Goal: Task Accomplishment & Management: Use online tool/utility

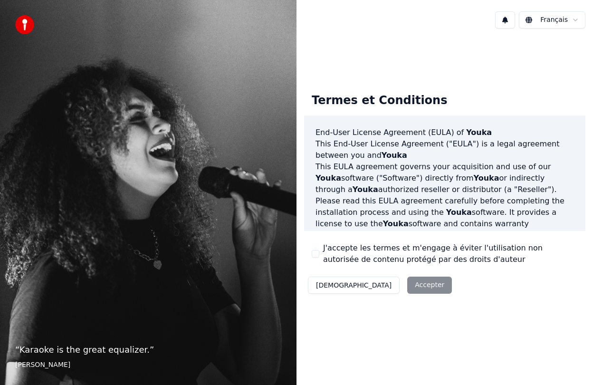
click at [315, 255] on button "J'accepte les termes et m'engage à éviter l'utilisation non autorisée de conten…" at bounding box center [316, 254] width 8 height 8
click at [407, 287] on button "Accepter" at bounding box center [429, 285] width 45 height 17
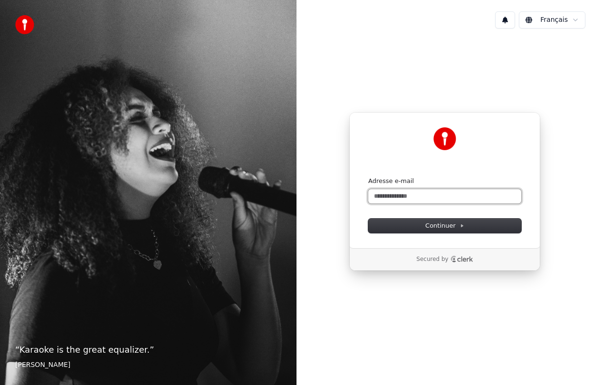
click at [407, 198] on input "Adresse e-mail" at bounding box center [444, 196] width 153 height 14
click at [368, 177] on button "submit" at bounding box center [368, 177] width 0 height 0
type input "**********"
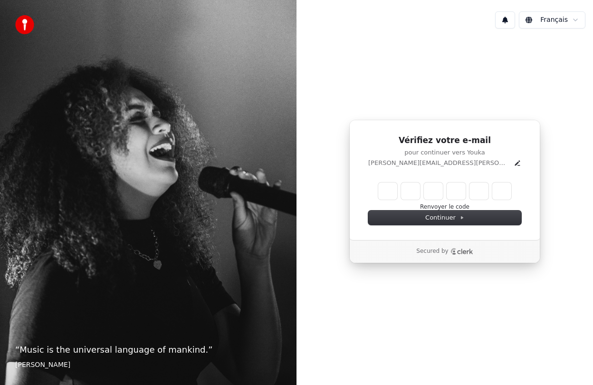
click at [385, 192] on input "Enter verification code" at bounding box center [444, 190] width 133 height 17
type input "******"
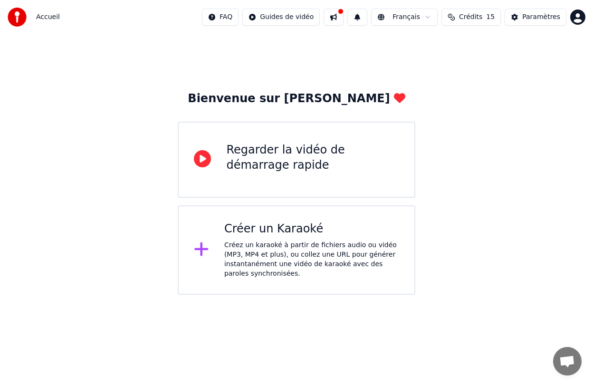
click at [324, 155] on div "Regarder la vidéo de démarrage rapide" at bounding box center [312, 158] width 172 height 30
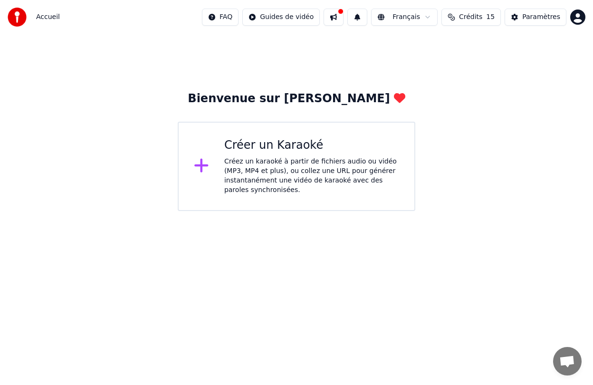
click at [314, 162] on div "Créez un karaoké à partir de fichiers audio ou vidéo (MP3, MP4 et plus), ou col…" at bounding box center [311, 176] width 175 height 38
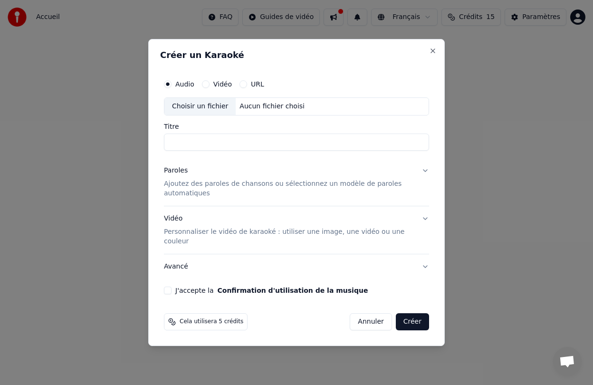
click at [427, 178] on button "Paroles Ajoutez des paroles de chansons ou sélectionnez un modèle de paroles au…" at bounding box center [296, 182] width 265 height 48
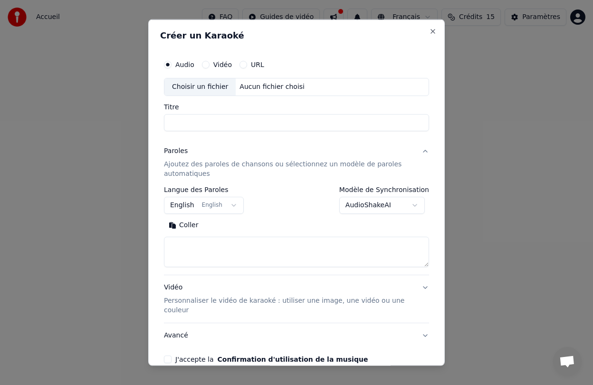
click at [210, 208] on button "English English" at bounding box center [204, 204] width 80 height 17
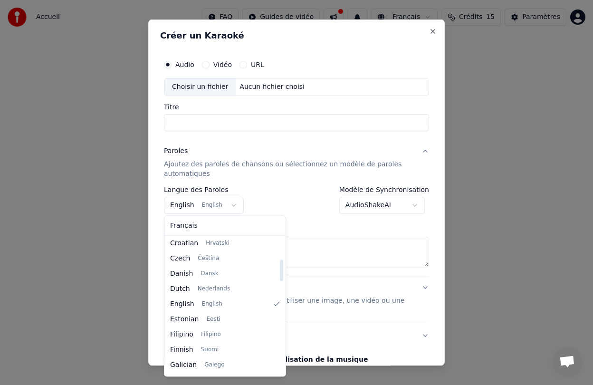
scroll to position [140, 0]
select select "**"
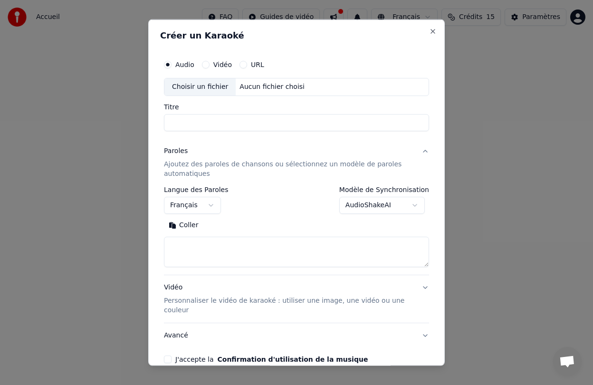
click at [385, 207] on body "**********" at bounding box center [296, 105] width 593 height 211
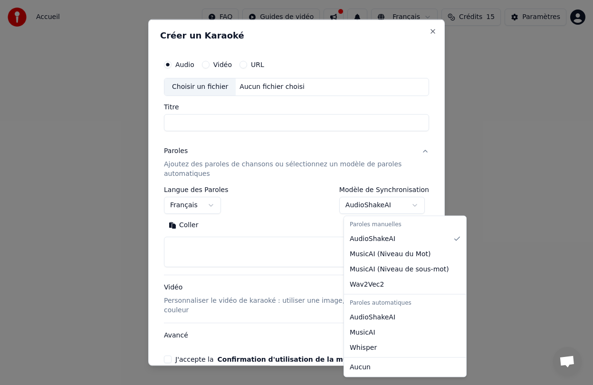
click at [275, 210] on body "**********" at bounding box center [296, 105] width 593 height 211
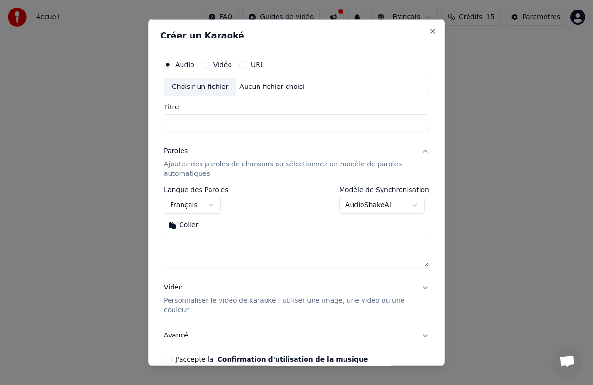
click at [194, 249] on textarea at bounding box center [296, 251] width 265 height 30
paste textarea "**********"
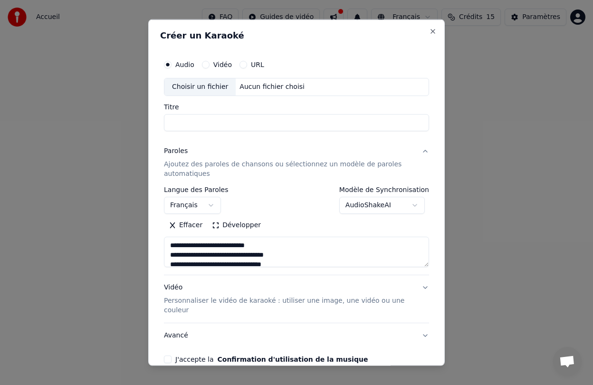
type textarea "**********"
click at [284, 200] on div "**********" at bounding box center [296, 200] width 265 height 28
click at [260, 301] on p "Personnaliser le vidéo de karaoké : utiliser une image, une vidéo ou une couleur" at bounding box center [289, 305] width 250 height 19
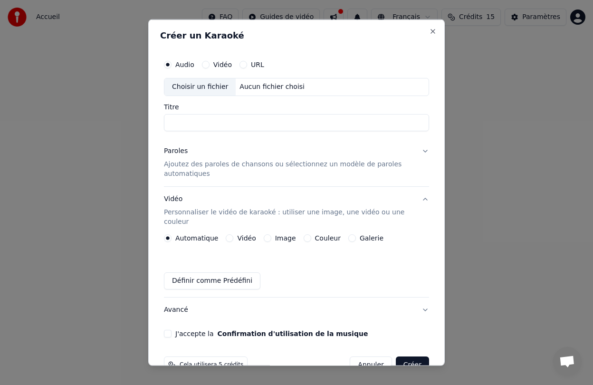
click at [229, 234] on button "Vidéo" at bounding box center [230, 238] width 8 height 8
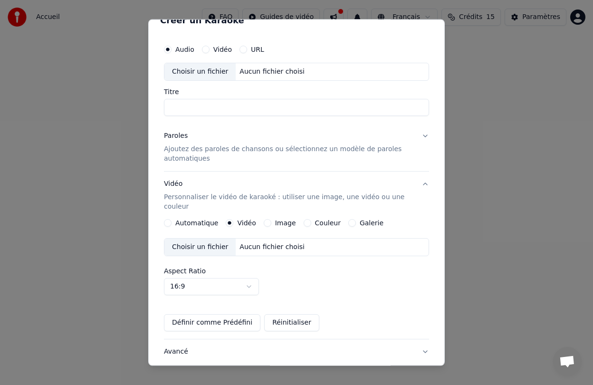
scroll to position [12, 0]
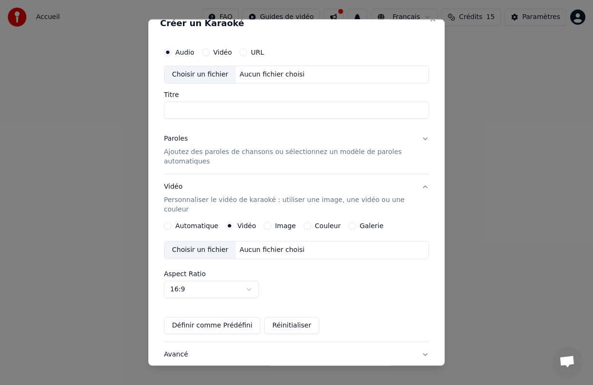
click at [190, 222] on label "Automatique" at bounding box center [196, 225] width 43 height 7
click at [172, 221] on button "Automatique" at bounding box center [168, 225] width 8 height 8
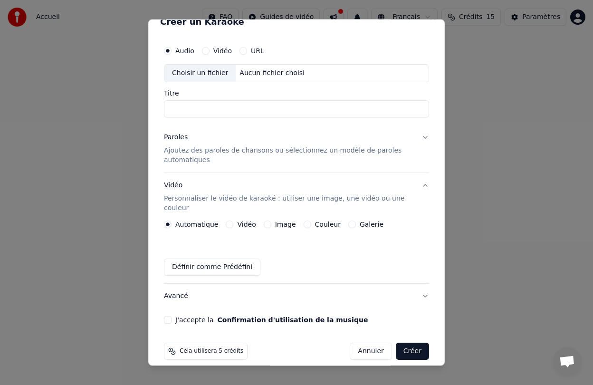
scroll to position [0, 0]
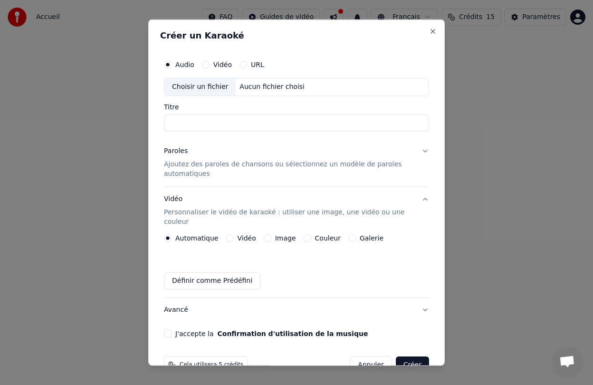
click at [265, 85] on div "Aucun fichier choisi" at bounding box center [272, 87] width 73 height 10
type input "**********"
click at [414, 356] on button "Créer" at bounding box center [412, 364] width 33 height 17
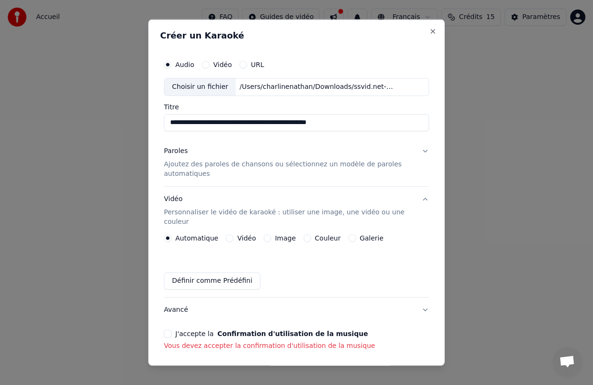
scroll to position [27, 0]
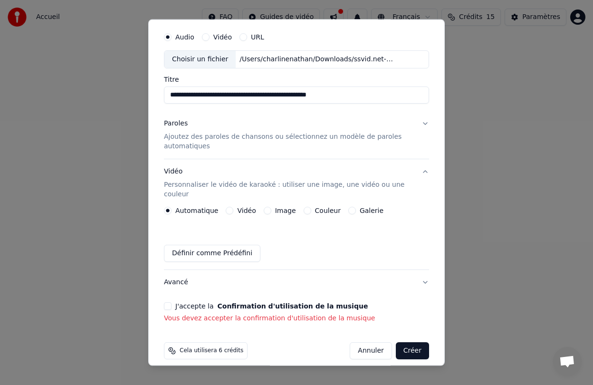
click at [168, 302] on button "J'accepte la Confirmation d'utilisation de la musique" at bounding box center [168, 306] width 8 height 8
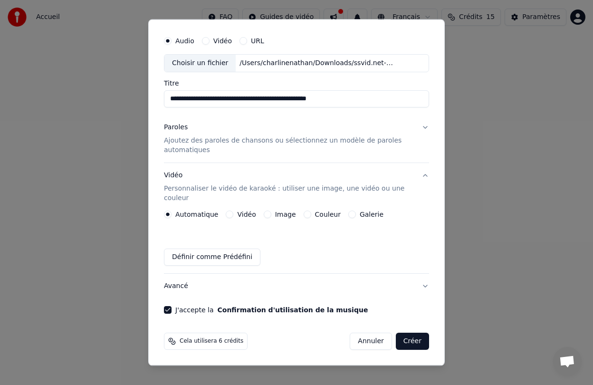
scroll to position [14, 0]
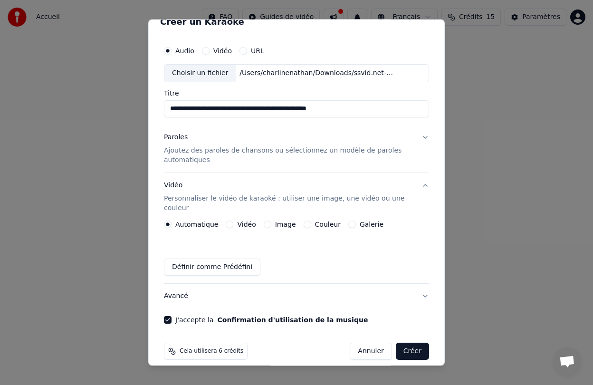
click at [412, 343] on button "Créer" at bounding box center [412, 350] width 33 height 17
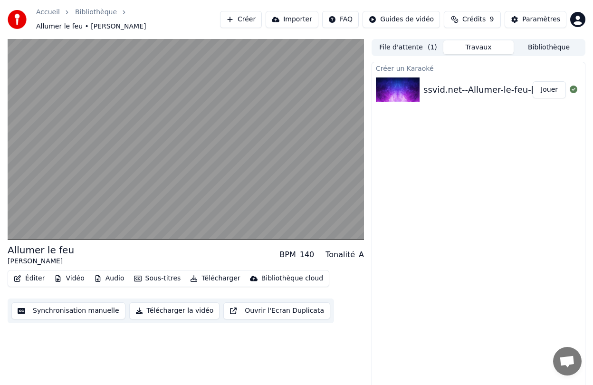
click at [155, 275] on button "Sous-titres" at bounding box center [157, 278] width 55 height 13
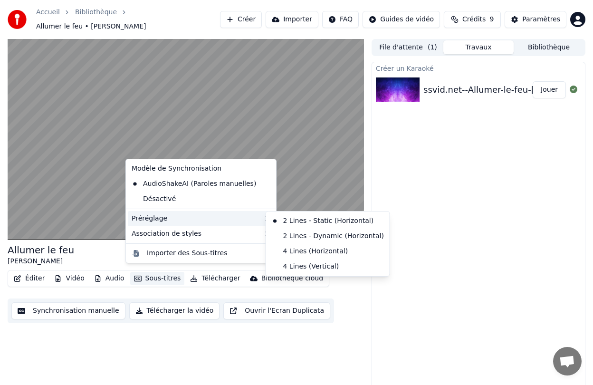
click at [165, 220] on div "Préréglage" at bounding box center [201, 218] width 146 height 15
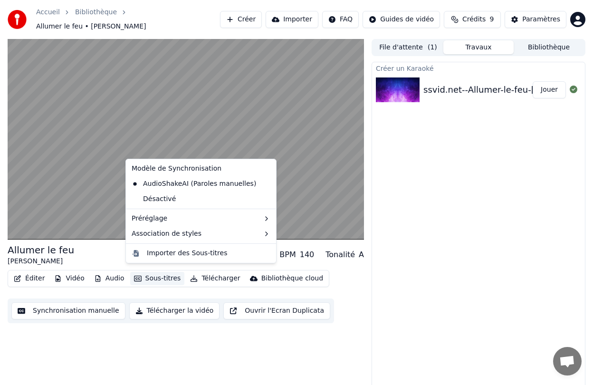
click at [161, 286] on div "Éditer Vidéo Audio Sous-titres Télécharger Bibliothèque cloud Synchronisation m…" at bounding box center [186, 296] width 356 height 53
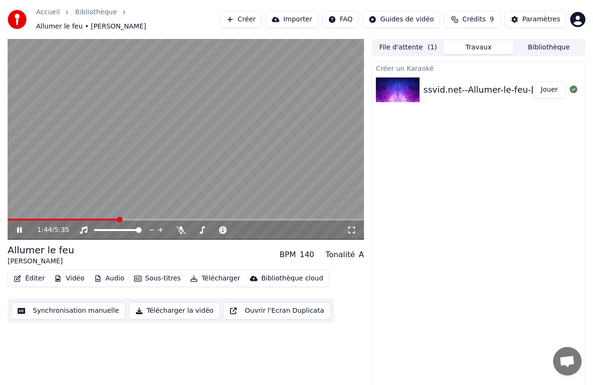
click at [18, 227] on icon at bounding box center [19, 230] width 5 height 6
click at [76, 311] on button "Synchronisation manuelle" at bounding box center [68, 310] width 114 height 17
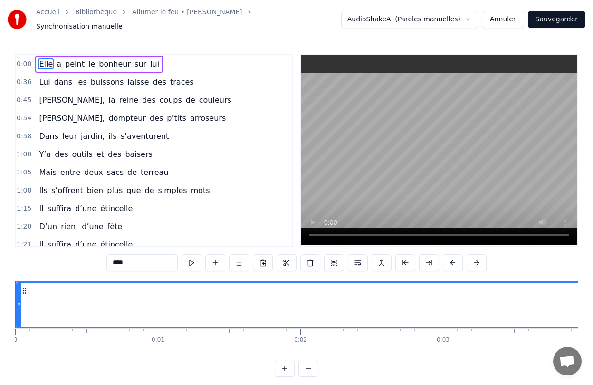
click at [49, 62] on span "Elle" at bounding box center [46, 63] width 16 height 11
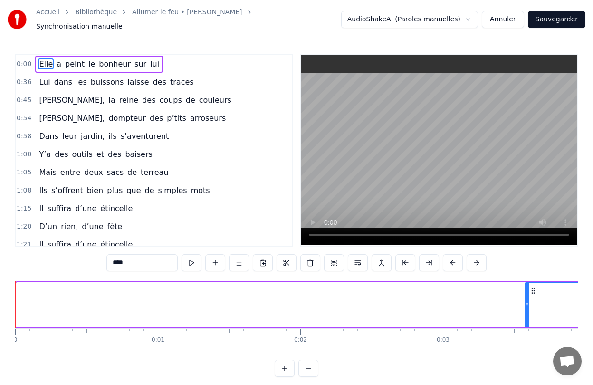
drag, startPoint x: 20, startPoint y: 302, endPoint x: 532, endPoint y: 271, distance: 512.2
click at [532, 271] on div "0:00 Elle a peint le bonheur sur lui 0:36 Lui dans les buissons laisse des trac…" at bounding box center [296, 215] width 563 height 323
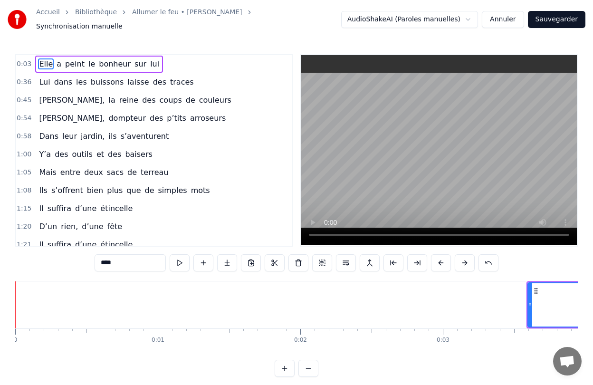
drag, startPoint x: 499, startPoint y: 335, endPoint x: 262, endPoint y: 345, distance: 237.8
click at [262, 345] on div "0 0:01 0:02 0:03 0:04 0:05 0:06 0:07 0:08 0:09 0:10 0:11 0:12 0:13 0:14 0:15 0:…" at bounding box center [296, 340] width 563 height 24
click at [310, 360] on button at bounding box center [308, 368] width 20 height 17
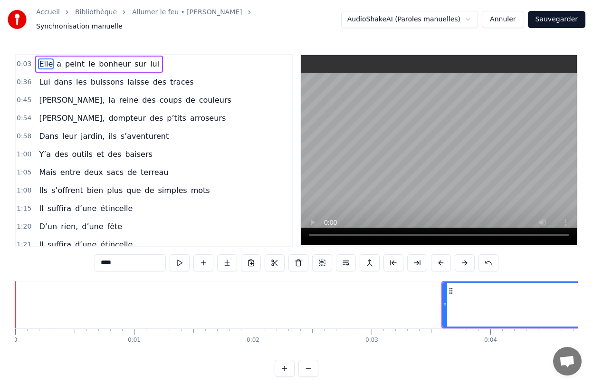
click at [310, 360] on button at bounding box center [308, 368] width 20 height 17
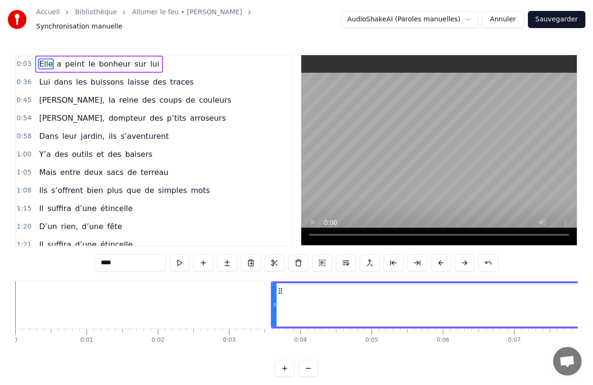
click at [310, 360] on button at bounding box center [308, 368] width 20 height 17
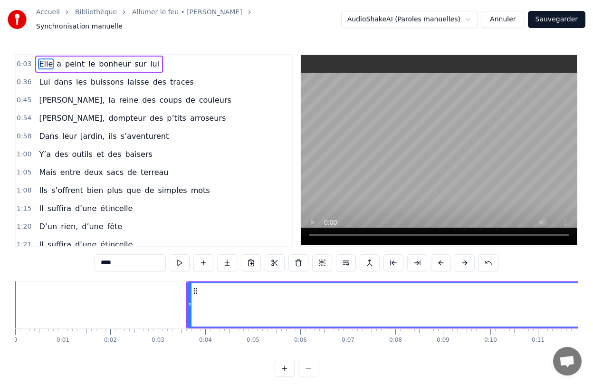
click at [310, 360] on div at bounding box center [297, 368] width 44 height 17
click at [310, 364] on div at bounding box center [297, 368] width 44 height 17
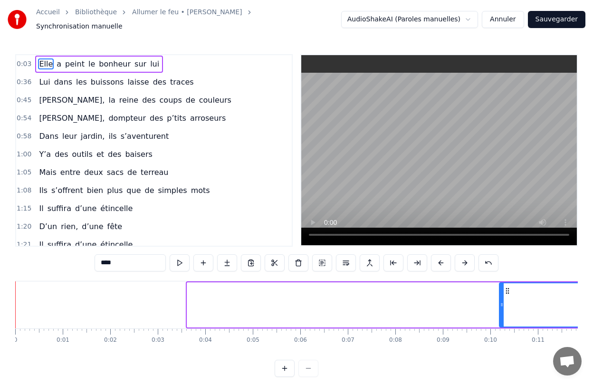
drag, startPoint x: 199, startPoint y: 305, endPoint x: 501, endPoint y: 290, distance: 302.6
click at [501, 290] on div at bounding box center [502, 304] width 4 height 43
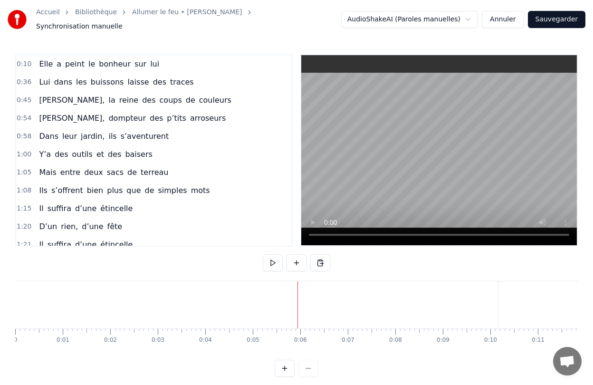
drag, startPoint x: 354, startPoint y: 332, endPoint x: 225, endPoint y: 330, distance: 128.8
click at [42, 61] on span "Elle" at bounding box center [46, 63] width 16 height 11
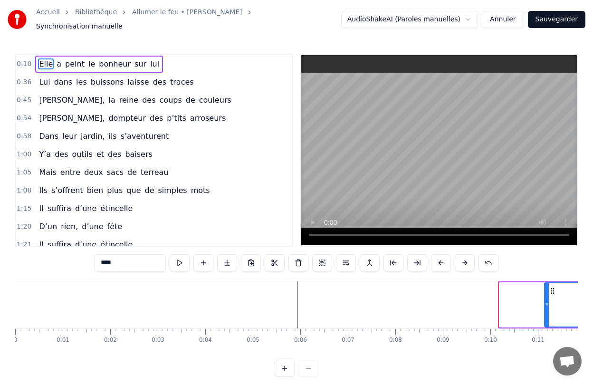
drag, startPoint x: 501, startPoint y: 302, endPoint x: 546, endPoint y: 300, distance: 45.2
click at [546, 301] on icon at bounding box center [547, 305] width 4 height 8
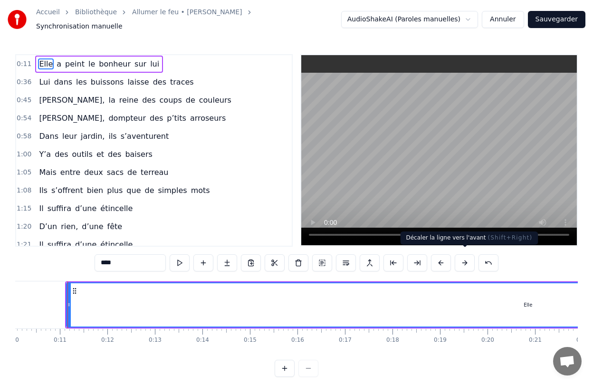
scroll to position [0, 483]
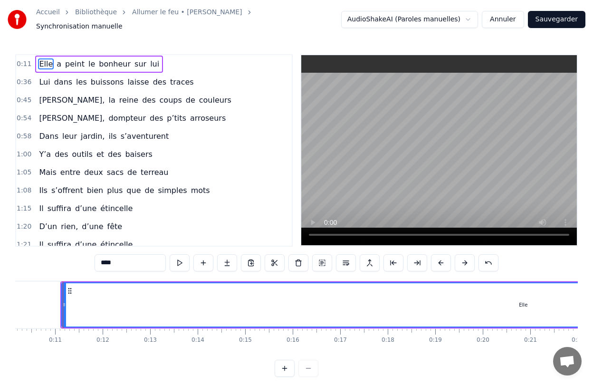
drag, startPoint x: 62, startPoint y: 293, endPoint x: 315, endPoint y: 295, distance: 252.3
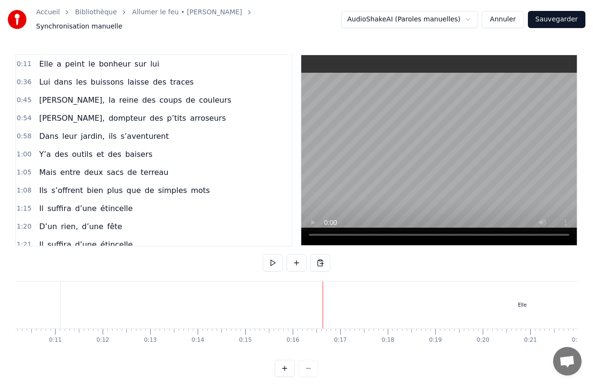
click at [67, 296] on div "Elle" at bounding box center [522, 304] width 923 height 47
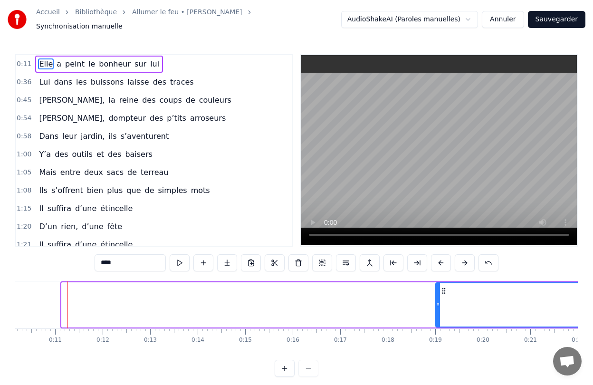
drag, startPoint x: 64, startPoint y: 297, endPoint x: 441, endPoint y: 293, distance: 377.8
click at [440, 293] on div at bounding box center [438, 304] width 4 height 43
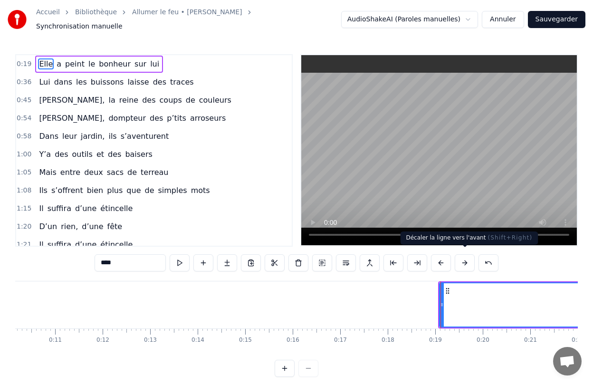
click at [468, 260] on button at bounding box center [465, 262] width 20 height 17
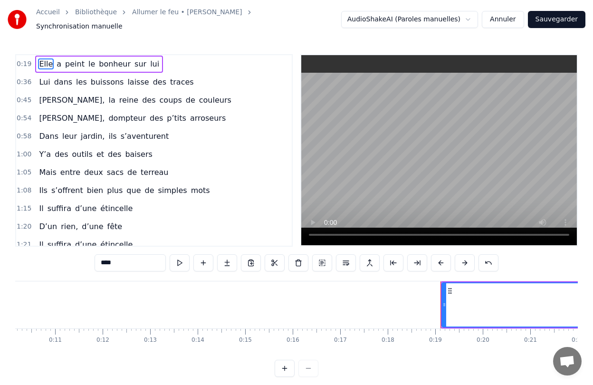
click at [468, 260] on button at bounding box center [465, 262] width 20 height 17
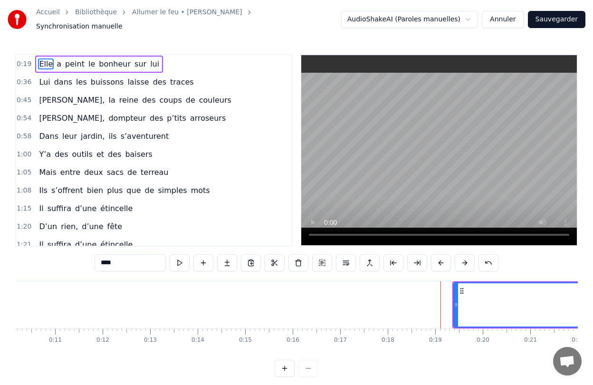
click at [468, 260] on button at bounding box center [465, 262] width 20 height 17
drag, startPoint x: 462, startPoint y: 294, endPoint x: 586, endPoint y: 292, distance: 123.6
click at [586, 292] on div "Accueil Bibliothèque Allumer le feu • Johnny Hallyday Synchronisation manuelle …" at bounding box center [296, 188] width 593 height 377
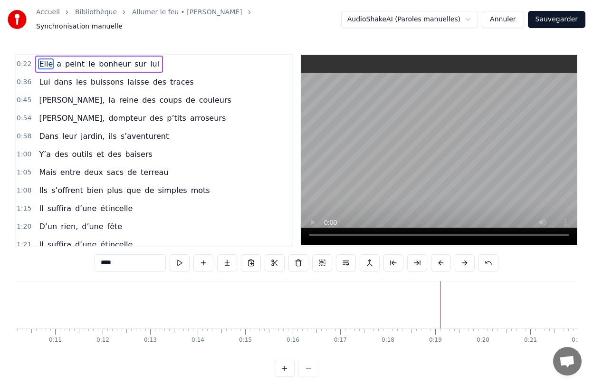
drag, startPoint x: 468, startPoint y: 330, endPoint x: 410, endPoint y: 331, distance: 58.9
click at [76, 79] on span "les" at bounding box center [81, 81] width 13 height 11
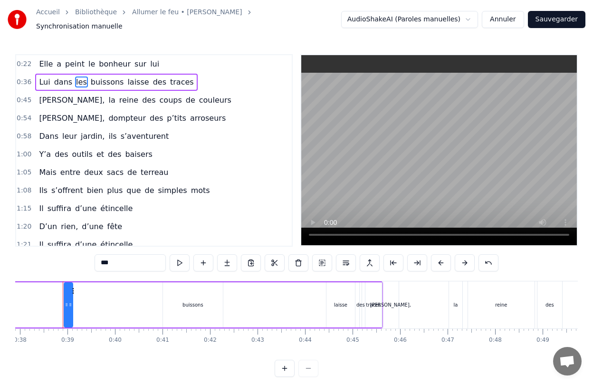
click at [43, 59] on span "Elle" at bounding box center [46, 63] width 16 height 11
type input "****"
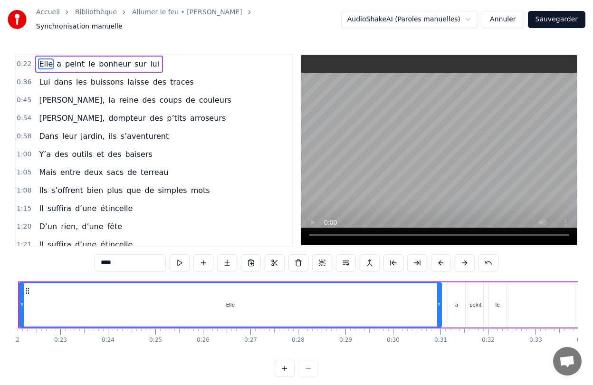
scroll to position [0, 1003]
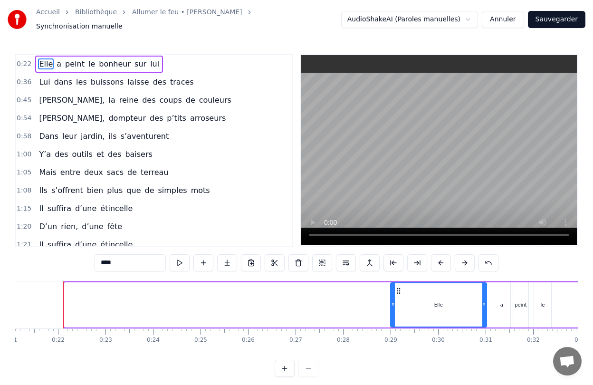
drag, startPoint x: 66, startPoint y: 293, endPoint x: 391, endPoint y: 315, distance: 326.2
click at [391, 315] on div at bounding box center [393, 304] width 4 height 43
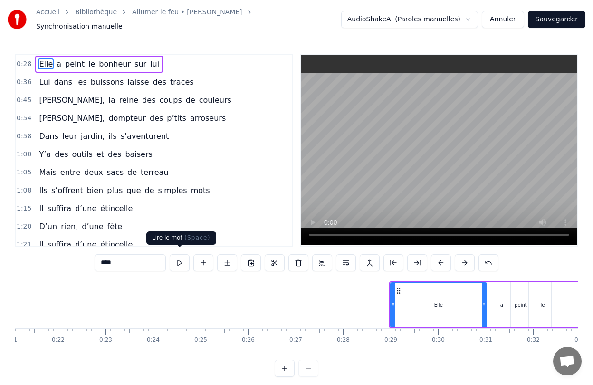
click at [180, 257] on button at bounding box center [180, 262] width 20 height 17
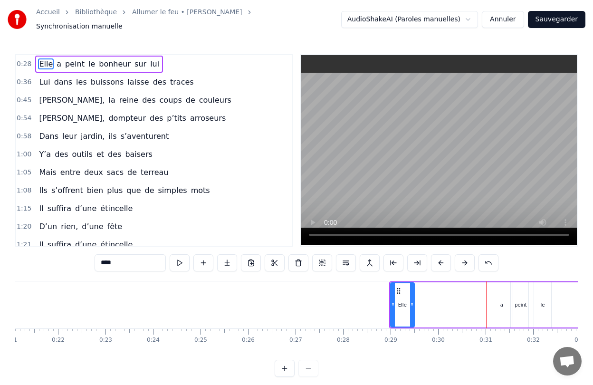
drag, startPoint x: 484, startPoint y: 296, endPoint x: 411, endPoint y: 302, distance: 72.4
click at [411, 302] on icon at bounding box center [412, 305] width 4 height 8
drag, startPoint x: 502, startPoint y: 304, endPoint x: 424, endPoint y: 305, distance: 77.9
click at [419, 305] on div "Elle a peint le bonheur sur lui" at bounding box center [559, 304] width 340 height 47
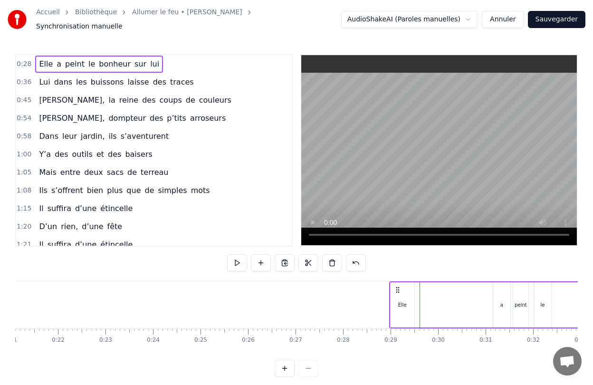
drag, startPoint x: 503, startPoint y: 298, endPoint x: 479, endPoint y: 300, distance: 24.3
click at [479, 300] on div "Elle a peint le bonheur sur lui" at bounding box center [559, 304] width 340 height 47
click at [495, 296] on div "a" at bounding box center [501, 304] width 17 height 45
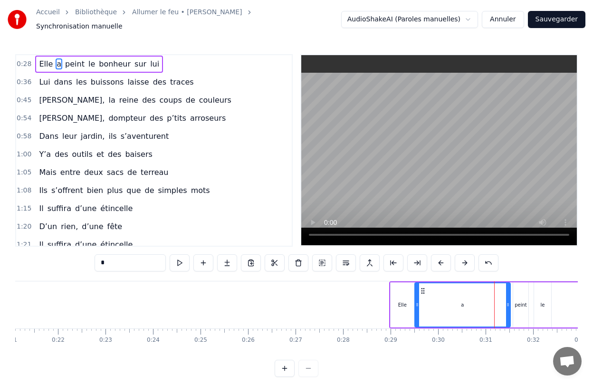
drag, startPoint x: 495, startPoint y: 300, endPoint x: 416, endPoint y: 308, distance: 78.9
click at [416, 308] on div at bounding box center [417, 304] width 4 height 43
drag, startPoint x: 509, startPoint y: 308, endPoint x: 438, endPoint y: 308, distance: 71.3
click at [438, 308] on div at bounding box center [437, 304] width 4 height 43
drag, startPoint x: 519, startPoint y: 307, endPoint x: 485, endPoint y: 311, distance: 34.4
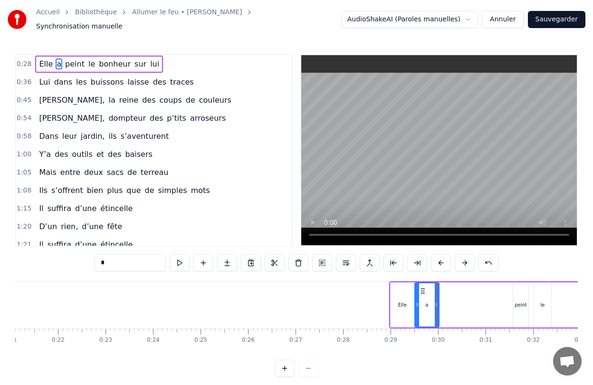
click at [483, 311] on div "Elle a peint le bonheur sur lui" at bounding box center [559, 304] width 340 height 47
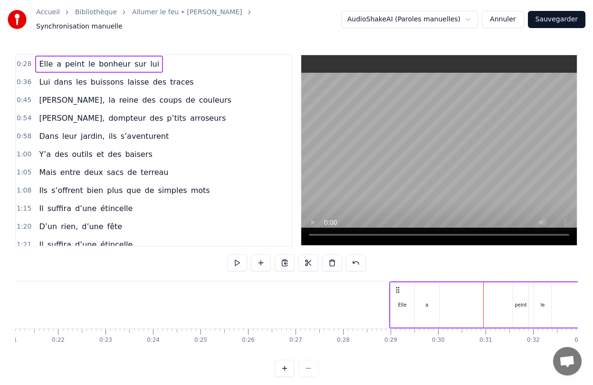
click at [430, 309] on div "a" at bounding box center [427, 304] width 24 height 45
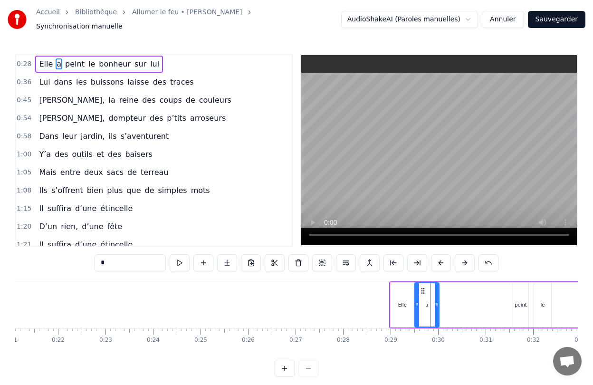
click at [513, 304] on div "peint" at bounding box center [520, 304] width 15 height 45
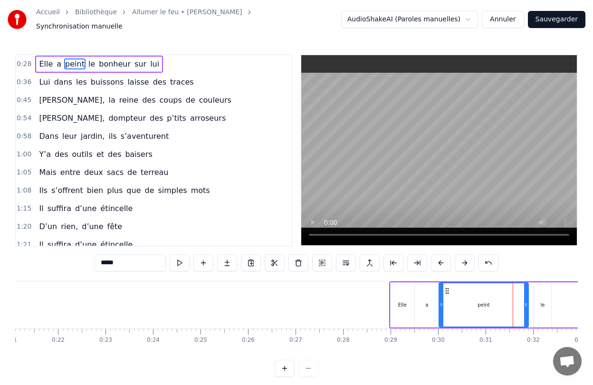
drag, startPoint x: 513, startPoint y: 304, endPoint x: 439, endPoint y: 309, distance: 74.3
click at [440, 309] on div at bounding box center [442, 304] width 4 height 43
drag, startPoint x: 526, startPoint y: 306, endPoint x: 460, endPoint y: 312, distance: 65.8
click at [460, 312] on div at bounding box center [461, 304] width 4 height 43
click at [544, 312] on div "le" at bounding box center [542, 304] width 17 height 45
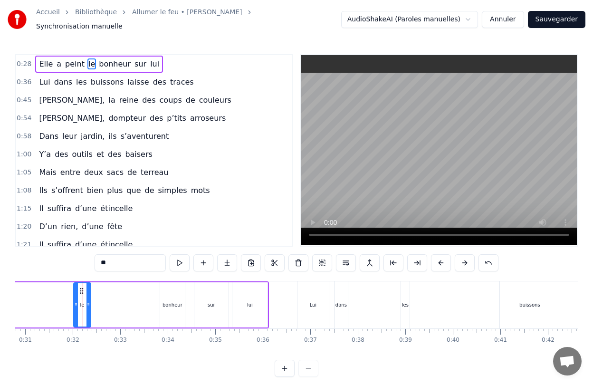
scroll to position [0, 1482]
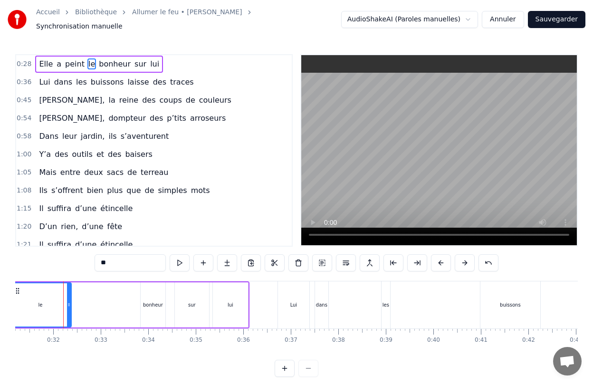
drag, startPoint x: 55, startPoint y: 307, endPoint x: 10, endPoint y: 306, distance: 44.7
click at [10, 306] on div "Accueil Bibliothèque Allumer le feu • Johnny Hallyday Synchronisation manuelle …" at bounding box center [296, 188] width 593 height 377
drag, startPoint x: 108, startPoint y: 358, endPoint x: 156, endPoint y: 357, distance: 48.0
click at [156, 357] on div "0:28 Elle a peint le bonheur sur lui 0:36 Lui dans les buissons laisse des trac…" at bounding box center [296, 215] width 563 height 323
click at [71, 58] on span "peint" at bounding box center [74, 63] width 21 height 11
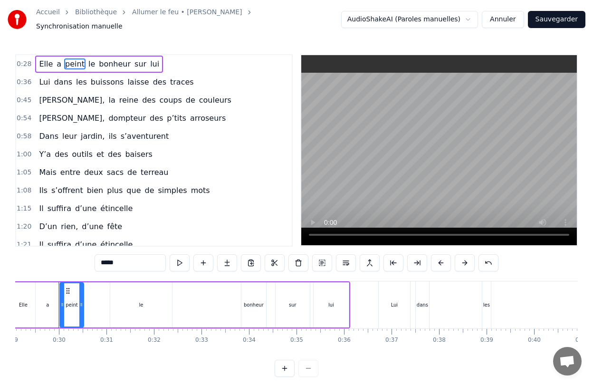
scroll to position [0, 1377]
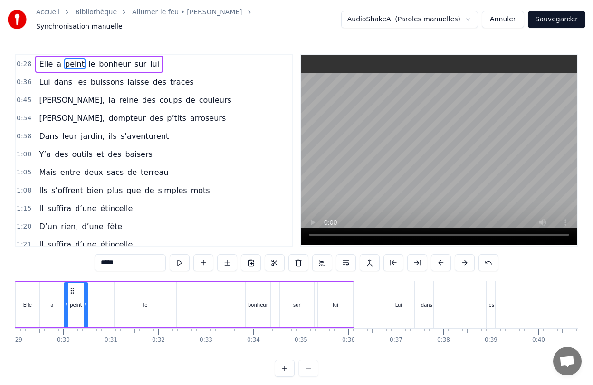
click at [123, 302] on div "le" at bounding box center [146, 304] width 62 height 45
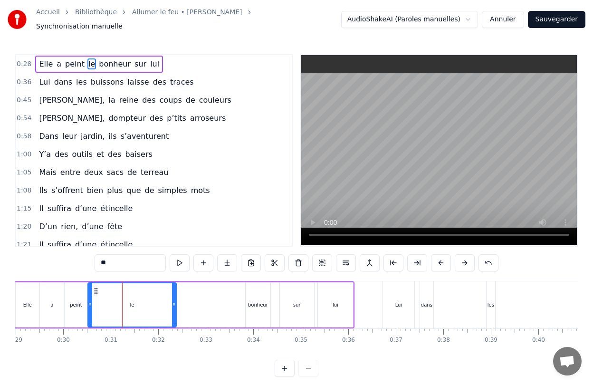
drag, startPoint x: 116, startPoint y: 302, endPoint x: 90, endPoint y: 302, distance: 26.6
click at [90, 302] on icon at bounding box center [90, 305] width 4 height 8
drag, startPoint x: 172, startPoint y: 306, endPoint x: 108, endPoint y: 308, distance: 64.2
click at [108, 308] on div at bounding box center [110, 304] width 4 height 43
click at [255, 306] on div "bonheur" at bounding box center [258, 304] width 25 height 45
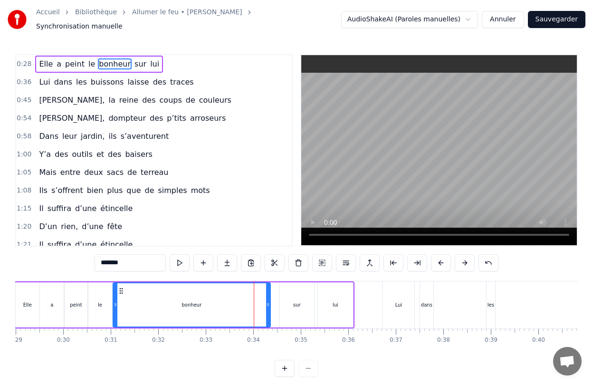
drag, startPoint x: 247, startPoint y: 306, endPoint x: 115, endPoint y: 307, distance: 132.6
click at [115, 307] on div at bounding box center [116, 304] width 4 height 43
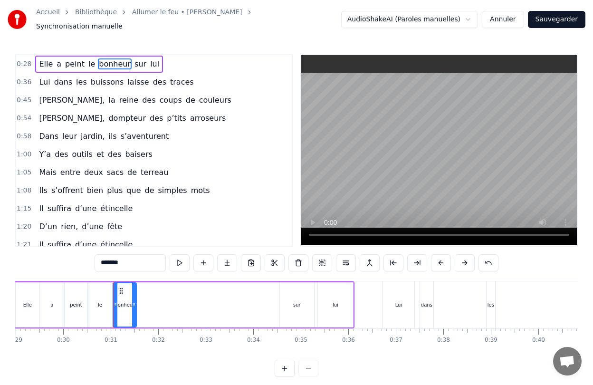
drag, startPoint x: 267, startPoint y: 303, endPoint x: 133, endPoint y: 305, distance: 134.0
click at [133, 305] on div at bounding box center [134, 304] width 4 height 43
click at [299, 302] on div "sur" at bounding box center [297, 304] width 8 height 7
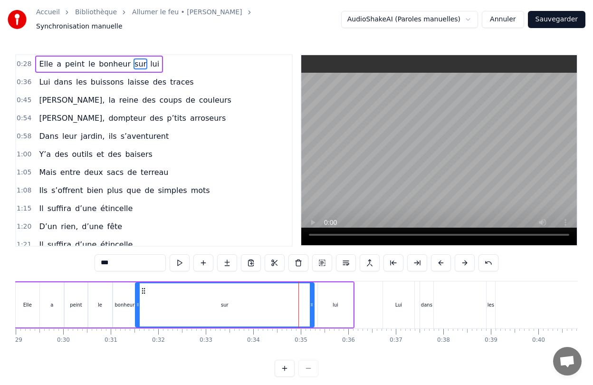
drag, startPoint x: 282, startPoint y: 304, endPoint x: 137, endPoint y: 306, distance: 144.5
click at [137, 306] on div at bounding box center [138, 304] width 4 height 43
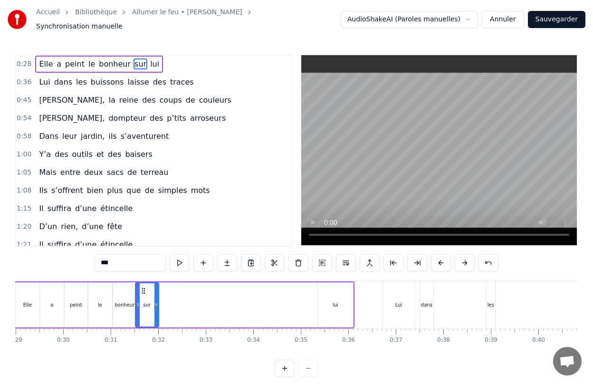
drag, startPoint x: 311, startPoint y: 307, endPoint x: 156, endPoint y: 307, distance: 155.4
click at [156, 307] on div at bounding box center [156, 304] width 4 height 43
click at [332, 296] on div "lui" at bounding box center [335, 304] width 35 height 45
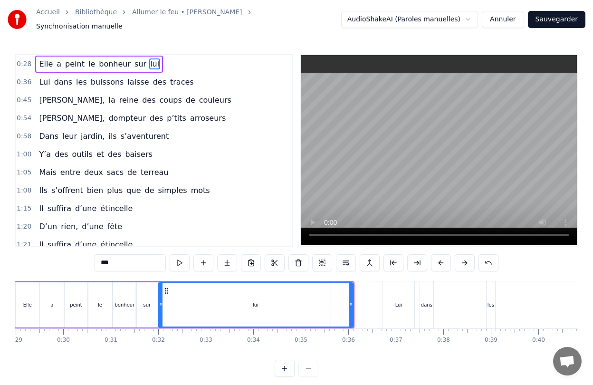
drag, startPoint x: 320, startPoint y: 302, endPoint x: 160, endPoint y: 304, distance: 159.7
click at [160, 304] on icon at bounding box center [161, 305] width 4 height 8
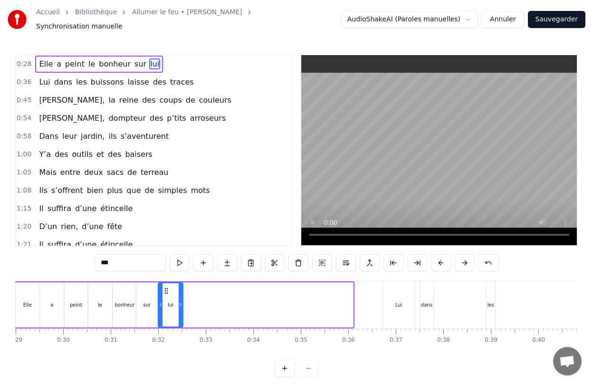
drag, startPoint x: 350, startPoint y: 294, endPoint x: 180, endPoint y: 301, distance: 170.2
click at [180, 301] on div at bounding box center [181, 304] width 4 height 43
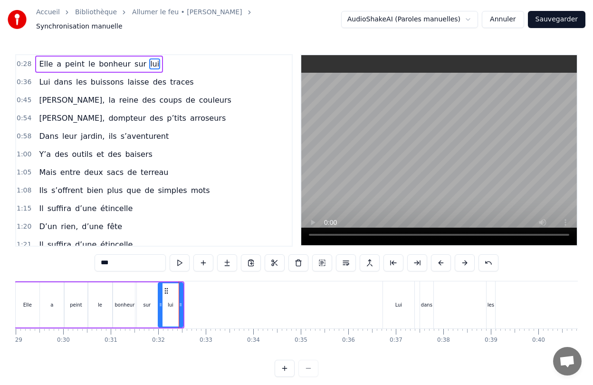
drag, startPoint x: 174, startPoint y: 363, endPoint x: 273, endPoint y: 361, distance: 98.9
click at [273, 361] on div "0:28 Elle a peint le bonheur sur lui 0:36 Lui dans les buissons laisse des trac…" at bounding box center [296, 215] width 563 height 323
click at [30, 309] on div "Elle" at bounding box center [28, 304] width 24 height 45
type input "****"
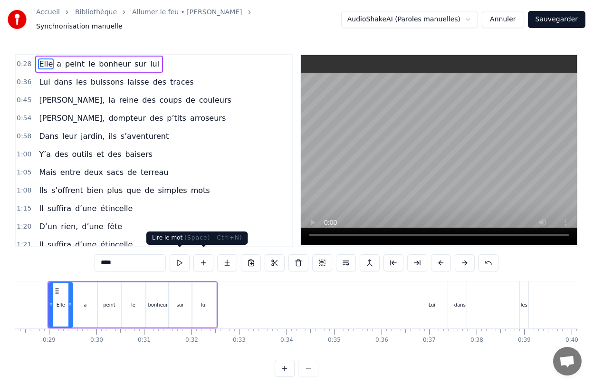
click at [182, 258] on button at bounding box center [180, 262] width 20 height 17
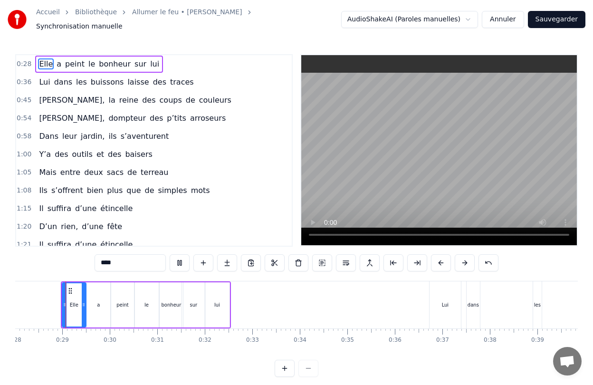
scroll to position [0, 1329]
click at [182, 258] on button at bounding box center [180, 262] width 20 height 17
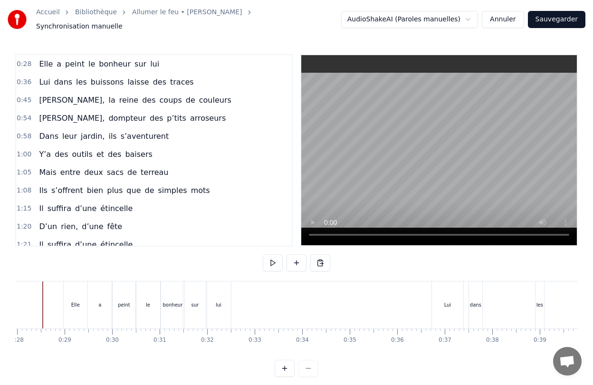
scroll to position [0, 1308]
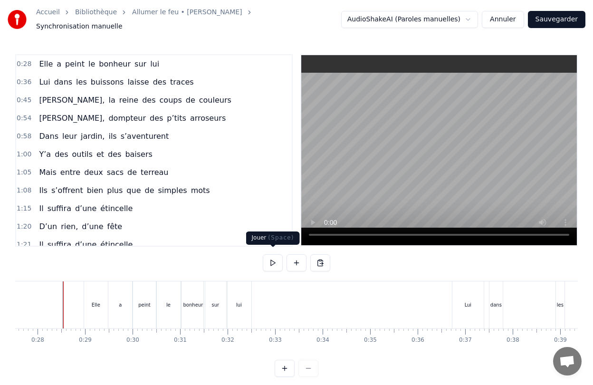
click at [275, 258] on button at bounding box center [273, 262] width 20 height 17
drag, startPoint x: 268, startPoint y: 216, endPoint x: 186, endPoint y: 216, distance: 81.7
click at [186, 218] on div "1:20 D’un rien, d’une fête" at bounding box center [154, 227] width 276 height 18
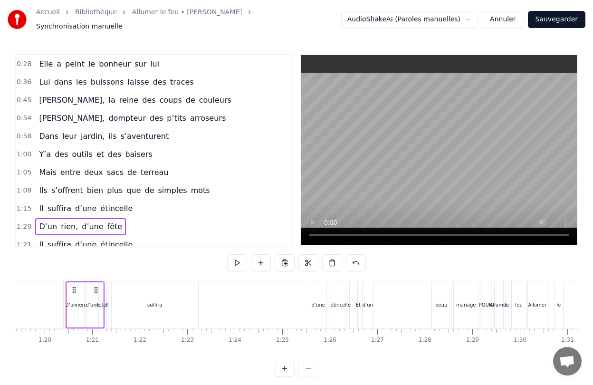
scroll to position [0, 3775]
click at [76, 80] on span "les" at bounding box center [81, 81] width 13 height 11
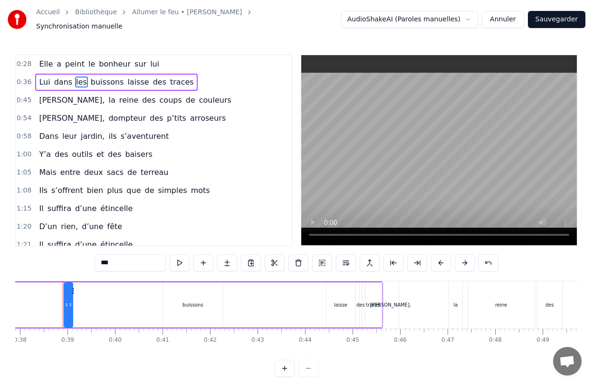
click at [46, 78] on span "Lui" at bounding box center [44, 81] width 13 height 11
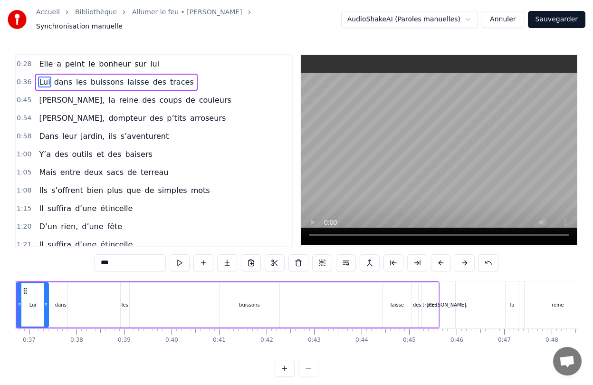
scroll to position [0, 1697]
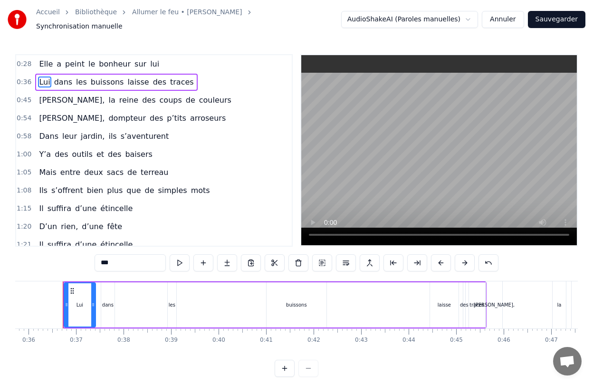
click at [149, 58] on span "lui" at bounding box center [154, 63] width 11 height 11
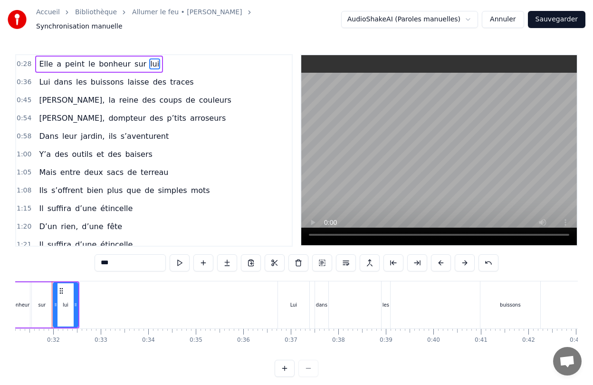
scroll to position [0, 1472]
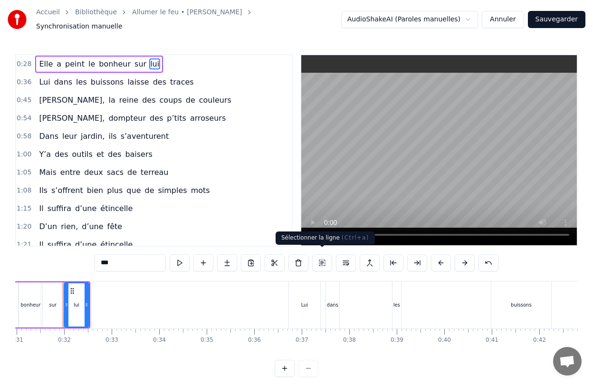
click at [304, 283] on div "Lui" at bounding box center [304, 304] width 31 height 47
type input "***"
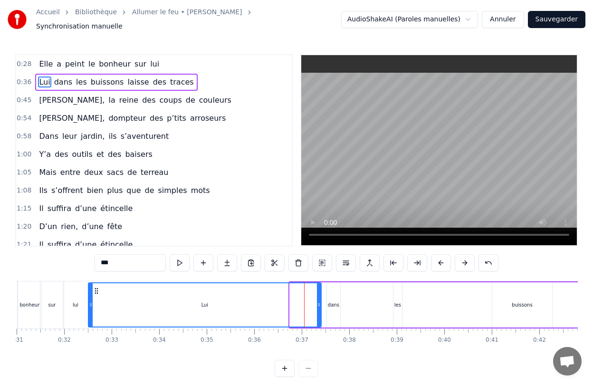
drag, startPoint x: 290, startPoint y: 294, endPoint x: 88, endPoint y: 303, distance: 201.7
click at [89, 303] on div at bounding box center [91, 304] width 4 height 43
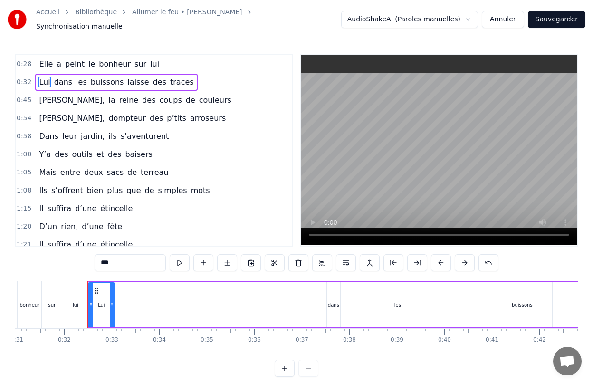
drag, startPoint x: 319, startPoint y: 302, endPoint x: 113, endPoint y: 306, distance: 206.7
click at [113, 306] on div at bounding box center [112, 304] width 4 height 43
click at [534, 187] on video at bounding box center [439, 150] width 276 height 190
click at [529, 185] on video at bounding box center [439, 150] width 276 height 190
drag, startPoint x: 90, startPoint y: 314, endPoint x: 102, endPoint y: 314, distance: 12.4
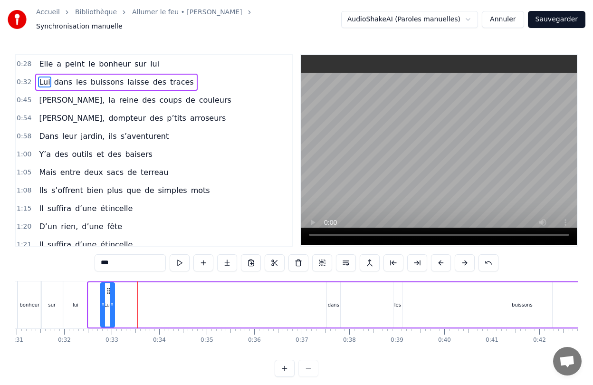
click at [102, 314] on div at bounding box center [103, 304] width 4 height 43
drag, startPoint x: 113, startPoint y: 310, endPoint x: 136, endPoint y: 309, distance: 23.8
click at [136, 309] on div at bounding box center [136, 304] width 4 height 43
drag, startPoint x: 103, startPoint y: 309, endPoint x: 114, endPoint y: 309, distance: 10.9
click at [114, 309] on div at bounding box center [114, 304] width 4 height 43
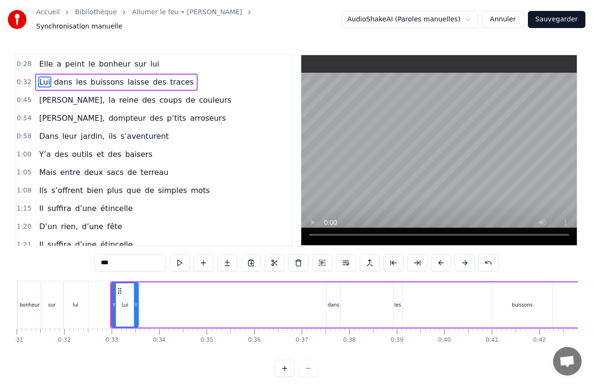
click at [88, 297] on div "Elle a peint le bonheur sur lui" at bounding box center [5, 304] width 170 height 47
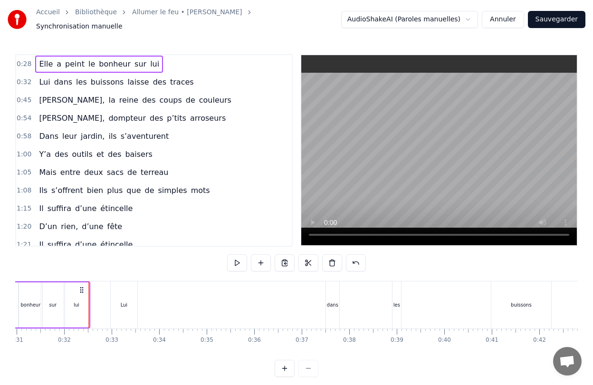
click at [329, 291] on div "dans" at bounding box center [332, 304] width 13 height 47
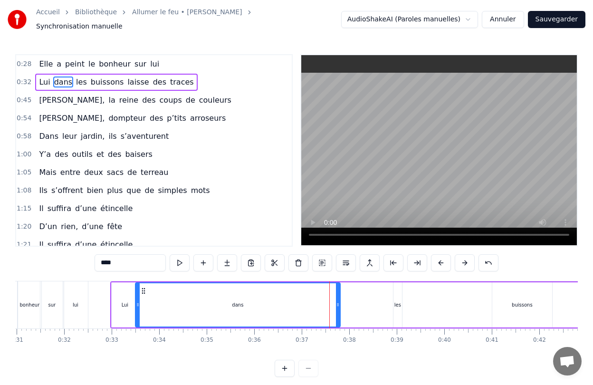
drag, startPoint x: 328, startPoint y: 302, endPoint x: 137, endPoint y: 306, distance: 191.5
click at [137, 306] on div at bounding box center [138, 304] width 4 height 43
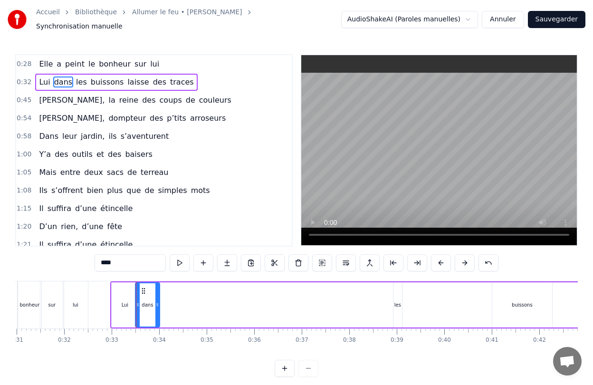
drag, startPoint x: 338, startPoint y: 304, endPoint x: 158, endPoint y: 304, distance: 180.6
click at [158, 304] on icon at bounding box center [157, 305] width 4 height 8
click at [397, 314] on div "les" at bounding box center [397, 304] width 9 height 45
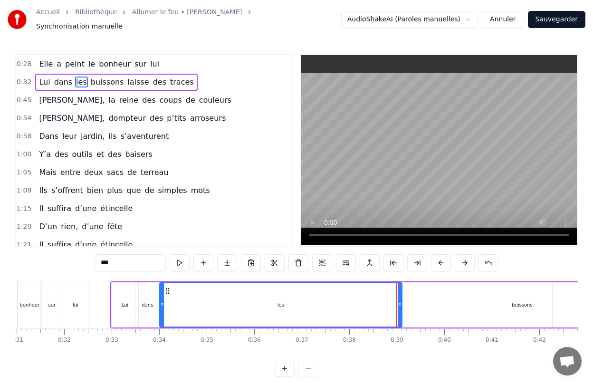
drag, startPoint x: 394, startPoint y: 302, endPoint x: 160, endPoint y: 301, distance: 233.8
click at [160, 301] on icon at bounding box center [162, 305] width 4 height 8
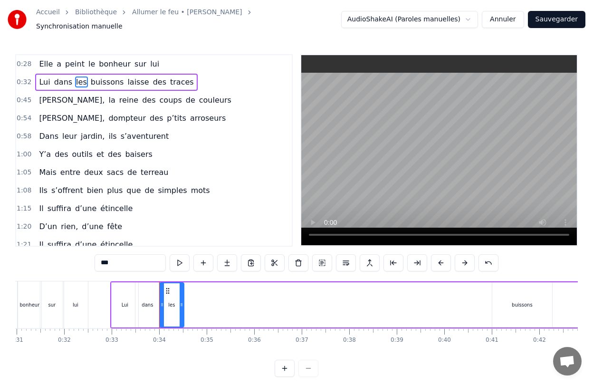
drag, startPoint x: 399, startPoint y: 304, endPoint x: 181, endPoint y: 303, distance: 218.1
click at [181, 303] on div at bounding box center [182, 304] width 4 height 43
click at [530, 307] on div "buissons" at bounding box center [522, 304] width 60 height 45
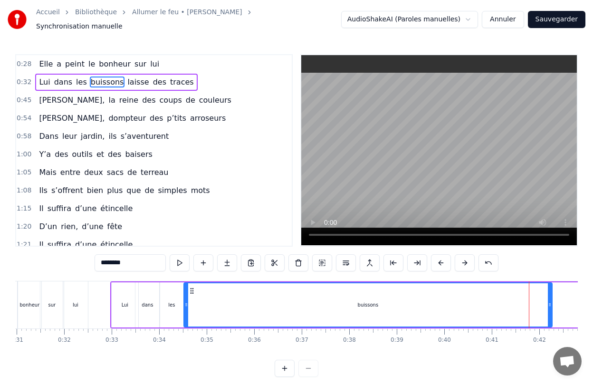
drag, startPoint x: 495, startPoint y: 304, endPoint x: 186, endPoint y: 300, distance: 308.4
click at [186, 300] on div at bounding box center [186, 304] width 4 height 43
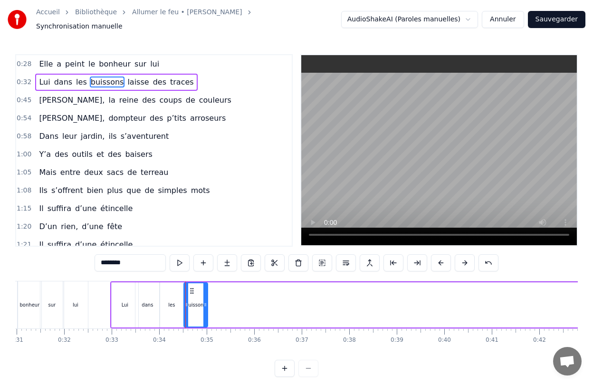
drag, startPoint x: 551, startPoint y: 295, endPoint x: 206, endPoint y: 308, distance: 344.7
click at [206, 308] on div at bounding box center [205, 304] width 4 height 43
click at [399, 362] on div "0:28 Elle a peint le bonheur sur lui 0:32 Lui dans les buissons laisse des trac…" at bounding box center [296, 215] width 563 height 323
click at [130, 79] on span "laisse" at bounding box center [137, 81] width 23 height 11
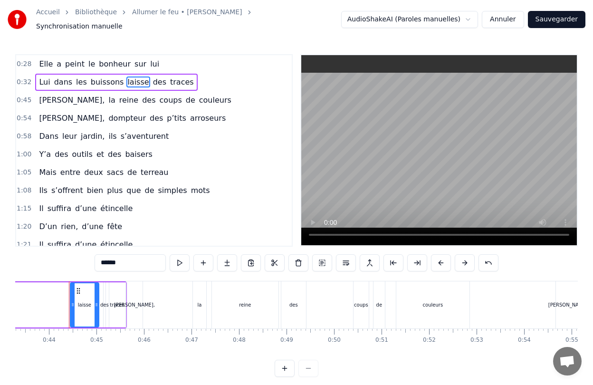
scroll to position [0, 2063]
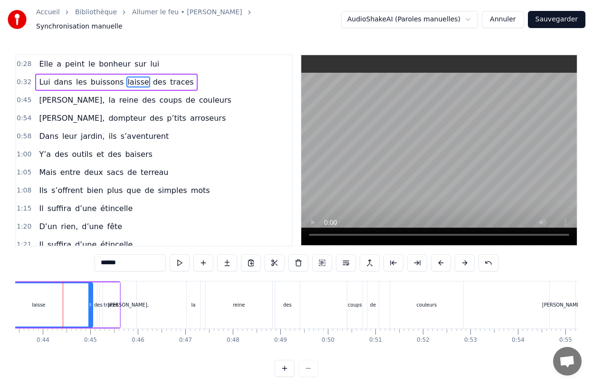
drag, startPoint x: 66, startPoint y: 301, endPoint x: -14, endPoint y: 301, distance: 79.4
click at [0, 301] on html "Accueil Bibliothèque Allumer le feu • Johnny Hallyday Synchronisation manuelle …" at bounding box center [296, 196] width 593 height 392
click at [99, 76] on span "buissons" at bounding box center [107, 81] width 35 height 11
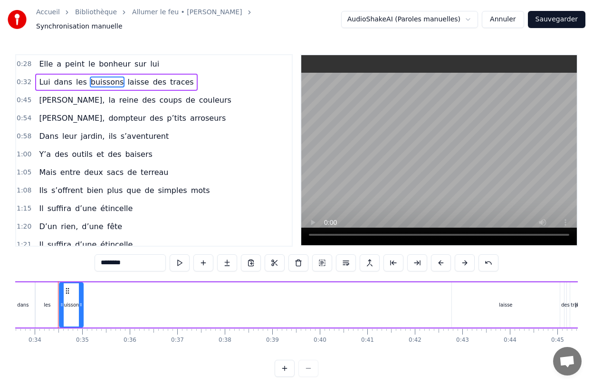
scroll to position [0, 1591]
click at [480, 293] on div "laisse" at bounding box center [511, 304] width 108 height 45
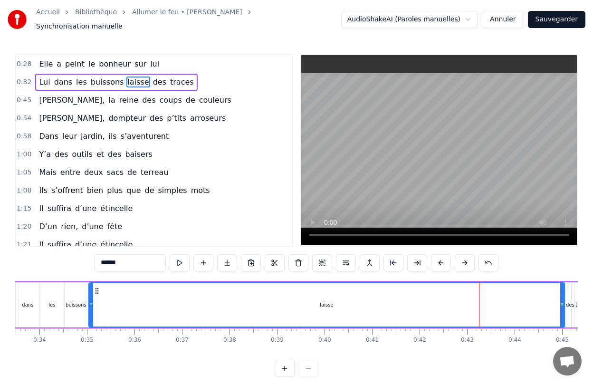
drag, startPoint x: 459, startPoint y: 299, endPoint x: 91, endPoint y: 314, distance: 368.1
click at [91, 314] on div at bounding box center [91, 304] width 4 height 43
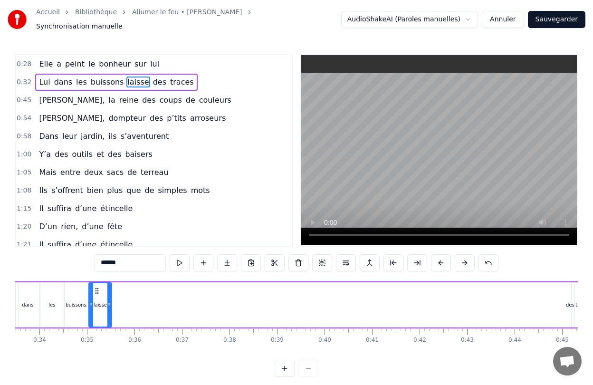
drag, startPoint x: 562, startPoint y: 302, endPoint x: 109, endPoint y: 290, distance: 453.0
click at [109, 290] on div at bounding box center [109, 304] width 4 height 43
click at [574, 298] on div "traces" at bounding box center [582, 304] width 17 height 45
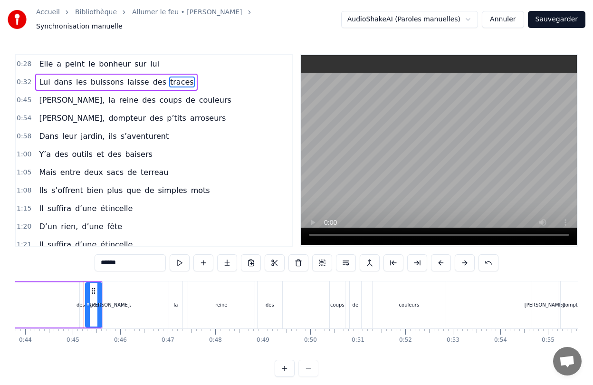
scroll to position [0, 2102]
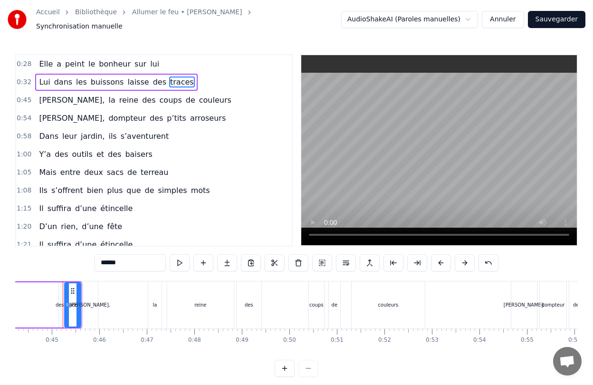
click at [58, 304] on div "des" at bounding box center [59, 304] width 3 height 45
type input "***"
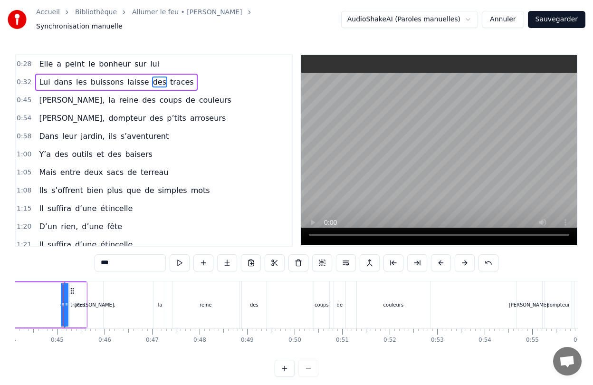
drag, startPoint x: 61, startPoint y: 306, endPoint x: 43, endPoint y: 306, distance: 18.1
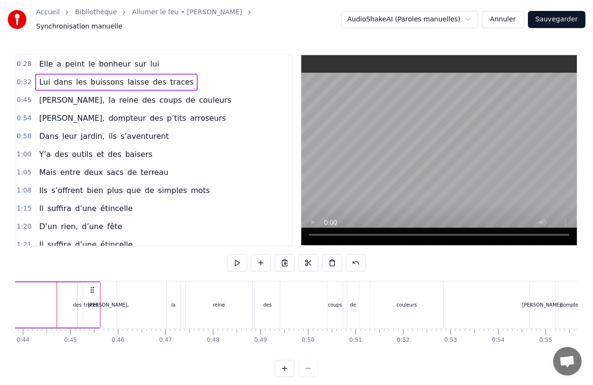
scroll to position [0, 2077]
click at [83, 292] on div "des" at bounding box center [83, 304] width 1 height 45
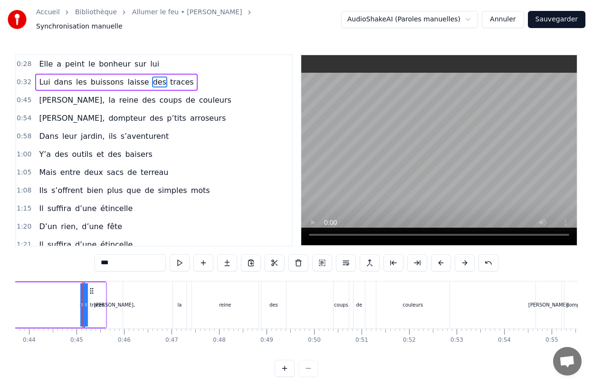
drag, startPoint x: 82, startPoint y: 296, endPoint x: 29, endPoint y: 294, distance: 52.8
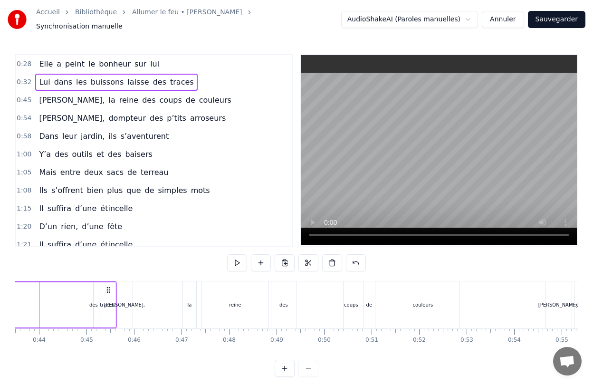
scroll to position [0, 2043]
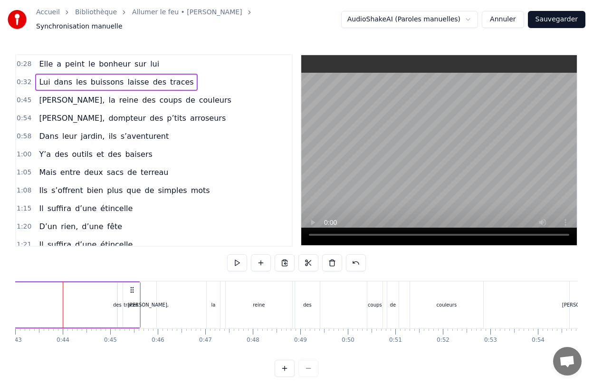
drag, startPoint x: 230, startPoint y: 351, endPoint x: 268, endPoint y: 351, distance: 38.5
click at [268, 351] on div "0:28 Elle a peint le bonheur sur lui 0:32 Lui dans les buissons laisse des trac…" at bounding box center [296, 215] width 563 height 323
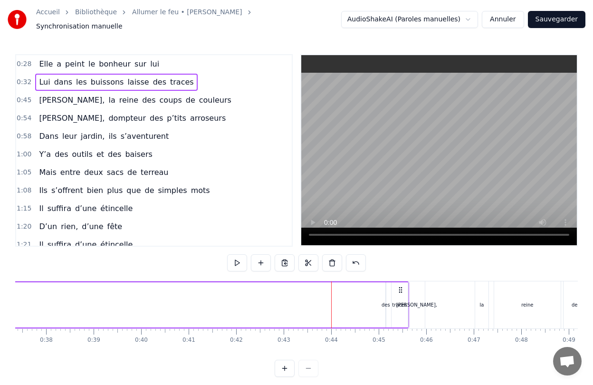
scroll to position [0, 1788]
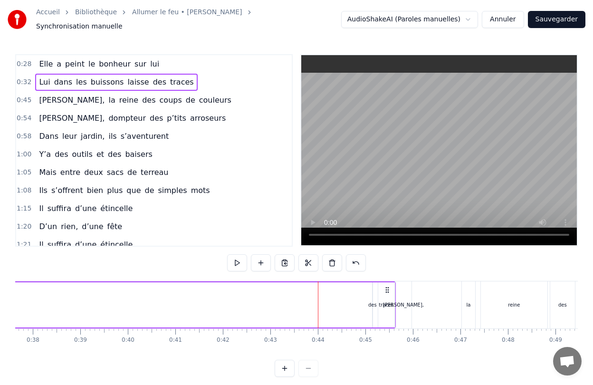
click at [373, 313] on div "Lui dans les buissons laisse des traces" at bounding box center [95, 304] width 602 height 47
click at [373, 301] on div "des" at bounding box center [372, 304] width 9 height 7
drag, startPoint x: 371, startPoint y: 299, endPoint x: 349, endPoint y: 299, distance: 22.3
click at [349, 299] on div "Lui dans les buissons laisse des traces" at bounding box center [95, 304] width 602 height 47
click at [372, 303] on div "des" at bounding box center [372, 304] width 9 height 7
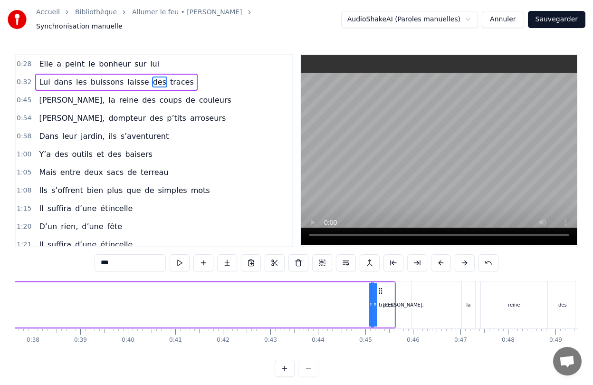
click at [371, 301] on div at bounding box center [371, 304] width 0 height 47
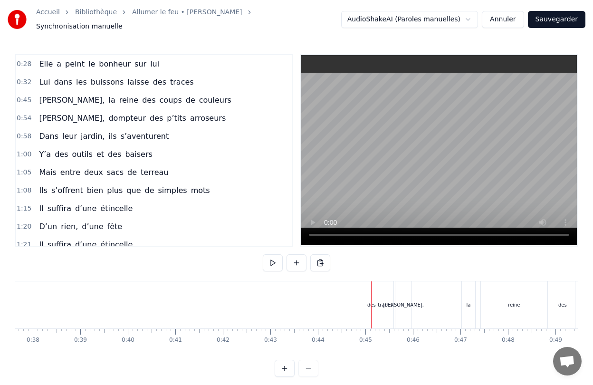
click at [373, 301] on div "des" at bounding box center [371, 304] width 9 height 7
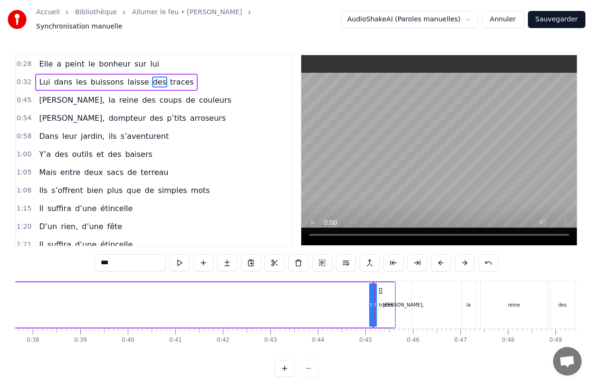
drag, startPoint x: 375, startPoint y: 302, endPoint x: 395, endPoint y: 301, distance: 20.4
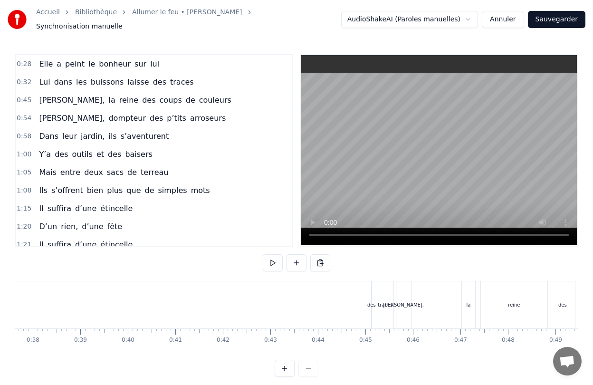
click at [371, 305] on div "des" at bounding box center [371, 304] width 1 height 47
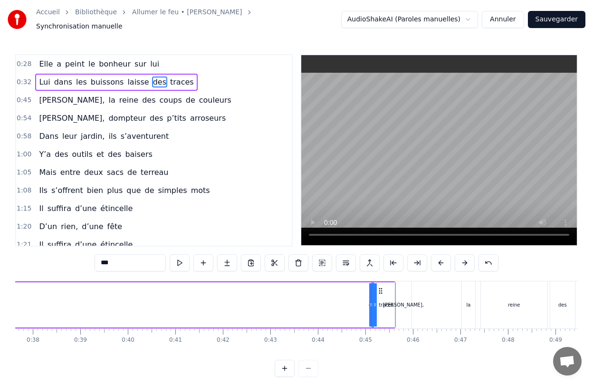
click at [287, 366] on button at bounding box center [285, 368] width 20 height 17
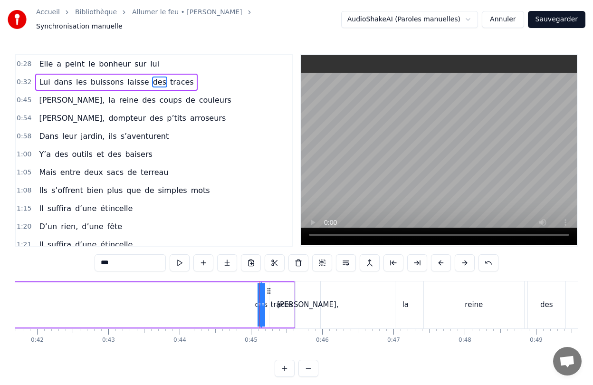
scroll to position [0, 3168]
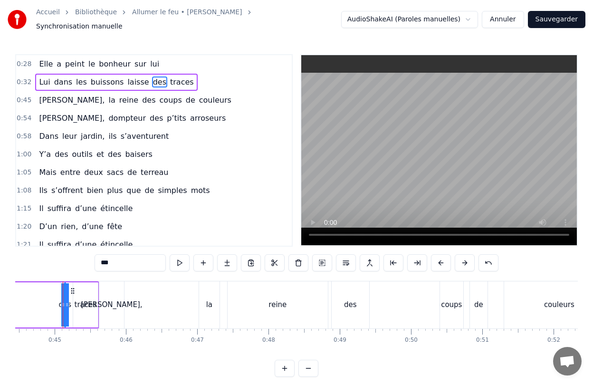
click at [85, 346] on div "Elle a peint le bonheur sur lui [PERSON_NAME] dans les buissons laisse des trac…" at bounding box center [296, 316] width 563 height 71
click at [122, 300] on div "[PERSON_NAME]," at bounding box center [111, 304] width 61 height 11
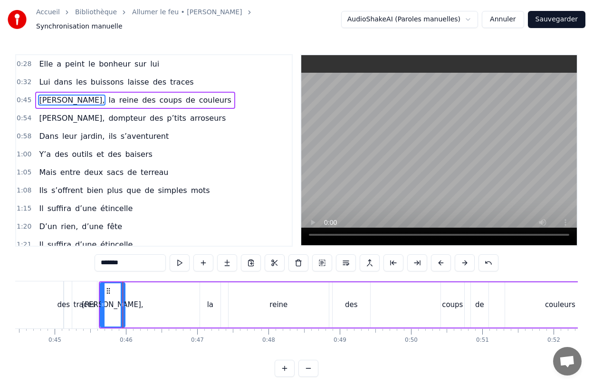
click at [72, 297] on div "traces" at bounding box center [84, 304] width 25 height 47
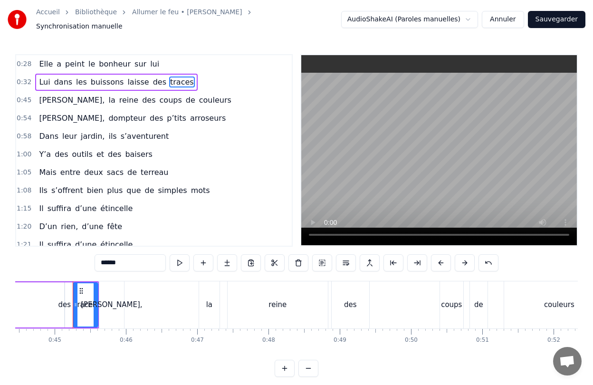
click at [64, 294] on div "des" at bounding box center [64, 304] width 1 height 45
type input "***"
drag, startPoint x: 62, startPoint y: 286, endPoint x: 94, endPoint y: 291, distance: 31.7
click at [94, 291] on div at bounding box center [93, 304] width 4 height 43
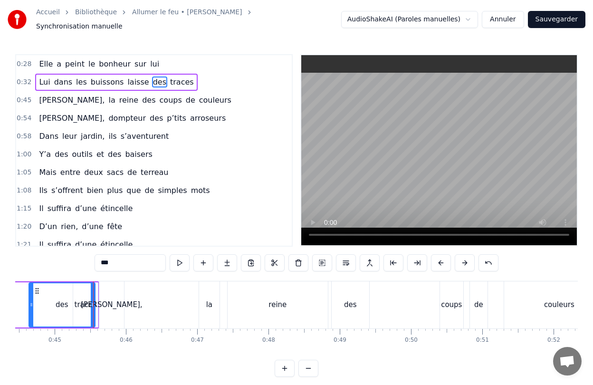
drag, startPoint x: 67, startPoint y: 298, endPoint x: 32, endPoint y: 298, distance: 35.6
click at [32, 301] on icon at bounding box center [31, 305] width 4 height 8
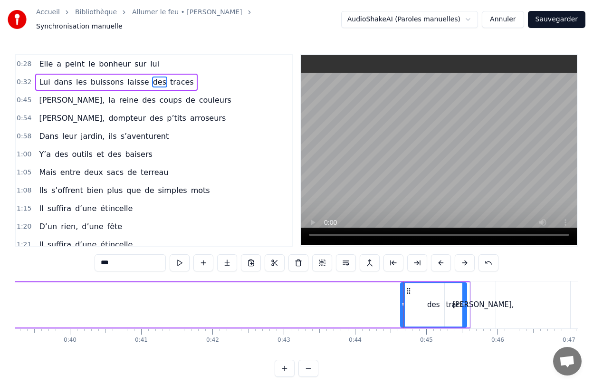
scroll to position [0, 2705]
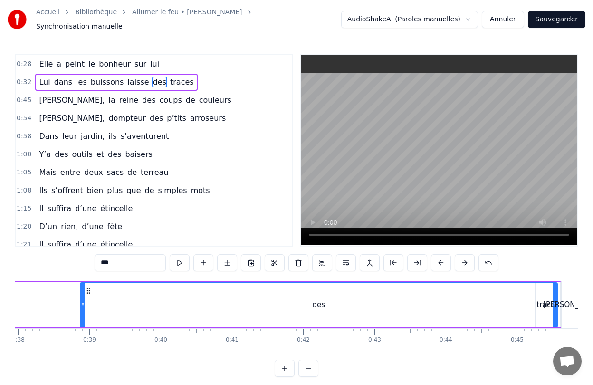
drag, startPoint x: 493, startPoint y: 298, endPoint x: 82, endPoint y: 297, distance: 411.0
click at [82, 301] on icon at bounding box center [83, 305] width 4 height 8
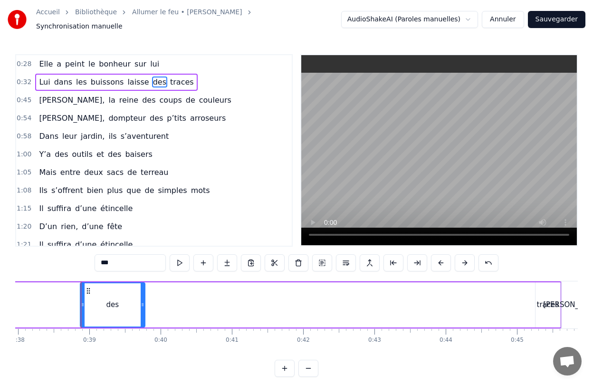
drag, startPoint x: 555, startPoint y: 298, endPoint x: 142, endPoint y: 301, distance: 412.9
click at [142, 301] on icon at bounding box center [143, 305] width 4 height 8
click at [188, 345] on div "Elle a peint le bonheur sur lui [PERSON_NAME] dans les buissons laisse des trac…" at bounding box center [296, 316] width 563 height 71
click at [191, 287] on div "Lui dans les buissons laisse des traces" at bounding box center [110, 304] width 902 height 47
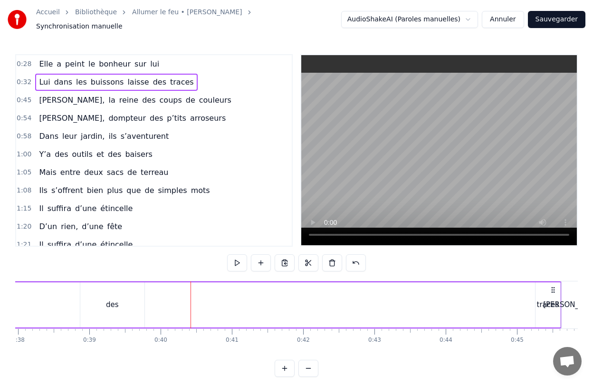
click at [154, 314] on div "Lui dans les buissons laisse des traces" at bounding box center [110, 304] width 902 height 47
click at [103, 319] on div "des" at bounding box center [112, 304] width 64 height 45
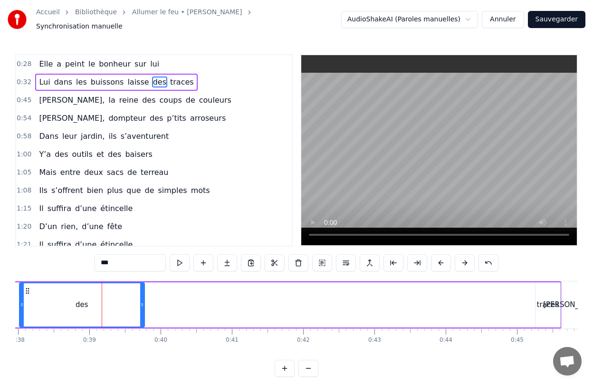
drag, startPoint x: 81, startPoint y: 301, endPoint x: 20, endPoint y: 301, distance: 60.8
click at [20, 301] on icon at bounding box center [22, 305] width 4 height 8
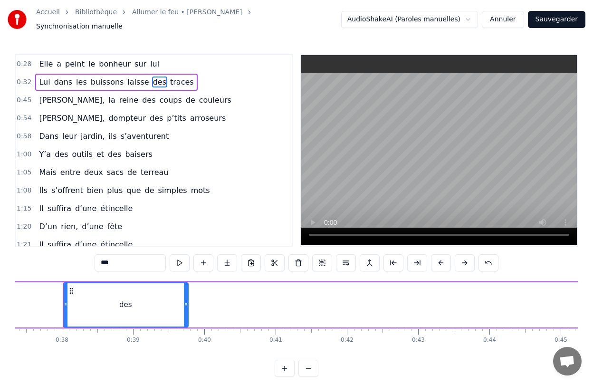
scroll to position [0, 2662]
drag, startPoint x: 66, startPoint y: 313, endPoint x: 9, endPoint y: 309, distance: 57.2
click at [9, 309] on div "Accueil Bibliothèque Allumer le feu • Johnny Hallyday Synchronisation manuelle …" at bounding box center [296, 188] width 593 height 377
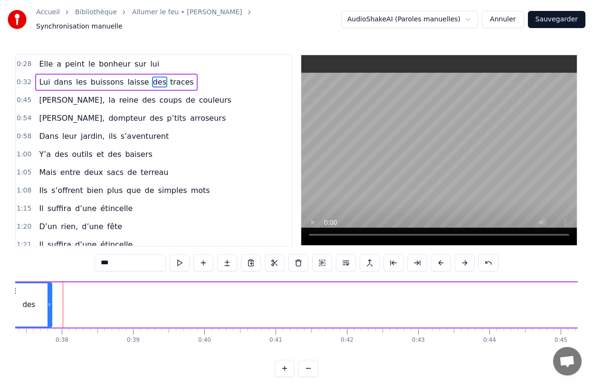
drag, startPoint x: 167, startPoint y: 307, endPoint x: 48, endPoint y: 306, distance: 118.3
click at [48, 306] on div at bounding box center [50, 304] width 4 height 43
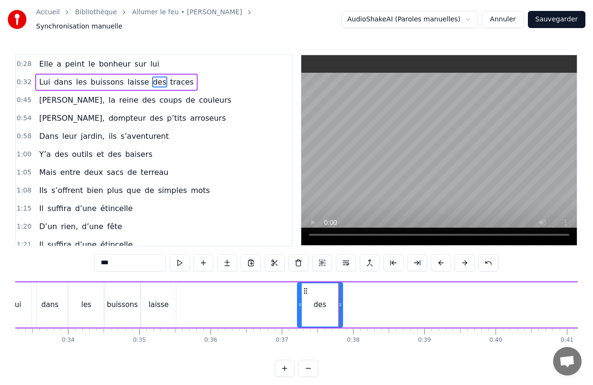
scroll to position [0, 2380]
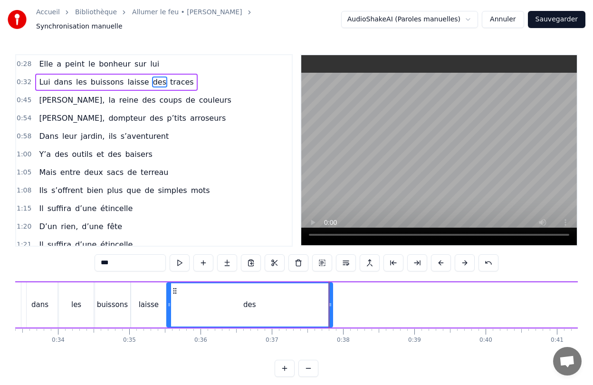
drag, startPoint x: 288, startPoint y: 296, endPoint x: 168, endPoint y: 296, distance: 120.7
click at [168, 296] on div at bounding box center [169, 304] width 4 height 43
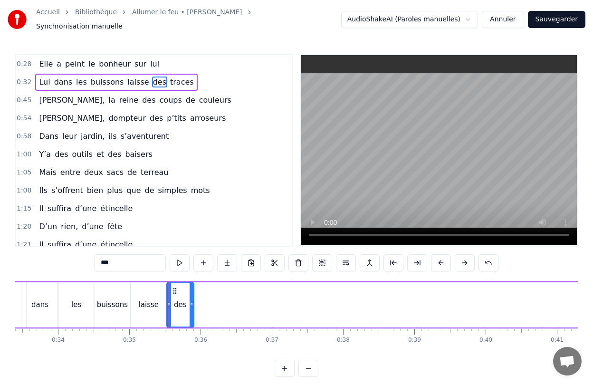
drag, startPoint x: 329, startPoint y: 310, endPoint x: 190, endPoint y: 313, distance: 138.8
click at [190, 313] on div at bounding box center [192, 304] width 4 height 43
click at [425, 356] on div "0:28 Elle a peint le bonheur sur lui 0:32 Lui dans les buissons laisse des trac…" at bounding box center [296, 215] width 563 height 323
click at [216, 355] on div "0:28 Elle a peint le bonheur sur lui 0:32 Lui dans les buissons laisse des trac…" at bounding box center [296, 215] width 563 height 323
click at [187, 319] on div "des" at bounding box center [180, 304] width 26 height 43
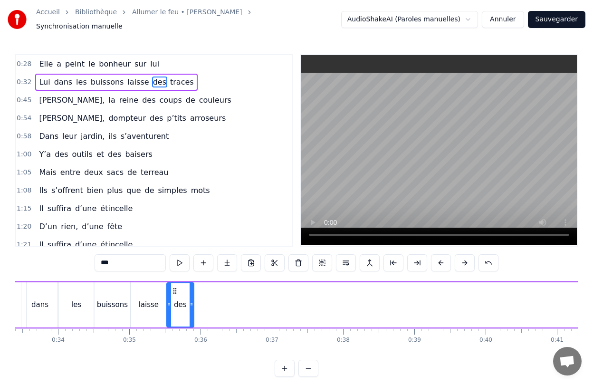
click at [232, 306] on div "Lui dans les buissons laisse des traces" at bounding box center [435, 304] width 902 height 47
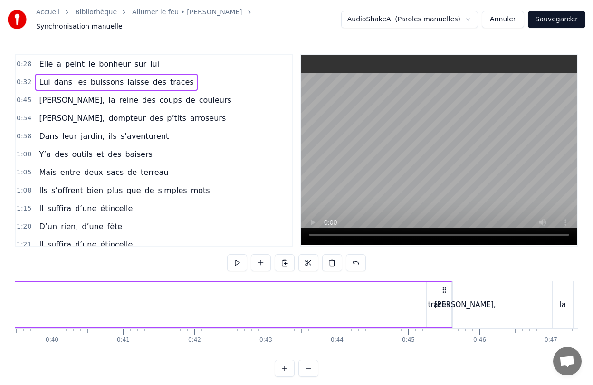
scroll to position [0, 2832]
click at [421, 309] on div "traces" at bounding box center [421, 304] width 25 height 45
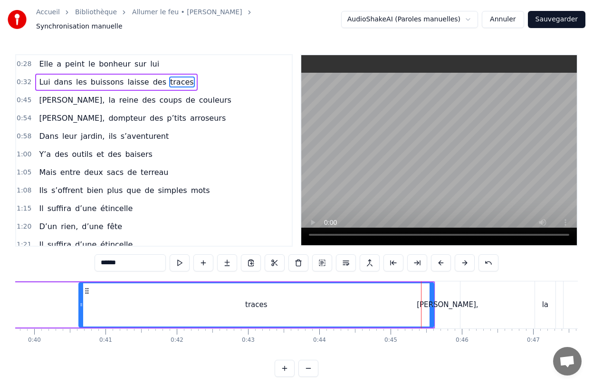
drag, startPoint x: 410, startPoint y: 308, endPoint x: 76, endPoint y: 319, distance: 333.7
click at [79, 319] on div at bounding box center [81, 304] width 4 height 43
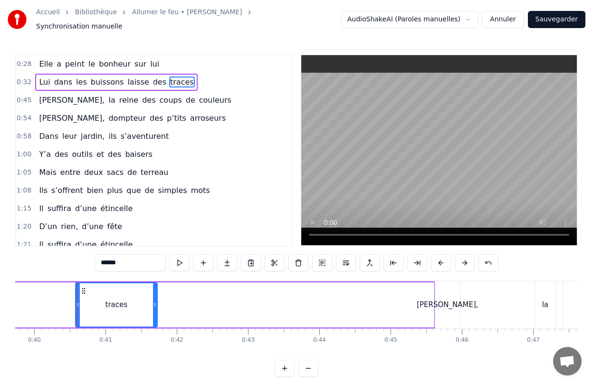
drag, startPoint x: 430, startPoint y: 296, endPoint x: 140, endPoint y: 306, distance: 290.5
click at [153, 306] on div at bounding box center [155, 304] width 4 height 43
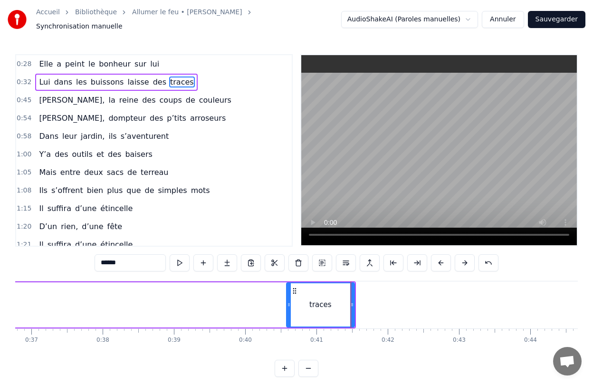
scroll to position [0, 2601]
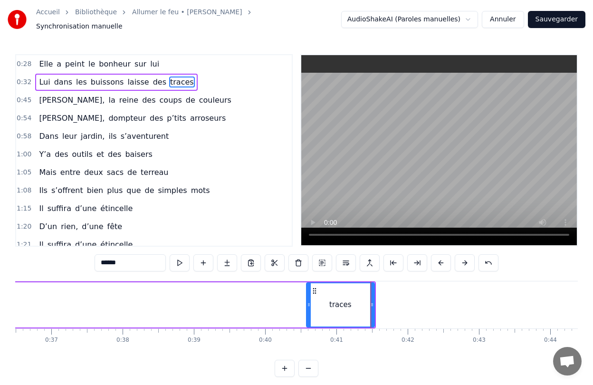
drag, startPoint x: 325, startPoint y: 297, endPoint x: 255, endPoint y: 302, distance: 69.5
click at [255, 302] on div "Lui dans les buissons laisse des traces" at bounding box center [70, 304] width 612 height 47
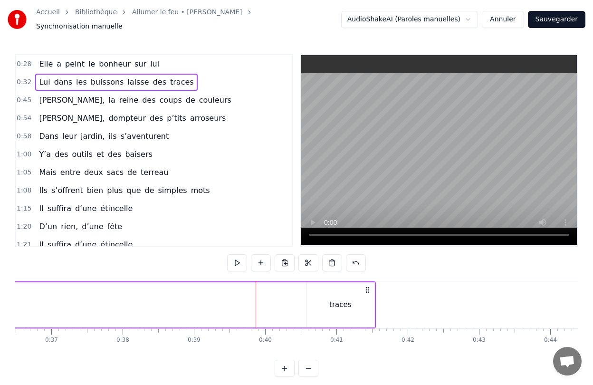
click at [307, 302] on div "traces" at bounding box center [340, 304] width 68 height 45
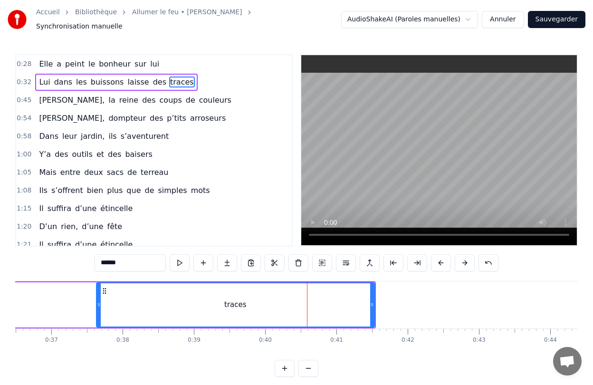
drag, startPoint x: 308, startPoint y: 301, endPoint x: 98, endPoint y: 301, distance: 210.0
click at [98, 301] on icon at bounding box center [99, 305] width 4 height 8
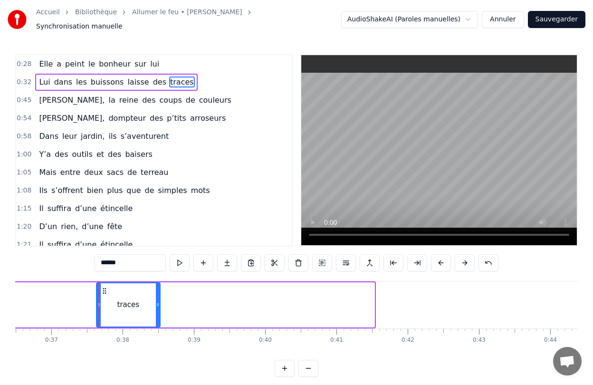
drag, startPoint x: 372, startPoint y: 292, endPoint x: 158, endPoint y: 305, distance: 214.6
click at [158, 305] on div at bounding box center [158, 304] width 4 height 43
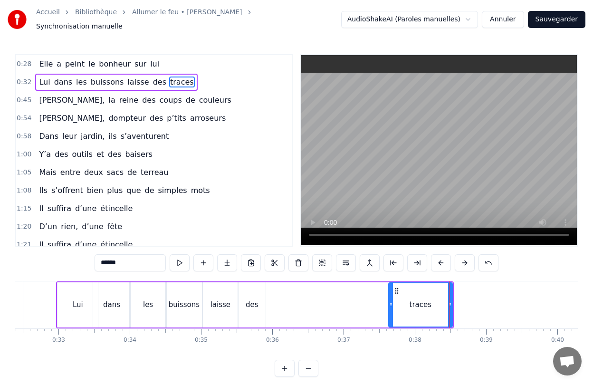
scroll to position [0, 2308]
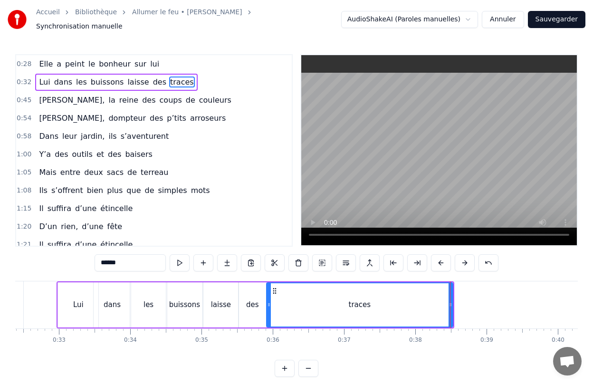
drag, startPoint x: 392, startPoint y: 294, endPoint x: 270, endPoint y: 298, distance: 122.7
click at [270, 298] on div at bounding box center [269, 304] width 4 height 43
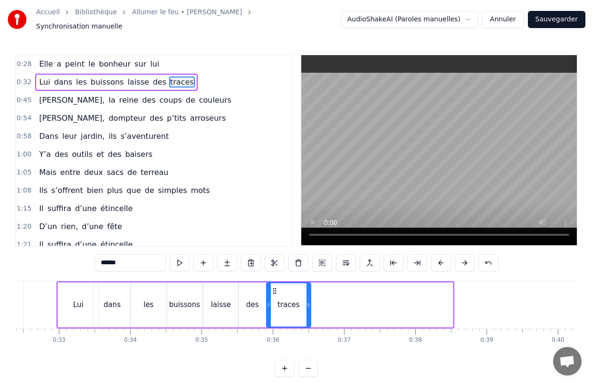
drag, startPoint x: 451, startPoint y: 295, endPoint x: 309, endPoint y: 311, distance: 143.0
click at [309, 311] on div at bounding box center [308, 304] width 4 height 43
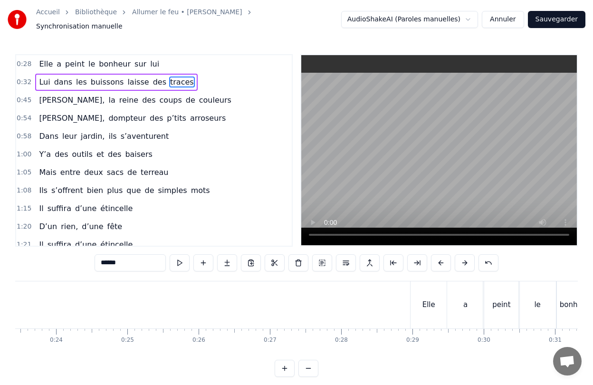
scroll to position [0, 1673]
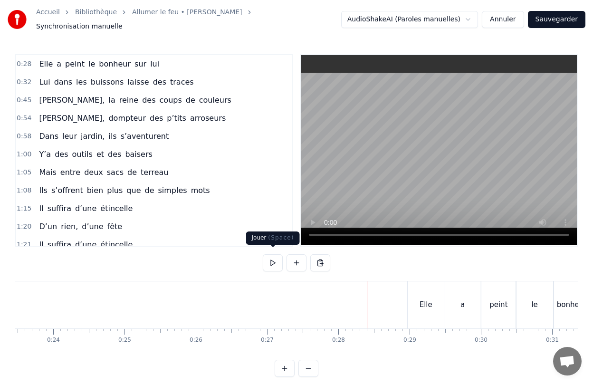
click at [272, 263] on button at bounding box center [273, 262] width 20 height 17
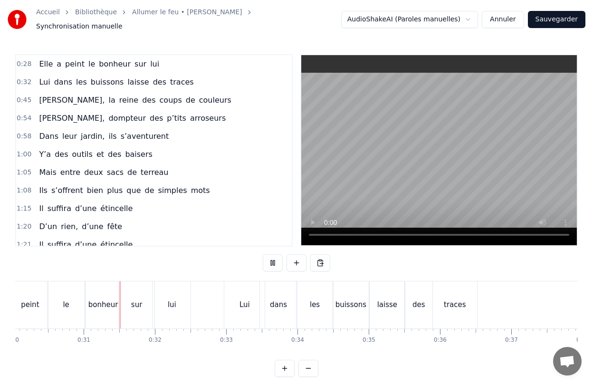
scroll to position [0, 2143]
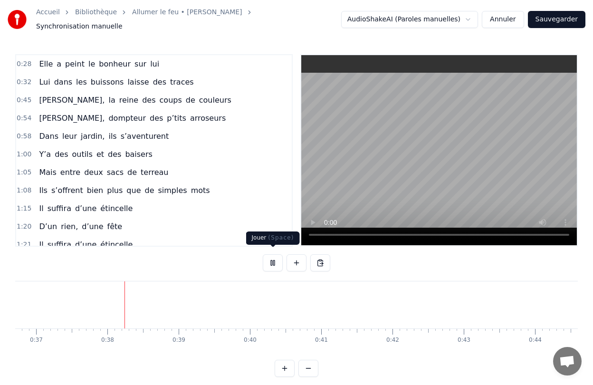
click at [273, 258] on button at bounding box center [273, 262] width 20 height 17
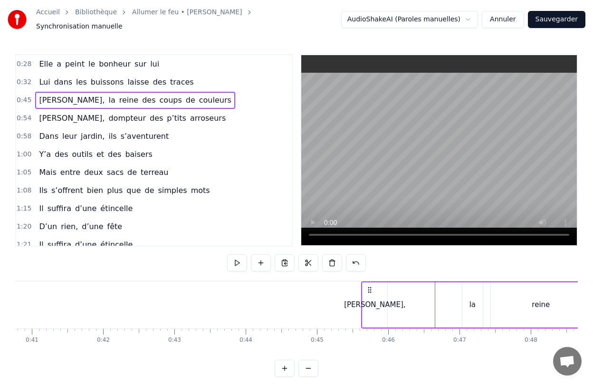
click at [370, 286] on icon at bounding box center [370, 290] width 8 height 8
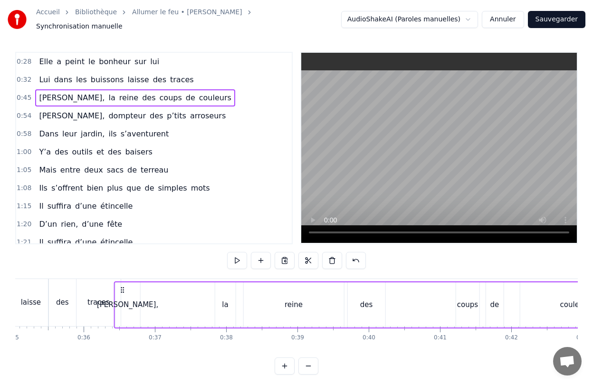
scroll to position [0, 2495]
drag, startPoint x: 370, startPoint y: 285, endPoint x: 134, endPoint y: 306, distance: 236.6
click at [134, 306] on div "Audrey, la reine des coups de couleurs" at bounding box center [384, 304] width 518 height 47
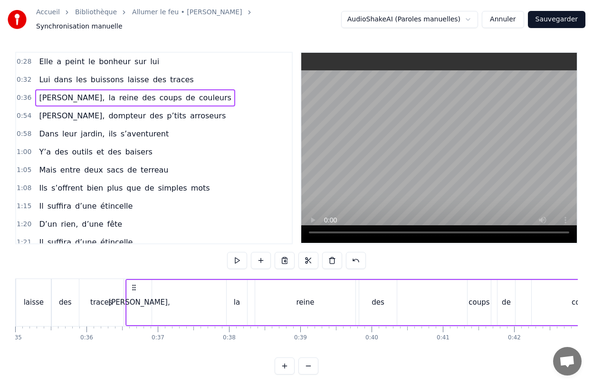
click at [141, 308] on div "[PERSON_NAME]," at bounding box center [139, 302] width 25 height 45
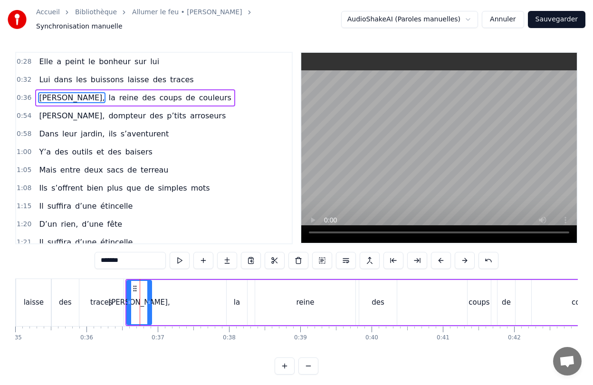
scroll to position [0, 0]
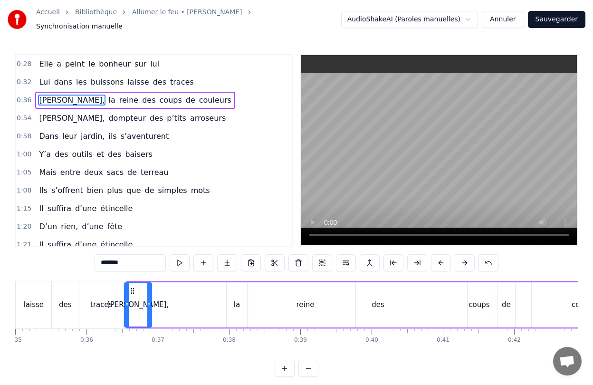
click at [125, 307] on div at bounding box center [127, 304] width 4 height 43
click at [230, 298] on div "la" at bounding box center [237, 304] width 20 height 45
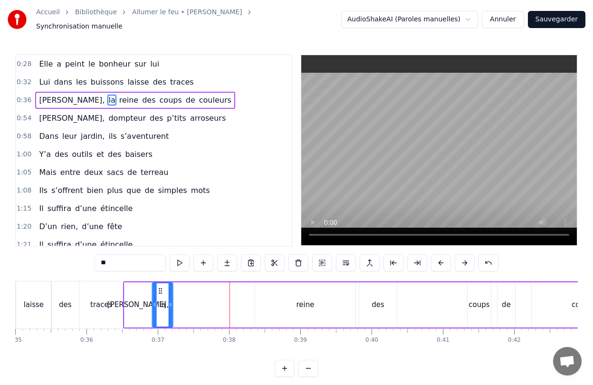
drag, startPoint x: 235, startPoint y: 286, endPoint x: 161, endPoint y: 291, distance: 74.3
click at [161, 291] on div "la" at bounding box center [162, 304] width 19 height 43
click at [346, 290] on div "reine" at bounding box center [305, 304] width 100 height 45
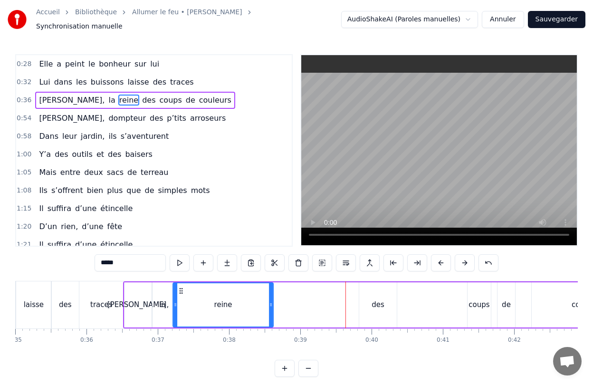
drag, startPoint x: 263, startPoint y: 286, endPoint x: 181, endPoint y: 295, distance: 82.7
click at [181, 295] on div "reine" at bounding box center [222, 304] width 99 height 43
drag, startPoint x: 269, startPoint y: 305, endPoint x: 193, endPoint y: 308, distance: 76.1
click at [193, 308] on div at bounding box center [195, 304] width 4 height 43
click at [376, 299] on div "des" at bounding box center [378, 304] width 13 height 11
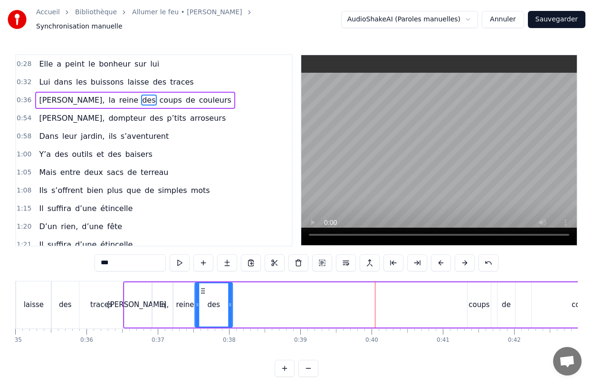
drag, startPoint x: 367, startPoint y: 285, endPoint x: 203, endPoint y: 295, distance: 164.7
click at [203, 295] on div "des" at bounding box center [213, 304] width 37 height 43
drag, startPoint x: 229, startPoint y: 309, endPoint x: 219, endPoint y: 309, distance: 10.0
click at [219, 309] on div at bounding box center [220, 304] width 4 height 43
click at [480, 304] on div "coups" at bounding box center [478, 304] width 21 height 11
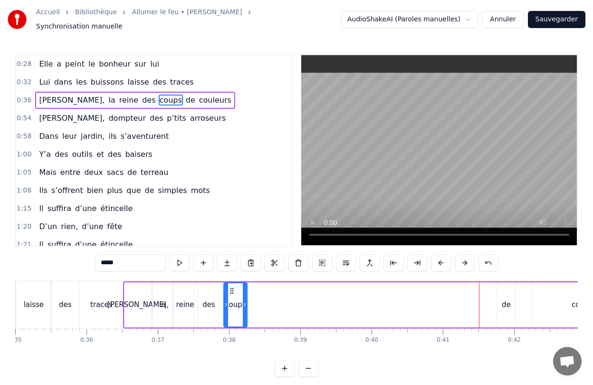
drag, startPoint x: 474, startPoint y: 286, endPoint x: 230, endPoint y: 300, distance: 244.1
click at [230, 300] on div "coups" at bounding box center [235, 304] width 22 height 43
click at [207, 299] on div "des" at bounding box center [208, 304] width 13 height 11
type input "***"
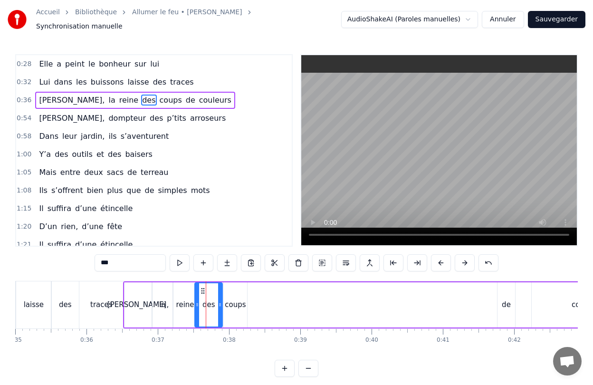
click at [327, 301] on div "Audrey, la reine des coups de couleurs" at bounding box center [383, 304] width 520 height 47
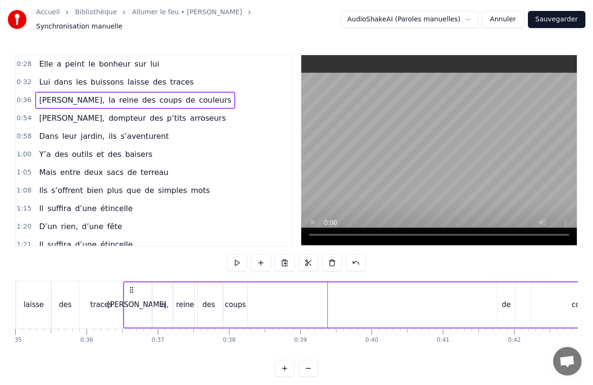
click at [505, 299] on div "de" at bounding box center [506, 304] width 9 height 11
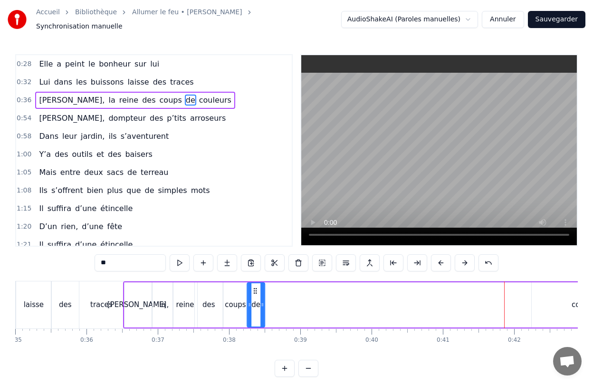
drag, startPoint x: 506, startPoint y: 286, endPoint x: 255, endPoint y: 291, distance: 250.5
click at [255, 291] on div "de" at bounding box center [256, 304] width 17 height 43
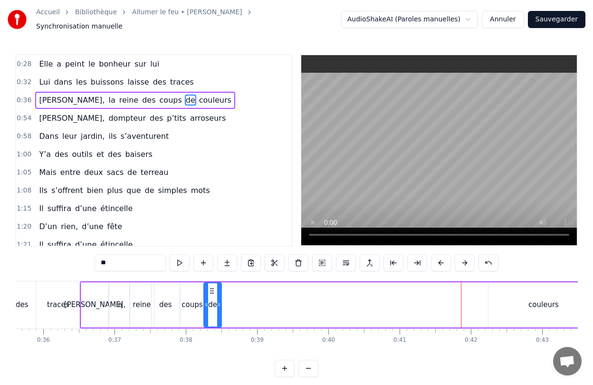
scroll to position [0, 2543]
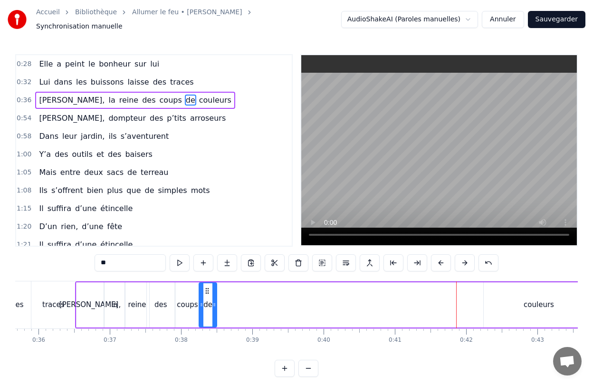
click at [519, 288] on div "couleurs" at bounding box center [539, 304] width 110 height 45
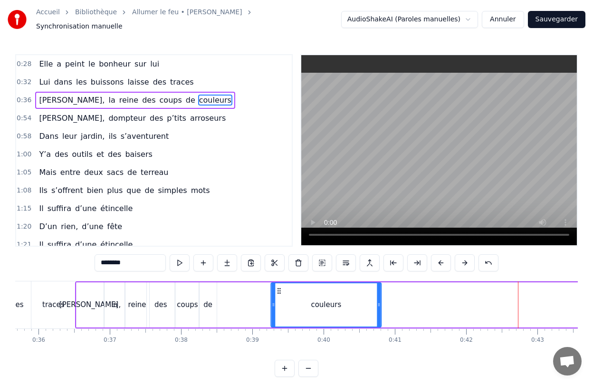
scroll to position [2, 0]
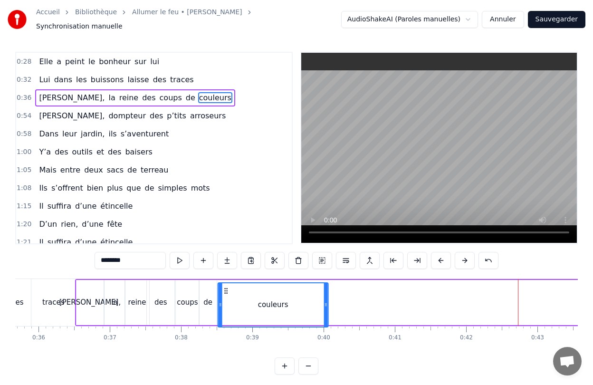
drag, startPoint x: 491, startPoint y: 286, endPoint x: 225, endPoint y: 295, distance: 266.2
click at [225, 295] on div "couleurs" at bounding box center [273, 304] width 109 height 43
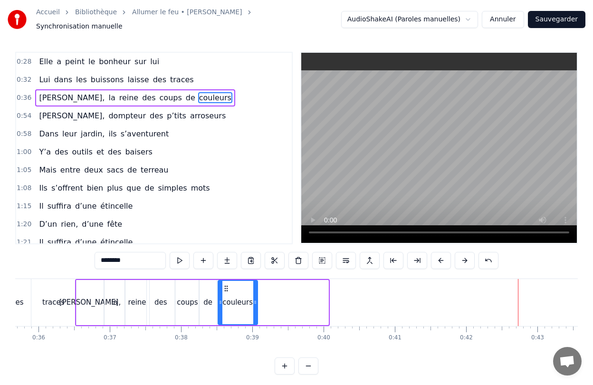
drag, startPoint x: 326, startPoint y: 303, endPoint x: 255, endPoint y: 308, distance: 71.0
click at [255, 308] on div at bounding box center [255, 302] width 4 height 43
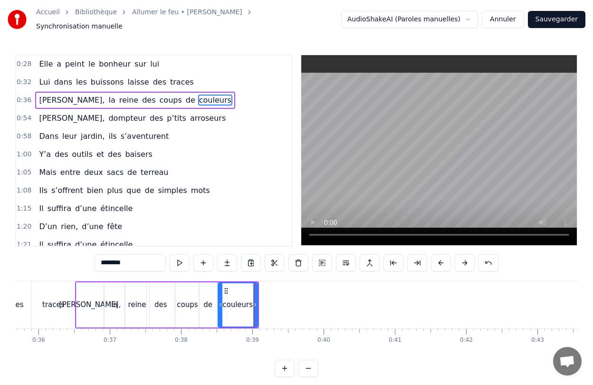
click at [118, 302] on div "la" at bounding box center [115, 304] width 20 height 45
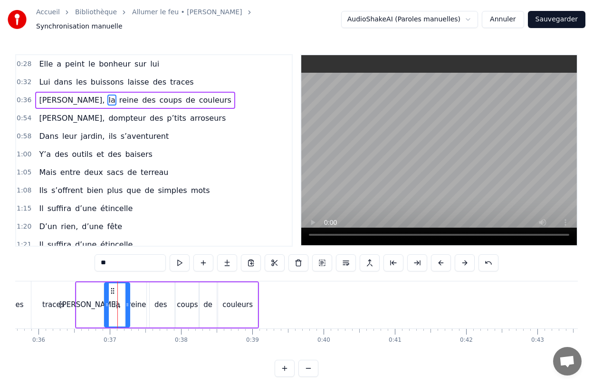
click at [128, 302] on icon at bounding box center [127, 305] width 4 height 8
click at [139, 306] on div "reine" at bounding box center [137, 304] width 24 height 45
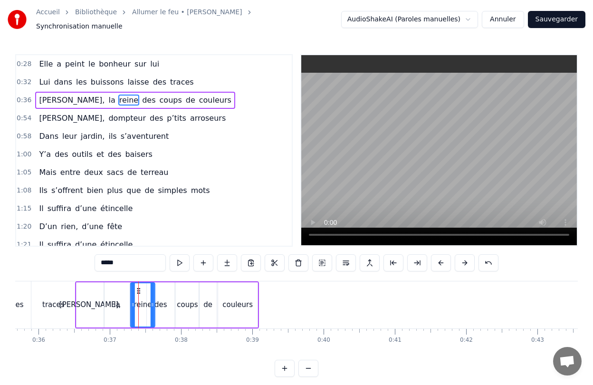
drag, startPoint x: 133, startPoint y: 285, endPoint x: 138, endPoint y: 286, distance: 5.2
click at [162, 289] on div "des" at bounding box center [161, 304] width 28 height 45
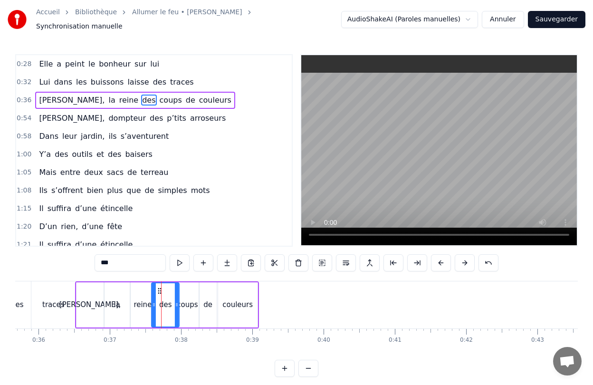
click at [159, 290] on circle at bounding box center [159, 290] width 0 height 0
click at [185, 287] on div "coups" at bounding box center [187, 304] width 23 height 45
click at [183, 287] on icon at bounding box center [185, 291] width 8 height 8
click at [205, 287] on div "de" at bounding box center [208, 304] width 18 height 45
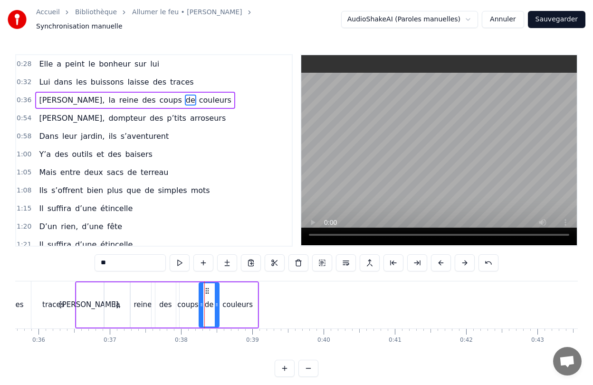
click at [217, 295] on div at bounding box center [217, 304] width 4 height 43
click at [236, 299] on div "couleurs" at bounding box center [237, 304] width 30 height 11
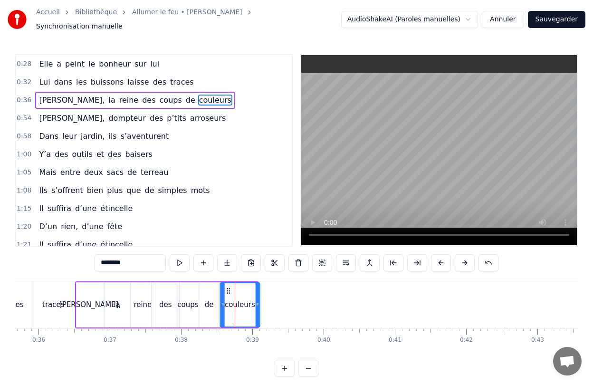
click at [227, 287] on icon at bounding box center [228, 291] width 8 height 8
click at [216, 355] on div "0:28 Elle a peint le bonheur sur lui 0:32 Lui dans les buissons laisse des trac…" at bounding box center [296, 215] width 563 height 323
click at [394, 355] on div "0:28 Elle a peint le bonheur sur lui 0:32 Lui dans les buissons laisse des trac…" at bounding box center [296, 215] width 563 height 323
click at [369, 353] on div "0:28 Elle a peint le bonheur sur lui 0:32 Lui dans les buissons laisse des trac…" at bounding box center [296, 215] width 563 height 323
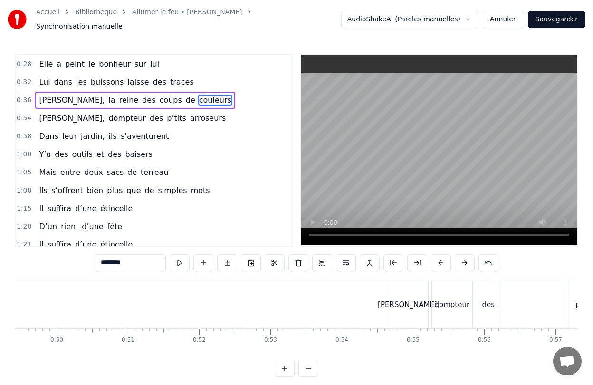
scroll to position [0, 3547]
click at [400, 296] on div "[PERSON_NAME]," at bounding box center [383, 304] width 39 height 47
type input "*******"
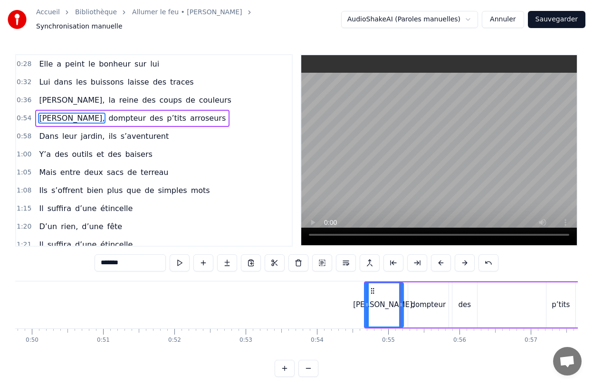
drag, startPoint x: 373, startPoint y: 287, endPoint x: 372, endPoint y: 282, distance: 4.8
click at [372, 287] on icon at bounding box center [373, 291] width 8 height 8
click at [493, 313] on div "Franck, dompteur des p’tits arroseurs" at bounding box center [499, 304] width 272 height 47
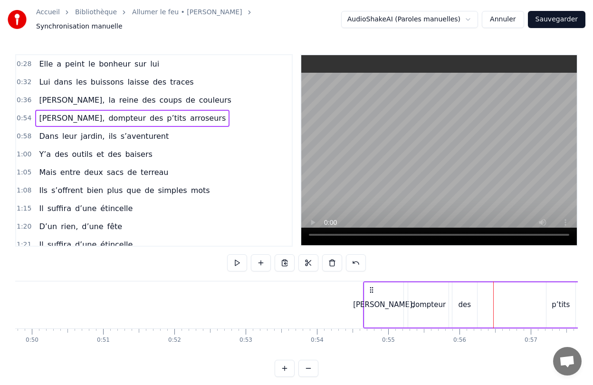
click at [520, 306] on div "Franck, dompteur des p’tits arroseurs" at bounding box center [499, 304] width 272 height 47
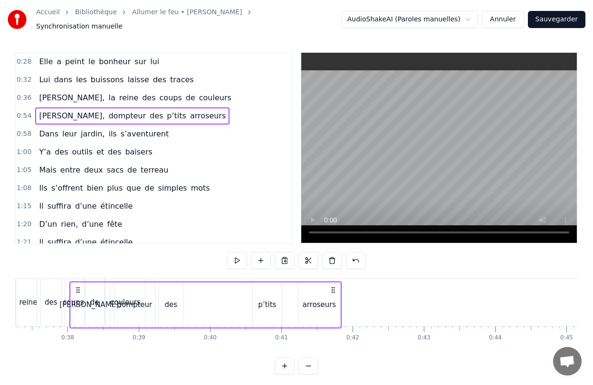
scroll to position [0, 2648]
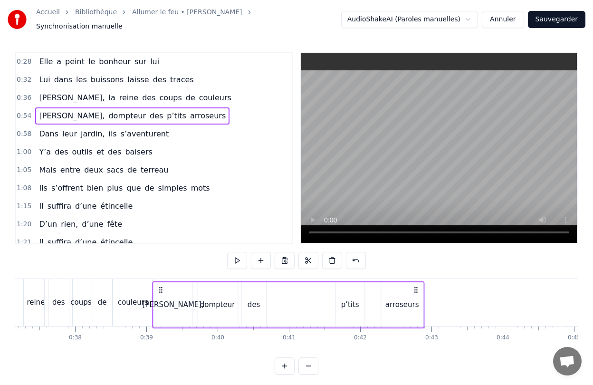
drag, startPoint x: 371, startPoint y: 285, endPoint x: 160, endPoint y: 298, distance: 210.9
click at [160, 298] on div "Franck, dompteur des p’tits arroseurs" at bounding box center [288, 304] width 272 height 47
click at [342, 291] on div "p’tits" at bounding box center [349, 302] width 29 height 45
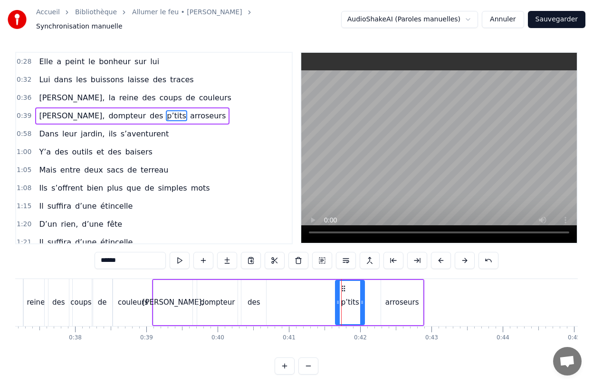
scroll to position [0, 0]
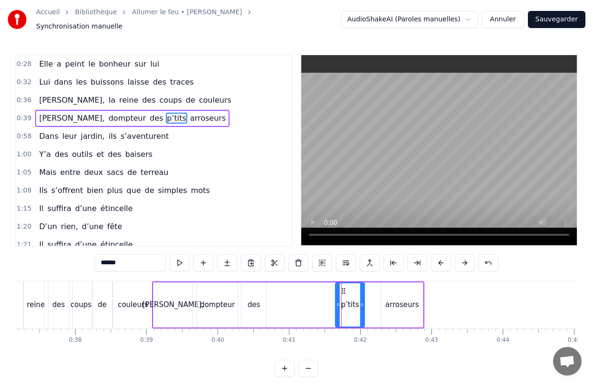
drag, startPoint x: 348, startPoint y: 303, endPoint x: 268, endPoint y: 305, distance: 79.9
click at [268, 305] on div "Franck, dompteur des p’tits arroseurs" at bounding box center [288, 304] width 272 height 47
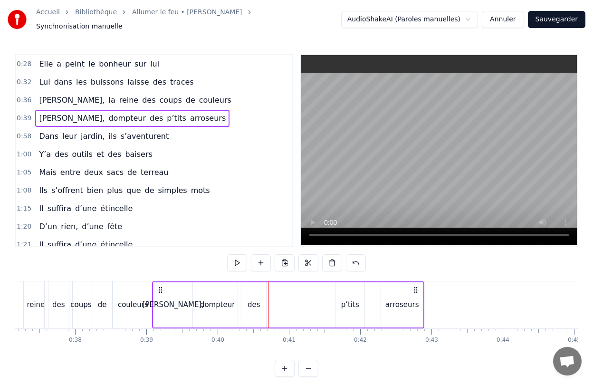
click at [347, 291] on div "p’tits" at bounding box center [349, 304] width 29 height 45
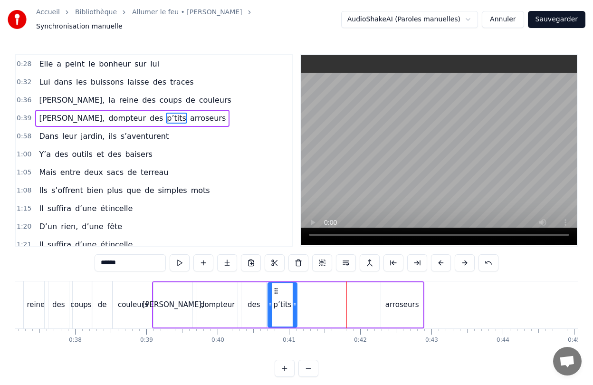
drag, startPoint x: 341, startPoint y: 285, endPoint x: 274, endPoint y: 295, distance: 68.2
click at [274, 295] on div "p’tits" at bounding box center [282, 304] width 28 height 43
click at [404, 299] on div "arroseurs" at bounding box center [402, 304] width 34 height 11
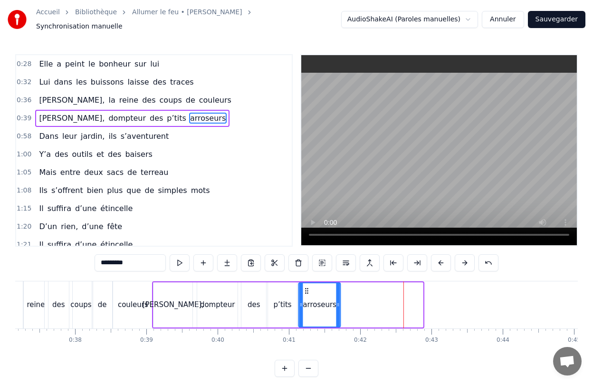
drag, startPoint x: 389, startPoint y: 286, endPoint x: 306, endPoint y: 295, distance: 82.7
click at [306, 295] on div "arroseurs" at bounding box center [319, 304] width 41 height 43
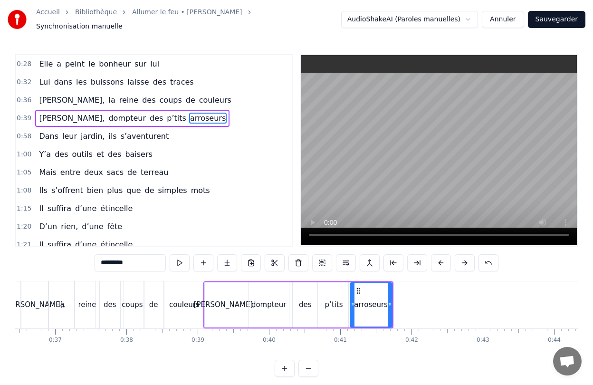
scroll to position [0, 2596]
click at [222, 299] on div "[PERSON_NAME]," at bounding box center [225, 304] width 61 height 11
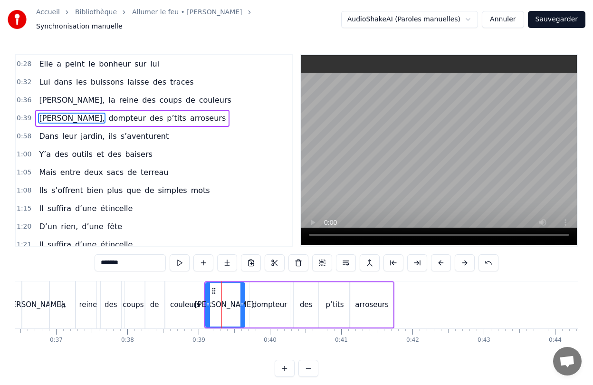
click at [84, 303] on div "reine" at bounding box center [88, 304] width 18 height 11
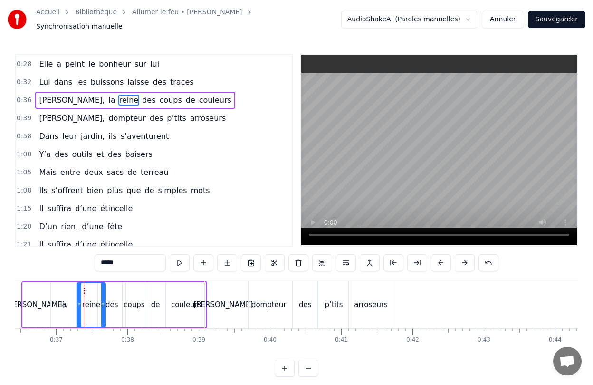
click at [103, 302] on icon at bounding box center [103, 305] width 4 height 8
click at [113, 302] on div "des" at bounding box center [111, 304] width 13 height 11
drag, startPoint x: 113, startPoint y: 301, endPoint x: 119, endPoint y: 301, distance: 5.7
click at [119, 301] on div "des" at bounding box center [111, 304] width 27 height 43
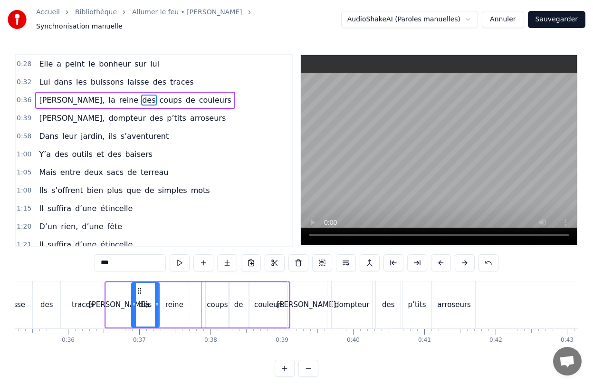
scroll to position [0, 2506]
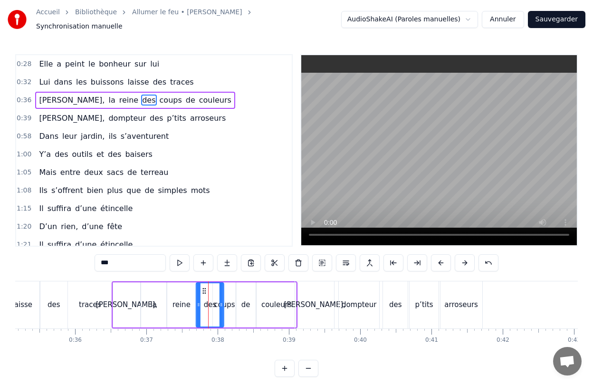
drag, startPoint x: 105, startPoint y: 285, endPoint x: 202, endPoint y: 280, distance: 98.0
click at [202, 283] on div "des" at bounding box center [210, 304] width 27 height 43
click at [229, 293] on div "coups" at bounding box center [224, 304] width 23 height 45
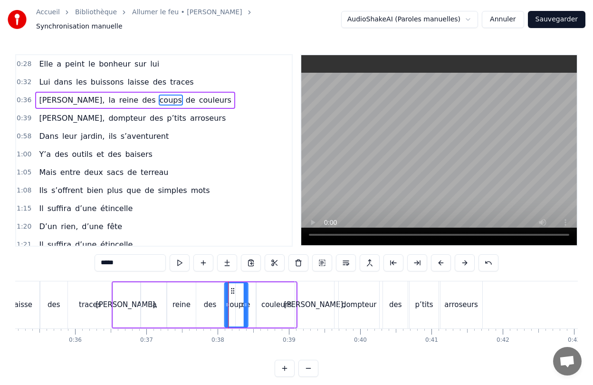
drag, startPoint x: 220, startPoint y: 283, endPoint x: 232, endPoint y: 283, distance: 11.9
click at [232, 287] on icon at bounding box center [233, 291] width 8 height 8
click at [250, 293] on div at bounding box center [249, 304] width 4 height 43
click at [254, 301] on div "de" at bounding box center [246, 304] width 20 height 45
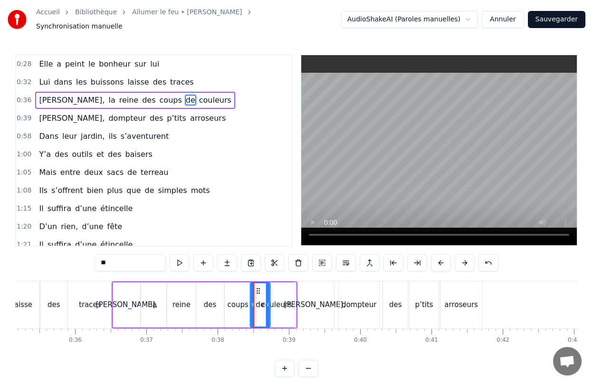
drag, startPoint x: 243, startPoint y: 285, endPoint x: 258, endPoint y: 285, distance: 14.7
click at [258, 287] on icon at bounding box center [259, 291] width 8 height 8
click at [283, 287] on div "couleurs" at bounding box center [276, 304] width 39 height 45
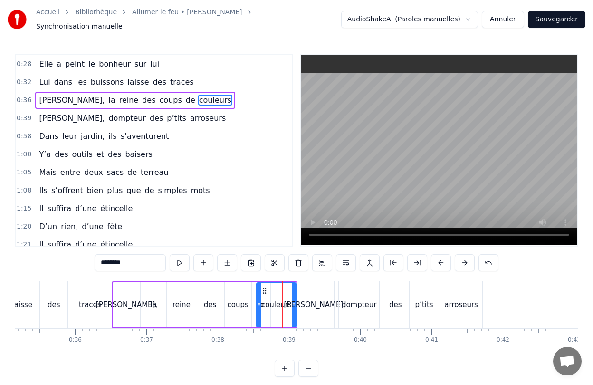
click at [338, 298] on div "dompteur" at bounding box center [358, 304] width 41 height 47
type input "********"
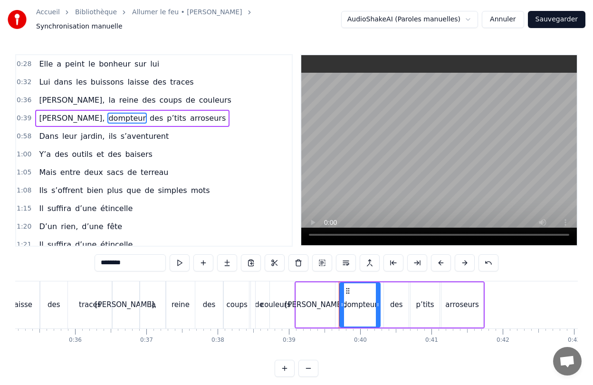
click at [409, 314] on div "Franck, dompteur des p’tits arroseurs" at bounding box center [390, 304] width 190 height 47
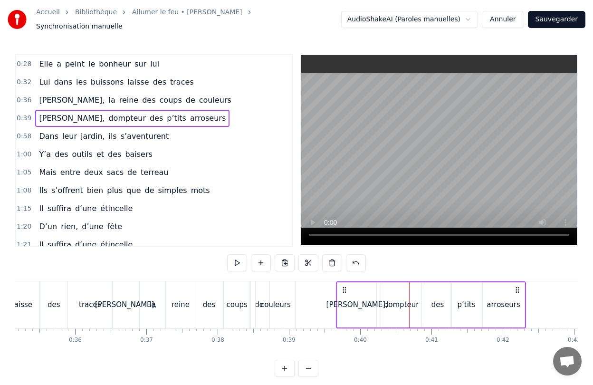
drag, startPoint x: 304, startPoint y: 286, endPoint x: 346, endPoint y: 285, distance: 42.3
click at [346, 286] on icon at bounding box center [345, 290] width 8 height 8
click at [283, 299] on div "couleurs" at bounding box center [275, 304] width 30 height 11
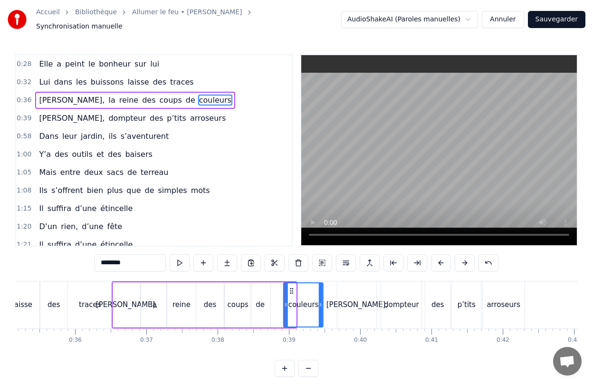
drag, startPoint x: 264, startPoint y: 285, endPoint x: 290, endPoint y: 287, distance: 26.6
click at [290, 290] on circle at bounding box center [290, 290] width 0 height 0
click at [345, 355] on div "0:28 Elle a peint le bonheur sur lui 0:32 Lui dans les buissons laisse des trac…" at bounding box center [296, 215] width 563 height 323
click at [356, 308] on div "[PERSON_NAME]," at bounding box center [356, 304] width 39 height 47
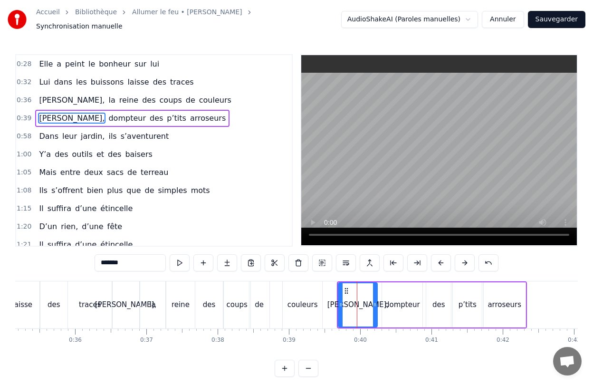
click at [431, 362] on div "0:28 Elle a peint le bonheur sur lui 0:32 Lui dans les buissons laisse des trac…" at bounding box center [296, 215] width 563 height 323
click at [270, 241] on div "0:28 Elle a peint le bonheur sur lui 0:32 Lui dans les buissons laisse des trac…" at bounding box center [153, 150] width 277 height 192
click at [63, 131] on span "leur" at bounding box center [69, 136] width 17 height 11
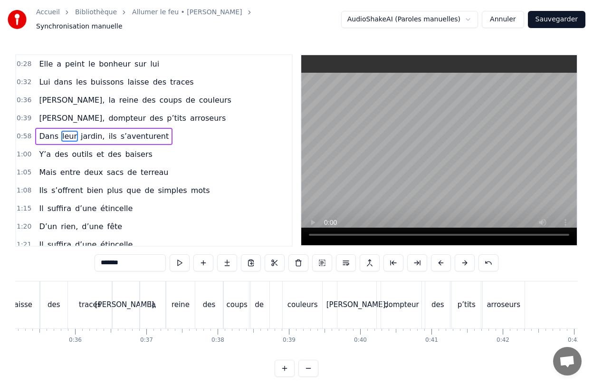
type input "****"
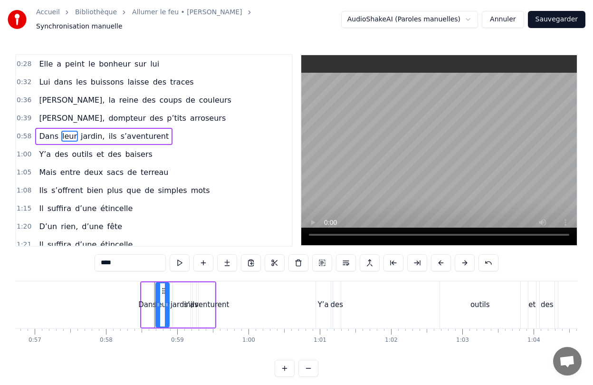
scroll to position [0, 4135]
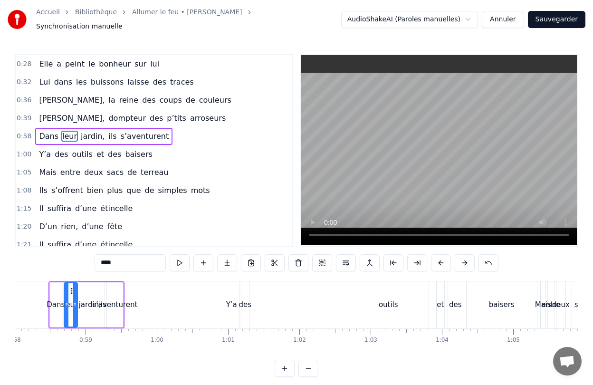
click at [28, 132] on span "0:58" at bounding box center [24, 137] width 15 height 10
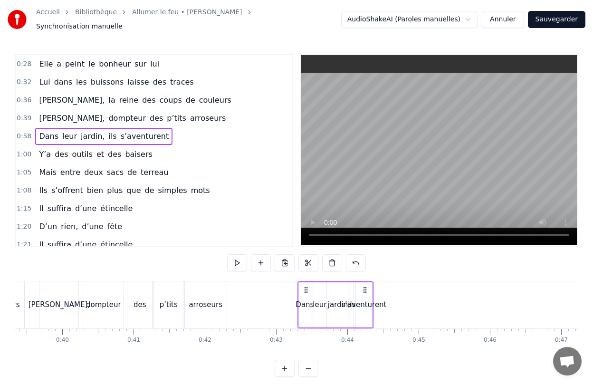
scroll to position [2, 0]
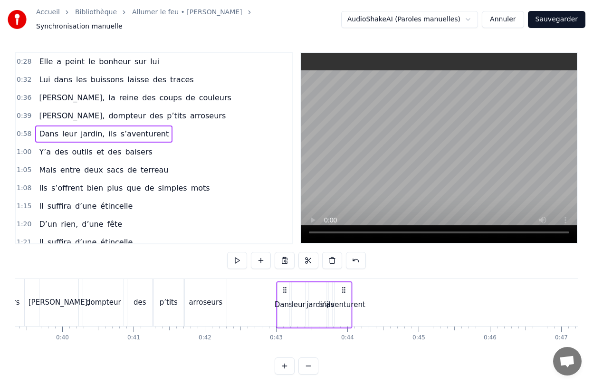
drag, startPoint x: 72, startPoint y: 286, endPoint x: 285, endPoint y: 299, distance: 213.8
click at [285, 299] on div "Dans leur jardin, ils s’aventurent" at bounding box center [314, 304] width 76 height 47
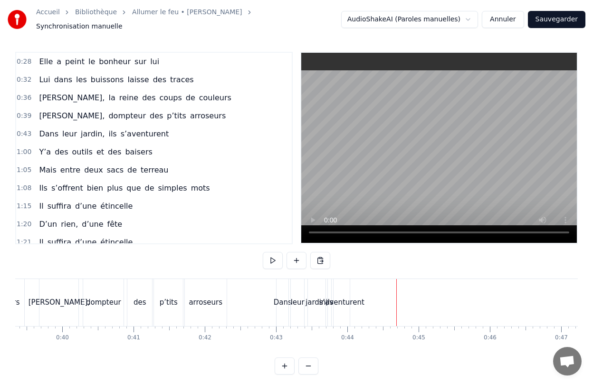
click at [304, 309] on div "leur" at bounding box center [297, 302] width 14 height 47
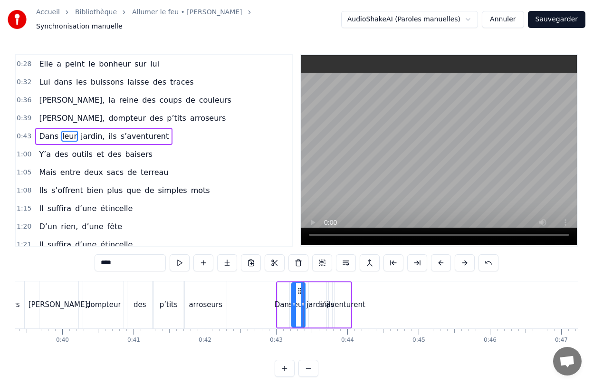
click at [346, 301] on div "s’aventurent" at bounding box center [342, 304] width 45 height 11
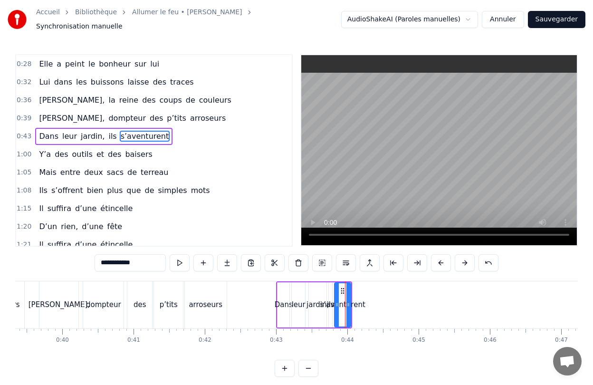
click at [350, 299] on div "s’aventurent" at bounding box center [342, 304] width 45 height 11
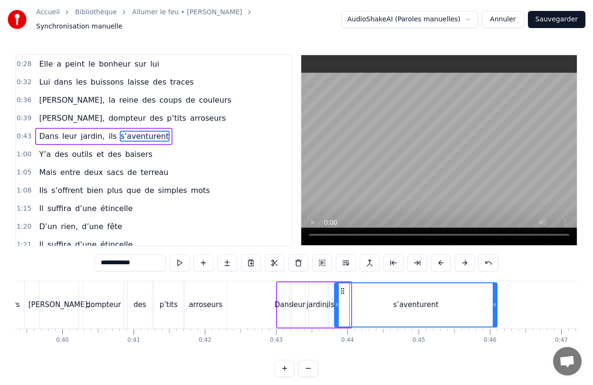
drag, startPoint x: 350, startPoint y: 296, endPoint x: 496, endPoint y: 297, distance: 146.4
click at [496, 297] on div at bounding box center [495, 304] width 4 height 43
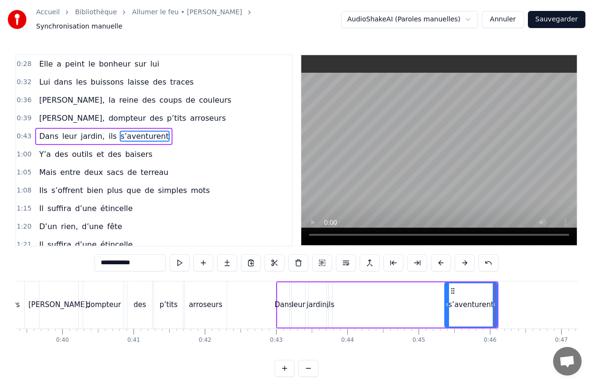
drag, startPoint x: 337, startPoint y: 301, endPoint x: 447, endPoint y: 304, distance: 110.3
click at [447, 304] on div at bounding box center [447, 304] width 4 height 43
click at [330, 308] on div "ils" at bounding box center [330, 304] width 3 height 45
type input "***"
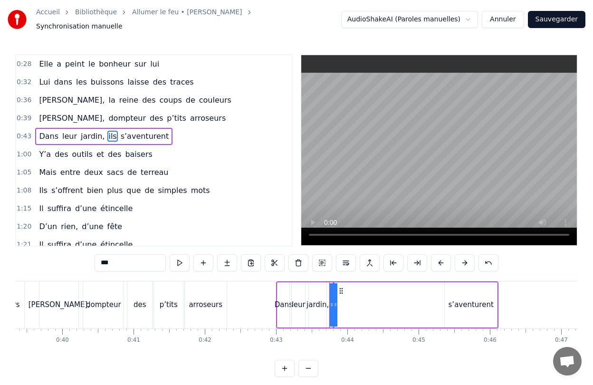
drag, startPoint x: 332, startPoint y: 303, endPoint x: 406, endPoint y: 299, distance: 74.7
click at [406, 299] on div "Dans leur jardin, ils s’aventurent" at bounding box center [387, 304] width 222 height 47
click at [332, 302] on div "ils" at bounding box center [333, 304] width 8 height 11
drag, startPoint x: 336, startPoint y: 297, endPoint x: 349, endPoint y: 297, distance: 13.3
click at [349, 297] on div "Dans leur jardin, ils s’aventurent" at bounding box center [387, 304] width 222 height 47
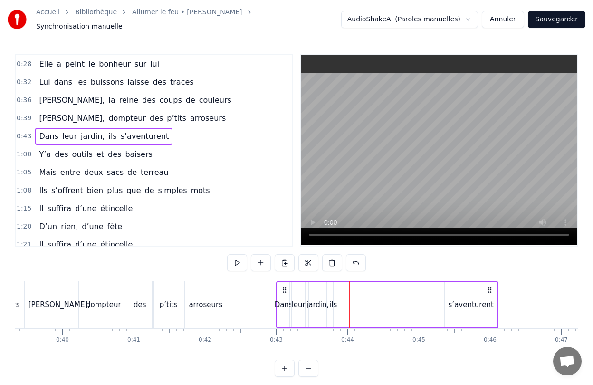
click at [334, 299] on div "ils" at bounding box center [333, 304] width 8 height 11
drag, startPoint x: 331, startPoint y: 297, endPoint x: 315, endPoint y: 297, distance: 15.2
click at [315, 297] on div "Dans leur jardin, ils s’aventurent" at bounding box center [387, 304] width 222 height 47
click at [335, 301] on div "ils" at bounding box center [333, 304] width 8 height 11
click at [335, 301] on icon at bounding box center [336, 305] width 4 height 8
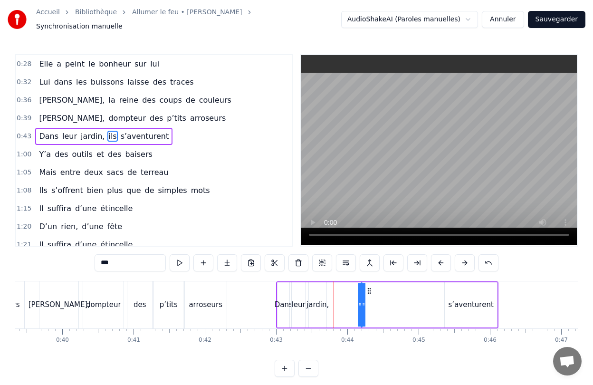
drag, startPoint x: 341, startPoint y: 287, endPoint x: 371, endPoint y: 287, distance: 29.5
click at [371, 287] on icon at bounding box center [369, 291] width 8 height 8
drag, startPoint x: 365, startPoint y: 295, endPoint x: 390, endPoint y: 296, distance: 24.3
click at [390, 296] on div "Dans leur jardin, ils s’aventurent" at bounding box center [387, 304] width 222 height 47
click at [363, 299] on div "ils" at bounding box center [363, 304] width 8 height 11
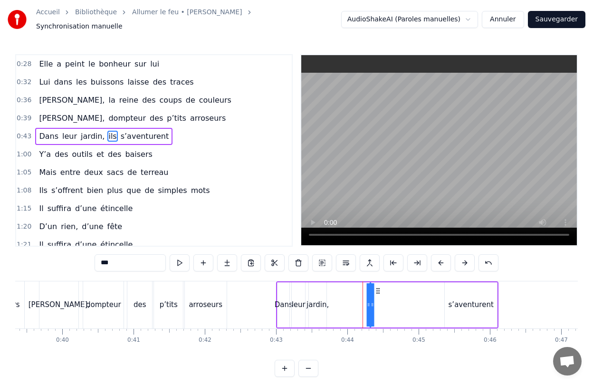
drag, startPoint x: 371, startPoint y: 286, endPoint x: 377, endPoint y: 286, distance: 6.7
click at [377, 287] on icon at bounding box center [378, 291] width 8 height 8
drag, startPoint x: 372, startPoint y: 300, endPoint x: 419, endPoint y: 344, distance: 63.9
click at [419, 344] on div "Elle a peint le bonheur sur lui [PERSON_NAME] dans les buissons laisse des trac…" at bounding box center [296, 316] width 563 height 71
click at [378, 342] on div "Elle a peint le bonheur sur lui [PERSON_NAME] dans les buissons laisse des trac…" at bounding box center [296, 316] width 563 height 71
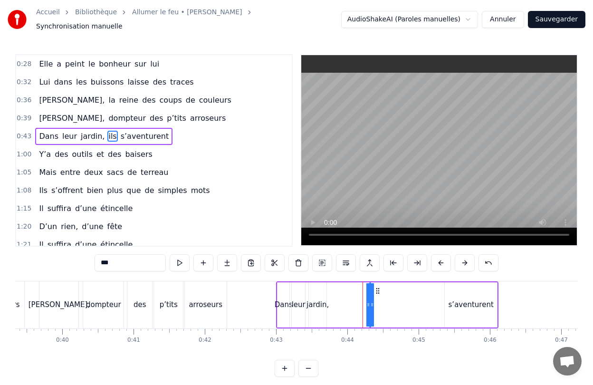
drag, startPoint x: 373, startPoint y: 311, endPoint x: 409, endPoint y: 311, distance: 36.1
click at [409, 311] on div "Dans leur jardin, ils s’aventurent" at bounding box center [387, 304] width 222 height 47
click at [371, 303] on div "ils" at bounding box center [370, 304] width 8 height 11
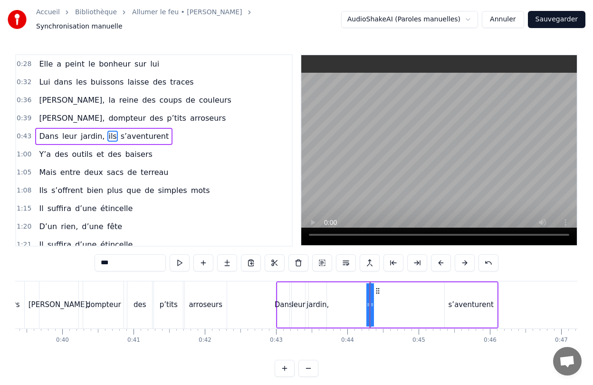
click at [343, 288] on div "Dans leur jardin, ils s’aventurent" at bounding box center [387, 304] width 222 height 47
click at [370, 299] on div "ils" at bounding box center [370, 304] width 8 height 11
drag, startPoint x: 372, startPoint y: 297, endPoint x: 414, endPoint y: 299, distance: 42.3
click at [415, 301] on div "Dans leur jardin, ils s’aventurent" at bounding box center [387, 304] width 222 height 47
click at [377, 349] on div "0:28 Elle a peint le bonheur sur lui 0:32 Lui dans les buissons laisse des trac…" at bounding box center [296, 215] width 563 height 323
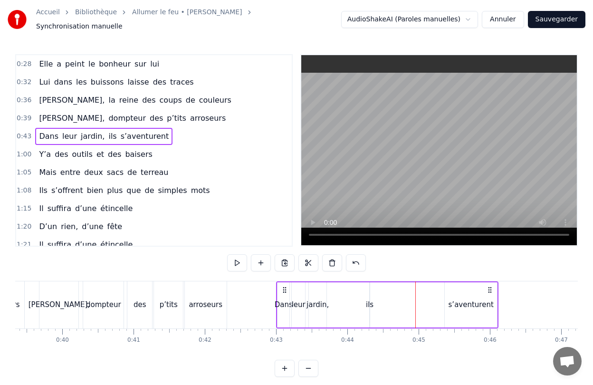
click at [288, 366] on button at bounding box center [285, 368] width 20 height 17
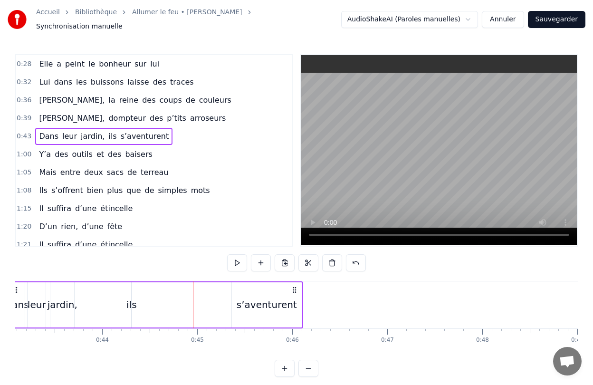
scroll to position [0, 4086]
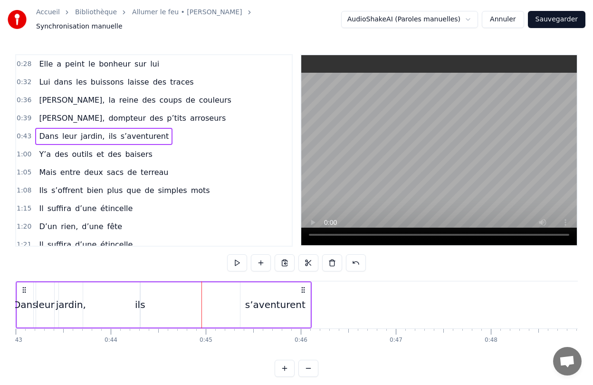
click at [140, 307] on div "ils" at bounding box center [140, 304] width 1 height 45
drag, startPoint x: 143, startPoint y: 280, endPoint x: 189, endPoint y: 377, distance: 107.8
click at [189, 377] on html "Accueil Bibliothèque Allumer le feu • Johnny Hallyday Synchronisation manuelle …" at bounding box center [296, 196] width 593 height 392
drag, startPoint x: 143, startPoint y: 301, endPoint x: 177, endPoint y: 365, distance: 73.3
click at [178, 366] on div "0:28 Elle a peint le bonheur sur lui 0:32 Lui dans les buissons laisse des trac…" at bounding box center [296, 215] width 563 height 323
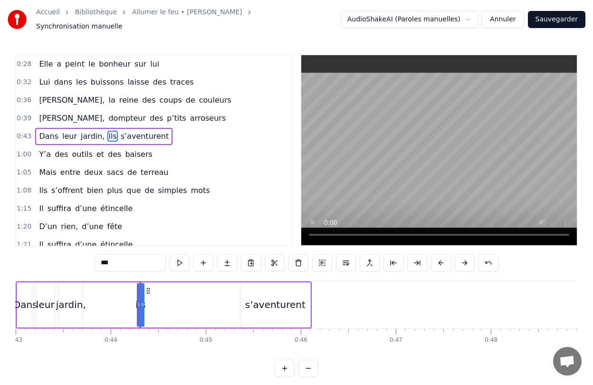
drag, startPoint x: 143, startPoint y: 305, endPoint x: 241, endPoint y: 374, distance: 120.1
click at [242, 374] on html "Accueil Bibliothèque Allumer le feu • Johnny Hallyday Synchronisation manuelle …" at bounding box center [296, 196] width 593 height 392
click at [72, 297] on div "jardin," at bounding box center [71, 304] width 30 height 14
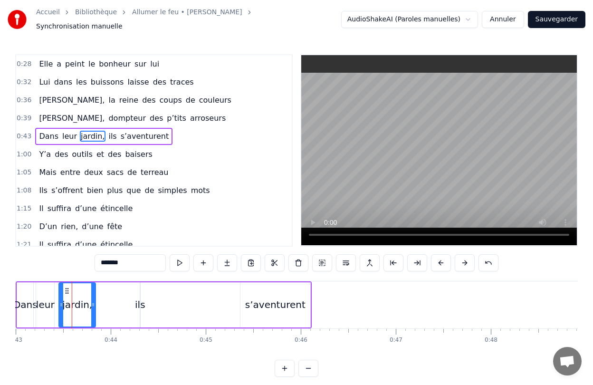
drag, startPoint x: 81, startPoint y: 298, endPoint x: 93, endPoint y: 298, distance: 12.4
click at [93, 301] on icon at bounding box center [93, 305] width 4 height 8
click at [140, 301] on div "ils" at bounding box center [140, 304] width 10 height 14
type input "***"
drag, startPoint x: 143, startPoint y: 299, endPoint x: 210, endPoint y: 308, distance: 67.1
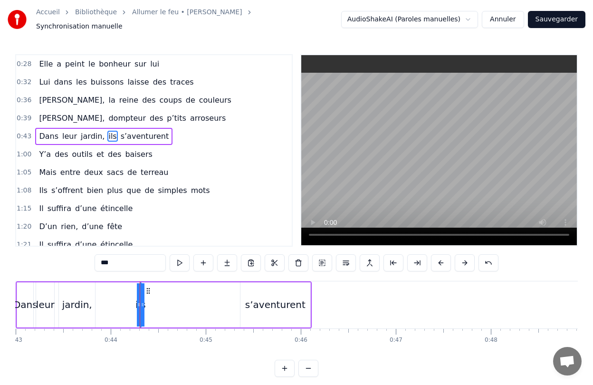
click at [210, 308] on div "Dans leur jardin, ils s’aventurent" at bounding box center [164, 304] width 296 height 47
click at [142, 297] on div "ils" at bounding box center [140, 304] width 10 height 14
click at [140, 301] on icon at bounding box center [139, 305] width 4 height 8
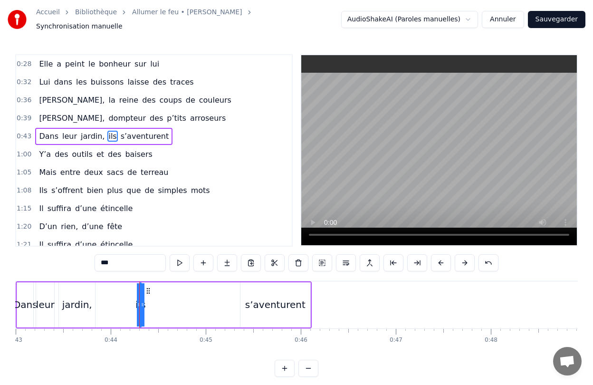
click at [140, 301] on icon at bounding box center [139, 305] width 4 height 8
click at [282, 362] on button at bounding box center [285, 368] width 20 height 17
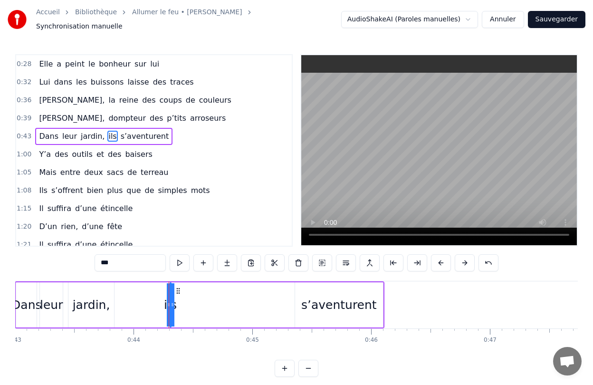
scroll to position [0, 5214]
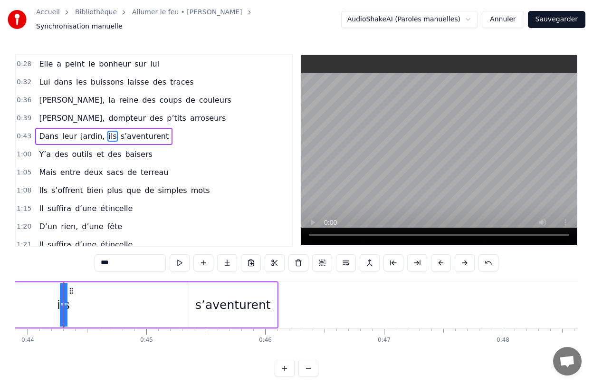
drag, startPoint x: 66, startPoint y: 302, endPoint x: 65, endPoint y: 291, distance: 11.0
click at [65, 291] on div at bounding box center [66, 304] width 4 height 43
drag, startPoint x: 65, startPoint y: 291, endPoint x: 165, endPoint y: 297, distance: 100.9
click at [165, 297] on div "Dans leur jardin, ils s’aventurent" at bounding box center [93, 304] width 369 height 47
click at [63, 301] on div "ils" at bounding box center [63, 305] width 13 height 18
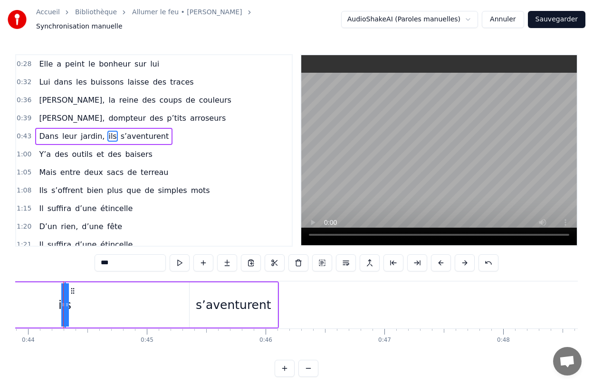
click at [63, 306] on circle at bounding box center [63, 306] width 0 height 0
drag, startPoint x: 68, startPoint y: 298, endPoint x: 172, endPoint y: 306, distance: 103.9
click at [172, 306] on div "Dans leur jardin, ils s’aventurent" at bounding box center [94, 304] width 369 height 47
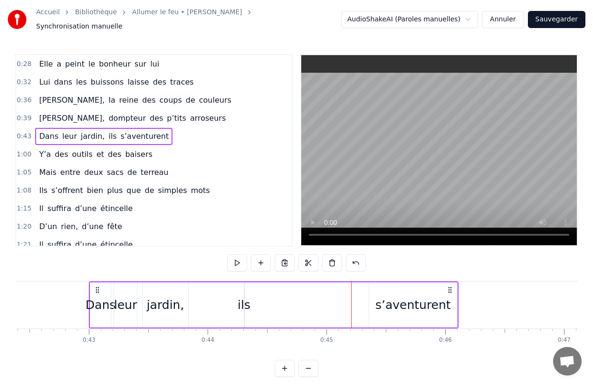
scroll to position [0, 5033]
click at [246, 288] on div "Dans leur jardin, ils s’aventurent" at bounding box center [274, 304] width 369 height 47
click at [244, 299] on div "ils" at bounding box center [245, 305] width 13 height 18
click at [285, 367] on button at bounding box center [285, 368] width 20 height 17
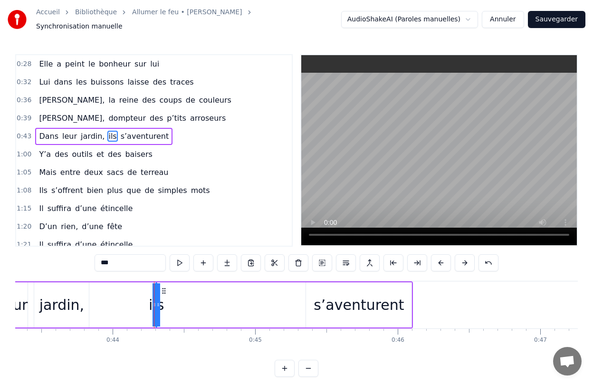
click at [285, 367] on button at bounding box center [285, 368] width 20 height 17
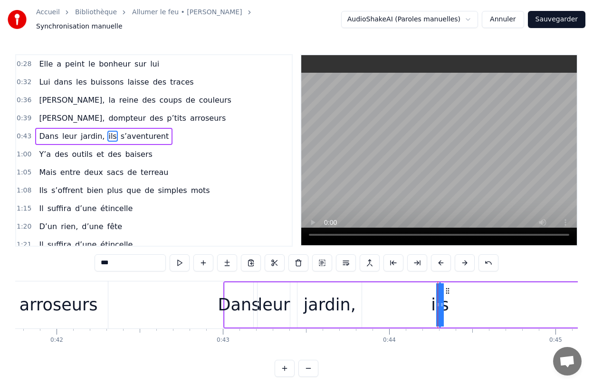
click at [285, 367] on button at bounding box center [285, 368] width 20 height 17
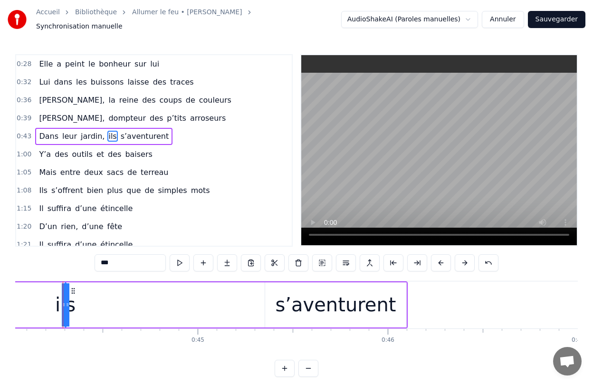
click at [285, 367] on button at bounding box center [285, 368] width 20 height 17
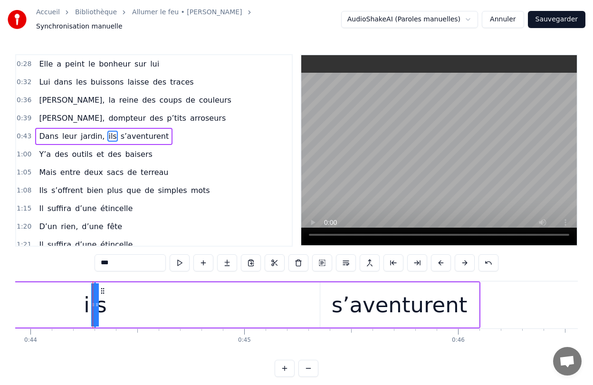
scroll to position [0, 9422]
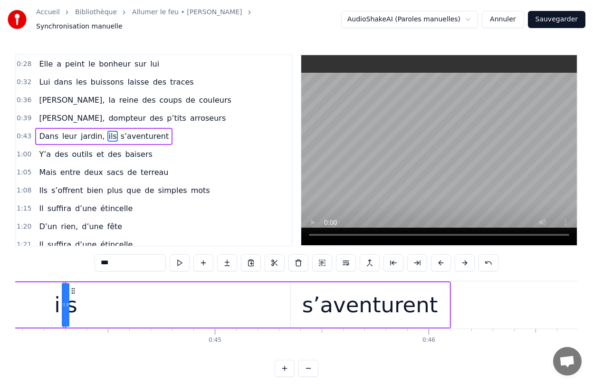
drag, startPoint x: 68, startPoint y: 303, endPoint x: 126, endPoint y: 369, distance: 88.2
click at [126, 369] on div "0:28 Elle a peint le bonheur sur lui 0:32 Lui dans les buissons laisse des trac…" at bounding box center [296, 215] width 563 height 323
drag, startPoint x: 68, startPoint y: 320, endPoint x: 34, endPoint y: 301, distance: 38.7
click at [41, 301] on div at bounding box center [43, 304] width 4 height 43
click at [34, 301] on div "Dans leur jardin, ils s’aventurent" at bounding box center [119, 304] width 663 height 47
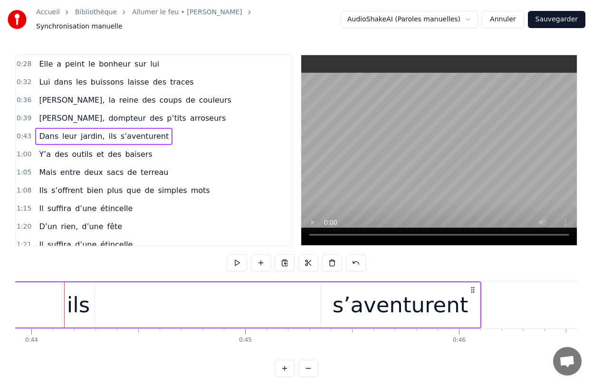
scroll to position [0, 9389]
click at [314, 367] on button at bounding box center [308, 368] width 20 height 17
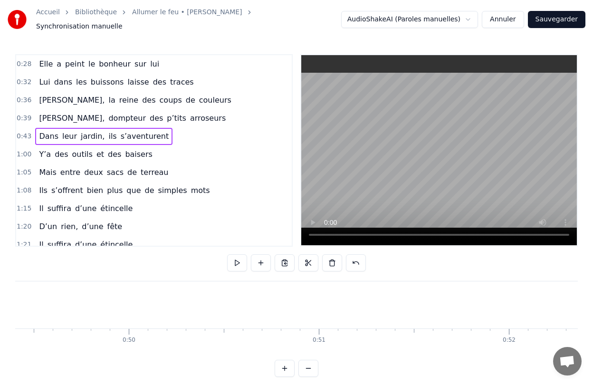
click at [314, 367] on button at bounding box center [308, 368] width 20 height 17
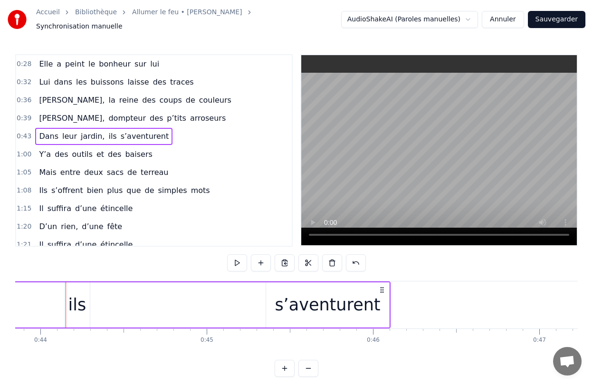
click at [314, 367] on button at bounding box center [308, 368] width 20 height 17
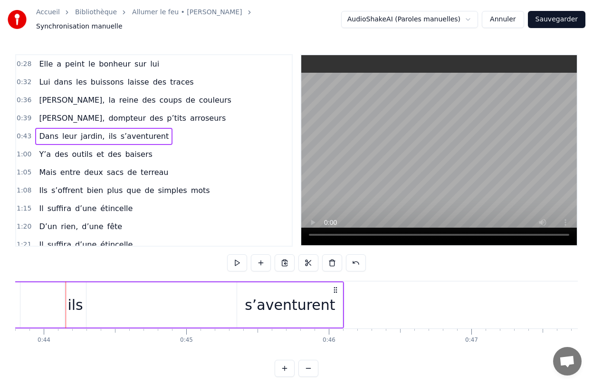
click at [314, 367] on button at bounding box center [308, 368] width 20 height 17
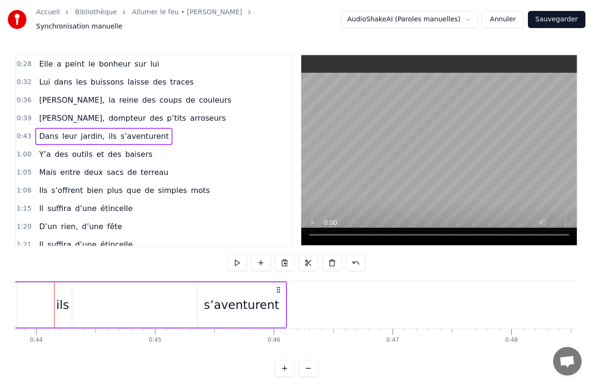
scroll to position [0, 5195]
click at [308, 365] on button at bounding box center [308, 368] width 20 height 17
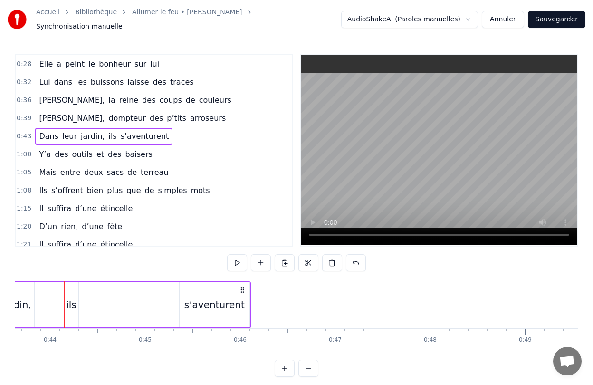
click at [308, 365] on button at bounding box center [308, 368] width 20 height 17
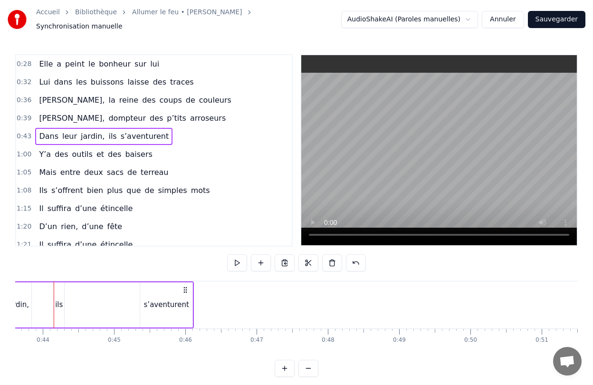
scroll to position [0, 3098]
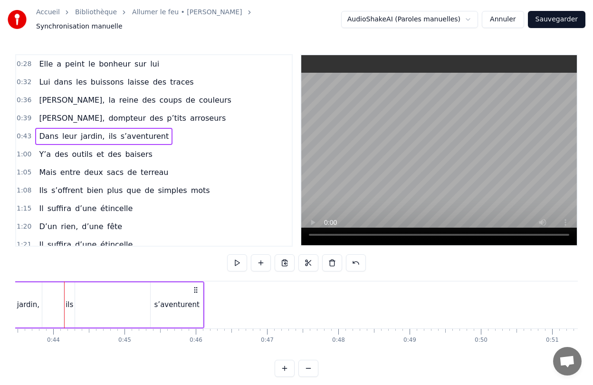
drag, startPoint x: 70, startPoint y: 299, endPoint x: 142, endPoint y: 300, distance: 71.7
click at [143, 300] on div "Dans leur jardin, ils s’aventurent" at bounding box center [93, 304] width 222 height 47
click at [70, 302] on div "ils" at bounding box center [70, 304] width 8 height 11
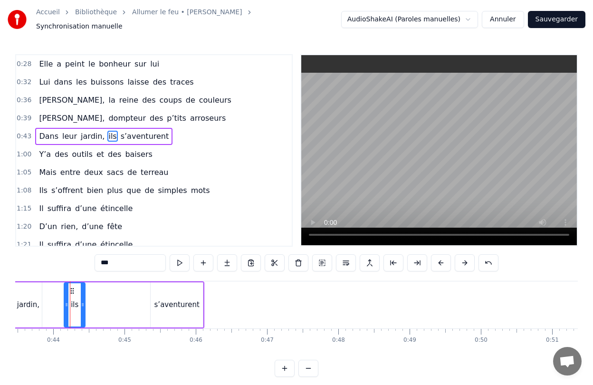
drag, startPoint x: 73, startPoint y: 301, endPoint x: 83, endPoint y: 305, distance: 11.3
click at [83, 305] on div at bounding box center [83, 304] width 4 height 43
drag, startPoint x: 71, startPoint y: 285, endPoint x: 136, endPoint y: 287, distance: 64.6
click at [136, 287] on icon at bounding box center [137, 291] width 8 height 8
click at [118, 350] on div "0:28 Elle a peint le bonheur sur lui 0:32 Lui dans les buissons laisse des trac…" at bounding box center [296, 215] width 563 height 323
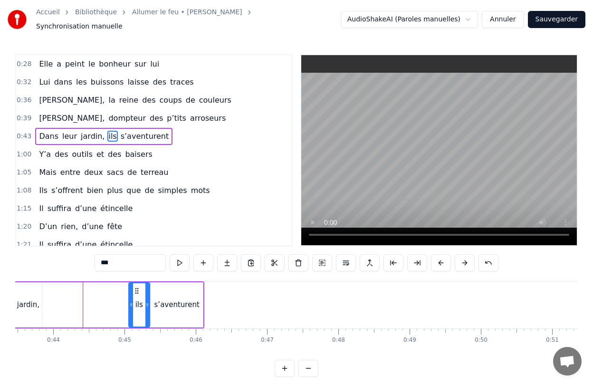
click at [118, 350] on div "0:28 Elle a peint le bonheur sur lui 0:32 Lui dans les buissons laisse des trac…" at bounding box center [296, 215] width 563 height 323
click at [131, 359] on div "0:28 Elle a peint le bonheur sur lui 0:32 Lui dans les buissons laisse des trac…" at bounding box center [296, 215] width 563 height 323
click at [154, 220] on div "1:20 D’un rien, d’une fête" at bounding box center [154, 227] width 276 height 18
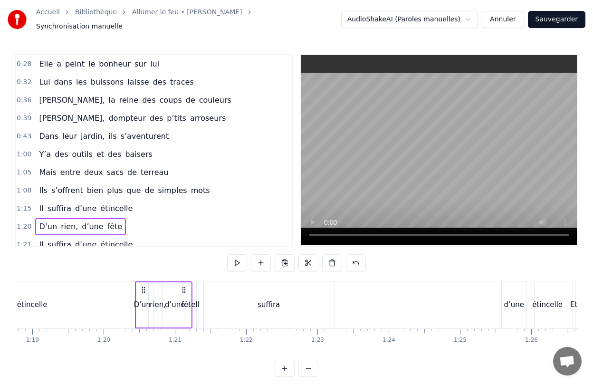
scroll to position [0, 5685]
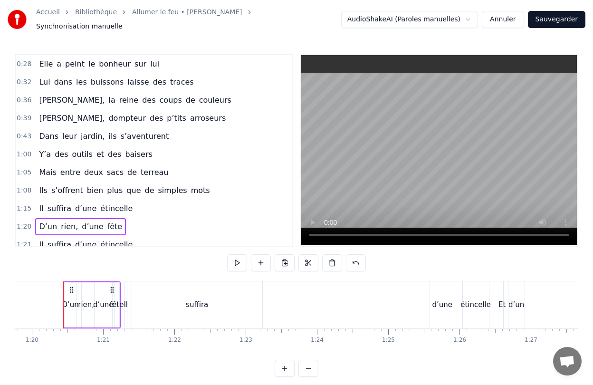
click at [120, 131] on span "s’aventurent" at bounding box center [145, 136] width 50 height 11
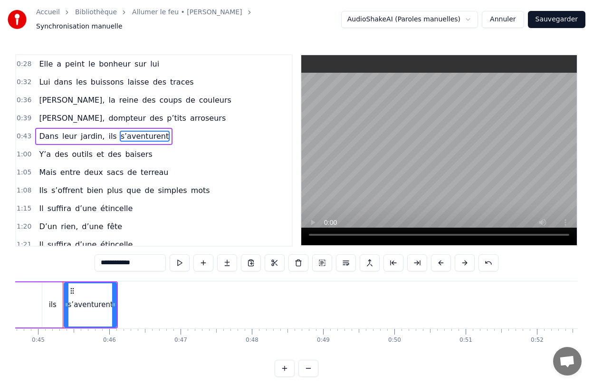
click at [51, 134] on span "Dans" at bounding box center [48, 136] width 21 height 11
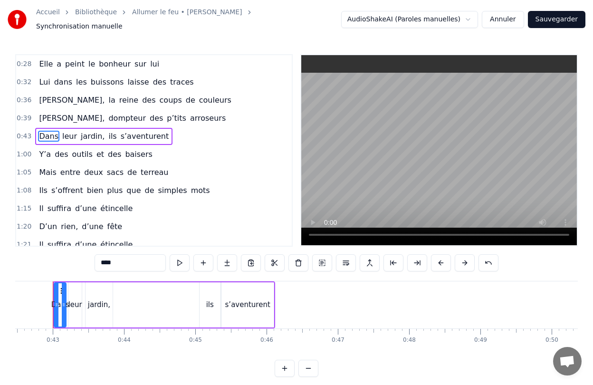
scroll to position [0, 3017]
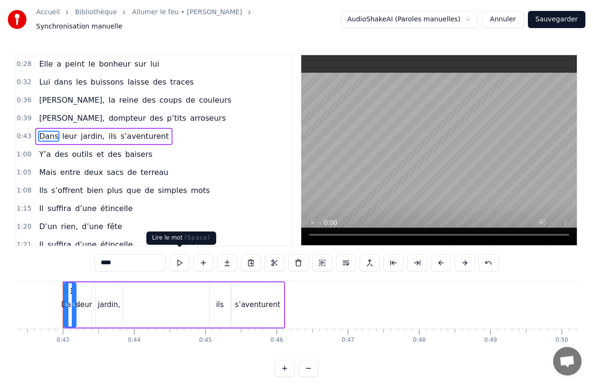
click at [109, 307] on div "jardin," at bounding box center [109, 304] width 27 height 45
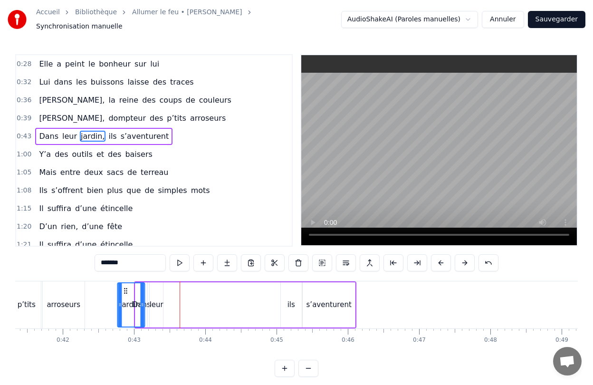
scroll to position [0, 2945]
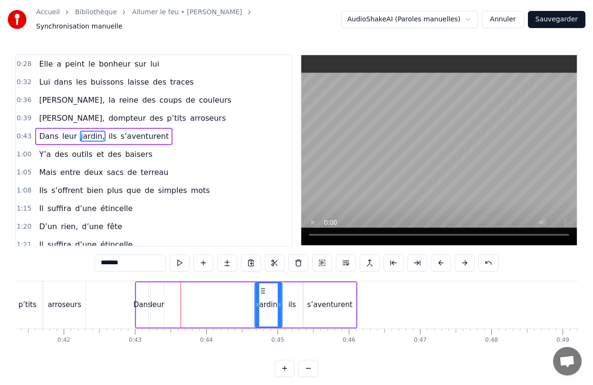
drag, startPoint x: 102, startPoint y: 284, endPoint x: 261, endPoint y: 283, distance: 159.2
click at [261, 287] on icon at bounding box center [263, 291] width 8 height 8
drag, startPoint x: 257, startPoint y: 297, endPoint x: 251, endPoint y: 299, distance: 6.3
click at [251, 301] on icon at bounding box center [251, 305] width 4 height 8
click at [159, 307] on div "leur" at bounding box center [157, 304] width 13 height 45
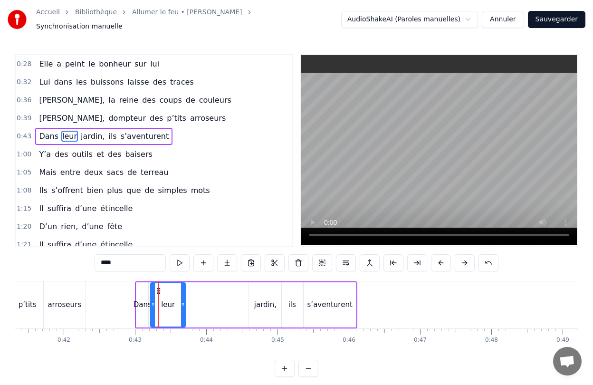
drag, startPoint x: 161, startPoint y: 300, endPoint x: 182, endPoint y: 299, distance: 21.4
click at [182, 301] on icon at bounding box center [183, 305] width 4 height 8
drag, startPoint x: 157, startPoint y: 286, endPoint x: 166, endPoint y: 286, distance: 9.0
click at [166, 290] on circle at bounding box center [166, 290] width 0 height 0
click at [148, 299] on div "Dans" at bounding box center [143, 304] width 18 height 11
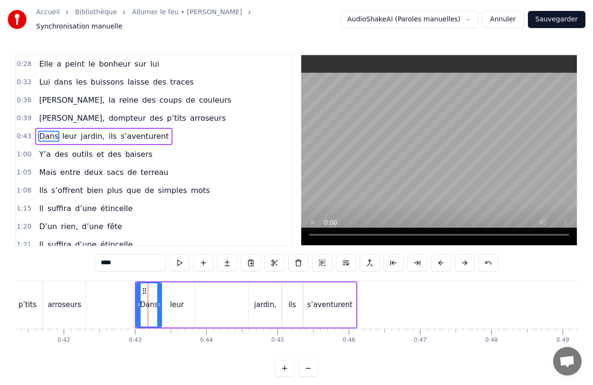
drag, startPoint x: 145, startPoint y: 302, endPoint x: 159, endPoint y: 302, distance: 13.3
click at [159, 302] on icon at bounding box center [159, 305] width 4 height 8
click at [258, 308] on div "jardin," at bounding box center [265, 304] width 33 height 45
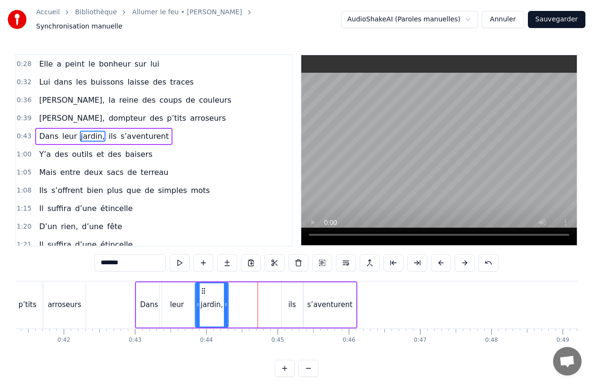
drag, startPoint x: 255, startPoint y: 284, endPoint x: 202, endPoint y: 289, distance: 53.5
click at [202, 289] on icon at bounding box center [204, 291] width 8 height 8
click at [287, 304] on div "ils" at bounding box center [292, 304] width 21 height 45
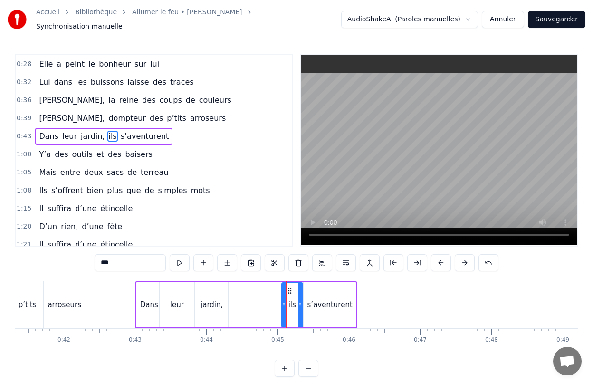
click at [211, 305] on div "jardin," at bounding box center [212, 304] width 22 height 11
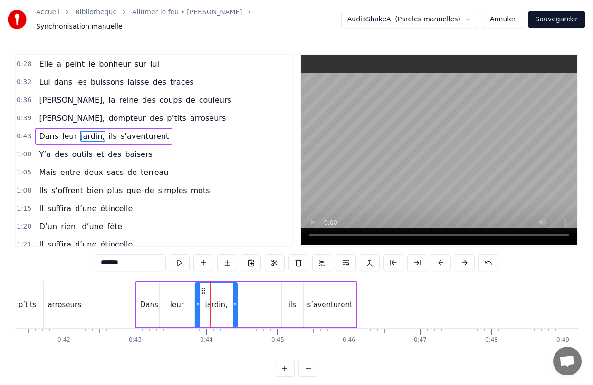
drag, startPoint x: 226, startPoint y: 305, endPoint x: 235, endPoint y: 305, distance: 9.5
click at [235, 305] on div at bounding box center [235, 304] width 4 height 43
click at [293, 306] on div "ils" at bounding box center [292, 304] width 21 height 45
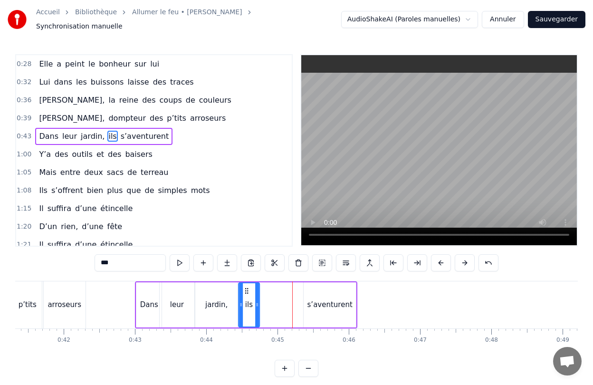
drag, startPoint x: 289, startPoint y: 283, endPoint x: 246, endPoint y: 290, distance: 43.8
click at [246, 290] on div "ils" at bounding box center [249, 304] width 20 height 43
drag, startPoint x: 257, startPoint y: 301, endPoint x: 267, endPoint y: 306, distance: 11.1
click at [267, 306] on div at bounding box center [267, 304] width 4 height 43
click at [315, 300] on div "s’aventurent" at bounding box center [329, 304] width 45 height 11
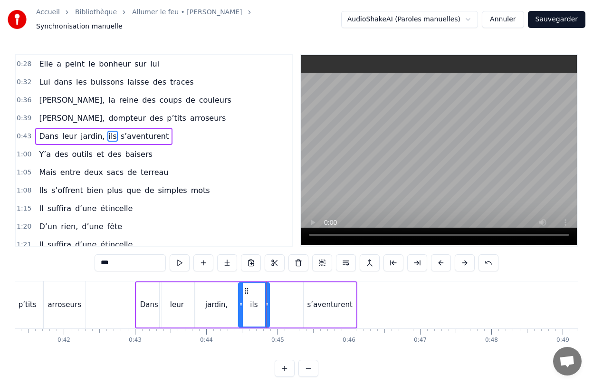
type input "**********"
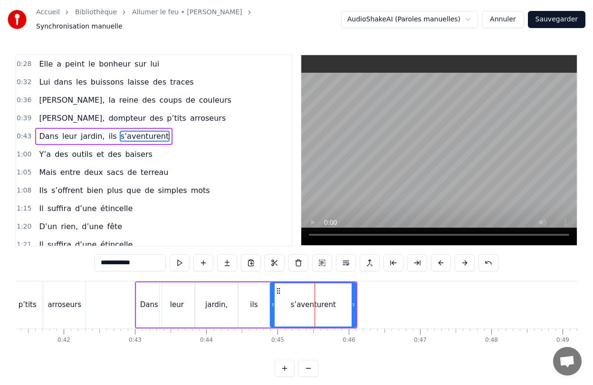
drag, startPoint x: 304, startPoint y: 301, endPoint x: 270, endPoint y: 303, distance: 33.3
click at [271, 303] on icon at bounding box center [273, 305] width 4 height 8
click at [370, 354] on div "0:28 Elle a peint le bonheur sur lui 0:32 Lui dans les buissons laisse des trac…" at bounding box center [296, 215] width 563 height 323
click at [87, 268] on div "0:28 Elle a peint le bonheur sur lui 0:32 Lui dans les buissons laisse des trac…" at bounding box center [296, 215] width 563 height 323
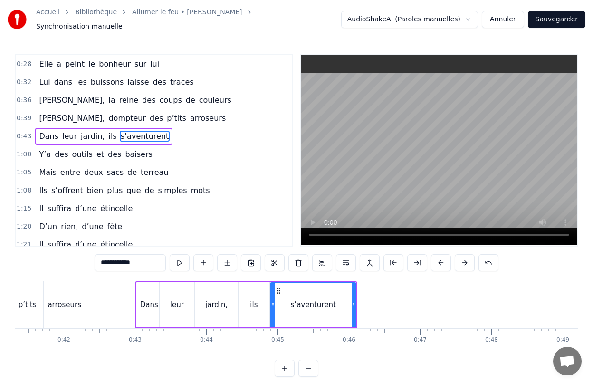
click at [87, 268] on div "0:28 Elle a peint le bonheur sur lui 0:32 Lui dans les buissons laisse des trac…" at bounding box center [296, 215] width 563 height 323
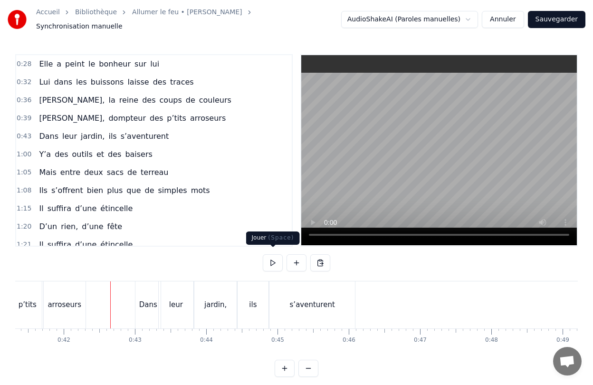
click at [277, 259] on button at bounding box center [273, 262] width 20 height 17
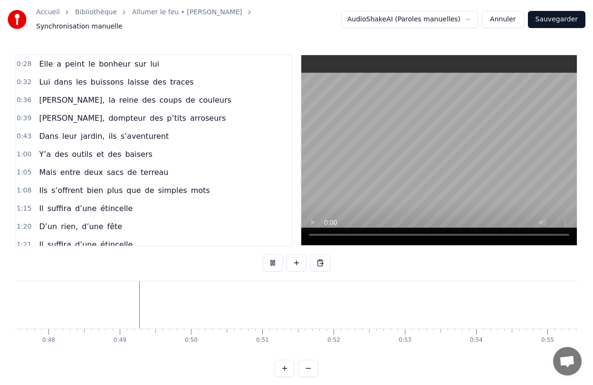
scroll to position [0, 3423]
click at [268, 255] on button at bounding box center [273, 262] width 20 height 17
click at [89, 151] on div "Y’a des outils et des baisers" at bounding box center [95, 154] width 121 height 17
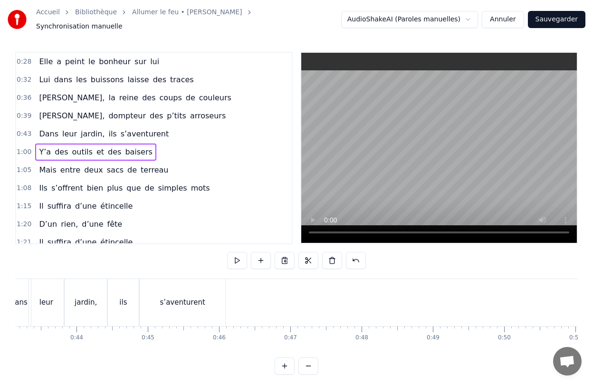
scroll to position [0, 3108]
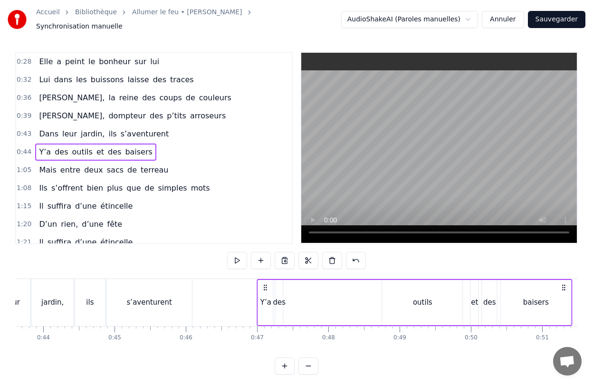
drag, startPoint x: 74, startPoint y: 283, endPoint x: 264, endPoint y: 288, distance: 190.1
click at [264, 288] on div "Y’a des outils et des baisers" at bounding box center [414, 302] width 315 height 47
drag, startPoint x: 239, startPoint y: 351, endPoint x: 177, endPoint y: 354, distance: 62.3
click at [172, 354] on div "0:28 Elle a peint le bonheur sur lui 0:32 Lui dans les buissons laisse des trac…" at bounding box center [296, 213] width 563 height 323
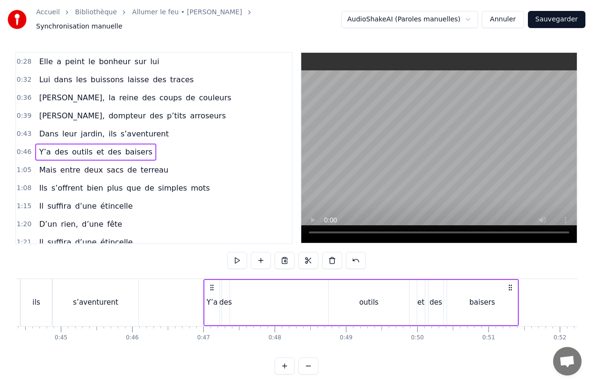
scroll to position [0, 3163]
click at [221, 297] on div "des" at bounding box center [224, 302] width 13 height 11
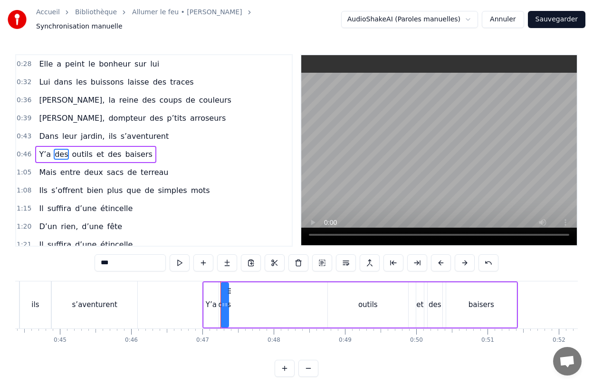
scroll to position [4, 0]
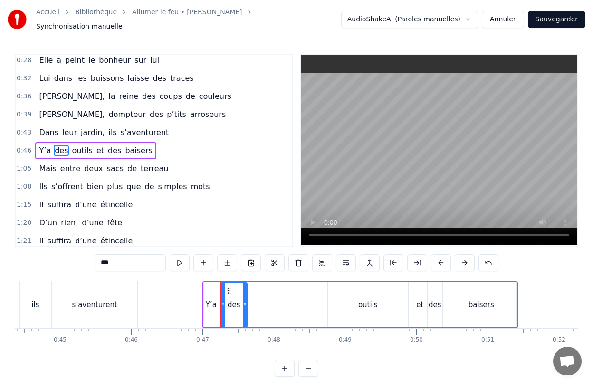
drag, startPoint x: 227, startPoint y: 303, endPoint x: 246, endPoint y: 304, distance: 18.5
click at [246, 304] on icon at bounding box center [245, 305] width 4 height 8
click at [243, 307] on div "des" at bounding box center [232, 304] width 24 height 45
click at [372, 303] on div "outils" at bounding box center [367, 304] width 19 height 11
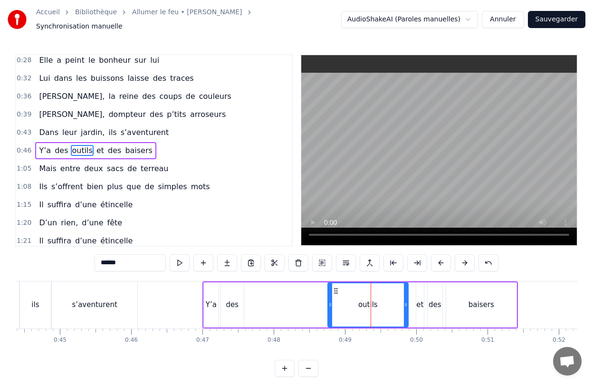
click at [333, 287] on icon at bounding box center [336, 291] width 8 height 8
click at [212, 305] on div "Y’a" at bounding box center [211, 304] width 11 height 11
type input "***"
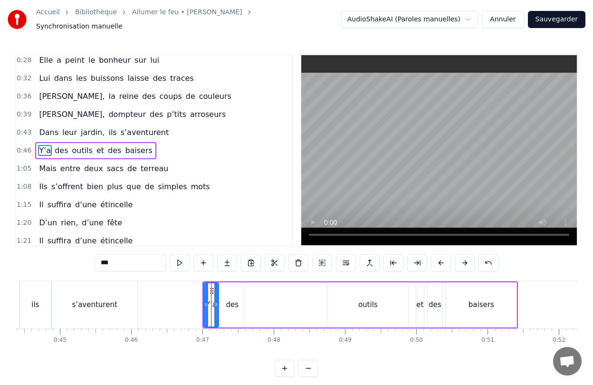
click at [212, 287] on icon at bounding box center [212, 291] width 8 height 8
click at [259, 287] on div "Y’a des outils et des baisers" at bounding box center [359, 304] width 315 height 47
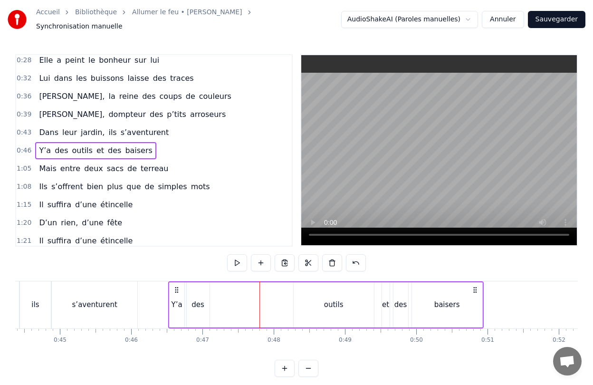
drag, startPoint x: 211, startPoint y: 287, endPoint x: 177, endPoint y: 291, distance: 34.5
click at [177, 291] on div "Y’a des outils et des baisers" at bounding box center [325, 304] width 315 height 47
drag, startPoint x: 333, startPoint y: 301, endPoint x: 287, endPoint y: 308, distance: 45.6
click at [287, 308] on div "Y’a des outils et des baisers" at bounding box center [325, 304] width 315 height 47
click at [296, 282] on div "outils" at bounding box center [334, 304] width 80 height 45
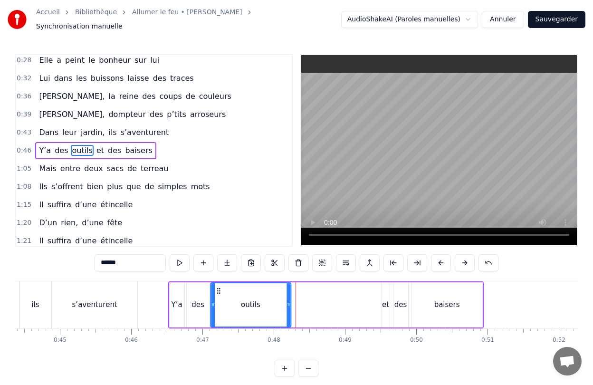
drag, startPoint x: 301, startPoint y: 287, endPoint x: 218, endPoint y: 303, distance: 84.2
click at [218, 303] on div "outils" at bounding box center [250, 304] width 79 height 43
drag, startPoint x: 288, startPoint y: 303, endPoint x: 263, endPoint y: 303, distance: 25.2
click at [263, 303] on icon at bounding box center [263, 305] width 4 height 8
click at [387, 304] on div "et" at bounding box center [385, 304] width 7 height 11
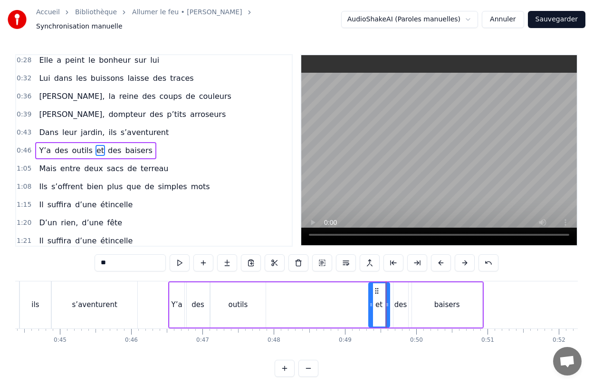
drag, startPoint x: 382, startPoint y: 288, endPoint x: 369, endPoint y: 288, distance: 13.3
click at [369, 288] on div at bounding box center [371, 304] width 4 height 43
drag, startPoint x: 376, startPoint y: 287, endPoint x: 274, endPoint y: 290, distance: 102.2
click at [274, 290] on div "et" at bounding box center [277, 304] width 20 height 43
click at [394, 300] on div "des" at bounding box center [400, 304] width 13 height 11
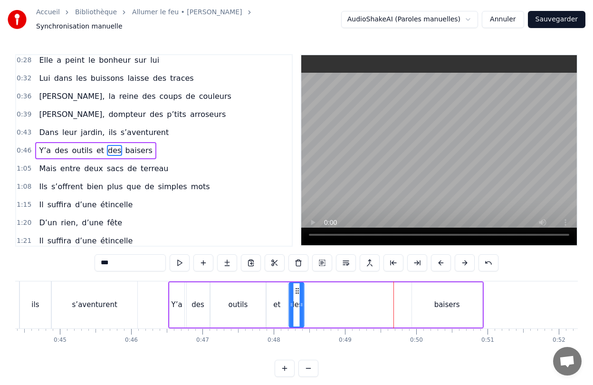
drag, startPoint x: 401, startPoint y: 286, endPoint x: 296, endPoint y: 310, distance: 107.3
click at [296, 310] on div "des" at bounding box center [296, 304] width 14 height 43
click at [305, 310] on div at bounding box center [304, 304] width 4 height 43
click at [440, 286] on div "baisers" at bounding box center [447, 304] width 70 height 45
type input "*******"
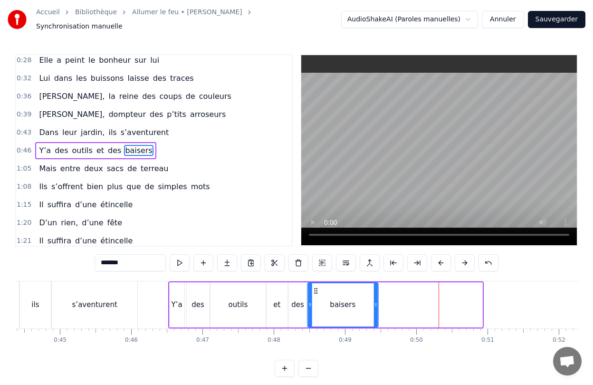
drag, startPoint x: 419, startPoint y: 285, endPoint x: 315, endPoint y: 299, distance: 105.0
click at [315, 299] on div "baisers" at bounding box center [342, 304] width 69 height 43
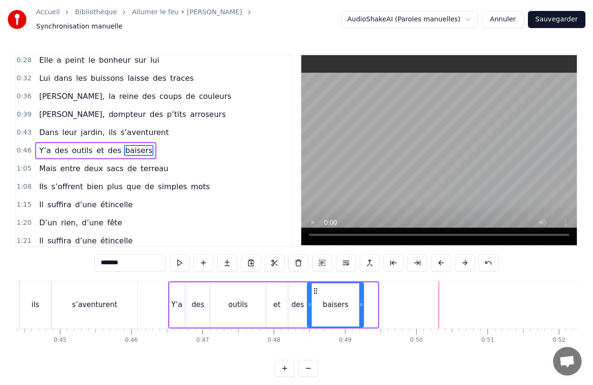
drag, startPoint x: 376, startPoint y: 300, endPoint x: 362, endPoint y: 300, distance: 14.3
click at [362, 301] on icon at bounding box center [361, 305] width 4 height 8
click at [355, 358] on div "0:28 Elle a peint le bonheur sur lui 0:32 Lui dans les buissons laisse des trac…" at bounding box center [296, 215] width 563 height 323
click at [77, 162] on div "Mais entre deux sacs de terreau" at bounding box center [103, 168] width 137 height 17
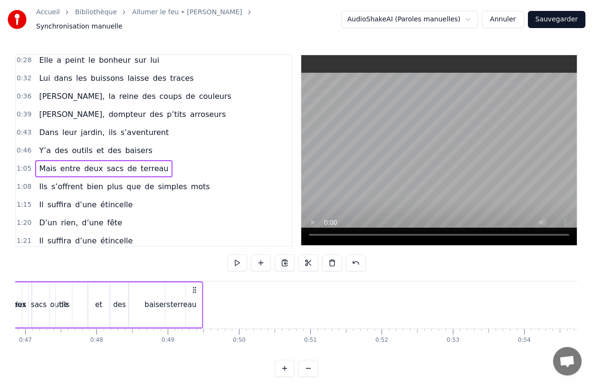
scroll to position [0, 3244]
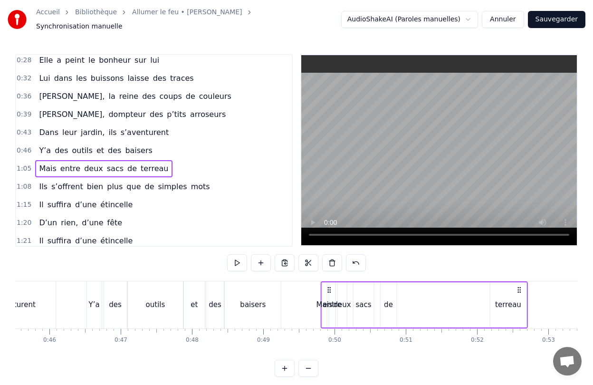
drag, startPoint x: 71, startPoint y: 285, endPoint x: 328, endPoint y: 296, distance: 257.8
click at [328, 296] on div "Mais entre deux sacs de terreau" at bounding box center [424, 304] width 207 height 47
click at [433, 370] on div "0:28 Elle a peint le bonheur sur lui 0:32 Lui dans les buissons laisse des trac…" at bounding box center [296, 215] width 563 height 323
click at [371, 353] on div "0:28 Elle a peint le bonheur sur lui 0:32 Lui dans les buissons laisse des trac…" at bounding box center [296, 215] width 563 height 323
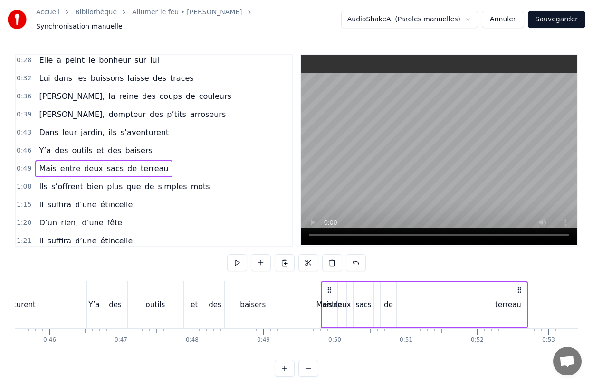
click at [430, 259] on div "0:28 Elle a peint le bonheur sur lui 0:32 Lui dans les buissons laisse des trac…" at bounding box center [296, 215] width 563 height 323
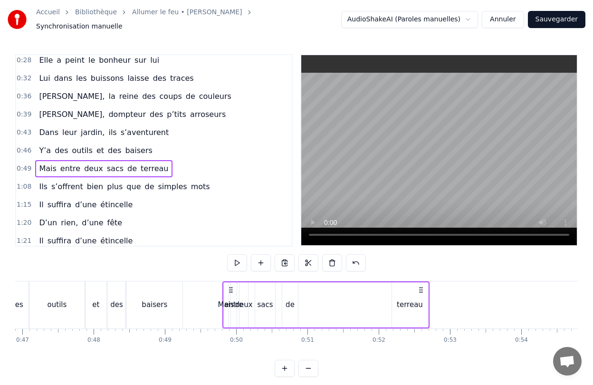
scroll to position [0, 3355]
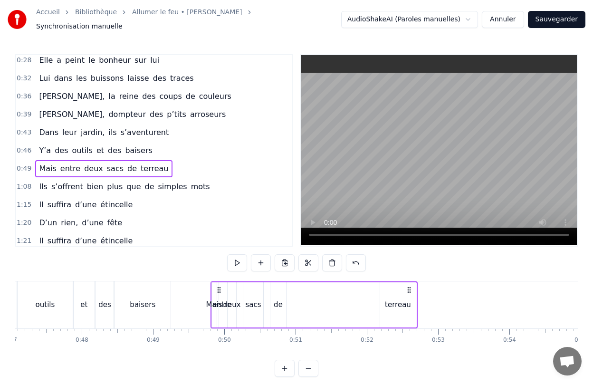
drag, startPoint x: 389, startPoint y: 301, endPoint x: 382, endPoint y: 302, distance: 7.1
click at [382, 302] on div "terreau" at bounding box center [398, 304] width 36 height 45
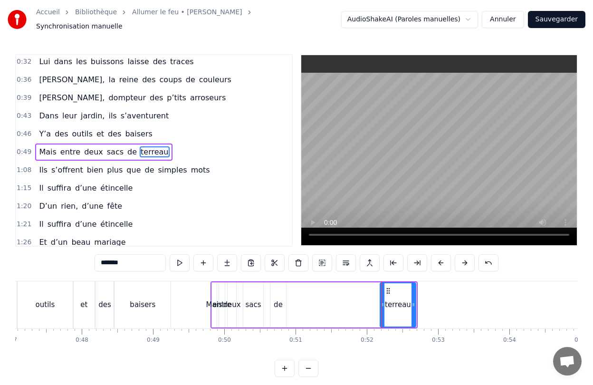
scroll to position [22, 0]
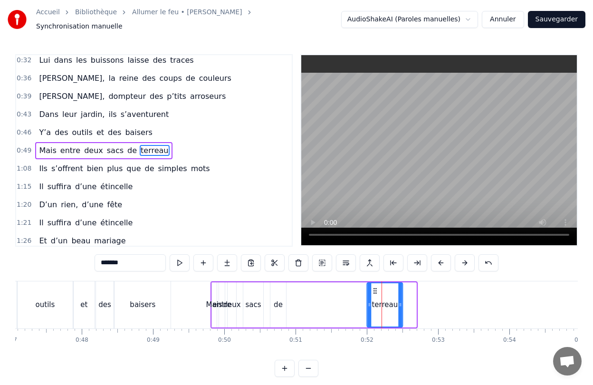
drag, startPoint x: 387, startPoint y: 284, endPoint x: 373, endPoint y: 293, distance: 16.1
click at [373, 293] on div "terreau" at bounding box center [384, 304] width 35 height 43
click at [276, 301] on div "de" at bounding box center [278, 304] width 9 height 11
type input "**"
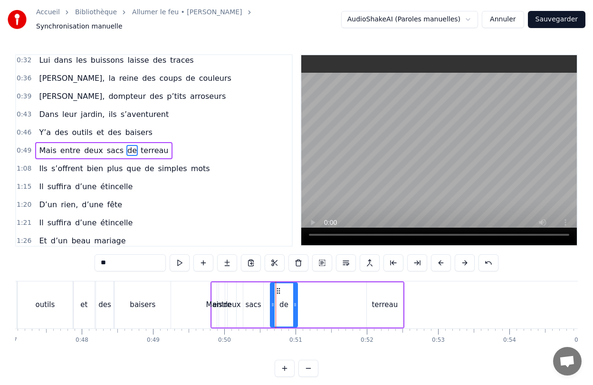
drag, startPoint x: 285, startPoint y: 293, endPoint x: 296, endPoint y: 295, distance: 11.6
click at [296, 295] on div at bounding box center [295, 304] width 4 height 43
click at [126, 145] on span "de" at bounding box center [131, 150] width 11 height 11
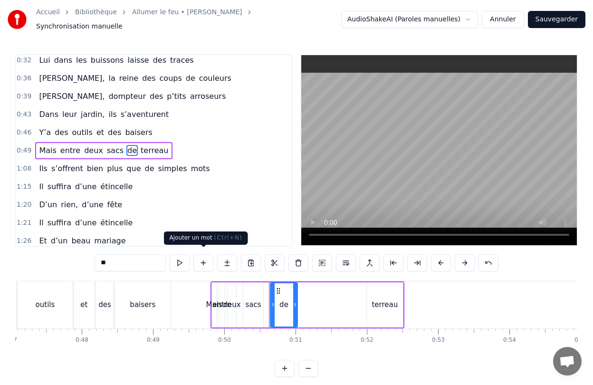
click at [201, 260] on button at bounding box center [203, 262] width 20 height 17
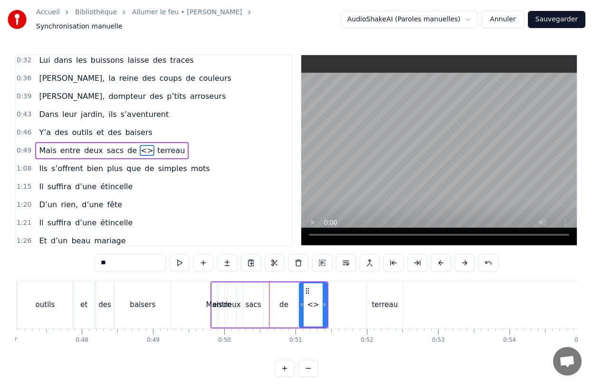
click at [290, 298] on div "de" at bounding box center [284, 304] width 28 height 45
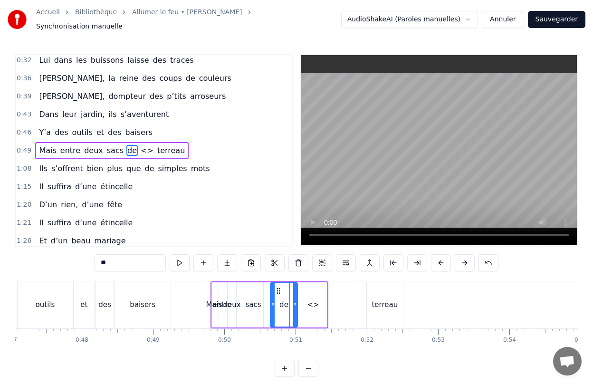
click at [279, 287] on icon at bounding box center [279, 291] width 8 height 8
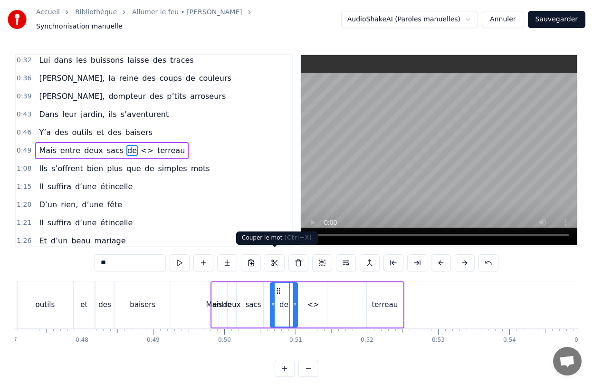
click at [277, 260] on button at bounding box center [275, 262] width 20 height 17
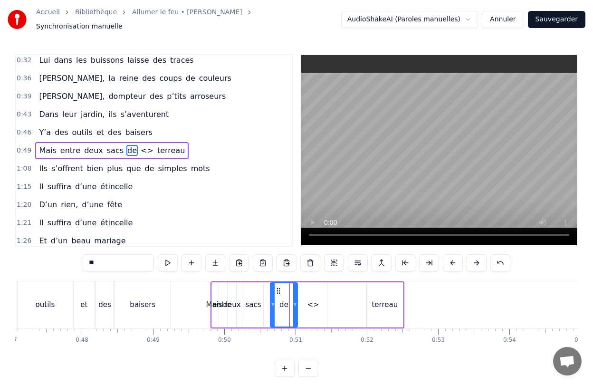
click at [309, 299] on div "<>" at bounding box center [313, 304] width 12 height 11
type input "**"
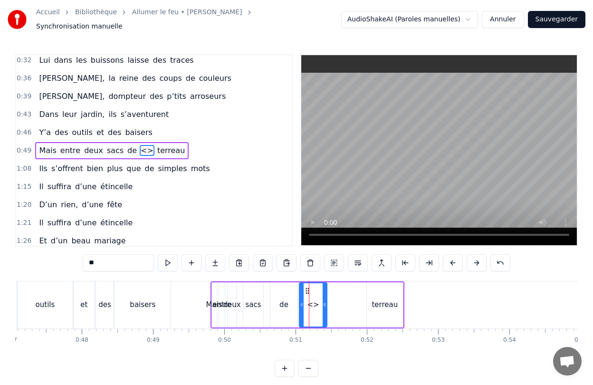
click at [309, 299] on div "<>" at bounding box center [313, 304] width 12 height 11
click at [310, 301] on div "<>" at bounding box center [313, 304] width 12 height 11
click at [306, 293] on circle at bounding box center [306, 293] width 0 height 0
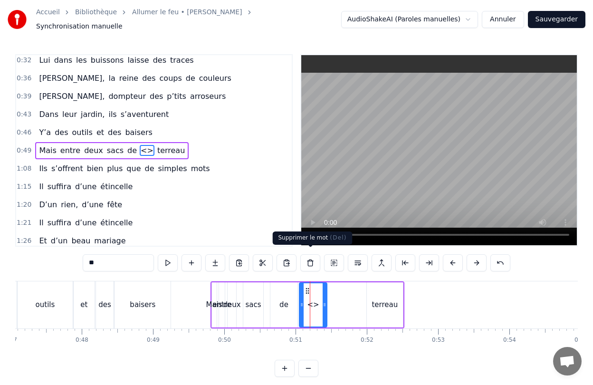
click at [307, 261] on button at bounding box center [310, 262] width 20 height 17
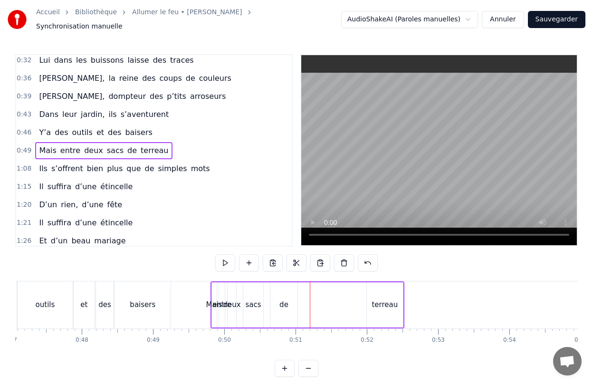
click at [281, 299] on div "de" at bounding box center [283, 304] width 9 height 11
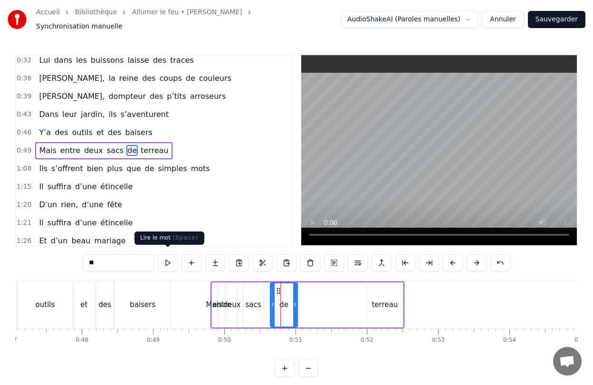
click at [115, 255] on input "**" at bounding box center [118, 262] width 71 height 17
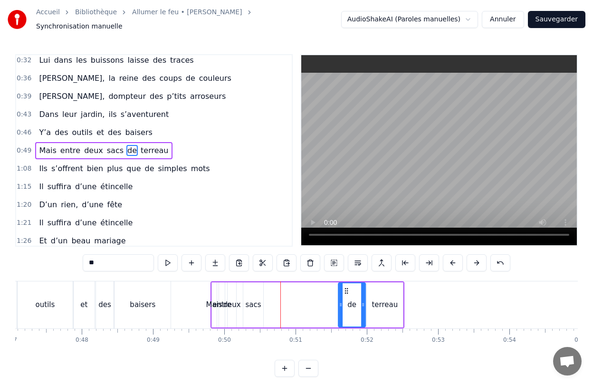
drag, startPoint x: 277, startPoint y: 284, endPoint x: 345, endPoint y: 285, distance: 68.0
click at [345, 287] on icon at bounding box center [347, 291] width 8 height 8
click at [258, 302] on div "sacs" at bounding box center [253, 304] width 16 height 11
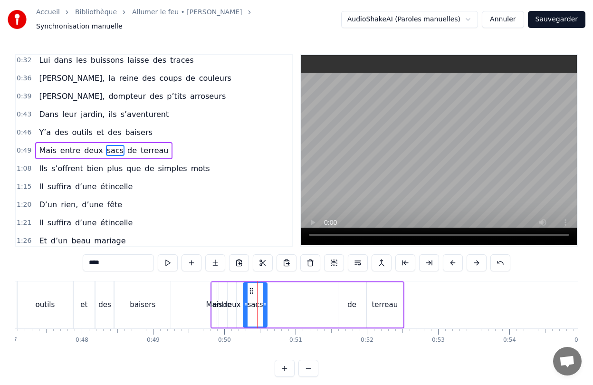
click at [266, 301] on icon at bounding box center [265, 305] width 4 height 8
drag, startPoint x: 249, startPoint y: 285, endPoint x: 320, endPoint y: 285, distance: 70.3
click at [320, 287] on icon at bounding box center [321, 291] width 8 height 8
click at [235, 307] on div "deux" at bounding box center [232, 304] width 9 height 45
type input "****"
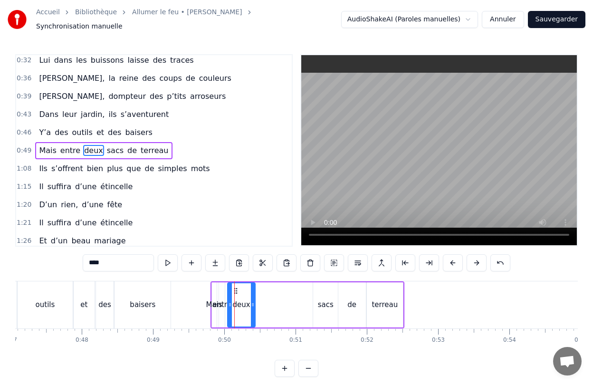
drag, startPoint x: 235, startPoint y: 306, endPoint x: 254, endPoint y: 306, distance: 19.0
click at [254, 306] on div at bounding box center [253, 304] width 4 height 43
drag, startPoint x: 234, startPoint y: 286, endPoint x: 291, endPoint y: 287, distance: 57.0
click at [291, 287] on icon at bounding box center [293, 291] width 8 height 8
click at [228, 307] on div "Mais entre deux sacs de terreau" at bounding box center [307, 304] width 194 height 47
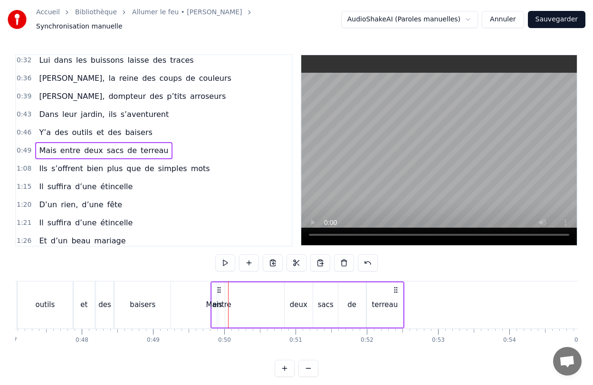
click at [221, 307] on div "entre" at bounding box center [222, 304] width 6 height 45
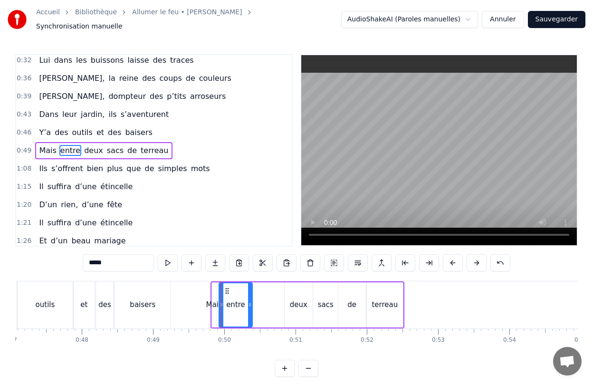
drag, startPoint x: 224, startPoint y: 304, endPoint x: 251, endPoint y: 304, distance: 27.6
click at [251, 304] on div at bounding box center [250, 304] width 4 height 43
drag, startPoint x: 224, startPoint y: 285, endPoint x: 249, endPoint y: 287, distance: 24.8
click at [249, 287] on icon at bounding box center [252, 291] width 8 height 8
click at [216, 299] on div "Mais" at bounding box center [214, 304] width 16 height 11
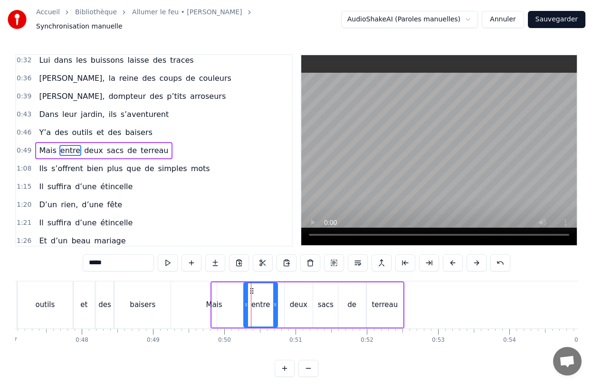
type input "****"
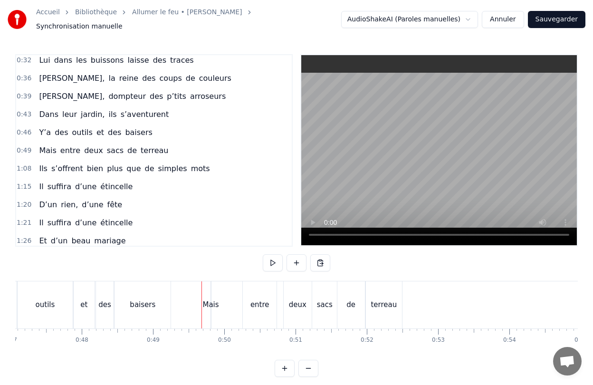
click at [211, 306] on div "Mais entre deux sacs de terreau" at bounding box center [307, 304] width 194 height 47
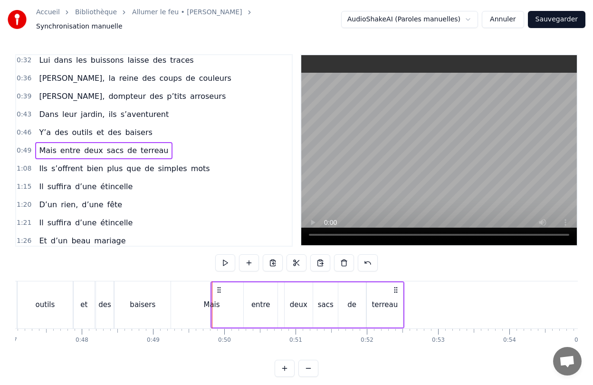
click at [212, 306] on div at bounding box center [212, 304] width 0 height 47
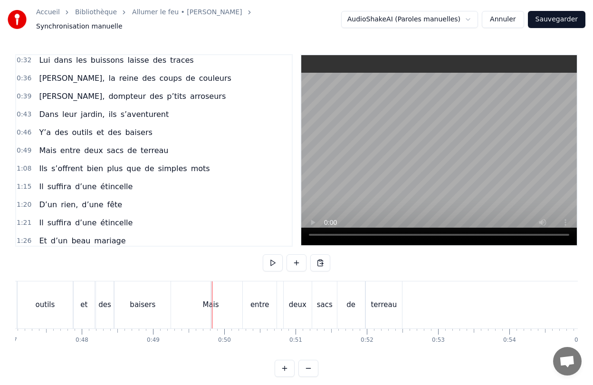
click at [208, 300] on div "Mais" at bounding box center [210, 304] width 16 height 11
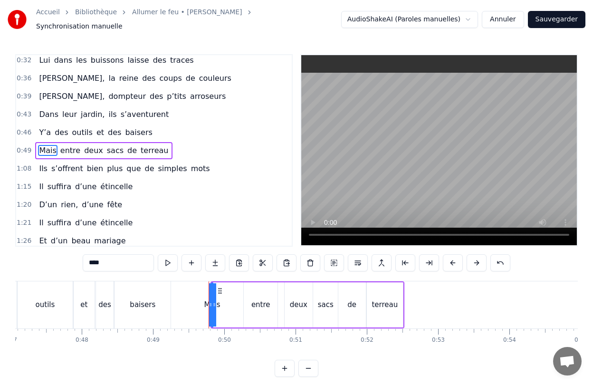
drag, startPoint x: 215, startPoint y: 303, endPoint x: 231, endPoint y: 303, distance: 15.7
click at [231, 303] on div "Mais entre deux sacs de terreau" at bounding box center [307, 304] width 194 height 47
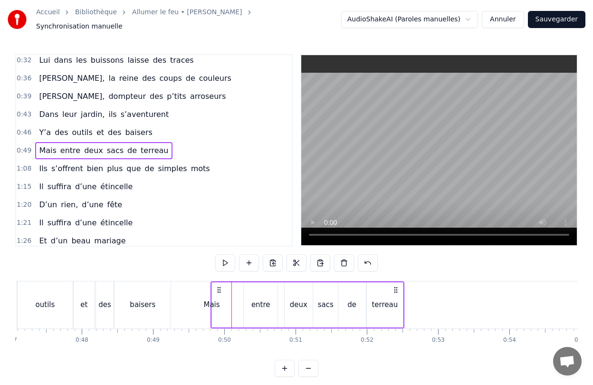
click at [214, 300] on div "Mais" at bounding box center [211, 304] width 16 height 11
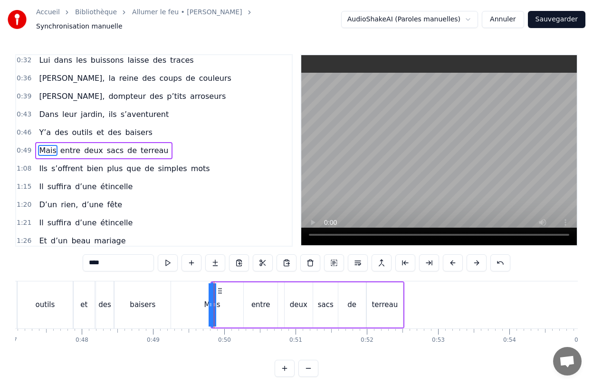
drag, startPoint x: 214, startPoint y: 308, endPoint x: 228, endPoint y: 308, distance: 13.3
click at [228, 308] on div "Mais entre deux sacs de terreau" at bounding box center [307, 304] width 194 height 47
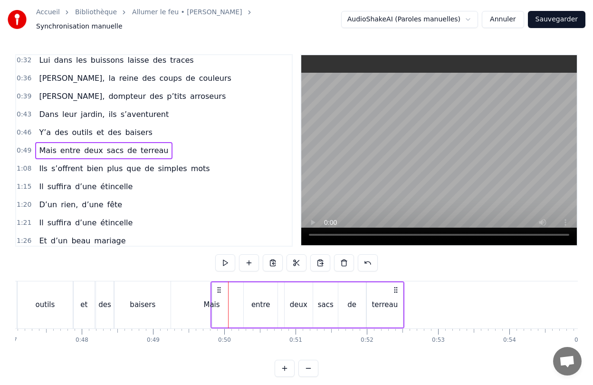
click at [210, 307] on div "Mais entre deux sacs de terreau" at bounding box center [307, 304] width 194 height 47
click at [209, 300] on div "Mais" at bounding box center [211, 304] width 16 height 11
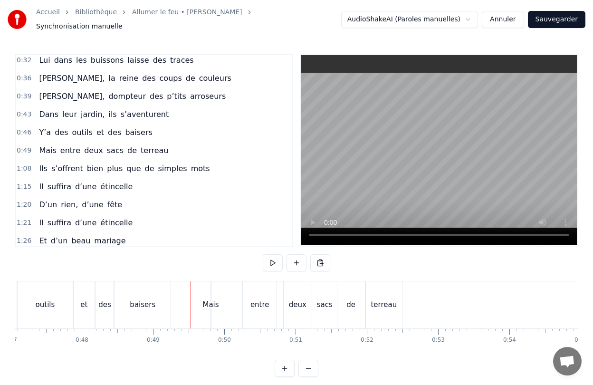
click at [212, 300] on div "Mais" at bounding box center [210, 304] width 16 height 11
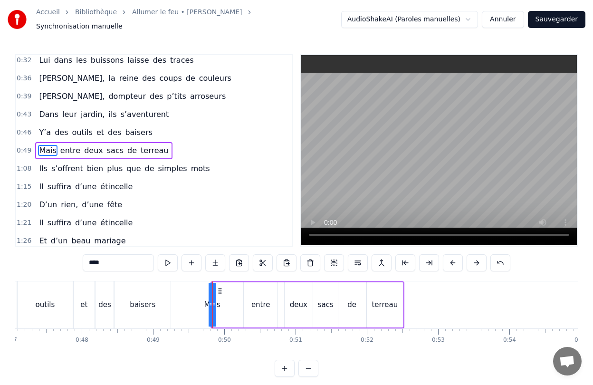
click at [212, 300] on div at bounding box center [212, 304] width 0 height 47
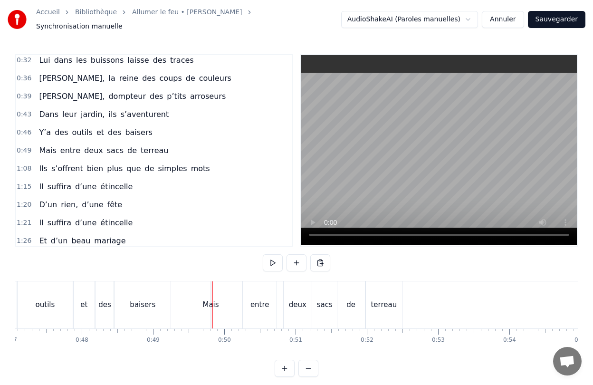
click at [212, 300] on div at bounding box center [212, 304] width 0 height 47
click at [217, 300] on div "Mais" at bounding box center [210, 304] width 16 height 11
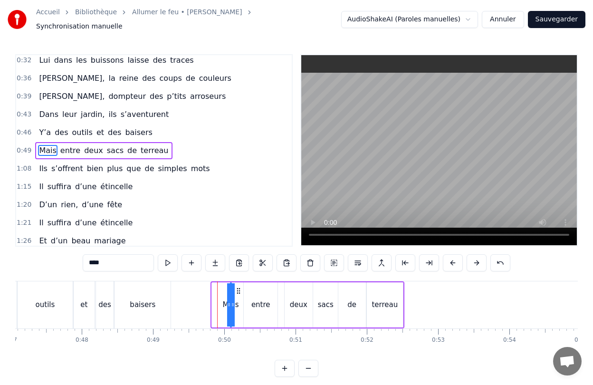
drag, startPoint x: 219, startPoint y: 285, endPoint x: 237, endPoint y: 285, distance: 18.5
click at [237, 287] on icon at bounding box center [238, 291] width 8 height 8
drag, startPoint x: 233, startPoint y: 299, endPoint x: 248, endPoint y: 299, distance: 15.2
click at [248, 299] on div "Mais entre deux sacs de terreau" at bounding box center [316, 304] width 175 height 47
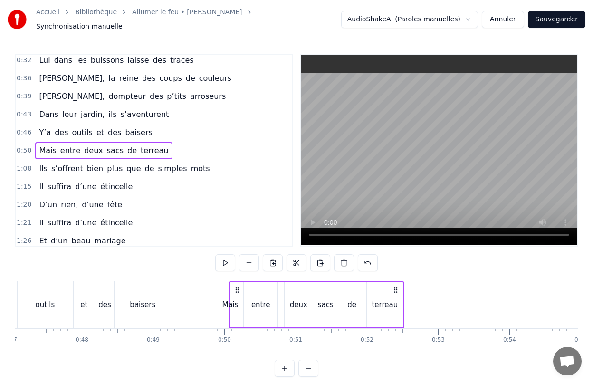
click at [238, 304] on div "Mais" at bounding box center [230, 304] width 16 height 11
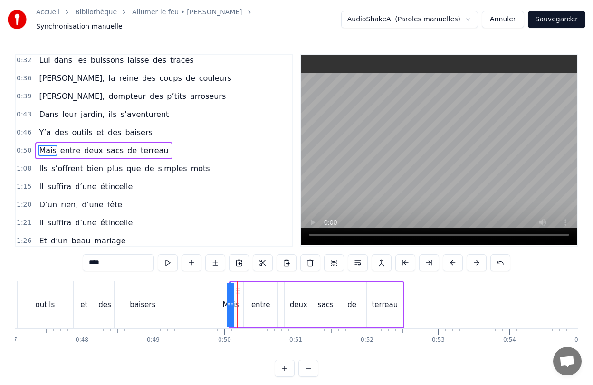
click at [284, 361] on button at bounding box center [285, 368] width 20 height 17
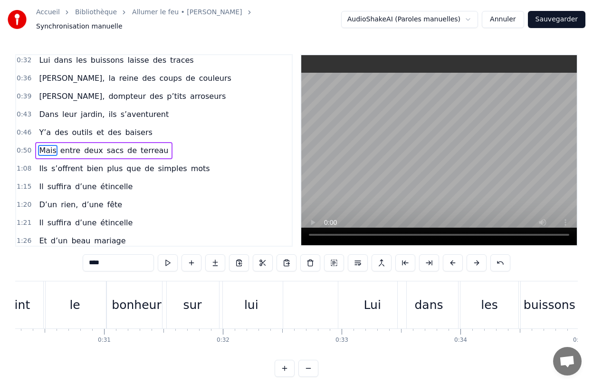
click at [284, 361] on button at bounding box center [285, 368] width 20 height 17
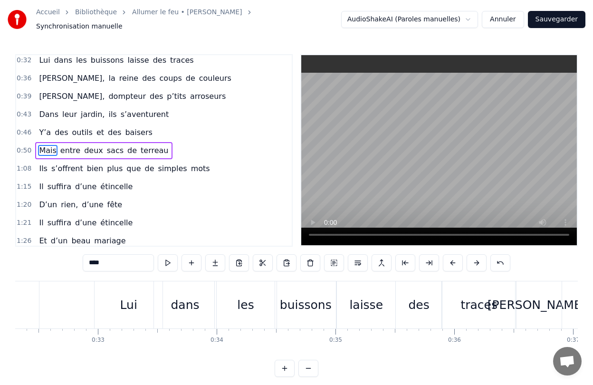
click at [284, 361] on button at bounding box center [285, 368] width 20 height 17
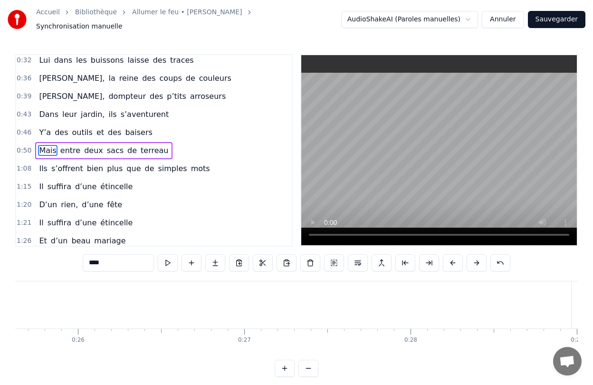
click at [284, 361] on button at bounding box center [285, 368] width 20 height 17
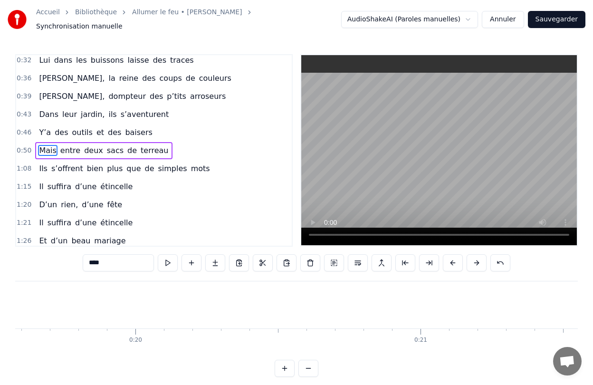
scroll to position [0, 5732]
click at [284, 361] on button at bounding box center [285, 368] width 20 height 17
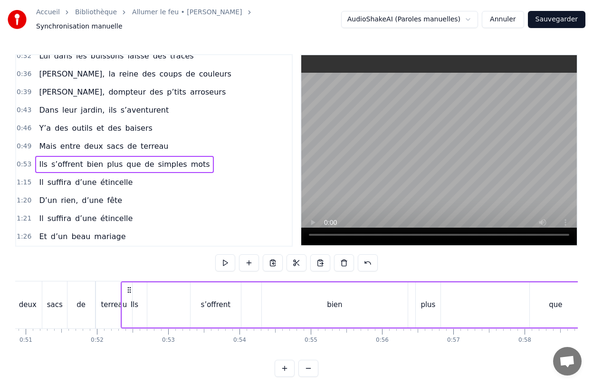
scroll to position [0, 3614]
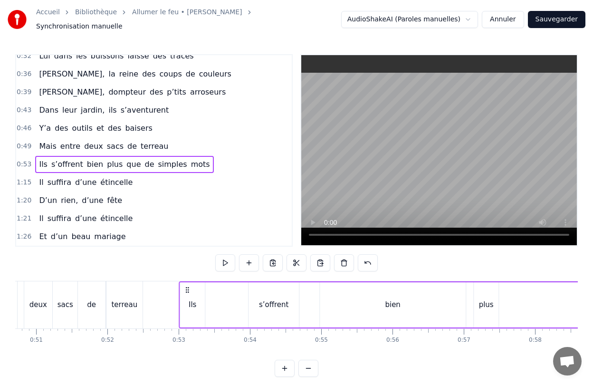
drag, startPoint x: 116, startPoint y: 285, endPoint x: 186, endPoint y: 291, distance: 69.6
click at [186, 291] on div "Ils s’offrent bien plus que de simples mots" at bounding box center [446, 304] width 535 height 47
click at [265, 303] on div "s’offrent" at bounding box center [274, 304] width 30 height 11
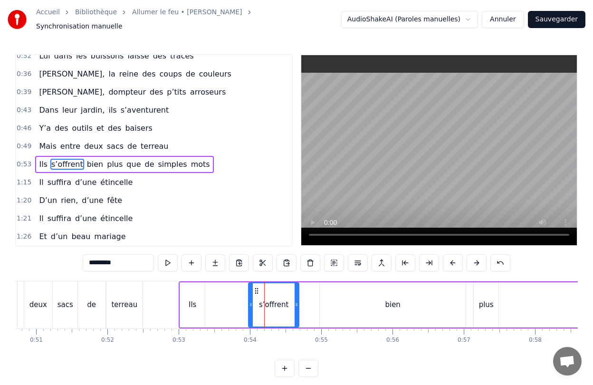
scroll to position [40, 0]
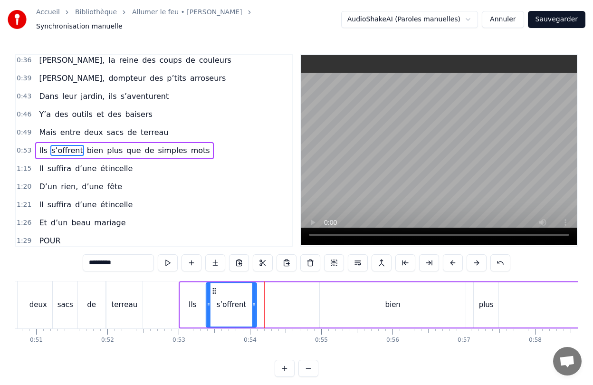
drag, startPoint x: 257, startPoint y: 286, endPoint x: 214, endPoint y: 291, distance: 42.6
click at [214, 291] on div "s’offrent" at bounding box center [231, 304] width 49 height 43
click at [345, 296] on div "bien" at bounding box center [393, 304] width 146 height 45
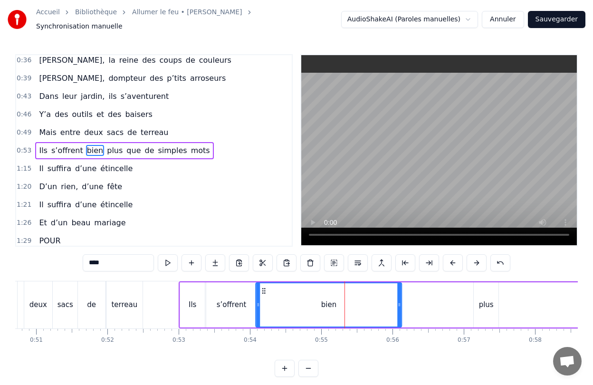
drag, startPoint x: 327, startPoint y: 286, endPoint x: 263, endPoint y: 298, distance: 65.2
click at [263, 298] on div "bien" at bounding box center [328, 304] width 145 height 43
drag, startPoint x: 399, startPoint y: 306, endPoint x: 290, endPoint y: 314, distance: 109.6
click at [290, 314] on div at bounding box center [290, 304] width 4 height 43
click at [487, 299] on div "plus" at bounding box center [486, 304] width 15 height 11
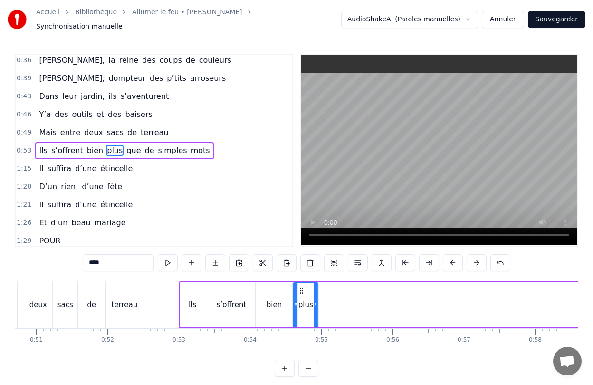
drag, startPoint x: 479, startPoint y: 286, endPoint x: 299, endPoint y: 306, distance: 181.7
click at [299, 306] on div "plus" at bounding box center [306, 304] width 24 height 43
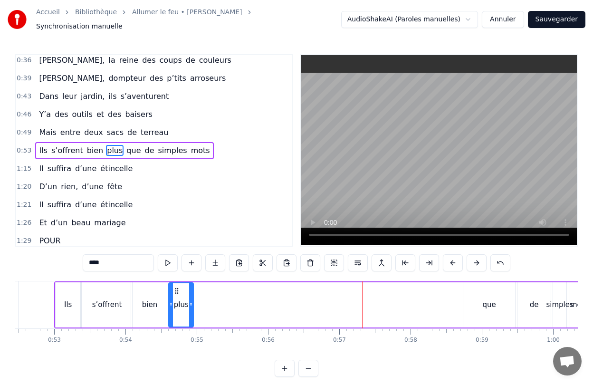
scroll to position [0, 3743]
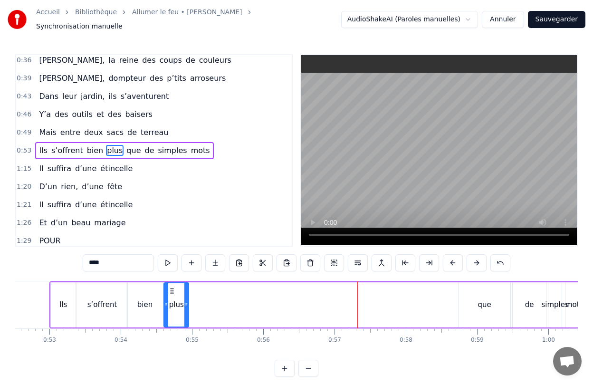
click at [468, 285] on div "que" at bounding box center [485, 304] width 52 height 45
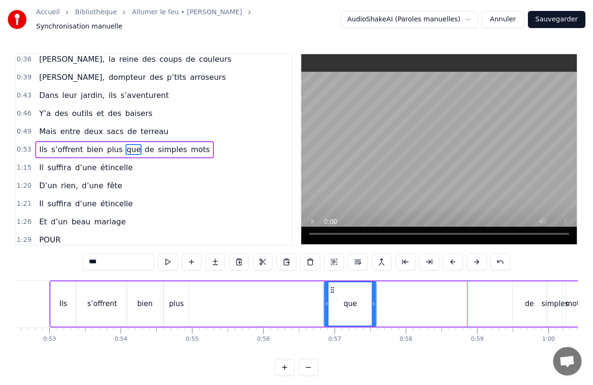
scroll to position [2, 0]
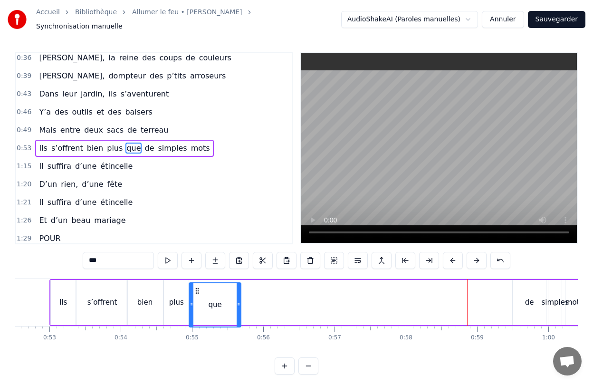
drag, startPoint x: 464, startPoint y: 285, endPoint x: 196, endPoint y: 274, distance: 268.2
drag, startPoint x: 234, startPoint y: 296, endPoint x: 215, endPoint y: 296, distance: 19.0
click at [215, 298] on icon at bounding box center [214, 302] width 4 height 8
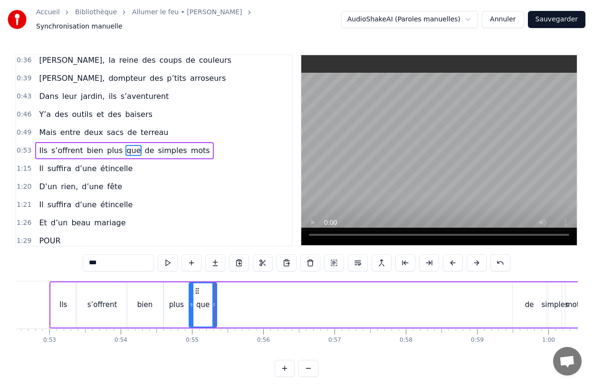
click at [525, 309] on div "de" at bounding box center [529, 304] width 33 height 45
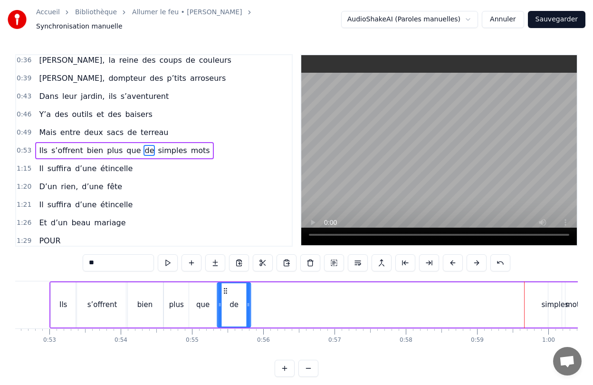
drag, startPoint x: 520, startPoint y: 286, endPoint x: 224, endPoint y: 298, distance: 295.8
click at [224, 298] on div "de" at bounding box center [234, 304] width 32 height 43
click at [554, 299] on div "simples" at bounding box center [555, 304] width 27 height 11
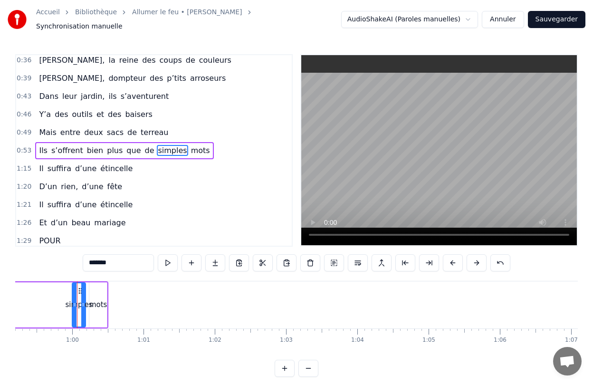
scroll to position [0, 4233]
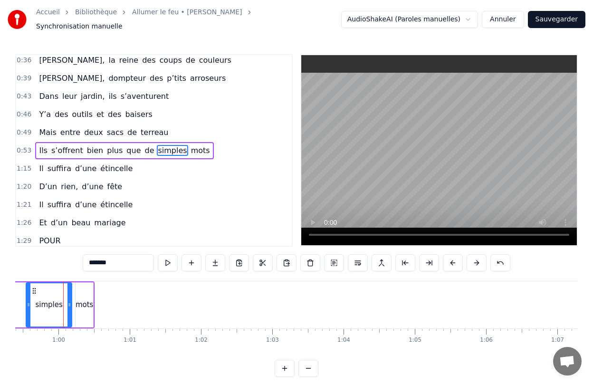
drag, startPoint x: 59, startPoint y: 294, endPoint x: 26, endPoint y: 294, distance: 32.8
click at [27, 294] on div at bounding box center [29, 304] width 4 height 43
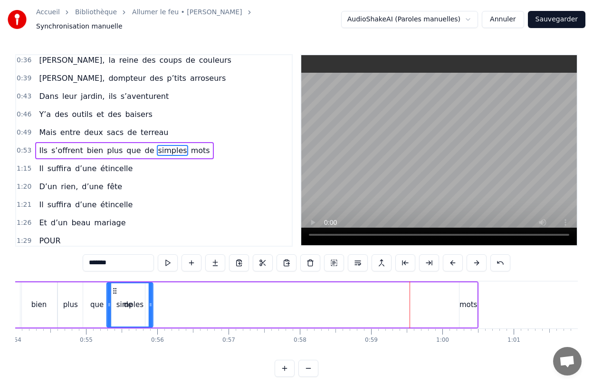
scroll to position [0, 3822]
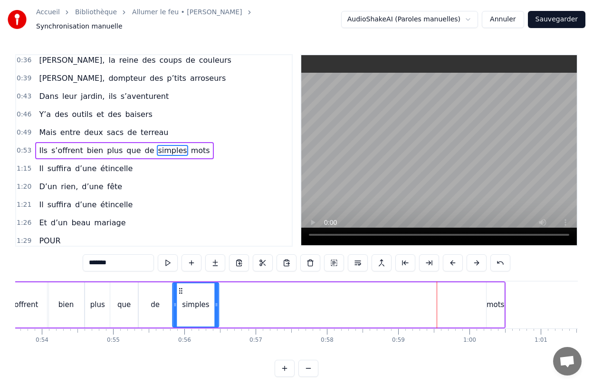
drag, startPoint x: 70, startPoint y: 284, endPoint x: 180, endPoint y: 289, distance: 109.9
click at [180, 289] on icon at bounding box center [181, 291] width 8 height 8
drag, startPoint x: 217, startPoint y: 303, endPoint x: 204, endPoint y: 303, distance: 13.3
click at [204, 303] on icon at bounding box center [203, 305] width 4 height 8
click at [494, 299] on div "mots" at bounding box center [496, 304] width 18 height 11
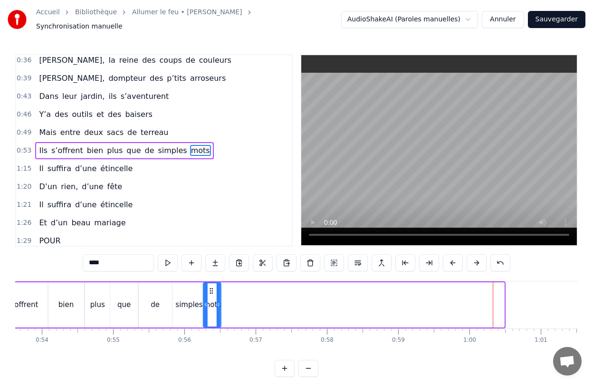
drag, startPoint x: 494, startPoint y: 286, endPoint x: 210, endPoint y: 299, distance: 283.5
click at [210, 299] on div "mots" at bounding box center [212, 304] width 17 height 43
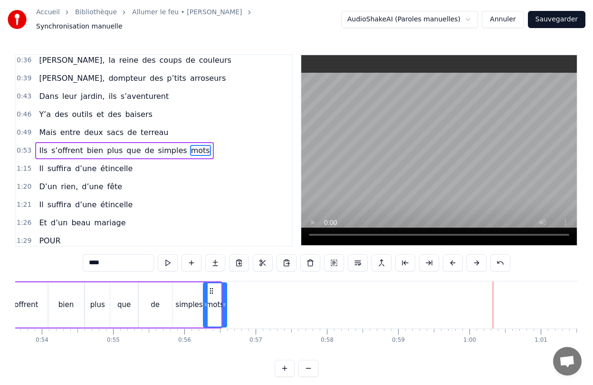
drag, startPoint x: 220, startPoint y: 304, endPoint x: 225, endPoint y: 304, distance: 5.7
click at [225, 304] on icon at bounding box center [224, 305] width 4 height 8
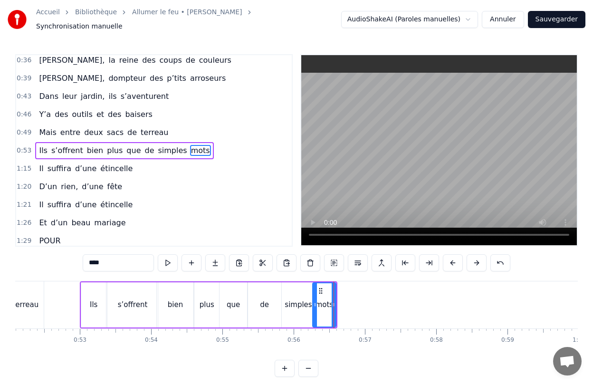
scroll to position [0, 3712]
click at [139, 300] on div "s’offrent" at bounding box center [134, 304] width 30 height 11
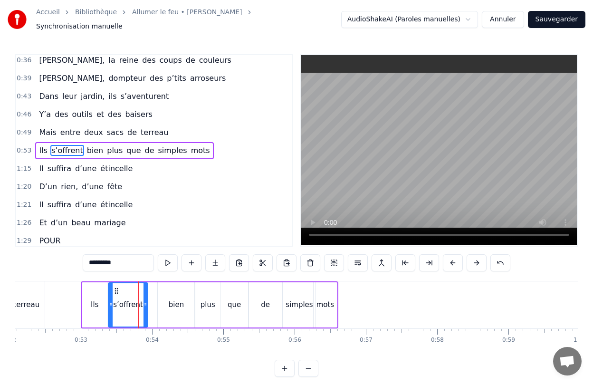
drag, startPoint x: 157, startPoint y: 300, endPoint x: 146, endPoint y: 300, distance: 10.9
click at [146, 305] on circle at bounding box center [146, 305] width 0 height 0
click at [166, 305] on div "bien" at bounding box center [176, 304] width 37 height 45
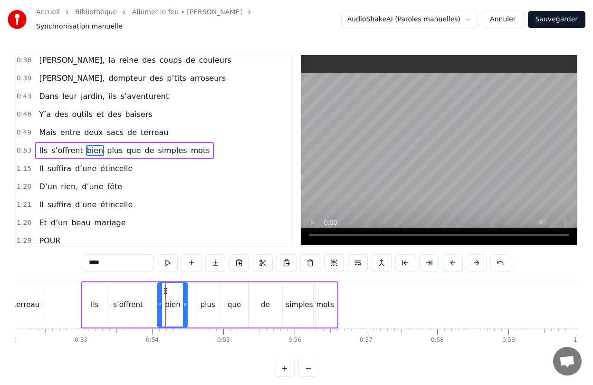
drag, startPoint x: 192, startPoint y: 300, endPoint x: 185, endPoint y: 300, distance: 7.1
click at [185, 301] on icon at bounding box center [185, 305] width 4 height 8
drag, startPoint x: 164, startPoint y: 286, endPoint x: 155, endPoint y: 286, distance: 9.5
click at [155, 290] on circle at bounding box center [155, 290] width 0 height 0
click at [205, 288] on div "plus" at bounding box center [207, 304] width 25 height 45
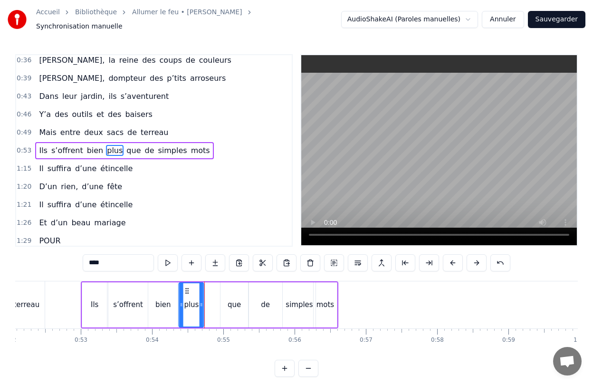
drag, startPoint x: 202, startPoint y: 286, endPoint x: 186, endPoint y: 286, distance: 16.6
click at [186, 290] on circle at bounding box center [186, 290] width 0 height 0
click at [231, 283] on div "que" at bounding box center [234, 304] width 28 height 45
type input "***"
drag, startPoint x: 227, startPoint y: 285, endPoint x: 210, endPoint y: 285, distance: 17.1
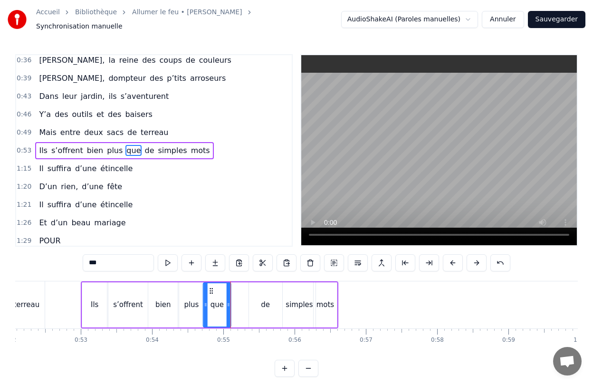
click at [210, 287] on icon at bounding box center [212, 291] width 8 height 8
click at [247, 288] on div "Ils s’offrent bien plus que de simples mots" at bounding box center [210, 304] width 258 height 47
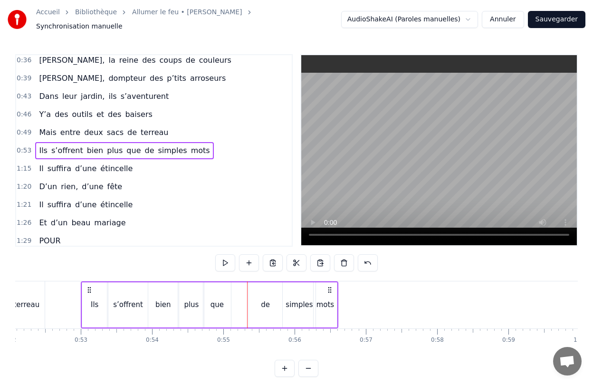
click at [256, 288] on div "de" at bounding box center [265, 304] width 33 height 45
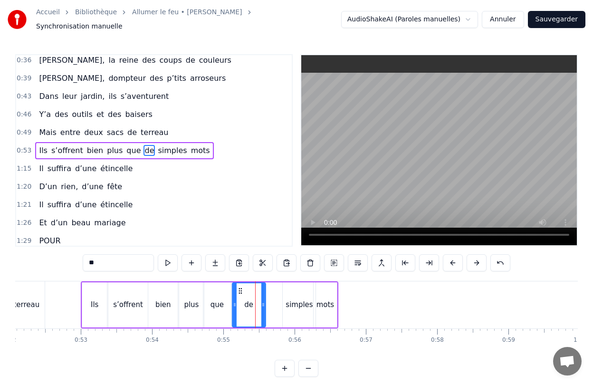
drag, startPoint x: 257, startPoint y: 287, endPoint x: 240, endPoint y: 289, distance: 16.7
click at [240, 289] on icon at bounding box center [241, 291] width 8 height 8
click at [289, 293] on div "simples" at bounding box center [299, 304] width 33 height 45
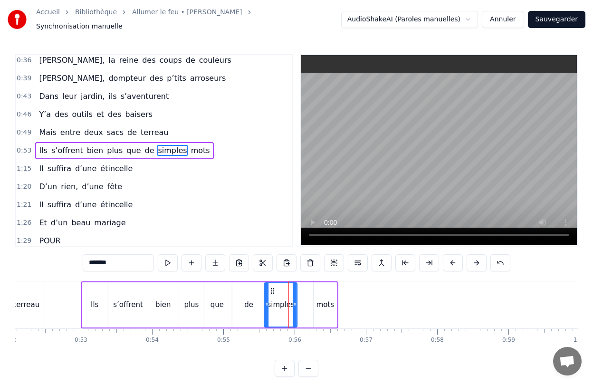
drag, startPoint x: 290, startPoint y: 287, endPoint x: 272, endPoint y: 287, distance: 18.5
click at [272, 287] on icon at bounding box center [273, 291] width 8 height 8
click at [322, 287] on div "mots" at bounding box center [325, 304] width 23 height 45
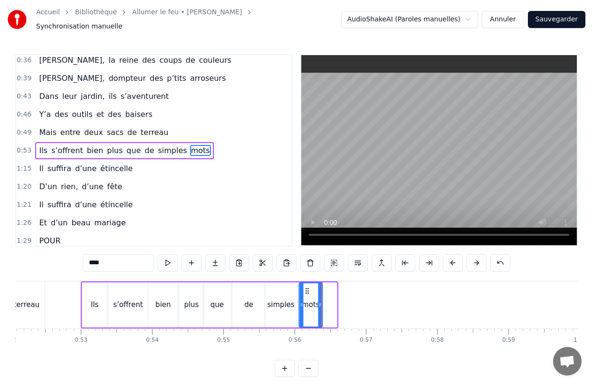
drag, startPoint x: 322, startPoint y: 285, endPoint x: 307, endPoint y: 288, distance: 15.2
click at [307, 288] on icon at bounding box center [307, 291] width 8 height 8
drag, startPoint x: 320, startPoint y: 312, endPoint x: 327, endPoint y: 312, distance: 7.1
click at [327, 312] on div at bounding box center [327, 304] width 4 height 43
click at [338, 342] on div "Elle a peint le bonheur sur lui [PERSON_NAME] dans les buissons laisse des trac…" at bounding box center [296, 316] width 563 height 71
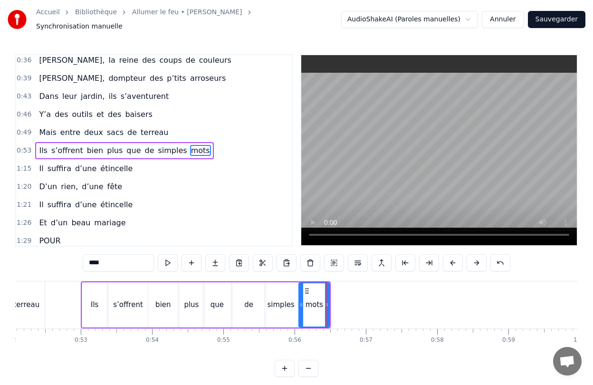
click at [338, 342] on div "Elle a peint le bonheur sur lui [PERSON_NAME] dans les buissons laisse des trac…" at bounding box center [296, 316] width 563 height 71
click at [74, 163] on span "d’une" at bounding box center [85, 168] width 23 height 11
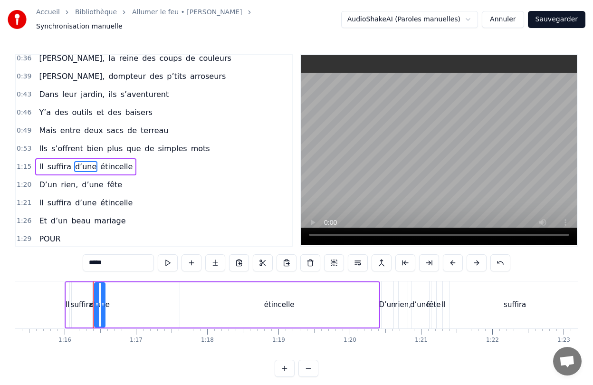
scroll to position [0, 5397]
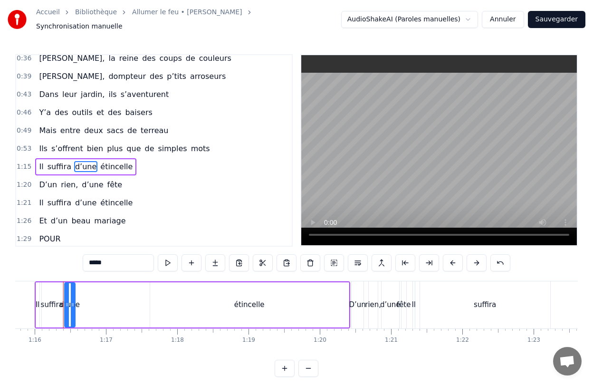
click at [39, 165] on span "Il" at bounding box center [41, 166] width 6 height 11
type input "**"
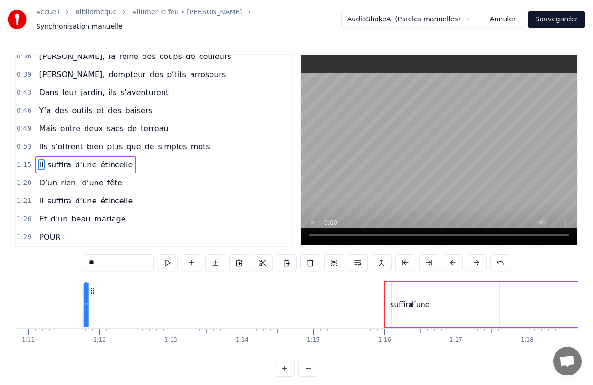
scroll to position [0, 5037]
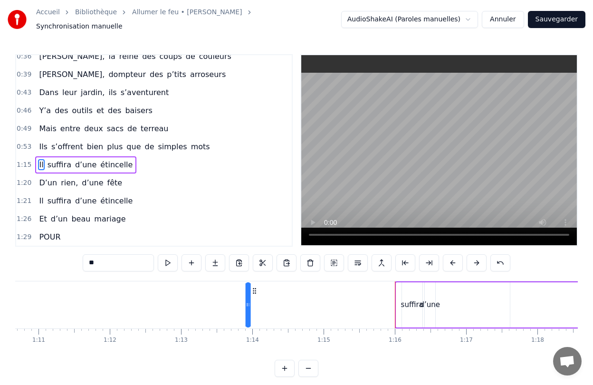
drag, startPoint x: 71, startPoint y: 287, endPoint x: 253, endPoint y: 286, distance: 181.5
click at [253, 287] on icon at bounding box center [254, 291] width 8 height 8
drag, startPoint x: 250, startPoint y: 304, endPoint x: 280, endPoint y: 304, distance: 30.4
click at [280, 304] on div "Il suffira d’une étincelle" at bounding box center [477, 304] width 465 height 47
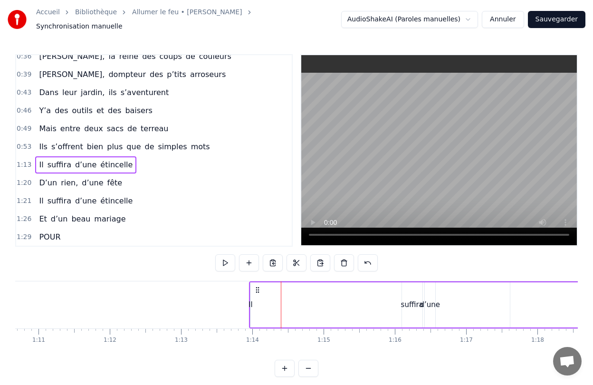
click at [249, 303] on div "Il" at bounding box center [251, 304] width 4 height 11
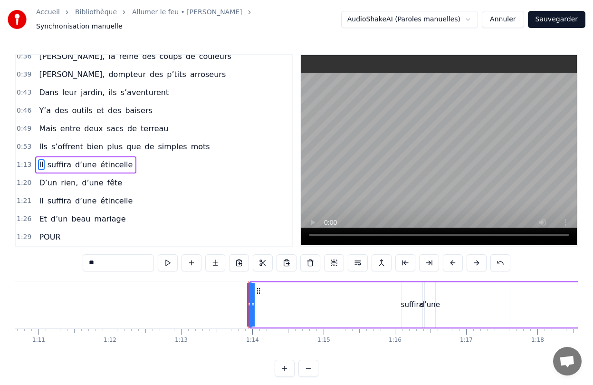
scroll to position [58, 0]
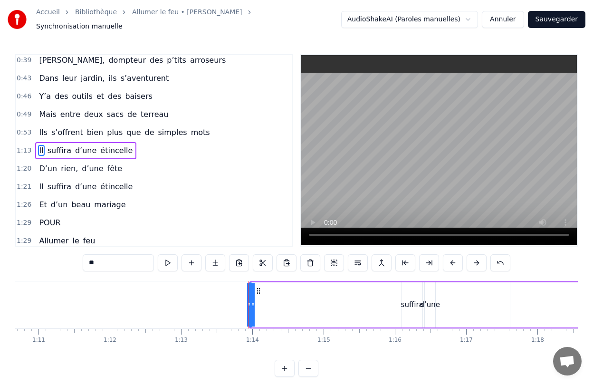
click at [249, 303] on icon at bounding box center [249, 305] width 4 height 8
drag, startPoint x: 253, startPoint y: 303, endPoint x: 274, endPoint y: 303, distance: 20.9
click at [274, 303] on div "Il suffira d’une étincelle" at bounding box center [479, 304] width 461 height 47
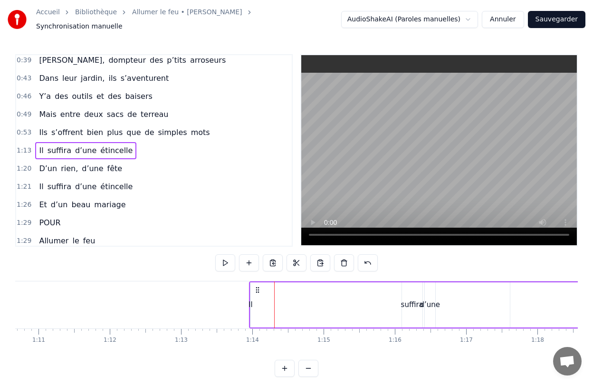
click at [250, 304] on div "Il" at bounding box center [251, 304] width 4 height 11
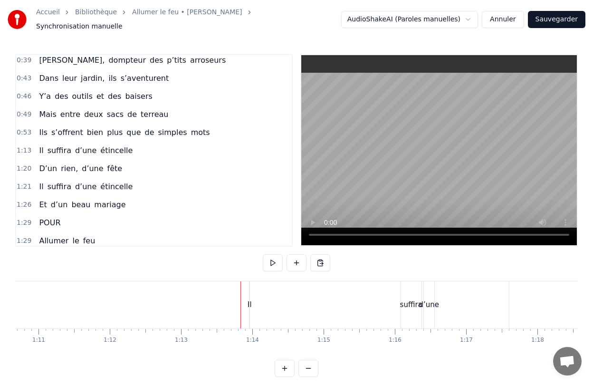
click at [251, 307] on div "Il suffira d’une étincelle" at bounding box center [479, 304] width 461 height 47
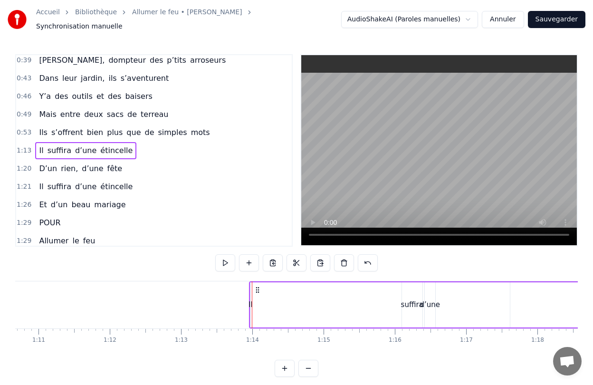
click at [250, 308] on div "Il" at bounding box center [250, 304] width 1 height 45
click at [254, 306] on div at bounding box center [253, 304] width 4 height 43
click at [249, 306] on div at bounding box center [249, 304] width 4 height 43
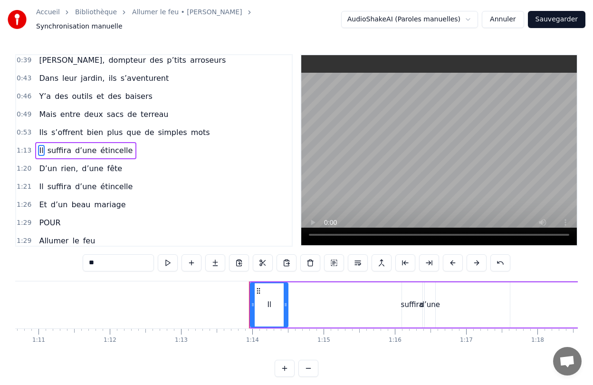
drag, startPoint x: 249, startPoint y: 306, endPoint x: 288, endPoint y: 309, distance: 38.6
click at [288, 309] on div "Il" at bounding box center [269, 304] width 38 height 45
drag, startPoint x: 257, startPoint y: 285, endPoint x: 268, endPoint y: 285, distance: 10.9
click at [268, 287] on icon at bounding box center [270, 291] width 8 height 8
click at [332, 342] on div "Elle a peint le bonheur sur lui [PERSON_NAME] dans les buissons laisse des trac…" at bounding box center [296, 316] width 563 height 71
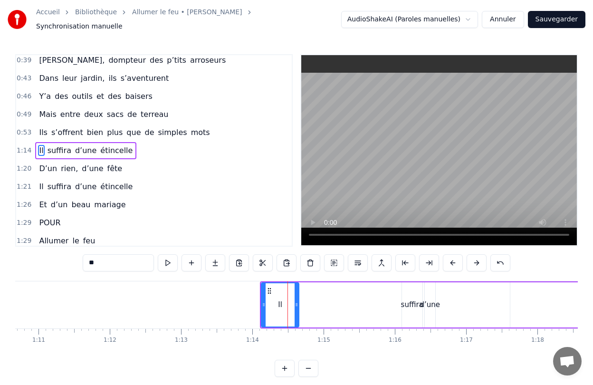
click at [337, 312] on div "Il suffira d’une étincelle" at bounding box center [485, 304] width 450 height 47
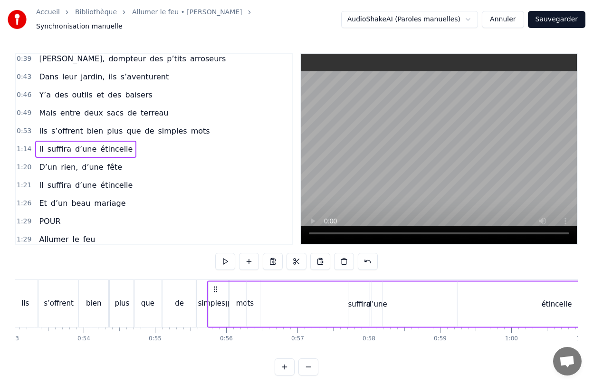
scroll to position [2, 0]
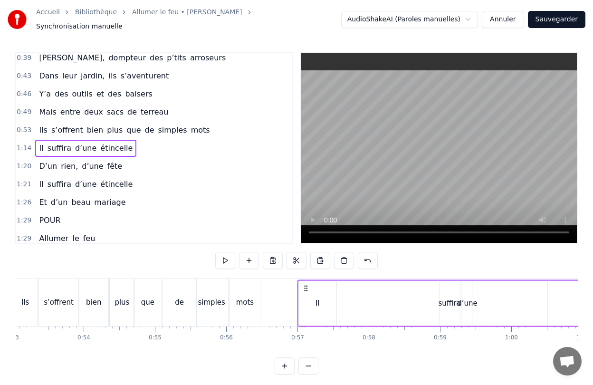
drag, startPoint x: 268, startPoint y: 285, endPoint x: 434, endPoint y: 304, distance: 167.8
click at [434, 304] on div "Il suffira d’une étincelle" at bounding box center [522, 302] width 450 height 47
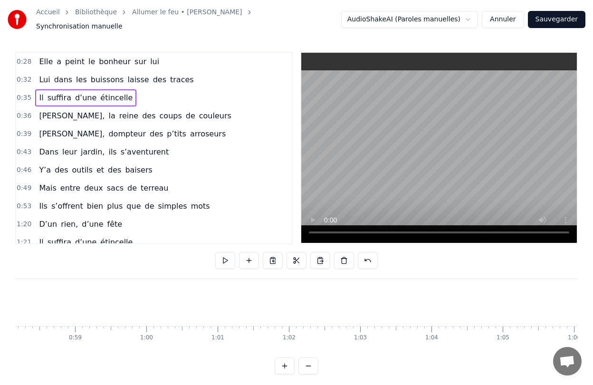
scroll to position [0, 4149]
click at [40, 92] on span "Il" at bounding box center [41, 97] width 6 height 11
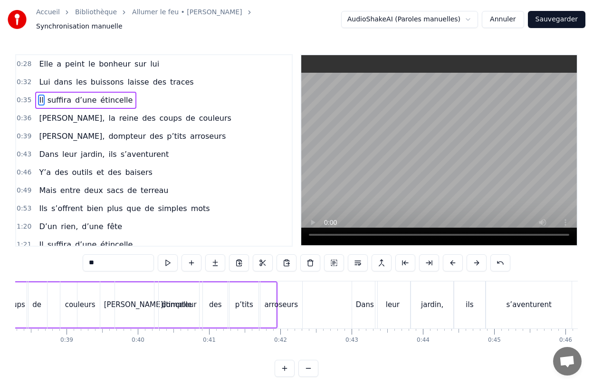
scroll to position [0, 2493]
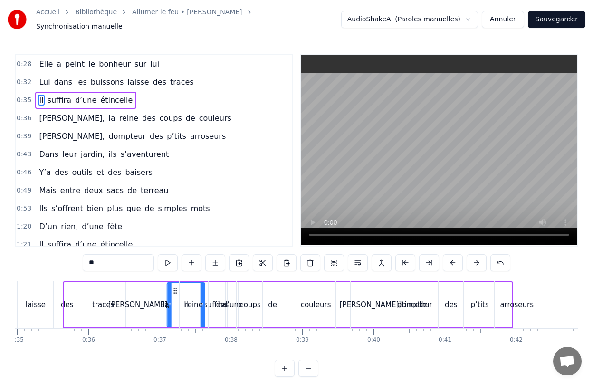
drag, startPoint x: 71, startPoint y: 285, endPoint x: 174, endPoint y: 287, distance: 103.1
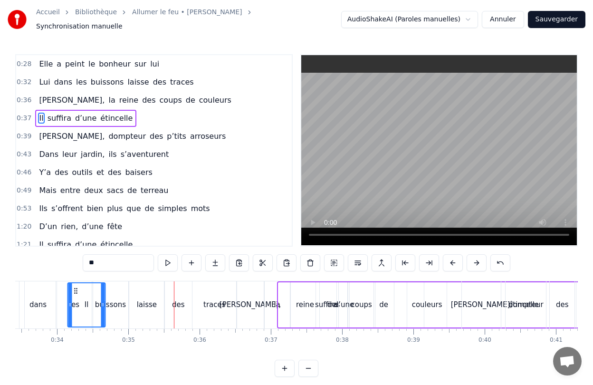
scroll to position [0, 2350]
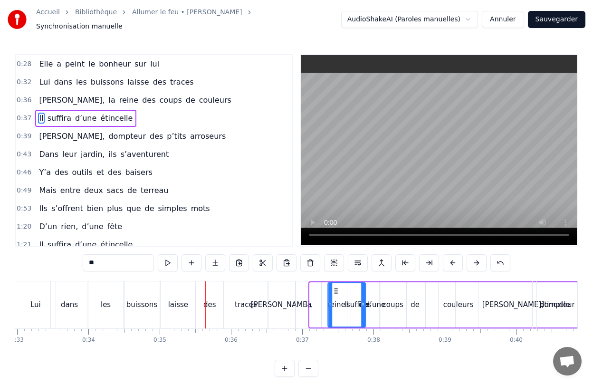
drag, startPoint x: 174, startPoint y: 287, endPoint x: 335, endPoint y: 277, distance: 160.9
click at [335, 282] on div "Il" at bounding box center [346, 304] width 38 height 45
click at [419, 351] on div "0:28 Elle a peint le bonheur sur lui 0:32 Lui dans les buissons laisse des trac…" at bounding box center [296, 215] width 563 height 323
click at [404, 306] on div "Il suffira d’une étincelle" at bounding box center [490, 304] width 329 height 47
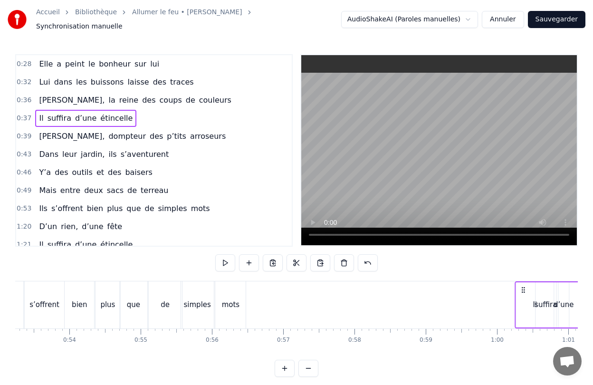
scroll to position [0, 3814]
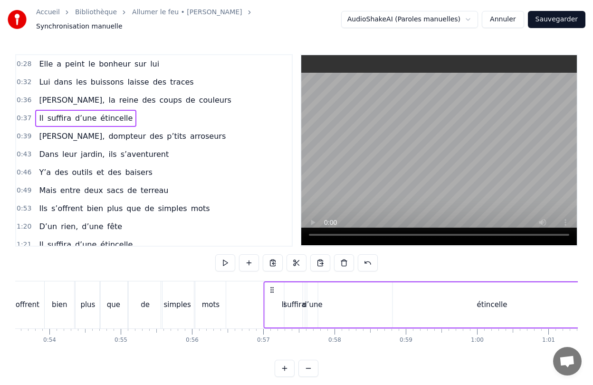
drag, startPoint x: 336, startPoint y: 284, endPoint x: 273, endPoint y: 310, distance: 68.6
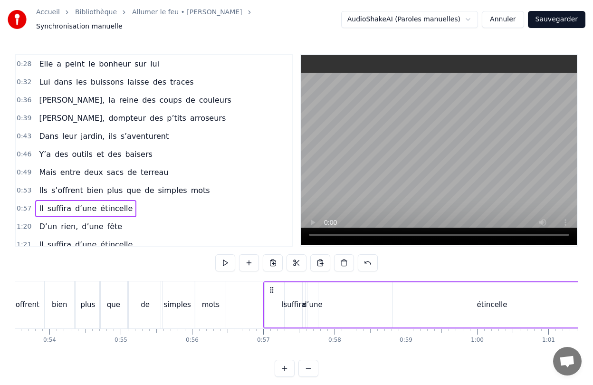
click at [273, 307] on div "Il" at bounding box center [284, 304] width 38 height 45
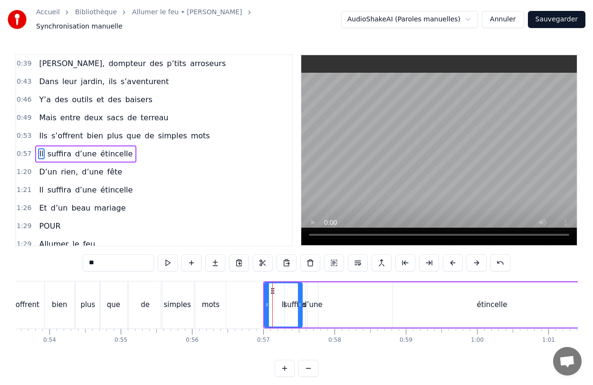
scroll to position [58, 0]
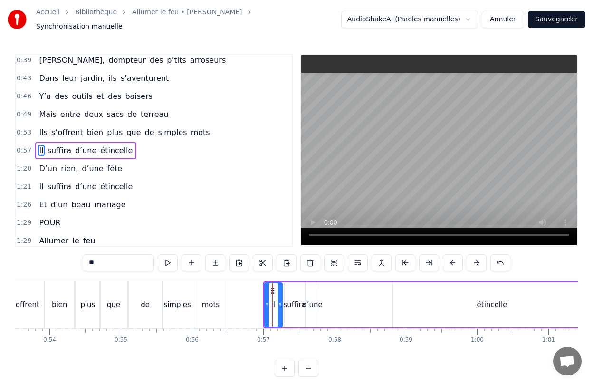
drag, startPoint x: 301, startPoint y: 306, endPoint x: 281, endPoint y: 306, distance: 20.0
click at [281, 306] on div at bounding box center [280, 304] width 4 height 43
click at [299, 313] on div "suffira" at bounding box center [295, 304] width 20 height 45
click at [313, 307] on div "d’une" at bounding box center [312, 304] width 10 height 45
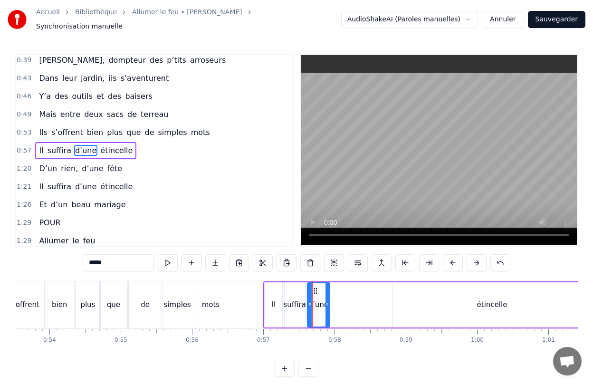
drag, startPoint x: 315, startPoint y: 292, endPoint x: 331, endPoint y: 292, distance: 15.7
click at [329, 292] on div at bounding box center [327, 304] width 4 height 43
drag, startPoint x: 313, startPoint y: 285, endPoint x: 330, endPoint y: 286, distance: 17.1
click at [297, 309] on div "suffira" at bounding box center [295, 304] width 20 height 45
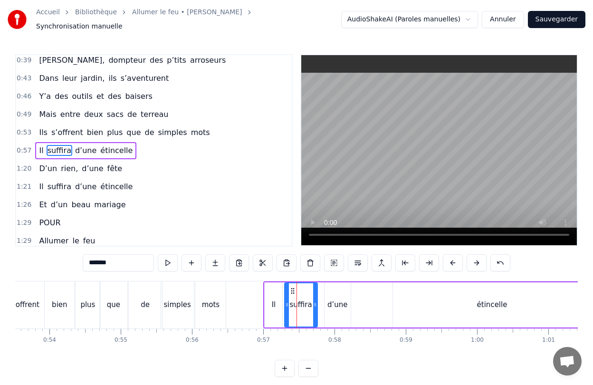
drag, startPoint x: 303, startPoint y: 307, endPoint x: 315, endPoint y: 307, distance: 12.4
click at [315, 307] on div at bounding box center [315, 304] width 4 height 43
click at [350, 285] on div "d’une" at bounding box center [337, 304] width 27 height 45
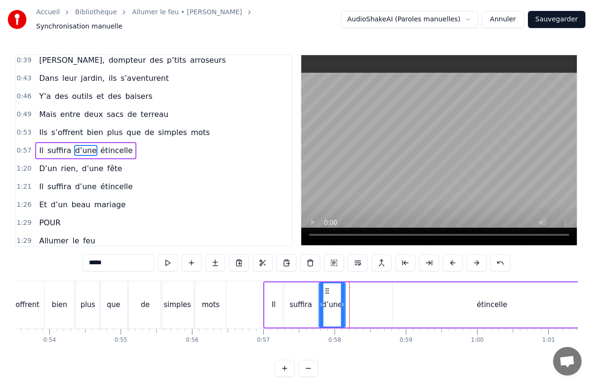
drag, startPoint x: 332, startPoint y: 286, endPoint x: 326, endPoint y: 287, distance: 5.3
click at [326, 287] on icon at bounding box center [327, 291] width 8 height 8
click at [345, 306] on div at bounding box center [345, 304] width 4 height 43
click at [486, 294] on div "étincelle" at bounding box center [492, 304] width 199 height 45
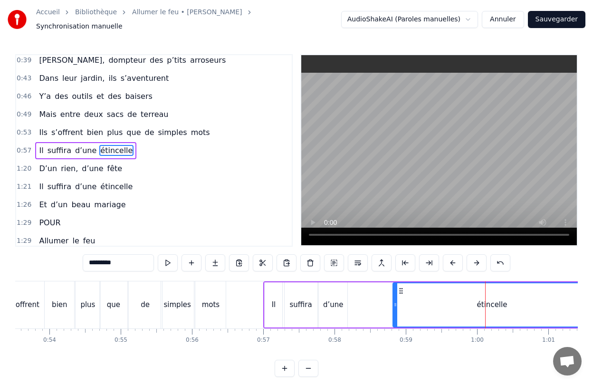
click at [486, 299] on div "étincelle" at bounding box center [492, 304] width 30 height 11
click at [493, 302] on div "étincelle" at bounding box center [492, 304] width 30 height 11
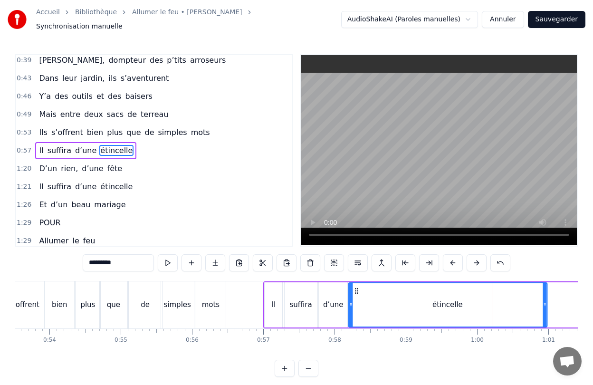
drag, startPoint x: 401, startPoint y: 285, endPoint x: 356, endPoint y: 287, distance: 44.7
click at [356, 287] on icon at bounding box center [357, 291] width 8 height 8
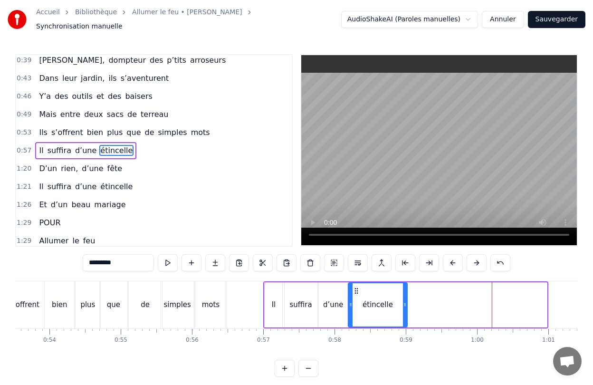
drag, startPoint x: 544, startPoint y: 305, endPoint x: 405, endPoint y: 322, distance: 139.9
click at [405, 322] on div "étincelle" at bounding box center [378, 304] width 60 height 45
click at [401, 344] on div "Elle a peint le bonheur sur lui [PERSON_NAME] dans les buissons laisse des trac…" at bounding box center [296, 316] width 563 height 71
click at [463, 341] on div "Elle a peint le bonheur sur lui [PERSON_NAME] dans les buissons laisse des trac…" at bounding box center [296, 316] width 563 height 71
click at [60, 163] on span "rien," at bounding box center [69, 168] width 19 height 11
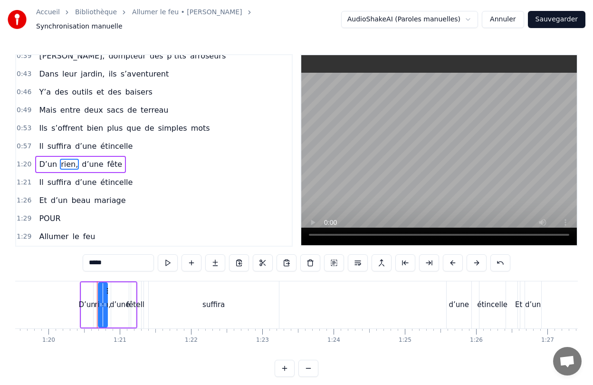
scroll to position [0, 5702]
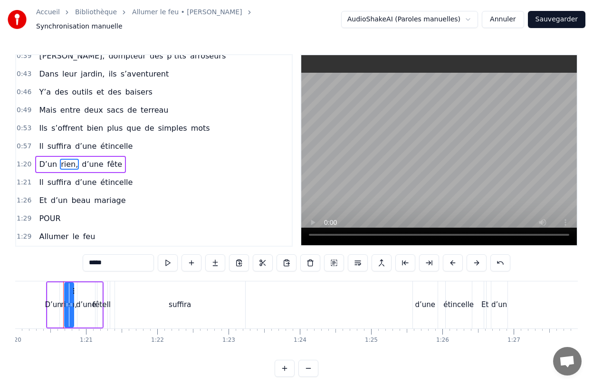
click at [46, 162] on span "D’un" at bounding box center [48, 164] width 20 height 11
type input "****"
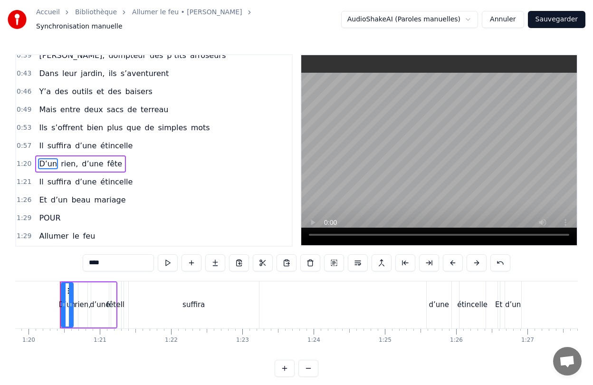
scroll to position [0, 5685]
click at [200, 367] on div "0:28 Elle a peint le bonheur sur lui 0:32 Lui dans les buissons laisse des trac…" at bounding box center [296, 215] width 563 height 323
click at [96, 356] on div "0:28 Elle a peint le bonheur sur lui 0:32 Lui dans les buissons laisse des trac…" at bounding box center [296, 215] width 563 height 323
click at [112, 281] on div "D’un rien, d’une fête" at bounding box center [91, 304] width 57 height 47
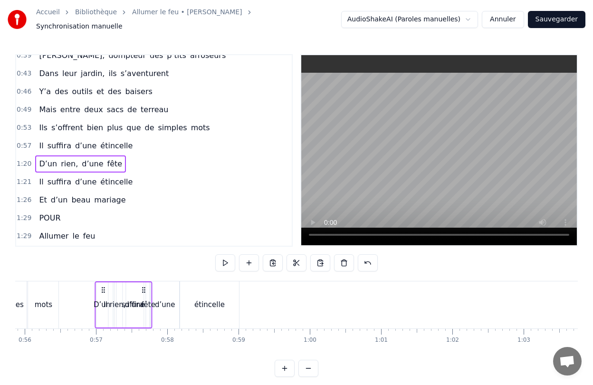
scroll to position [0, 3941]
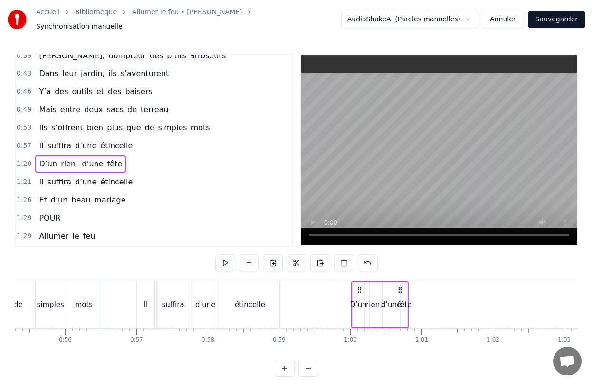
drag, startPoint x: 72, startPoint y: 284, endPoint x: 384, endPoint y: 285, distance: 312.2
click at [384, 285] on div "D’un rien, d’une fête" at bounding box center [379, 304] width 57 height 47
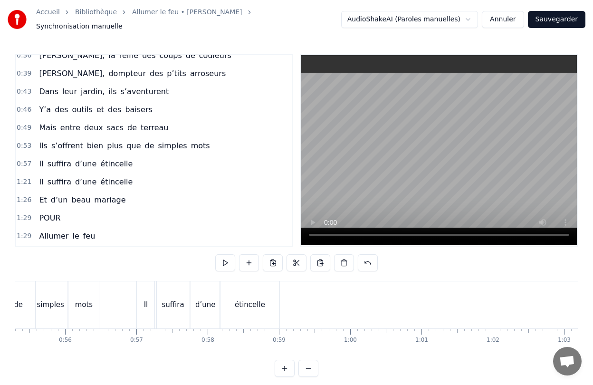
scroll to position [0, 0]
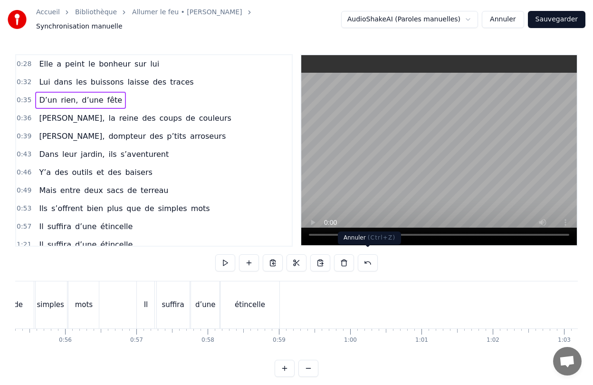
click at [367, 260] on button at bounding box center [368, 262] width 20 height 17
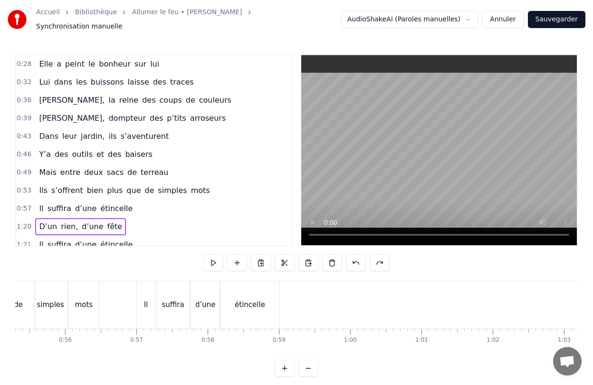
click at [53, 223] on span "D’un" at bounding box center [48, 226] width 20 height 11
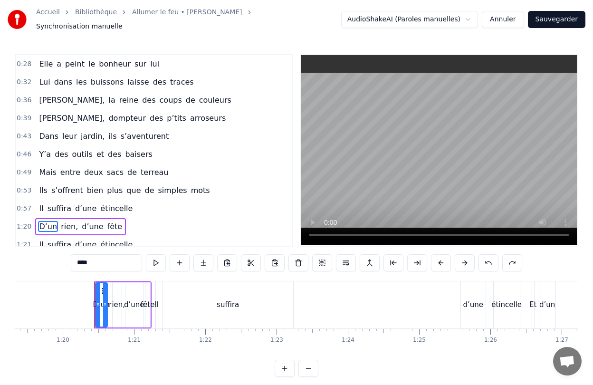
scroll to position [0, 5685]
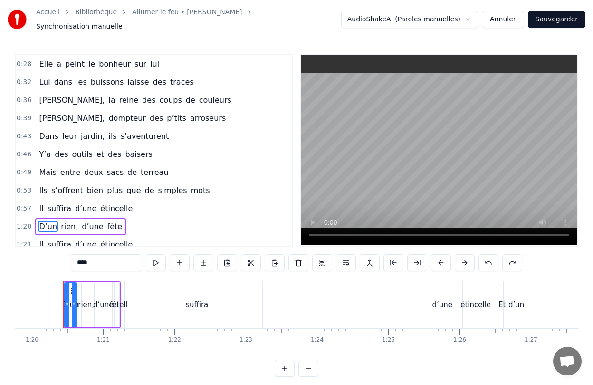
click at [177, 348] on div "0:28 Elle a peint le bonheur sur lui 0:32 Lui dans les buissons laisse des trac…" at bounding box center [296, 215] width 563 height 323
click at [93, 369] on div "0:28 Elle a peint le bonheur sur lui 0:32 Lui dans les buissons laisse des trac…" at bounding box center [296, 215] width 563 height 323
click at [72, 286] on div at bounding box center [74, 304] width 4 height 43
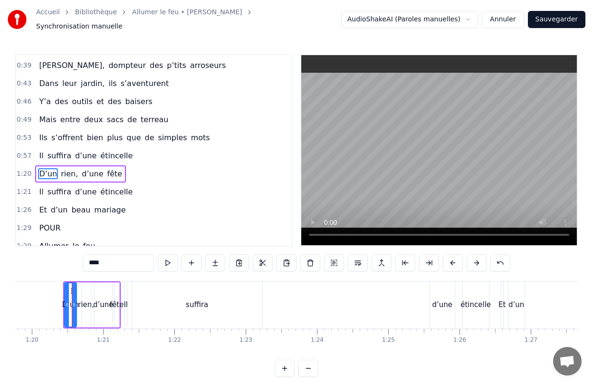
scroll to position [76, 0]
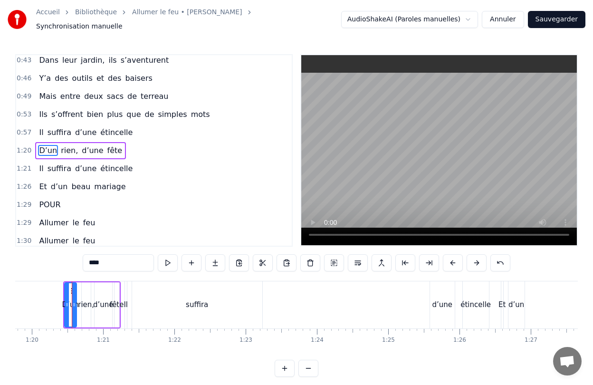
click at [114, 282] on div "fête" at bounding box center [117, 304] width 6 height 45
type input "****"
click at [78, 284] on div "D’un rien, d’une fête" at bounding box center [91, 304] width 57 height 47
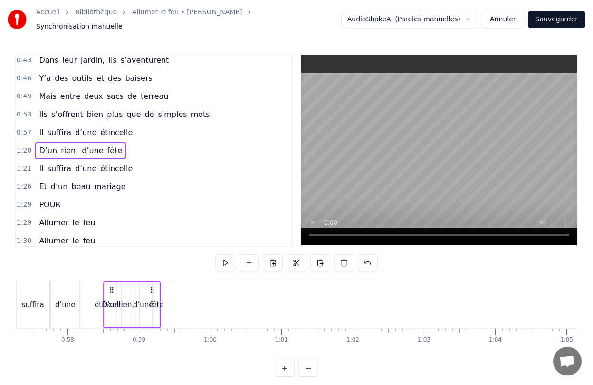
scroll to position [0, 4075]
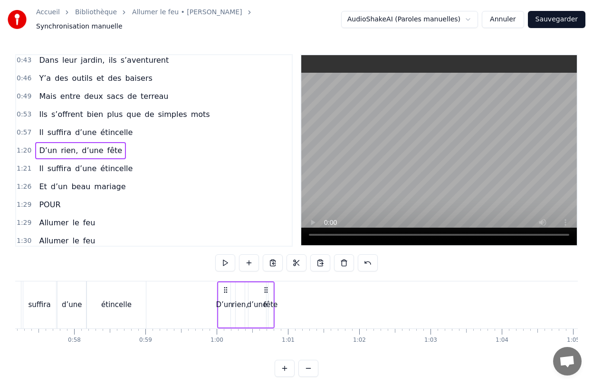
drag, startPoint x: 72, startPoint y: 284, endPoint x: 226, endPoint y: 284, distance: 153.9
click at [226, 286] on icon at bounding box center [226, 290] width 8 height 8
click at [228, 305] on div "D’un" at bounding box center [224, 304] width 17 height 11
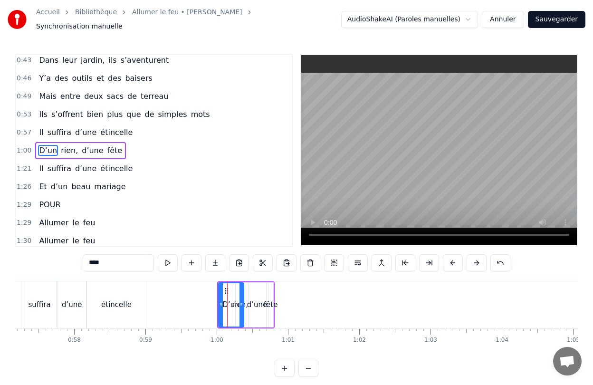
drag, startPoint x: 229, startPoint y: 305, endPoint x: 242, endPoint y: 304, distance: 13.3
click at [242, 304] on div at bounding box center [241, 304] width 4 height 43
drag, startPoint x: 242, startPoint y: 308, endPoint x: 233, endPoint y: 309, distance: 8.6
click at [233, 309] on div at bounding box center [233, 304] width 4 height 43
click at [271, 307] on div "fête" at bounding box center [270, 304] width 5 height 45
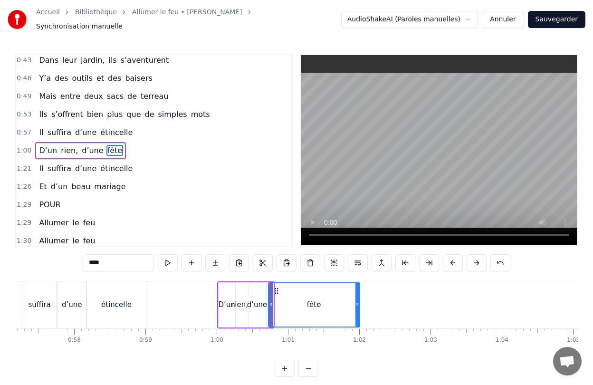
drag, startPoint x: 272, startPoint y: 308, endPoint x: 359, endPoint y: 307, distance: 86.5
click at [359, 307] on div at bounding box center [357, 304] width 4 height 43
drag, startPoint x: 271, startPoint y: 307, endPoint x: 335, endPoint y: 309, distance: 63.7
click at [335, 309] on div at bounding box center [335, 304] width 4 height 43
click at [259, 311] on div "d’une" at bounding box center [258, 304] width 18 height 45
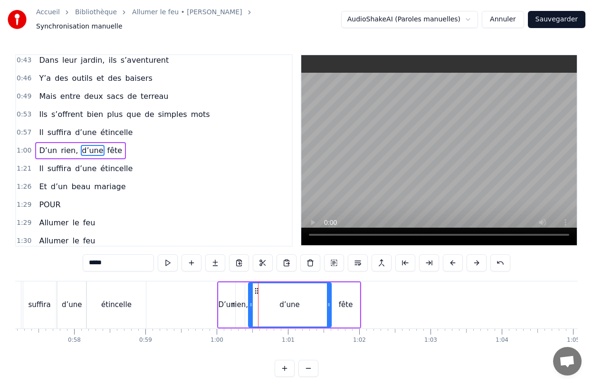
drag, startPoint x: 264, startPoint y: 307, endPoint x: 329, endPoint y: 305, distance: 65.1
click at [329, 305] on div at bounding box center [329, 304] width 4 height 43
drag, startPoint x: 251, startPoint y: 310, endPoint x: 299, endPoint y: 312, distance: 48.0
click at [299, 312] on div at bounding box center [299, 304] width 4 height 43
click at [239, 313] on div "rien," at bounding box center [240, 304] width 9 height 45
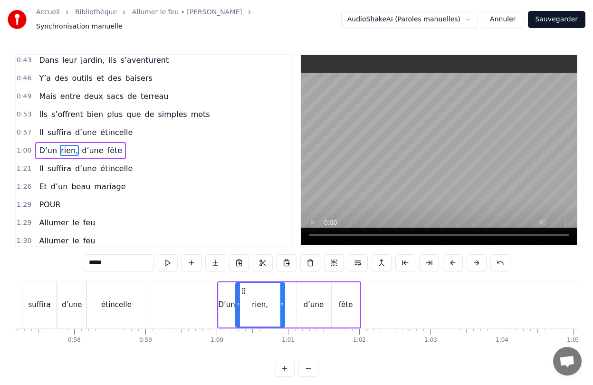
drag, startPoint x: 243, startPoint y: 311, endPoint x: 283, endPoint y: 311, distance: 39.9
click at [283, 311] on div at bounding box center [282, 304] width 4 height 43
drag, startPoint x: 238, startPoint y: 310, endPoint x: 255, endPoint y: 309, distance: 17.1
click at [255, 309] on div at bounding box center [255, 304] width 4 height 43
click at [231, 310] on div "D’un" at bounding box center [227, 304] width 17 height 45
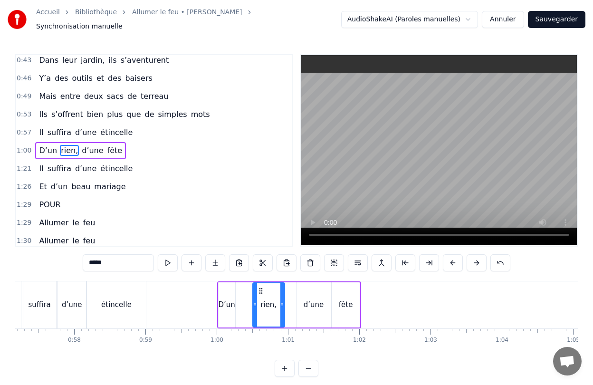
type input "****"
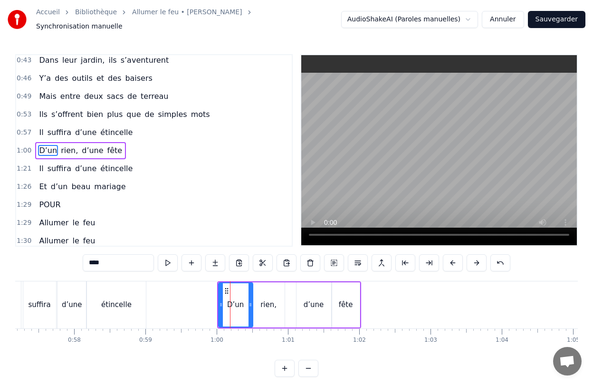
drag, startPoint x: 234, startPoint y: 308, endPoint x: 251, endPoint y: 308, distance: 17.6
click at [251, 308] on div at bounding box center [251, 304] width 4 height 43
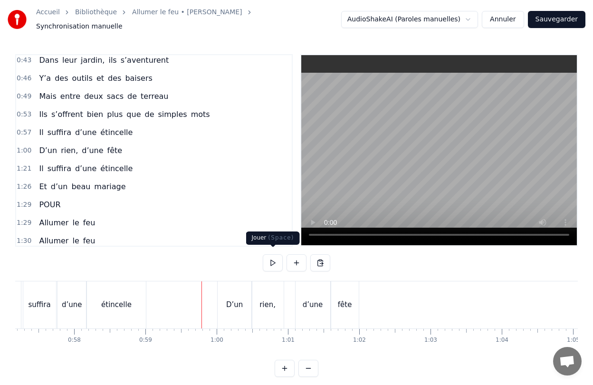
click at [268, 260] on button at bounding box center [273, 262] width 20 height 17
click at [274, 256] on button at bounding box center [273, 262] width 20 height 17
click at [270, 314] on div "rien," at bounding box center [268, 304] width 32 height 47
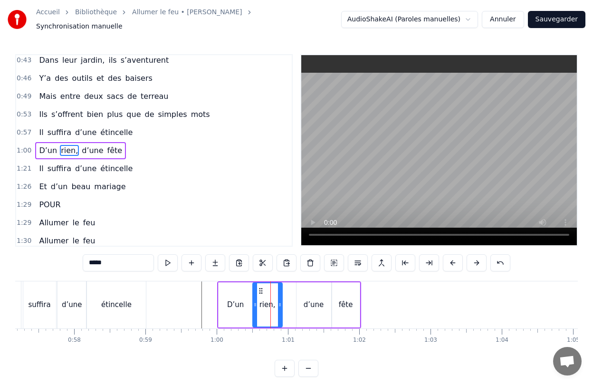
click at [279, 305] on div at bounding box center [280, 304] width 4 height 43
click at [304, 312] on div "d’une" at bounding box center [313, 304] width 35 height 45
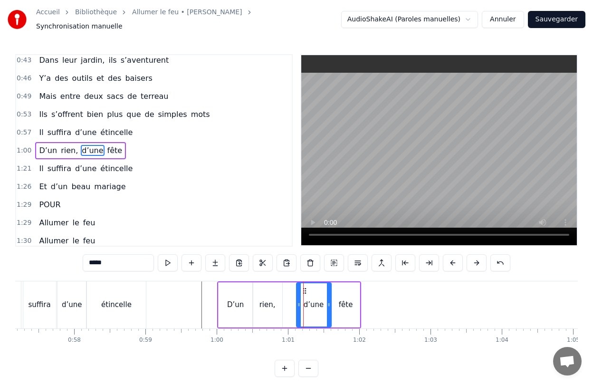
click at [297, 310] on div at bounding box center [299, 304] width 4 height 43
click at [338, 354] on div "0:28 Elle a peint le bonheur sur lui 0:32 Lui dans les buissons laisse des trac…" at bounding box center [296, 215] width 563 height 323
click at [364, 358] on div "0:28 Elle a peint le bonheur sur lui 0:32 Lui dans les buissons laisse des trac…" at bounding box center [296, 215] width 563 height 323
click at [49, 168] on span "suffira" at bounding box center [60, 168] width 26 height 11
type input "*******"
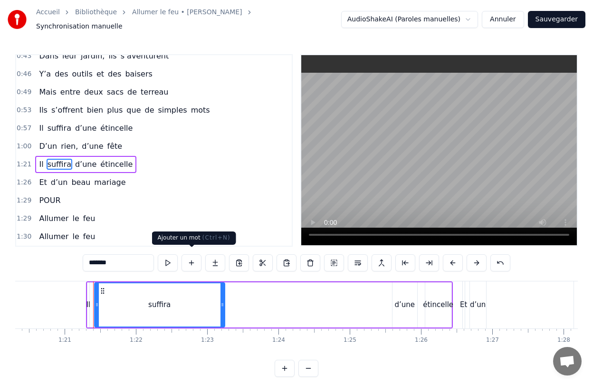
scroll to position [0, 5754]
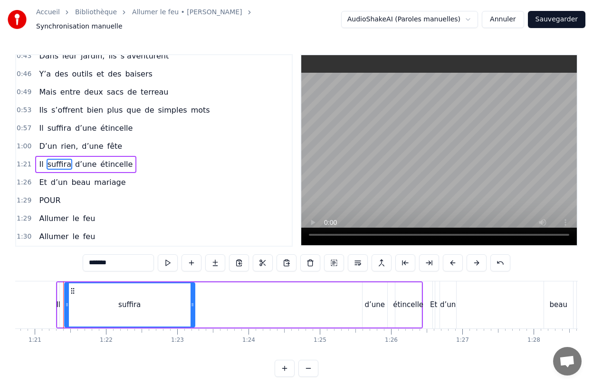
click at [266, 316] on div "Il suffira d’une étincelle" at bounding box center [239, 304] width 367 height 47
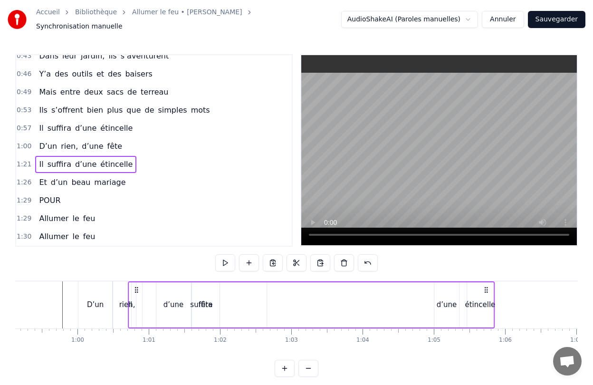
scroll to position [0, 4196]
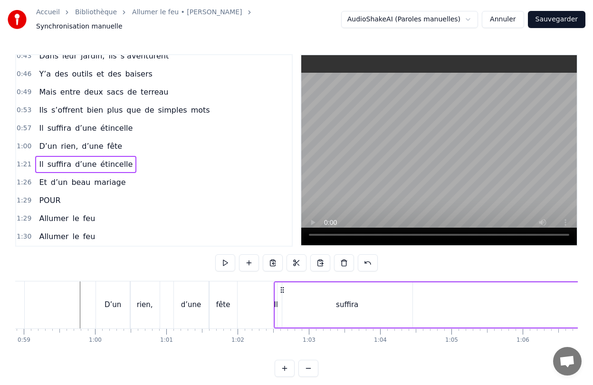
drag, startPoint x: 62, startPoint y: 287, endPoint x: 280, endPoint y: 303, distance: 218.7
click at [280, 303] on div "Il suffira d’une étincelle" at bounding box center [457, 304] width 367 height 47
click at [276, 304] on div "Il" at bounding box center [276, 304] width 4 height 11
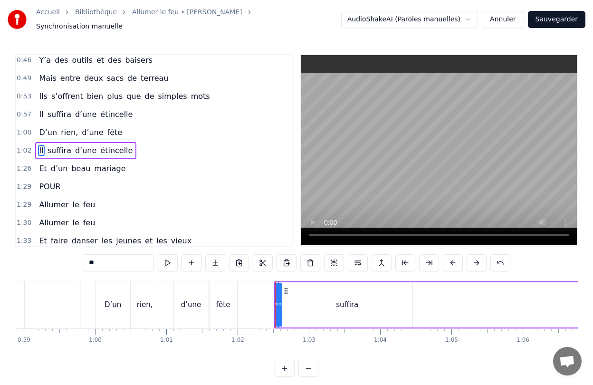
drag, startPoint x: 279, startPoint y: 310, endPoint x: 313, endPoint y: 311, distance: 33.7
click at [313, 311] on div "Il suffira d’une étincelle" at bounding box center [457, 304] width 367 height 47
click at [281, 308] on div "Il suffira d’une étincelle" at bounding box center [459, 304] width 364 height 47
click at [277, 304] on div "Il" at bounding box center [278, 304] width 4 height 11
click at [276, 304] on icon at bounding box center [277, 305] width 4 height 8
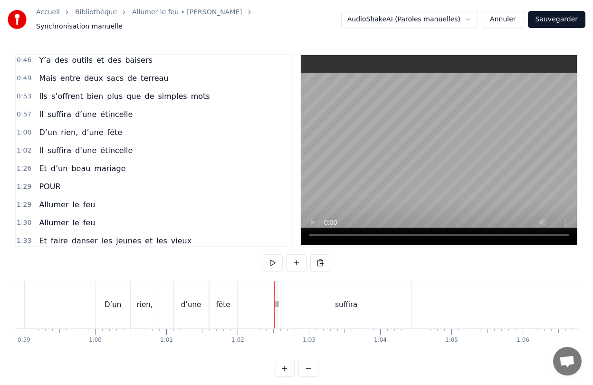
click at [276, 304] on div "Il" at bounding box center [277, 304] width 4 height 11
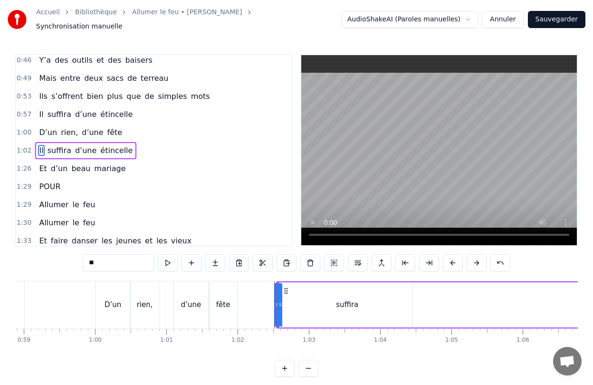
click at [281, 304] on div at bounding box center [280, 304] width 4 height 43
drag, startPoint x: 280, startPoint y: 302, endPoint x: 296, endPoint y: 305, distance: 16.4
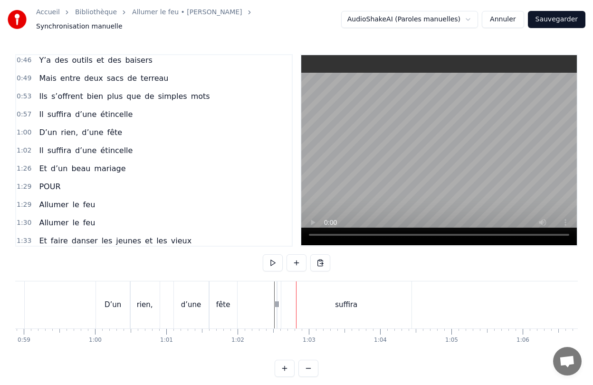
click at [276, 302] on div "Il" at bounding box center [277, 304] width 4 height 11
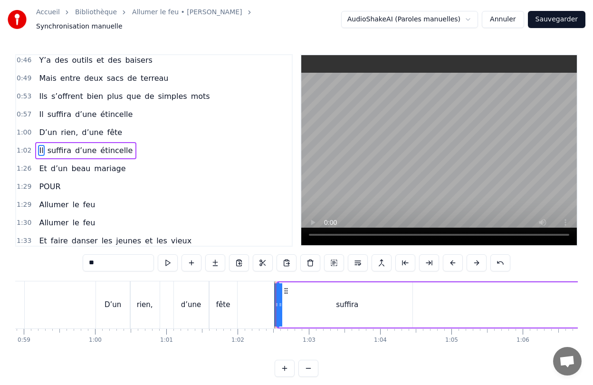
click at [300, 308] on div "Il suffira d’une étincelle" at bounding box center [459, 304] width 364 height 47
click at [277, 305] on div "Il" at bounding box center [278, 304] width 4 height 11
click at [280, 305] on div at bounding box center [280, 304] width 4 height 43
click at [277, 303] on icon at bounding box center [277, 305] width 4 height 8
click at [281, 301] on icon at bounding box center [280, 305] width 4 height 8
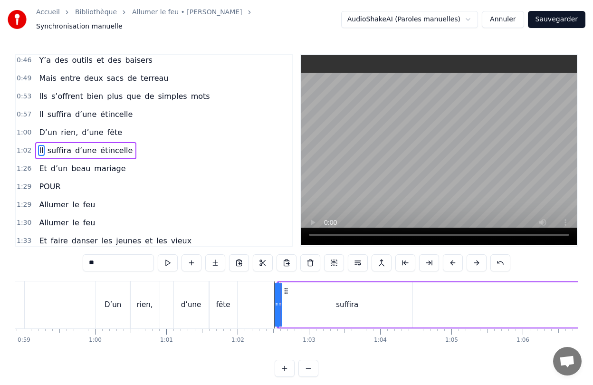
click at [277, 301] on icon at bounding box center [277, 305] width 4 height 8
click at [284, 366] on button at bounding box center [285, 368] width 20 height 17
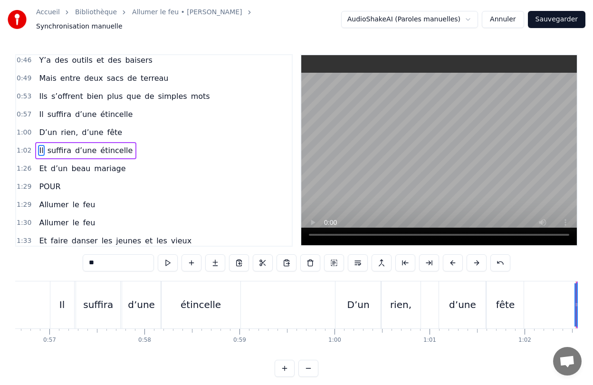
click at [284, 366] on button at bounding box center [285, 368] width 20 height 17
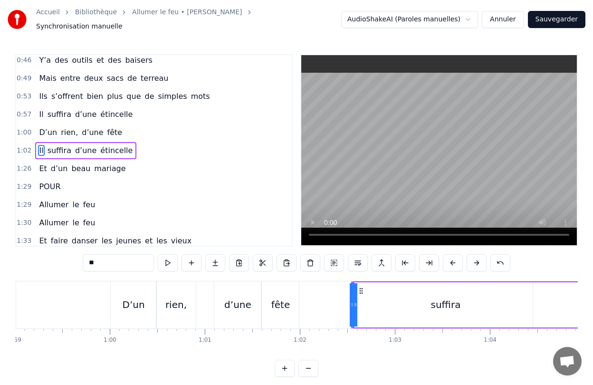
click at [284, 366] on button at bounding box center [285, 368] width 20 height 17
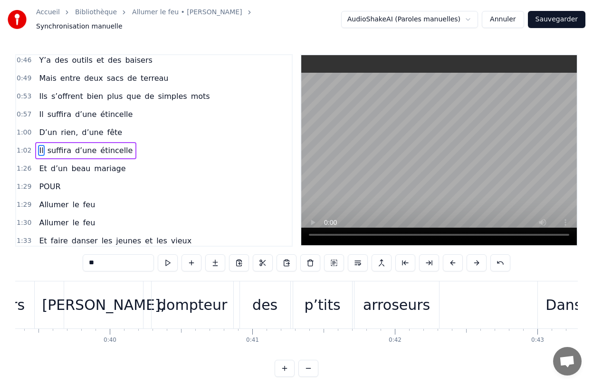
click at [284, 366] on button at bounding box center [285, 368] width 20 height 17
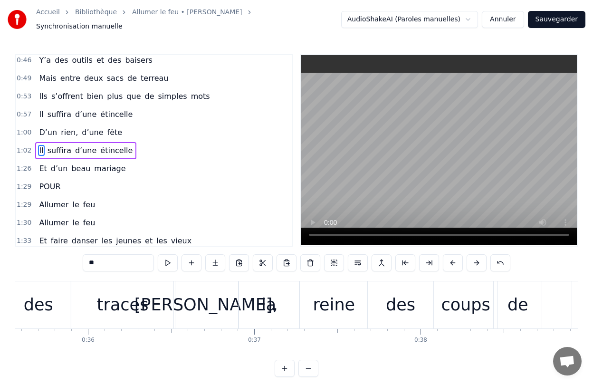
click at [284, 366] on button at bounding box center [285, 368] width 20 height 17
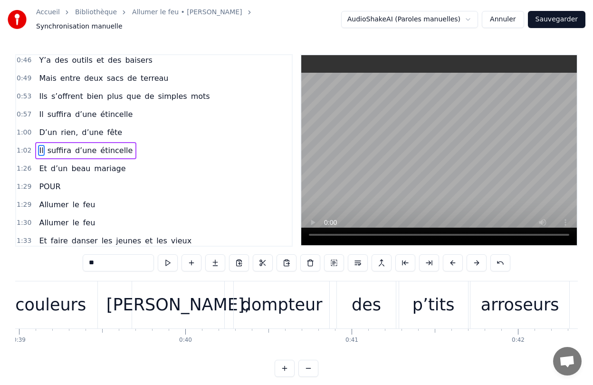
click at [284, 366] on button at bounding box center [285, 368] width 20 height 17
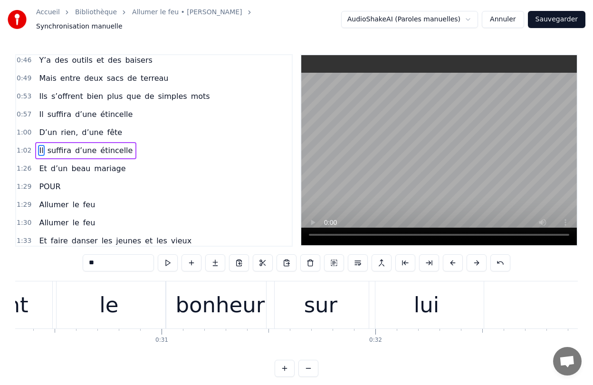
click at [284, 366] on button at bounding box center [285, 368] width 20 height 17
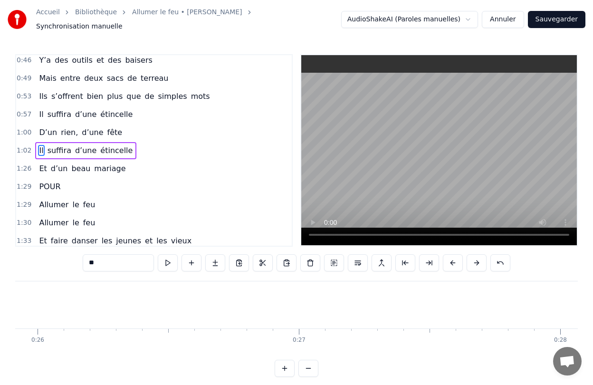
click at [284, 366] on button at bounding box center [285, 368] width 20 height 17
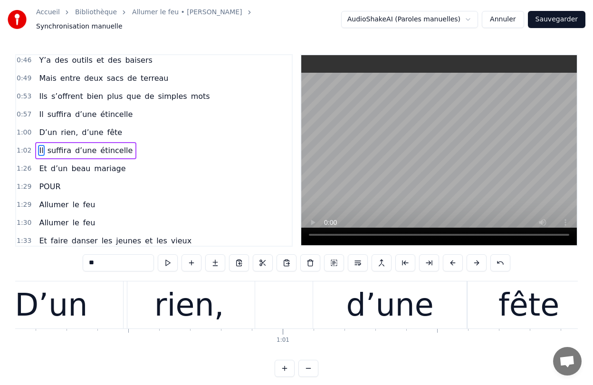
scroll to position [0, 19268]
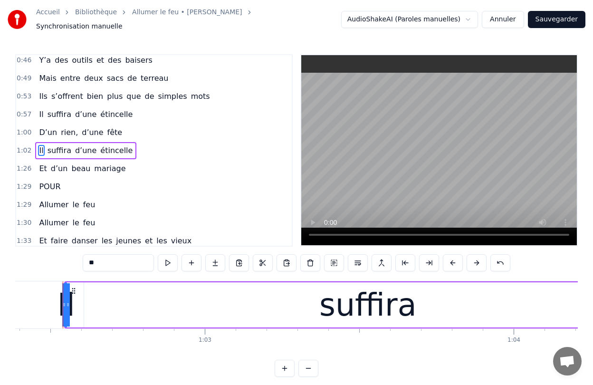
drag, startPoint x: 68, startPoint y: 303, endPoint x: 99, endPoint y: 307, distance: 31.6
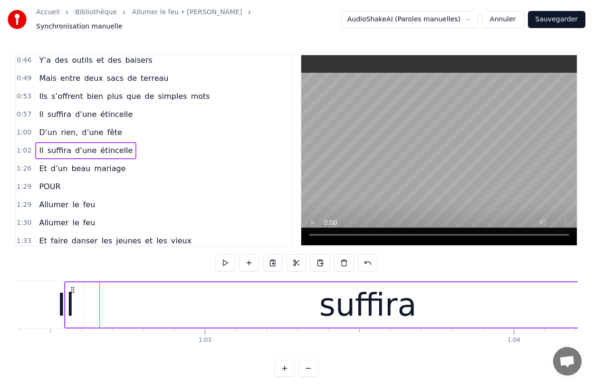
click at [67, 301] on div "Il" at bounding box center [66, 305] width 18 height 47
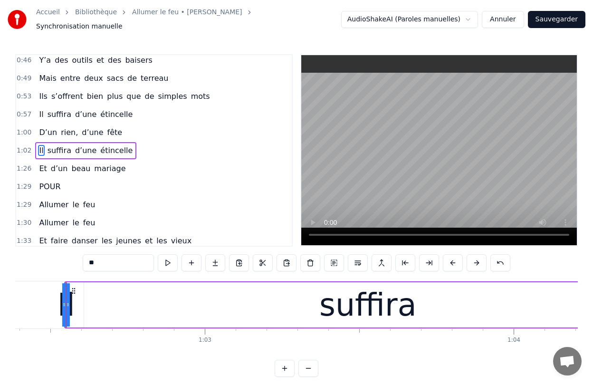
click at [68, 306] on circle at bounding box center [68, 306] width 0 height 0
drag, startPoint x: 63, startPoint y: 300, endPoint x: 14, endPoint y: 300, distance: 48.9
click at [14, 300] on div "Accueil Bibliothèque Allumer le feu • [PERSON_NAME] Synchronisation manuelle Au…" at bounding box center [296, 188] width 593 height 377
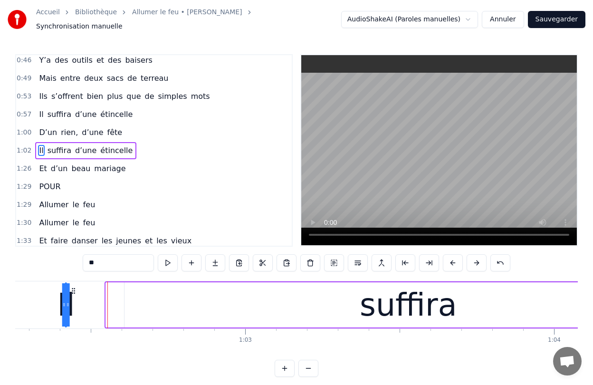
click at [76, 287] on icon at bounding box center [74, 291] width 8 height 8
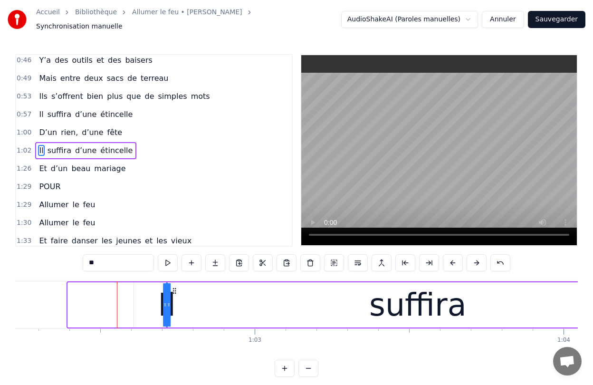
drag, startPoint x: 74, startPoint y: 287, endPoint x: 191, endPoint y: 290, distance: 117.4
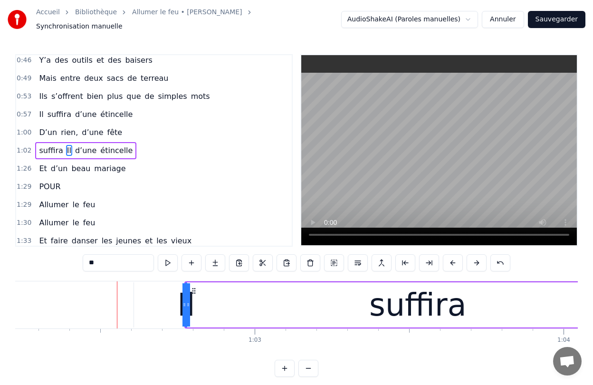
drag, startPoint x: 190, startPoint y: 301, endPoint x: 219, endPoint y: 302, distance: 29.0
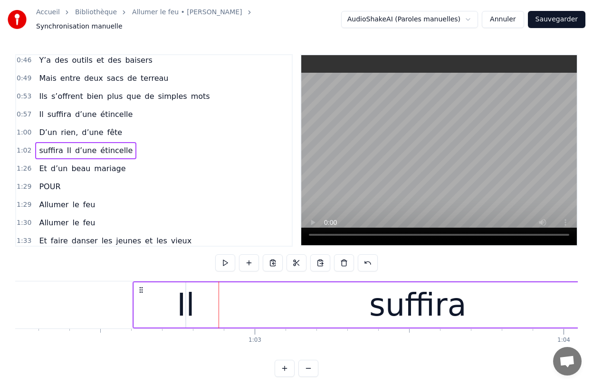
click at [187, 301] on div "Il" at bounding box center [186, 305] width 18 height 47
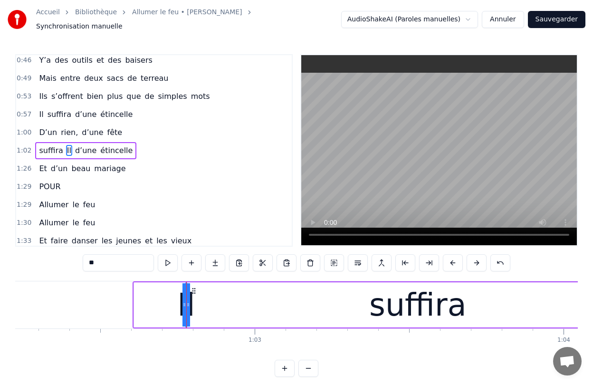
click at [188, 306] on circle at bounding box center [188, 306] width 0 height 0
click at [189, 301] on icon at bounding box center [188, 305] width 4 height 8
click at [185, 303] on icon at bounding box center [184, 305] width 4 height 8
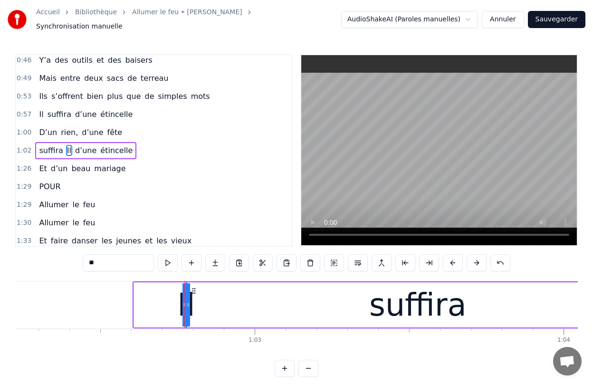
click at [188, 302] on icon at bounding box center [188, 305] width 4 height 8
click at [182, 302] on icon at bounding box center [184, 305] width 4 height 8
drag, startPoint x: 188, startPoint y: 301, endPoint x: 225, endPoint y: 302, distance: 37.1
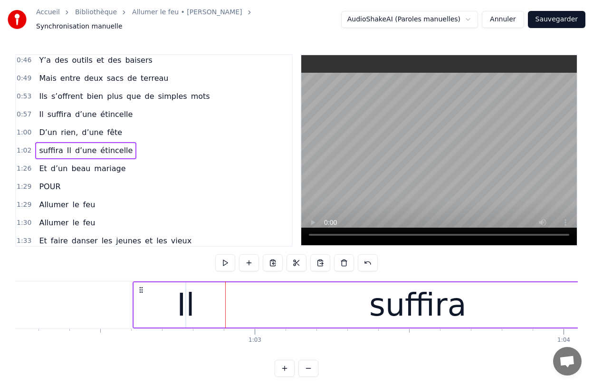
click at [188, 295] on div "Il" at bounding box center [186, 305] width 18 height 47
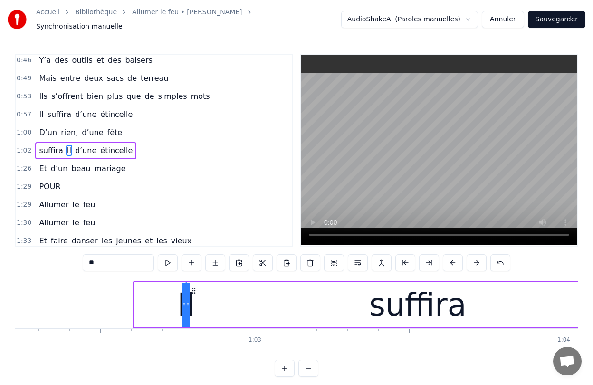
click at [195, 287] on icon at bounding box center [194, 291] width 8 height 8
click at [194, 287] on icon at bounding box center [194, 291] width 8 height 8
click at [190, 295] on div "Il" at bounding box center [186, 305] width 18 height 47
click at [186, 301] on icon at bounding box center [184, 305] width 4 height 8
drag, startPoint x: 186, startPoint y: 298, endPoint x: 168, endPoint y: 298, distance: 18.1
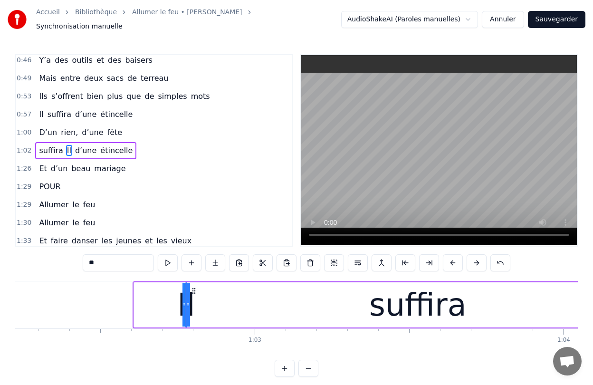
click at [197, 360] on div "0:28 Elle a peint le bonheur sur lui 0:32 Lui dans les buissons laisse des trac…" at bounding box center [296, 215] width 563 height 323
click at [190, 314] on div "Il" at bounding box center [186, 305] width 18 height 47
drag, startPoint x: 194, startPoint y: 284, endPoint x: 214, endPoint y: 286, distance: 19.6
click at [214, 287] on icon at bounding box center [214, 291] width 8 height 8
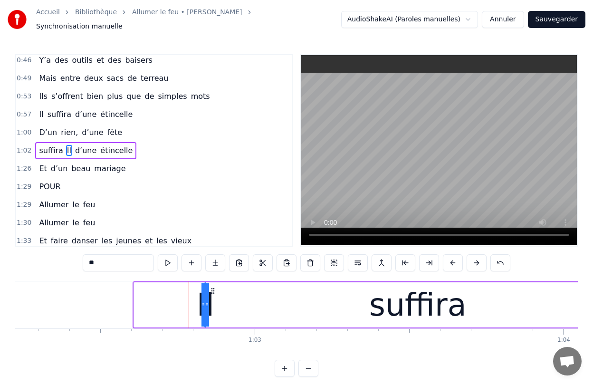
drag, startPoint x: 207, startPoint y: 301, endPoint x: 201, endPoint y: 360, distance: 59.2
click at [201, 360] on div "0:28 Elle a peint le bonheur sur lui 0:32 Lui dans les buissons laisse des trac…" at bounding box center [296, 215] width 563 height 323
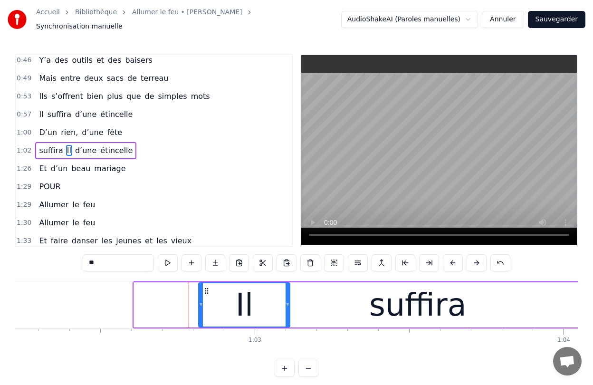
drag, startPoint x: 203, startPoint y: 303, endPoint x: 289, endPoint y: 339, distance: 93.1
click at [289, 339] on div "Elle a peint le bonheur sur lui [PERSON_NAME] dans les buissons laisse des trac…" at bounding box center [296, 316] width 563 height 71
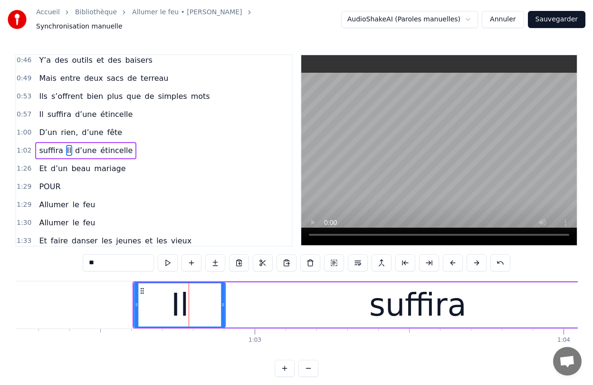
drag, startPoint x: 206, startPoint y: 287, endPoint x: 141, endPoint y: 294, distance: 65.0
click at [141, 294] on div "Il" at bounding box center [180, 304] width 90 height 43
click at [307, 363] on button at bounding box center [308, 368] width 20 height 17
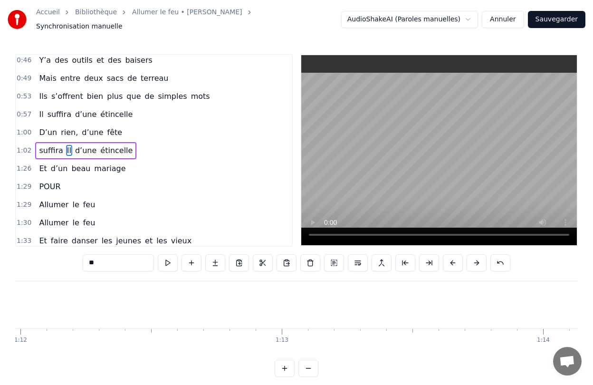
click at [307, 363] on button at bounding box center [308, 368] width 20 height 17
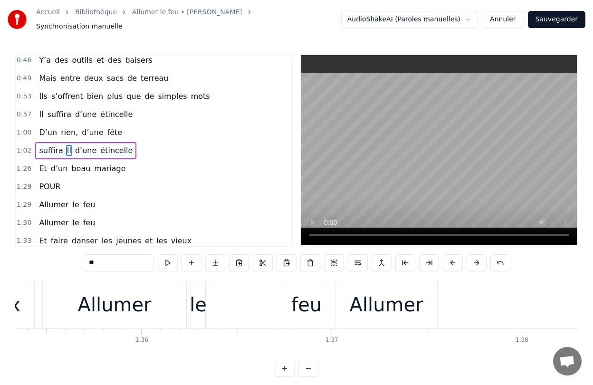
click at [307, 363] on button at bounding box center [308, 368] width 20 height 17
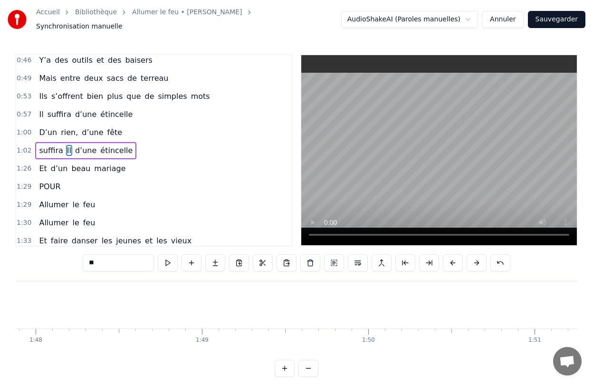
click at [307, 363] on button at bounding box center [308, 368] width 20 height 17
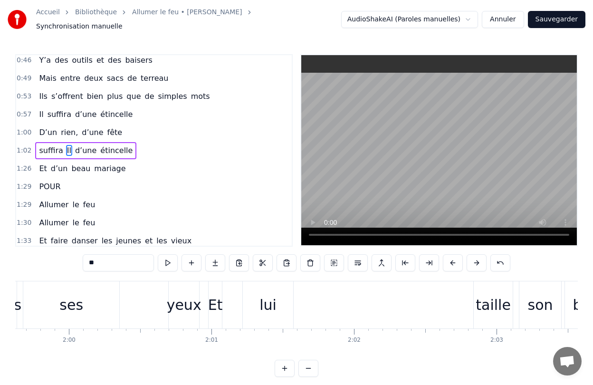
click at [307, 363] on button at bounding box center [308, 368] width 20 height 17
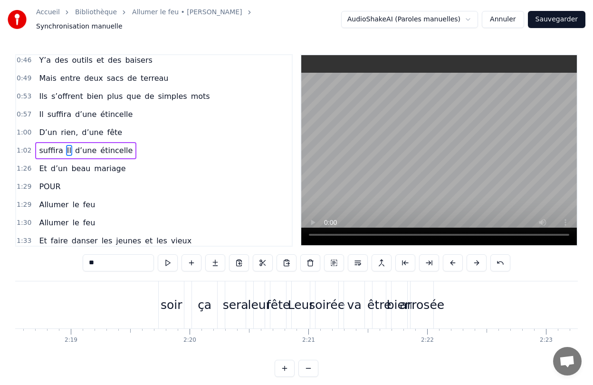
click at [307, 363] on button at bounding box center [308, 368] width 20 height 17
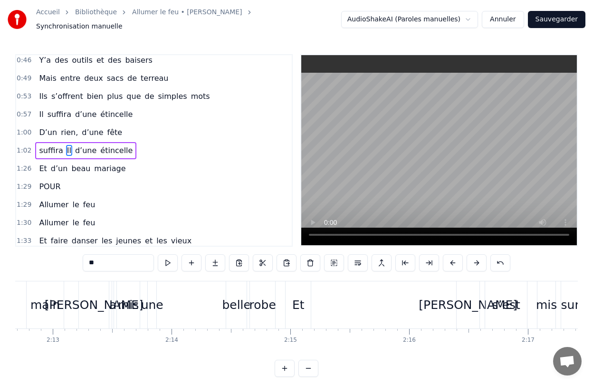
click at [307, 363] on button at bounding box center [308, 368] width 20 height 17
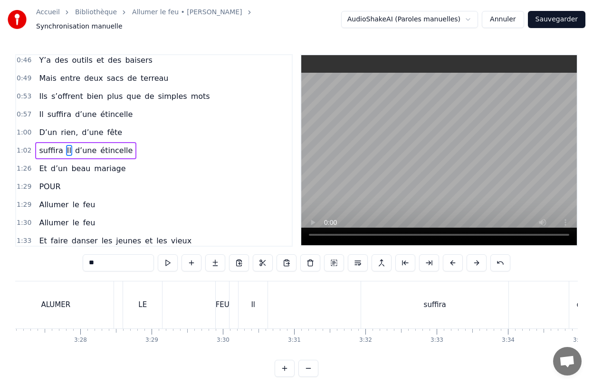
click at [307, 363] on button at bounding box center [308, 368] width 20 height 17
click at [307, 363] on div at bounding box center [297, 368] width 44 height 17
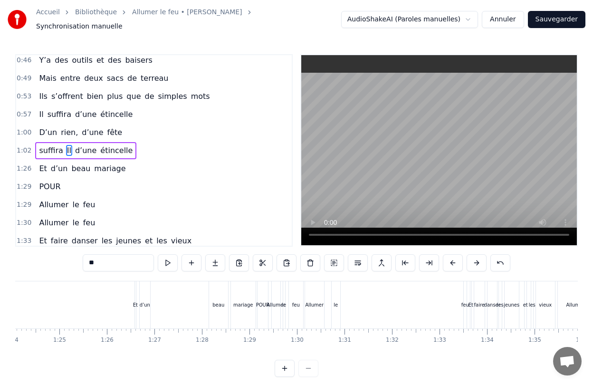
scroll to position [0, 2935]
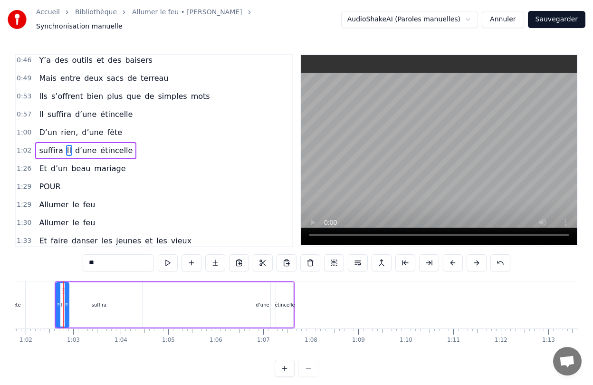
click at [284, 361] on button at bounding box center [285, 368] width 20 height 17
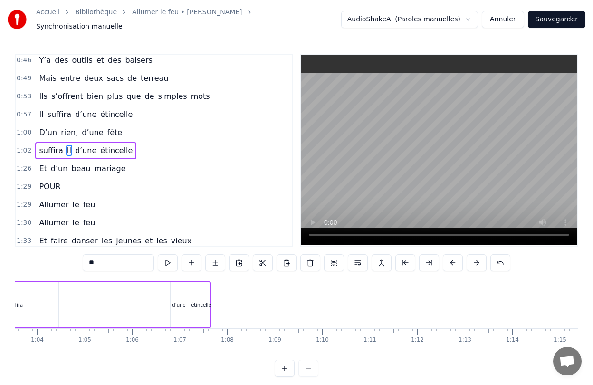
click at [284, 361] on button at bounding box center [285, 368] width 20 height 17
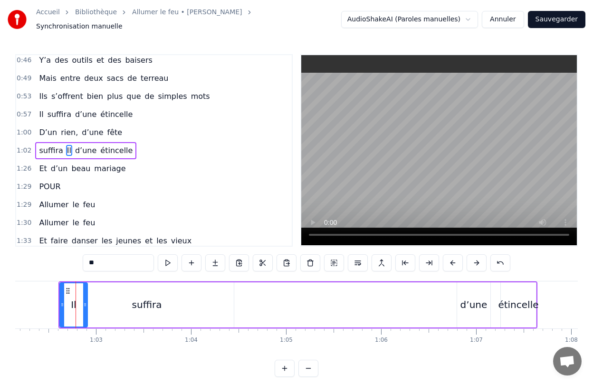
scroll to position [0, 5919]
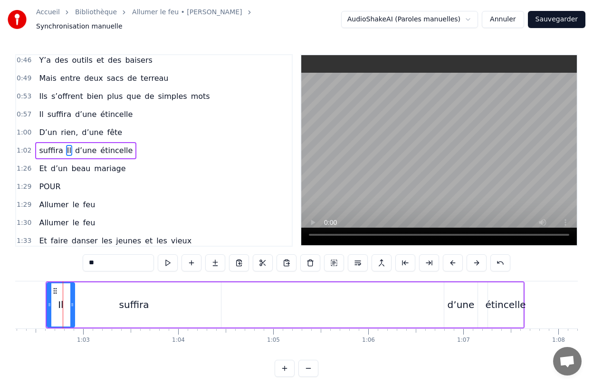
click at [127, 299] on div "suffira" at bounding box center [134, 304] width 30 height 14
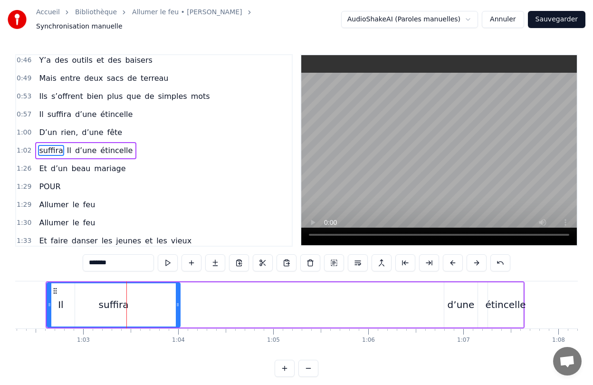
drag, startPoint x: 219, startPoint y: 299, endPoint x: 178, endPoint y: 302, distance: 40.9
click at [178, 302] on icon at bounding box center [178, 305] width 4 height 8
click at [461, 310] on div "d’une" at bounding box center [460, 304] width 33 height 45
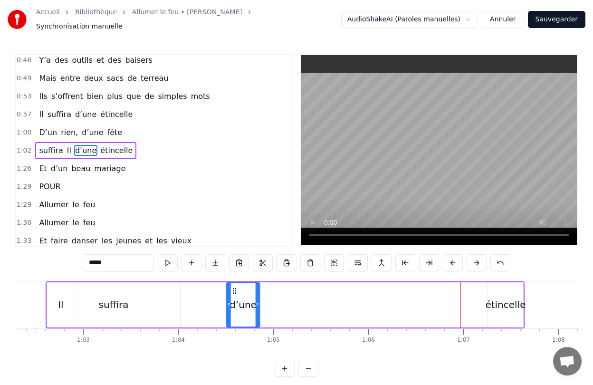
drag, startPoint x: 449, startPoint y: 284, endPoint x: 235, endPoint y: 305, distance: 214.8
click at [235, 305] on div "d’une" at bounding box center [243, 304] width 32 height 43
click at [502, 297] on div "étincelle" at bounding box center [505, 304] width 40 height 14
type input "*********"
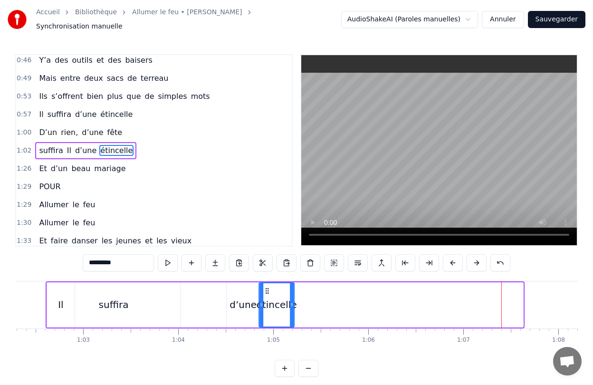
drag, startPoint x: 494, startPoint y: 286, endPoint x: 266, endPoint y: 297, distance: 228.9
click at [266, 297] on div "étincelle" at bounding box center [276, 304] width 34 height 43
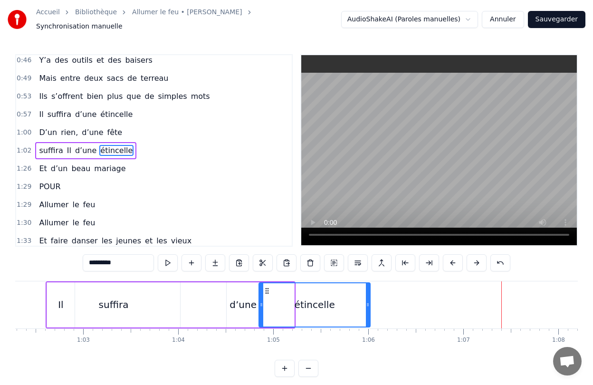
drag, startPoint x: 293, startPoint y: 308, endPoint x: 369, endPoint y: 309, distance: 76.0
click at [369, 309] on div at bounding box center [368, 304] width 4 height 43
click at [57, 266] on div "0:28 Elle a peint le bonheur sur lui 0:32 Lui dans les buissons laisse des trac…" at bounding box center [296, 215] width 563 height 323
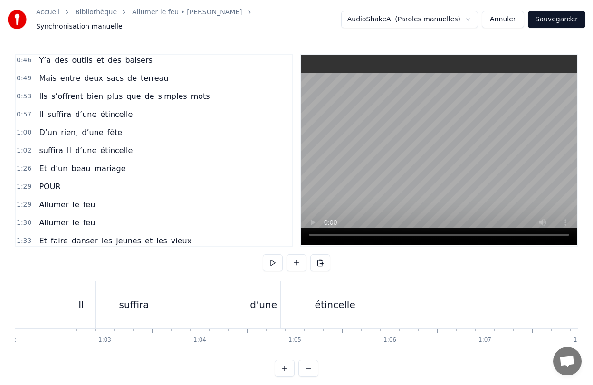
scroll to position [0, 5888]
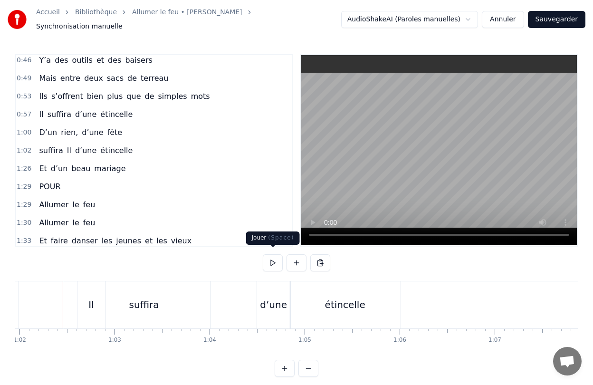
click at [275, 258] on button at bounding box center [273, 262] width 20 height 17
click at [97, 309] on div "Il" at bounding box center [91, 304] width 28 height 47
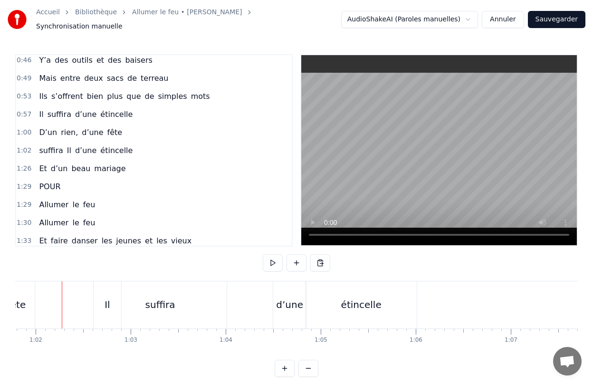
scroll to position [0, 5870]
click at [108, 301] on div "Il" at bounding box center [107, 304] width 5 height 14
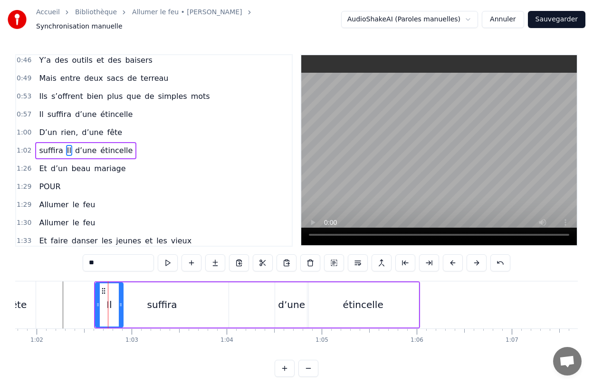
click at [152, 302] on div "suffira" at bounding box center [162, 304] width 30 height 14
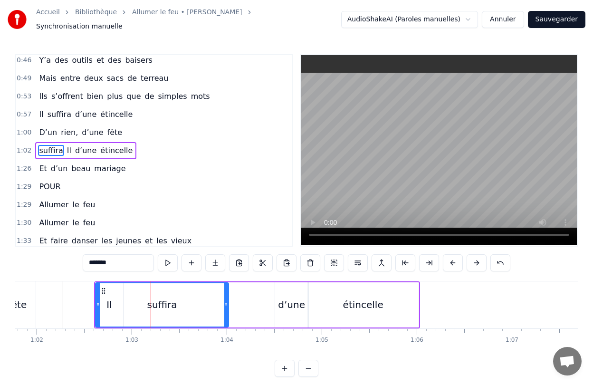
click at [66, 145] on span "Il" at bounding box center [69, 150] width 6 height 11
type input "**"
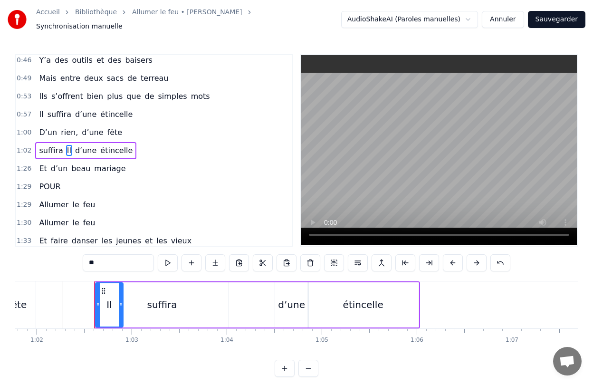
drag, startPoint x: 65, startPoint y: 145, endPoint x: 39, endPoint y: 145, distance: 25.7
click at [39, 145] on div "suffira Il d’une étincelle" at bounding box center [85, 150] width 101 height 17
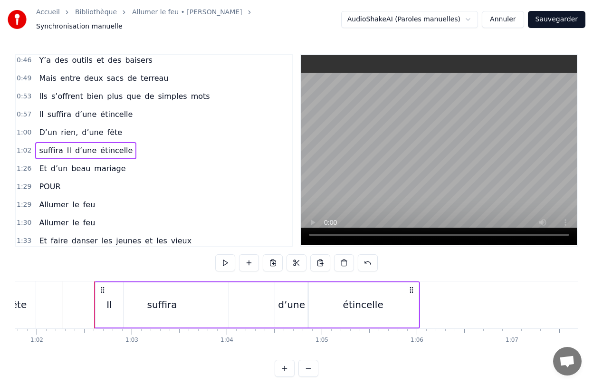
drag, startPoint x: 39, startPoint y: 145, endPoint x: 94, endPoint y: 154, distance: 54.9
click at [94, 154] on div "0:28 Elle a peint le bonheur sur lui 0:32 Lui dans les buissons laisse des trac…" at bounding box center [153, 150] width 277 height 192
click at [112, 300] on div "Il" at bounding box center [110, 304] width 28 height 45
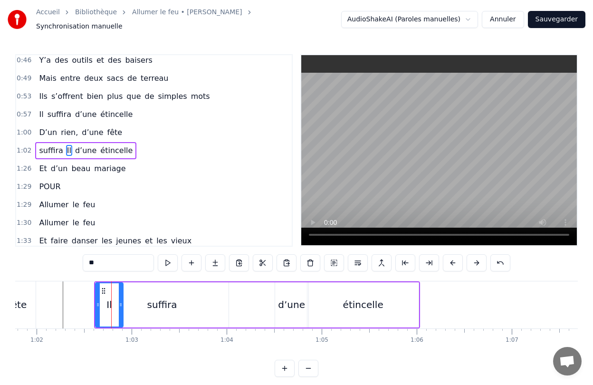
click at [165, 304] on div "suffira" at bounding box center [162, 304] width 30 height 14
type input "*******"
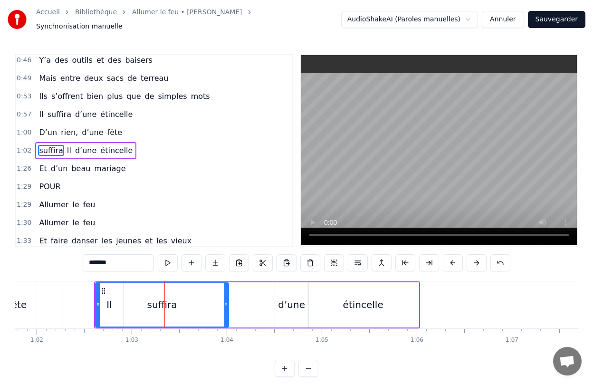
drag, startPoint x: 165, startPoint y: 304, endPoint x: 151, endPoint y: 330, distance: 29.4
click at [151, 330] on div "Elle a peint le bonheur sur lui [PERSON_NAME] dans les buissons laisse des trac…" at bounding box center [296, 316] width 563 height 71
click at [165, 310] on div "suffira" at bounding box center [162, 304] width 132 height 43
drag, startPoint x: 98, startPoint y: 302, endPoint x: 127, endPoint y: 302, distance: 29.0
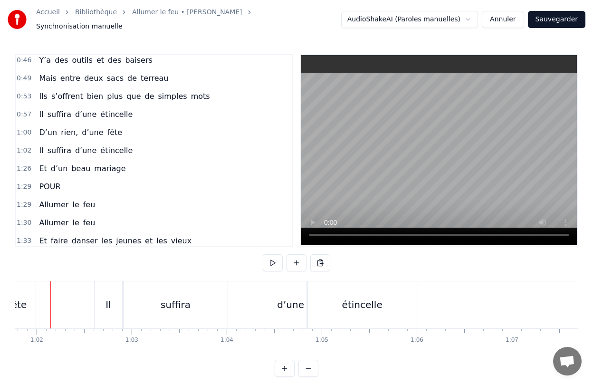
scroll to position [0, 5858]
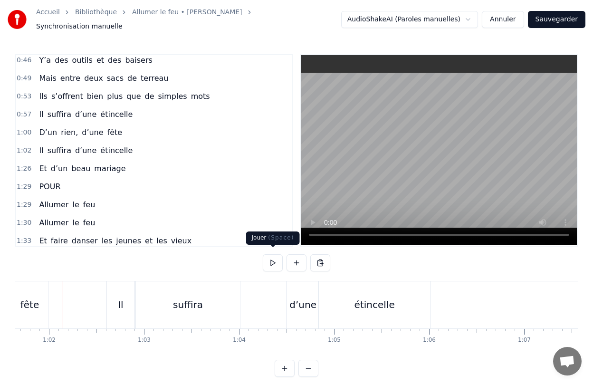
click at [269, 258] on button at bounding box center [273, 262] width 20 height 17
click at [277, 258] on button at bounding box center [273, 262] width 20 height 17
drag, startPoint x: 156, startPoint y: 302, endPoint x: 173, endPoint y: 301, distance: 16.7
click at [173, 301] on div "suffira" at bounding box center [188, 304] width 104 height 47
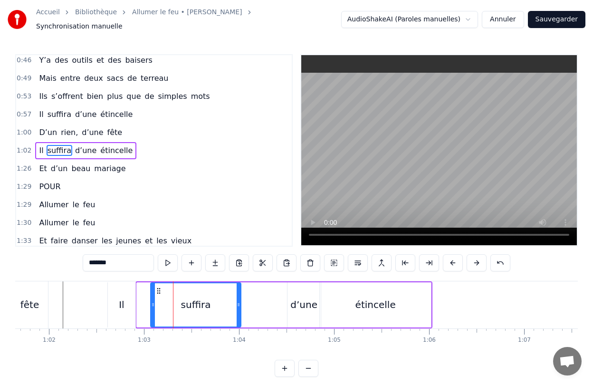
drag, startPoint x: 138, startPoint y: 301, endPoint x: 152, endPoint y: 302, distance: 13.8
click at [152, 302] on icon at bounding box center [153, 305] width 4 height 8
click at [115, 311] on div "Il" at bounding box center [122, 304] width 28 height 45
type input "**"
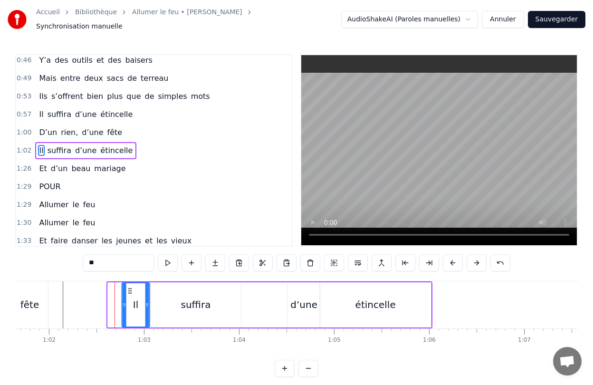
drag, startPoint x: 116, startPoint y: 286, endPoint x: 131, endPoint y: 287, distance: 14.3
click at [131, 290] on circle at bounding box center [131, 290] width 0 height 0
click at [77, 263] on div "0:28 Elle a peint le bonheur sur lui 0:32 Lui dans les buissons laisse des trac…" at bounding box center [296, 215] width 563 height 323
click at [174, 259] on button at bounding box center [168, 262] width 20 height 17
click at [69, 264] on div "0:28 Elle a peint le bonheur sur lui 0:32 Lui dans les buissons laisse des trac…" at bounding box center [296, 215] width 563 height 323
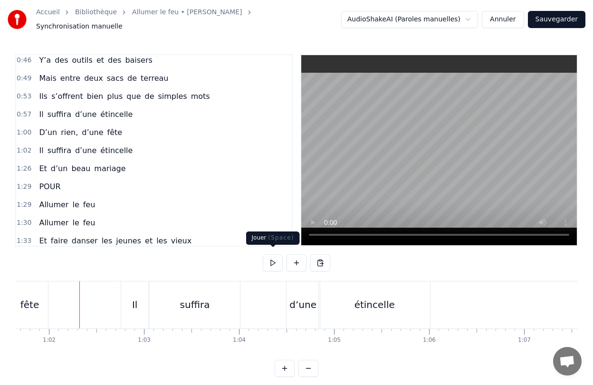
click at [270, 261] on button at bounding box center [273, 262] width 20 height 17
click at [220, 296] on div "suffira" at bounding box center [195, 304] width 90 height 47
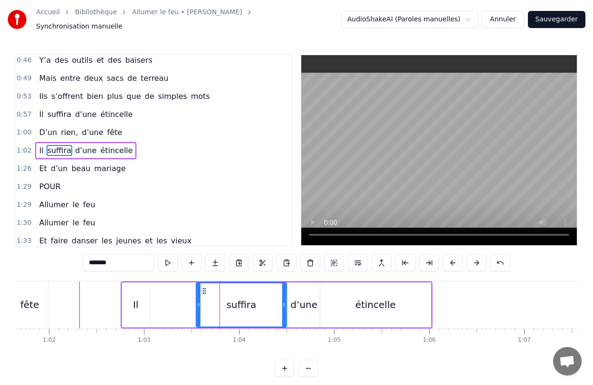
drag, startPoint x: 158, startPoint y: 287, endPoint x: 204, endPoint y: 288, distance: 45.6
click at [204, 288] on icon at bounding box center [205, 291] width 8 height 8
click at [141, 302] on div "Il" at bounding box center [136, 304] width 28 height 45
type input "**"
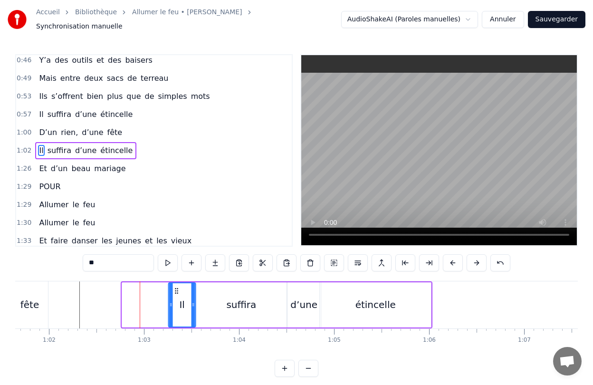
drag, startPoint x: 128, startPoint y: 286, endPoint x: 175, endPoint y: 288, distance: 46.7
click at [175, 288] on icon at bounding box center [176, 291] width 8 height 8
click at [100, 272] on div "0:28 Elle a peint le bonheur sur lui 0:32 Lui dans les buissons laisse des trac…" at bounding box center [296, 215] width 563 height 323
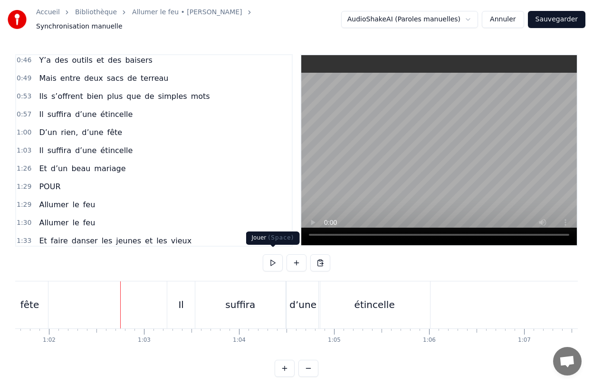
click at [268, 259] on button at bounding box center [273, 262] width 20 height 17
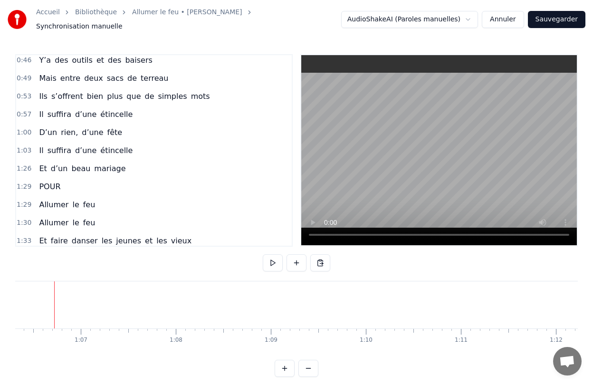
click at [86, 164] on div "Et d’un beau mariage" at bounding box center [82, 168] width 94 height 17
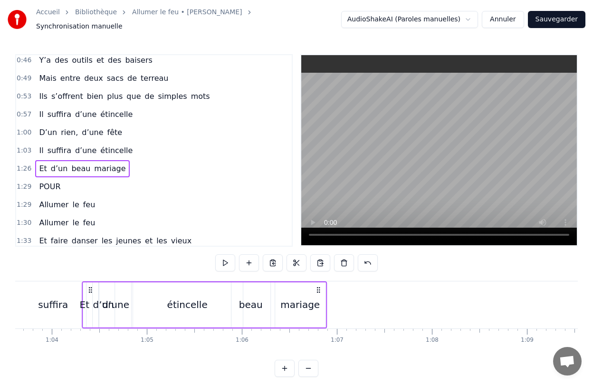
scroll to position [0, 6018]
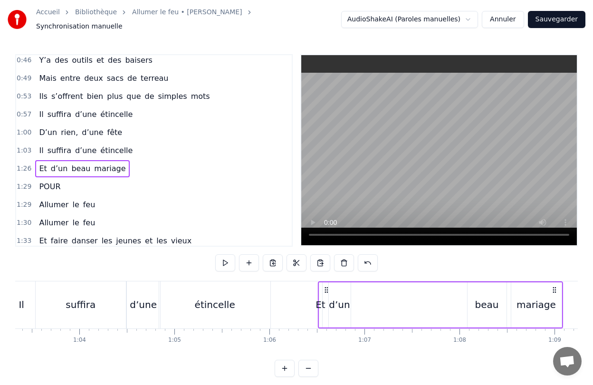
drag, startPoint x: 70, startPoint y: 285, endPoint x: 325, endPoint y: 296, distance: 254.9
click at [325, 296] on div "Et d’un beau mariage" at bounding box center [439, 304] width 245 height 47
click at [322, 307] on div "Et" at bounding box center [321, 304] width 4 height 45
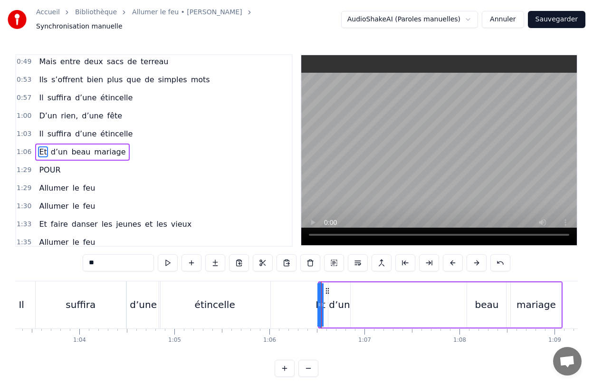
scroll to position [112, 0]
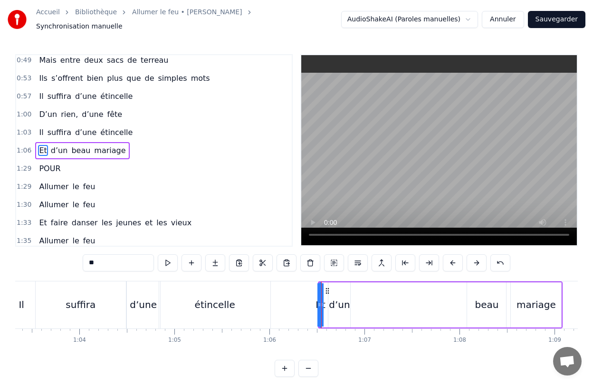
click at [320, 307] on div at bounding box center [319, 304] width 4 height 43
drag, startPoint x: 320, startPoint y: 310, endPoint x: 340, endPoint y: 312, distance: 20.1
click at [340, 312] on div at bounding box center [340, 304] width 4 height 43
drag, startPoint x: 347, startPoint y: 311, endPoint x: 373, endPoint y: 310, distance: 26.1
click at [373, 310] on div "Et d’un beau mariage" at bounding box center [440, 304] width 245 height 47
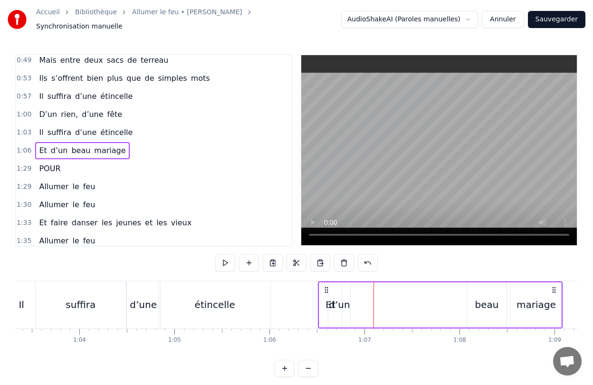
click at [347, 311] on div "d’un" at bounding box center [339, 304] width 22 height 45
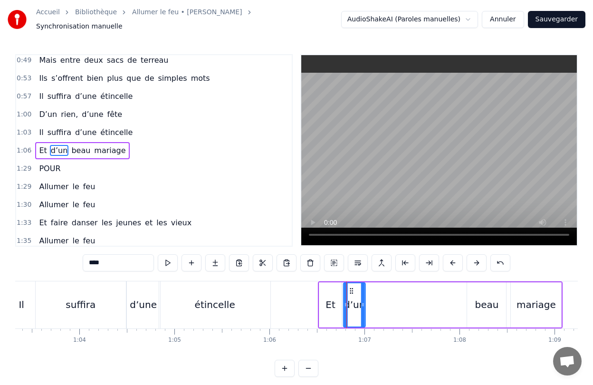
drag, startPoint x: 336, startPoint y: 286, endPoint x: 351, endPoint y: 286, distance: 14.7
click at [351, 287] on icon at bounding box center [352, 291] width 8 height 8
drag, startPoint x: 365, startPoint y: 303, endPoint x: 371, endPoint y: 303, distance: 6.2
click at [371, 303] on div "d’un" at bounding box center [357, 304] width 29 height 45
click at [487, 289] on div "beau" at bounding box center [486, 304] width 39 height 45
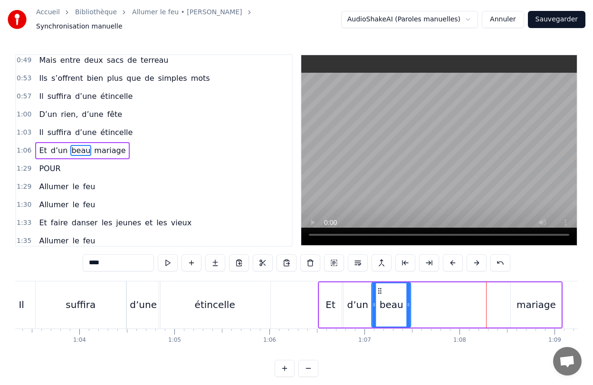
drag, startPoint x: 473, startPoint y: 285, endPoint x: 378, endPoint y: 295, distance: 95.1
click at [378, 295] on div "beau" at bounding box center [392, 304] width 38 height 43
click at [517, 291] on div "mariage" at bounding box center [536, 304] width 50 height 45
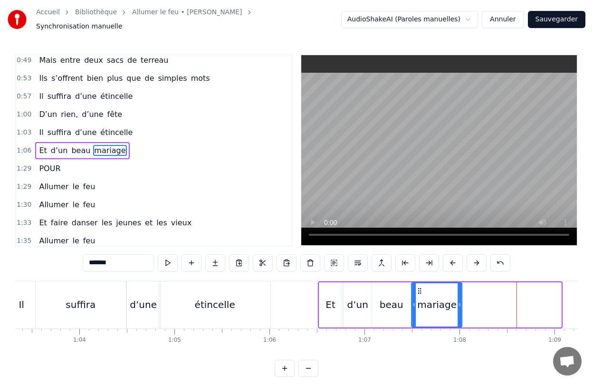
drag, startPoint x: 519, startPoint y: 285, endPoint x: 420, endPoint y: 289, distance: 99.4
click at [420, 289] on icon at bounding box center [420, 291] width 8 height 8
click at [383, 347] on div "Elle a peint le bonheur sur lui [PERSON_NAME] dans les buissons laisse des trac…" at bounding box center [296, 316] width 563 height 71
click at [243, 245] on div "0:28 Elle a peint le bonheur sur lui 0:32 Lui dans les buissons laisse des trac…" at bounding box center [296, 215] width 563 height 323
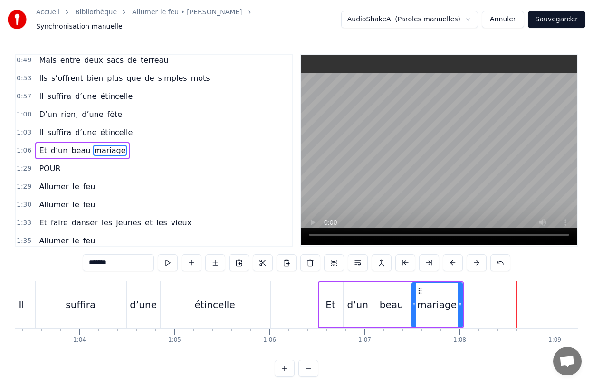
click at [416, 301] on icon at bounding box center [414, 305] width 4 height 8
click at [405, 305] on div "beau" at bounding box center [391, 304] width 39 height 45
type input "****"
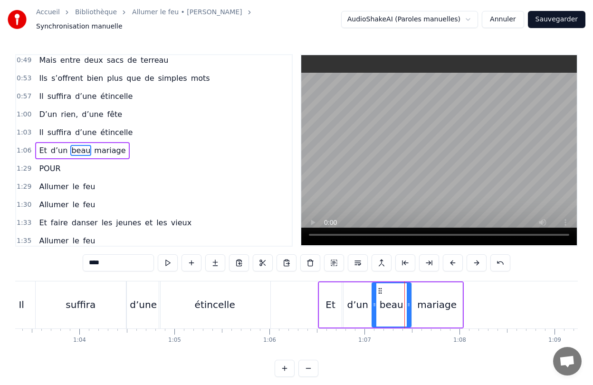
click at [410, 357] on div "0:28 Elle a peint le bonheur sur lui 0:32 Lui dans les buissons laisse des trac…" at bounding box center [296, 215] width 563 height 323
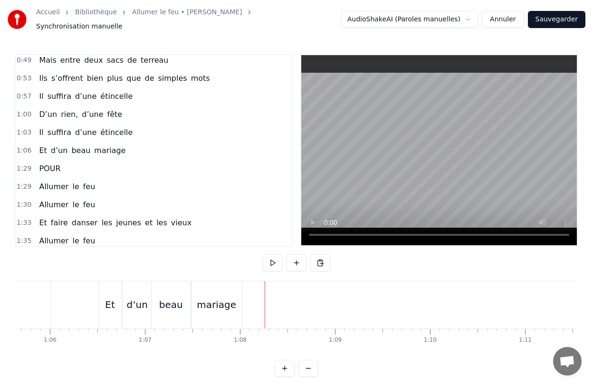
scroll to position [0, 6236]
click at [49, 168] on span "POUR" at bounding box center [49, 168] width 23 height 11
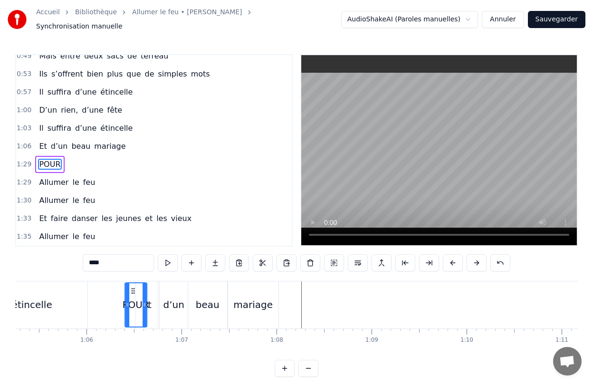
scroll to position [0, 6194]
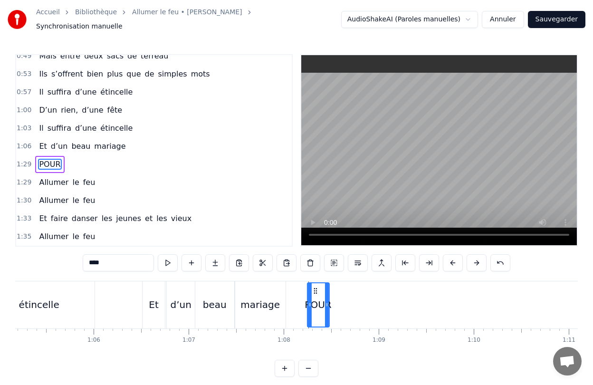
drag, startPoint x: 72, startPoint y: 287, endPoint x: 315, endPoint y: 298, distance: 243.1
click at [315, 298] on div "POUR" at bounding box center [318, 304] width 21 height 43
drag, startPoint x: 328, startPoint y: 309, endPoint x: 378, endPoint y: 309, distance: 49.9
click at [378, 309] on div at bounding box center [376, 304] width 4 height 43
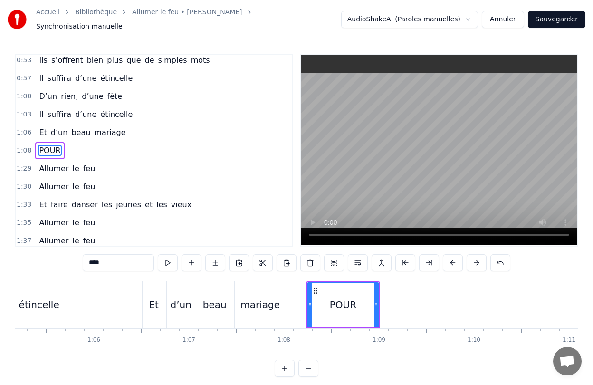
click at [350, 345] on div "Elle a peint le bonheur sur lui [PERSON_NAME] dans les buissons laisse des trac…" at bounding box center [296, 316] width 563 height 71
drag, startPoint x: 308, startPoint y: 310, endPoint x: 331, endPoint y: 312, distance: 22.9
click at [331, 312] on div at bounding box center [333, 304] width 4 height 43
click at [131, 268] on div "****" at bounding box center [297, 263] width 428 height 19
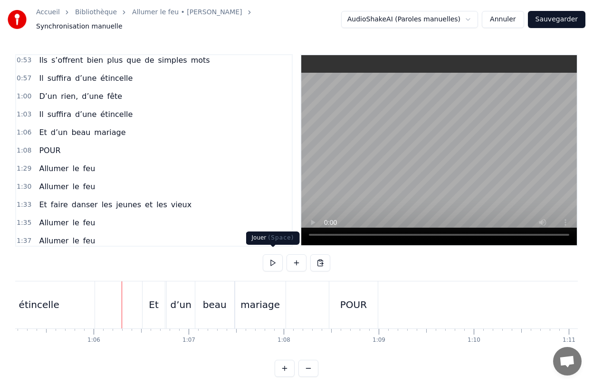
click at [269, 258] on button at bounding box center [273, 262] width 20 height 17
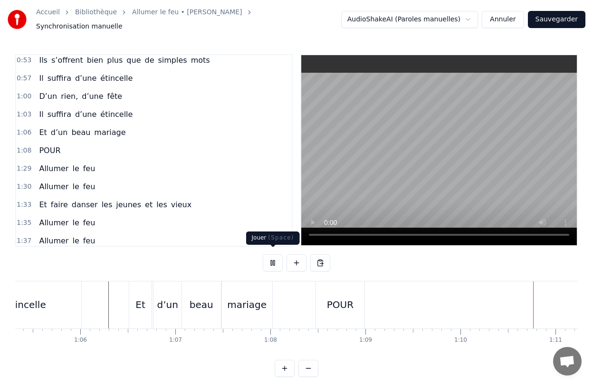
click at [272, 258] on button at bounding box center [273, 262] width 20 height 17
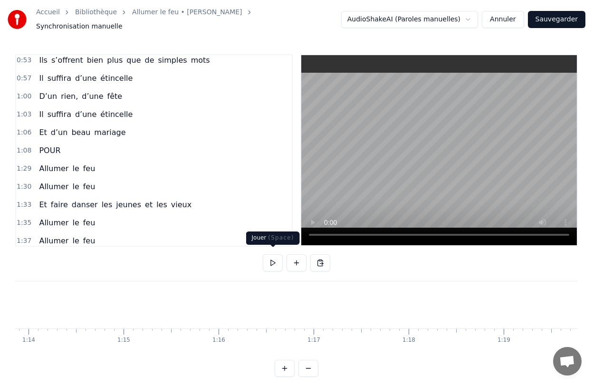
scroll to position [0, 7018]
click at [55, 163] on span "Allumer" at bounding box center [53, 168] width 31 height 11
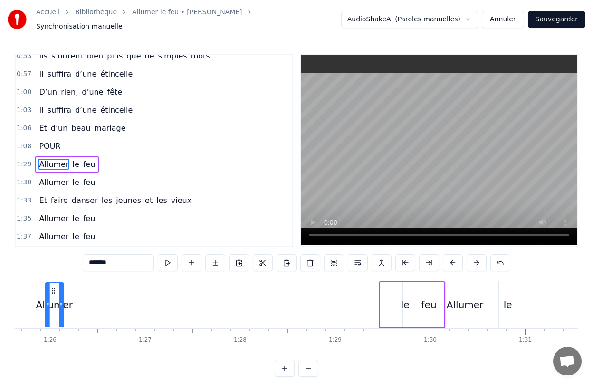
scroll to position [0, 8130]
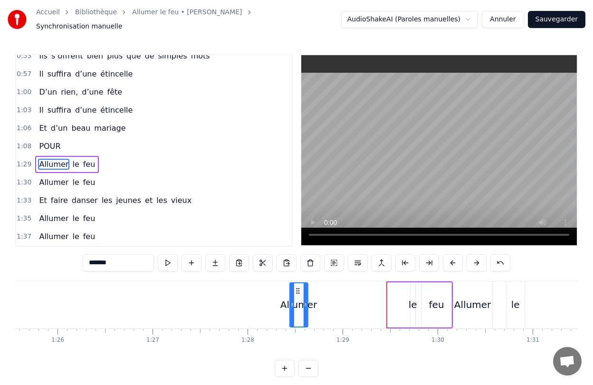
drag, startPoint x: 71, startPoint y: 286, endPoint x: 414, endPoint y: 296, distance: 343.7
click at [414, 296] on div "Allumer le feu" at bounding box center [419, 304] width 67 height 47
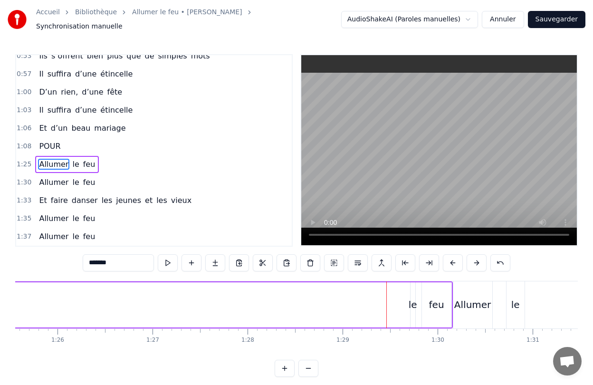
click at [357, 296] on div "Allumer le feu" at bounding box center [211, 304] width 484 height 47
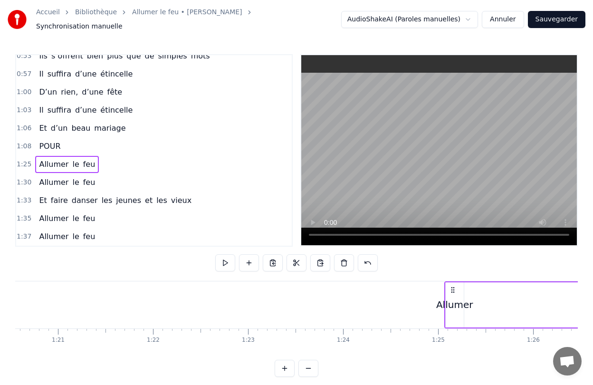
scroll to position [0, 7647]
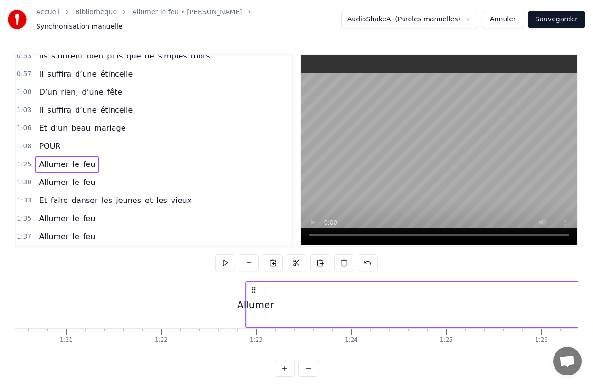
drag, startPoint x: 459, startPoint y: 283, endPoint x: 253, endPoint y: 307, distance: 208.0
click at [253, 307] on div "Allumer le feu" at bounding box center [487, 304] width 484 height 47
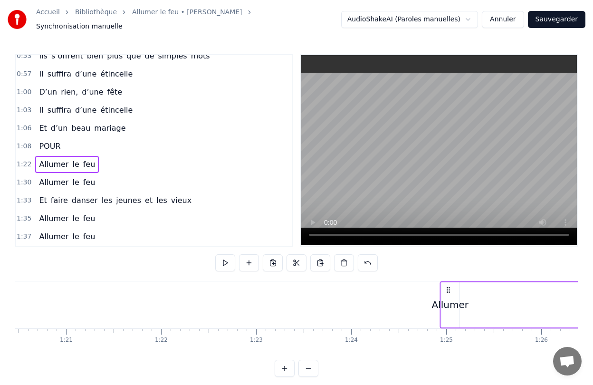
drag, startPoint x: 254, startPoint y: 284, endPoint x: 448, endPoint y: 311, distance: 195.7
drag, startPoint x: 449, startPoint y: 285, endPoint x: 424, endPoint y: 308, distance: 33.9
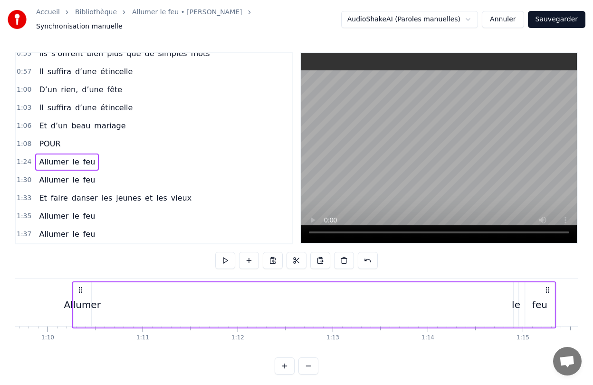
scroll to position [0, 6658]
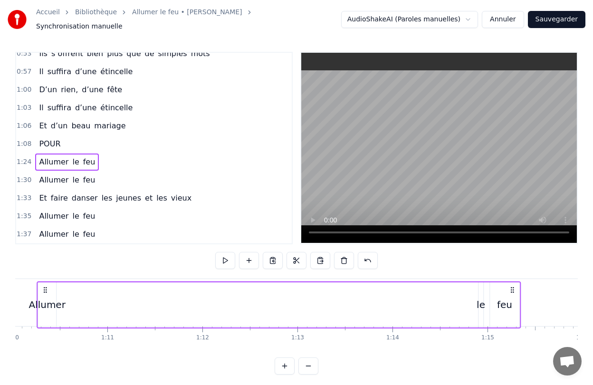
drag, startPoint x: 471, startPoint y: 285, endPoint x: 515, endPoint y: 302, distance: 46.5
click at [518, 305] on div "Allumer le feu" at bounding box center [279, 304] width 484 height 47
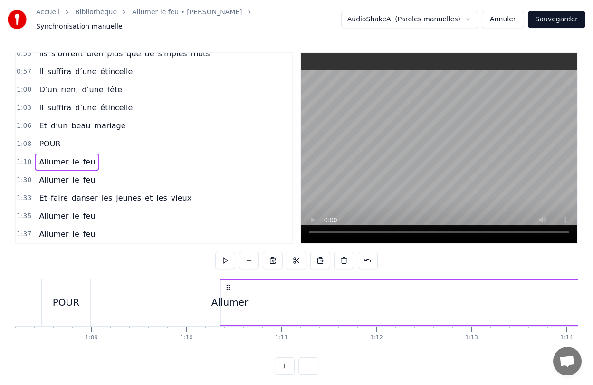
scroll to position [0, 6475]
drag, startPoint x: 234, startPoint y: 283, endPoint x: 201, endPoint y: 287, distance: 33.1
click at [201, 287] on div "Allumer le feu" at bounding box center [435, 302] width 484 height 47
click at [210, 305] on div "Allumer" at bounding box center [203, 302] width 18 height 45
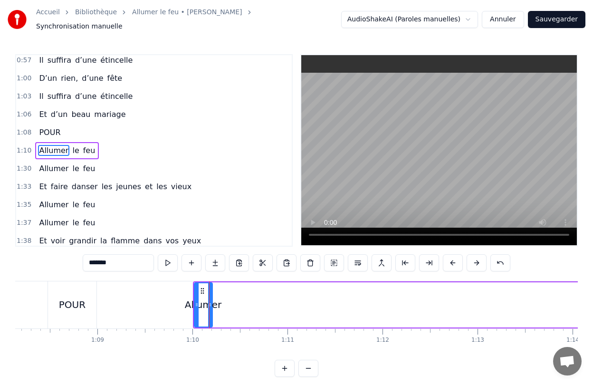
scroll to position [148, 0]
drag, startPoint x: 211, startPoint y: 297, endPoint x: 244, endPoint y: 304, distance: 33.5
click at [244, 304] on div "Allumer" at bounding box center [220, 304] width 52 height 45
click at [88, 315] on div "POUR" at bounding box center [72, 304] width 49 height 47
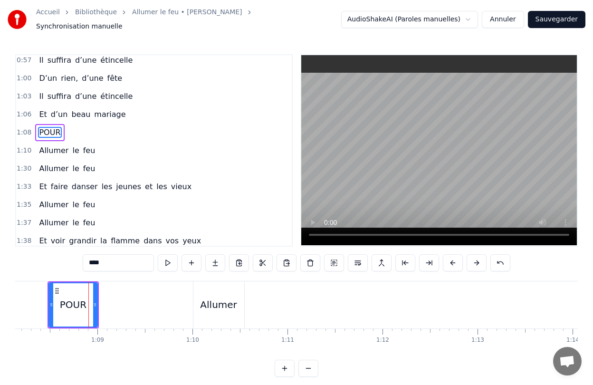
scroll to position [130, 0]
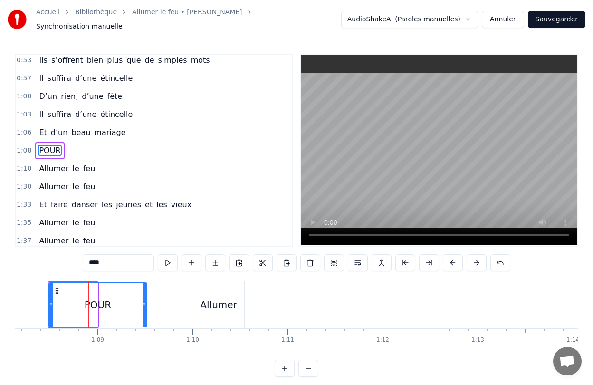
drag, startPoint x: 96, startPoint y: 305, endPoint x: 146, endPoint y: 307, distance: 49.5
click at [146, 307] on div at bounding box center [145, 304] width 4 height 43
click at [220, 320] on div "Allumer" at bounding box center [218, 304] width 51 height 47
type input "*******"
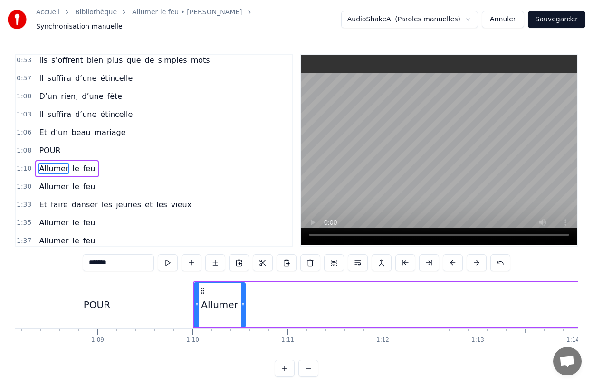
scroll to position [148, 0]
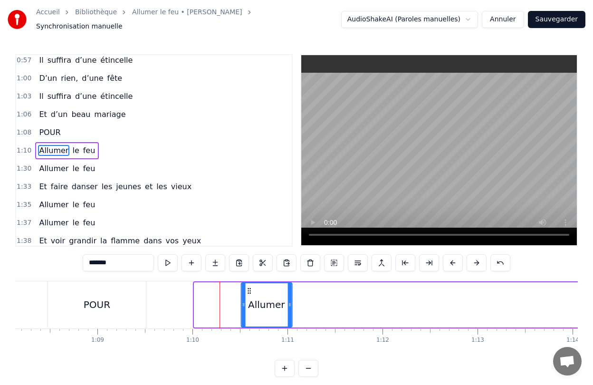
drag, startPoint x: 201, startPoint y: 285, endPoint x: 249, endPoint y: 289, distance: 47.2
click at [249, 289] on icon at bounding box center [249, 291] width 8 height 8
click at [188, 271] on div "0:28 Elle a peint le bonheur sur lui 0:32 Lui dans les buissons laisse des trac…" at bounding box center [296, 215] width 563 height 323
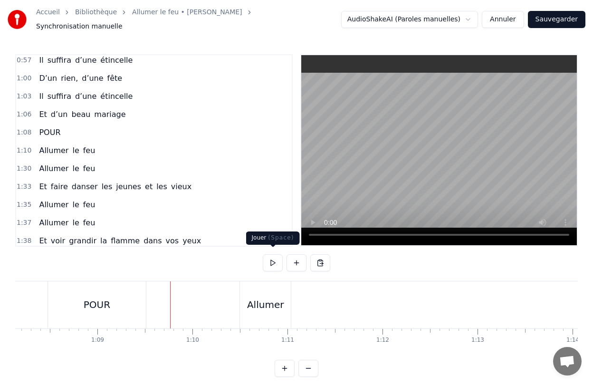
click at [269, 257] on button at bounding box center [273, 262] width 20 height 17
click at [276, 258] on button at bounding box center [273, 262] width 20 height 17
click at [263, 300] on div "Allumer" at bounding box center [265, 304] width 37 height 14
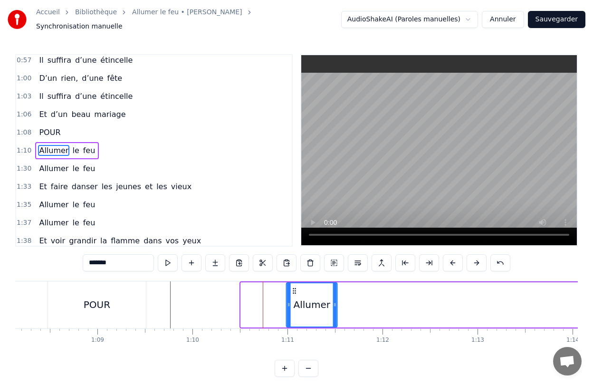
drag, startPoint x: 249, startPoint y: 287, endPoint x: 294, endPoint y: 296, distance: 46.0
click at [294, 296] on div "Allumer" at bounding box center [312, 304] width 50 height 43
drag, startPoint x: 288, startPoint y: 288, endPoint x: 242, endPoint y: 301, distance: 48.0
click at [242, 301] on div at bounding box center [243, 304] width 4 height 43
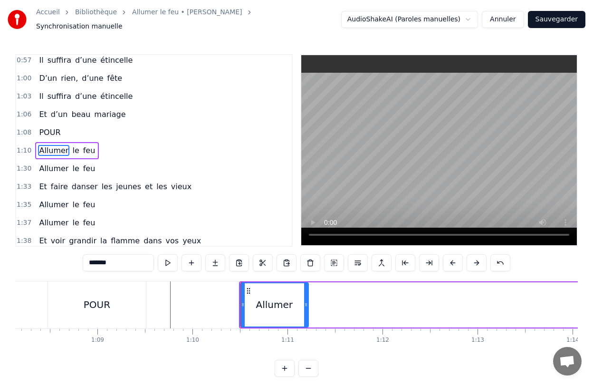
drag, startPoint x: 335, startPoint y: 307, endPoint x: 306, endPoint y: 308, distance: 29.0
click at [306, 308] on div at bounding box center [306, 304] width 4 height 43
drag, startPoint x: 306, startPoint y: 307, endPoint x: 380, endPoint y: 311, distance: 73.7
click at [380, 311] on div at bounding box center [380, 304] width 4 height 43
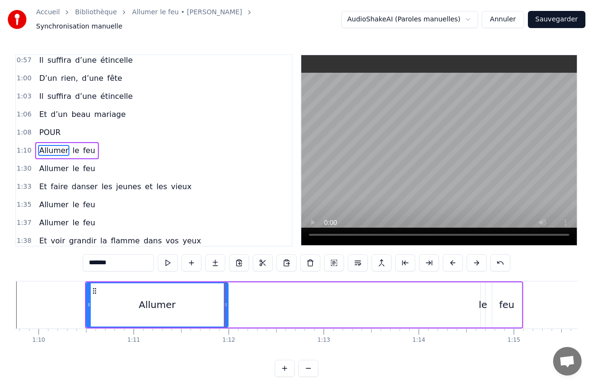
scroll to position [0, 6634]
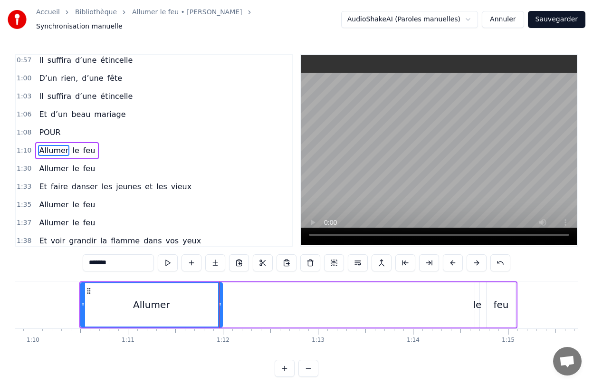
click at [477, 297] on div "le" at bounding box center [477, 304] width 9 height 14
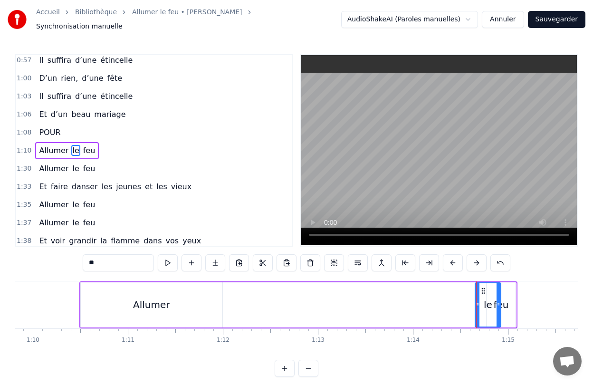
drag, startPoint x: 477, startPoint y: 297, endPoint x: 498, endPoint y: 296, distance: 21.4
click at [498, 301] on icon at bounding box center [499, 305] width 4 height 8
drag, startPoint x: 482, startPoint y: 287, endPoint x: 231, endPoint y: 301, distance: 251.8
click at [231, 301] on div "le" at bounding box center [236, 304] width 25 height 43
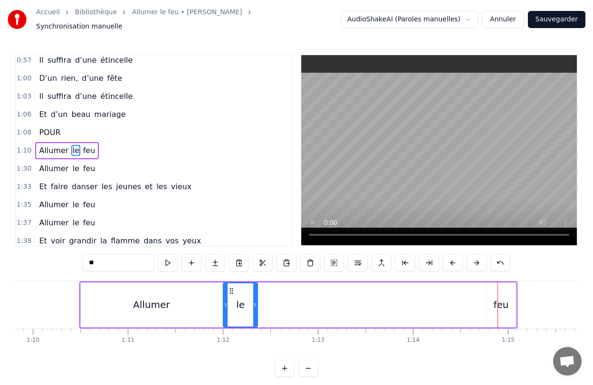
drag, startPoint x: 248, startPoint y: 311, endPoint x: 256, endPoint y: 311, distance: 8.1
click at [256, 311] on div at bounding box center [255, 304] width 4 height 43
click at [510, 314] on div "feu" at bounding box center [501, 304] width 29 height 45
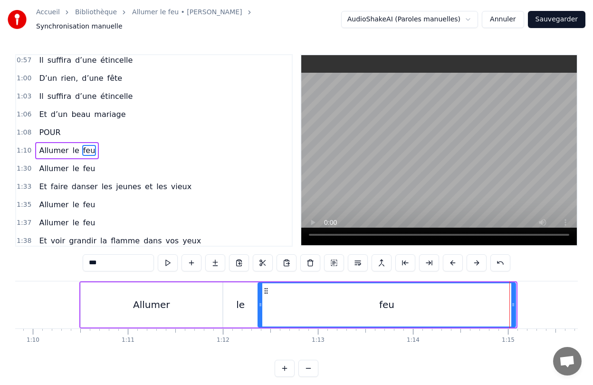
drag, startPoint x: 488, startPoint y: 296, endPoint x: 259, endPoint y: 311, distance: 229.0
click at [259, 311] on div at bounding box center [260, 304] width 4 height 43
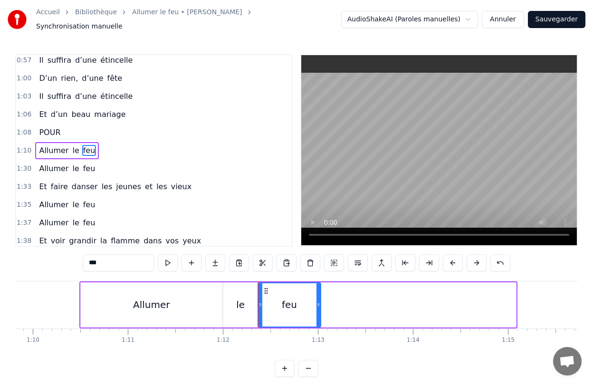
drag, startPoint x: 513, startPoint y: 305, endPoint x: 318, endPoint y: 310, distance: 194.9
click at [318, 310] on div at bounding box center [318, 304] width 4 height 43
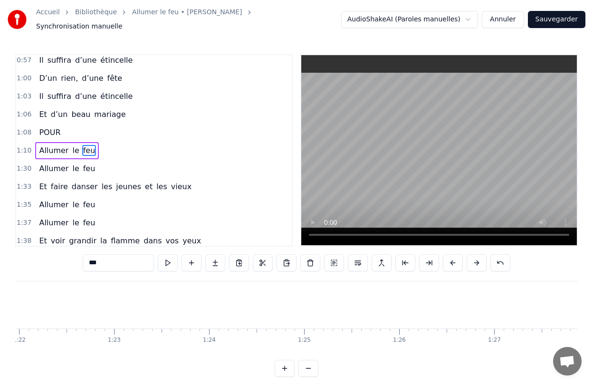
scroll to position [0, 7821]
click at [42, 166] on span "Allumer" at bounding box center [53, 168] width 31 height 11
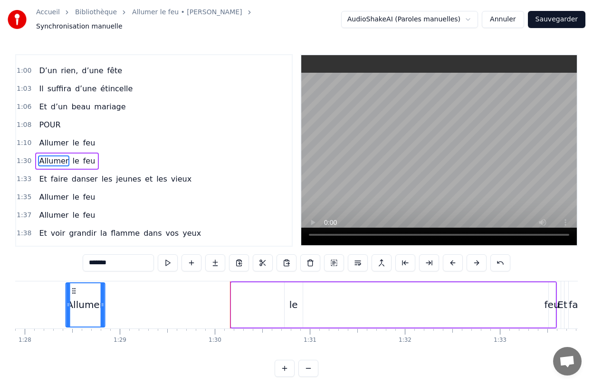
scroll to position [0, 8339]
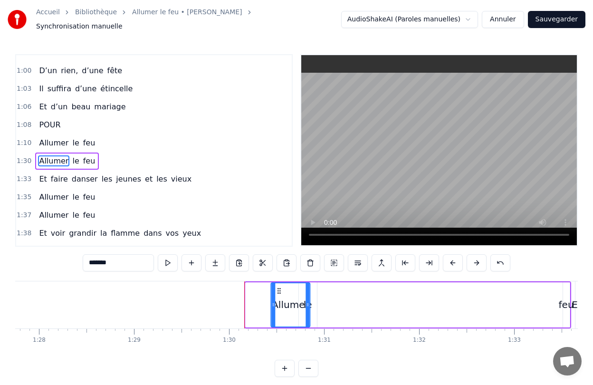
drag, startPoint x: 73, startPoint y: 285, endPoint x: 262, endPoint y: 302, distance: 190.3
click at [271, 302] on div "Allumer" at bounding box center [290, 304] width 38 height 43
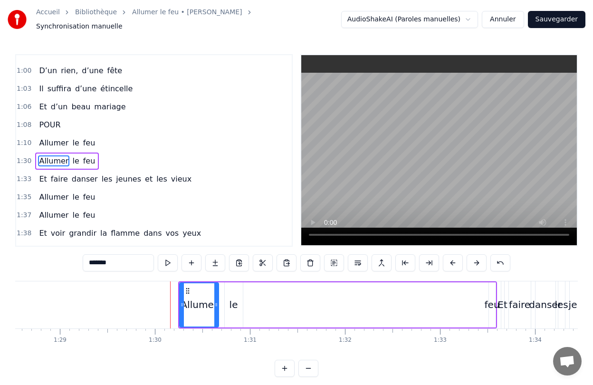
scroll to position [0, 8434]
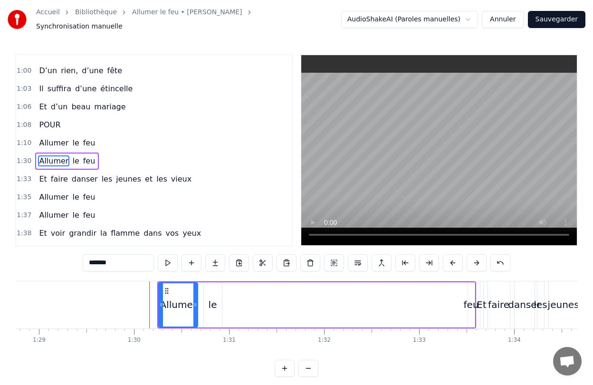
click at [471, 298] on div "feu" at bounding box center [471, 304] width 15 height 14
type input "***"
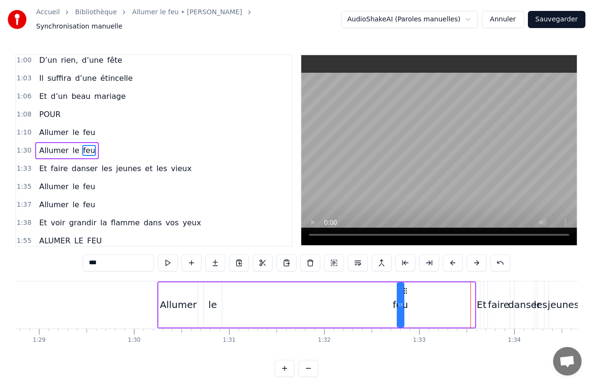
drag, startPoint x: 476, startPoint y: 287, endPoint x: 404, endPoint y: 298, distance: 73.2
click at [403, 298] on div "feu" at bounding box center [401, 304] width 6 height 43
click at [403, 287] on icon at bounding box center [404, 291] width 8 height 8
click at [318, 297] on div "Allumer le feu" at bounding box center [280, 304] width 247 height 47
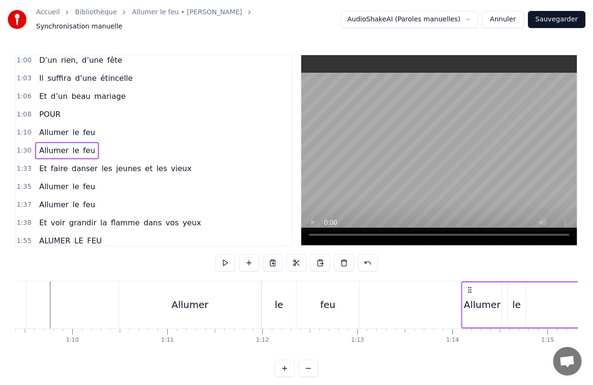
scroll to position [0, 6596]
drag, startPoint x: 166, startPoint y: 285, endPoint x: 460, endPoint y: 301, distance: 294.1
click at [460, 301] on div "Allumer le feu" at bounding box center [574, 304] width 247 height 47
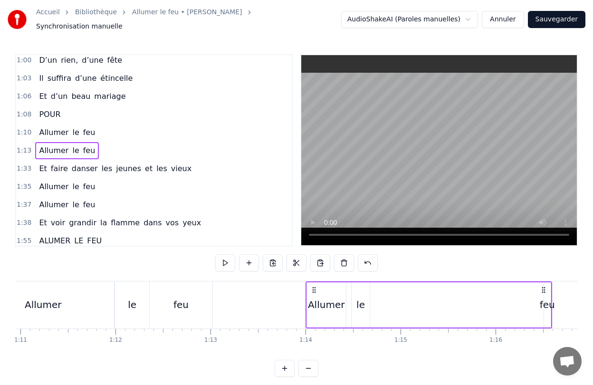
scroll to position [0, 6743]
click at [326, 309] on div "Allumer" at bounding box center [325, 304] width 39 height 45
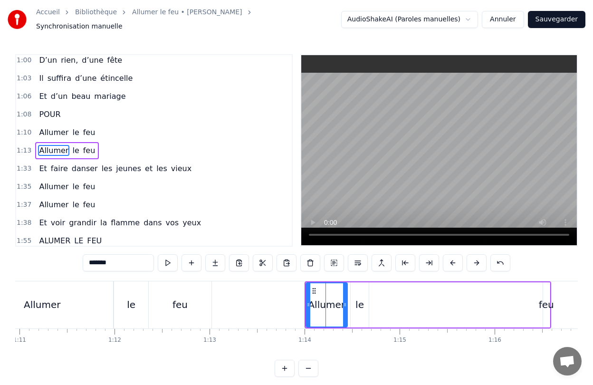
drag, startPoint x: 341, startPoint y: 309, endPoint x: 343, endPoint y: 316, distance: 7.3
click at [343, 316] on div at bounding box center [345, 304] width 4 height 43
click at [360, 313] on div "le" at bounding box center [360, 304] width 18 height 45
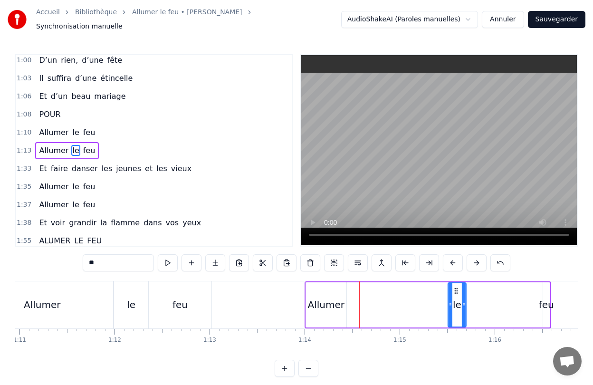
drag, startPoint x: 357, startPoint y: 286, endPoint x: 454, endPoint y: 287, distance: 96.9
click at [454, 287] on icon at bounding box center [456, 291] width 8 height 8
click at [335, 319] on div "Allumer" at bounding box center [326, 304] width 40 height 45
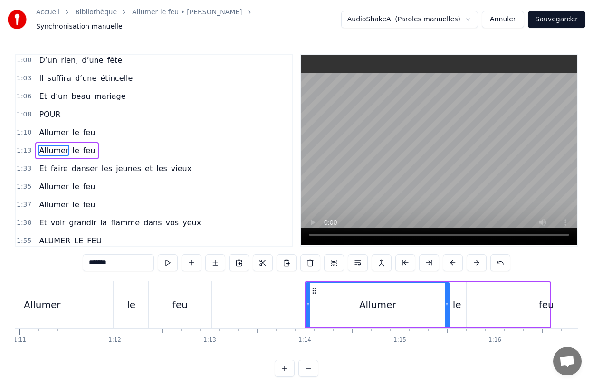
drag, startPoint x: 344, startPoint y: 319, endPoint x: 447, endPoint y: 318, distance: 103.1
click at [447, 318] on div at bounding box center [447, 304] width 4 height 43
click at [460, 304] on div "le" at bounding box center [457, 304] width 9 height 14
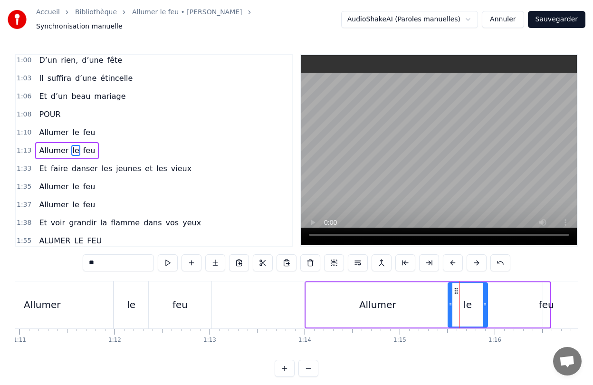
drag, startPoint x: 463, startPoint y: 304, endPoint x: 485, endPoint y: 306, distance: 21.4
click at [485, 306] on div at bounding box center [485, 304] width 4 height 43
click at [544, 313] on div "feu" at bounding box center [546, 304] width 7 height 45
type input "***"
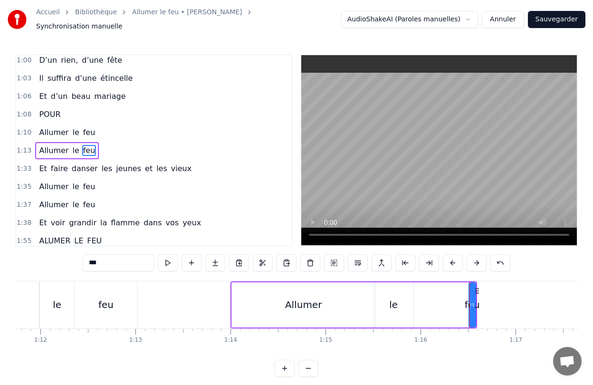
scroll to position [0, 6815]
click at [432, 315] on div "Allumer le feu" at bounding box center [355, 304] width 247 height 47
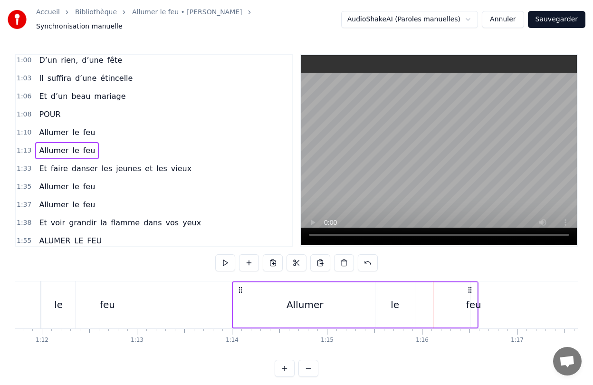
drag, startPoint x: 427, startPoint y: 307, endPoint x: 440, endPoint y: 307, distance: 12.8
click at [428, 307] on div "Allumer le feu" at bounding box center [355, 304] width 247 height 47
click at [470, 300] on div "feu" at bounding box center [473, 304] width 15 height 14
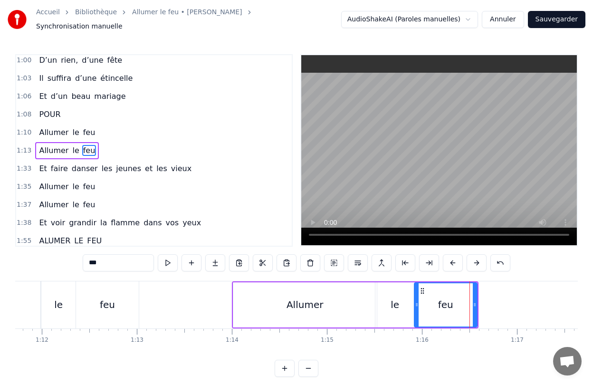
drag, startPoint x: 472, startPoint y: 308, endPoint x: 416, endPoint y: 315, distance: 56.5
click at [416, 315] on div at bounding box center [417, 304] width 4 height 43
drag, startPoint x: 475, startPoint y: 312, endPoint x: 469, endPoint y: 312, distance: 5.2
click at [469, 312] on div at bounding box center [470, 304] width 4 height 43
click at [467, 349] on div "0:28 Elle a peint le bonheur sur lui 0:32 Lui dans les buissons laisse des trac…" at bounding box center [296, 215] width 563 height 323
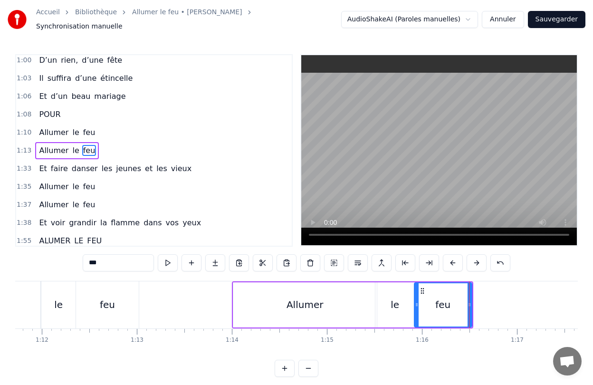
click at [467, 349] on div "0:28 Elle a peint le bonheur sur lui 0:32 Lui dans les buissons laisse des trac…" at bounding box center [296, 215] width 563 height 323
click at [101, 163] on span "les" at bounding box center [107, 168] width 13 height 11
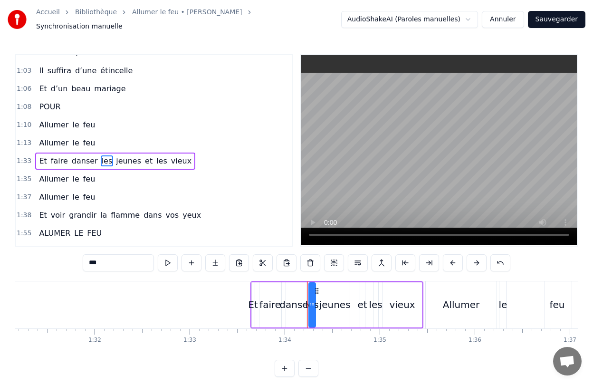
scroll to position [0, 8908]
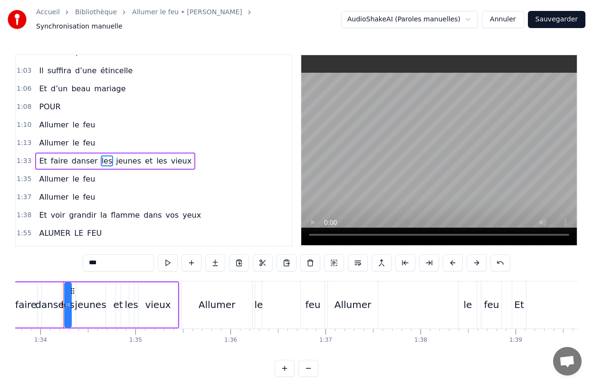
click at [39, 158] on span "Et" at bounding box center [43, 160] width 10 height 11
type input "**"
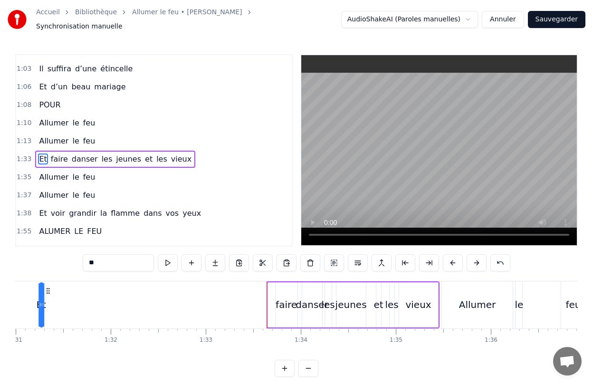
scroll to position [0, 8626]
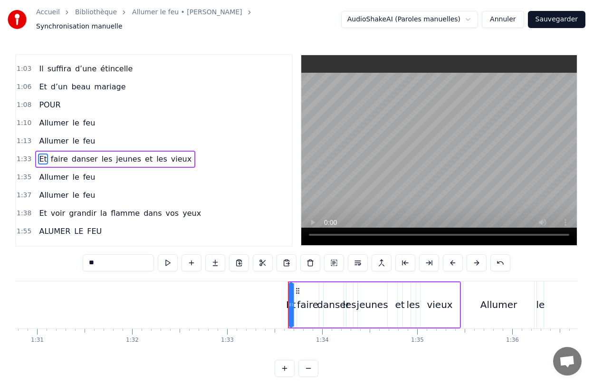
drag, startPoint x: 73, startPoint y: 285, endPoint x: 298, endPoint y: 291, distance: 225.3
click at [298, 291] on div "Et faire [PERSON_NAME] jeunes et les vieux" at bounding box center [374, 304] width 173 height 47
click at [378, 349] on div "0:28 Elle a peint le bonheur sur lui 0:32 Lui dans les buissons laisse des trac…" at bounding box center [296, 215] width 563 height 323
click at [437, 343] on div "Elle a peint le bonheur sur lui [PERSON_NAME] dans les buissons laisse des trac…" at bounding box center [296, 316] width 563 height 71
click at [418, 320] on div "Et faire [PERSON_NAME] jeunes et les vieux" at bounding box center [374, 304] width 172 height 47
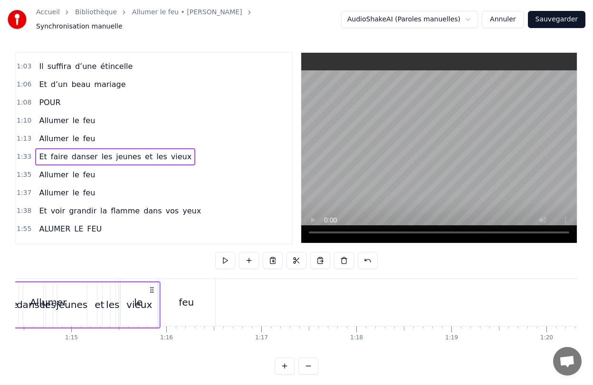
scroll to position [0, 7070]
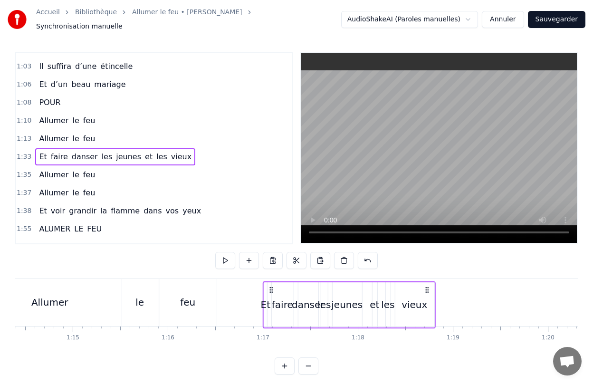
drag, startPoint x: 452, startPoint y: 285, endPoint x: 427, endPoint y: 290, distance: 25.6
click at [427, 290] on div "Et faire [PERSON_NAME] jeunes et les vieux" at bounding box center [349, 304] width 172 height 47
click at [430, 307] on div "vieux" at bounding box center [414, 302] width 39 height 45
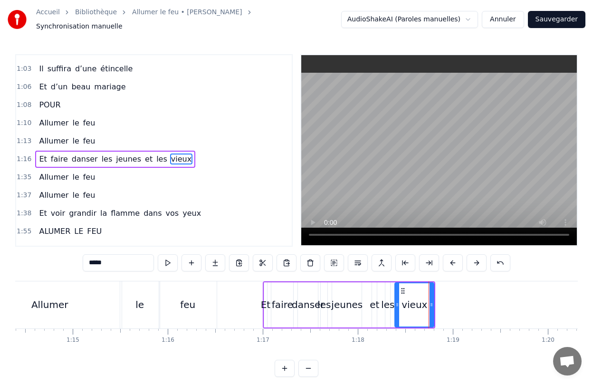
scroll to position [184, 0]
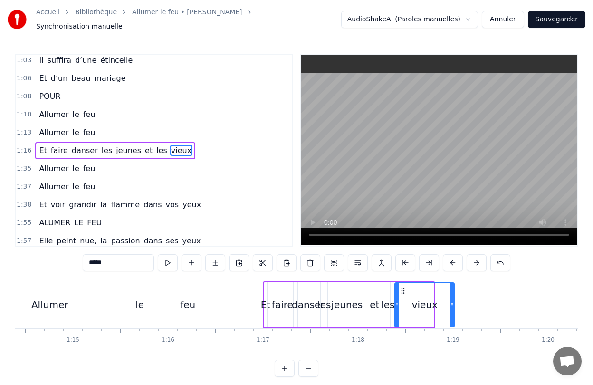
drag, startPoint x: 433, startPoint y: 305, endPoint x: 453, endPoint y: 307, distance: 20.6
click at [453, 307] on div at bounding box center [452, 304] width 4 height 43
drag, startPoint x: 397, startPoint y: 315, endPoint x: 419, endPoint y: 315, distance: 21.4
click at [419, 315] on div at bounding box center [419, 304] width 4 height 43
click at [390, 313] on div "les" at bounding box center [388, 304] width 6 height 45
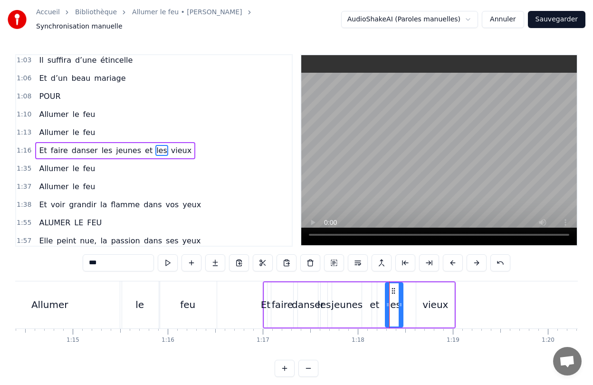
drag, startPoint x: 386, startPoint y: 313, endPoint x: 399, endPoint y: 313, distance: 12.8
click at [399, 313] on div at bounding box center [401, 304] width 4 height 43
drag, startPoint x: 392, startPoint y: 287, endPoint x: 406, endPoint y: 287, distance: 13.8
click at [406, 287] on icon at bounding box center [407, 291] width 8 height 8
click at [374, 297] on div "et" at bounding box center [375, 304] width 10 height 14
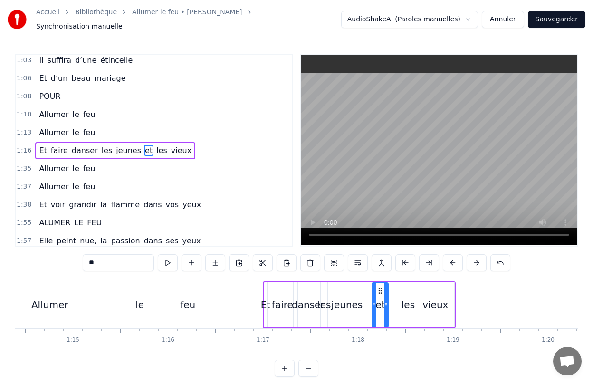
drag, startPoint x: 374, startPoint y: 287, endPoint x: 385, endPoint y: 290, distance: 11.8
click at [385, 290] on div at bounding box center [386, 304] width 4 height 43
drag, startPoint x: 380, startPoint y: 287, endPoint x: 390, endPoint y: 287, distance: 10.5
click at [390, 287] on icon at bounding box center [391, 291] width 8 height 8
click at [349, 297] on div "jeunes" at bounding box center [346, 304] width 31 height 14
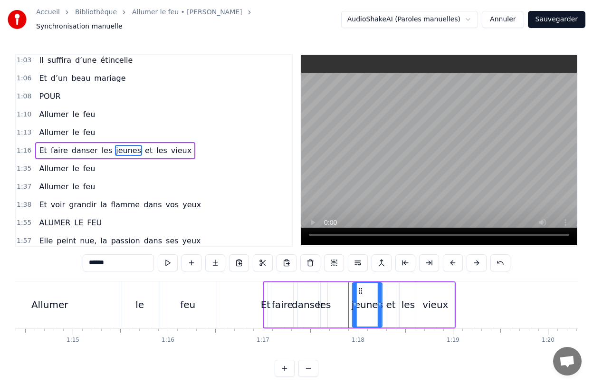
drag, startPoint x: 338, startPoint y: 283, endPoint x: 358, endPoint y: 285, distance: 20.5
click at [358, 287] on icon at bounding box center [361, 291] width 8 height 8
click at [325, 297] on div "les" at bounding box center [323, 304] width 13 height 14
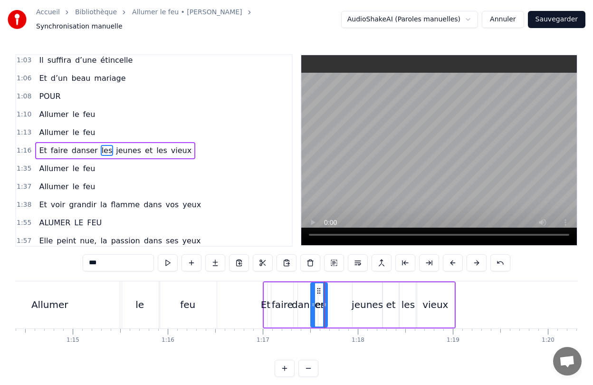
drag, startPoint x: 323, startPoint y: 294, endPoint x: 313, endPoint y: 299, distance: 11.3
click at [313, 299] on div at bounding box center [313, 304] width 4 height 43
drag, startPoint x: 318, startPoint y: 285, endPoint x: 342, endPoint y: 285, distance: 23.8
click at [342, 287] on icon at bounding box center [343, 291] width 8 height 8
click at [304, 288] on div "danser" at bounding box center [308, 304] width 20 height 45
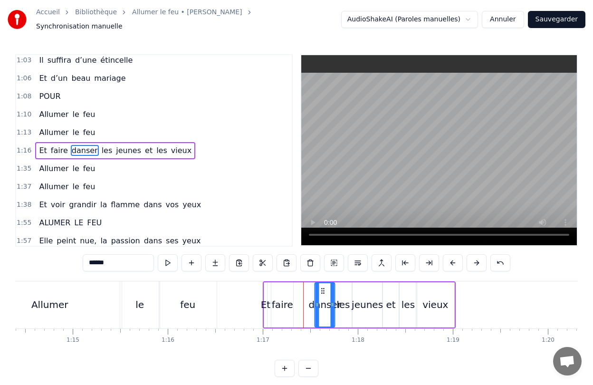
drag, startPoint x: 305, startPoint y: 286, endPoint x: 322, endPoint y: 287, distance: 16.7
click at [322, 287] on icon at bounding box center [323, 291] width 8 height 8
click at [287, 291] on div "faire" at bounding box center [282, 304] width 22 height 45
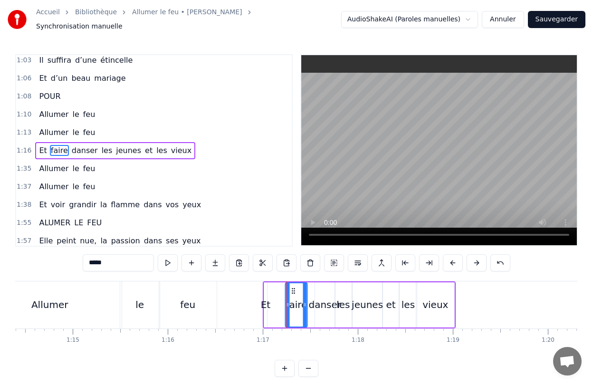
drag, startPoint x: 279, startPoint y: 285, endPoint x: 293, endPoint y: 284, distance: 14.3
click at [293, 287] on icon at bounding box center [294, 291] width 8 height 8
click at [314, 297] on div "danser" at bounding box center [324, 304] width 33 height 14
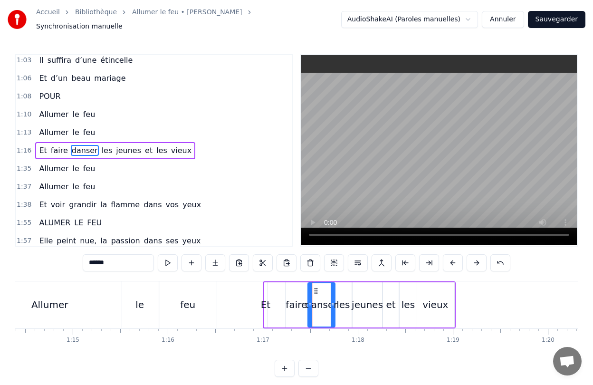
drag, startPoint x: 315, startPoint y: 297, endPoint x: 308, endPoint y: 297, distance: 7.1
click at [308, 301] on icon at bounding box center [310, 305] width 4 height 8
click at [294, 297] on div "faire" at bounding box center [296, 304] width 21 height 14
type input "*****"
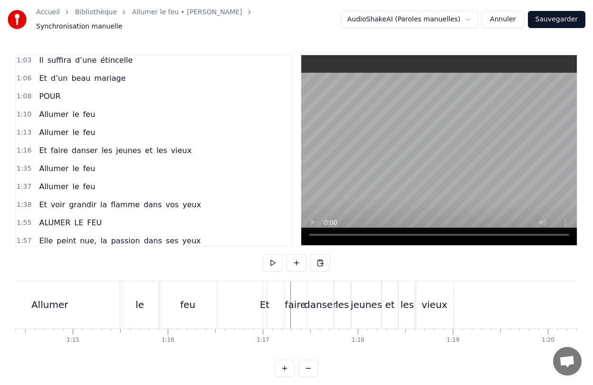
click at [266, 288] on div "Et" at bounding box center [265, 304] width 4 height 47
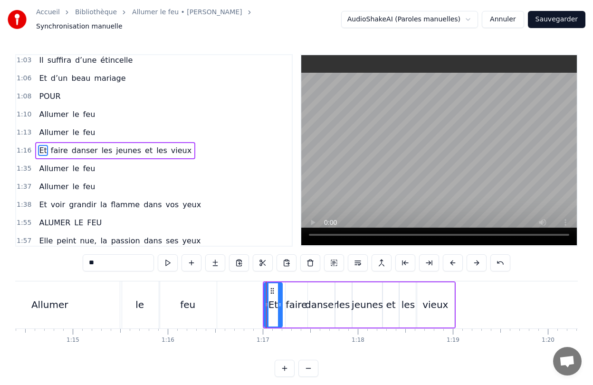
drag, startPoint x: 264, startPoint y: 293, endPoint x: 279, endPoint y: 294, distance: 15.2
click at [279, 294] on div at bounding box center [280, 304] width 4 height 43
click at [294, 297] on div "faire" at bounding box center [296, 304] width 21 height 14
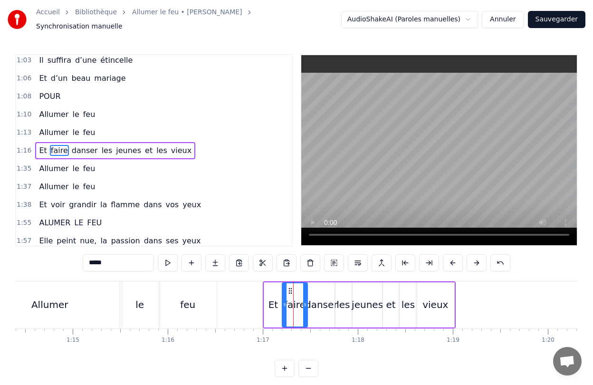
click at [285, 296] on div at bounding box center [285, 304] width 4 height 43
click at [316, 292] on div "danser" at bounding box center [321, 304] width 27 height 45
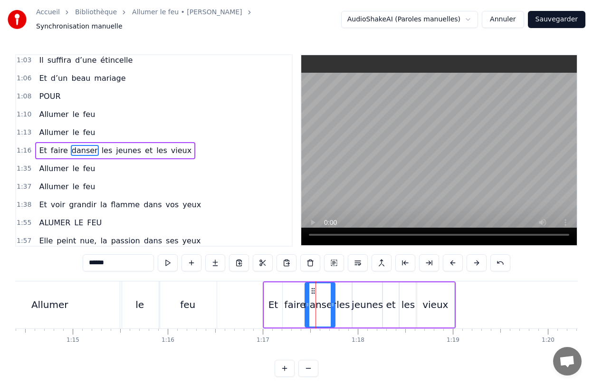
click at [306, 301] on icon at bounding box center [308, 305] width 4 height 8
click at [328, 301] on icon at bounding box center [330, 305] width 4 height 8
click at [335, 300] on div "les" at bounding box center [343, 304] width 17 height 45
type input "***"
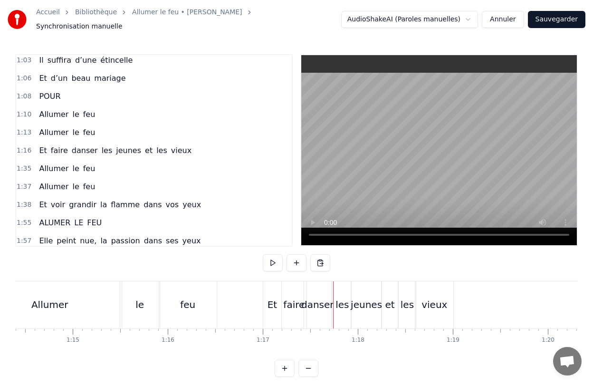
click at [340, 298] on div "les" at bounding box center [341, 304] width 13 height 14
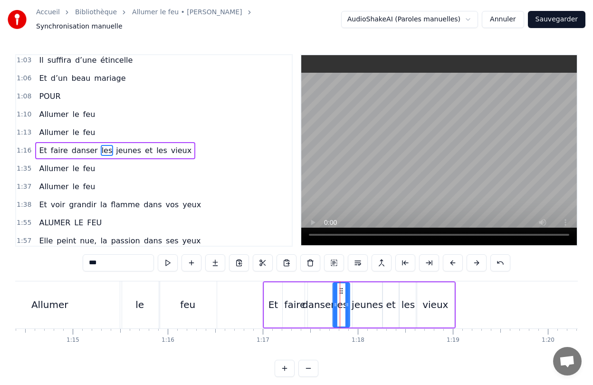
click at [341, 287] on icon at bounding box center [341, 291] width 8 height 8
click at [351, 294] on div at bounding box center [351, 304] width 4 height 43
click at [388, 353] on div "0:28 Elle a peint le bonheur sur lui 0:32 Lui dans les buissons laisse des trac…" at bounding box center [296, 215] width 563 height 323
click at [344, 356] on div "0:28 Elle a peint le bonheur sur lui 0:32 Lui dans les buissons laisse des trac…" at bounding box center [296, 215] width 563 height 323
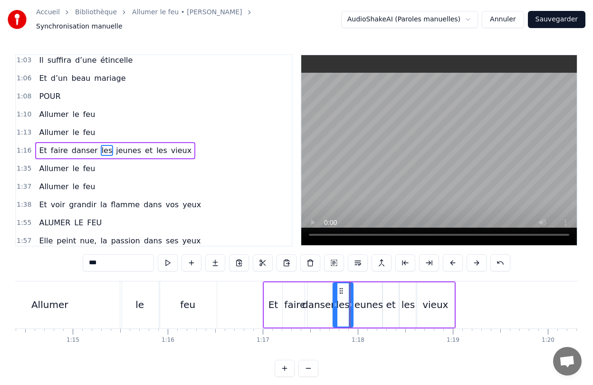
click at [269, 285] on div "Et" at bounding box center [273, 304] width 18 height 45
type input "**"
click at [325, 350] on div "0:28 Elle a peint le bonheur sur lui 0:32 Lui dans les buissons laisse des trac…" at bounding box center [296, 215] width 563 height 323
click at [386, 358] on div "0:28 Elle a peint le bonheur sur lui 0:32 Lui dans les buissons laisse des trac…" at bounding box center [296, 215] width 563 height 323
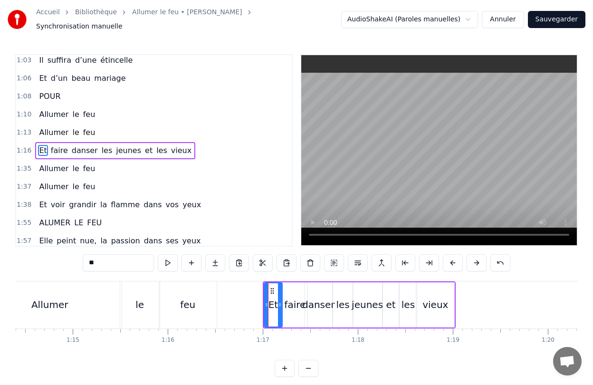
click at [411, 323] on div "Et faire [PERSON_NAME] jeunes et les vieux" at bounding box center [359, 304] width 193 height 47
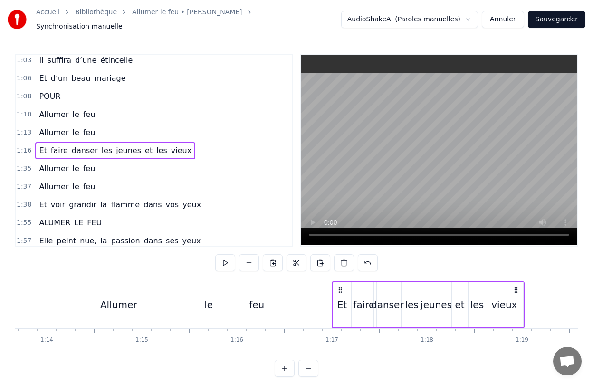
scroll to position [0, 7000]
click at [191, 315] on div "le" at bounding box center [209, 304] width 39 height 47
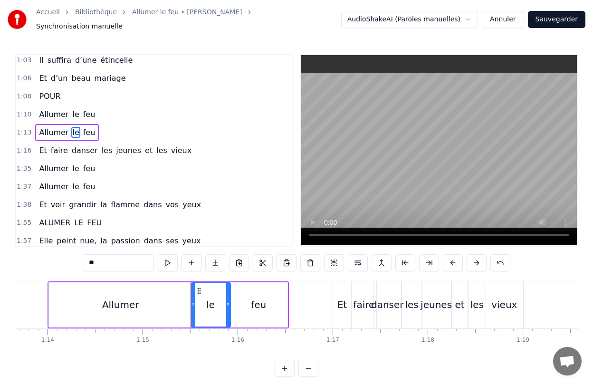
scroll to position [166, 0]
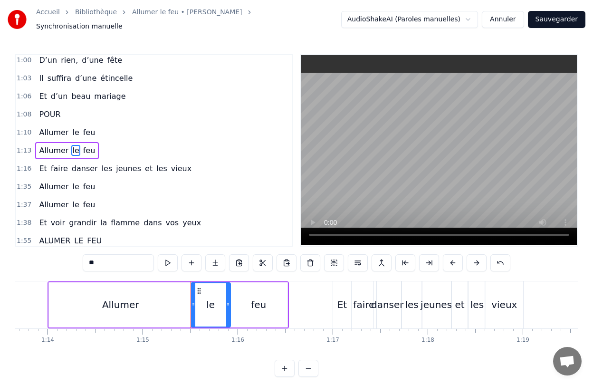
click at [191, 360] on div "0:28 Elle a peint le bonheur sur lui 0:32 Lui dans les buissons laisse des trac…" at bounding box center [296, 215] width 563 height 323
click at [190, 364] on div "0:28 Elle a peint le bonheur sur lui 0:32 Lui dans les buissons laisse des trac…" at bounding box center [296, 215] width 563 height 323
click at [198, 244] on div "0:28 Elle a peint le bonheur sur lui 0:32 Lui dans les buissons laisse des trac…" at bounding box center [296, 215] width 563 height 323
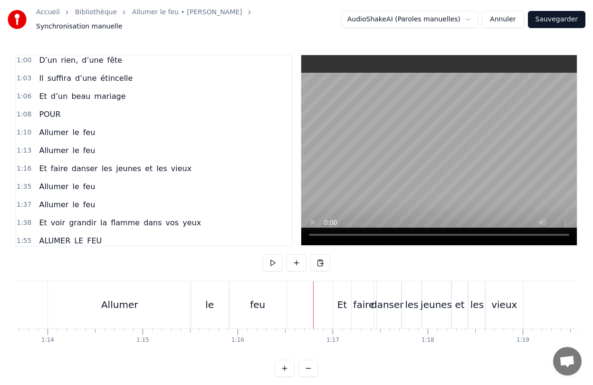
click at [190, 322] on div "le" at bounding box center [210, 304] width 40 height 47
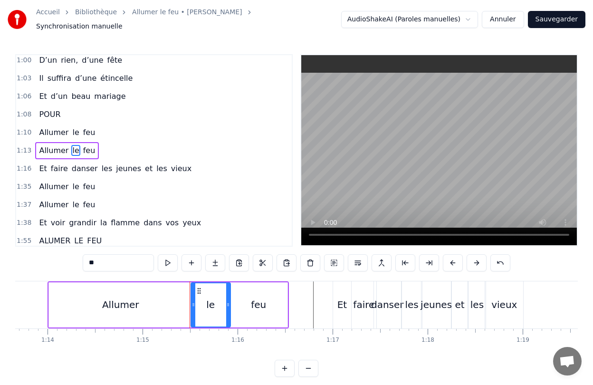
click at [190, 329] on div at bounding box center [190, 331] width 0 height 4
click at [191, 322] on div "le" at bounding box center [211, 304] width 40 height 45
click at [48, 282] on div "Allumer" at bounding box center [120, 304] width 144 height 45
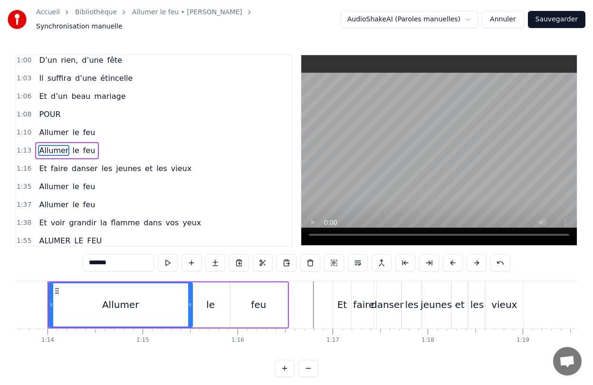
scroll to position [0, 6985]
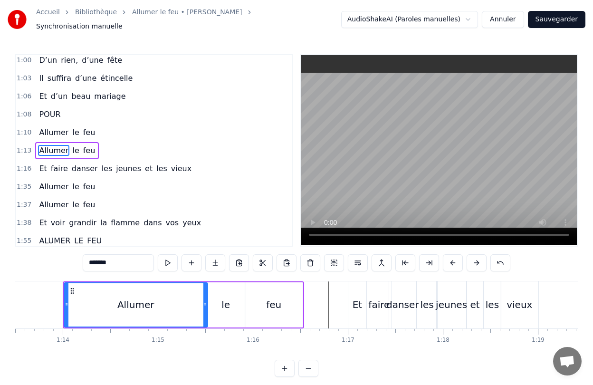
click at [298, 283] on div "feu" at bounding box center [273, 304] width 57 height 45
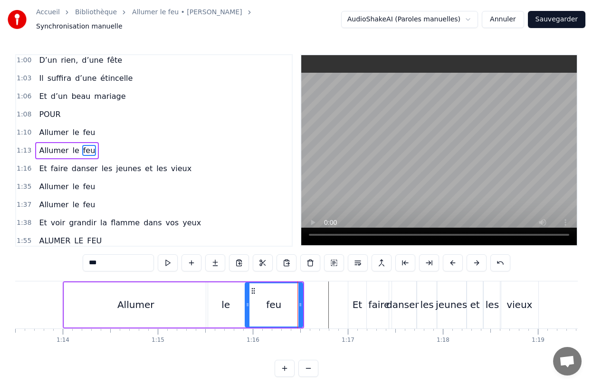
click at [210, 287] on div "le" at bounding box center [225, 304] width 39 height 45
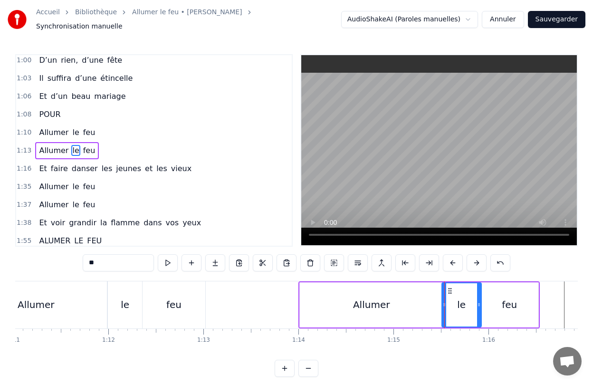
scroll to position [0, 6748]
click at [180, 288] on div "feu" at bounding box center [174, 304] width 63 height 47
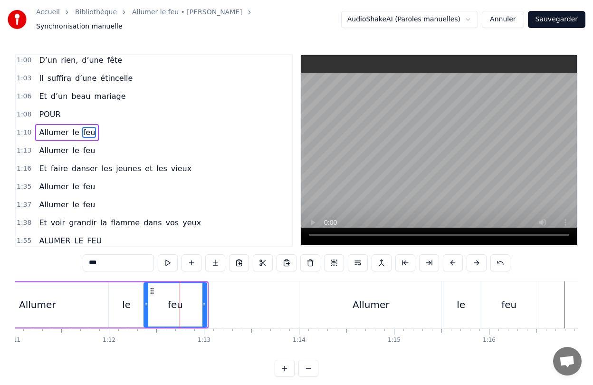
scroll to position [148, 0]
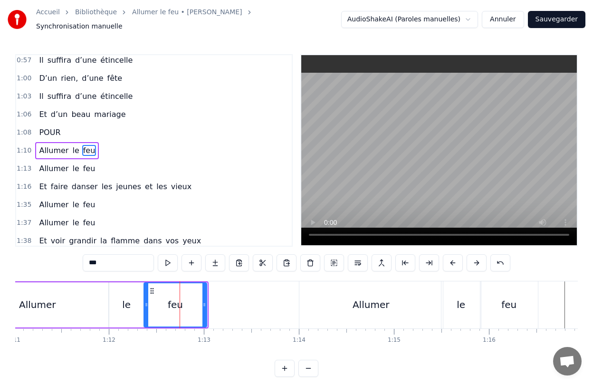
click at [107, 282] on div "Allumer" at bounding box center [38, 304] width 142 height 45
type input "*******"
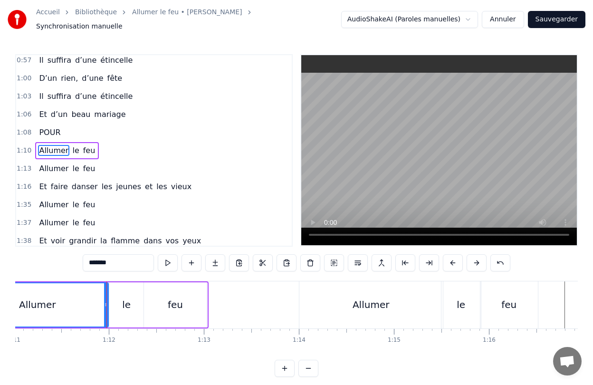
click at [356, 307] on div "Allumer" at bounding box center [370, 304] width 143 height 47
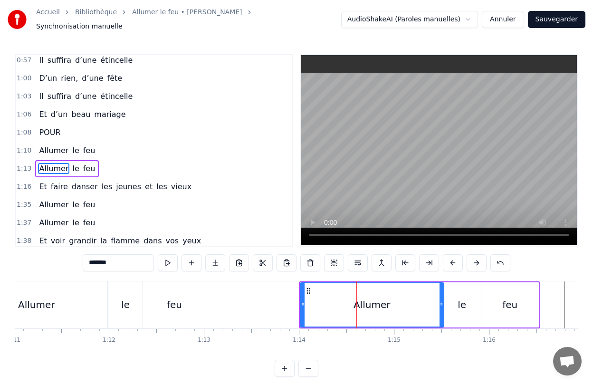
scroll to position [166, 0]
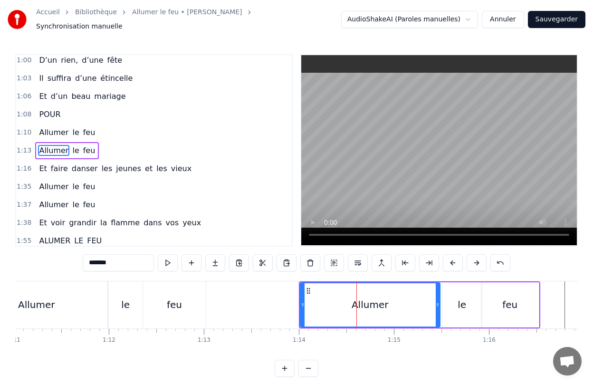
click at [437, 306] on div at bounding box center [438, 304] width 4 height 43
click at [440, 301] on div "Allumer le feu" at bounding box center [419, 304] width 241 height 47
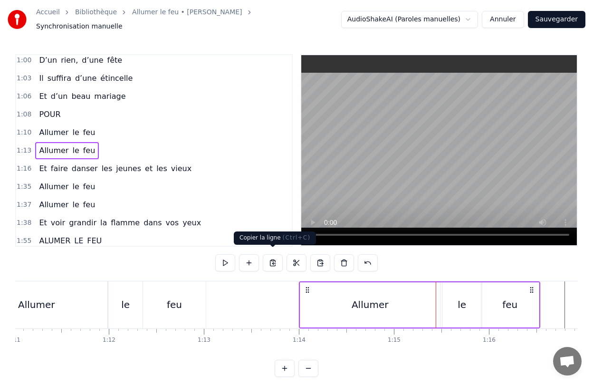
click at [275, 258] on button at bounding box center [273, 262] width 20 height 17
click at [405, 350] on div "0:28 Elle a peint le bonheur sur lui 0:32 Lui dans les buissons laisse des trac…" at bounding box center [296, 215] width 563 height 323
click at [392, 360] on div "0:28 Elle a peint le bonheur sur lui 0:32 Lui dans les buissons laisse des trac…" at bounding box center [296, 215] width 563 height 323
click at [441, 258] on div "0:28 Elle a peint le bonheur sur lui 0:32 Lui dans les buissons laisse des trac…" at bounding box center [296, 215] width 563 height 323
click at [415, 361] on div "0:28 Elle a peint le bonheur sur lui 0:32 Lui dans les buissons laisse des trac…" at bounding box center [296, 215] width 563 height 323
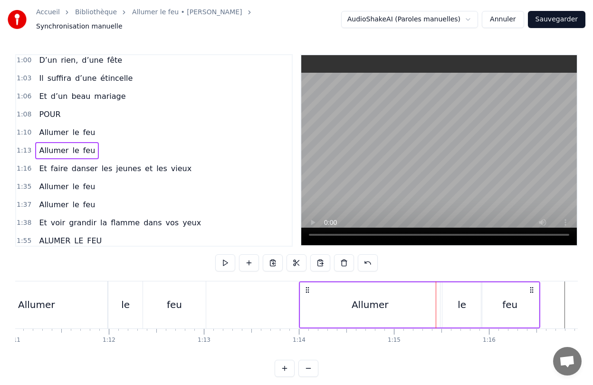
click at [434, 264] on div "0:28 Elle a peint le bonheur sur lui 0:32 Lui dans les buissons laisse des trac…" at bounding box center [296, 215] width 563 height 323
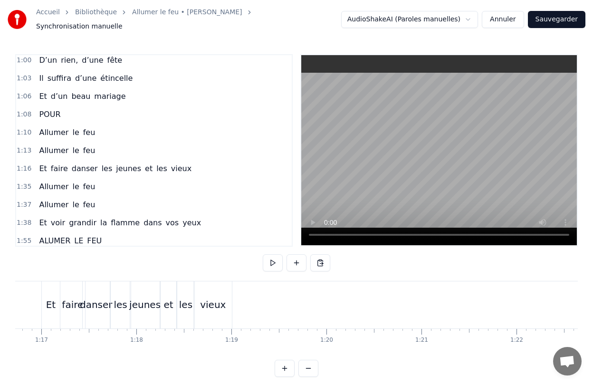
scroll to position [0, 7294]
click at [220, 295] on div "vieux" at bounding box center [210, 304] width 38 height 47
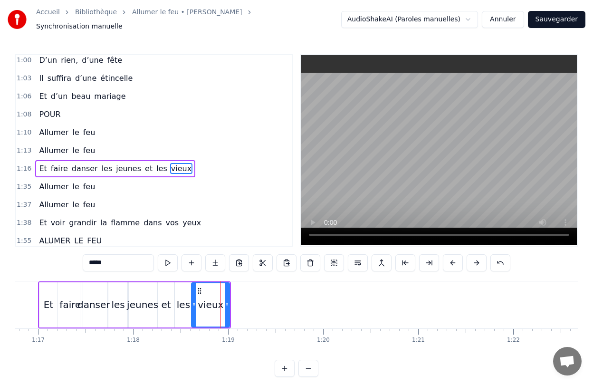
scroll to position [184, 0]
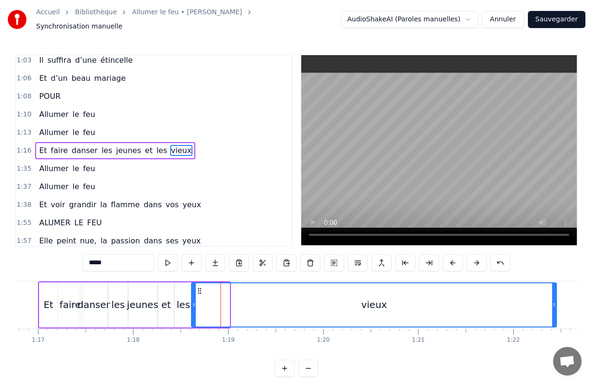
drag, startPoint x: 228, startPoint y: 300, endPoint x: 554, endPoint y: 306, distance: 327.0
click at [554, 306] on div at bounding box center [554, 304] width 4 height 43
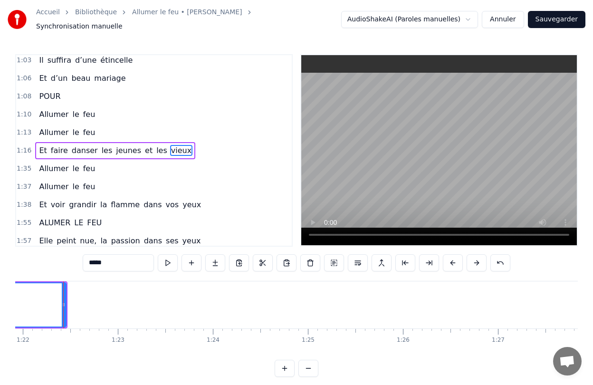
scroll to position [0, 7785]
drag, startPoint x: 63, startPoint y: 301, endPoint x: 120, endPoint y: 306, distance: 56.8
click at [120, 306] on div at bounding box center [120, 304] width 4 height 43
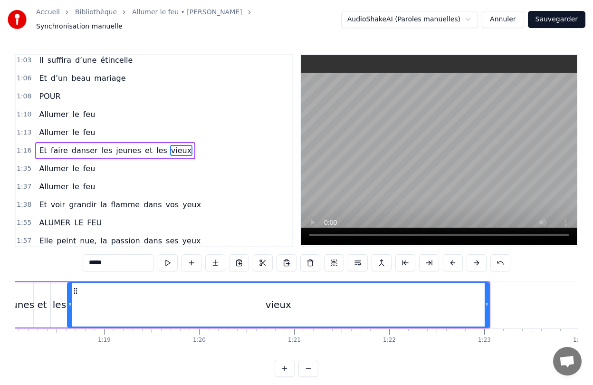
scroll to position [0, 7418]
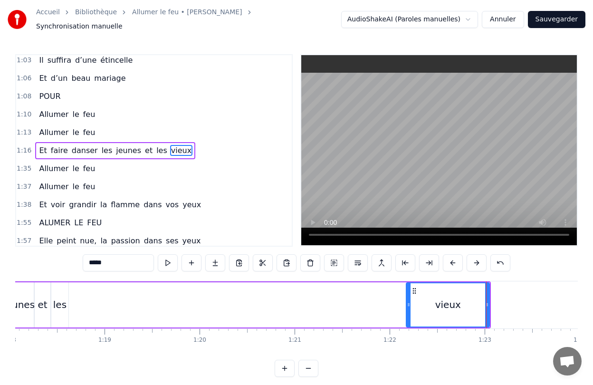
drag, startPoint x: 71, startPoint y: 298, endPoint x: 410, endPoint y: 310, distance: 338.5
click at [410, 310] on div at bounding box center [409, 304] width 4 height 43
drag, startPoint x: 410, startPoint y: 310, endPoint x: 412, endPoint y: 316, distance: 7.2
click at [412, 316] on div at bounding box center [412, 304] width 4 height 43
click at [67, 315] on div "les" at bounding box center [60, 304] width 18 height 45
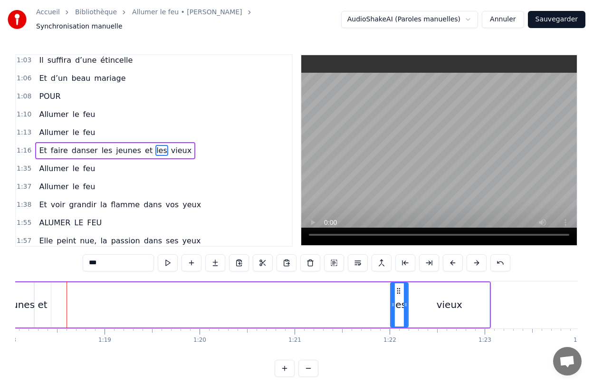
drag, startPoint x: 59, startPoint y: 285, endPoint x: 397, endPoint y: 305, distance: 338.4
click at [397, 305] on div "les" at bounding box center [399, 304] width 17 height 43
drag, startPoint x: 392, startPoint y: 304, endPoint x: 362, endPoint y: 306, distance: 29.5
click at [362, 306] on div at bounding box center [364, 304] width 4 height 43
click at [46, 307] on div "et" at bounding box center [43, 304] width 10 height 14
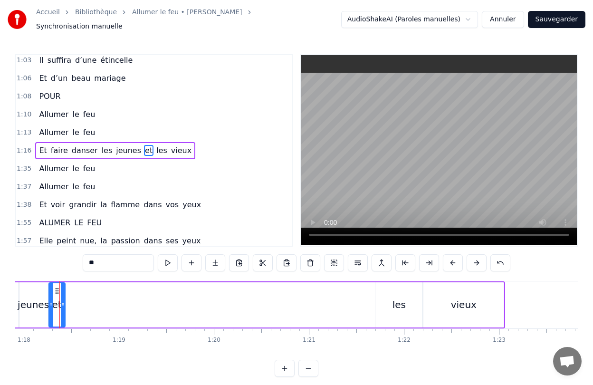
scroll to position [0, 7400]
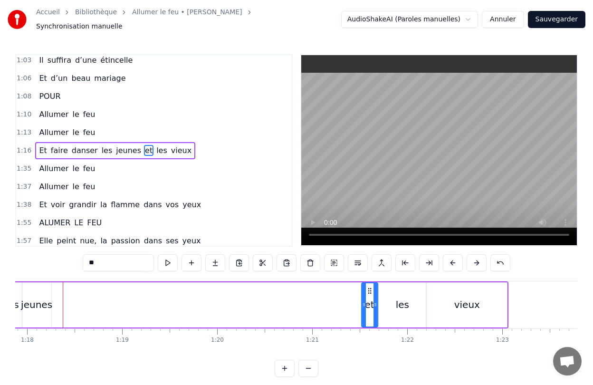
drag, startPoint x: 59, startPoint y: 286, endPoint x: 369, endPoint y: 308, distance: 310.1
click at [369, 308] on div "et" at bounding box center [369, 304] width 15 height 43
drag, startPoint x: 363, startPoint y: 308, endPoint x: 337, endPoint y: 308, distance: 26.1
click at [337, 308] on div at bounding box center [338, 304] width 4 height 43
click at [41, 308] on div "jeunes" at bounding box center [36, 304] width 29 height 45
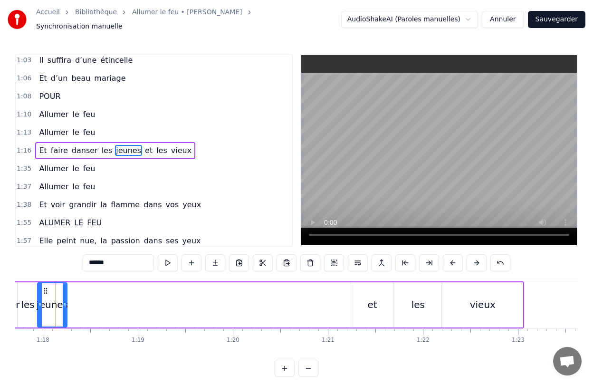
scroll to position [0, 7378]
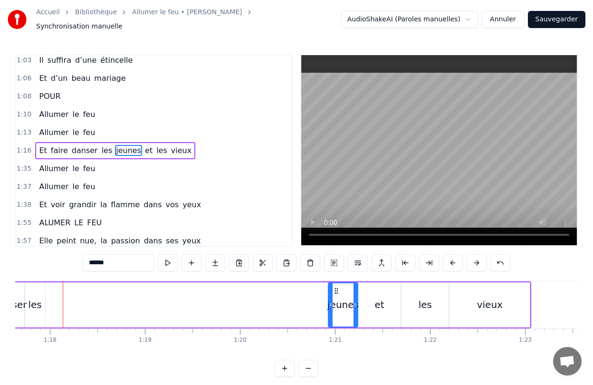
drag, startPoint x: 53, startPoint y: 286, endPoint x: 337, endPoint y: 306, distance: 284.4
click at [337, 306] on div "jeunes" at bounding box center [343, 304] width 29 height 43
drag, startPoint x: 330, startPoint y: 305, endPoint x: 302, endPoint y: 307, distance: 28.1
click at [302, 307] on div at bounding box center [303, 304] width 4 height 43
click at [35, 308] on div "les" at bounding box center [35, 304] width 20 height 45
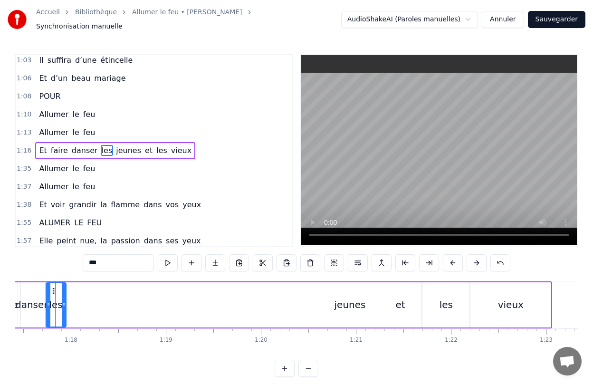
scroll to position [0, 7349]
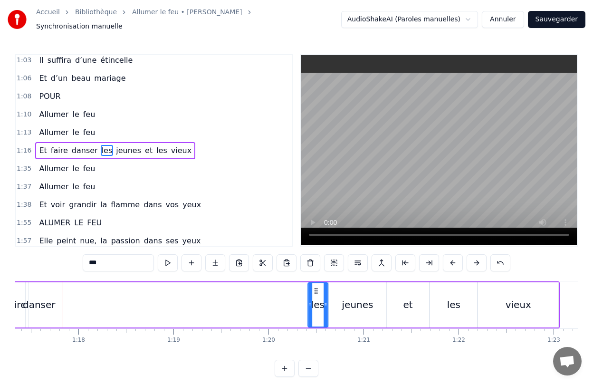
drag, startPoint x: 61, startPoint y: 287, endPoint x: 315, endPoint y: 297, distance: 254.4
click at [315, 297] on div "les" at bounding box center [317, 304] width 19 height 43
drag, startPoint x: 310, startPoint y: 302, endPoint x: 271, endPoint y: 308, distance: 39.5
click at [271, 308] on div at bounding box center [271, 304] width 4 height 43
drag, startPoint x: 325, startPoint y: 308, endPoint x: 307, endPoint y: 308, distance: 18.5
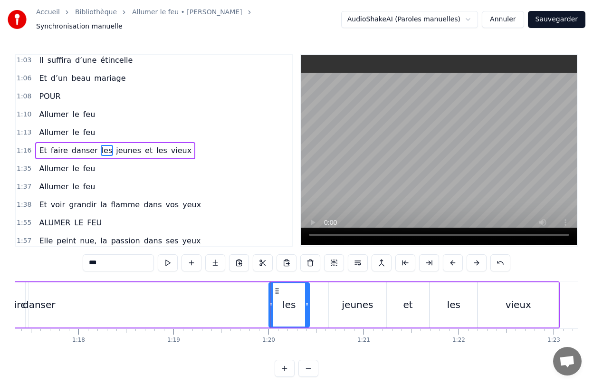
click at [307, 308] on div at bounding box center [307, 304] width 4 height 43
click at [339, 306] on div "jeunes" at bounding box center [357, 304] width 57 height 45
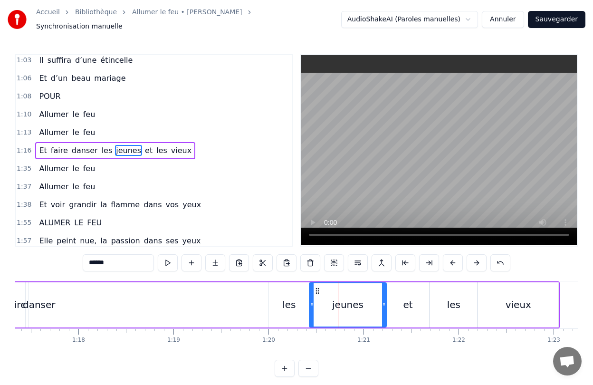
drag, startPoint x: 327, startPoint y: 300, endPoint x: 311, endPoint y: 301, distance: 16.2
click at [311, 301] on icon at bounding box center [312, 305] width 4 height 8
drag, startPoint x: 384, startPoint y: 298, endPoint x: 373, endPoint y: 299, distance: 11.0
click at [373, 301] on icon at bounding box center [373, 305] width 4 height 8
click at [393, 295] on div "et" at bounding box center [408, 304] width 42 height 45
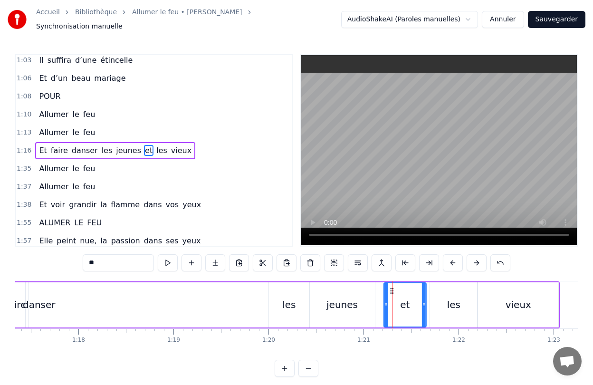
click at [391, 290] on circle at bounding box center [391, 290] width 0 height 0
click at [374, 294] on div "jeunes" at bounding box center [342, 304] width 66 height 45
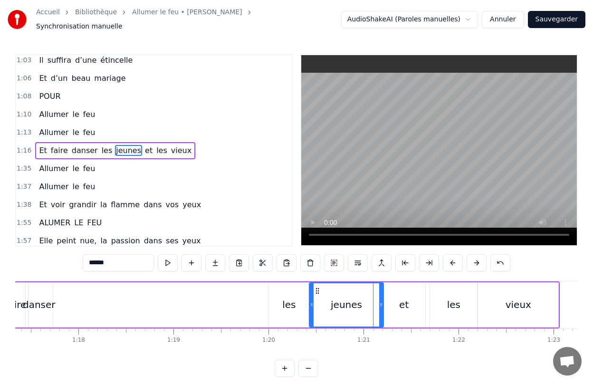
drag, startPoint x: 373, startPoint y: 295, endPoint x: 382, endPoint y: 295, distance: 8.6
click at [382, 295] on div at bounding box center [381, 304] width 4 height 43
click at [418, 299] on div "et" at bounding box center [404, 304] width 42 height 45
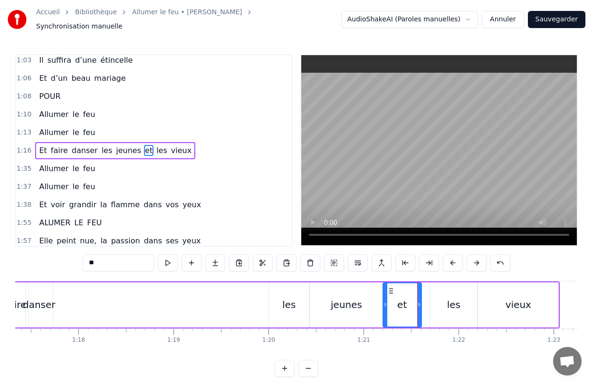
click at [419, 301] on icon at bounding box center [419, 305] width 4 height 8
click at [462, 298] on div "les" at bounding box center [453, 304] width 47 height 45
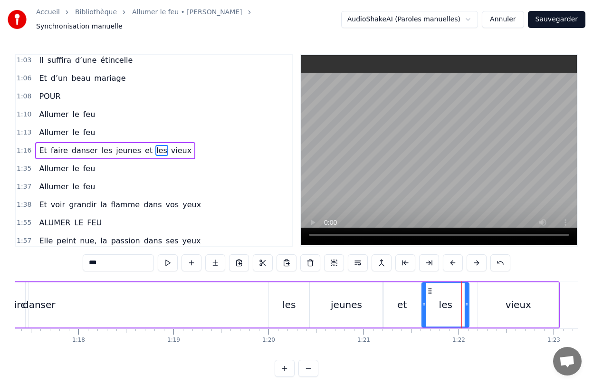
drag, startPoint x: 437, startPoint y: 287, endPoint x: 429, endPoint y: 287, distance: 8.1
click at [429, 293] on circle at bounding box center [429, 293] width 0 height 0
drag, startPoint x: 465, startPoint y: 293, endPoint x: 459, endPoint y: 294, distance: 5.7
click at [459, 294] on div at bounding box center [461, 304] width 4 height 43
click at [499, 299] on div "vieux" at bounding box center [518, 304] width 80 height 45
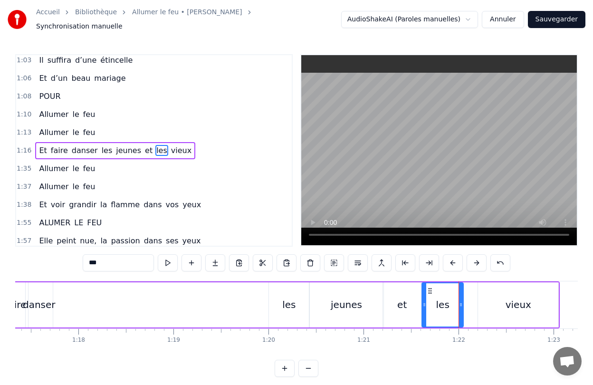
type input "*****"
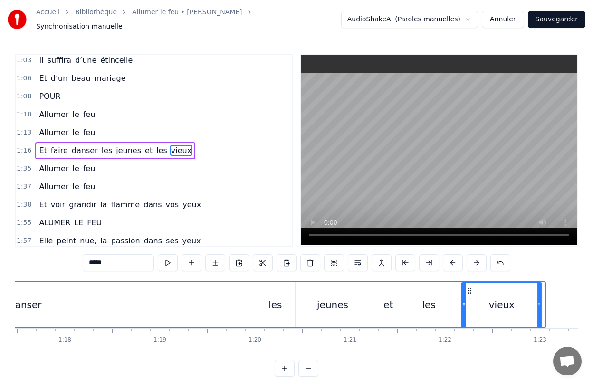
scroll to position [0, 7365]
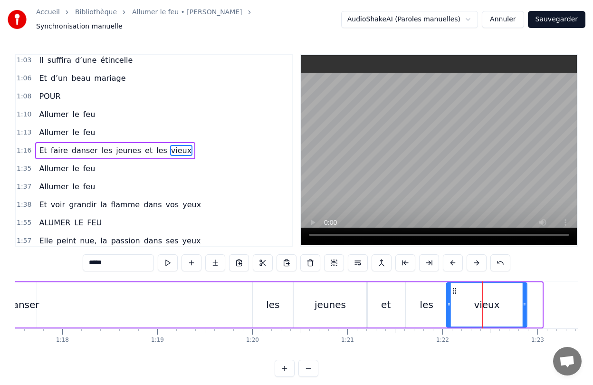
drag, startPoint x: 485, startPoint y: 286, endPoint x: 453, endPoint y: 291, distance: 32.2
click at [453, 291] on div "vieux" at bounding box center [486, 304] width 79 height 43
drag, startPoint x: 526, startPoint y: 303, endPoint x: 536, endPoint y: 303, distance: 10.5
click at [536, 303] on icon at bounding box center [534, 305] width 4 height 8
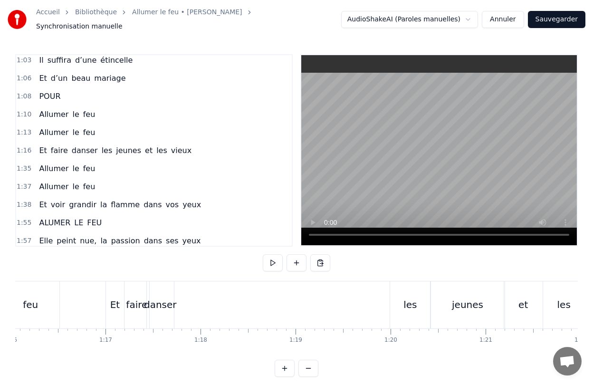
scroll to position [0, 7184]
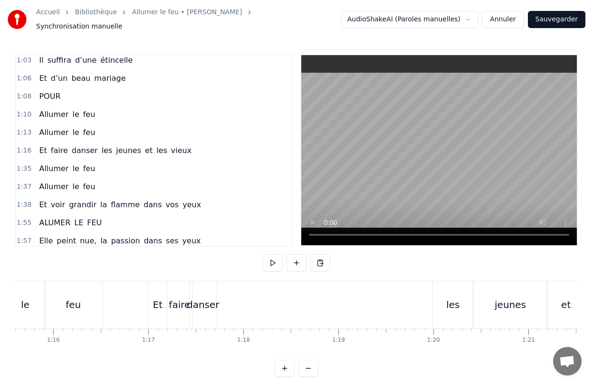
click at [207, 297] on div "danser" at bounding box center [203, 304] width 33 height 14
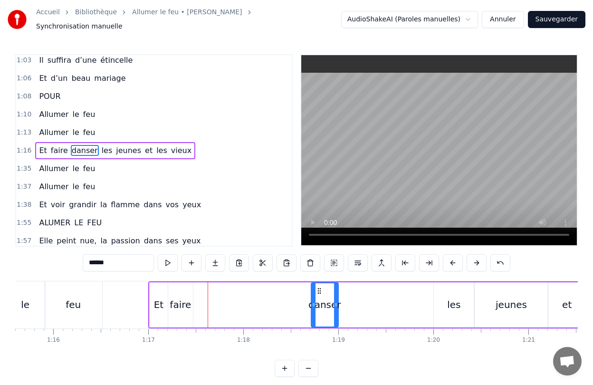
drag, startPoint x: 196, startPoint y: 285, endPoint x: 317, endPoint y: 302, distance: 121.9
click at [317, 302] on div "danser" at bounding box center [325, 304] width 26 height 43
drag, startPoint x: 313, startPoint y: 302, endPoint x: 252, endPoint y: 312, distance: 62.1
click at [252, 312] on div at bounding box center [252, 304] width 4 height 43
click at [180, 313] on div "faire" at bounding box center [180, 304] width 25 height 45
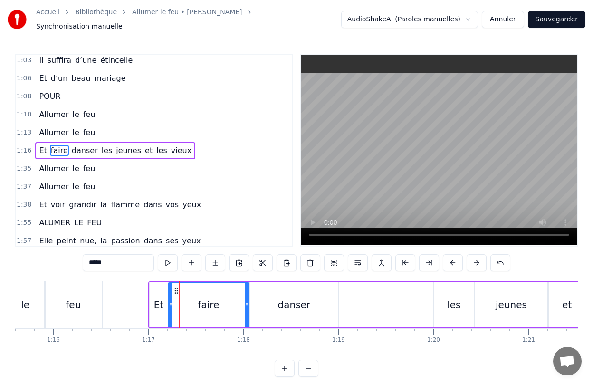
drag, startPoint x: 189, startPoint y: 307, endPoint x: 245, endPoint y: 306, distance: 56.1
click at [245, 306] on div at bounding box center [247, 304] width 4 height 43
drag, startPoint x: 171, startPoint y: 306, endPoint x: 187, endPoint y: 306, distance: 16.2
click at [187, 306] on div at bounding box center [187, 304] width 4 height 43
click at [163, 308] on div "Et" at bounding box center [159, 304] width 18 height 45
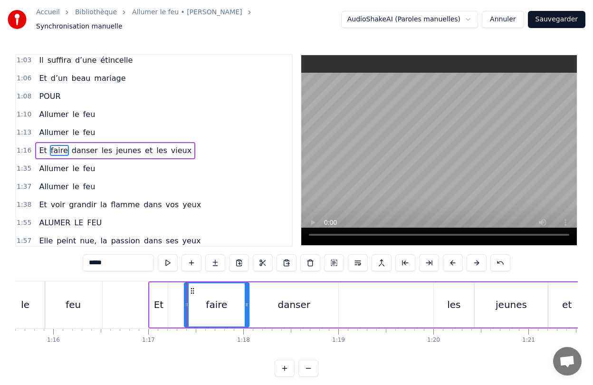
type input "**"
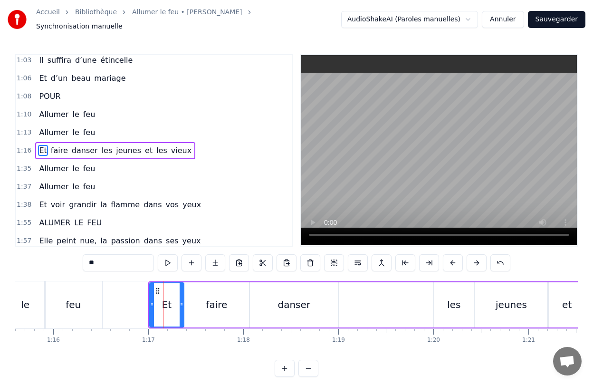
drag, startPoint x: 166, startPoint y: 305, endPoint x: 182, endPoint y: 305, distance: 16.6
click at [182, 305] on div at bounding box center [182, 304] width 4 height 43
click at [377, 370] on div "0:28 Elle a peint le bonheur sur lui 0:32 Lui dans les buissons laisse des trac…" at bounding box center [296, 215] width 563 height 323
click at [395, 349] on div "0:28 Elle a peint le bonheur sur lui 0:32 Lui dans les buissons laisse des trac…" at bounding box center [296, 215] width 563 height 323
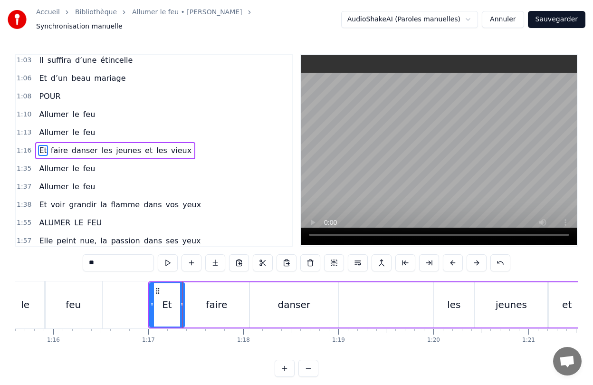
click at [526, 262] on div "0:28 Elle a peint le bonheur sur lui 0:32 Lui dans les buissons laisse des trac…" at bounding box center [296, 215] width 563 height 323
click at [541, 254] on div "0:28 Elle a peint le bonheur sur lui 0:32 Lui dans les buissons laisse des trac…" at bounding box center [296, 215] width 563 height 323
click at [221, 360] on div "0:28 Elle a peint le bonheur sur lui 0:32 Lui dans les buissons laisse des trac…" at bounding box center [296, 215] width 563 height 323
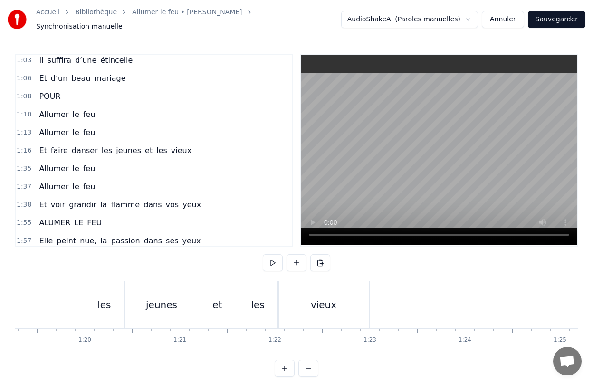
scroll to position [0, 7534]
click at [322, 262] on button at bounding box center [320, 262] width 20 height 17
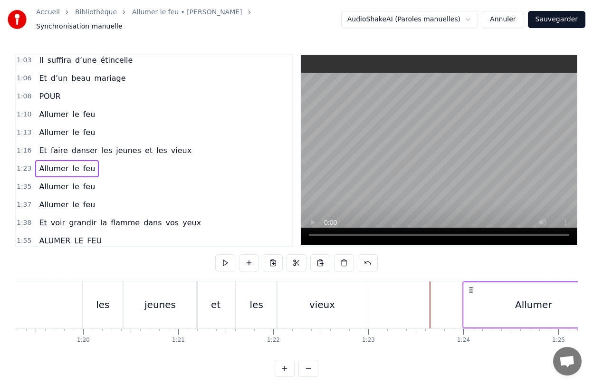
drag, startPoint x: 437, startPoint y: 284, endPoint x: 470, endPoint y: 286, distance: 32.9
click at [470, 286] on icon at bounding box center [471, 290] width 8 height 8
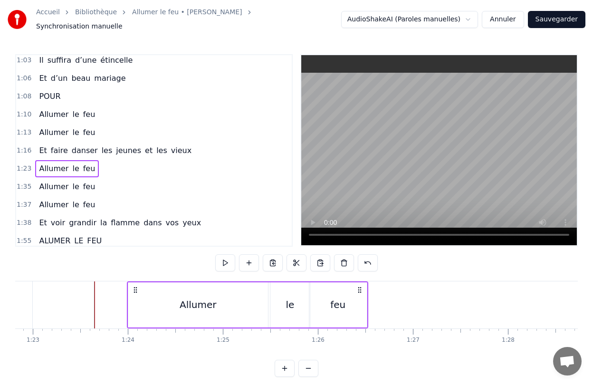
scroll to position [0, 7876]
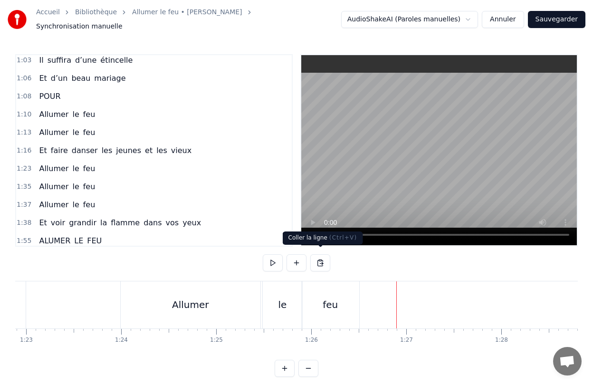
click at [317, 259] on button at bounding box center [320, 262] width 20 height 17
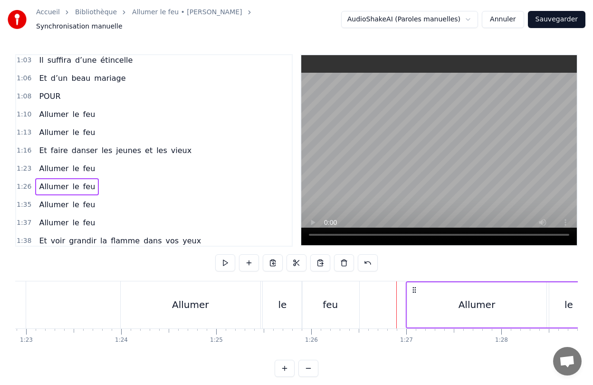
drag, startPoint x: 405, startPoint y: 284, endPoint x: 414, endPoint y: 285, distance: 9.6
click at [414, 286] on icon at bounding box center [414, 290] width 8 height 8
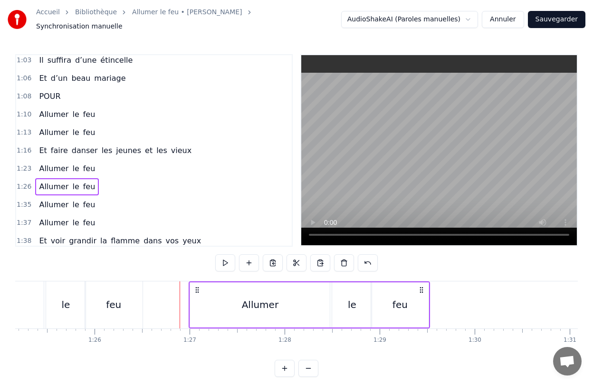
scroll to position [0, 8092]
click at [423, 294] on div "feu" at bounding box center [400, 304] width 57 height 45
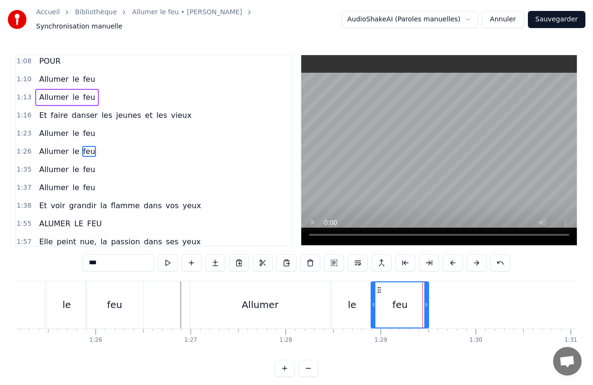
scroll to position [220, 0]
click at [432, 358] on div "0:28 Elle a peint le bonheur sur lui 0:32 Lui dans les buissons laisse des trac…" at bounding box center [296, 215] width 563 height 323
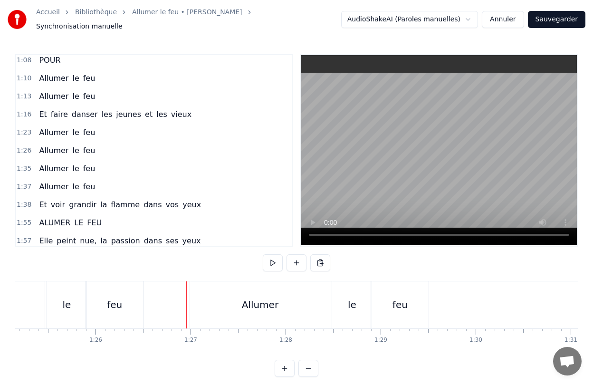
click at [201, 286] on div "Allumer" at bounding box center [260, 304] width 140 height 47
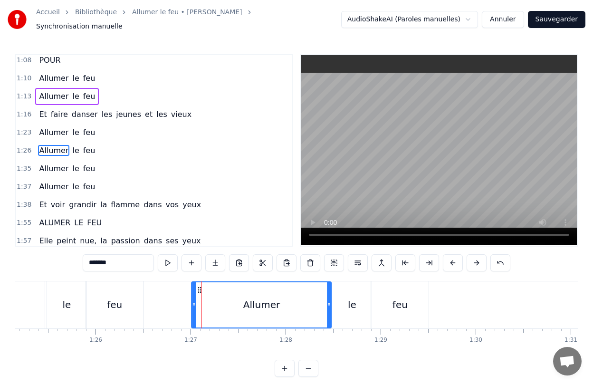
click at [197, 290] on div "Allumer" at bounding box center [261, 304] width 139 height 45
click at [207, 351] on div "0:28 Elle a peint le bonheur sur lui 0:32 Lui dans les buissons laisse des trac…" at bounding box center [296, 215] width 563 height 323
click at [331, 292] on div "Allumer" at bounding box center [261, 304] width 141 height 47
click at [353, 363] on div "0:28 Elle a peint le bonheur sur lui 0:32 Lui dans les buissons laisse des trac…" at bounding box center [296, 215] width 563 height 323
click at [326, 316] on div at bounding box center [327, 304] width 4 height 45
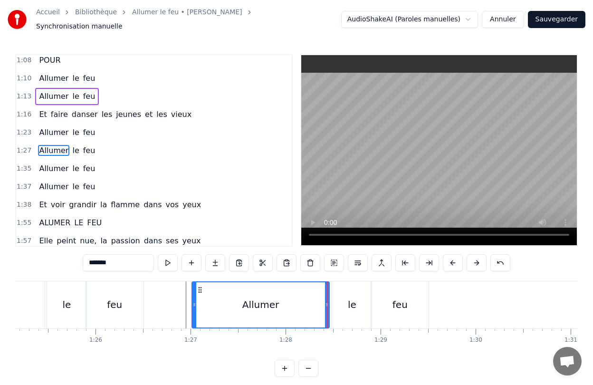
click at [330, 313] on div "Allumer le feu" at bounding box center [311, 304] width 240 height 47
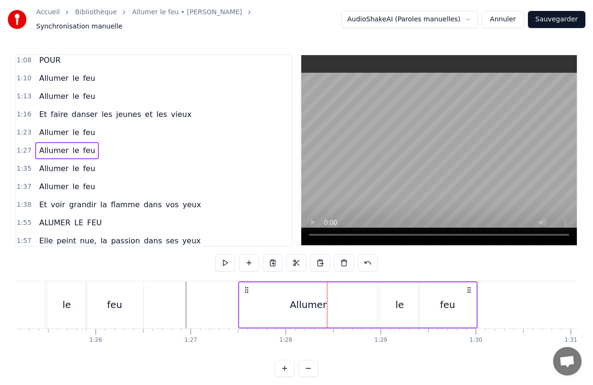
drag, startPoint x: 200, startPoint y: 285, endPoint x: 246, endPoint y: 289, distance: 46.7
click at [246, 289] on div "Allumer le feu" at bounding box center [358, 304] width 240 height 47
click at [240, 349] on div "0:28 Elle a peint le bonheur sur lui 0:32 Lui dans les buissons laisse des trac…" at bounding box center [296, 215] width 563 height 323
click at [378, 341] on div "Elle a peint le bonheur sur lui [PERSON_NAME] dans les buissons laisse des trac…" at bounding box center [296, 316] width 563 height 71
click at [50, 169] on span "Allumer" at bounding box center [53, 168] width 31 height 11
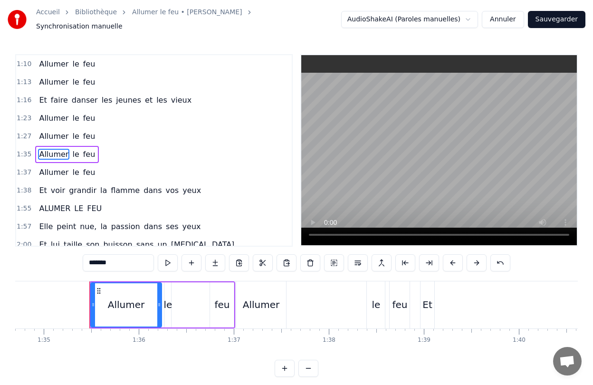
scroll to position [0, 9025]
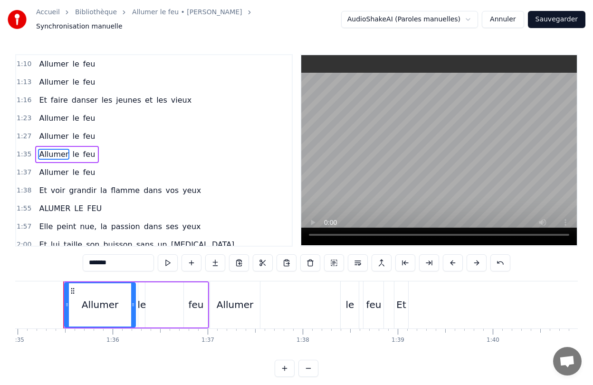
click at [130, 362] on div "0:28 Elle a peint le bonheur sur lui 0:32 Lui dans les buissons laisse des trac…" at bounding box center [296, 215] width 563 height 323
click at [73, 287] on icon at bounding box center [73, 291] width 8 height 8
click at [308, 258] on button at bounding box center [310, 262] width 20 height 17
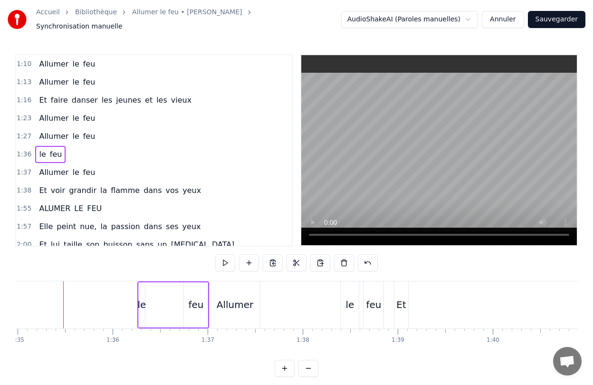
click at [161, 296] on div "le feu" at bounding box center [173, 304] width 72 height 47
click at [145, 289] on circle at bounding box center [144, 289] width 0 height 0
click at [341, 255] on button at bounding box center [344, 262] width 20 height 17
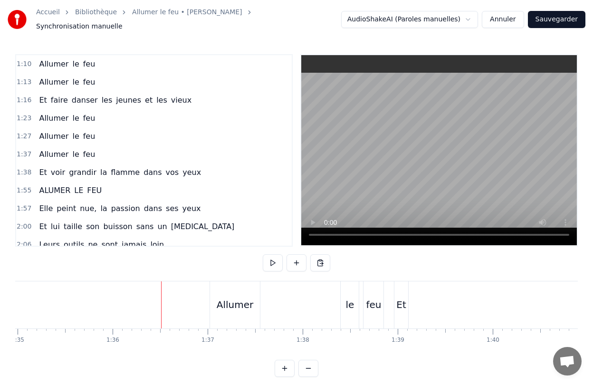
click at [214, 290] on div "Allumer" at bounding box center [235, 304] width 50 height 47
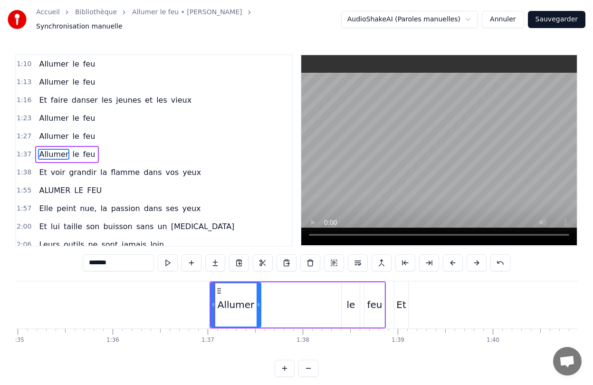
scroll to position [239, 0]
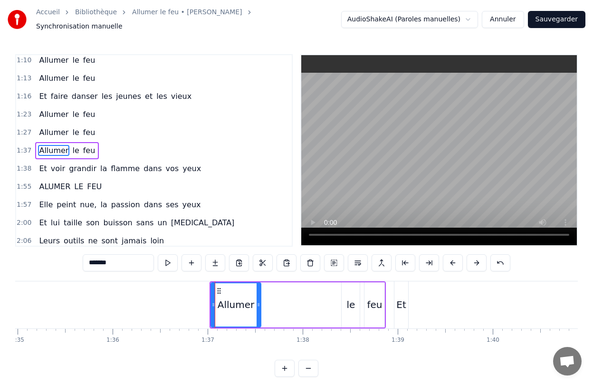
click at [218, 287] on icon at bounding box center [219, 291] width 8 height 8
click at [296, 306] on div "Allumer le feu" at bounding box center [298, 304] width 177 height 47
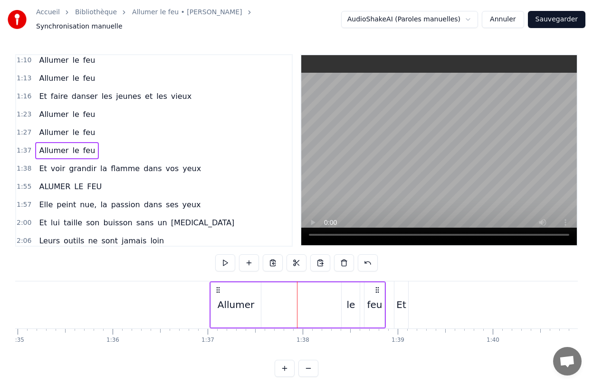
click at [216, 286] on icon at bounding box center [218, 290] width 8 height 8
click at [342, 259] on button at bounding box center [344, 262] width 20 height 17
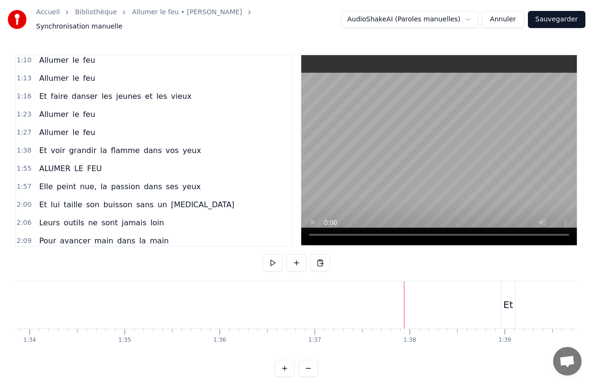
scroll to position [0, 8926]
click at [83, 145] on span "grandir" at bounding box center [82, 150] width 29 height 11
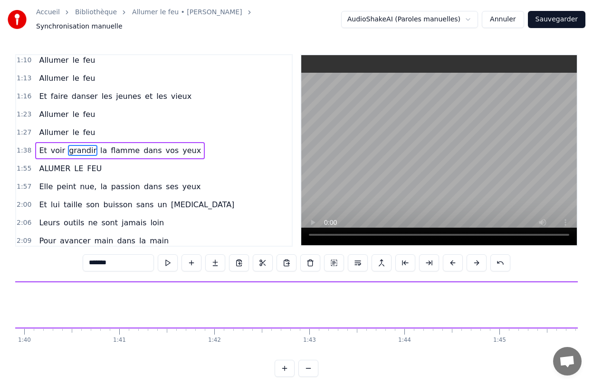
scroll to position [0, 9401]
click at [26, 286] on div "Et" at bounding box center [26, 304] width 14 height 45
type input "**"
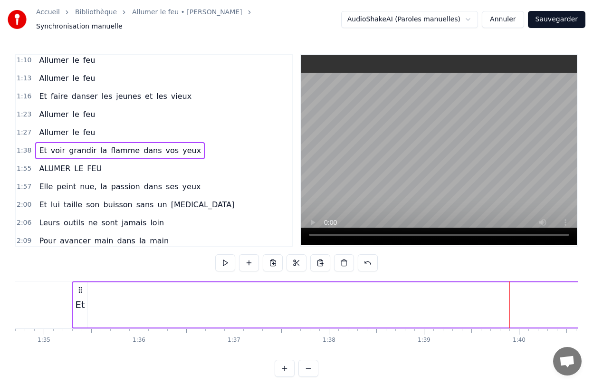
scroll to position [0, 8961]
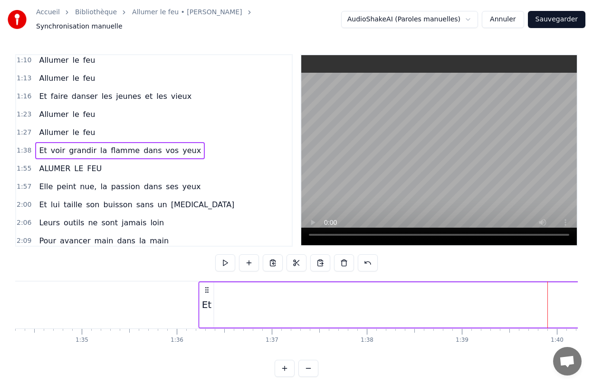
drag, startPoint x: 65, startPoint y: 285, endPoint x: 209, endPoint y: 279, distance: 144.6
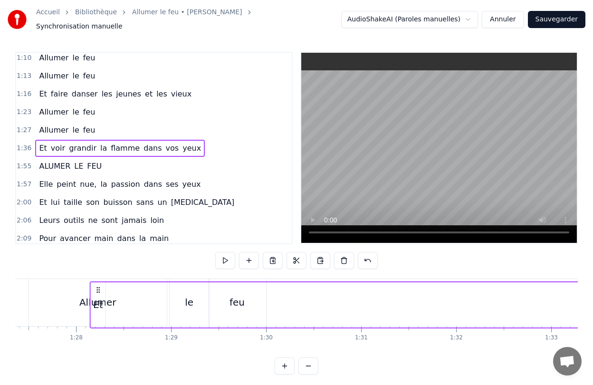
scroll to position [0, 8302]
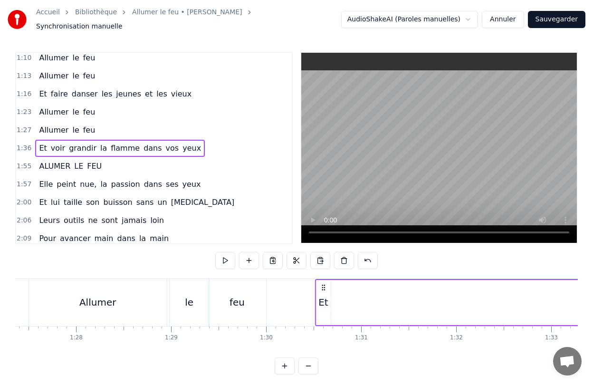
drag, startPoint x: 209, startPoint y: 285, endPoint x: 364, endPoint y: 296, distance: 156.2
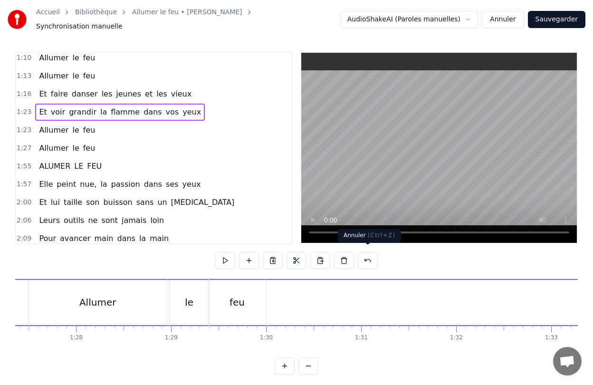
click at [374, 252] on button at bounding box center [368, 260] width 20 height 17
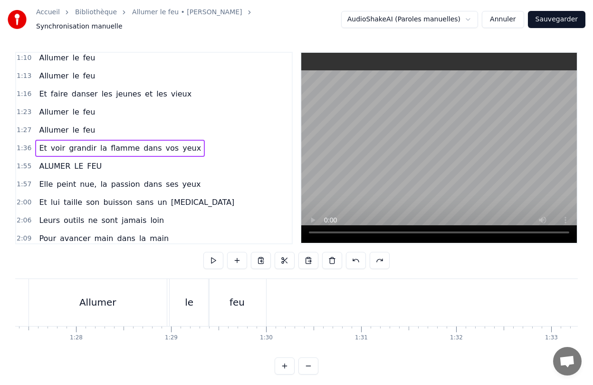
click at [36, 145] on div "Et voir grandir la flamme dans vos yeux" at bounding box center [120, 148] width 170 height 17
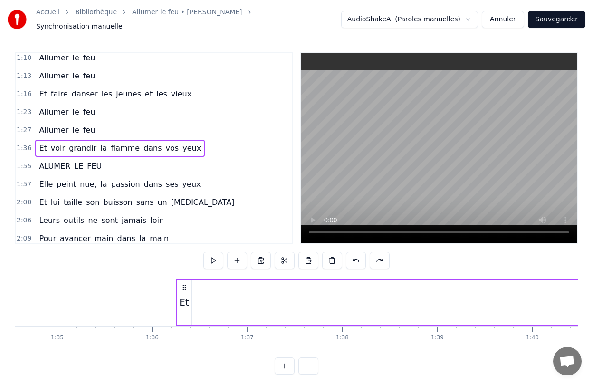
scroll to position [0, 9099]
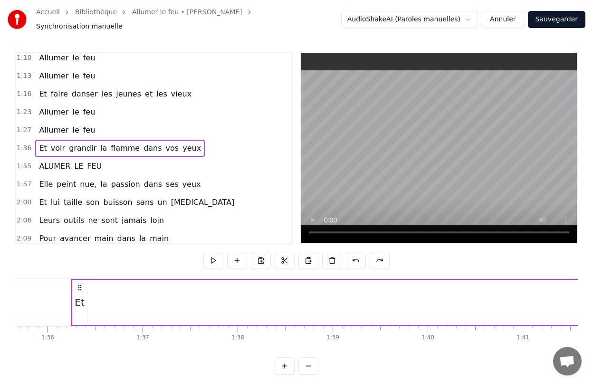
click at [38, 144] on span "Et" at bounding box center [43, 148] width 10 height 11
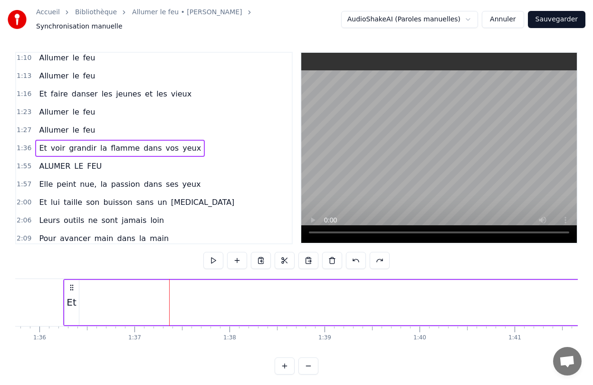
drag, startPoint x: 169, startPoint y: 310, endPoint x: 86, endPoint y: 291, distance: 84.7
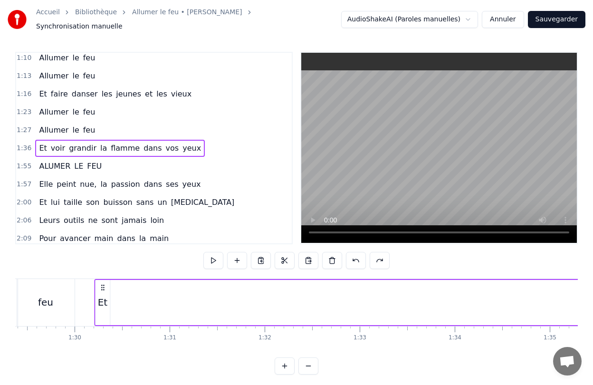
scroll to position [0, 8479]
drag, startPoint x: 72, startPoint y: 283, endPoint x: 147, endPoint y: 297, distance: 76.0
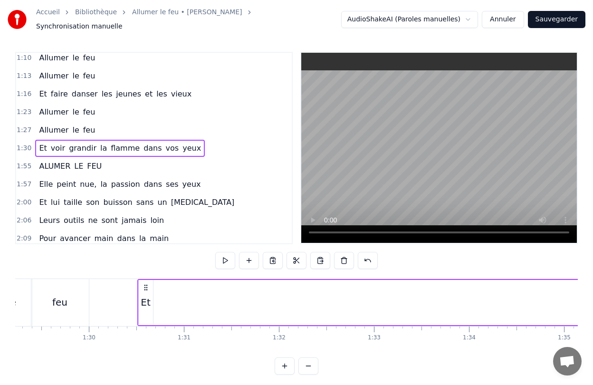
click at [149, 302] on div "Et" at bounding box center [146, 302] width 10 height 14
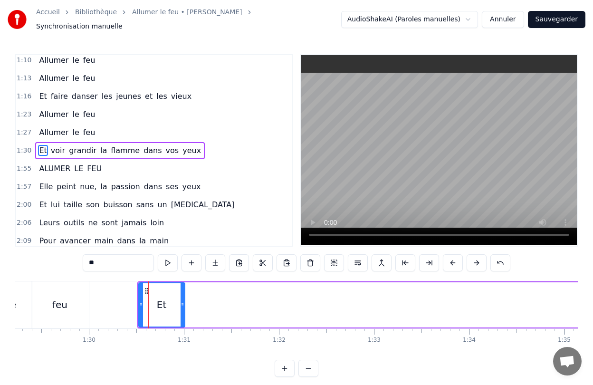
drag, startPoint x: 152, startPoint y: 302, endPoint x: 184, endPoint y: 303, distance: 31.8
click at [184, 303] on icon at bounding box center [183, 305] width 4 height 8
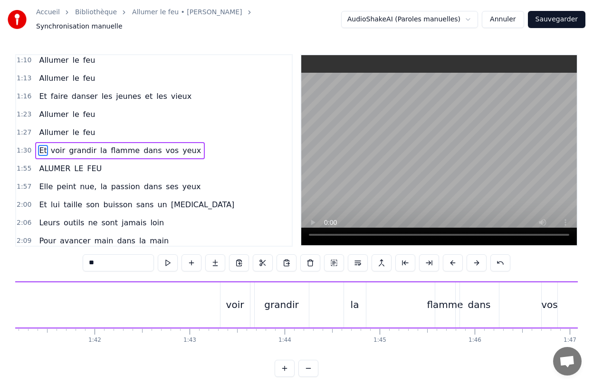
scroll to position [0, 9597]
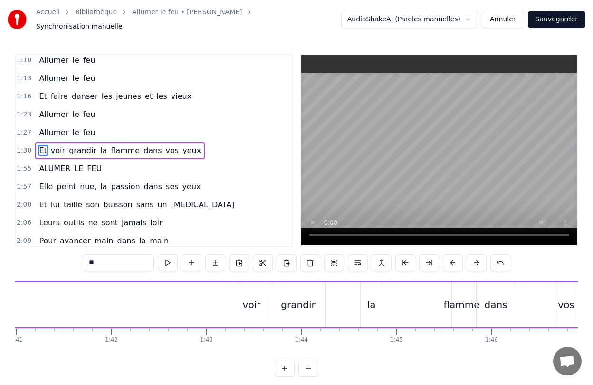
click at [262, 310] on div "voir" at bounding box center [251, 304] width 29 height 45
type input "****"
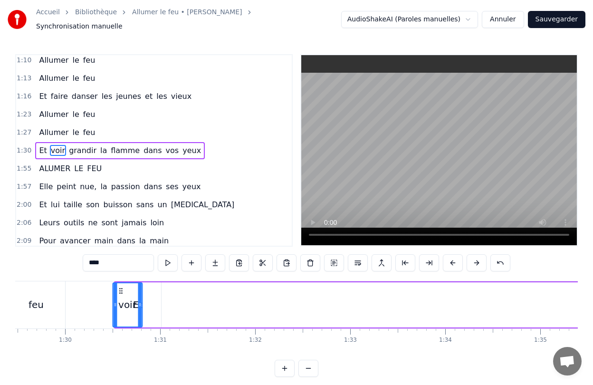
scroll to position [0, 8501]
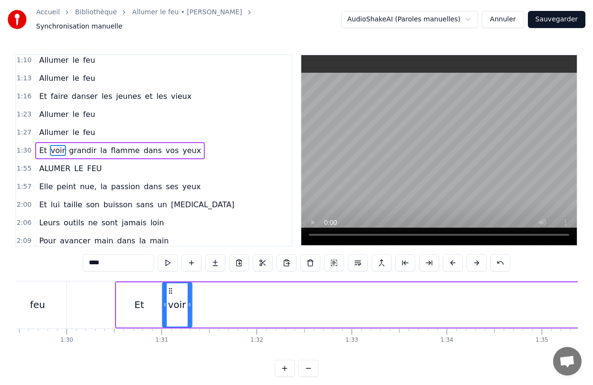
drag, startPoint x: 244, startPoint y: 287, endPoint x: 169, endPoint y: 299, distance: 76.1
click at [169, 299] on div "voir" at bounding box center [176, 304] width 29 height 43
drag, startPoint x: 190, startPoint y: 306, endPoint x: 210, endPoint y: 308, distance: 21.0
click at [210, 308] on div at bounding box center [210, 304] width 4 height 43
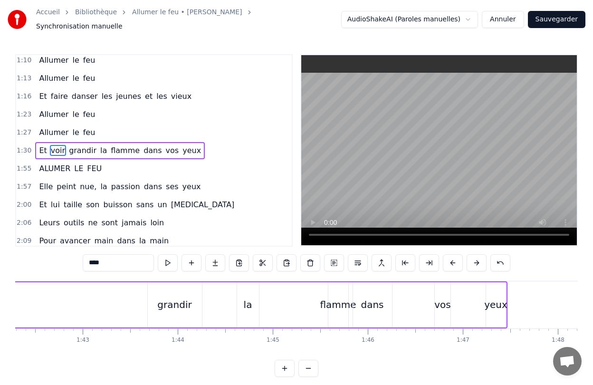
scroll to position [0, 9743]
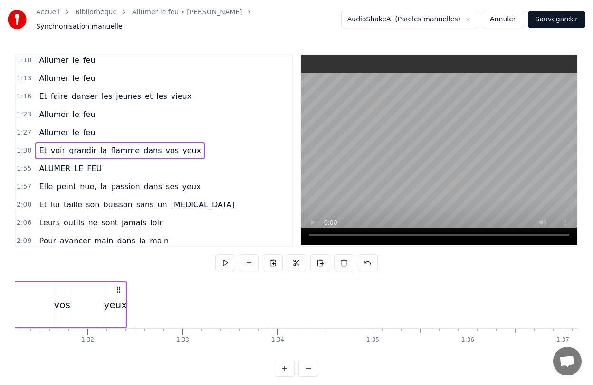
scroll to position [0, 8665]
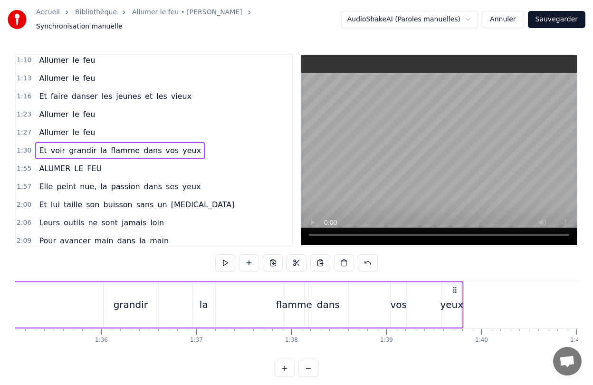
drag, startPoint x: 476, startPoint y: 284, endPoint x: 546, endPoint y: 278, distance: 71.0
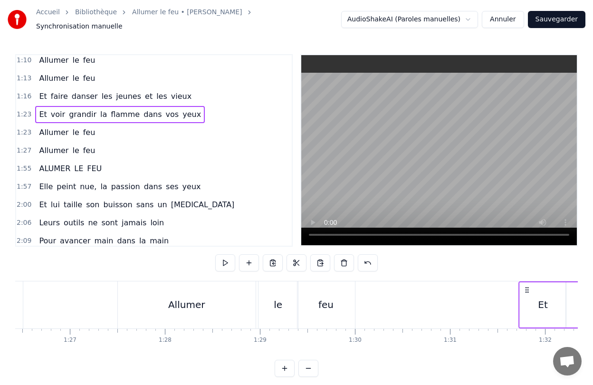
scroll to position [0, 8219]
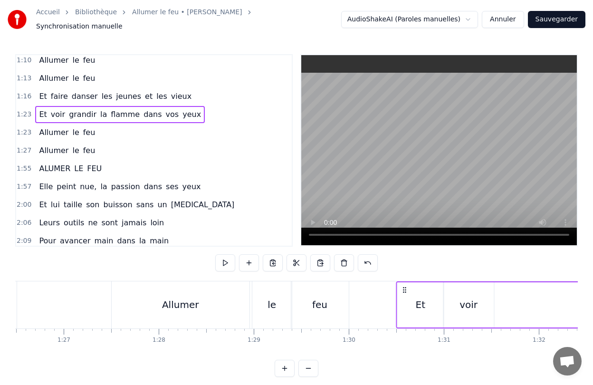
drag, startPoint x: 46, startPoint y: 285, endPoint x: 403, endPoint y: 301, distance: 357.7
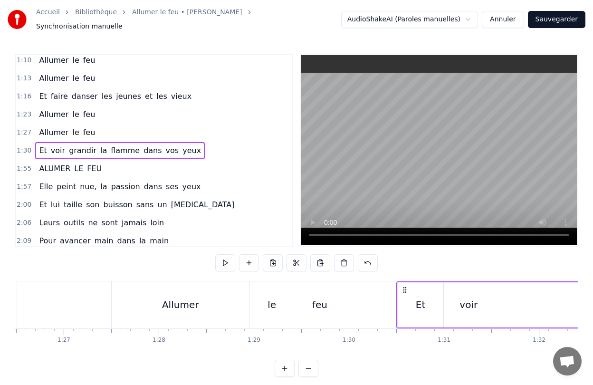
click at [513, 265] on div "0:28 Elle a peint le bonheur sur lui 0:32 Lui dans les buissons laisse des trac…" at bounding box center [296, 215] width 563 height 323
click at [474, 365] on div "0:28 Elle a peint le bonheur sur lui 0:32 Lui dans les buissons laisse des trac…" at bounding box center [296, 215] width 563 height 323
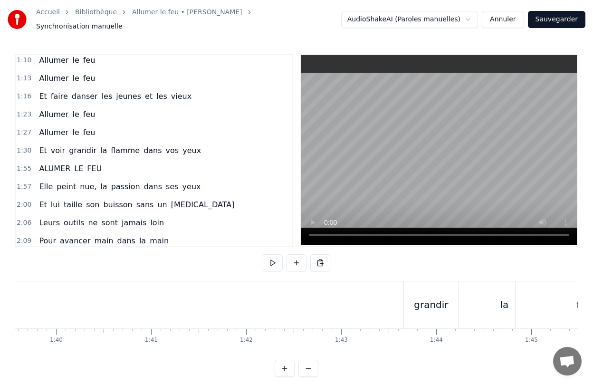
scroll to position [0, 9481]
click at [395, 315] on div "grandir" at bounding box center [412, 304] width 54 height 47
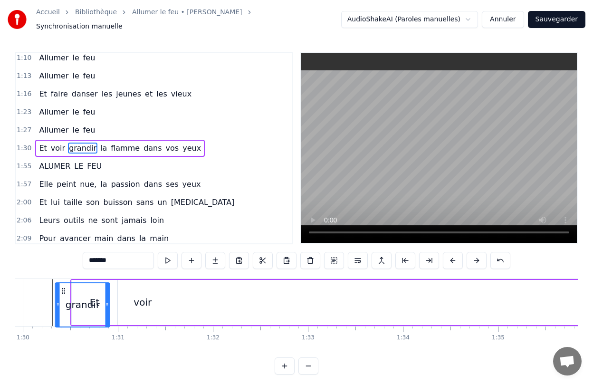
scroll to position [0, 8518]
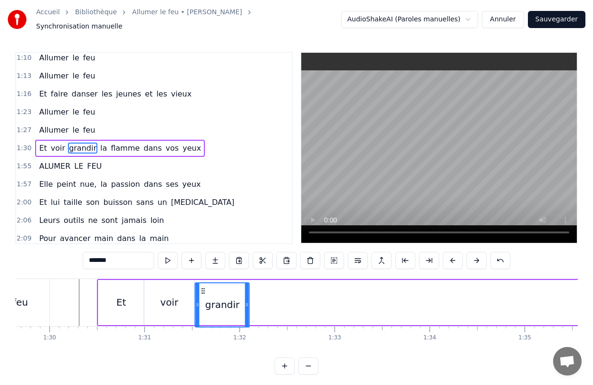
drag, startPoint x: 394, startPoint y: 287, endPoint x: 203, endPoint y: 288, distance: 191.0
click at [203, 288] on icon at bounding box center [204, 291] width 8 height 8
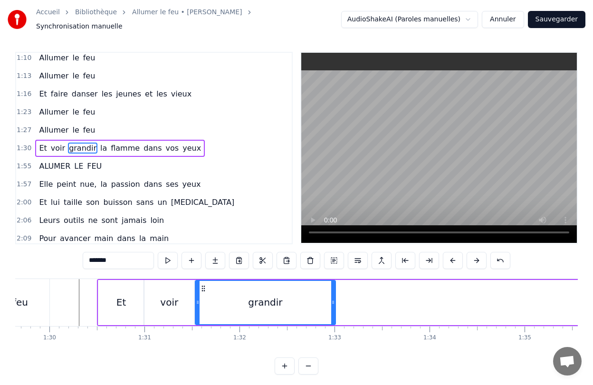
drag, startPoint x: 260, startPoint y: 297, endPoint x: 333, endPoint y: 296, distance: 72.2
click at [333, 298] on icon at bounding box center [333, 302] width 4 height 8
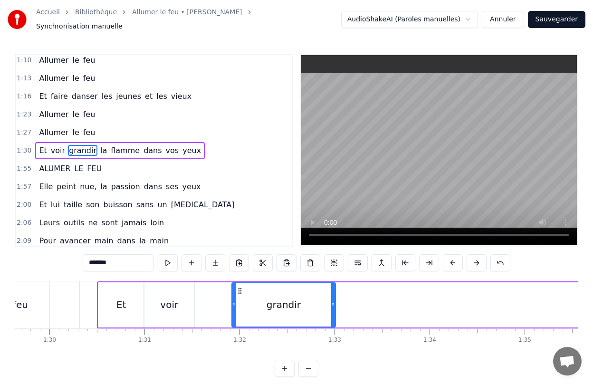
drag, startPoint x: 198, startPoint y: 305, endPoint x: 235, endPoint y: 305, distance: 36.6
click at [235, 305] on div at bounding box center [234, 304] width 4 height 43
click at [178, 305] on div "voir" at bounding box center [169, 304] width 50 height 45
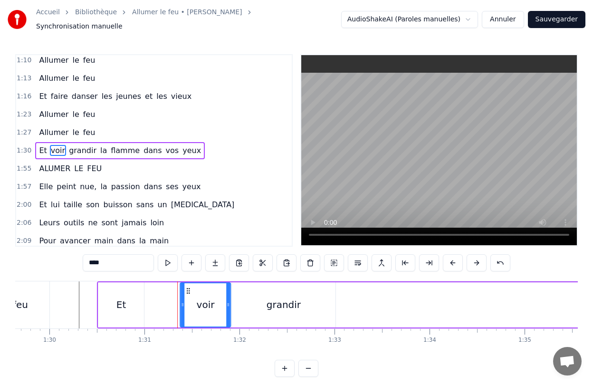
drag, startPoint x: 153, startPoint y: 285, endPoint x: 189, endPoint y: 286, distance: 36.1
click at [189, 287] on icon at bounding box center [189, 291] width 8 height 8
drag, startPoint x: 183, startPoint y: 295, endPoint x: 172, endPoint y: 296, distance: 11.5
click at [172, 296] on div at bounding box center [173, 304] width 4 height 43
click at [137, 303] on div "Et" at bounding box center [121, 304] width 46 height 45
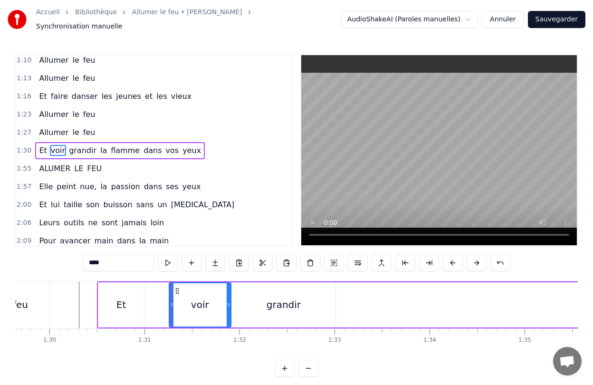
type input "**"
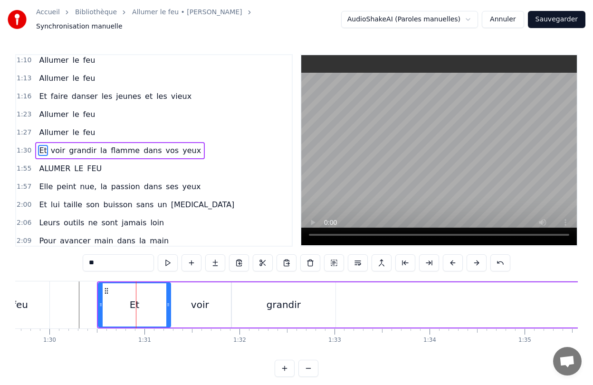
drag, startPoint x: 142, startPoint y: 300, endPoint x: 169, endPoint y: 300, distance: 26.6
click at [169, 301] on icon at bounding box center [168, 305] width 4 height 8
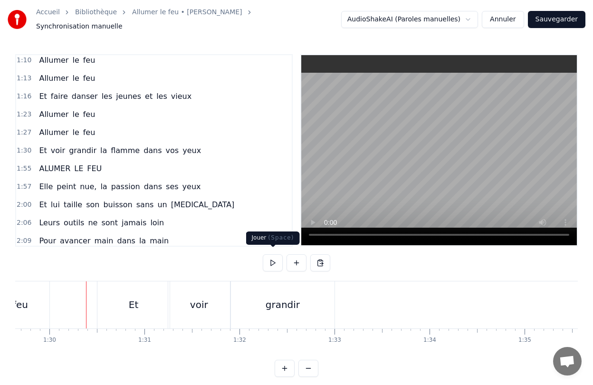
click at [270, 259] on button at bounding box center [273, 262] width 20 height 17
click at [268, 258] on button at bounding box center [273, 262] width 20 height 17
click at [307, 300] on div "grandir" at bounding box center [283, 304] width 104 height 47
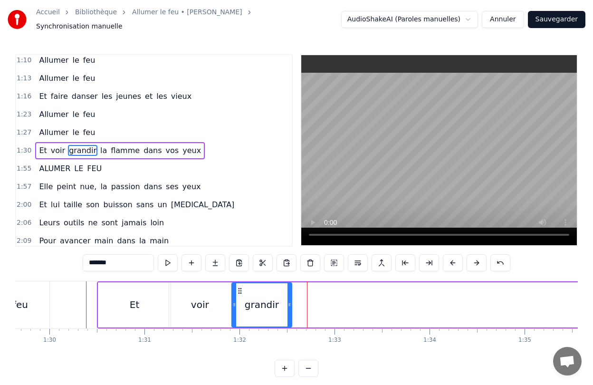
drag, startPoint x: 333, startPoint y: 299, endPoint x: 289, endPoint y: 310, distance: 45.1
click at [289, 310] on div at bounding box center [289, 304] width 4 height 43
click at [202, 311] on div "voir" at bounding box center [200, 304] width 62 height 45
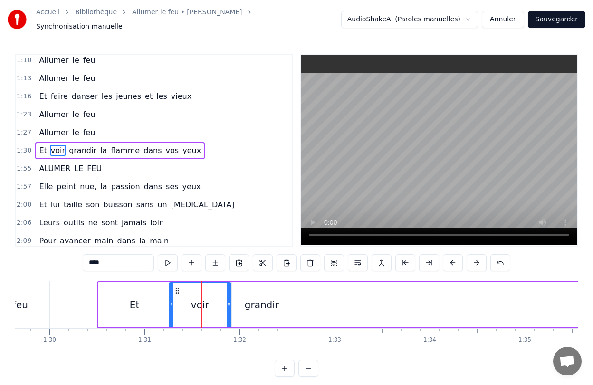
click at [277, 302] on div "grandir" at bounding box center [262, 304] width 60 height 45
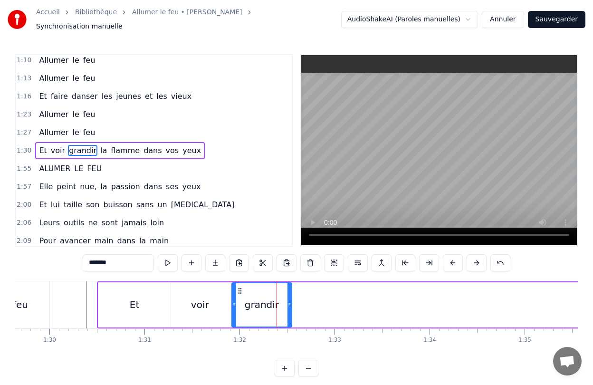
click at [180, 304] on div "voir" at bounding box center [200, 304] width 62 height 45
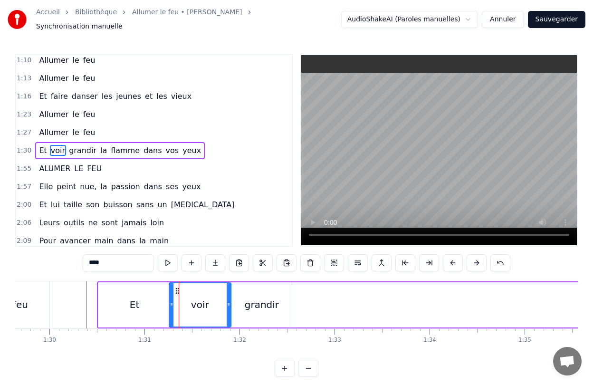
click at [170, 304] on div at bounding box center [172, 304] width 4 height 43
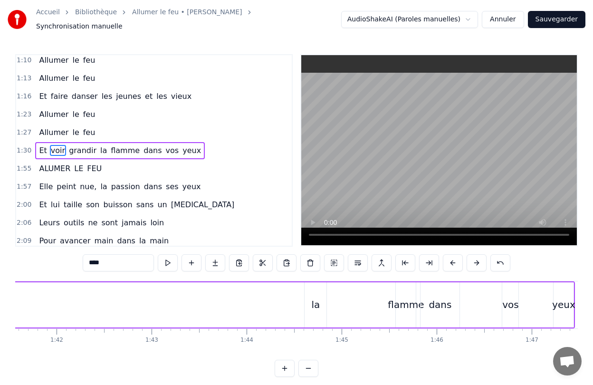
scroll to position [0, 9654]
click at [570, 297] on div "yeux" at bounding box center [560, 304] width 23 height 14
type input "****"
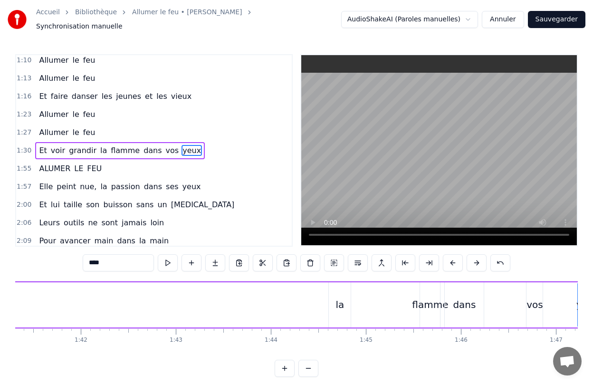
scroll to position [0, 9624]
drag, startPoint x: 345, startPoint y: 295, endPoint x: 243, endPoint y: 301, distance: 102.3
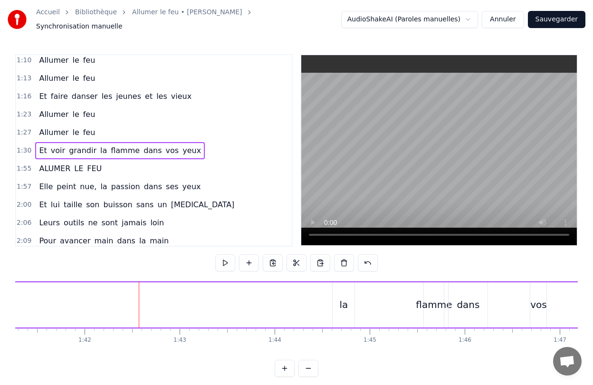
click at [343, 300] on div "la" at bounding box center [344, 304] width 9 height 14
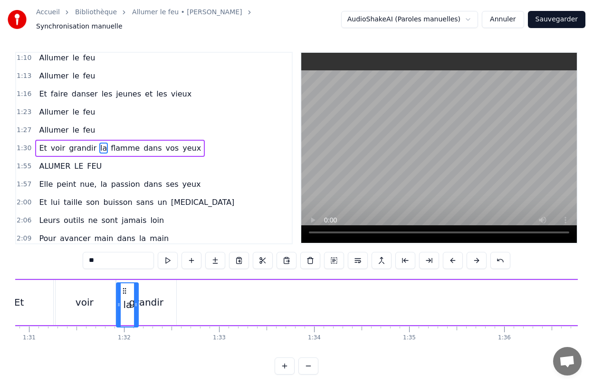
scroll to position [0, 8630]
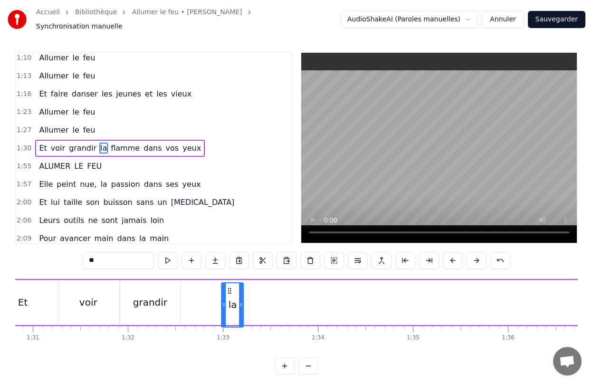
drag, startPoint x: 340, startPoint y: 287, endPoint x: 229, endPoint y: 296, distance: 111.2
click at [229, 296] on div "la" at bounding box center [232, 304] width 21 height 43
drag, startPoint x: 241, startPoint y: 292, endPoint x: 248, endPoint y: 293, distance: 7.1
click at [248, 293] on div at bounding box center [249, 302] width 4 height 43
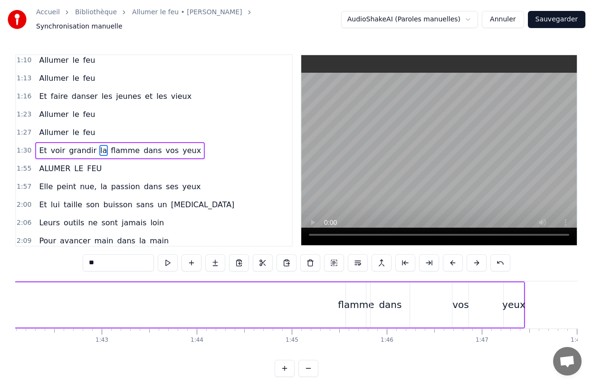
scroll to position [0, 9722]
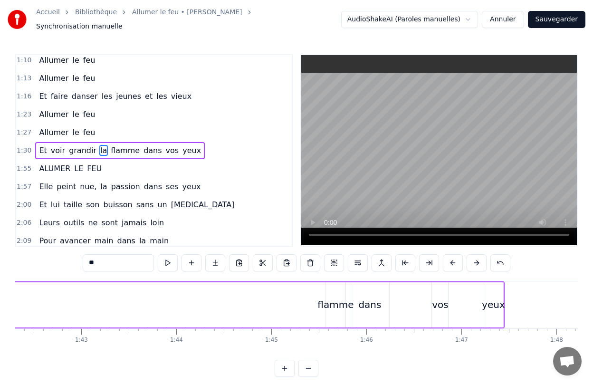
click at [337, 297] on div "flamme" at bounding box center [335, 304] width 36 height 14
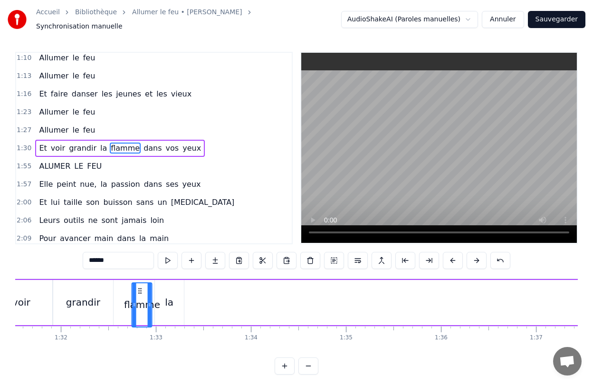
scroll to position [0, 8697]
drag, startPoint x: 333, startPoint y: 287, endPoint x: 191, endPoint y: 289, distance: 142.1
click at [191, 289] on icon at bounding box center [192, 291] width 8 height 8
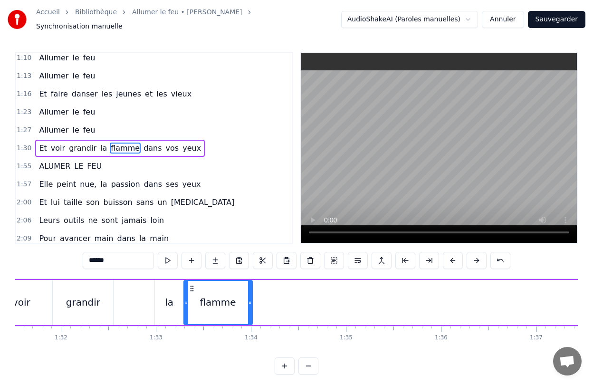
drag, startPoint x: 202, startPoint y: 305, endPoint x: 250, endPoint y: 307, distance: 48.5
click at [250, 307] on div at bounding box center [250, 302] width 4 height 43
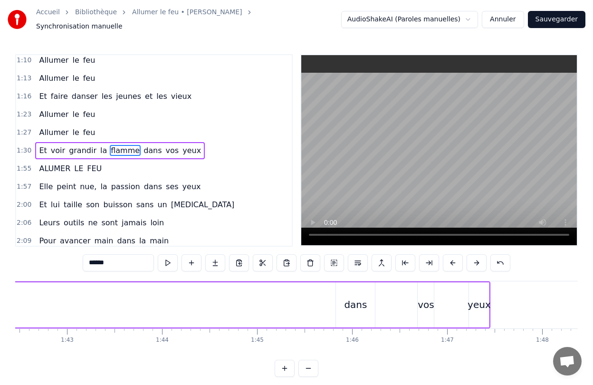
scroll to position [0, 9796]
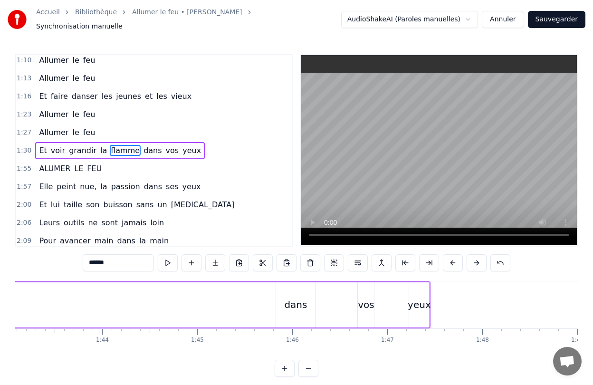
click at [302, 306] on div "dans" at bounding box center [295, 304] width 23 height 14
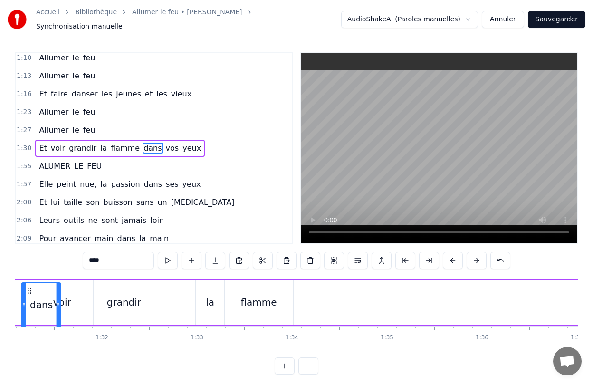
scroll to position [0, 8622]
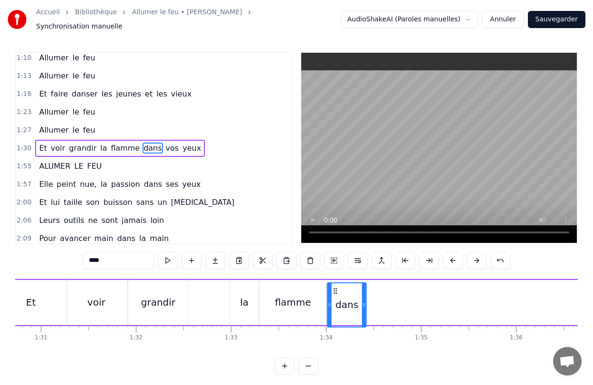
drag, startPoint x: 285, startPoint y: 287, endPoint x: 336, endPoint y: 288, distance: 51.4
click at [336, 288] on icon at bounding box center [336, 291] width 8 height 8
drag, startPoint x: 364, startPoint y: 298, endPoint x: 375, endPoint y: 298, distance: 10.9
click at [375, 298] on icon at bounding box center [375, 302] width 4 height 8
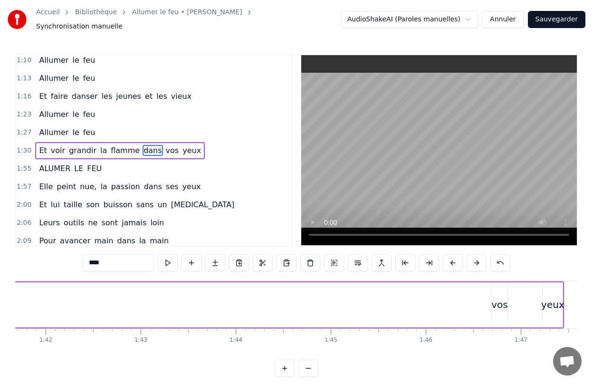
scroll to position [0, 9692]
click at [469, 297] on div "vos" at bounding box center [470, 304] width 17 height 14
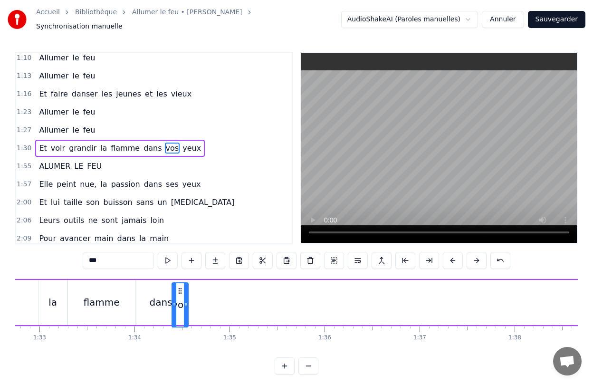
scroll to position [0, 8813]
drag, startPoint x: 469, startPoint y: 286, endPoint x: 195, endPoint y: 277, distance: 274.3
click at [195, 282] on div "vos" at bounding box center [195, 304] width 17 height 45
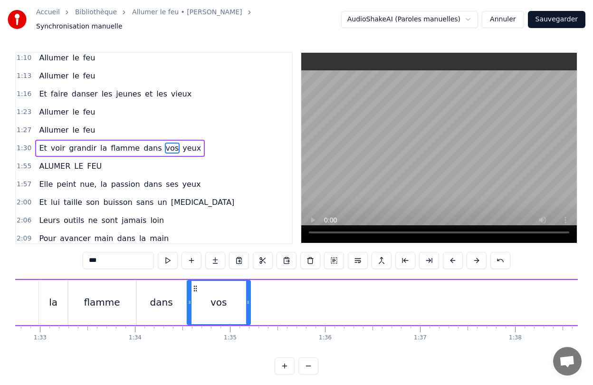
drag, startPoint x: 202, startPoint y: 296, endPoint x: 249, endPoint y: 298, distance: 47.1
click at [249, 298] on icon at bounding box center [248, 302] width 4 height 8
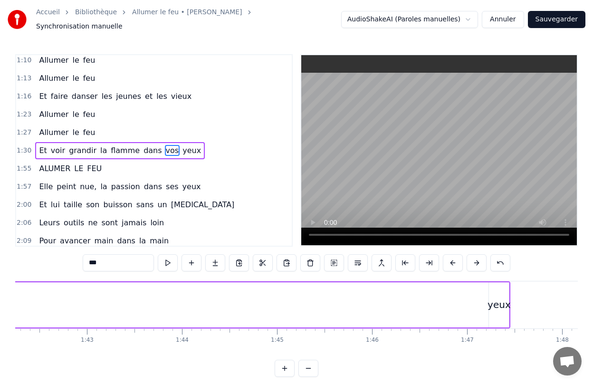
scroll to position [0, 9729]
click at [489, 282] on div "yeux" at bounding box center [487, 304] width 20 height 45
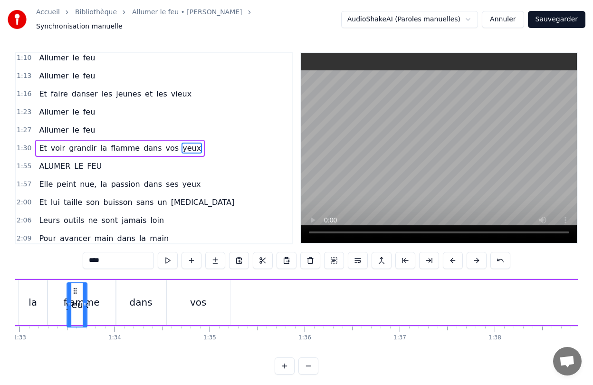
scroll to position [0, 8825]
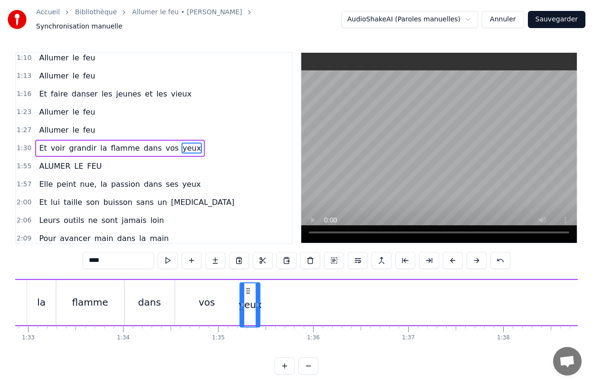
drag, startPoint x: 483, startPoint y: 286, endPoint x: 246, endPoint y: 288, distance: 236.6
click at [246, 288] on icon at bounding box center [248, 291] width 8 height 8
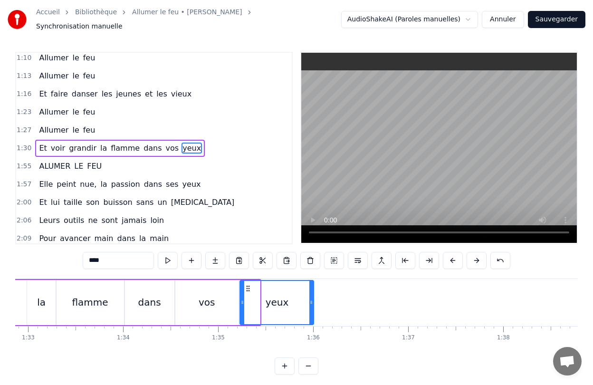
drag, startPoint x: 259, startPoint y: 300, endPoint x: 313, endPoint y: 306, distance: 54.5
click at [313, 306] on div at bounding box center [311, 302] width 4 height 43
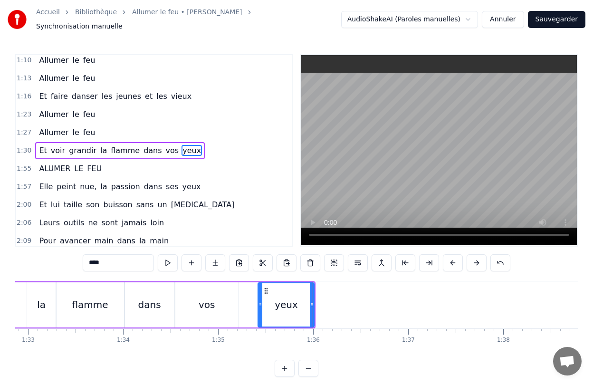
drag, startPoint x: 242, startPoint y: 306, endPoint x: 260, endPoint y: 309, distance: 18.2
click at [260, 309] on div at bounding box center [260, 304] width 4 height 43
click at [230, 309] on div "vos" at bounding box center [206, 304] width 63 height 45
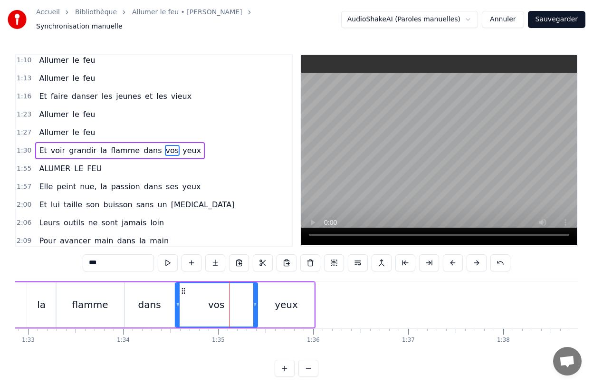
drag, startPoint x: 235, startPoint y: 306, endPoint x: 254, endPoint y: 306, distance: 19.0
click at [254, 306] on div at bounding box center [255, 304] width 4 height 43
drag, startPoint x: 178, startPoint y: 306, endPoint x: 193, endPoint y: 306, distance: 14.7
click at [193, 306] on div at bounding box center [191, 304] width 4 height 43
click at [170, 306] on div "dans" at bounding box center [149, 304] width 50 height 45
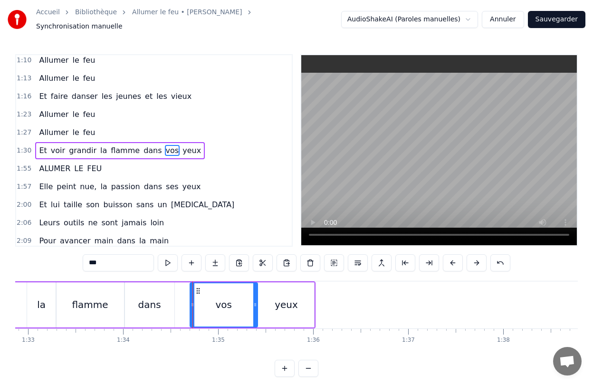
type input "****"
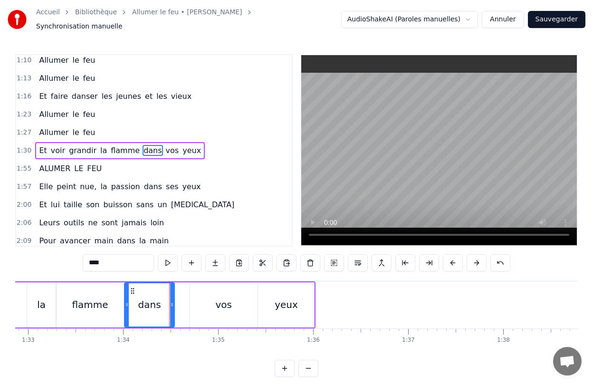
drag, startPoint x: 174, startPoint y: 306, endPoint x: 188, endPoint y: 306, distance: 14.3
click at [188, 306] on div "Et voir grandir la flamme dans vos yeux" at bounding box center [53, 304] width 526 height 47
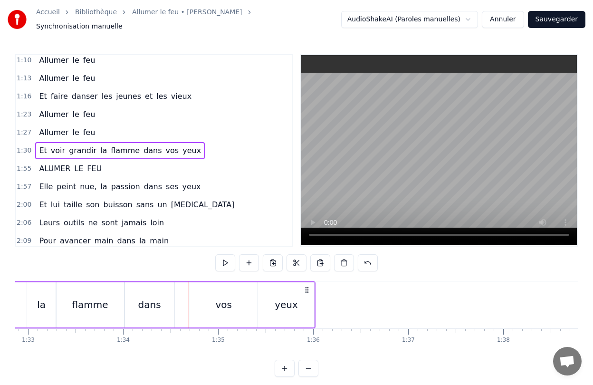
click at [211, 303] on div "vos" at bounding box center [223, 304] width 67 height 45
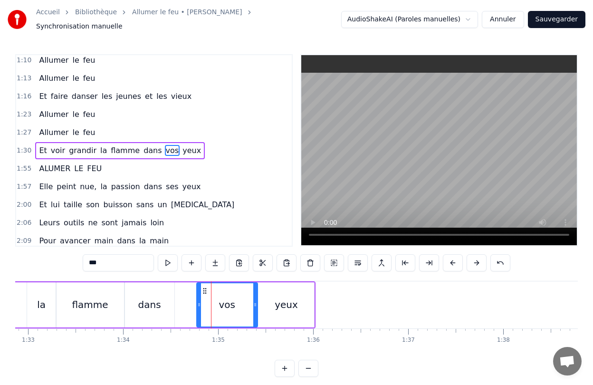
drag, startPoint x: 191, startPoint y: 300, endPoint x: 197, endPoint y: 300, distance: 6.7
click at [197, 301] on icon at bounding box center [199, 305] width 4 height 8
click at [177, 302] on div "Et voir grandir la flamme dans vos yeux" at bounding box center [53, 304] width 526 height 47
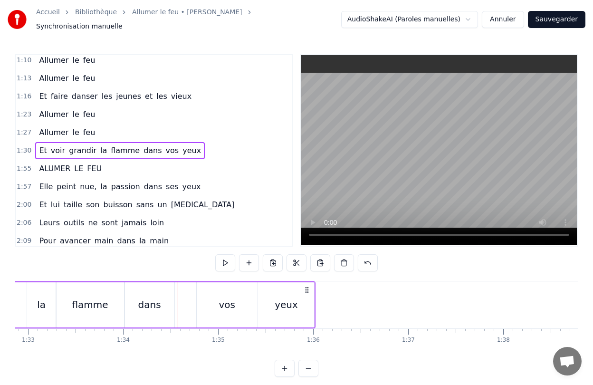
click at [166, 302] on div "dans" at bounding box center [149, 304] width 50 height 45
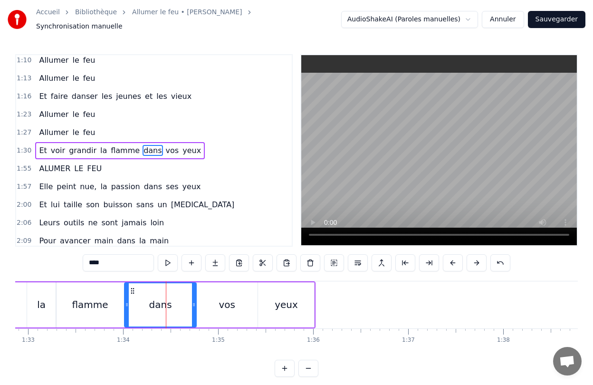
drag, startPoint x: 171, startPoint y: 302, endPoint x: 193, endPoint y: 303, distance: 21.9
click at [193, 303] on icon at bounding box center [194, 305] width 4 height 8
drag, startPoint x: 125, startPoint y: 306, endPoint x: 136, endPoint y: 306, distance: 10.9
click at [136, 306] on div at bounding box center [137, 304] width 4 height 43
click at [114, 306] on div "flamme" at bounding box center [90, 304] width 68 height 45
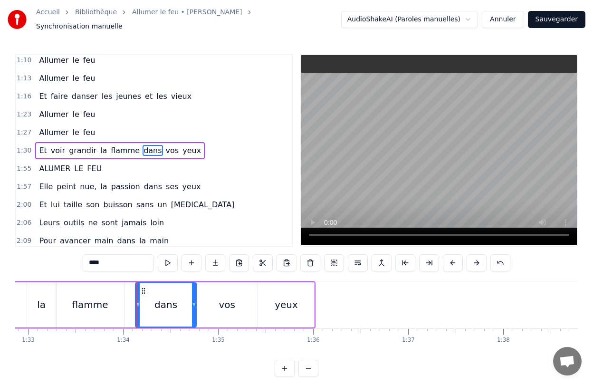
type input "******"
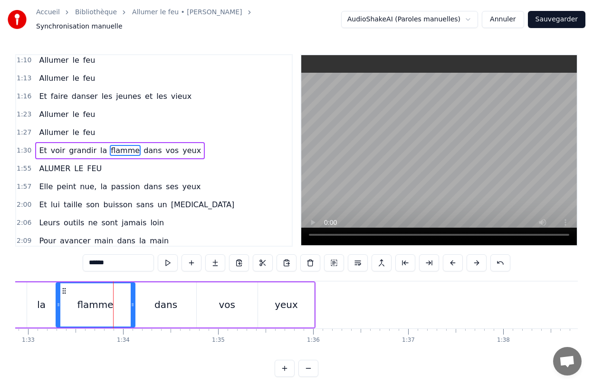
drag, startPoint x: 122, startPoint y: 304, endPoint x: 132, endPoint y: 304, distance: 10.5
click at [132, 304] on div at bounding box center [133, 304] width 4 height 43
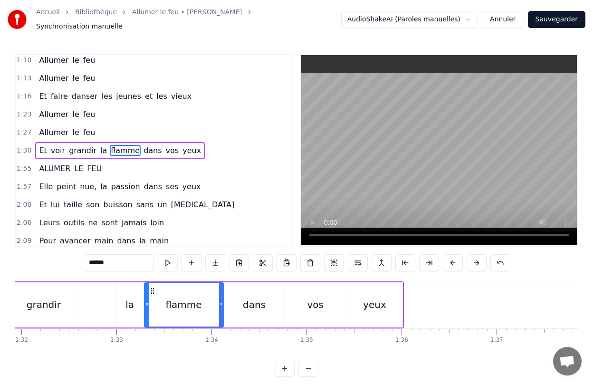
scroll to position [0, 8732]
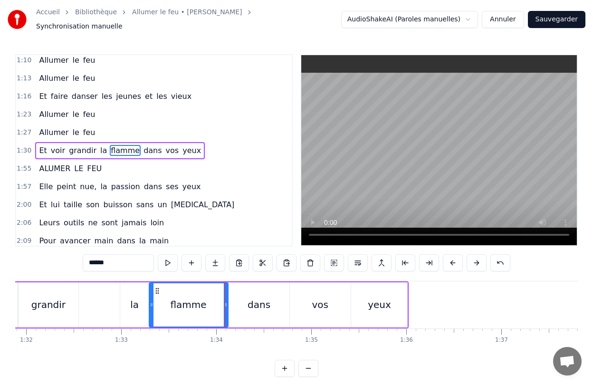
click at [91, 289] on div "Et voir grandir la flamme dans vos yeux" at bounding box center [147, 304] width 526 height 47
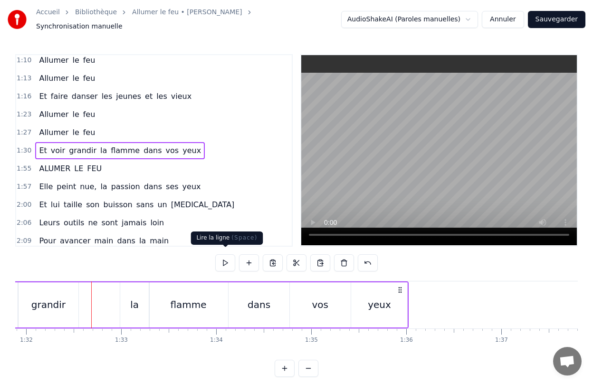
click at [219, 260] on button at bounding box center [225, 262] width 20 height 17
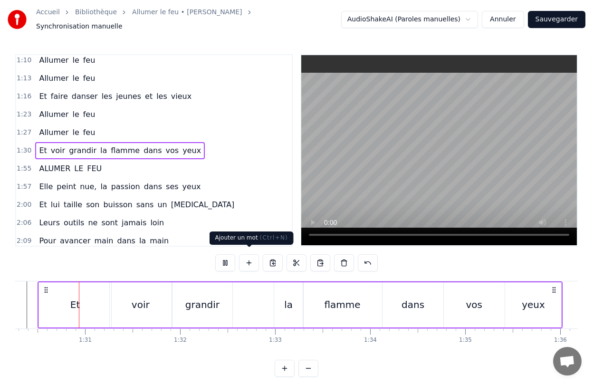
scroll to position [0, 8568]
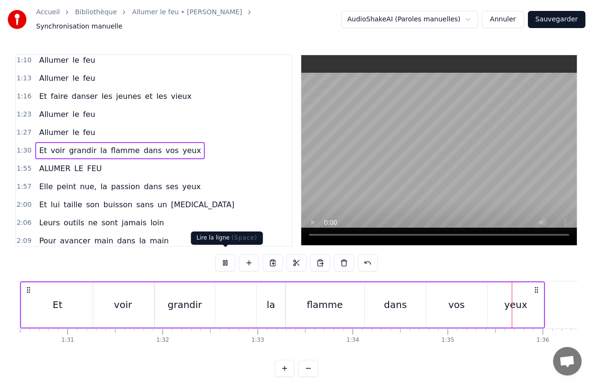
click at [228, 260] on button at bounding box center [225, 262] width 20 height 17
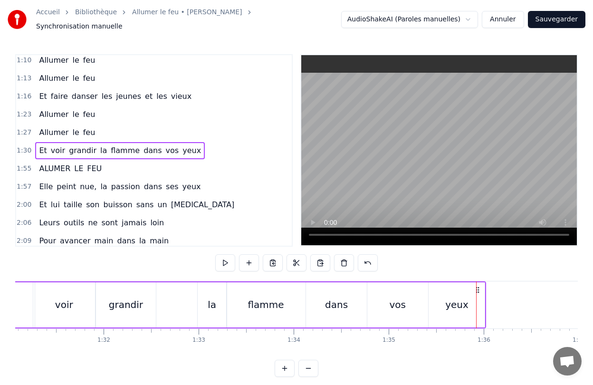
scroll to position [0, 8649]
click at [85, 147] on span "grandir" at bounding box center [82, 150] width 29 height 11
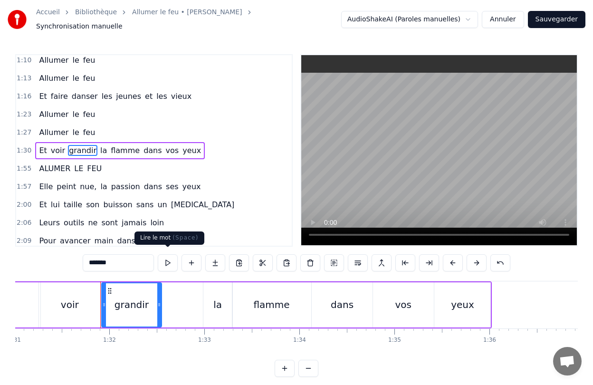
click at [125, 264] on input "*******" at bounding box center [118, 262] width 71 height 17
type input "********"
click at [172, 283] on div "Et voir grandir, la flamme dans vos yeux" at bounding box center [230, 304] width 526 height 47
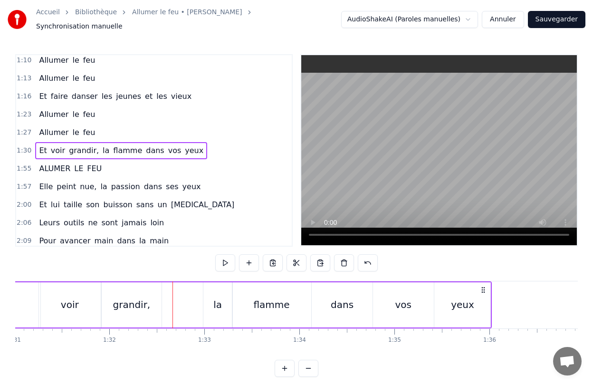
click at [214, 292] on div "la" at bounding box center [217, 304] width 29 height 45
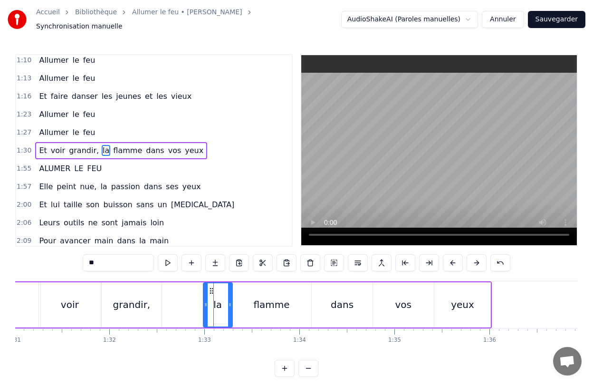
click at [242, 293] on div "flamme" at bounding box center [271, 304] width 79 height 45
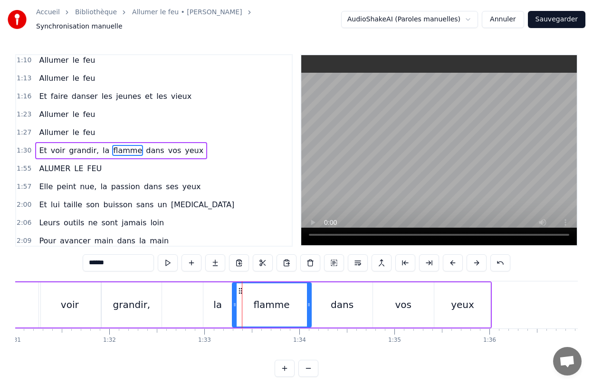
click at [220, 305] on div "la" at bounding box center [217, 304] width 9 height 14
type input "**"
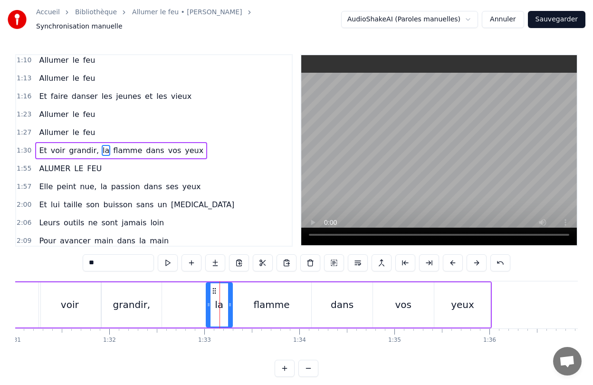
click at [208, 303] on icon at bounding box center [209, 305] width 4 height 8
click at [177, 283] on div "Et voir grandir, la flamme dans vos yeux" at bounding box center [230, 304] width 526 height 47
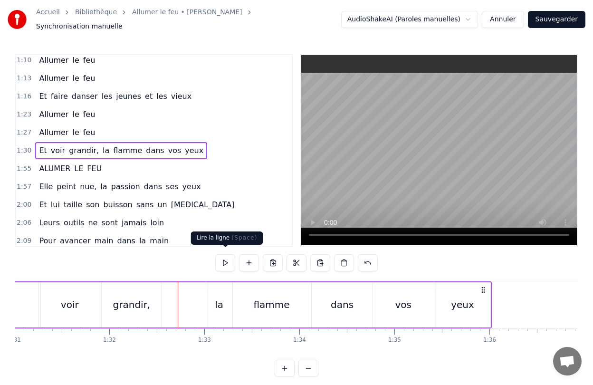
click at [226, 257] on button at bounding box center [225, 262] width 20 height 17
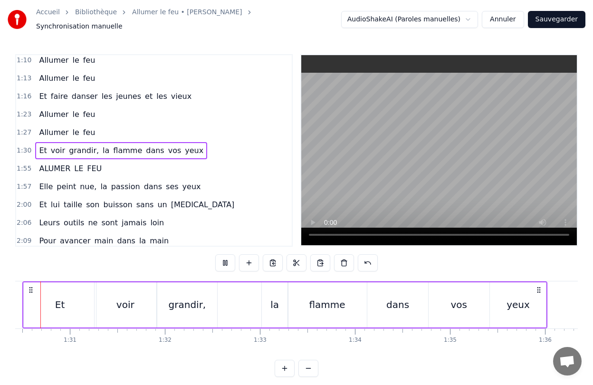
scroll to position [0, 8552]
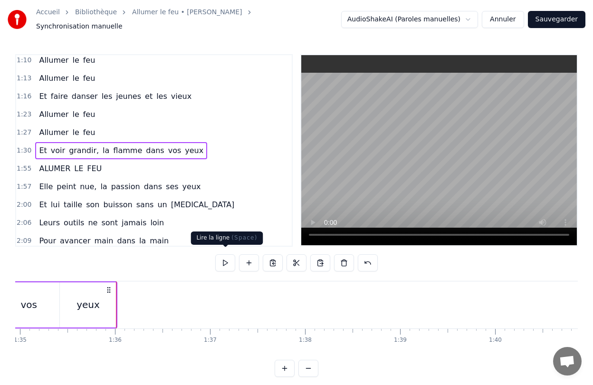
click at [224, 262] on button at bounding box center [225, 262] width 20 height 17
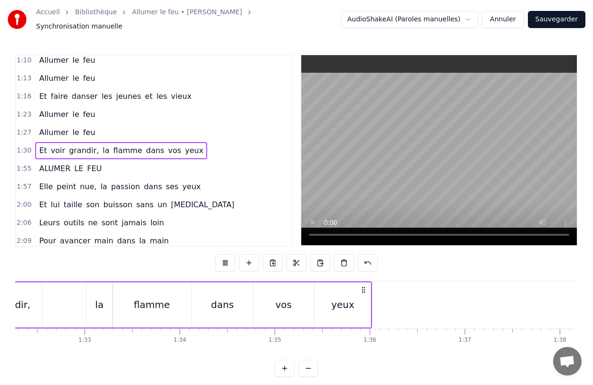
click at [224, 262] on button at bounding box center [225, 262] width 20 height 17
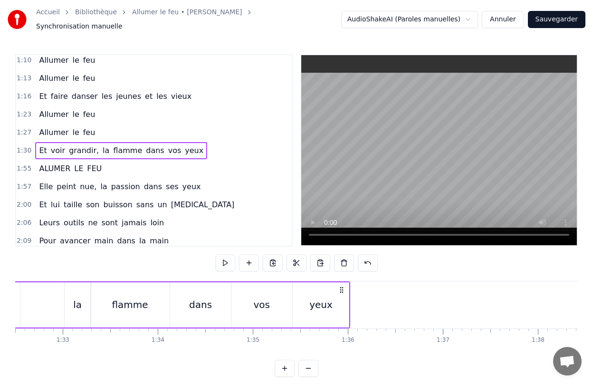
scroll to position [0, 8801]
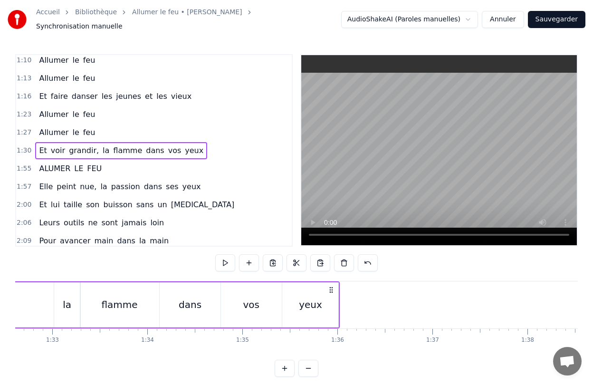
click at [75, 163] on span "LE" at bounding box center [78, 168] width 11 height 11
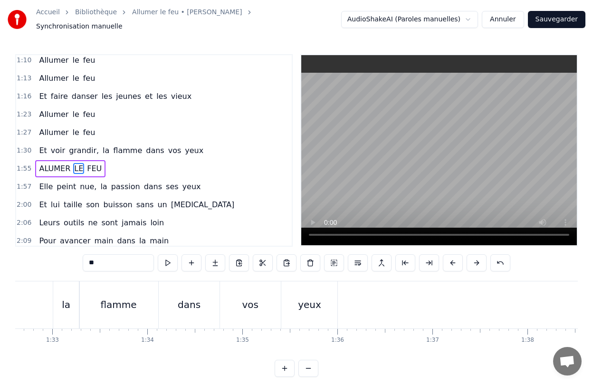
scroll to position [257, 0]
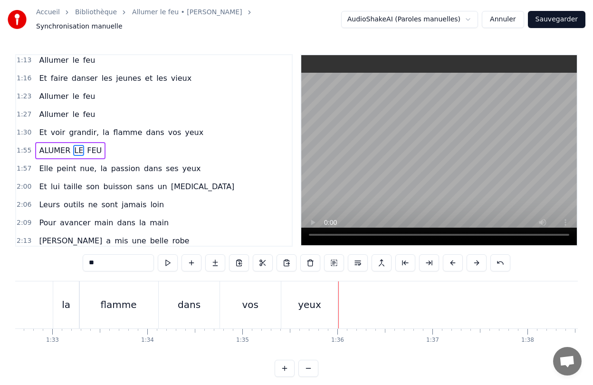
click at [52, 145] on span "ALUMER" at bounding box center [54, 150] width 33 height 11
type input "******"
click at [58, 147] on span "ALUMER" at bounding box center [54, 150] width 33 height 11
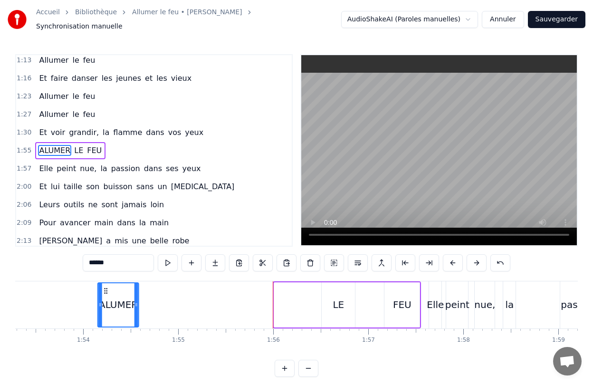
scroll to position [0, 10725]
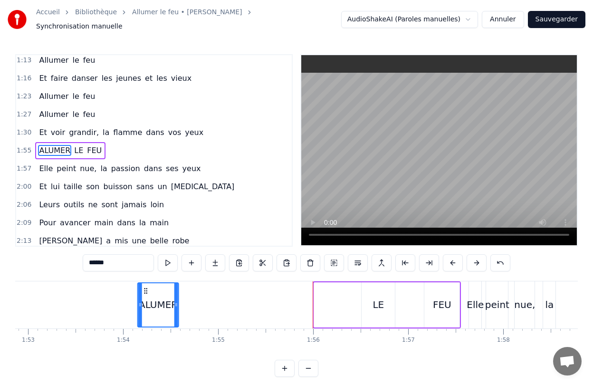
drag, startPoint x: 69, startPoint y: 287, endPoint x: 264, endPoint y: 298, distance: 195.1
click at [178, 298] on div "ALUMER" at bounding box center [158, 304] width 40 height 43
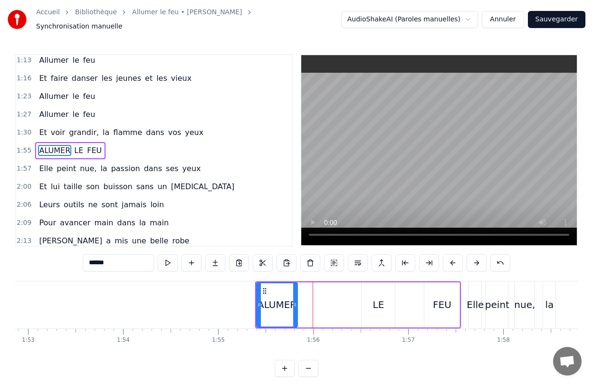
click at [344, 310] on div "ALUMER LE FEU" at bounding box center [358, 304] width 206 height 47
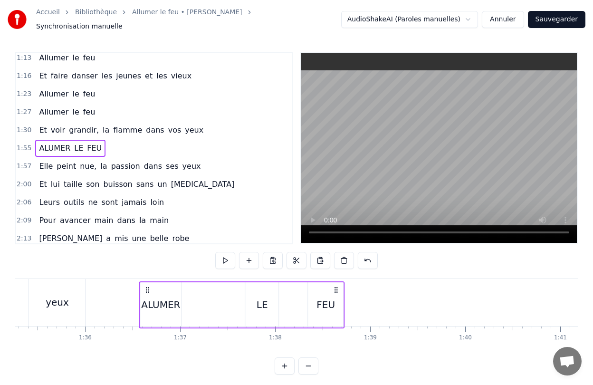
scroll to position [0, 9050]
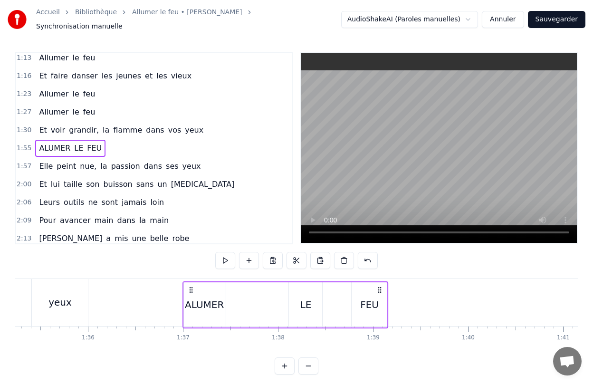
drag, startPoint x: 265, startPoint y: 284, endPoint x: 192, endPoint y: 287, distance: 73.2
click at [192, 287] on icon at bounding box center [191, 290] width 8 height 8
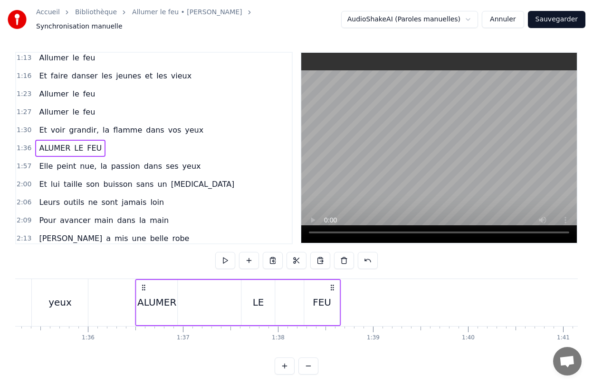
drag, startPoint x: 191, startPoint y: 282, endPoint x: 144, endPoint y: 290, distance: 47.7
click at [144, 290] on div "ALUMER LE FEU" at bounding box center [238, 302] width 206 height 47
click at [256, 305] on div "LE" at bounding box center [258, 302] width 33 height 45
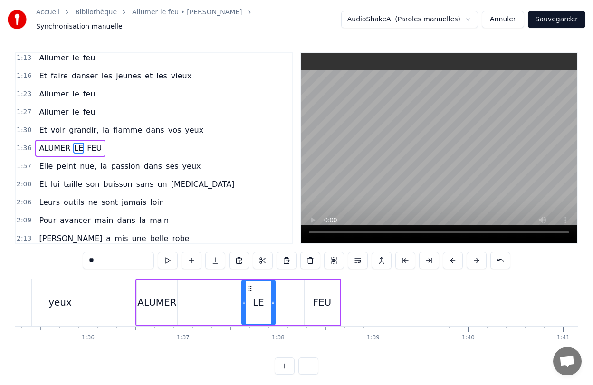
scroll to position [0, 0]
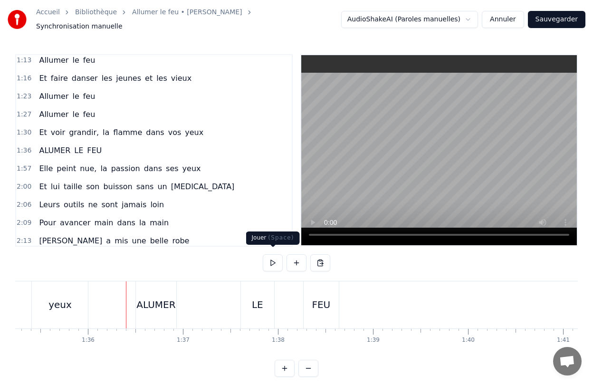
click at [268, 260] on button at bounding box center [273, 262] width 20 height 17
click at [162, 308] on div "ALUMER" at bounding box center [156, 304] width 41 height 47
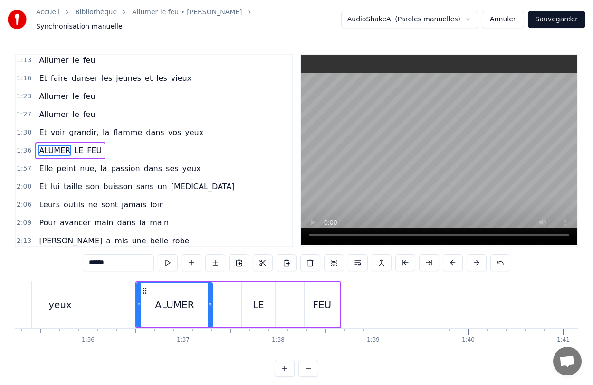
drag, startPoint x: 176, startPoint y: 306, endPoint x: 211, endPoint y: 306, distance: 35.2
click at [211, 306] on div at bounding box center [210, 304] width 4 height 43
click at [264, 309] on div "LE" at bounding box center [258, 304] width 33 height 45
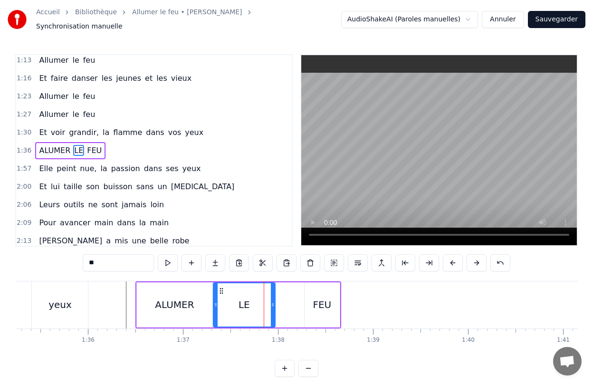
drag, startPoint x: 243, startPoint y: 304, endPoint x: 215, endPoint y: 303, distance: 28.5
click at [215, 303] on icon at bounding box center [216, 305] width 4 height 8
click at [275, 306] on div "LE" at bounding box center [244, 304] width 63 height 45
drag, startPoint x: 272, startPoint y: 305, endPoint x: 242, endPoint y: 309, distance: 30.7
click at [242, 309] on div at bounding box center [242, 304] width 4 height 43
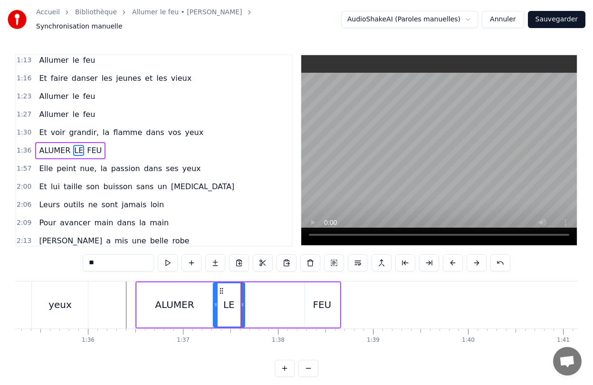
click at [307, 309] on div "FEU" at bounding box center [322, 304] width 35 height 45
type input "***"
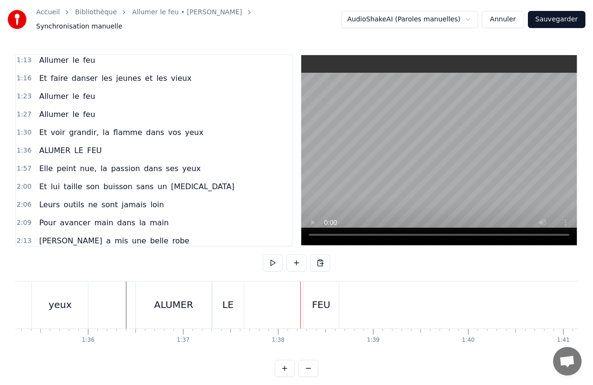
click at [304, 301] on div "FEU" at bounding box center [321, 304] width 35 height 47
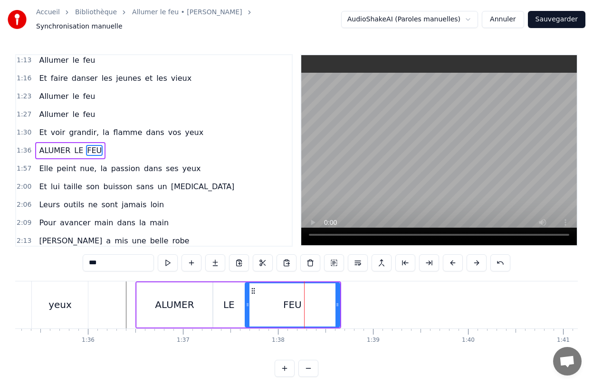
drag, startPoint x: 307, startPoint y: 301, endPoint x: 248, endPoint y: 303, distance: 59.4
click at [248, 303] on icon at bounding box center [248, 305] width 4 height 8
drag, startPoint x: 337, startPoint y: 302, endPoint x: 370, endPoint y: 304, distance: 33.3
click at [370, 304] on div at bounding box center [371, 304] width 4 height 43
click at [128, 272] on div "0:28 Elle a peint le bonheur sur lui 0:32 Lui dans les buissons laisse des trac…" at bounding box center [296, 215] width 563 height 323
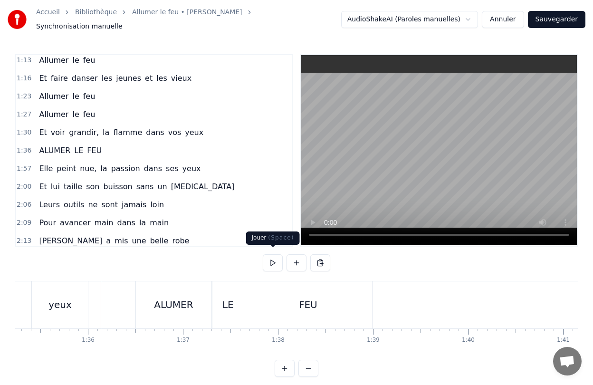
click at [267, 259] on button at bounding box center [273, 262] width 20 height 17
click at [271, 258] on button at bounding box center [273, 262] width 20 height 17
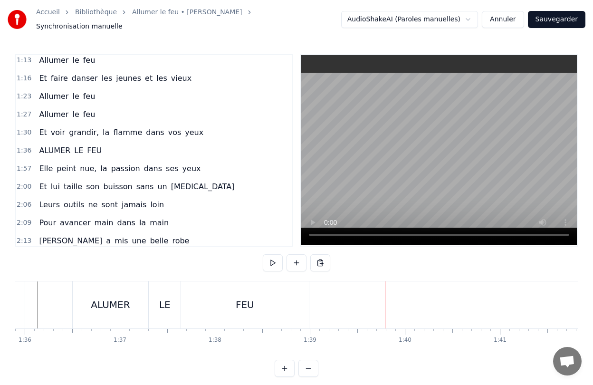
scroll to position [0, 9114]
click at [298, 258] on button at bounding box center [297, 262] width 20 height 17
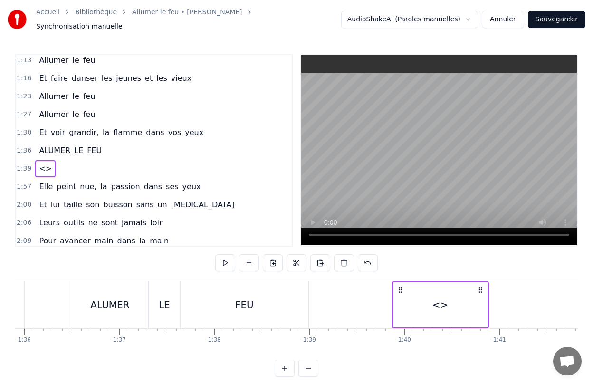
click at [438, 302] on div "<>" at bounding box center [440, 304] width 16 height 14
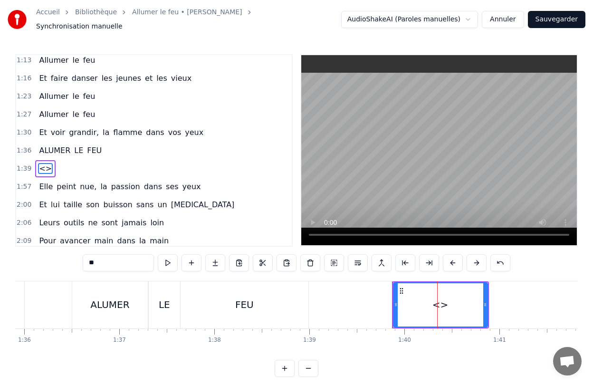
scroll to position [275, 0]
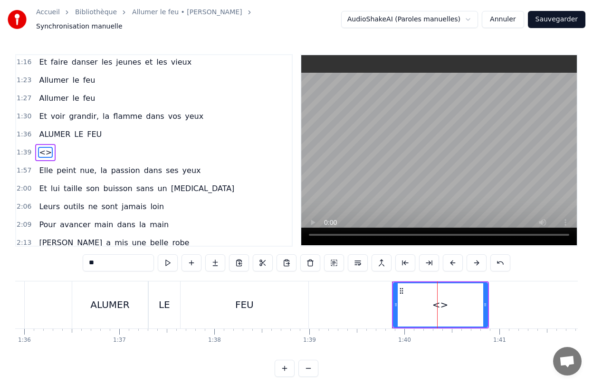
click at [438, 302] on div "<>" at bounding box center [440, 304] width 16 height 14
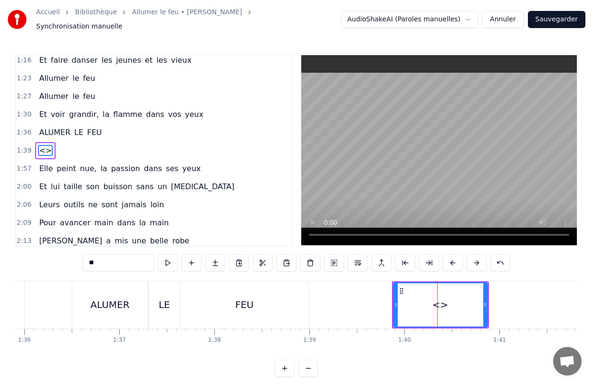
click at [443, 303] on div "<>" at bounding box center [440, 304] width 16 height 14
click at [102, 261] on input "**" at bounding box center [118, 262] width 71 height 17
type input "*"
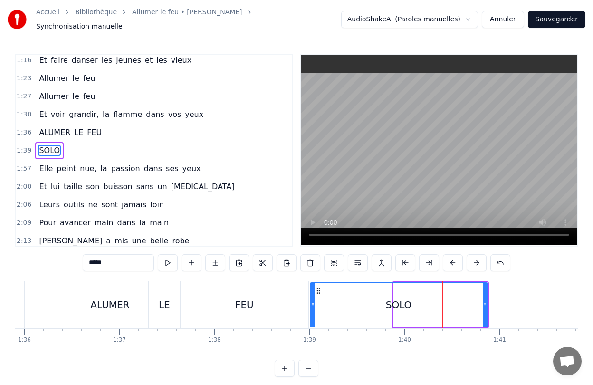
drag, startPoint x: 394, startPoint y: 300, endPoint x: 311, endPoint y: 313, distance: 84.1
click at [311, 313] on div at bounding box center [313, 304] width 4 height 43
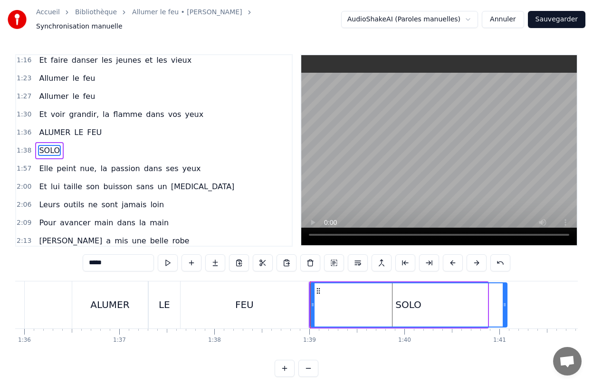
drag, startPoint x: 483, startPoint y: 304, endPoint x: 504, endPoint y: 304, distance: 20.4
click at [504, 304] on div at bounding box center [505, 304] width 4 height 43
drag, startPoint x: 506, startPoint y: 305, endPoint x: 593, endPoint y: 303, distance: 87.0
click at [593, 303] on div "Accueil Bibliothèque Allumer le feu • [PERSON_NAME] Synchronisation manuelle Au…" at bounding box center [296, 188] width 593 height 377
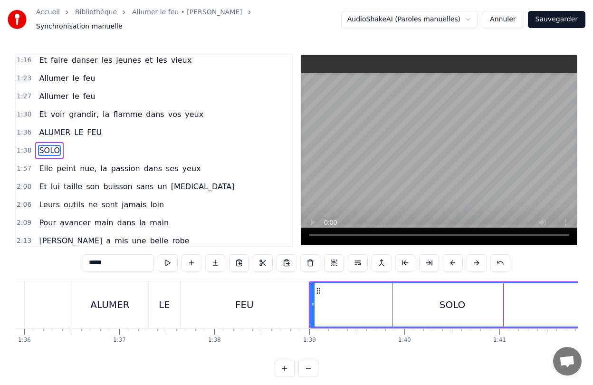
click at [469, 344] on div "Elle a peint le bonheur sur lui [PERSON_NAME] dans les buissons laisse des trac…" at bounding box center [296, 316] width 563 height 71
click at [533, 262] on div "0:28 Elle a peint le bonheur sur lui 0:32 Lui dans les buissons laisse des trac…" at bounding box center [296, 215] width 563 height 323
click at [337, 340] on div "Elle a peint le bonheur sur lui [PERSON_NAME] dans les buissons laisse des trac…" at bounding box center [296, 316] width 563 height 71
click at [273, 272] on div "0:28 Elle a peint le bonheur sur lui 0:32 Lui dans les buissons laisse des trac…" at bounding box center [296, 215] width 563 height 323
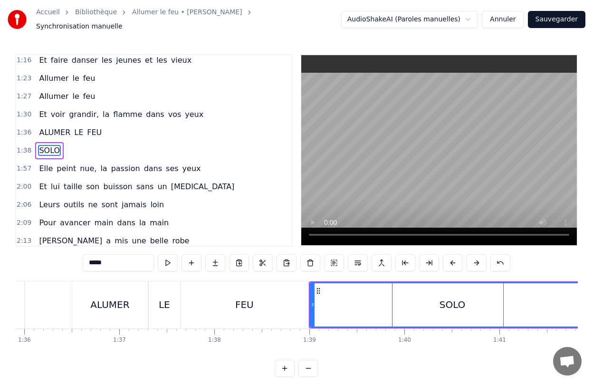
click at [193, 302] on div "FEU" at bounding box center [245, 304] width 128 height 47
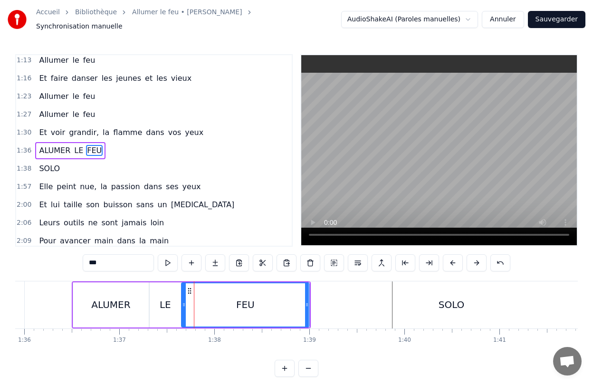
click at [349, 312] on div "SOLO" at bounding box center [451, 304] width 285 height 47
type input "****"
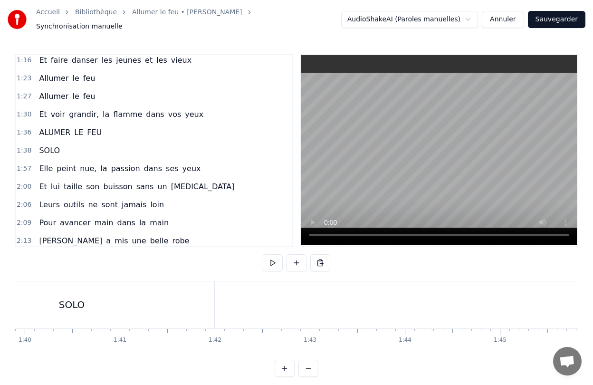
scroll to position [0, 9505]
click at [184, 302] on div "SOLO" at bounding box center [60, 304] width 285 height 47
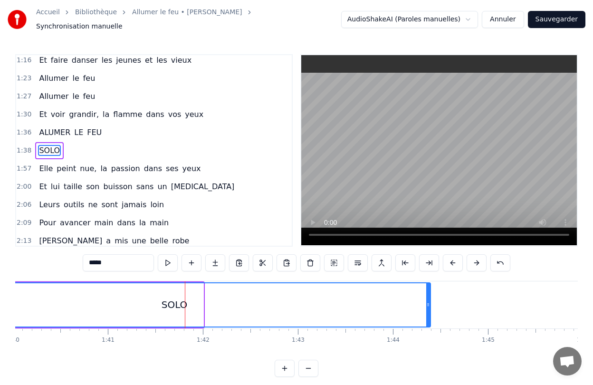
drag, startPoint x: 201, startPoint y: 303, endPoint x: 428, endPoint y: 305, distance: 227.1
click at [428, 305] on div at bounding box center [428, 304] width 4 height 43
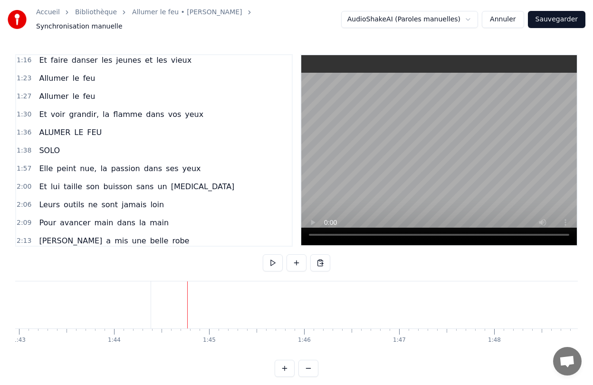
scroll to position [0, 9795]
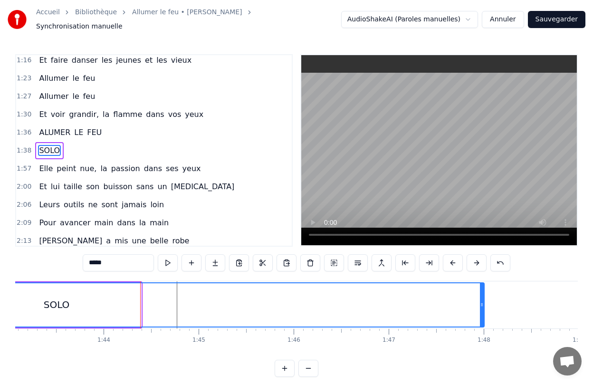
drag, startPoint x: 139, startPoint y: 303, endPoint x: 482, endPoint y: 310, distance: 343.1
click at [482, 310] on div at bounding box center [482, 304] width 4 height 43
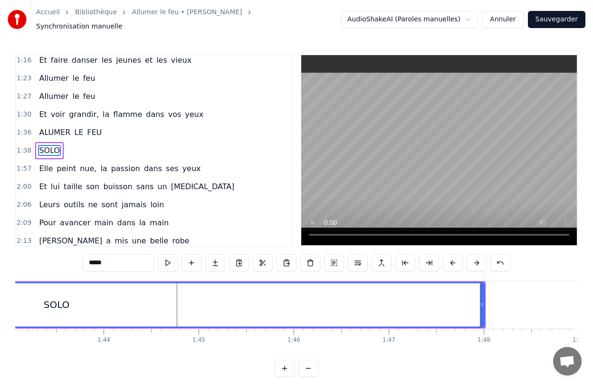
click at [498, 366] on div "0:28 Elle a peint le bonheur sur lui 0:32 Lui dans les buissons laisse des trac…" at bounding box center [296, 215] width 563 height 323
click at [511, 357] on div "0:28 Elle a peint le bonheur sur lui 0:32 Lui dans les buissons laisse des trac…" at bounding box center [296, 215] width 563 height 323
click at [96, 148] on div "1:38 SOLO" at bounding box center [154, 151] width 276 height 18
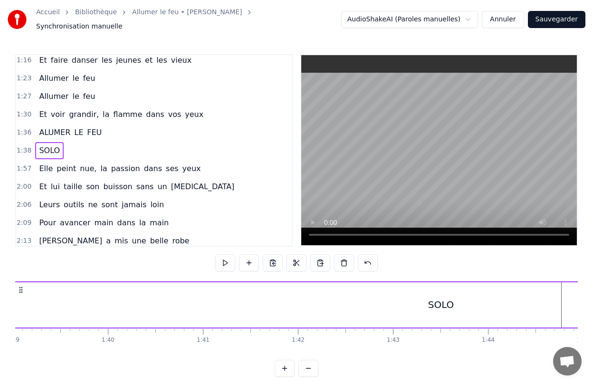
click at [79, 128] on span "LE" at bounding box center [78, 132] width 11 height 11
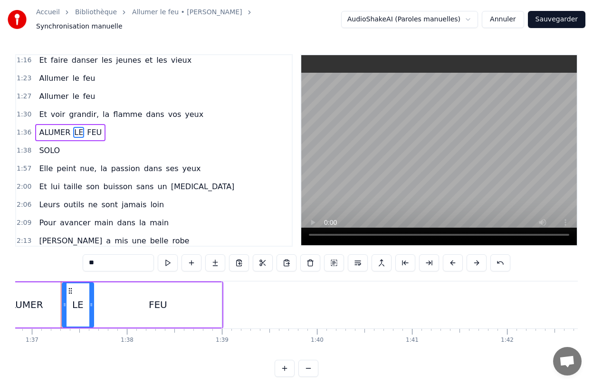
scroll to position [0, 9199]
click at [230, 271] on div "0:28 Elle a peint le bonheur sur lui 0:32 Lui dans les buissons laisse des trac…" at bounding box center [296, 215] width 563 height 323
type input "****"
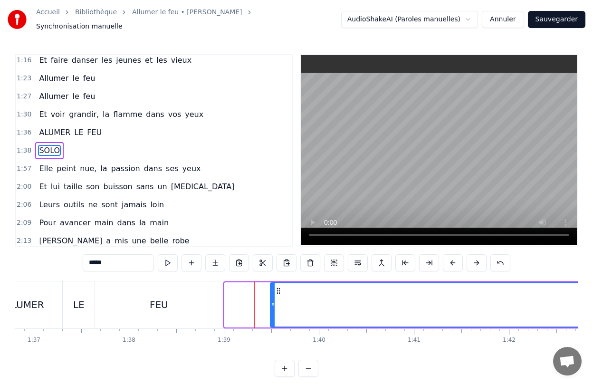
drag, startPoint x: 225, startPoint y: 297, endPoint x: 271, endPoint y: 300, distance: 45.7
click at [271, 301] on icon at bounding box center [273, 305] width 4 height 8
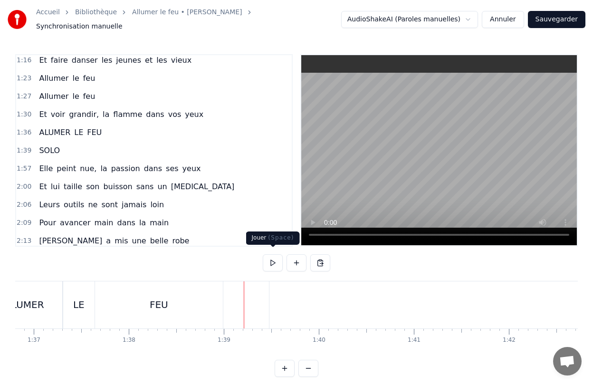
click at [268, 262] on button at bounding box center [273, 262] width 20 height 17
click at [269, 261] on button at bounding box center [273, 262] width 20 height 17
click at [265, 265] on button at bounding box center [273, 262] width 20 height 17
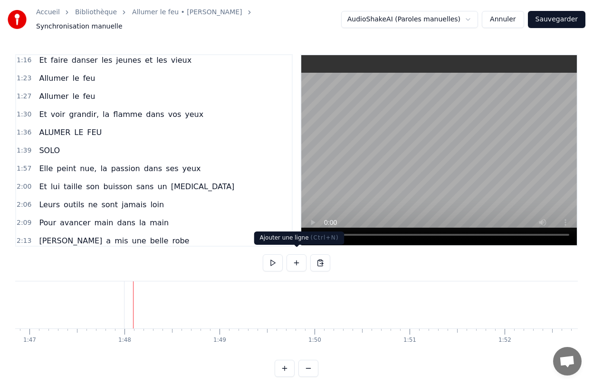
click at [301, 258] on button at bounding box center [297, 262] width 20 height 17
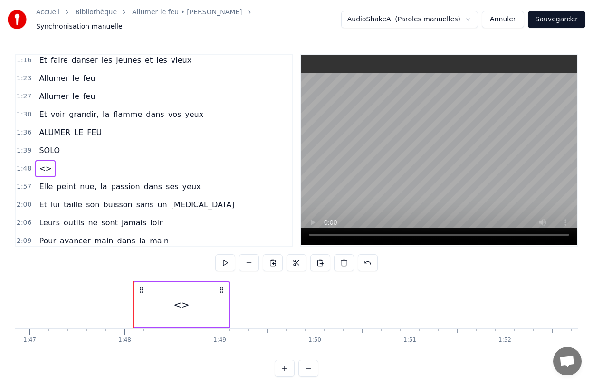
click at [183, 300] on div "<>" at bounding box center [181, 304] width 16 height 14
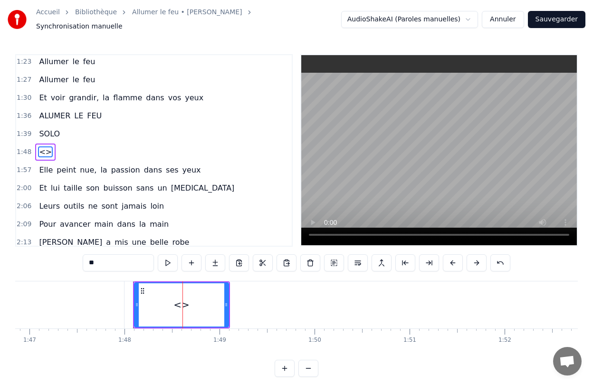
scroll to position [293, 0]
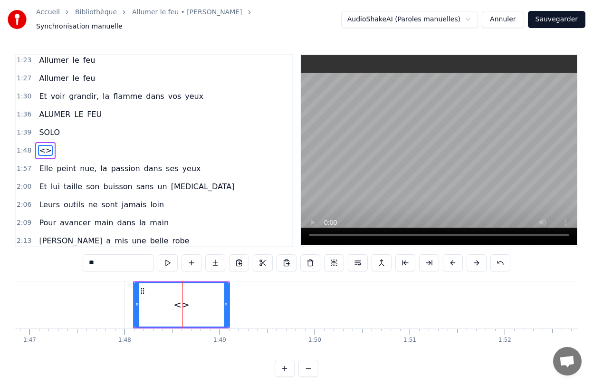
click at [105, 259] on input "**" at bounding box center [118, 262] width 71 height 17
type input "*"
drag, startPoint x: 136, startPoint y: 307, endPoint x: 127, endPoint y: 307, distance: 9.0
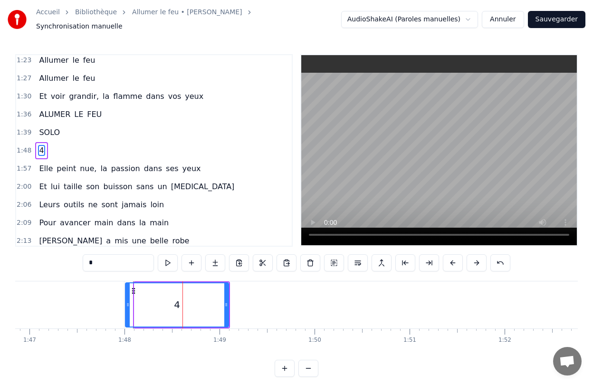
click at [127, 307] on div at bounding box center [128, 304] width 4 height 43
drag, startPoint x: 224, startPoint y: 307, endPoint x: 218, endPoint y: 307, distance: 5.7
click at [218, 307] on div at bounding box center [218, 304] width 4 height 43
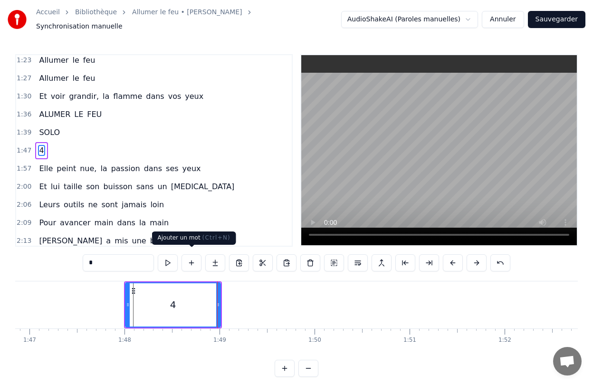
click at [194, 261] on button at bounding box center [192, 262] width 20 height 17
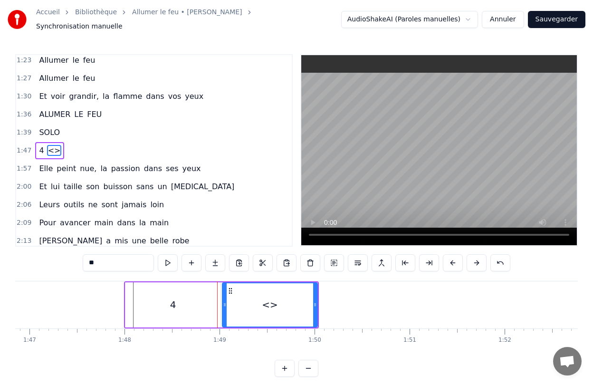
click at [125, 258] on input "**" at bounding box center [118, 262] width 71 height 17
type input "*"
click at [188, 259] on button at bounding box center [192, 262] width 20 height 17
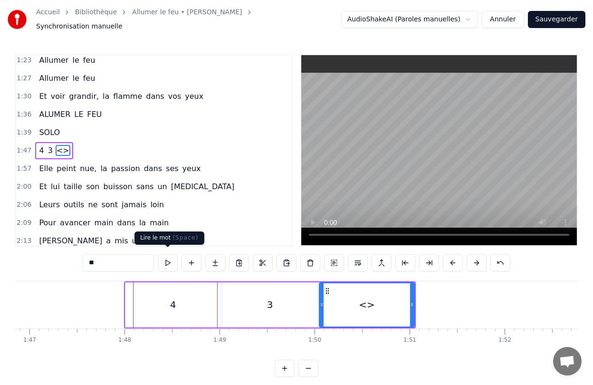
click at [126, 262] on input "**" at bounding box center [118, 262] width 71 height 17
type input "*"
click at [192, 261] on button at bounding box center [192, 262] width 20 height 17
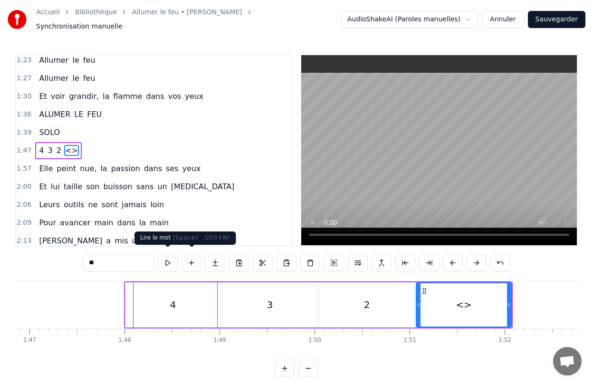
click at [120, 256] on input "**" at bounding box center [118, 262] width 71 height 17
type input "*"
click at [201, 312] on div "4" at bounding box center [172, 304] width 95 height 45
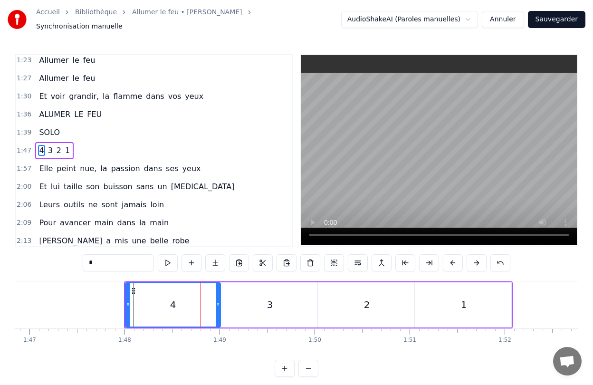
click at [225, 308] on div "3" at bounding box center [269, 304] width 95 height 45
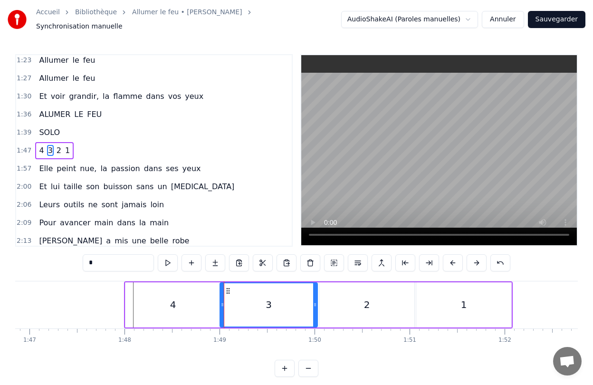
click at [220, 307] on div "3" at bounding box center [269, 304] width 98 height 45
click at [313, 302] on icon at bounding box center [314, 305] width 4 height 8
click at [325, 302] on div "2" at bounding box center [366, 304] width 95 height 45
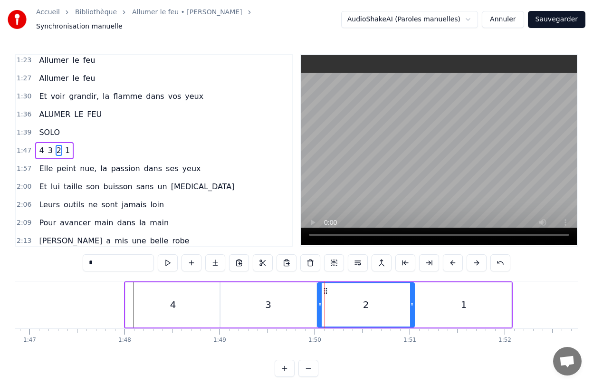
click at [319, 302] on icon at bounding box center [320, 305] width 4 height 8
click at [410, 301] on icon at bounding box center [411, 305] width 4 height 8
click at [432, 303] on div "1" at bounding box center [463, 304] width 95 height 45
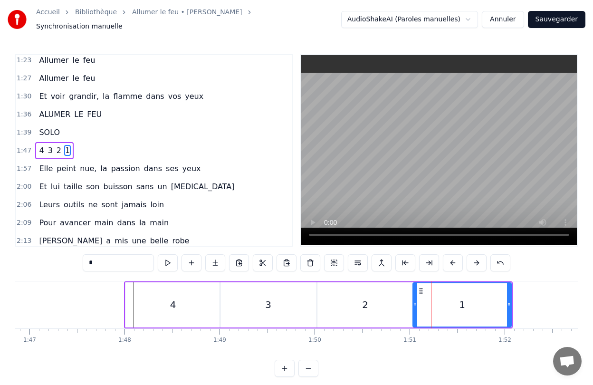
click at [415, 302] on icon at bounding box center [415, 305] width 4 height 8
click at [503, 306] on div at bounding box center [504, 304] width 4 height 43
click at [165, 312] on div "4" at bounding box center [172, 304] width 95 height 45
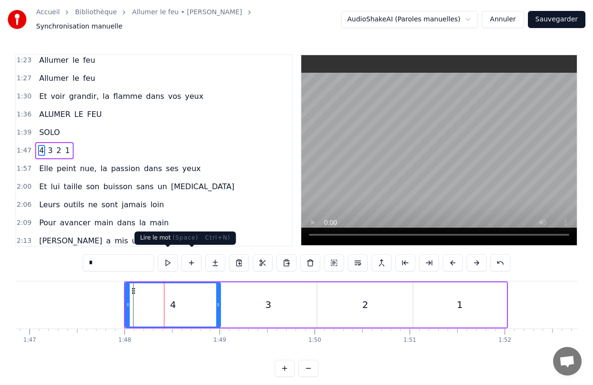
click at [168, 254] on button at bounding box center [168, 262] width 20 height 17
click at [170, 262] on button at bounding box center [168, 262] width 20 height 17
click at [127, 302] on icon at bounding box center [128, 305] width 4 height 8
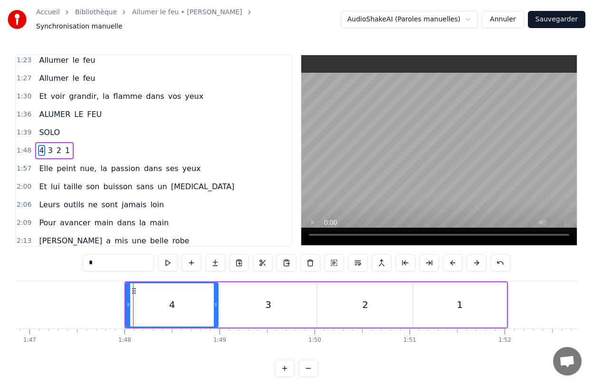
click at [215, 302] on icon at bounding box center [216, 305] width 4 height 8
click at [170, 259] on button at bounding box center [168, 262] width 20 height 17
click at [48, 148] on span "3" at bounding box center [50, 150] width 7 height 11
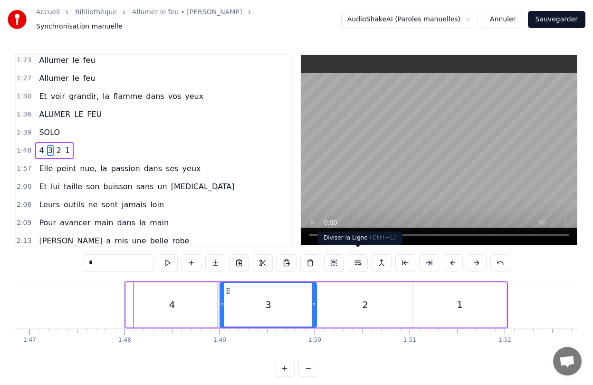
click at [355, 256] on button at bounding box center [358, 262] width 20 height 17
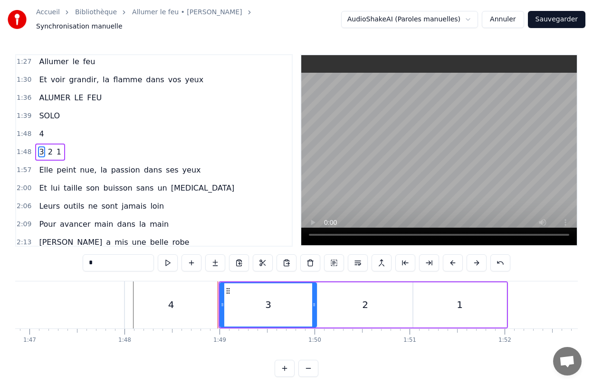
scroll to position [311, 0]
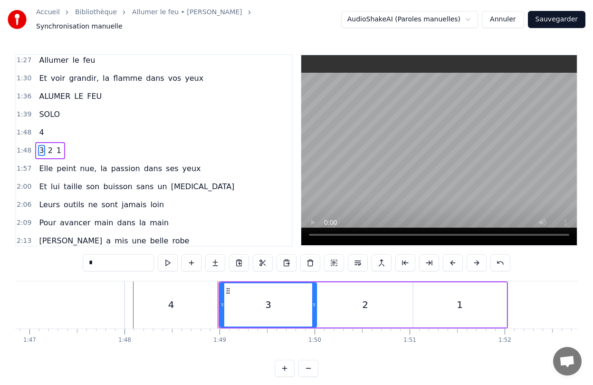
click at [340, 306] on div "2" at bounding box center [365, 304] width 96 height 45
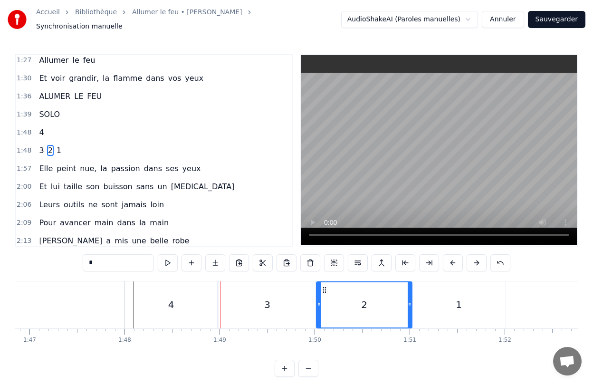
click at [356, 258] on button at bounding box center [358, 262] width 20 height 17
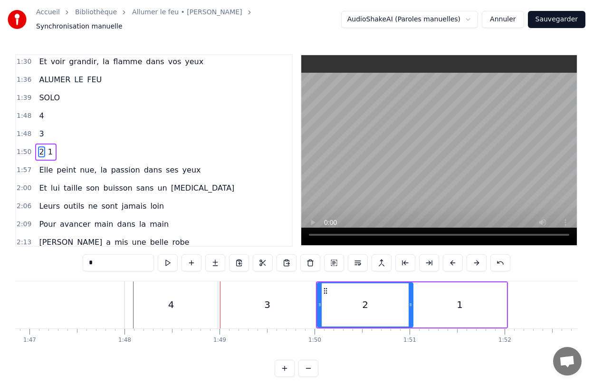
scroll to position [329, 0]
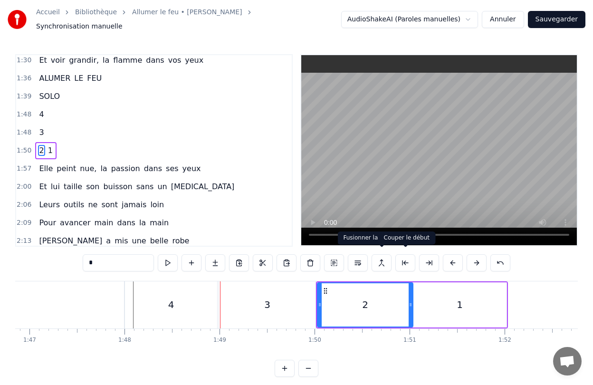
click at [429, 286] on div "1" at bounding box center [460, 304] width 94 height 45
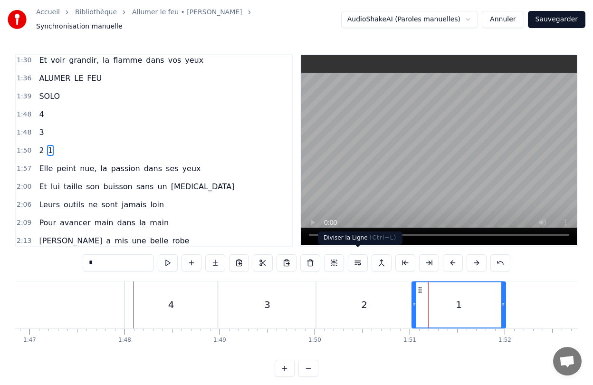
click at [357, 261] on button at bounding box center [358, 262] width 20 height 17
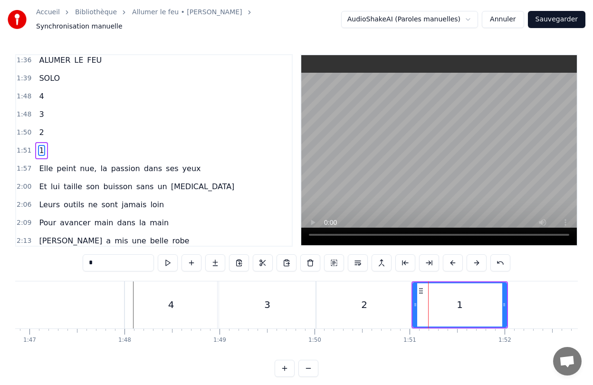
click at [171, 287] on div "4" at bounding box center [171, 304] width 92 height 47
type input "*"
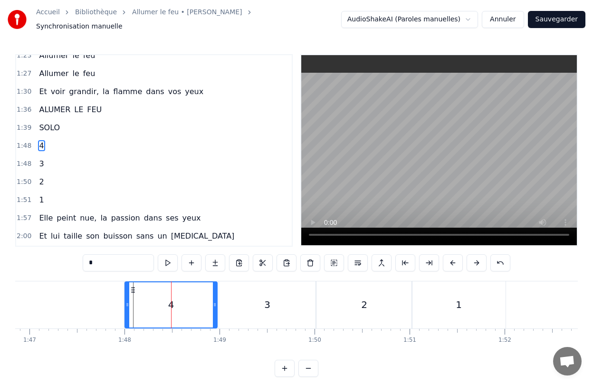
scroll to position [293, 0]
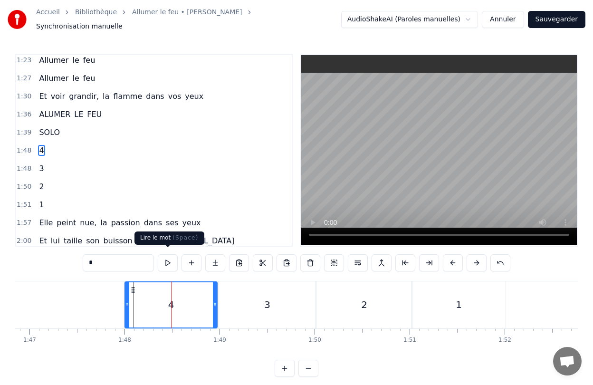
click at [165, 257] on button at bounding box center [168, 262] width 20 height 17
click at [168, 257] on button at bounding box center [168, 262] width 20 height 17
click at [214, 205] on div "1:51 1" at bounding box center [154, 205] width 276 height 18
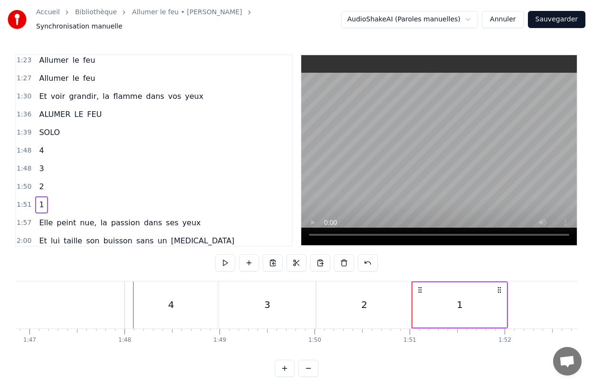
click at [114, 262] on div "0:28 Elle a peint le bonheur sur lui 0:32 Lui dans les buissons laisse des trac…" at bounding box center [296, 215] width 563 height 323
click at [130, 288] on div "4" at bounding box center [171, 304] width 92 height 47
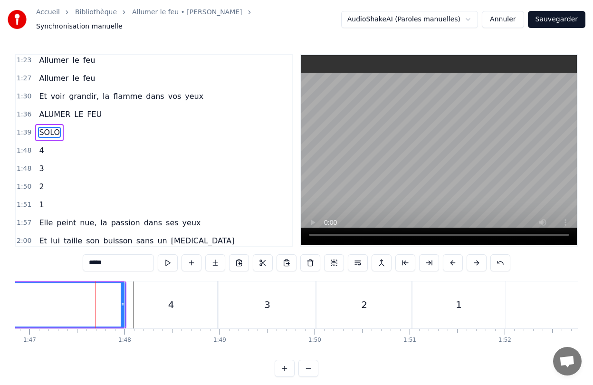
scroll to position [275, 0]
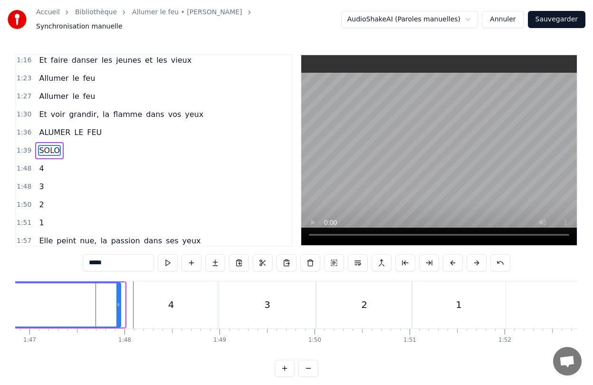
click at [118, 290] on div at bounding box center [118, 304] width 4 height 43
click at [127, 293] on div "4" at bounding box center [171, 304] width 92 height 47
type input "*"
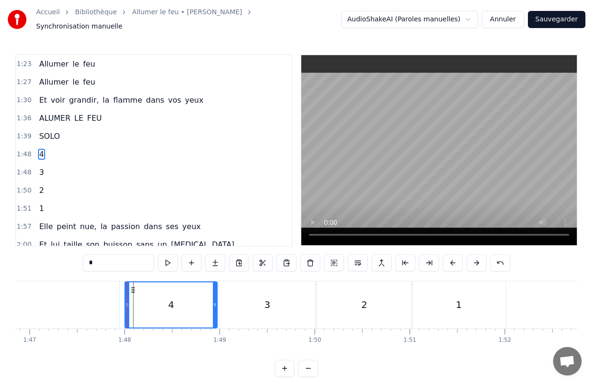
scroll to position [293, 0]
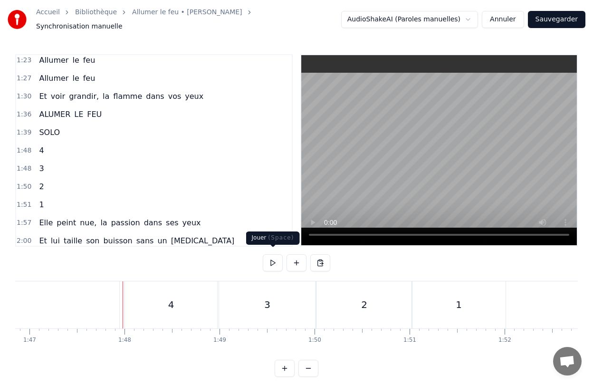
click at [272, 256] on button at bounding box center [273, 262] width 20 height 17
click at [269, 260] on button at bounding box center [273, 262] width 20 height 17
click at [166, 305] on div "4" at bounding box center [174, 304] width 92 height 47
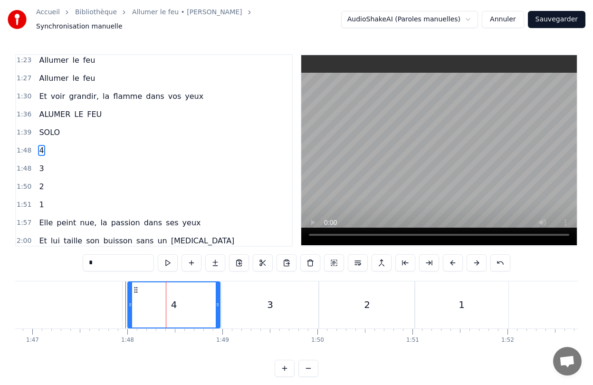
click at [39, 145] on span "4" at bounding box center [41, 150] width 7 height 11
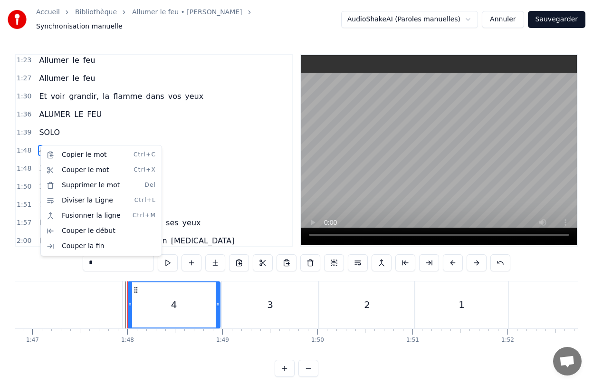
click at [138, 285] on html "Accueil Bibliothèque Allumer le feu • [PERSON_NAME] Synchronisation manuelle Au…" at bounding box center [296, 196] width 593 height 392
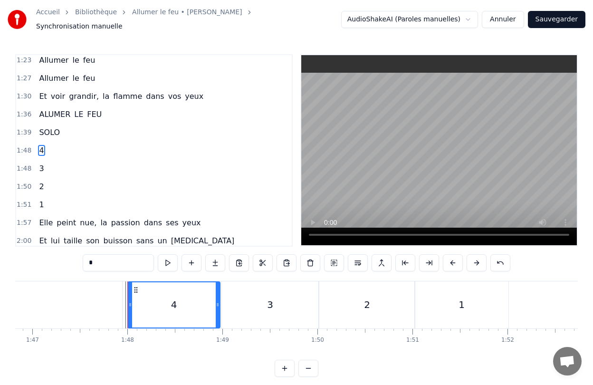
click at [134, 286] on icon at bounding box center [136, 290] width 8 height 8
click at [543, 17] on button "Sauvegarder" at bounding box center [556, 19] width 57 height 17
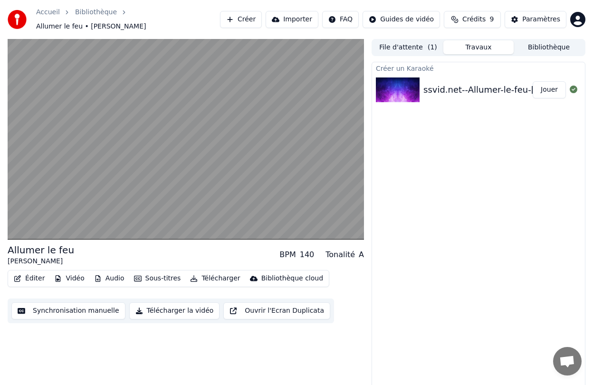
click at [69, 308] on button "Synchronisation manuelle" at bounding box center [68, 310] width 114 height 17
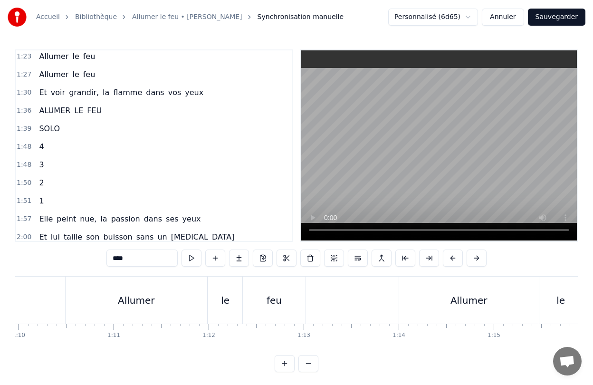
scroll to position [291, 0]
click at [38, 201] on span "1" at bounding box center [41, 201] width 7 height 11
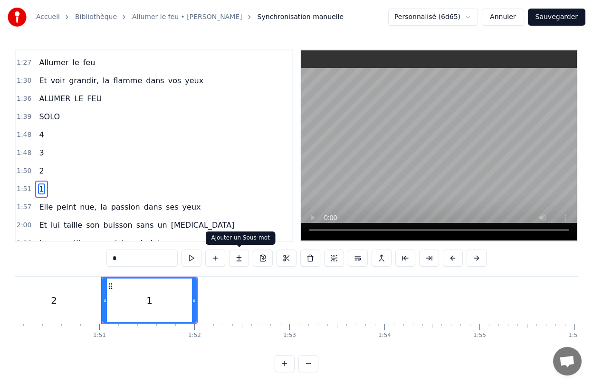
scroll to position [0, 10503]
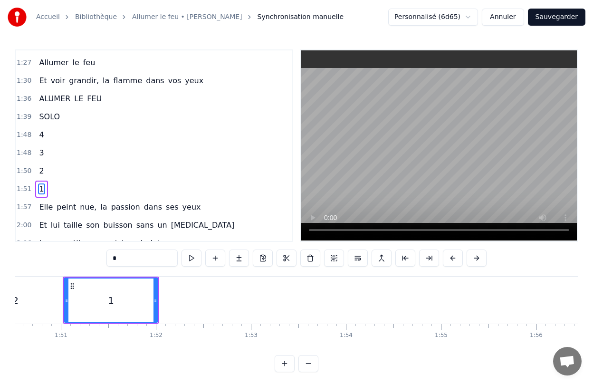
click at [67, 207] on span "peint" at bounding box center [66, 206] width 21 height 11
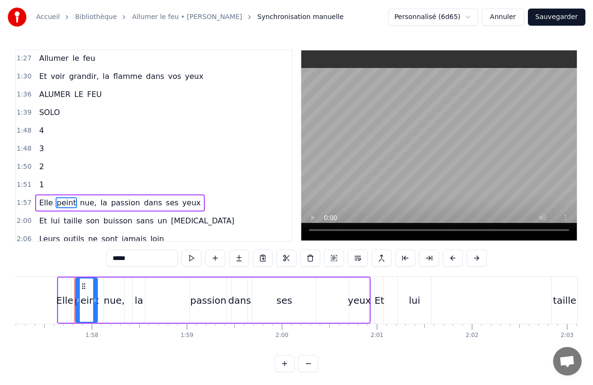
click at [45, 203] on span "Elle" at bounding box center [46, 202] width 16 height 11
type input "****"
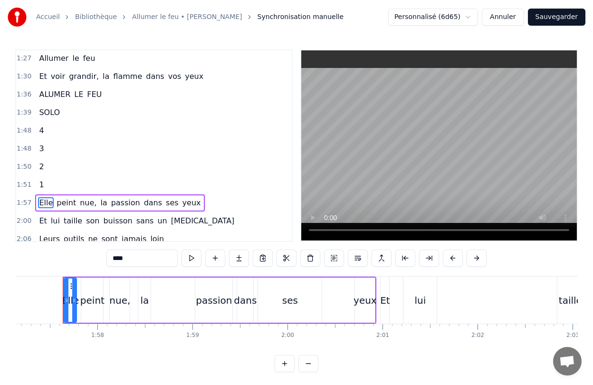
click at [135, 306] on div "Elle peint nue, la passion dans ses yeux" at bounding box center [220, 300] width 314 height 47
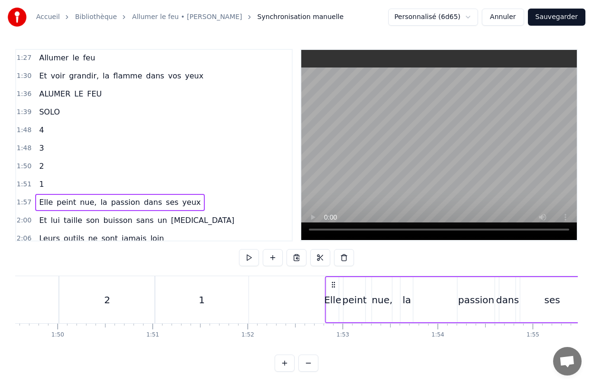
scroll to position [2, 0]
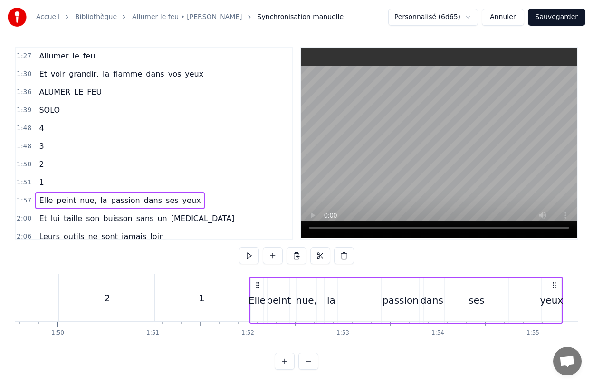
drag, startPoint x: 71, startPoint y: 286, endPoint x: 398, endPoint y: 295, distance: 326.5
click at [398, 295] on div "Elle peint nue, la passion dans ses yeux" at bounding box center [406, 300] width 314 height 47
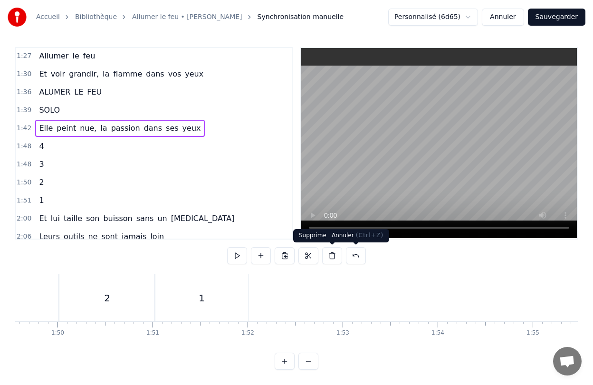
click at [360, 264] on div at bounding box center [296, 256] width 139 height 19
click at [355, 259] on button at bounding box center [356, 255] width 20 height 17
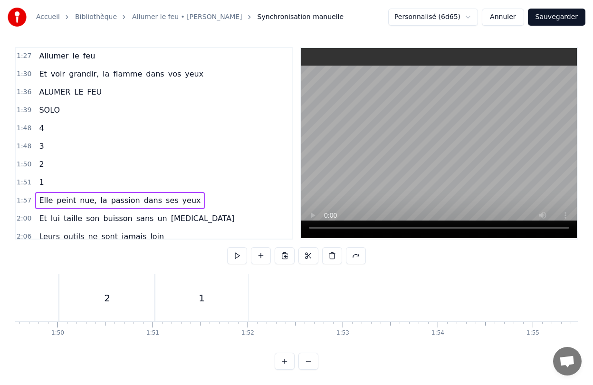
click at [47, 201] on span "Elle" at bounding box center [46, 200] width 16 height 11
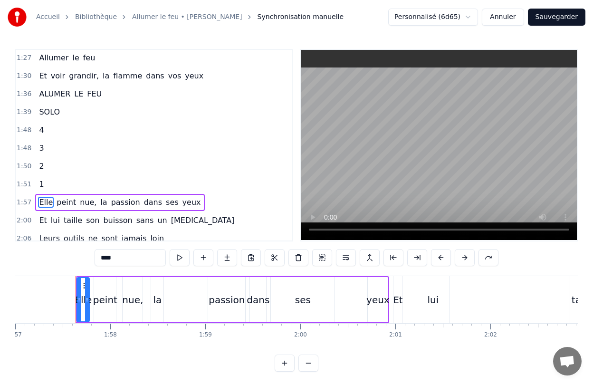
scroll to position [0, 11131]
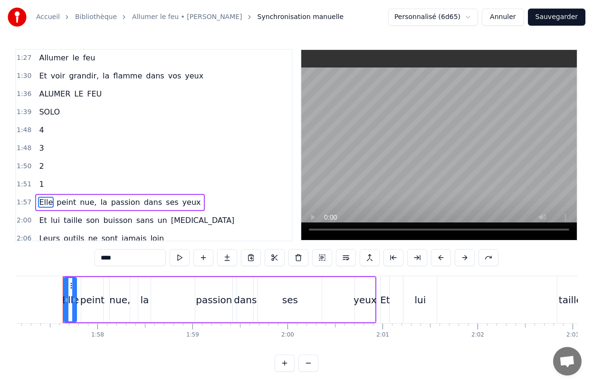
click at [140, 344] on div "Elle a peint le bonheur sur lui [PERSON_NAME] dans les buissons laisse des trac…" at bounding box center [296, 311] width 563 height 71
click at [133, 301] on div "Elle peint nue, la passion dans ses yeux" at bounding box center [220, 299] width 314 height 47
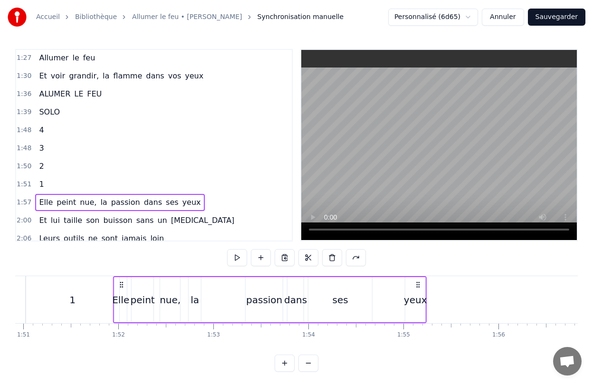
scroll to position [0, 10537]
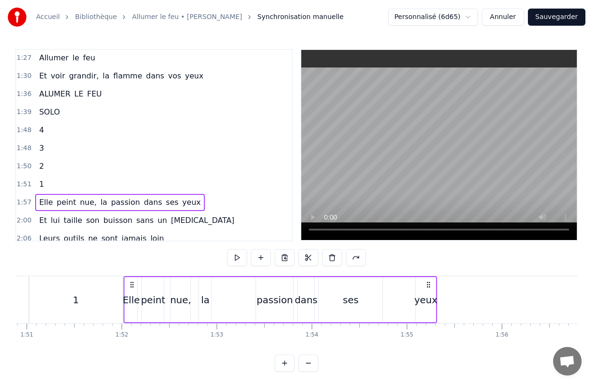
drag, startPoint x: 74, startPoint y: 285, endPoint x: 135, endPoint y: 303, distance: 63.8
click at [135, 303] on div "Elle peint nue, la passion dans ses yeux" at bounding box center [281, 299] width 314 height 47
click at [426, 292] on div "yeux" at bounding box center [426, 299] width 20 height 45
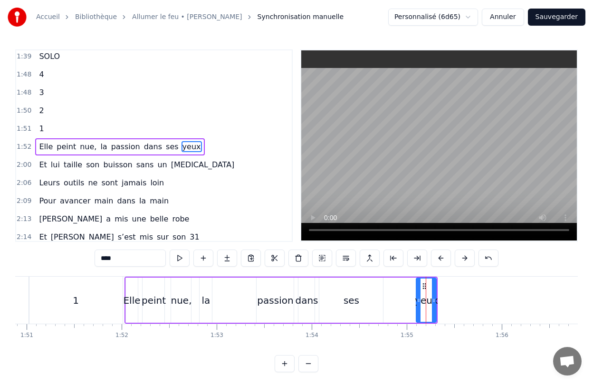
scroll to position [365, 0]
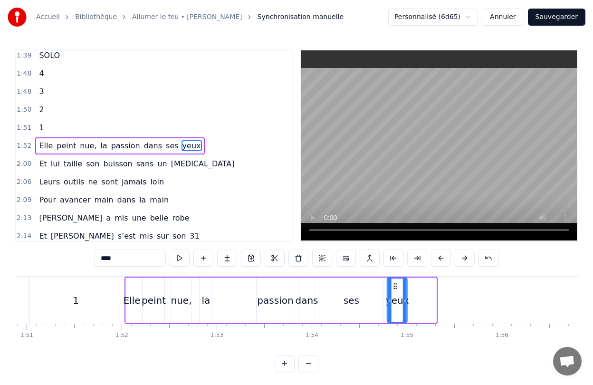
drag, startPoint x: 422, startPoint y: 287, endPoint x: 393, endPoint y: 293, distance: 29.7
click at [393, 293] on div "yeux" at bounding box center [397, 299] width 19 height 43
drag, startPoint x: 389, startPoint y: 301, endPoint x: 384, endPoint y: 302, distance: 4.8
click at [384, 302] on icon at bounding box center [385, 300] width 4 height 8
click at [353, 308] on div "ses" at bounding box center [351, 299] width 64 height 45
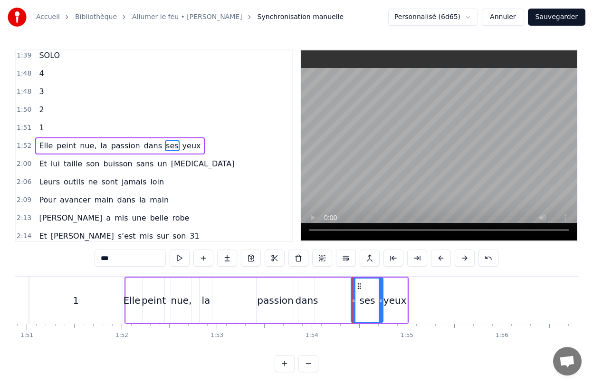
drag, startPoint x: 321, startPoint y: 303, endPoint x: 353, endPoint y: 308, distance: 32.3
click at [353, 308] on div at bounding box center [354, 299] width 4 height 43
click at [307, 311] on div "dans" at bounding box center [306, 299] width 16 height 45
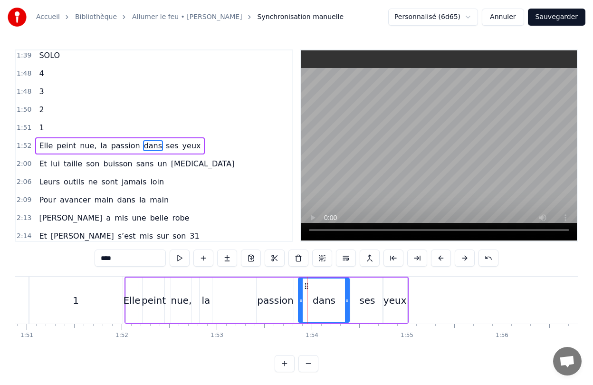
drag, startPoint x: 312, startPoint y: 311, endPoint x: 346, endPoint y: 313, distance: 34.3
click at [346, 313] on div at bounding box center [347, 299] width 4 height 43
drag, startPoint x: 300, startPoint y: 311, endPoint x: 315, endPoint y: 313, distance: 15.3
click at [315, 313] on div at bounding box center [316, 299] width 4 height 43
click at [290, 311] on div "passion" at bounding box center [275, 299] width 37 height 45
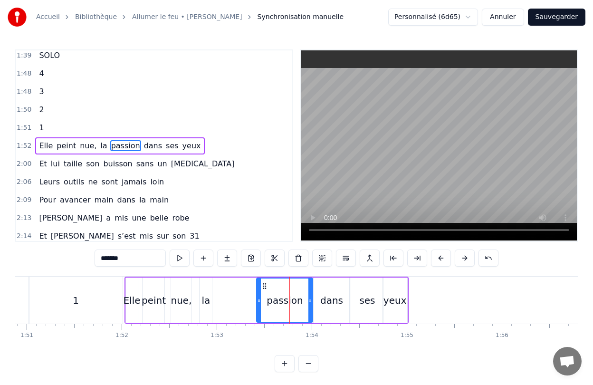
drag, startPoint x: 291, startPoint y: 311, endPoint x: 311, endPoint y: 312, distance: 20.0
click at [311, 312] on div at bounding box center [310, 299] width 4 height 43
drag, startPoint x: 257, startPoint y: 309, endPoint x: 251, endPoint y: 309, distance: 6.2
click at [251, 309] on div at bounding box center [253, 299] width 4 height 43
click at [208, 306] on div "la" at bounding box center [206, 300] width 9 height 14
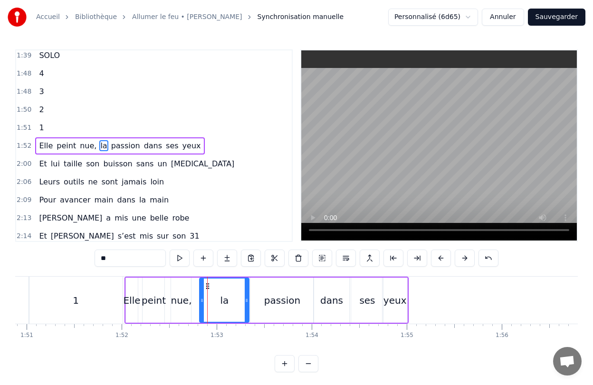
drag, startPoint x: 210, startPoint y: 306, endPoint x: 248, endPoint y: 307, distance: 37.1
click at [248, 307] on div at bounding box center [247, 299] width 4 height 43
drag, startPoint x: 203, startPoint y: 304, endPoint x: 227, endPoint y: 305, distance: 23.8
click at [227, 305] on div at bounding box center [226, 299] width 4 height 43
click at [189, 305] on div "nue," at bounding box center [181, 300] width 21 height 14
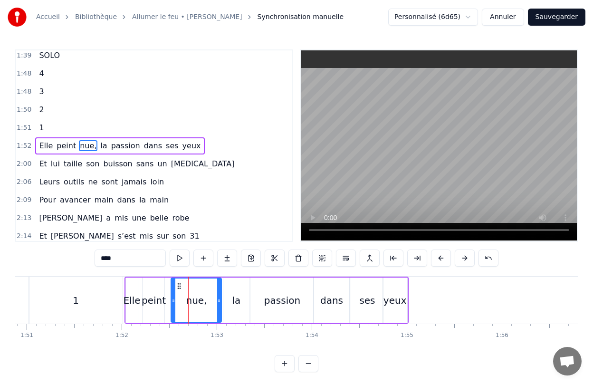
drag, startPoint x: 189, startPoint y: 300, endPoint x: 220, endPoint y: 302, distance: 30.4
click at [220, 302] on icon at bounding box center [219, 300] width 4 height 8
drag, startPoint x: 173, startPoint y: 304, endPoint x: 191, endPoint y: 304, distance: 18.1
click at [191, 304] on div at bounding box center [192, 299] width 4 height 43
click at [157, 301] on div "peint" at bounding box center [154, 300] width 24 height 14
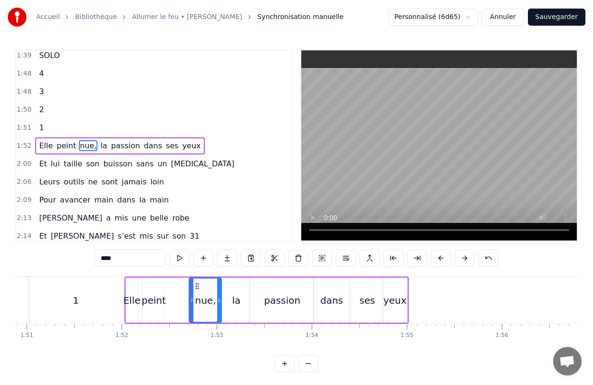
type input "*****"
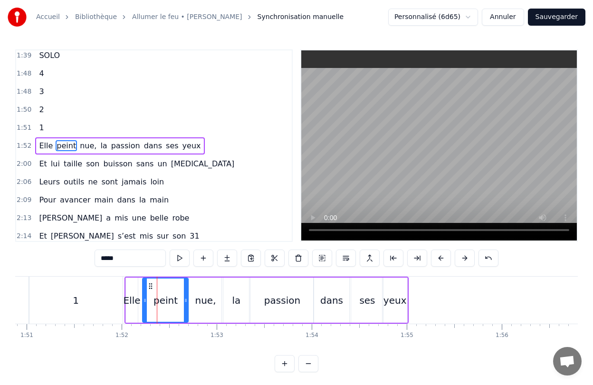
drag, startPoint x: 163, startPoint y: 301, endPoint x: 187, endPoint y: 303, distance: 23.8
click at [187, 303] on icon at bounding box center [186, 300] width 4 height 8
drag, startPoint x: 143, startPoint y: 304, endPoint x: 157, endPoint y: 305, distance: 13.3
click at [157, 305] on div at bounding box center [158, 299] width 4 height 43
click at [139, 305] on div "Elle peint nue, la passion dans ses yeux" at bounding box center [266, 300] width 285 height 47
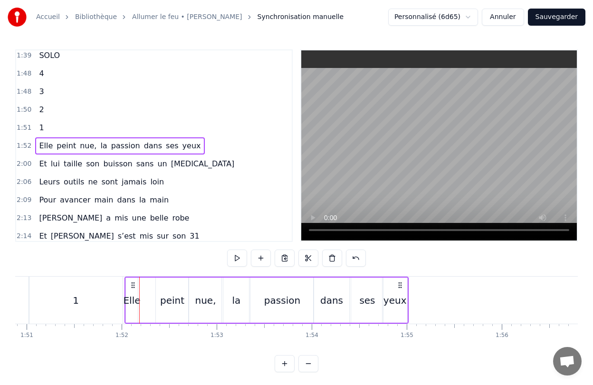
click at [134, 307] on div "Elle" at bounding box center [132, 299] width 12 height 45
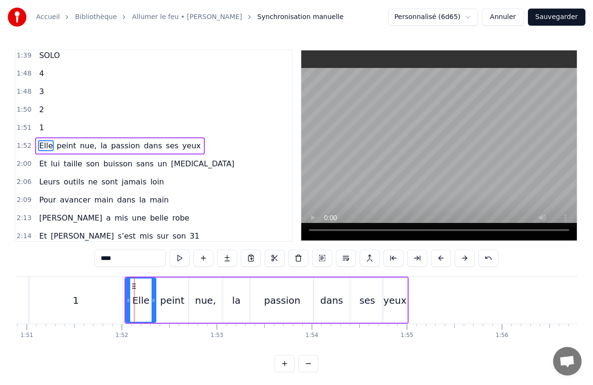
drag, startPoint x: 136, startPoint y: 307, endPoint x: 154, endPoint y: 307, distance: 18.1
click at [154, 307] on div at bounding box center [154, 299] width 4 height 43
click at [449, 340] on div "Elle a peint le bonheur sur lui [PERSON_NAME] dans les buissons laisse des trac…" at bounding box center [296, 311] width 563 height 71
click at [43, 161] on span "Et" at bounding box center [43, 163] width 10 height 11
type input "**"
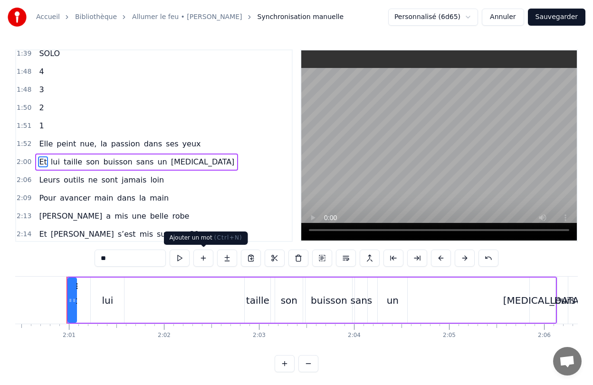
scroll to position [0, 11449]
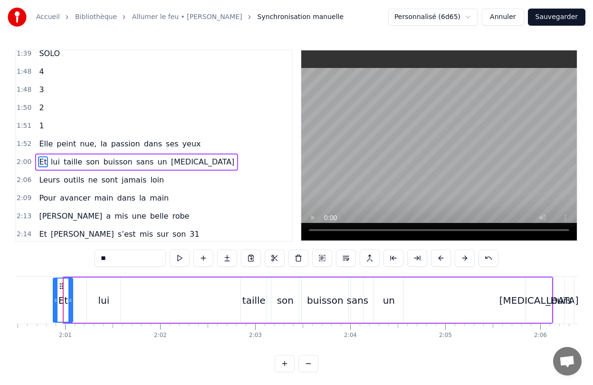
drag, startPoint x: 66, startPoint y: 299, endPoint x: 55, endPoint y: 302, distance: 11.4
click at [55, 302] on icon at bounding box center [56, 300] width 4 height 8
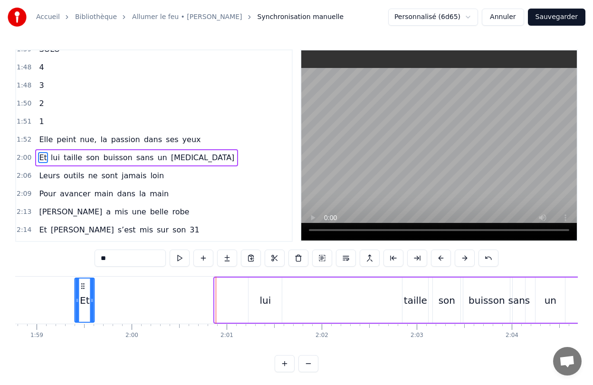
scroll to position [0, 11256]
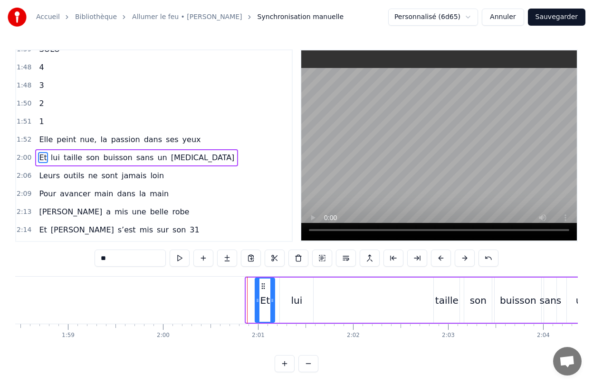
drag, startPoint x: 70, startPoint y: 285, endPoint x: 263, endPoint y: 273, distance: 193.2
click at [263, 273] on div "0:28 Elle a peint le bonheur sur lui 0:32 Lui dans les buissons laisse des trac…" at bounding box center [296, 210] width 563 height 323
click at [348, 306] on div "Et lui taille son buisson sans un [MEDICAL_DATA]" at bounding box center [500, 300] width 492 height 47
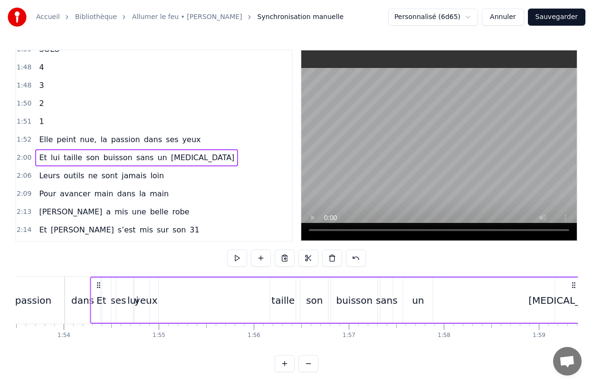
scroll to position [0, 10779]
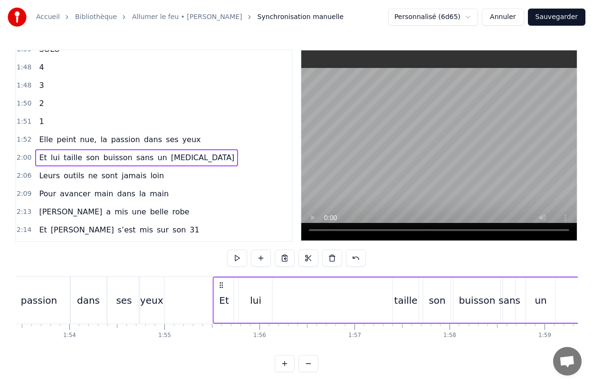
drag, startPoint x: 261, startPoint y: 285, endPoint x: 220, endPoint y: 302, distance: 44.5
click at [220, 302] on div "Et lui taille son buisson sans un [MEDICAL_DATA]" at bounding box center [459, 300] width 492 height 47
click at [259, 311] on div "lui" at bounding box center [255, 299] width 33 height 45
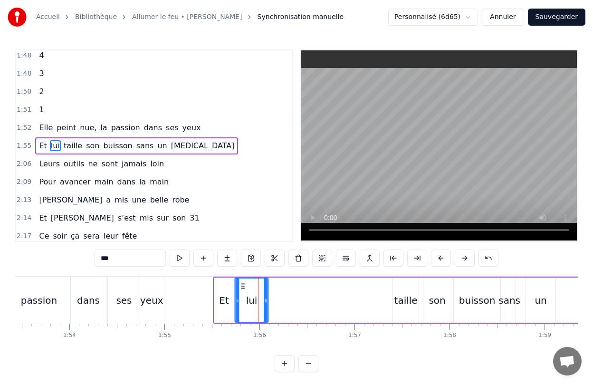
click at [243, 287] on icon at bounding box center [243, 286] width 8 height 8
click at [262, 304] on icon at bounding box center [262, 300] width 4 height 8
click at [396, 306] on div "taille" at bounding box center [405, 300] width 23 height 14
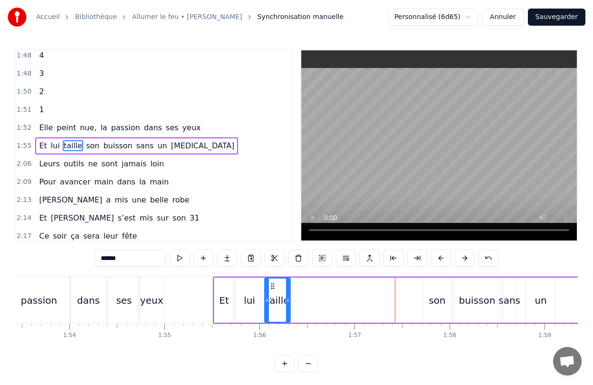
drag, startPoint x: 401, startPoint y: 286, endPoint x: 272, endPoint y: 289, distance: 128.8
click at [272, 289] on icon at bounding box center [273, 286] width 8 height 8
drag, startPoint x: 288, startPoint y: 304, endPoint x: 295, endPoint y: 304, distance: 6.2
click at [295, 304] on div at bounding box center [293, 299] width 4 height 43
click at [432, 296] on div "son" at bounding box center [437, 300] width 17 height 14
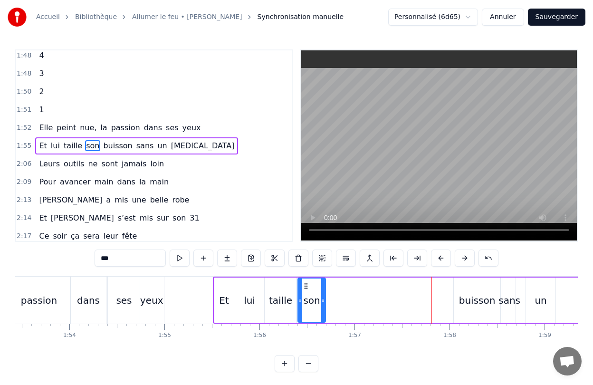
drag, startPoint x: 430, startPoint y: 285, endPoint x: 304, endPoint y: 296, distance: 125.9
click at [304, 296] on div "son" at bounding box center [311, 299] width 27 height 43
click at [493, 290] on div "buisson" at bounding box center [477, 299] width 47 height 45
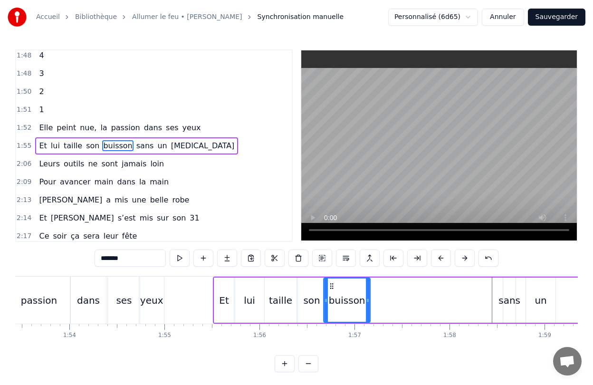
drag, startPoint x: 460, startPoint y: 286, endPoint x: 331, endPoint y: 294, distance: 129.5
click at [331, 294] on div "buisson" at bounding box center [347, 299] width 46 height 43
click at [366, 305] on div at bounding box center [366, 299] width 4 height 43
click at [511, 303] on div "sans" at bounding box center [509, 300] width 22 height 14
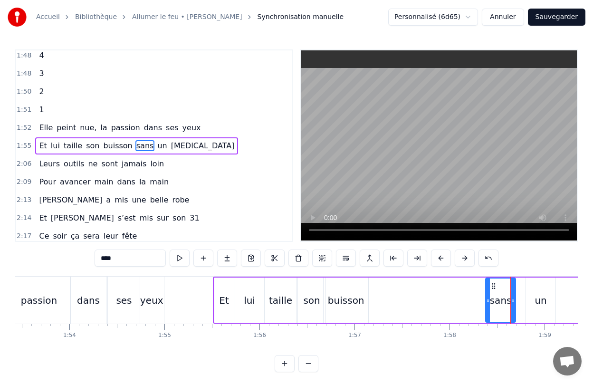
drag, startPoint x: 505, startPoint y: 285, endPoint x: 487, endPoint y: 287, distance: 18.7
click at [487, 287] on div at bounding box center [488, 299] width 4 height 43
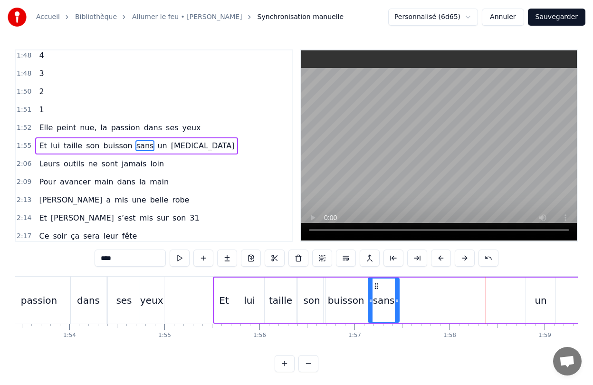
drag, startPoint x: 492, startPoint y: 284, endPoint x: 376, endPoint y: 288, distance: 116.5
click at [376, 288] on icon at bounding box center [377, 286] width 8 height 8
click at [542, 306] on div "un" at bounding box center [541, 300] width 12 height 14
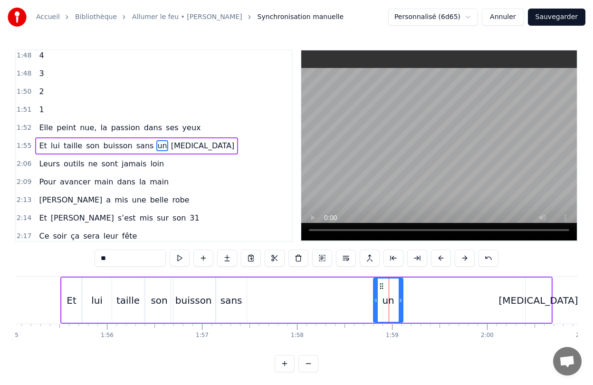
scroll to position [0, 10930]
click at [76, 299] on div "Et" at bounding box center [73, 300] width 10 height 14
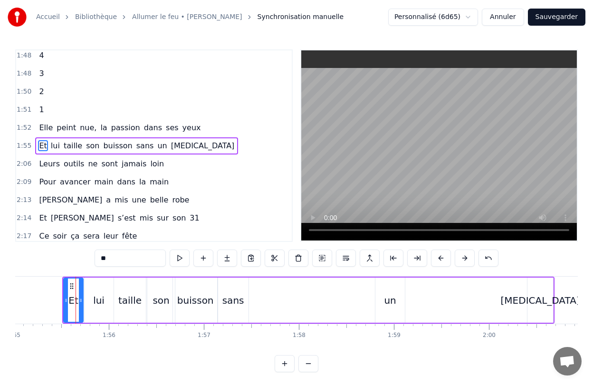
click at [225, 299] on div "sans" at bounding box center [233, 300] width 22 height 14
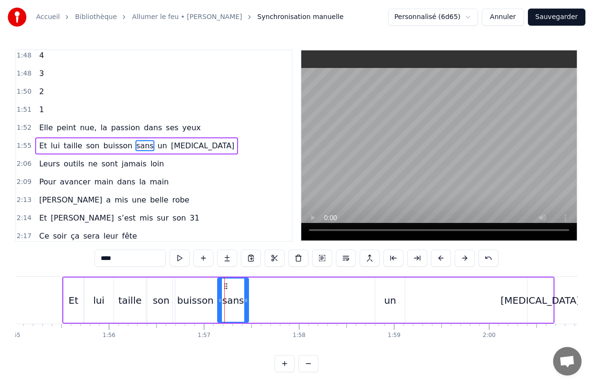
click at [390, 289] on div "un" at bounding box center [389, 299] width 29 height 45
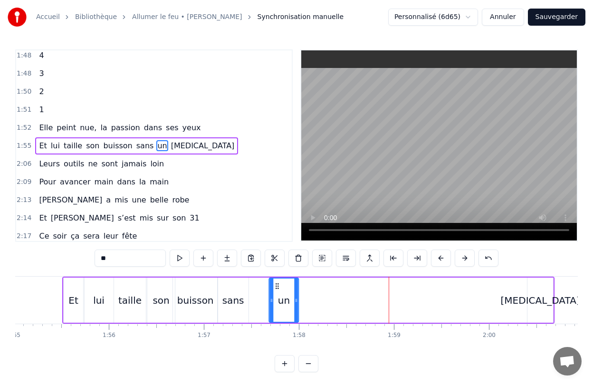
drag, startPoint x: 376, startPoint y: 284, endPoint x: 275, endPoint y: 297, distance: 102.5
click at [275, 297] on div "un" at bounding box center [283, 299] width 29 height 43
click at [537, 290] on div "[MEDICAL_DATA]" at bounding box center [540, 299] width 26 height 45
type input "*****"
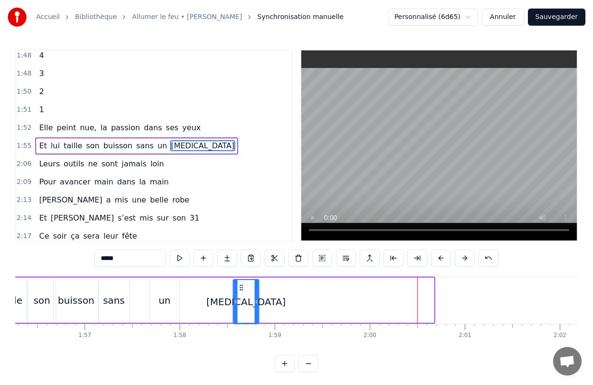
scroll to position [2, 0]
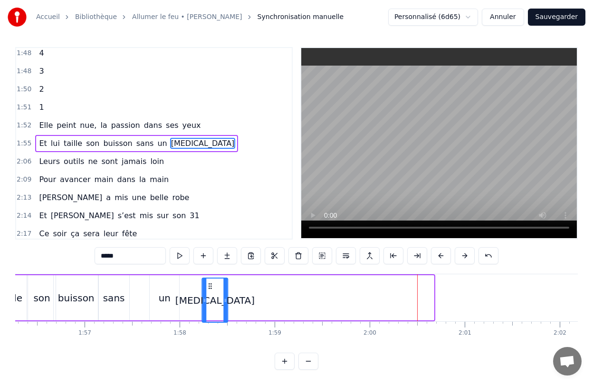
drag, startPoint x: 57, startPoint y: 284, endPoint x: 208, endPoint y: 311, distance: 152.7
click at [208, 311] on div "[MEDICAL_DATA]" at bounding box center [214, 299] width 25 height 43
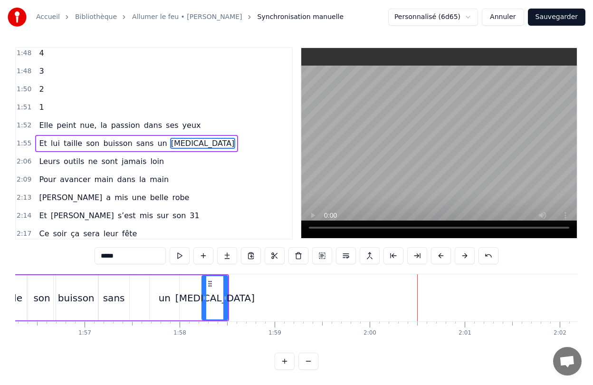
click at [191, 307] on div "Et lui taille son buisson sans un [MEDICAL_DATA]" at bounding box center [86, 297] width 286 height 47
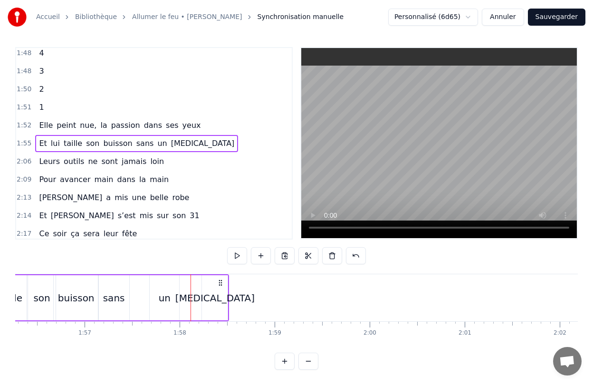
click at [200, 306] on div "Et lui taille son buisson sans un [MEDICAL_DATA]" at bounding box center [86, 297] width 286 height 47
click at [208, 306] on div "[MEDICAL_DATA]" at bounding box center [215, 297] width 26 height 45
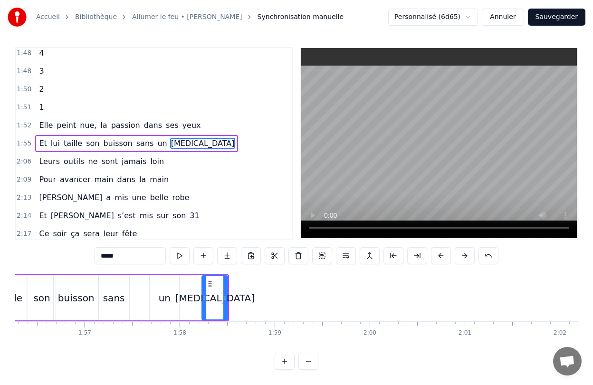
scroll to position [0, 0]
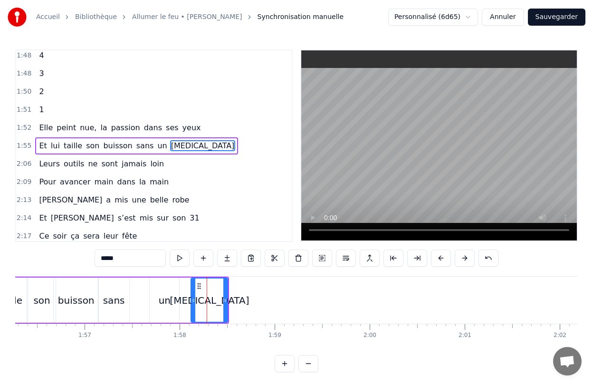
drag, startPoint x: 204, startPoint y: 305, endPoint x: 193, endPoint y: 306, distance: 10.9
click at [193, 306] on div at bounding box center [193, 299] width 4 height 43
click at [163, 283] on div "un" at bounding box center [164, 299] width 29 height 45
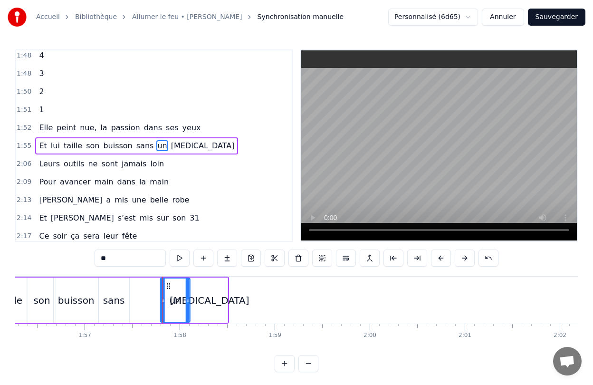
drag, startPoint x: 156, startPoint y: 285, endPoint x: 167, endPoint y: 285, distance: 10.9
click at [167, 285] on icon at bounding box center [169, 286] width 8 height 8
click at [119, 286] on div "sans" at bounding box center [113, 299] width 31 height 45
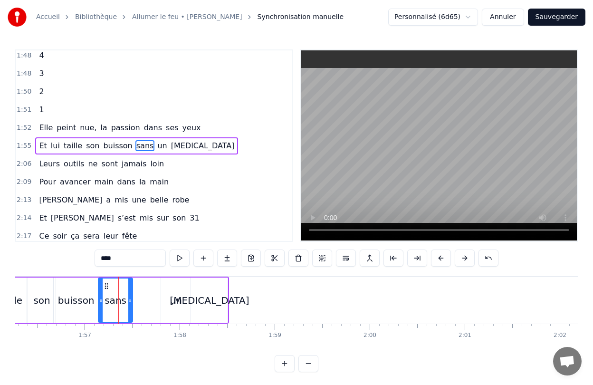
click at [132, 292] on div at bounding box center [130, 299] width 4 height 43
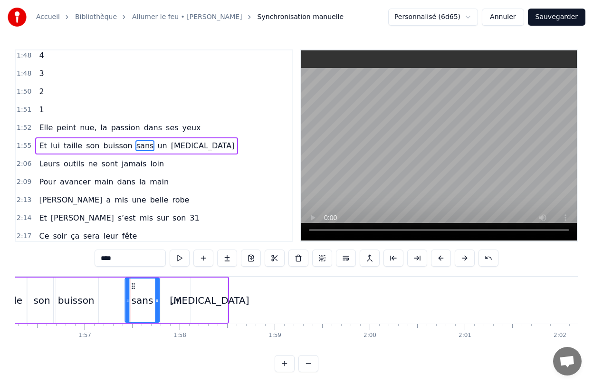
drag, startPoint x: 105, startPoint y: 284, endPoint x: 132, endPoint y: 286, distance: 26.7
click at [132, 286] on icon at bounding box center [133, 286] width 8 height 8
click at [93, 296] on div "buisson" at bounding box center [76, 299] width 45 height 45
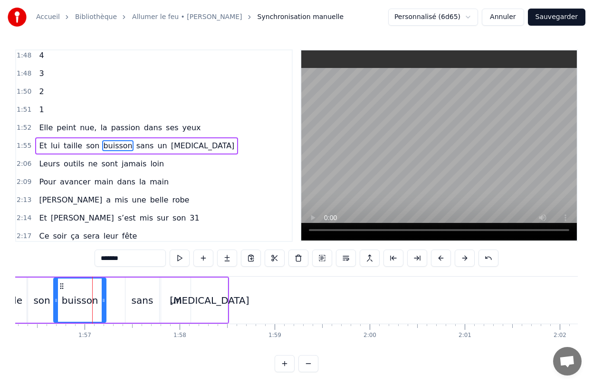
drag, startPoint x: 96, startPoint y: 297, endPoint x: 105, endPoint y: 297, distance: 9.0
click at [105, 297] on icon at bounding box center [104, 300] width 4 height 8
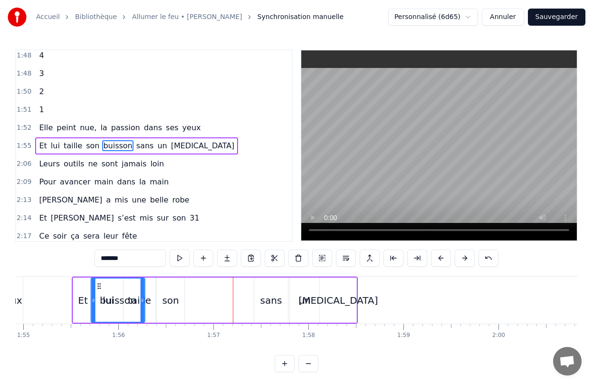
scroll to position [0, 10919]
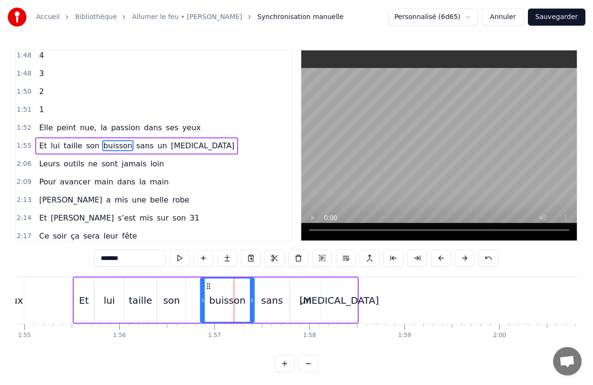
drag, startPoint x: 64, startPoint y: 284, endPoint x: 210, endPoint y: 293, distance: 147.1
click at [210, 293] on div "buisson" at bounding box center [227, 299] width 53 height 43
click at [174, 296] on div "son" at bounding box center [171, 300] width 17 height 14
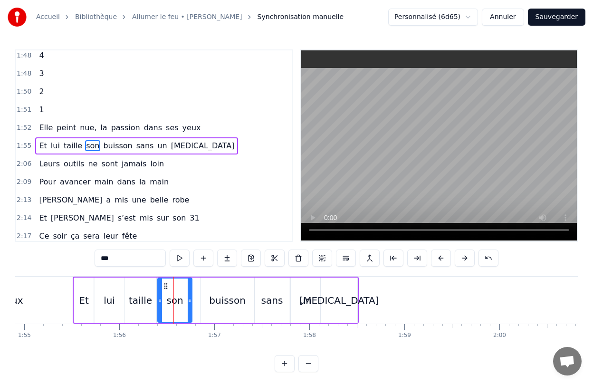
drag, startPoint x: 184, startPoint y: 296, endPoint x: 191, endPoint y: 296, distance: 7.1
click at [191, 296] on icon at bounding box center [190, 300] width 4 height 8
drag, startPoint x: 165, startPoint y: 287, endPoint x: 172, endPoint y: 287, distance: 7.6
click at [172, 287] on icon at bounding box center [174, 286] width 8 height 8
click at [148, 295] on div "taille" at bounding box center [140, 300] width 23 height 14
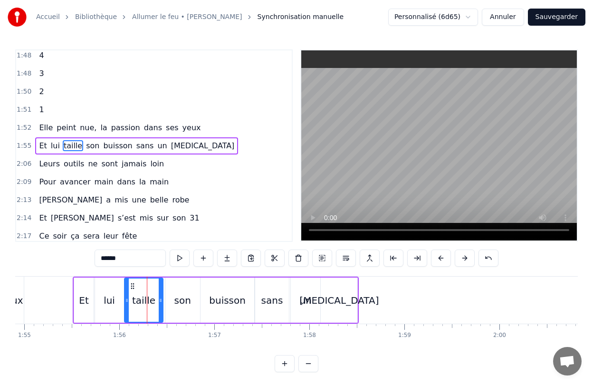
drag, startPoint x: 154, startPoint y: 296, endPoint x: 161, endPoint y: 296, distance: 6.7
click at [161, 296] on icon at bounding box center [161, 300] width 4 height 8
click at [134, 285] on icon at bounding box center [135, 286] width 8 height 8
click at [110, 291] on div "lui" at bounding box center [109, 299] width 29 height 45
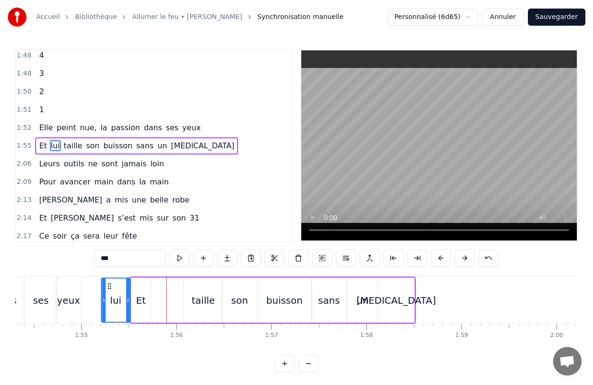
scroll to position [0, 10843]
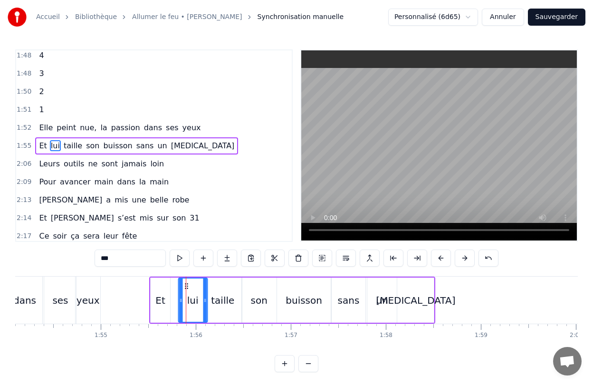
drag, startPoint x: 103, startPoint y: 287, endPoint x: 186, endPoint y: 296, distance: 84.1
click at [186, 296] on div "lui" at bounding box center [193, 299] width 28 height 43
click at [162, 298] on div "Et" at bounding box center [160, 300] width 10 height 14
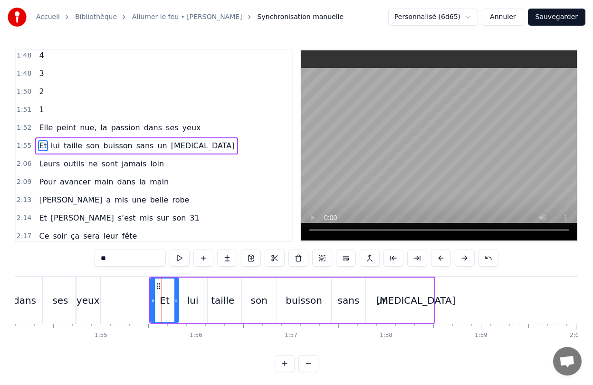
drag, startPoint x: 169, startPoint y: 300, endPoint x: 177, endPoint y: 301, distance: 8.7
click at [177, 301] on icon at bounding box center [176, 300] width 4 height 8
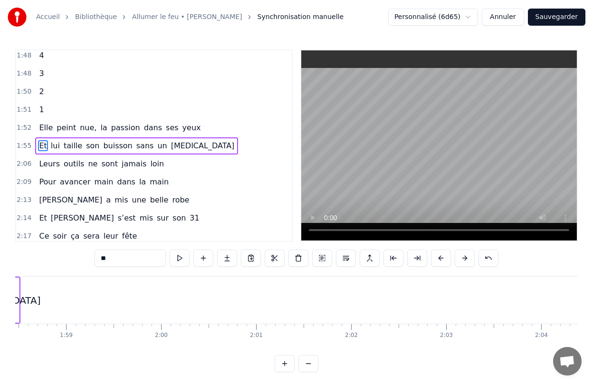
scroll to position [0, 11264]
click at [48, 162] on span "Leurs" at bounding box center [49, 163] width 23 height 11
type input "*****"
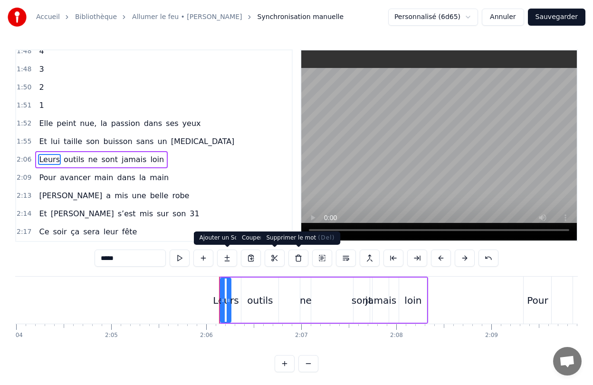
scroll to position [0, 11939]
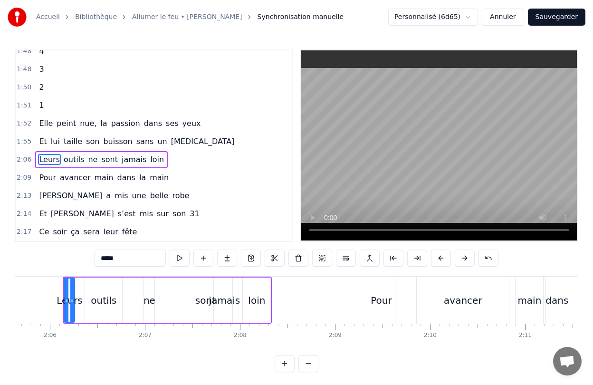
click at [134, 303] on div "Leurs outils ne sont jamais loin" at bounding box center [167, 300] width 209 height 47
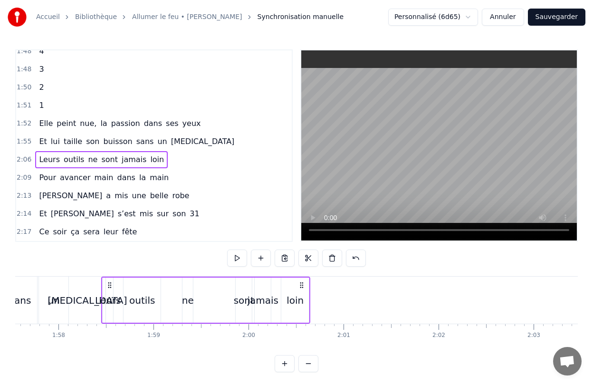
scroll to position [0, 11170]
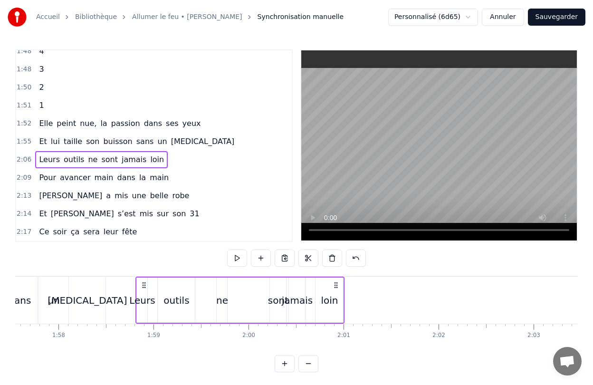
drag, startPoint x: 71, startPoint y: 285, endPoint x: 144, endPoint y: 295, distance: 73.8
click at [144, 295] on div "Leurs outils ne sont jamais loin" at bounding box center [239, 300] width 209 height 47
click at [276, 302] on div "sont" at bounding box center [278, 300] width 20 height 14
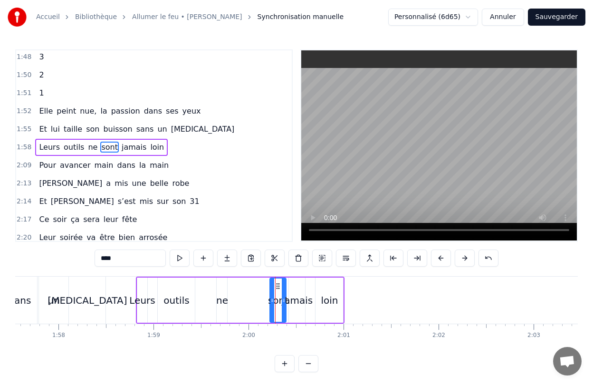
scroll to position [401, 0]
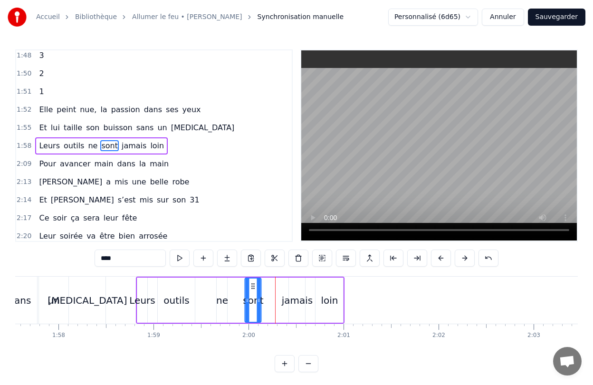
drag, startPoint x: 276, startPoint y: 287, endPoint x: 251, endPoint y: 289, distance: 24.8
click at [251, 289] on icon at bounding box center [253, 286] width 8 height 8
click at [296, 289] on div "jamais" at bounding box center [297, 299] width 16 height 45
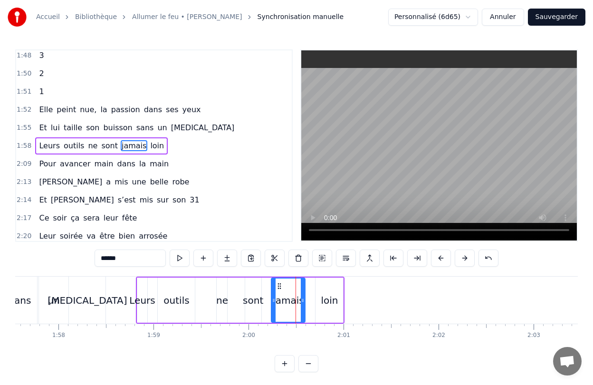
drag, startPoint x: 291, startPoint y: 290, endPoint x: 274, endPoint y: 296, distance: 18.6
click at [274, 296] on div at bounding box center [274, 299] width 4 height 43
drag, startPoint x: 278, startPoint y: 283, endPoint x: 289, endPoint y: 284, distance: 10.9
click at [289, 284] on circle at bounding box center [289, 284] width 0 height 0
click at [281, 296] on icon at bounding box center [281, 300] width 4 height 8
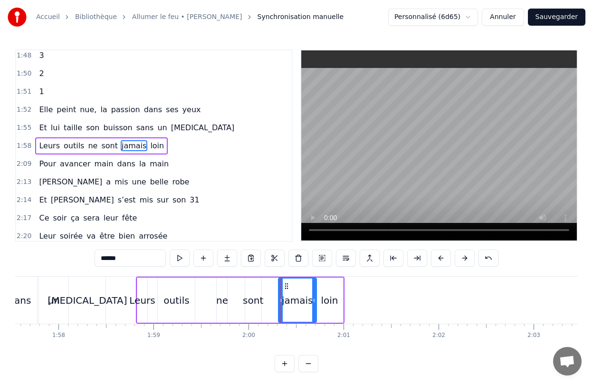
click at [253, 287] on div "sont" at bounding box center [253, 299] width 16 height 45
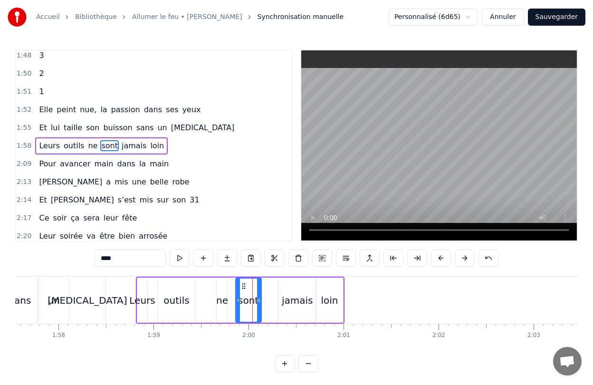
drag, startPoint x: 246, startPoint y: 290, endPoint x: 235, endPoint y: 293, distance: 10.8
click at [236, 293] on div at bounding box center [238, 299] width 4 height 43
drag, startPoint x: 241, startPoint y: 287, endPoint x: 257, endPoint y: 287, distance: 15.7
click at [257, 287] on icon at bounding box center [258, 286] width 8 height 8
click at [222, 290] on div "ne" at bounding box center [222, 299] width 10 height 45
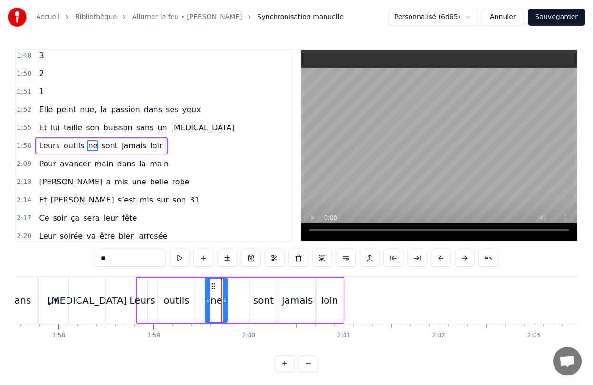
drag, startPoint x: 219, startPoint y: 296, endPoint x: 207, endPoint y: 296, distance: 11.9
click at [207, 296] on div at bounding box center [208, 299] width 4 height 43
drag, startPoint x: 213, startPoint y: 285, endPoint x: 235, endPoint y: 286, distance: 21.4
click at [235, 286] on icon at bounding box center [235, 286] width 8 height 8
click at [173, 289] on div "outils" at bounding box center [176, 299] width 37 height 45
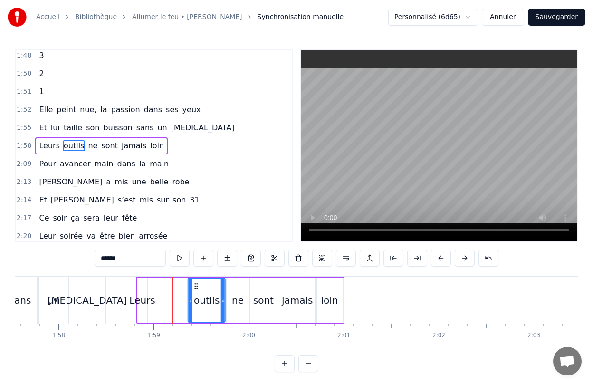
drag, startPoint x: 165, startPoint y: 285, endPoint x: 196, endPoint y: 289, distance: 30.7
click at [196, 289] on icon at bounding box center [196, 286] width 8 height 8
click at [145, 294] on div "Leurs" at bounding box center [142, 300] width 26 height 14
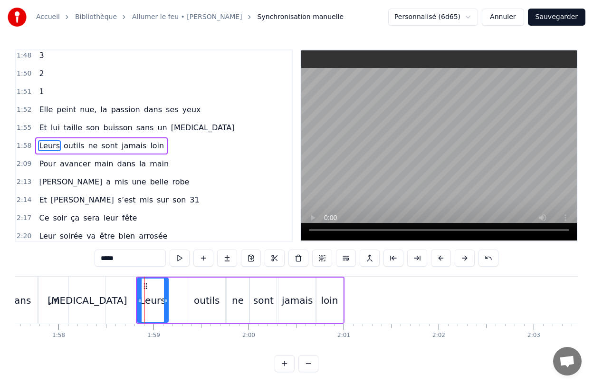
drag, startPoint x: 146, startPoint y: 294, endPoint x: 167, endPoint y: 294, distance: 20.9
click at [167, 294] on div at bounding box center [166, 299] width 4 height 43
drag, startPoint x: 145, startPoint y: 286, endPoint x: 161, endPoint y: 286, distance: 15.7
click at [161, 286] on icon at bounding box center [161, 286] width 8 height 8
click at [191, 306] on div "outils" at bounding box center [206, 299] width 37 height 45
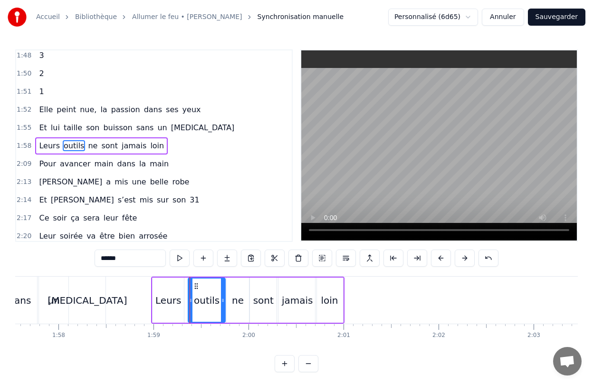
click at [182, 306] on div "Leurs" at bounding box center [168, 299] width 31 height 45
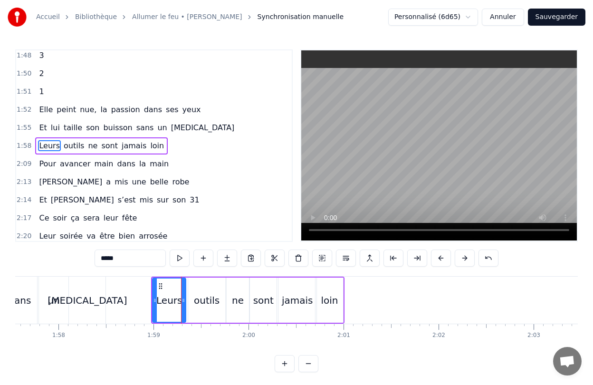
click at [184, 306] on div at bounding box center [184, 299] width 4 height 43
click at [194, 305] on div "outils" at bounding box center [206, 299] width 37 height 45
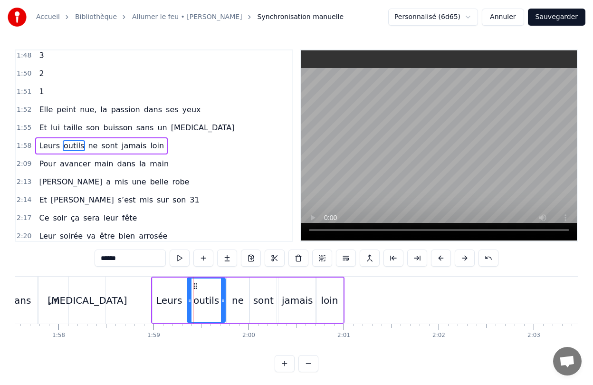
click at [189, 305] on div at bounding box center [190, 299] width 4 height 43
click at [44, 161] on span "Pour" at bounding box center [47, 163] width 19 height 11
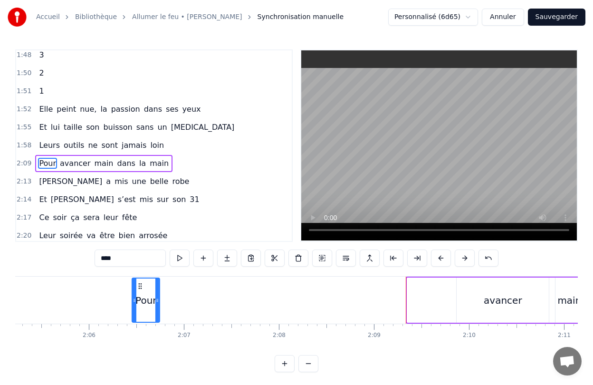
scroll to position [0, 11888]
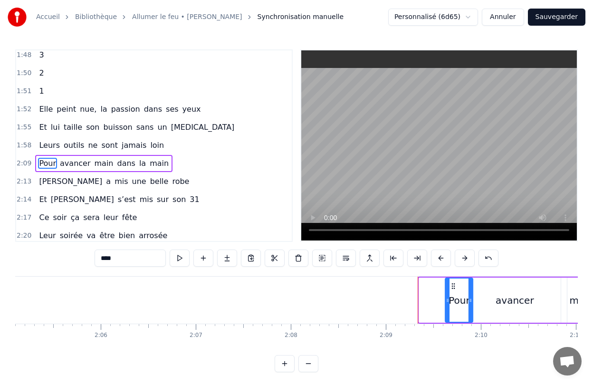
drag, startPoint x: 71, startPoint y: 286, endPoint x: 452, endPoint y: 284, distance: 381.1
click at [452, 284] on icon at bounding box center [453, 286] width 8 height 8
click at [488, 298] on div "avancer" at bounding box center [514, 299] width 92 height 45
type input "*******"
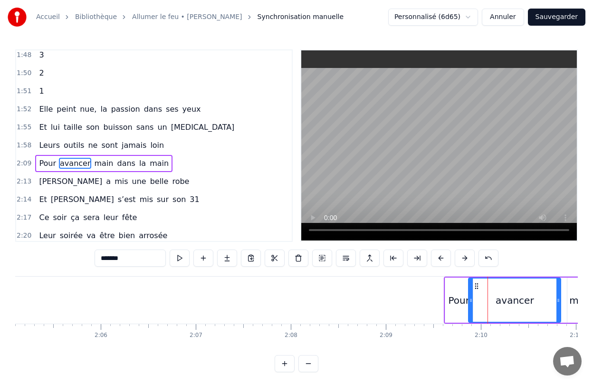
scroll to position [419, 0]
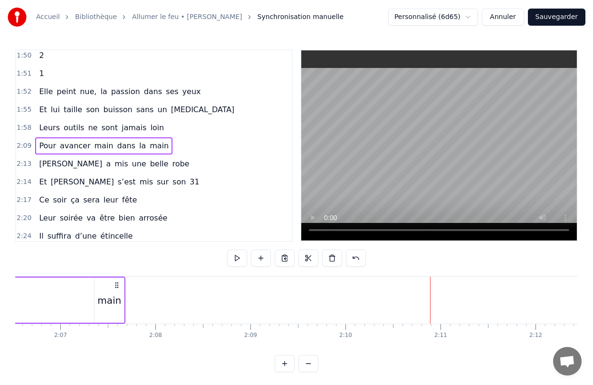
scroll to position [0, 11987]
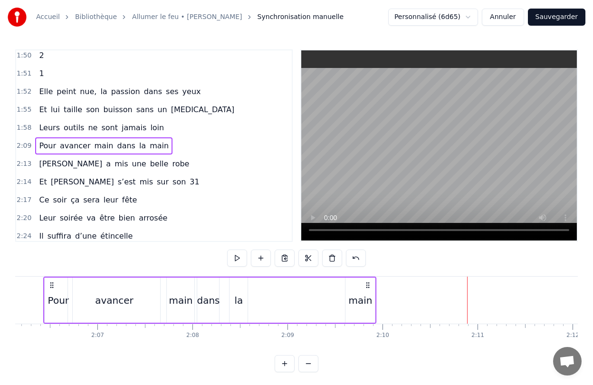
drag, startPoint x: 264, startPoint y: 285, endPoint x: 369, endPoint y: 294, distance: 105.9
click at [369, 294] on div "Pour avancer main dans la main" at bounding box center [210, 300] width 334 height 47
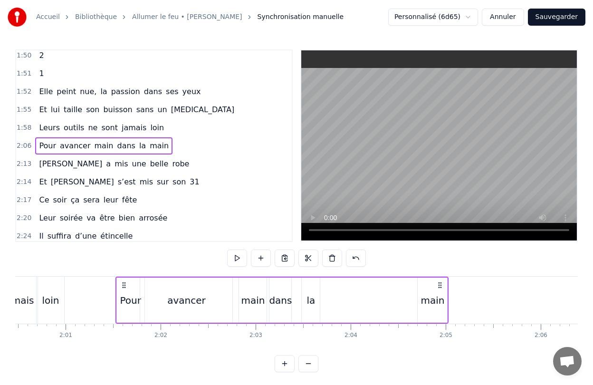
scroll to position [0, 11441]
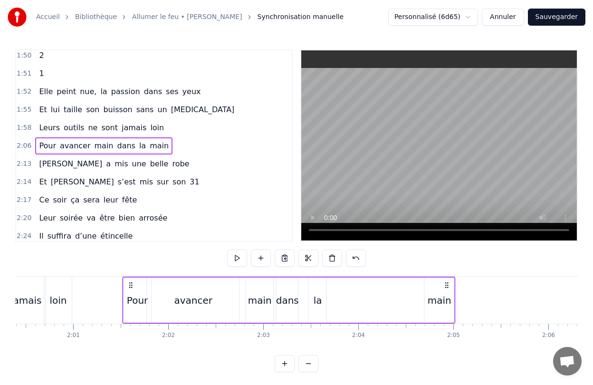
drag, startPoint x: 51, startPoint y: 285, endPoint x: 130, endPoint y: 296, distance: 79.8
click at [130, 296] on div "Pour avancer main dans la main" at bounding box center [289, 300] width 334 height 47
click at [432, 292] on div "main" at bounding box center [439, 299] width 29 height 45
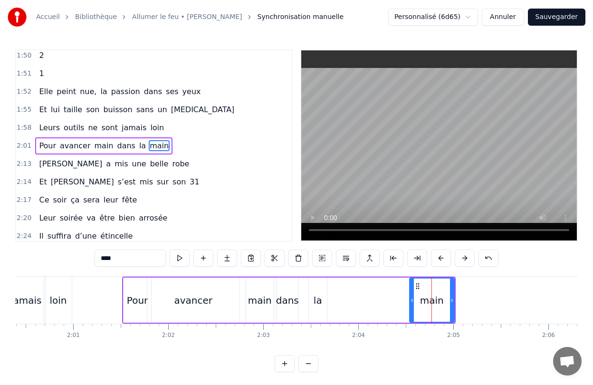
drag, startPoint x: 425, startPoint y: 296, endPoint x: 410, endPoint y: 297, distance: 15.2
click at [410, 297] on icon at bounding box center [412, 300] width 4 height 8
click at [316, 296] on div "la" at bounding box center [318, 300] width 9 height 14
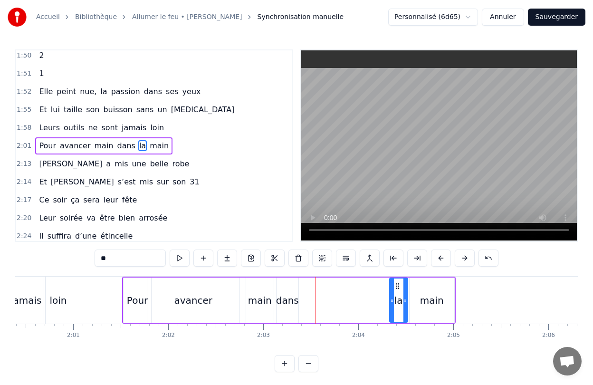
drag, startPoint x: 316, startPoint y: 285, endPoint x: 397, endPoint y: 289, distance: 80.9
click at [397, 289] on icon at bounding box center [398, 286] width 8 height 8
drag, startPoint x: 390, startPoint y: 294, endPoint x: 371, endPoint y: 296, distance: 19.7
click at [371, 296] on div at bounding box center [373, 299] width 4 height 43
click at [292, 297] on div "dans" at bounding box center [287, 300] width 23 height 14
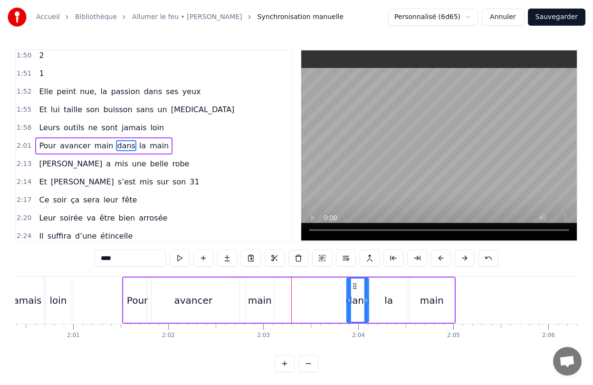
drag, startPoint x: 281, startPoint y: 285, endPoint x: 352, endPoint y: 286, distance: 70.3
click at [352, 286] on icon at bounding box center [355, 286] width 8 height 8
drag, startPoint x: 347, startPoint y: 290, endPoint x: 325, endPoint y: 292, distance: 22.4
click at [326, 292] on div at bounding box center [328, 299] width 4 height 43
click at [252, 292] on div "main" at bounding box center [260, 299] width 28 height 45
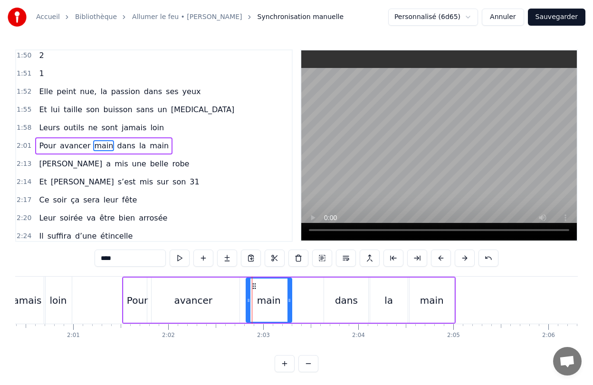
drag, startPoint x: 272, startPoint y: 294, endPoint x: 290, endPoint y: 295, distance: 18.1
click at [290, 295] on div at bounding box center [289, 299] width 4 height 43
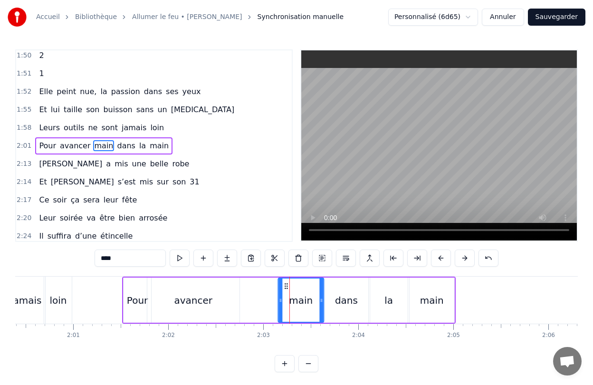
drag, startPoint x: 253, startPoint y: 285, endPoint x: 285, endPoint y: 287, distance: 31.9
click at [285, 287] on icon at bounding box center [286, 286] width 8 height 8
click at [221, 302] on div "avancer" at bounding box center [193, 299] width 92 height 45
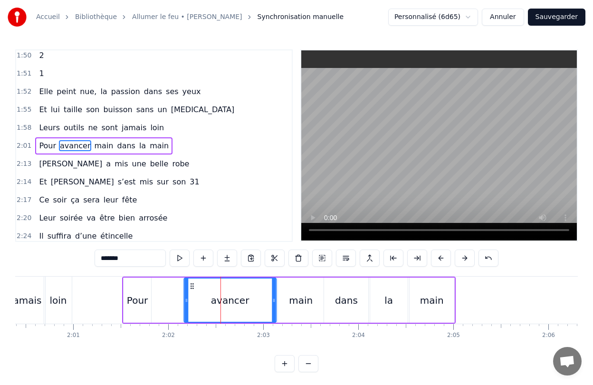
drag, startPoint x: 154, startPoint y: 287, endPoint x: 191, endPoint y: 294, distance: 37.4
click at [191, 294] on div "avancer" at bounding box center [229, 299] width 91 height 43
click at [130, 285] on div "Pour" at bounding box center [138, 299] width 28 height 45
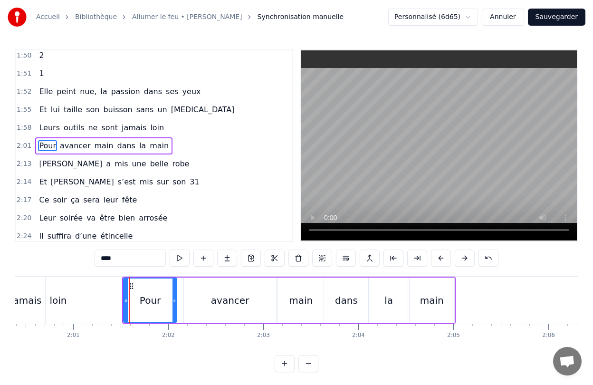
drag, startPoint x: 149, startPoint y: 294, endPoint x: 172, endPoint y: 298, distance: 23.6
click at [172, 298] on div at bounding box center [174, 299] width 4 height 43
click at [196, 298] on div "avancer" at bounding box center [230, 299] width 92 height 45
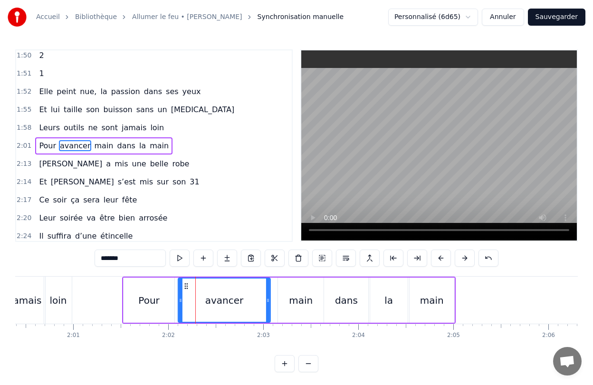
drag, startPoint x: 191, startPoint y: 286, endPoint x: 185, endPoint y: 286, distance: 5.7
click at [185, 286] on circle at bounding box center [185, 286] width 0 height 0
click at [283, 295] on div "main" at bounding box center [301, 299] width 46 height 45
type input "****"
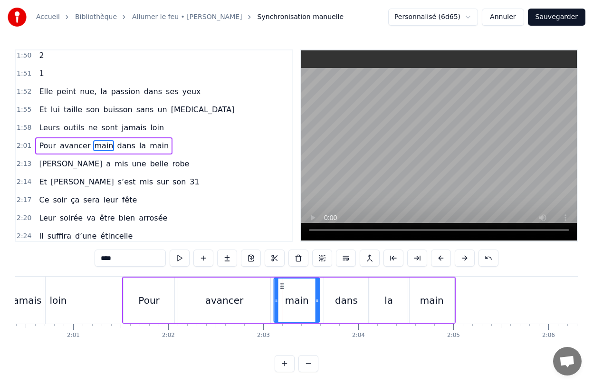
click at [280, 285] on icon at bounding box center [282, 286] width 8 height 8
click at [105, 276] on div "0:28 Elle a peint le bonheur sur lui 0:32 Lui dans les buissons laisse des trac…" at bounding box center [296, 210] width 563 height 323
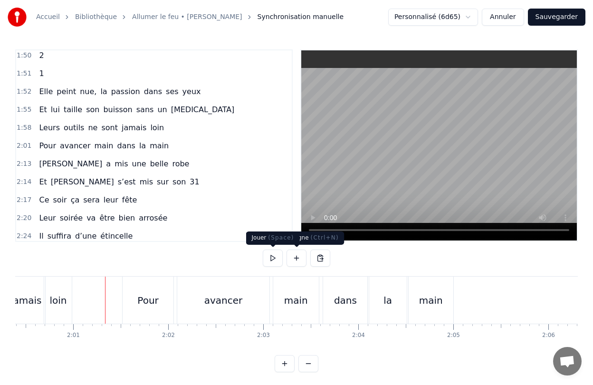
click at [274, 258] on button at bounding box center [273, 257] width 20 height 17
click at [274, 257] on button at bounding box center [273, 257] width 20 height 17
click at [150, 277] on div "Pour" at bounding box center [148, 300] width 52 height 47
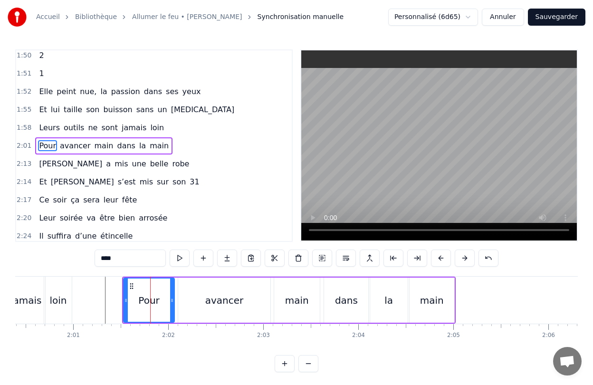
click at [47, 162] on span "[PERSON_NAME]" at bounding box center [70, 163] width 65 height 11
type input "******"
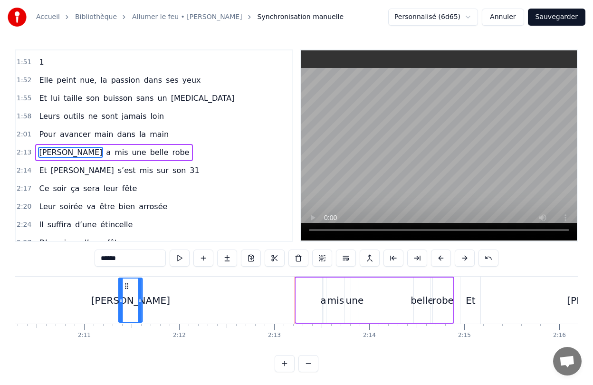
scroll to position [0, 12372]
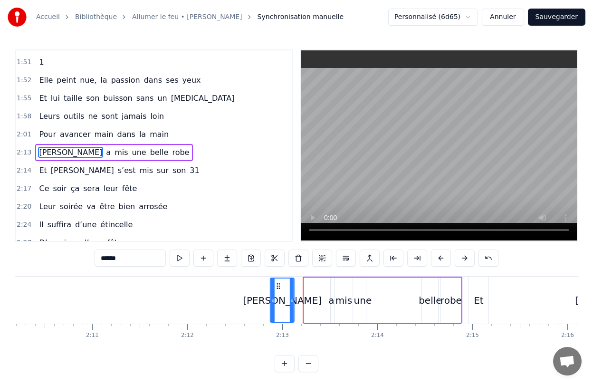
drag, startPoint x: 72, startPoint y: 286, endPoint x: 278, endPoint y: 287, distance: 206.2
click at [278, 287] on icon at bounding box center [279, 286] width 8 height 8
click at [401, 303] on div "[PERSON_NAME] a mis une belle robe" at bounding box center [365, 300] width 193 height 47
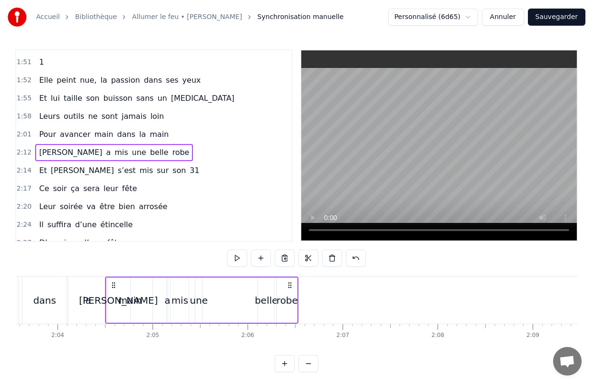
scroll to position [0, 11739]
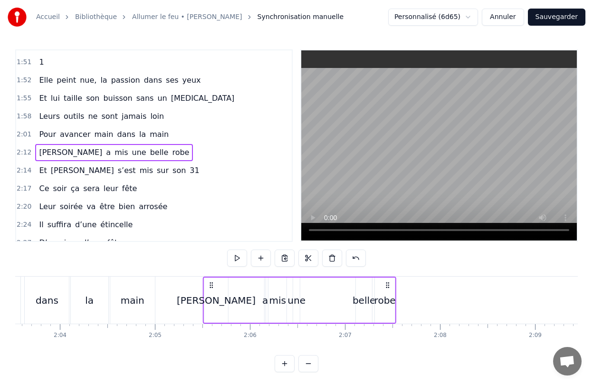
drag, startPoint x: 277, startPoint y: 284, endPoint x: 210, endPoint y: 294, distance: 66.8
click at [210, 294] on div "[PERSON_NAME] a mis une belle robe" at bounding box center [299, 300] width 193 height 47
click at [392, 299] on div "robe" at bounding box center [384, 300] width 21 height 14
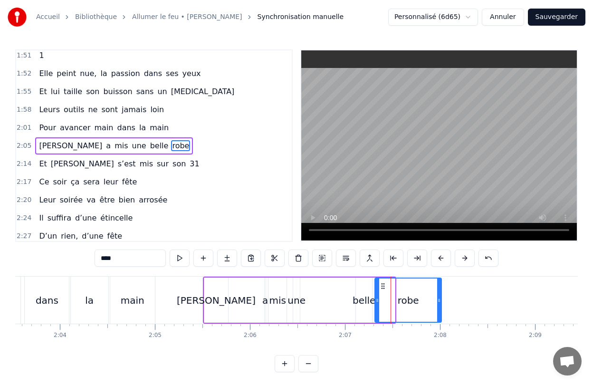
drag, startPoint x: 394, startPoint y: 300, endPoint x: 440, endPoint y: 303, distance: 46.2
click at [440, 303] on icon at bounding box center [439, 300] width 4 height 8
click at [364, 309] on div "belle" at bounding box center [364, 299] width 16 height 45
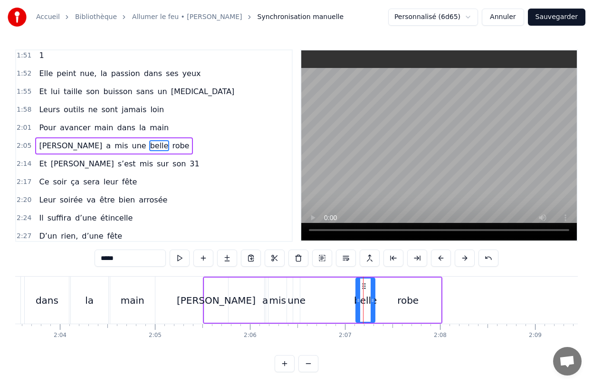
click at [372, 306] on div at bounding box center [373, 299] width 4 height 43
drag, startPoint x: 357, startPoint y: 306, endPoint x: 345, endPoint y: 306, distance: 11.9
click at [345, 306] on div at bounding box center [345, 299] width 4 height 43
click at [301, 302] on div "une" at bounding box center [296, 300] width 18 height 14
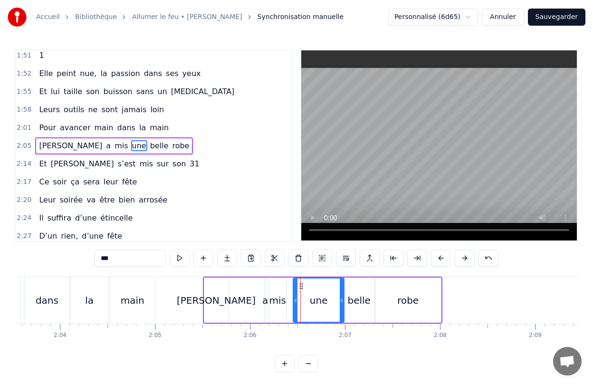
drag, startPoint x: 299, startPoint y: 305, endPoint x: 343, endPoint y: 305, distance: 44.2
click at [343, 305] on div at bounding box center [342, 299] width 4 height 43
drag, startPoint x: 297, startPoint y: 305, endPoint x: 327, endPoint y: 305, distance: 29.9
click at [327, 305] on div at bounding box center [326, 299] width 4 height 43
click at [267, 305] on div "a" at bounding box center [265, 300] width 6 height 14
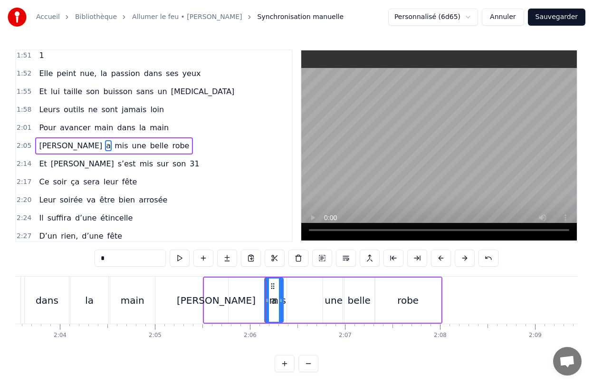
drag, startPoint x: 263, startPoint y: 305, endPoint x: 281, endPoint y: 305, distance: 17.6
click at [281, 305] on div at bounding box center [281, 299] width 4 height 43
drag, startPoint x: 273, startPoint y: 285, endPoint x: 238, endPoint y: 286, distance: 34.7
click at [238, 286] on icon at bounding box center [238, 286] width 8 height 8
click at [272, 287] on div "mis" at bounding box center [277, 299] width 18 height 45
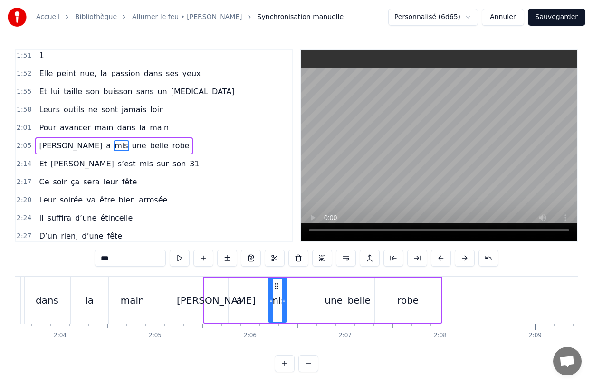
click at [126, 253] on input "***" at bounding box center [130, 257] width 71 height 17
click at [118, 261] on input "***" at bounding box center [130, 257] width 71 height 17
drag, startPoint x: 270, startPoint y: 304, endPoint x: 250, endPoint y: 307, distance: 19.7
click at [250, 307] on div at bounding box center [251, 299] width 4 height 43
drag, startPoint x: 284, startPoint y: 304, endPoint x: 291, endPoint y: 304, distance: 7.1
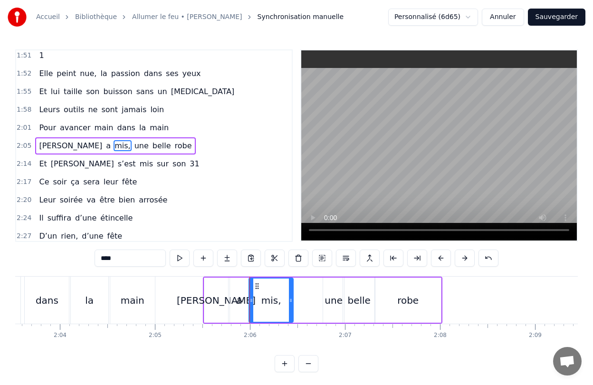
click at [291, 304] on div at bounding box center [291, 299] width 4 height 43
click at [244, 297] on div "a" at bounding box center [239, 299] width 19 height 45
type input "*"
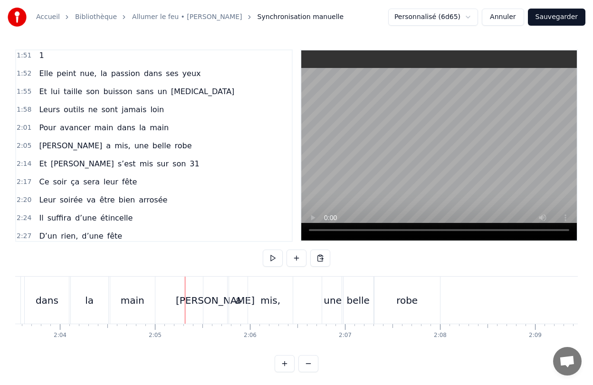
click at [274, 259] on button at bounding box center [273, 257] width 20 height 17
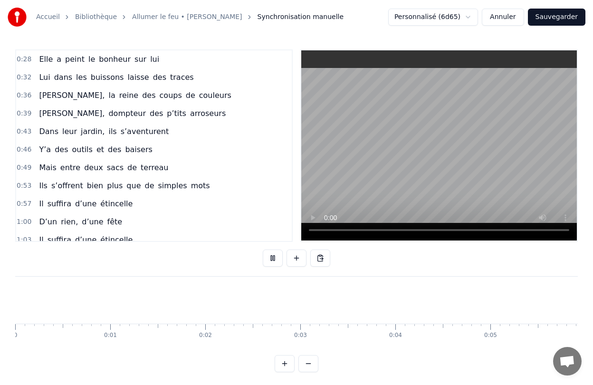
scroll to position [0, 11739]
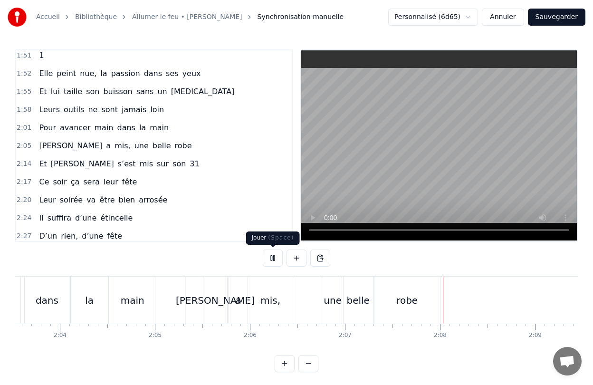
click at [275, 258] on button at bounding box center [273, 257] width 20 height 17
click at [285, 310] on div "mis," at bounding box center [270, 300] width 45 height 47
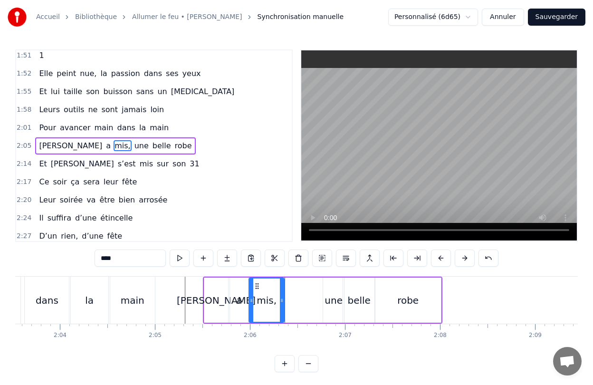
drag, startPoint x: 291, startPoint y: 304, endPoint x: 282, endPoint y: 304, distance: 9.5
click at [282, 304] on div at bounding box center [282, 299] width 4 height 43
click at [383, 311] on div "robe" at bounding box center [408, 299] width 66 height 45
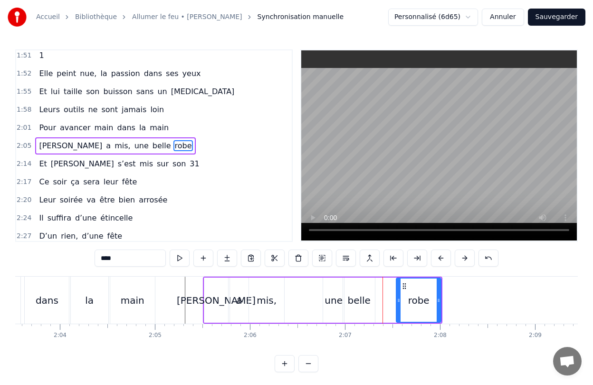
drag, startPoint x: 377, startPoint y: 304, endPoint x: 398, endPoint y: 304, distance: 21.4
click at [398, 304] on div at bounding box center [399, 299] width 4 height 43
click at [366, 314] on div "belle" at bounding box center [359, 299] width 32 height 45
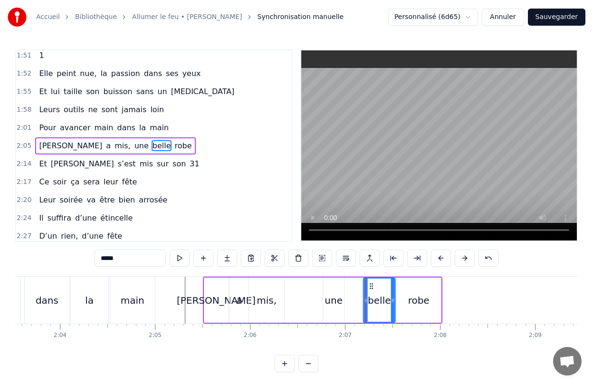
drag, startPoint x: 351, startPoint y: 286, endPoint x: 372, endPoint y: 287, distance: 20.5
click at [372, 287] on icon at bounding box center [372, 286] width 8 height 8
click at [340, 287] on div "une" at bounding box center [333, 299] width 21 height 45
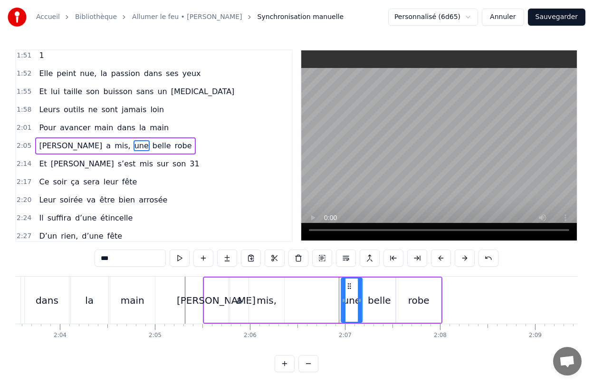
drag, startPoint x: 330, startPoint y: 283, endPoint x: 348, endPoint y: 285, distance: 18.2
click at [348, 285] on icon at bounding box center [349, 286] width 8 height 8
click at [266, 293] on div "mis," at bounding box center [267, 300] width 20 height 14
type input "****"
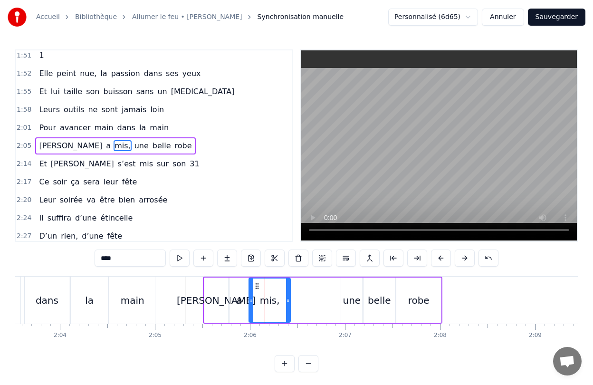
drag, startPoint x: 280, startPoint y: 294, endPoint x: 287, endPoint y: 295, distance: 6.7
click at [287, 295] on div at bounding box center [288, 299] width 4 height 43
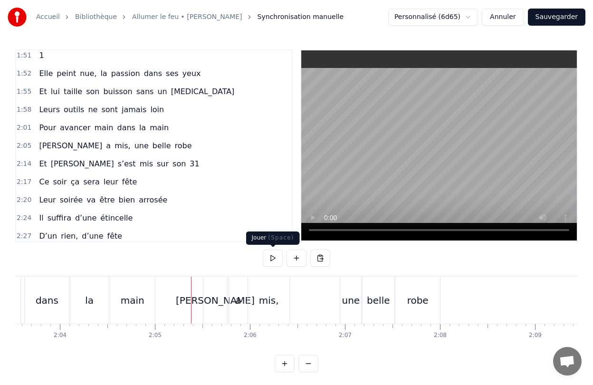
click at [268, 261] on button at bounding box center [273, 257] width 20 height 17
click at [277, 256] on button at bounding box center [273, 257] width 20 height 17
click at [41, 164] on span "Et" at bounding box center [43, 163] width 10 height 11
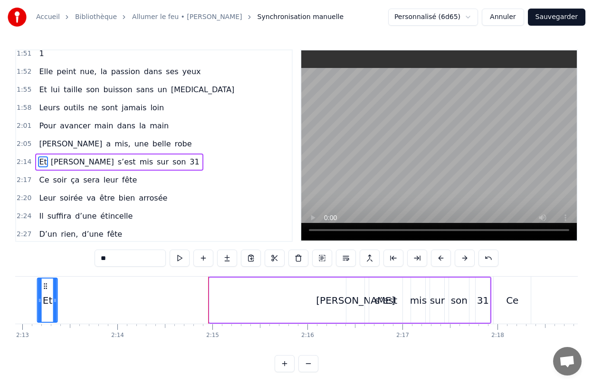
scroll to position [0, 12566]
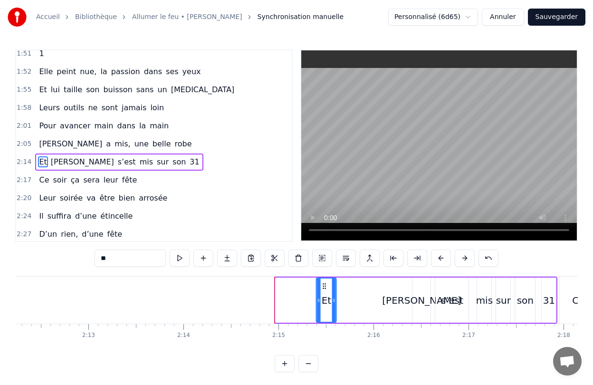
drag, startPoint x: 73, startPoint y: 287, endPoint x: 317, endPoint y: 285, distance: 244.2
click at [321, 285] on icon at bounding box center [325, 286] width 8 height 8
click at [355, 298] on div "Et Franck s’est mis sur son 31" at bounding box center [432, 300] width 249 height 47
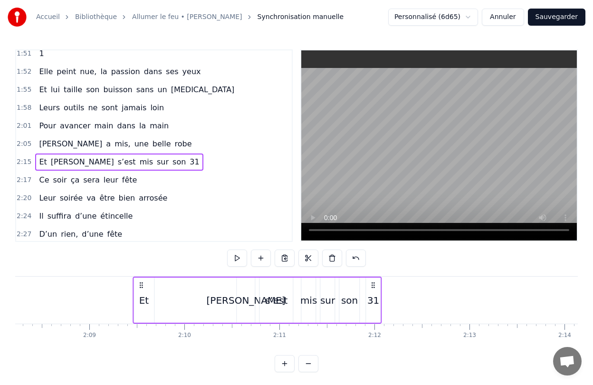
scroll to position [0, 12179]
drag, startPoint x: 316, startPoint y: 287, endPoint x: 141, endPoint y: 306, distance: 176.9
click at [141, 306] on div "Et Franck s’est mis sur son 31" at bounding box center [256, 300] width 249 height 47
click at [134, 289] on div "Et" at bounding box center [144, 299] width 20 height 45
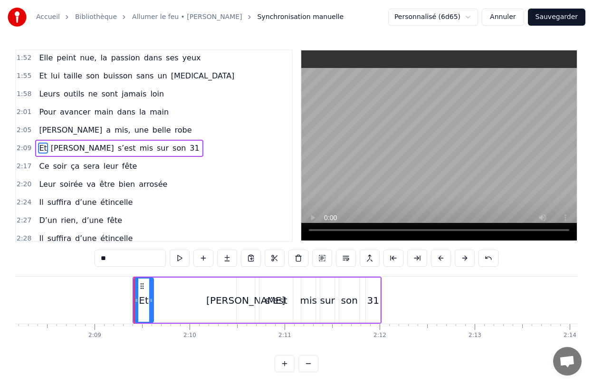
scroll to position [455, 0]
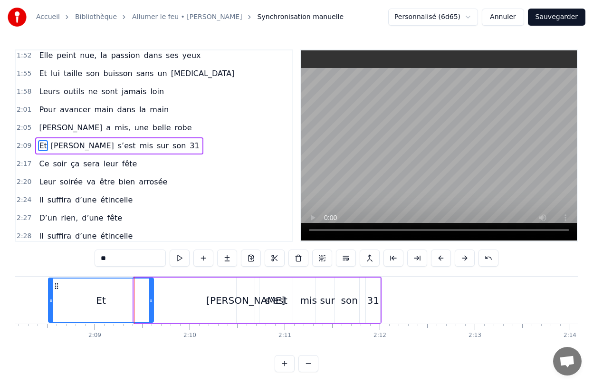
drag, startPoint x: 136, startPoint y: 297, endPoint x: 53, endPoint y: 303, distance: 83.3
click at [53, 303] on icon at bounding box center [51, 300] width 4 height 8
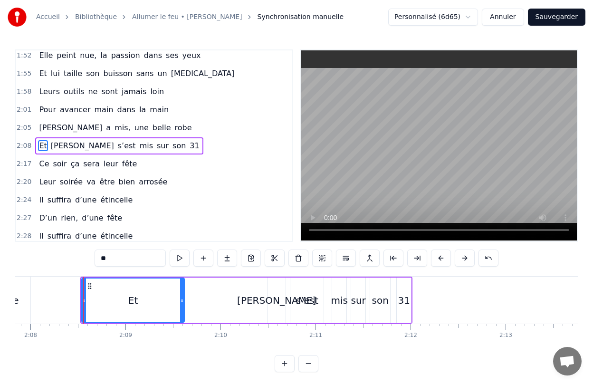
scroll to position [0, 12149]
drag, startPoint x: 181, startPoint y: 293, endPoint x: 124, endPoint y: 303, distance: 58.4
click at [124, 303] on div at bounding box center [124, 299] width 4 height 43
click at [277, 304] on div "[PERSON_NAME]" at bounding box center [276, 300] width 79 height 14
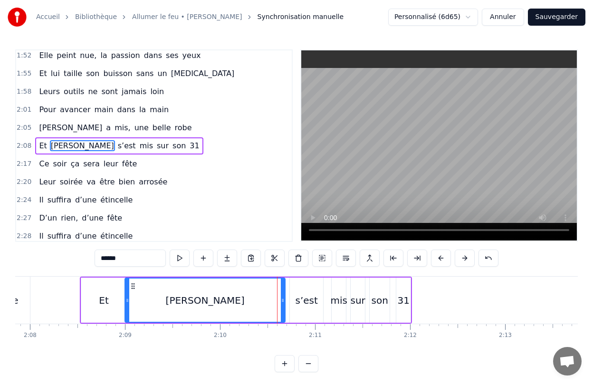
drag, startPoint x: 268, startPoint y: 299, endPoint x: 126, endPoint y: 300, distance: 142.1
click at [126, 300] on icon at bounding box center [127, 300] width 4 height 8
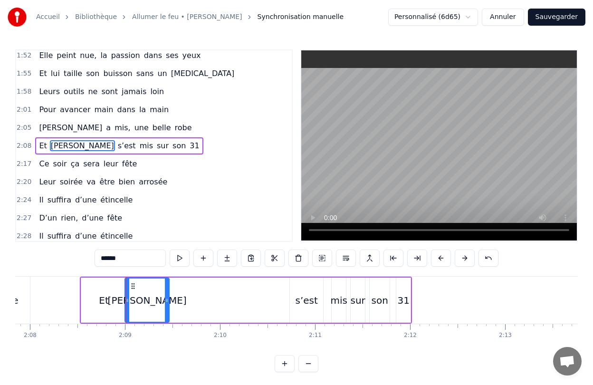
drag, startPoint x: 283, startPoint y: 300, endPoint x: 167, endPoint y: 308, distance: 116.2
click at [167, 308] on div at bounding box center [167, 299] width 4 height 43
click at [296, 306] on div "s’est" at bounding box center [307, 300] width 22 height 14
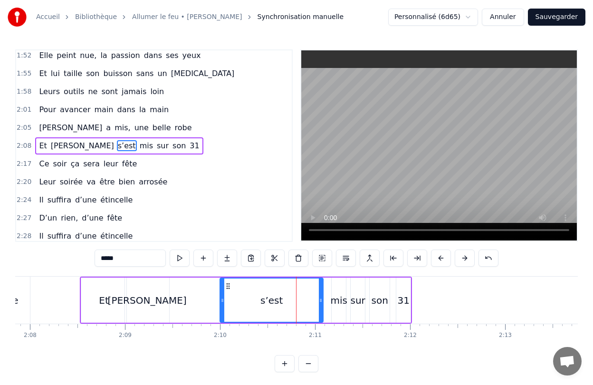
drag, startPoint x: 291, startPoint y: 305, endPoint x: 221, endPoint y: 310, distance: 70.0
click at [221, 310] on div at bounding box center [222, 299] width 4 height 43
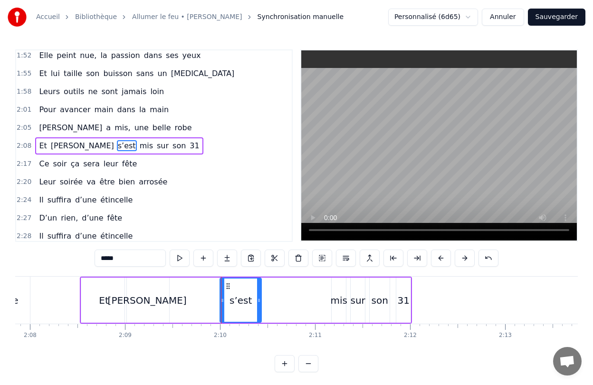
drag, startPoint x: 321, startPoint y: 305, endPoint x: 258, endPoint y: 315, distance: 63.9
click at [258, 315] on div at bounding box center [259, 299] width 4 height 43
click at [337, 309] on div "mis" at bounding box center [339, 299] width 14 height 45
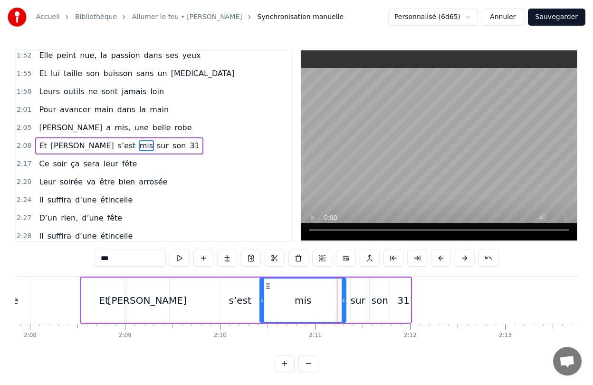
drag, startPoint x: 334, startPoint y: 308, endPoint x: 262, endPoint y: 309, distance: 71.3
click at [262, 309] on div at bounding box center [262, 299] width 4 height 43
drag, startPoint x: 344, startPoint y: 310, endPoint x: 290, endPoint y: 310, distance: 54.2
click at [290, 310] on div at bounding box center [289, 299] width 4 height 43
click at [358, 310] on div "sur" at bounding box center [358, 299] width 14 height 45
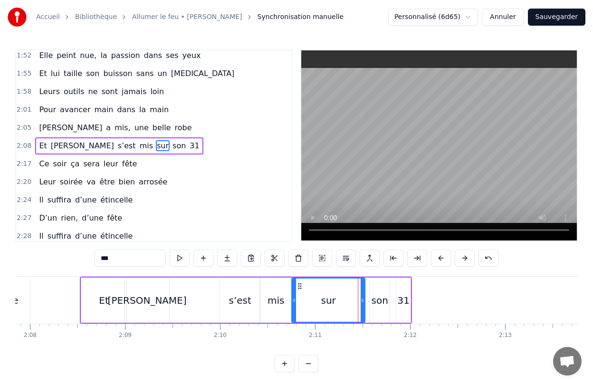
drag, startPoint x: 353, startPoint y: 310, endPoint x: 294, endPoint y: 314, distance: 59.0
click at [294, 314] on div at bounding box center [294, 299] width 4 height 43
drag, startPoint x: 363, startPoint y: 312, endPoint x: 319, endPoint y: 312, distance: 44.7
click at [319, 312] on div at bounding box center [318, 299] width 4 height 43
click at [376, 311] on div "son" at bounding box center [380, 299] width 20 height 45
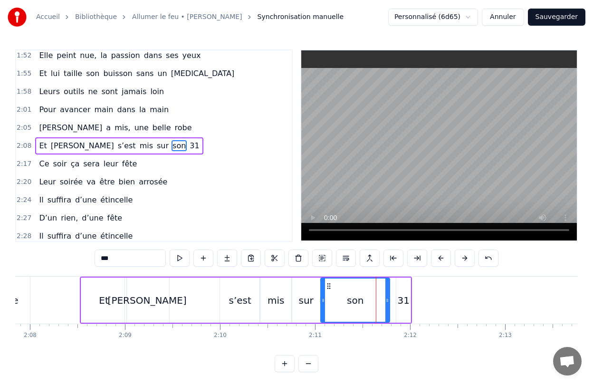
drag, startPoint x: 372, startPoint y: 308, endPoint x: 323, endPoint y: 308, distance: 48.9
click at [323, 308] on div at bounding box center [323, 299] width 4 height 43
drag, startPoint x: 388, startPoint y: 310, endPoint x: 349, endPoint y: 314, distance: 38.7
click at [349, 314] on div at bounding box center [347, 299] width 4 height 43
click at [396, 311] on div "31" at bounding box center [403, 299] width 15 height 45
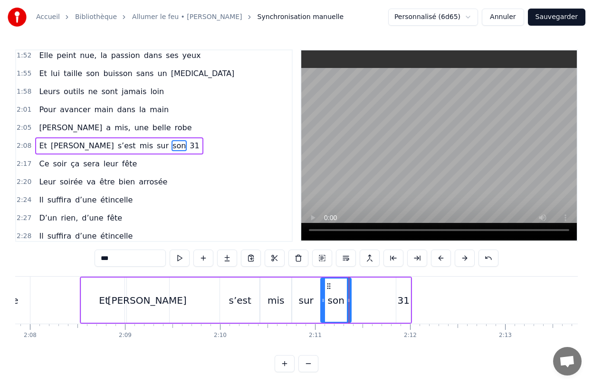
type input "**"
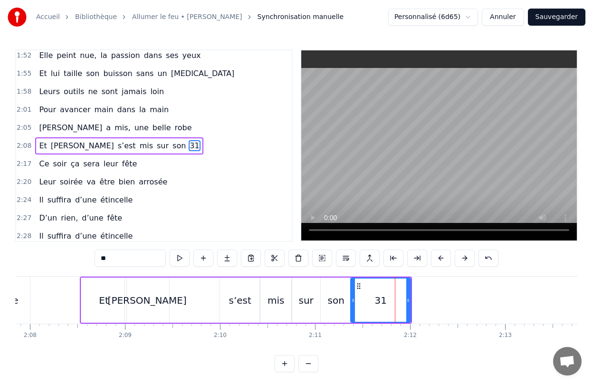
drag, startPoint x: 397, startPoint y: 308, endPoint x: 352, endPoint y: 308, distance: 45.6
click at [352, 308] on div at bounding box center [353, 299] width 4 height 43
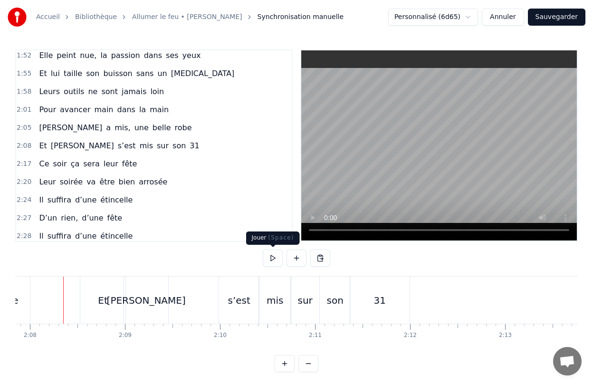
click at [265, 260] on button at bounding box center [273, 257] width 20 height 17
click at [273, 255] on button at bounding box center [273, 257] width 20 height 17
click at [43, 164] on span "Ce" at bounding box center [44, 163] width 12 height 11
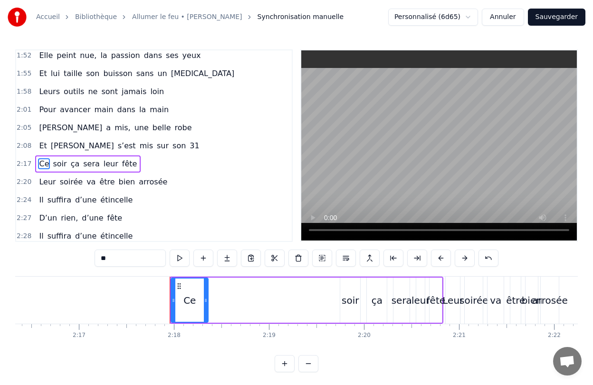
scroll to position [0, 13062]
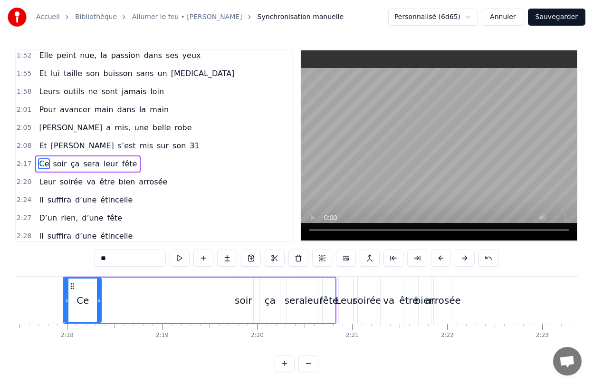
click at [165, 300] on div "Ce soir ça sera leur fête" at bounding box center [200, 300] width 274 height 47
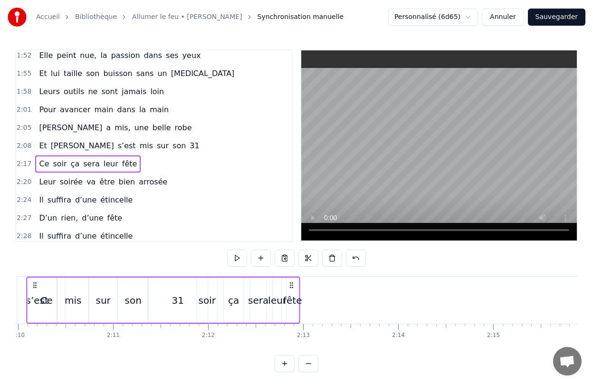
scroll to position [0, 12259]
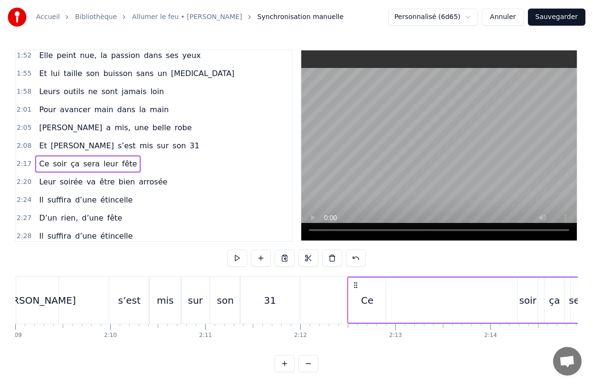
drag, startPoint x: 71, startPoint y: 284, endPoint x: 355, endPoint y: 286, distance: 284.6
click at [355, 286] on icon at bounding box center [356, 285] width 8 height 8
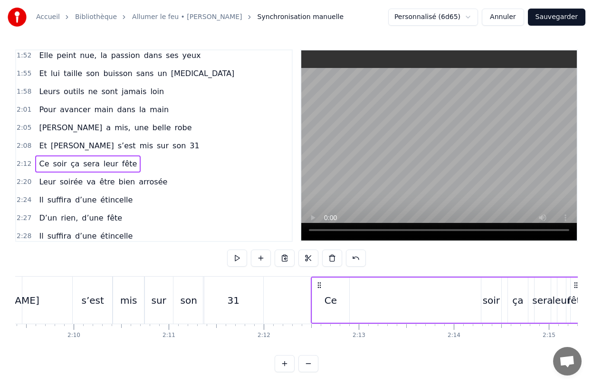
scroll to position [0, 12305]
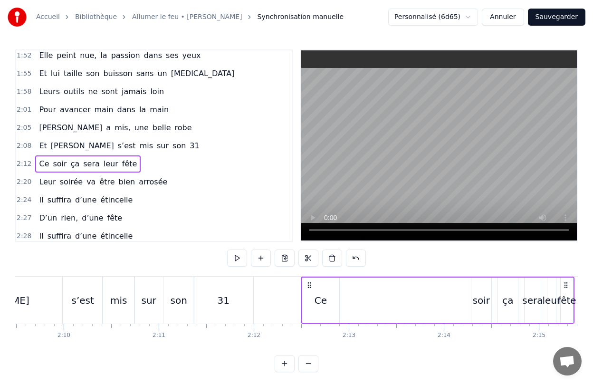
click at [460, 355] on div "0:28 Elle a peint le bonheur sur lui 0:32 Lui dans les buissons laisse des trac…" at bounding box center [296, 210] width 563 height 323
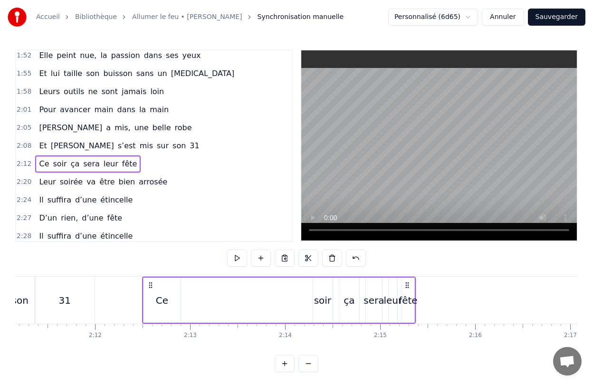
scroll to position [0, 12465]
click at [182, 319] on div "Ce soir ça sera leur fête" at bounding box center [278, 300] width 274 height 47
click at [323, 301] on div "soir" at bounding box center [321, 300] width 17 height 14
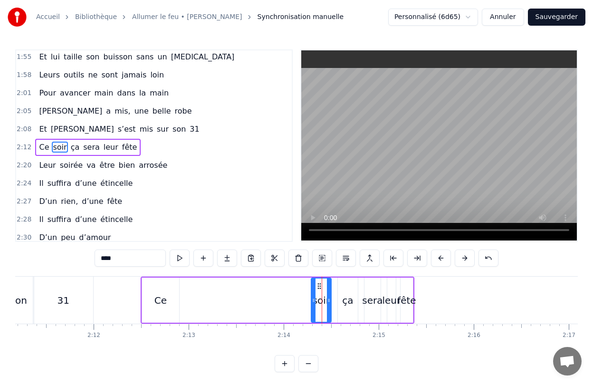
scroll to position [473, 0]
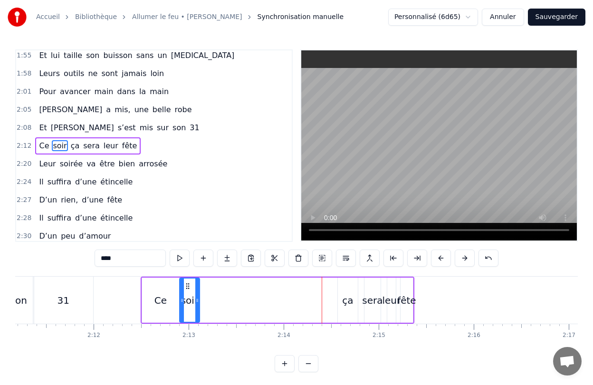
drag, startPoint x: 318, startPoint y: 284, endPoint x: 186, endPoint y: 288, distance: 131.7
click at [186, 288] on icon at bounding box center [188, 286] width 8 height 8
drag, startPoint x: 198, startPoint y: 301, endPoint x: 213, endPoint y: 301, distance: 14.7
click at [213, 301] on icon at bounding box center [212, 300] width 4 height 8
click at [353, 304] on div "ça" at bounding box center [348, 299] width 20 height 45
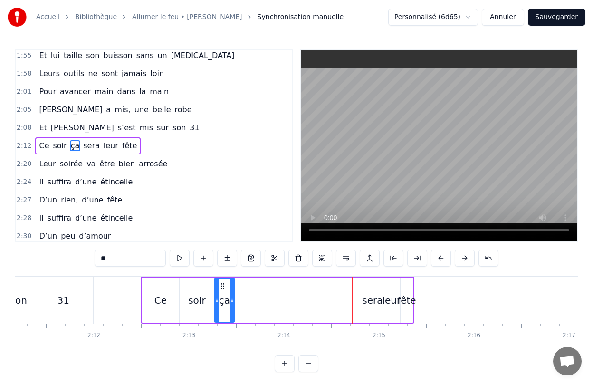
drag, startPoint x: 335, startPoint y: 286, endPoint x: 221, endPoint y: 289, distance: 113.1
click at [221, 289] on icon at bounding box center [223, 286] width 8 height 8
drag, startPoint x: 232, startPoint y: 300, endPoint x: 254, endPoint y: 302, distance: 22.0
click at [254, 302] on icon at bounding box center [255, 300] width 4 height 8
click at [373, 300] on div "sera" at bounding box center [372, 300] width 20 height 14
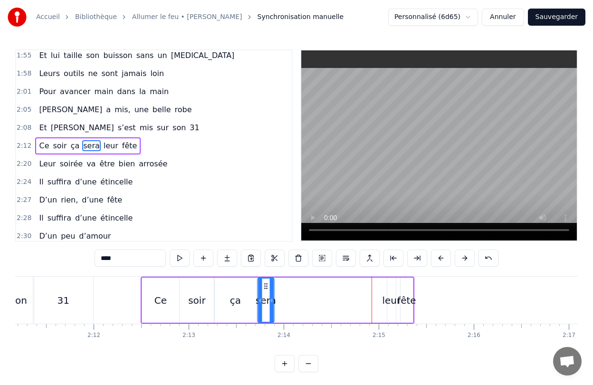
drag, startPoint x: 372, startPoint y: 287, endPoint x: 266, endPoint y: 293, distance: 106.6
click at [266, 293] on div "sera" at bounding box center [265, 299] width 15 height 43
drag, startPoint x: 270, startPoint y: 302, endPoint x: 287, endPoint y: 303, distance: 17.6
click at [287, 303] on icon at bounding box center [289, 300] width 4 height 8
click at [391, 307] on div "leur" at bounding box center [391, 299] width 9 height 45
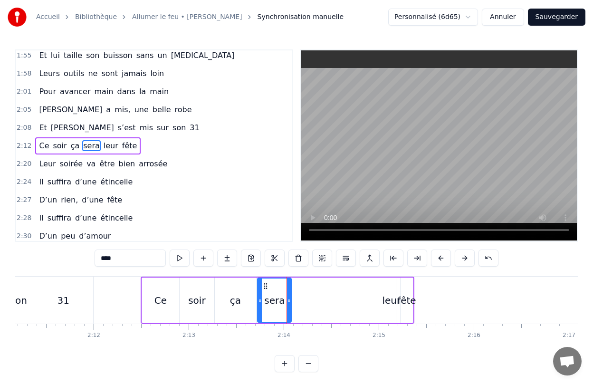
type input "****"
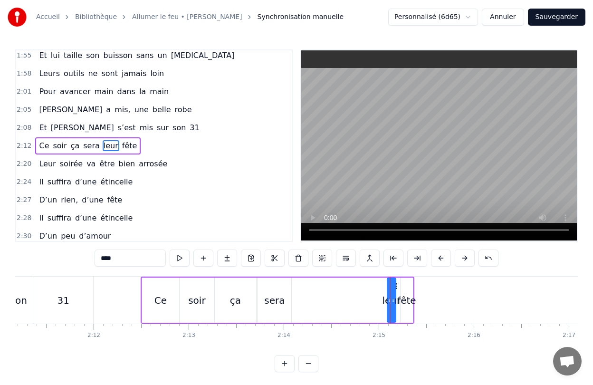
drag, startPoint x: 389, startPoint y: 291, endPoint x: 384, endPoint y: 291, distance: 5.2
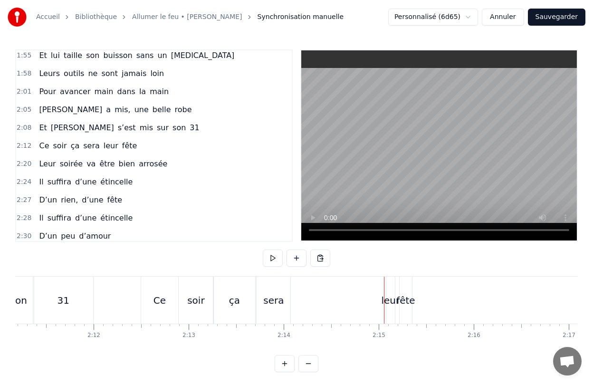
click at [388, 293] on div "leur" at bounding box center [390, 300] width 19 height 14
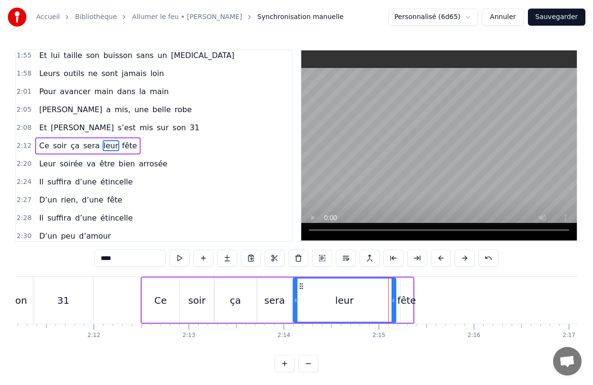
drag, startPoint x: 390, startPoint y: 293, endPoint x: 295, endPoint y: 311, distance: 96.4
click at [295, 311] on div at bounding box center [296, 299] width 4 height 43
click at [395, 306] on div "leur" at bounding box center [344, 299] width 104 height 45
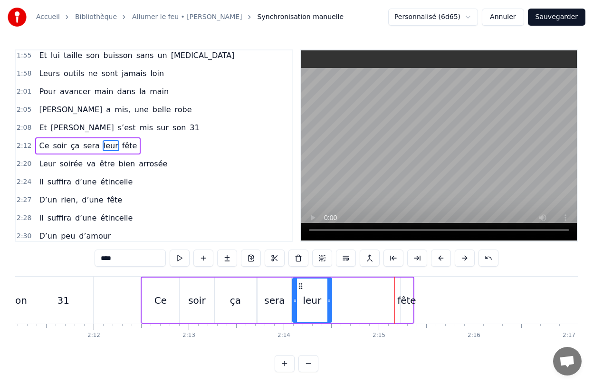
drag, startPoint x: 393, startPoint y: 306, endPoint x: 329, endPoint y: 306, distance: 64.1
click at [329, 306] on div at bounding box center [329, 299] width 4 height 43
click at [404, 304] on div "fête" at bounding box center [406, 300] width 19 height 14
type input "****"
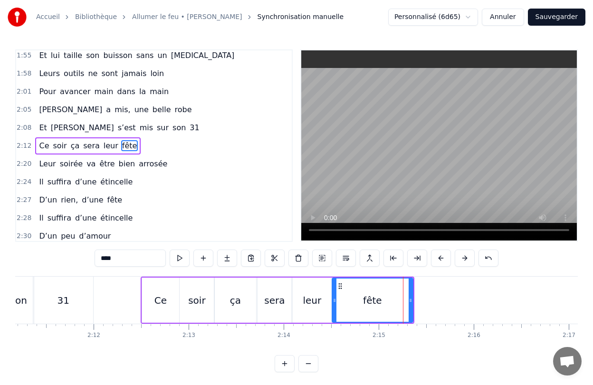
drag, startPoint x: 403, startPoint y: 304, endPoint x: 335, endPoint y: 314, distance: 69.2
click at [335, 314] on div at bounding box center [335, 299] width 4 height 43
drag, startPoint x: 411, startPoint y: 306, endPoint x: 378, endPoint y: 311, distance: 34.1
click at [378, 311] on div at bounding box center [377, 299] width 4 height 43
click at [476, 343] on div "Elle a peint le bonheur sur lui Lui dans les buissons laisse des traces Audrey,…" at bounding box center [296, 311] width 563 height 71
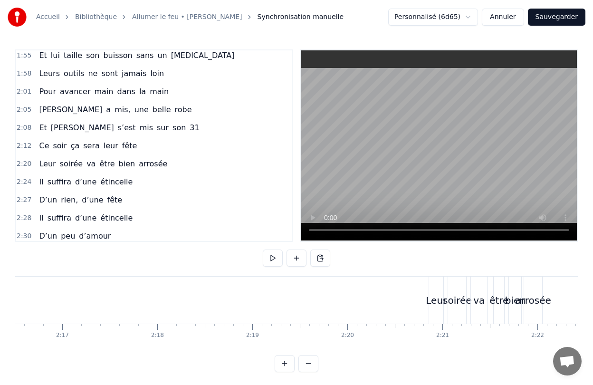
scroll to position [0, 12976]
click at [429, 283] on div "Leur" at bounding box center [432, 300] width 14 height 47
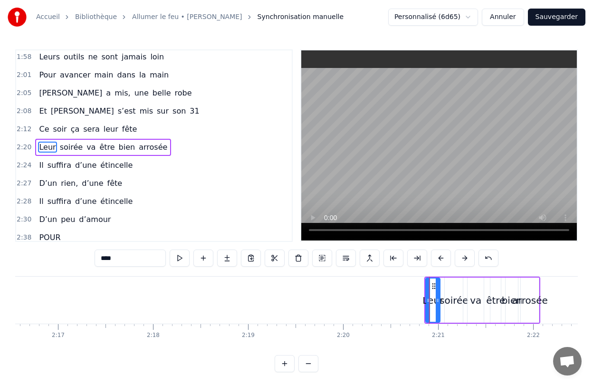
scroll to position [491, 0]
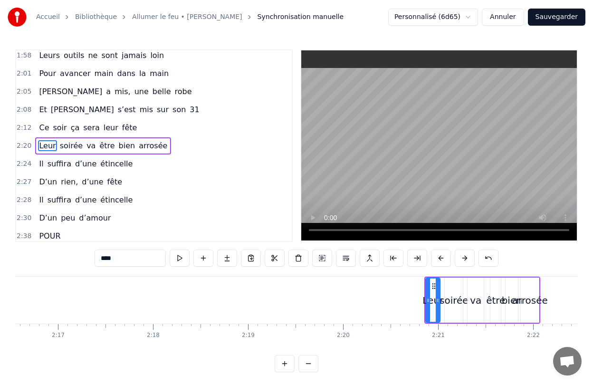
click at [443, 297] on div "soirée" at bounding box center [454, 300] width 29 height 14
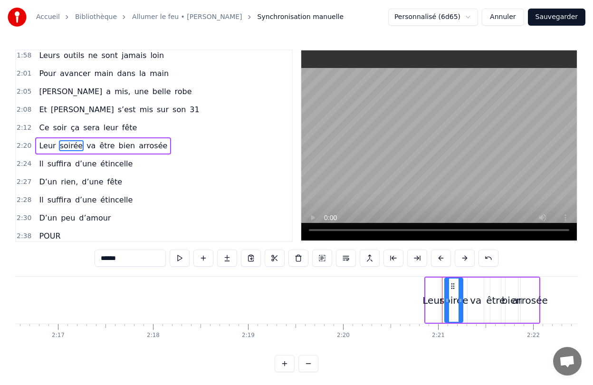
click at [441, 297] on div "soirée" at bounding box center [454, 300] width 29 height 14
click at [527, 306] on div "arrosée" at bounding box center [530, 300] width 36 height 14
type input "*******"
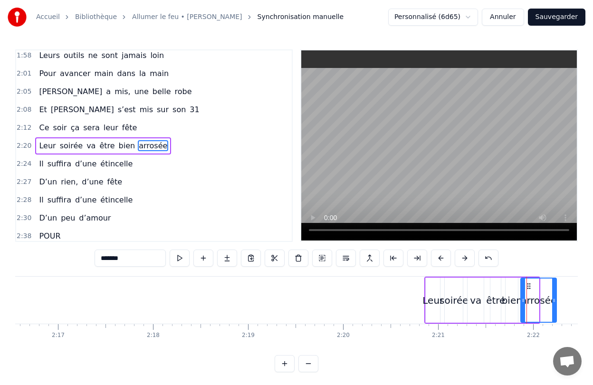
drag, startPoint x: 537, startPoint y: 305, endPoint x: 562, endPoint y: 304, distance: 24.7
click at [556, 304] on div at bounding box center [554, 299] width 4 height 43
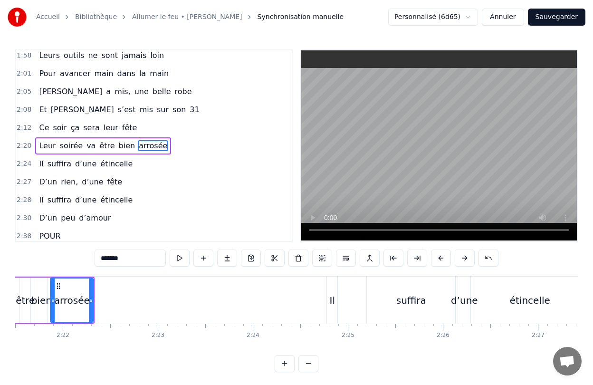
scroll to position [0, 13475]
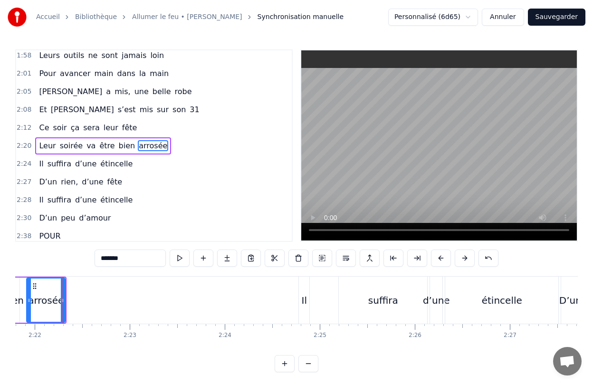
drag, startPoint x: 25, startPoint y: 310, endPoint x: 47, endPoint y: 310, distance: 22.3
click at [31, 310] on div at bounding box center [29, 299] width 4 height 43
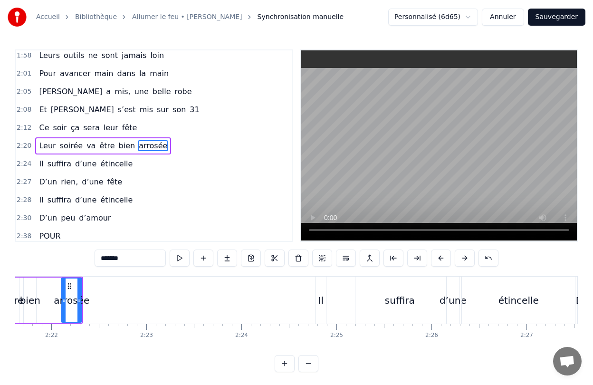
click at [57, 305] on div "arrosée" at bounding box center [72, 300] width 36 height 14
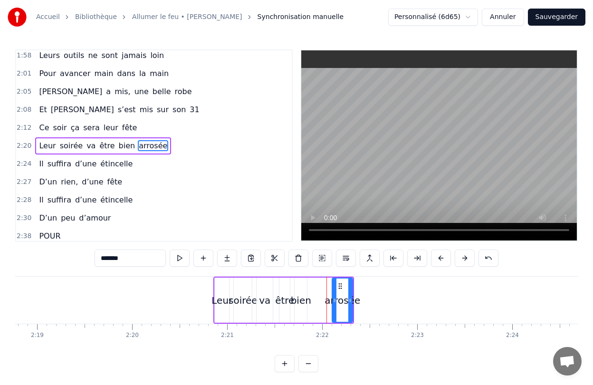
scroll to position [0, 13149]
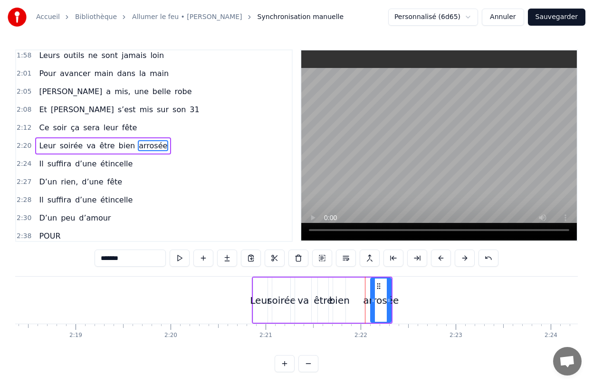
click at [350, 294] on div "Leur soirée va être bien arrosée" at bounding box center [322, 300] width 141 height 47
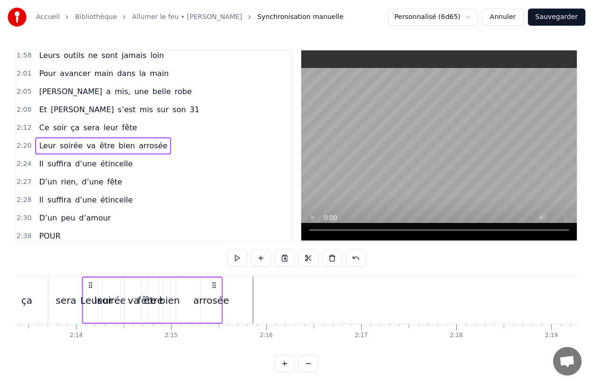
scroll to position [0, 12657]
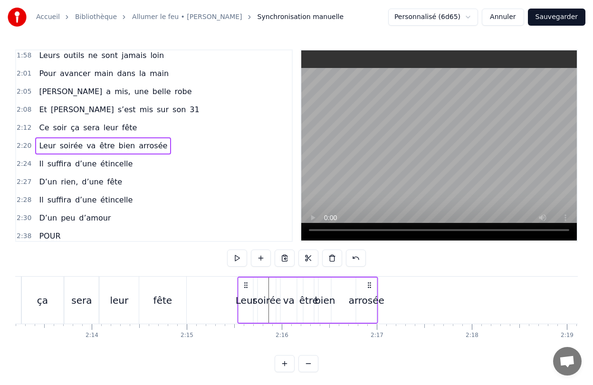
drag, startPoint x: 262, startPoint y: 285, endPoint x: 247, endPoint y: 302, distance: 22.2
click at [247, 302] on div "Leur soirée va être bien arrosée" at bounding box center [308, 300] width 141 height 47
click at [377, 303] on div "arrosée" at bounding box center [367, 300] width 36 height 14
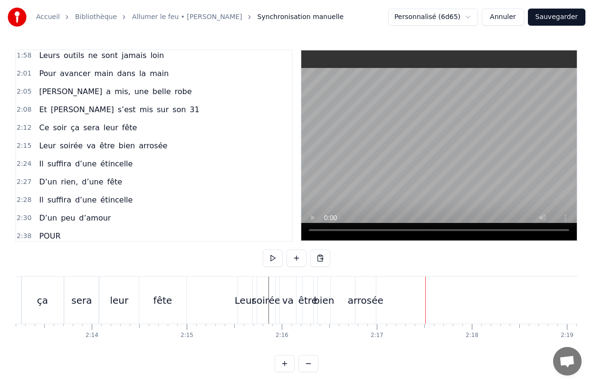
click at [370, 311] on div "arrosée" at bounding box center [365, 300] width 20 height 47
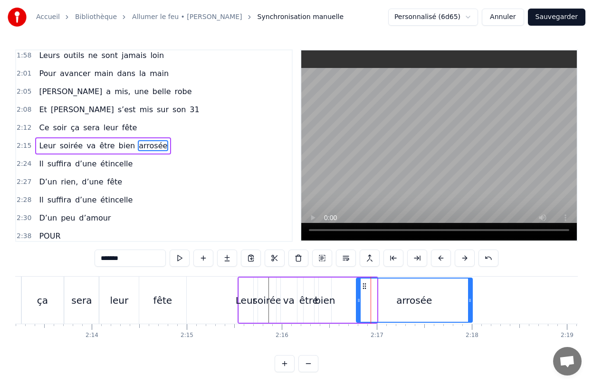
drag, startPoint x: 374, startPoint y: 306, endPoint x: 470, endPoint y: 306, distance: 95.5
click at [470, 306] on div at bounding box center [470, 299] width 4 height 43
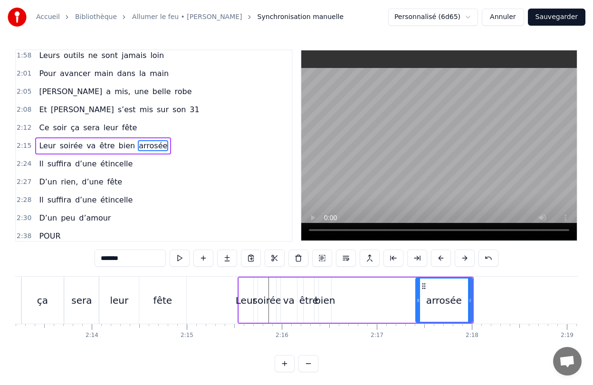
drag, startPoint x: 360, startPoint y: 308, endPoint x: 419, endPoint y: 310, distance: 59.4
click at [419, 310] on div at bounding box center [418, 299] width 4 height 43
click at [325, 309] on div "bien" at bounding box center [325, 299] width 12 height 45
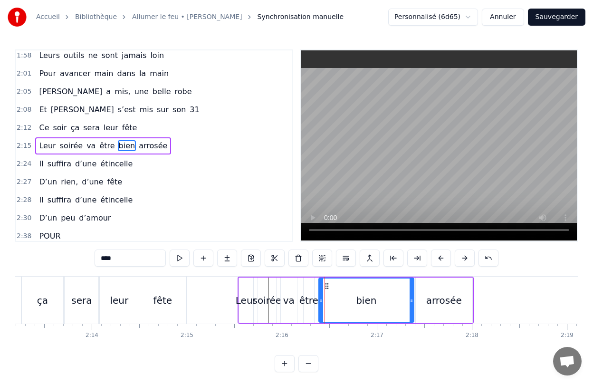
drag, startPoint x: 330, startPoint y: 306, endPoint x: 412, endPoint y: 307, distance: 82.7
click at [412, 307] on div at bounding box center [412, 299] width 4 height 43
drag, startPoint x: 321, startPoint y: 308, endPoint x: 373, endPoint y: 308, distance: 52.3
click at [373, 308] on div at bounding box center [374, 299] width 4 height 43
click at [309, 310] on div "être" at bounding box center [309, 299] width 10 height 45
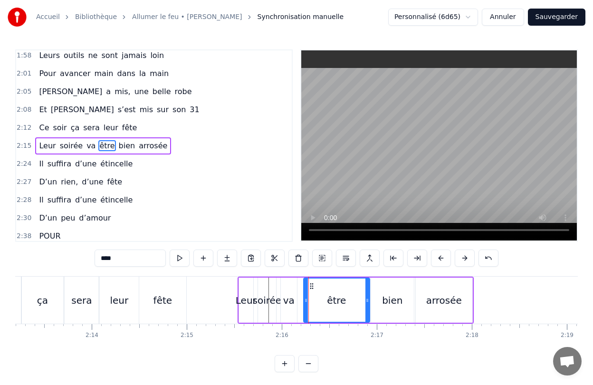
drag, startPoint x: 313, startPoint y: 309, endPoint x: 368, endPoint y: 310, distance: 55.6
click at [368, 310] on div at bounding box center [367, 299] width 4 height 43
drag, startPoint x: 306, startPoint y: 308, endPoint x: 337, endPoint y: 309, distance: 30.4
click at [337, 309] on div at bounding box center [337, 299] width 4 height 43
click at [290, 309] on div "va" at bounding box center [289, 299] width 16 height 45
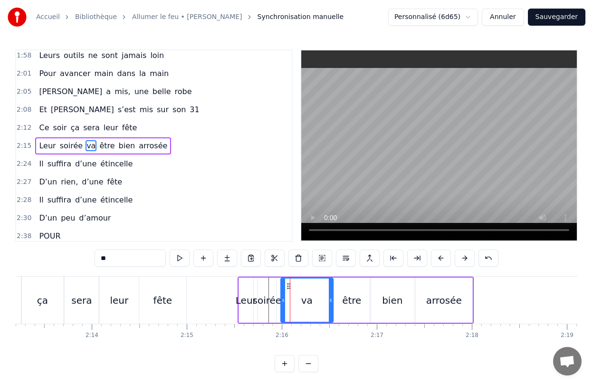
drag, startPoint x: 296, startPoint y: 309, endPoint x: 332, endPoint y: 309, distance: 36.1
click at [332, 309] on div at bounding box center [331, 299] width 4 height 43
drag, startPoint x: 283, startPoint y: 306, endPoint x: 311, endPoint y: 306, distance: 28.0
click at [311, 306] on div at bounding box center [311, 299] width 4 height 43
click at [273, 308] on div "soirée" at bounding box center [267, 299] width 18 height 45
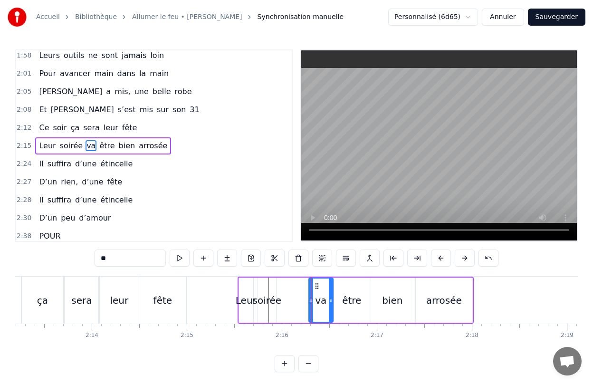
type input "******"
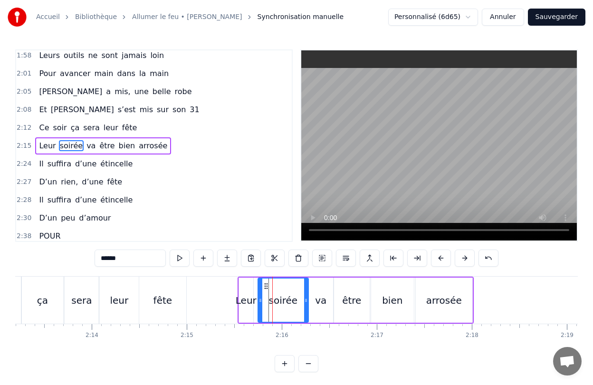
drag, startPoint x: 274, startPoint y: 308, endPoint x: 306, endPoint y: 308, distance: 32.8
click at [306, 308] on div at bounding box center [306, 299] width 4 height 43
drag, startPoint x: 260, startPoint y: 309, endPoint x: 272, endPoint y: 309, distance: 11.9
click at [272, 309] on div at bounding box center [272, 299] width 4 height 43
click at [255, 309] on div "Leur soirée va être bien arrosée" at bounding box center [356, 300] width 236 height 47
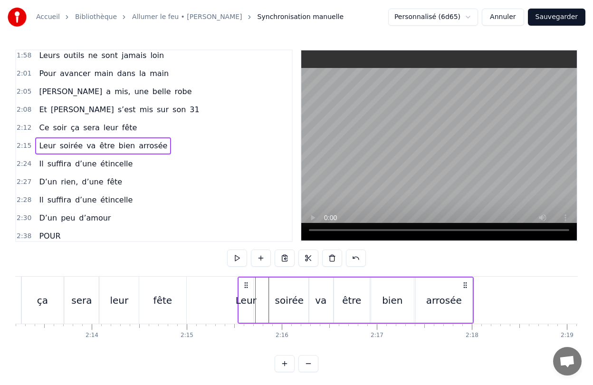
click at [249, 309] on div "Leur" at bounding box center [246, 299] width 14 height 45
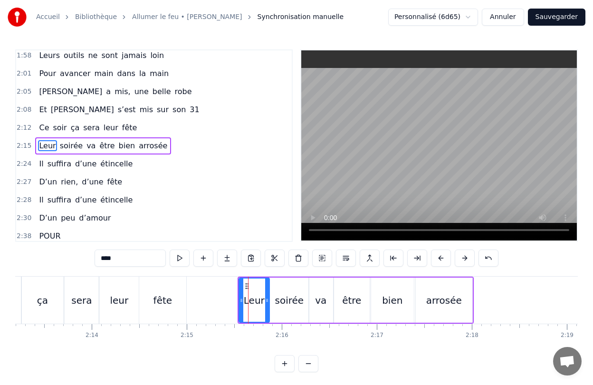
drag, startPoint x: 251, startPoint y: 310, endPoint x: 268, endPoint y: 311, distance: 16.2
click at [268, 311] on div at bounding box center [267, 299] width 4 height 43
click at [363, 358] on div "0:28 Elle a peint le bonheur sur lui 0:32 Lui dans les buissons laisse des trac…" at bounding box center [296, 210] width 563 height 323
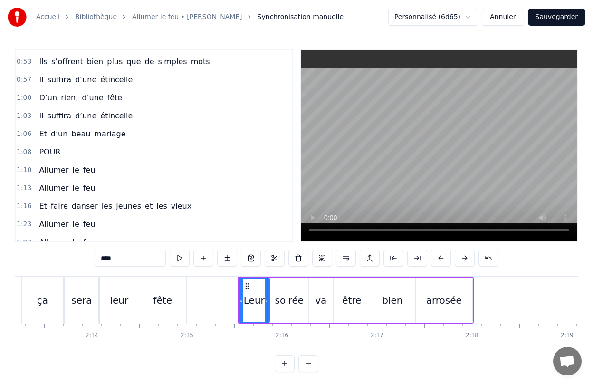
scroll to position [111, 0]
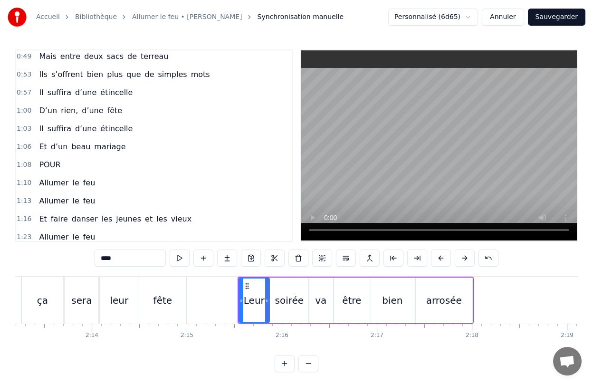
click at [38, 131] on span "Il" at bounding box center [41, 128] width 6 height 11
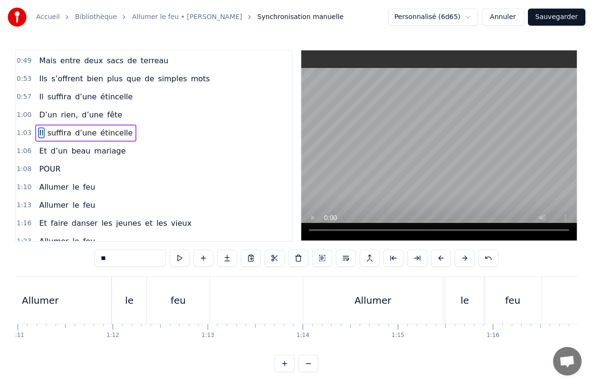
scroll to position [0, 5962]
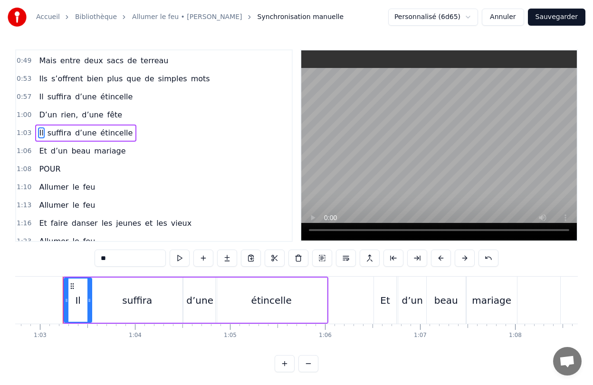
click at [223, 307] on div "étincelle" at bounding box center [271, 299] width 111 height 45
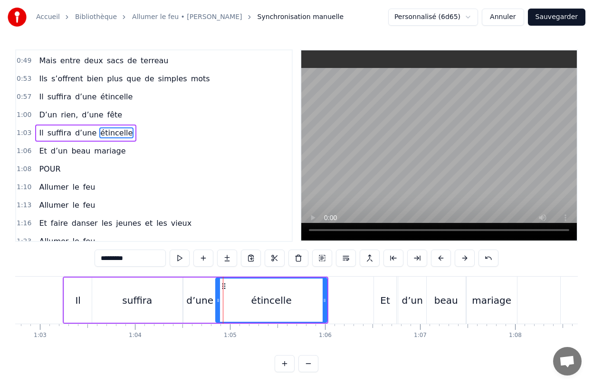
scroll to position [94, 0]
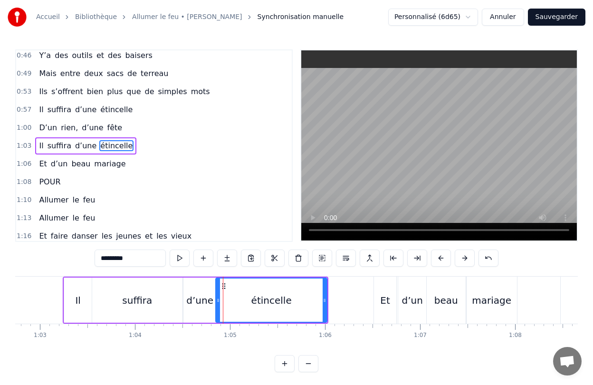
click at [195, 306] on div "d’une" at bounding box center [199, 300] width 27 height 14
type input "*****"
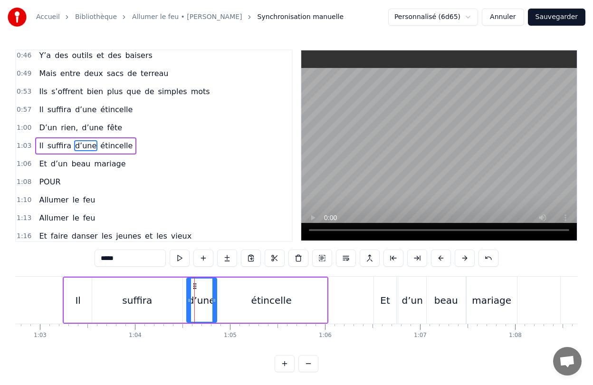
click at [188, 305] on div at bounding box center [189, 299] width 4 height 43
click at [185, 306] on div "Il suffira d’une étincelle" at bounding box center [196, 300] width 266 height 47
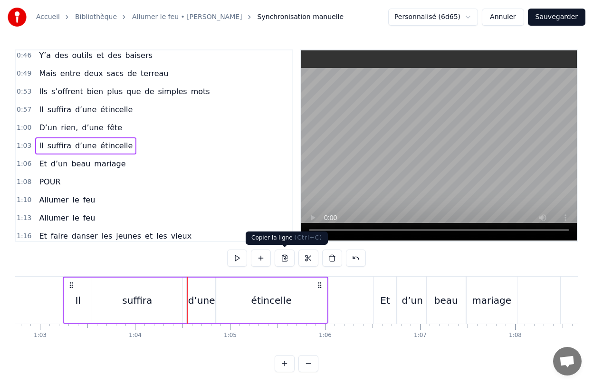
click at [285, 256] on button at bounding box center [285, 257] width 20 height 17
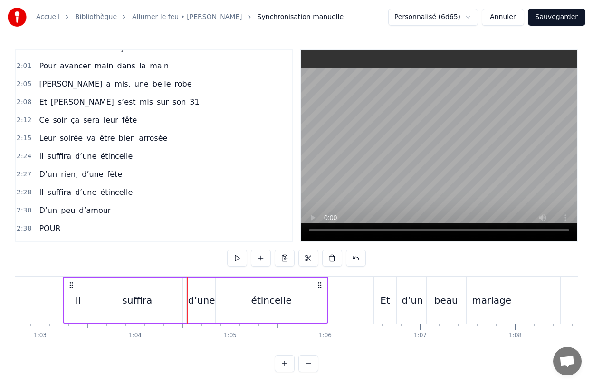
scroll to position [500, 0]
click at [40, 156] on span "Il" at bounding box center [41, 155] width 6 height 11
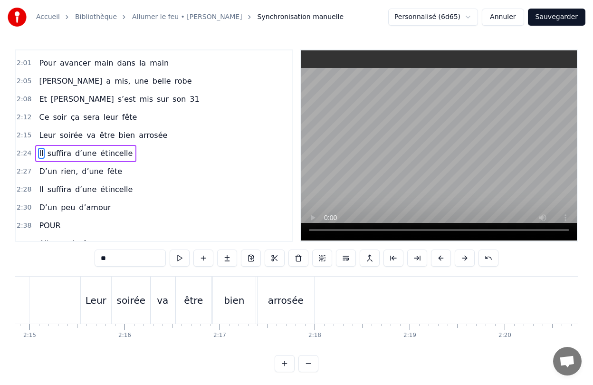
scroll to position [0, 12821]
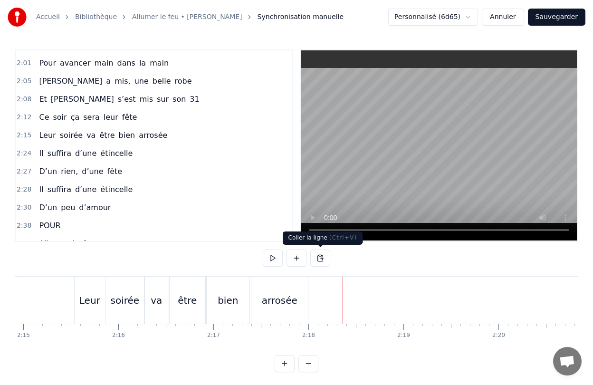
click at [324, 261] on button at bounding box center [320, 257] width 20 height 17
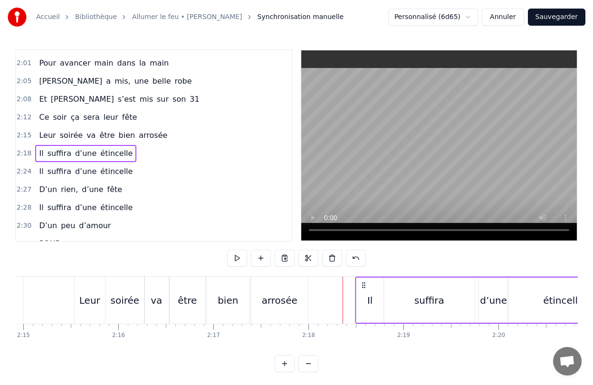
drag, startPoint x: 351, startPoint y: 286, endPoint x: 364, endPoint y: 287, distance: 13.3
click at [364, 287] on icon at bounding box center [364, 285] width 8 height 8
click at [415, 262] on div "0:28 Elle a peint le bonheur sur lui 0:32 Lui dans les buissons laisse des trac…" at bounding box center [296, 210] width 563 height 323
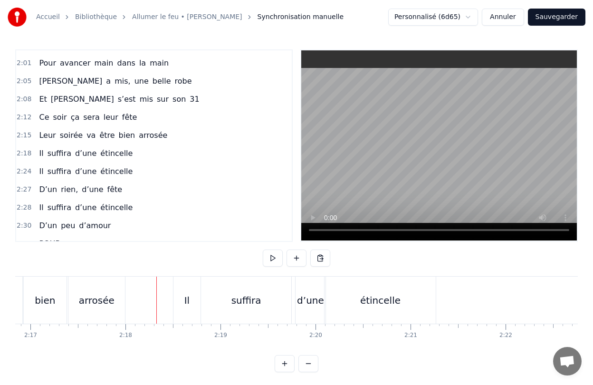
scroll to position [0, 13011]
click at [171, 293] on div "Il" at bounding box center [180, 300] width 28 height 47
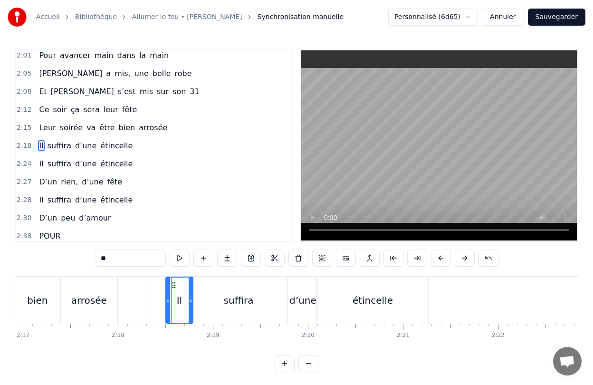
click at [285, 310] on div "Il suffira d’une étincelle" at bounding box center [298, 300] width 266 height 47
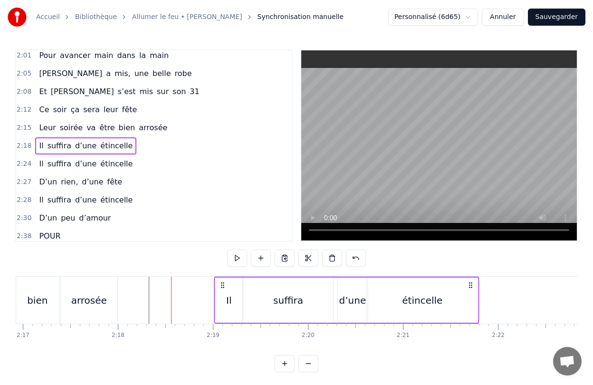
drag, startPoint x: 172, startPoint y: 285, endPoint x: 221, endPoint y: 289, distance: 49.1
click at [221, 289] on div "Il suffira d’une étincelle" at bounding box center [347, 300] width 266 height 47
click at [431, 310] on div "étincelle" at bounding box center [422, 299] width 111 height 45
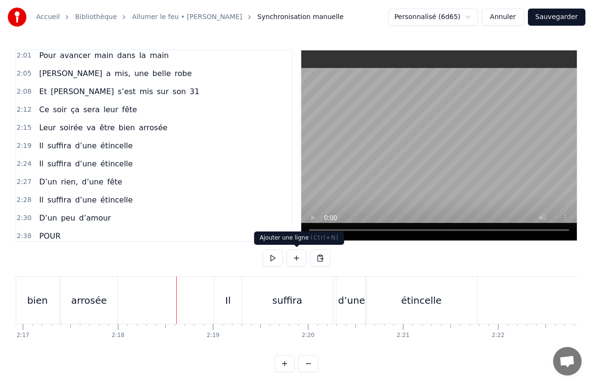
click at [275, 256] on button at bounding box center [273, 257] width 20 height 17
click at [277, 260] on button at bounding box center [273, 257] width 20 height 17
click at [462, 309] on div "étincelle" at bounding box center [421, 300] width 111 height 47
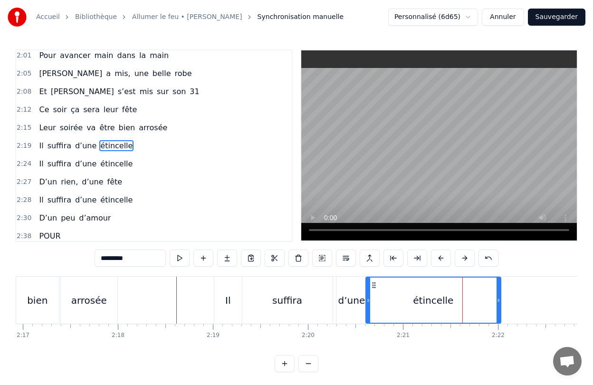
drag, startPoint x: 475, startPoint y: 307, endPoint x: 499, endPoint y: 307, distance: 23.8
click at [499, 307] on div at bounding box center [499, 299] width 4 height 45
click at [473, 346] on div "Elle a peint le bonheur sur lui Lui dans les buissons laisse des traces Audrey,…" at bounding box center [296, 311] width 563 height 71
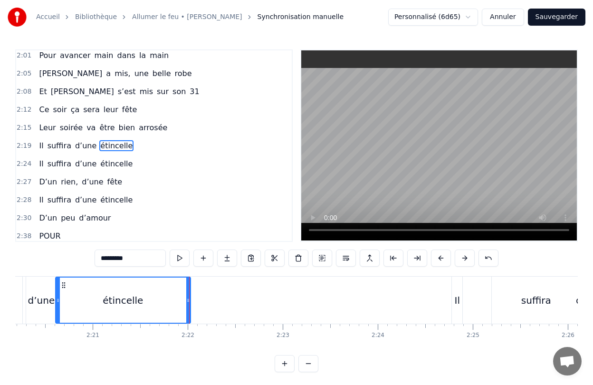
scroll to position [0, 13360]
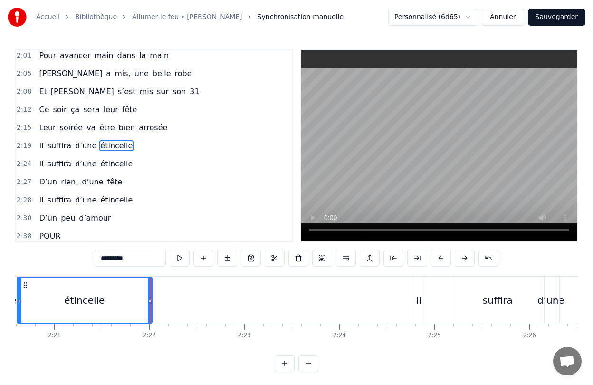
click at [448, 298] on div "Il suffira d’une étincelle" at bounding box center [544, 300] width 262 height 47
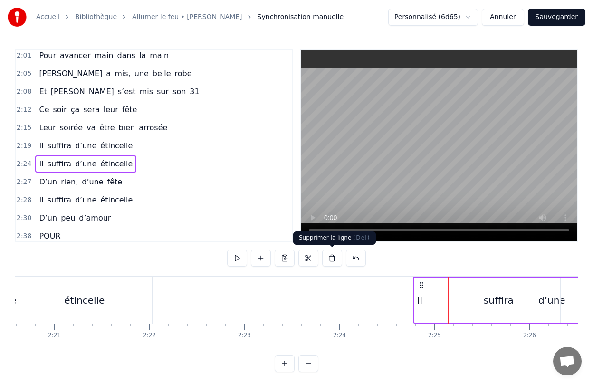
click at [334, 261] on button at bounding box center [332, 257] width 20 height 17
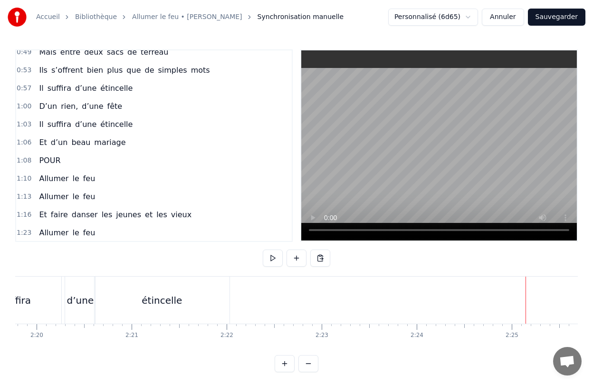
scroll to position [107, 0]
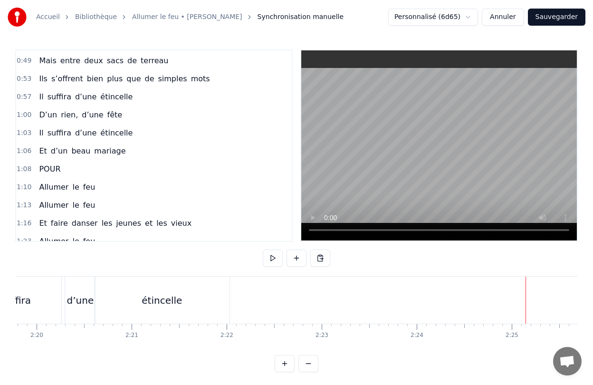
click at [36, 116] on div "D’un rien, d’une fête" at bounding box center [80, 114] width 91 height 17
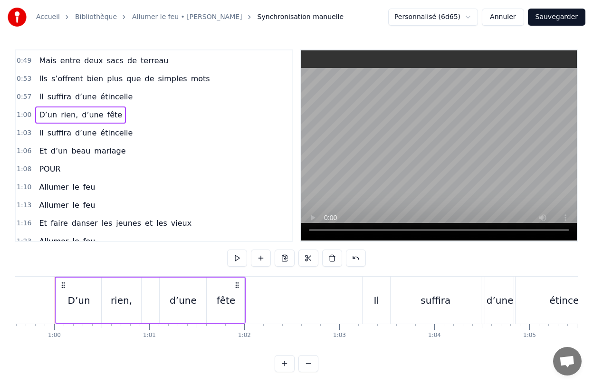
scroll to position [0, 5655]
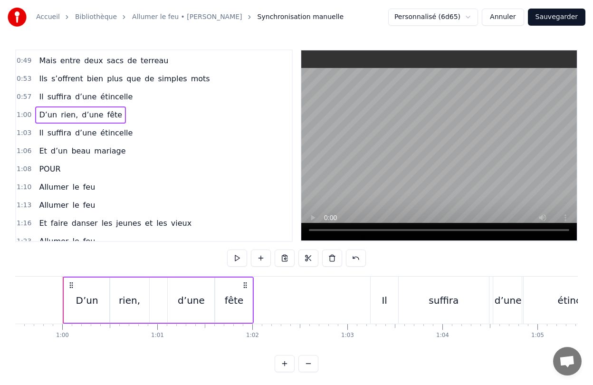
click at [71, 284] on icon at bounding box center [71, 285] width 8 height 8
click at [283, 258] on button at bounding box center [285, 257] width 20 height 17
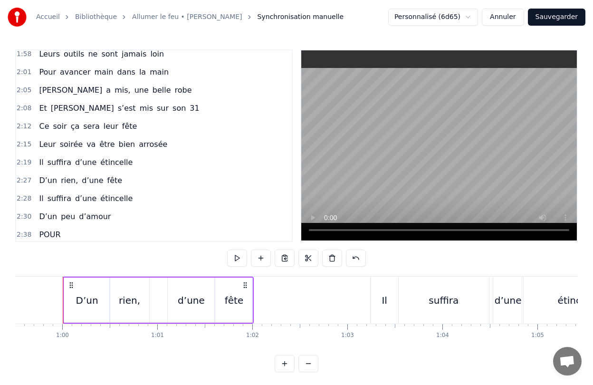
scroll to position [498, 0]
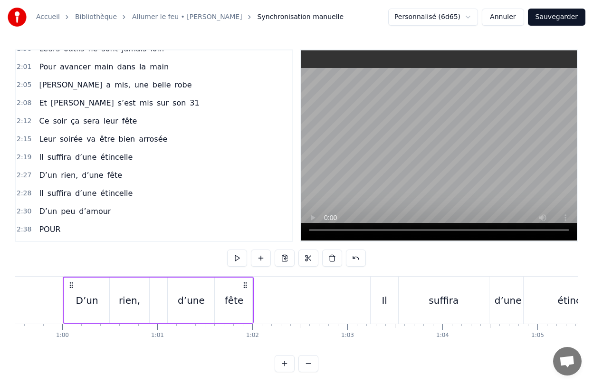
click at [38, 176] on span "D’un" at bounding box center [48, 175] width 20 height 11
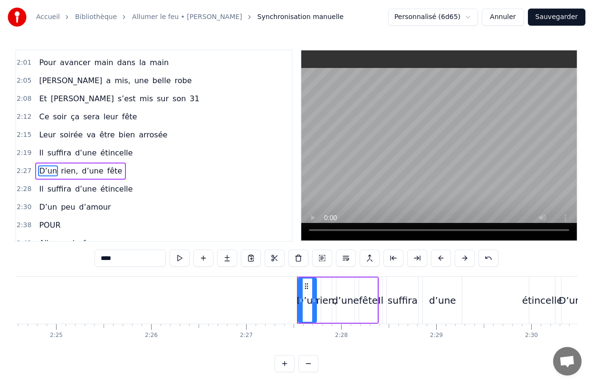
scroll to position [0, 13973]
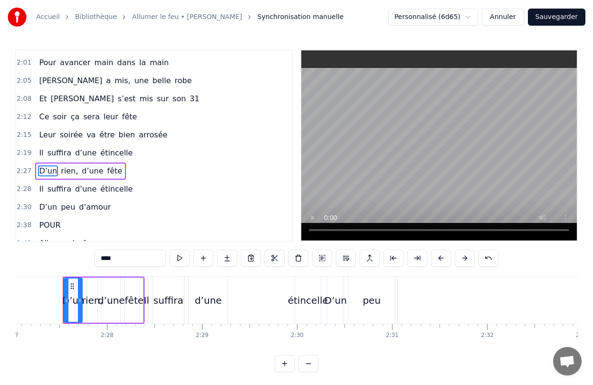
click at [73, 286] on circle at bounding box center [73, 286] width 0 height 0
click at [301, 258] on button at bounding box center [298, 257] width 20 height 17
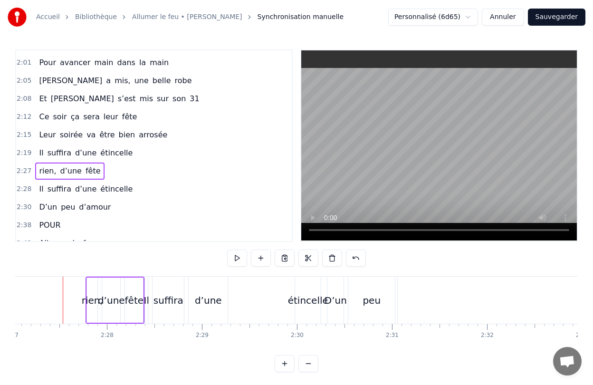
click at [122, 296] on div "d’une" at bounding box center [111, 300] width 27 height 14
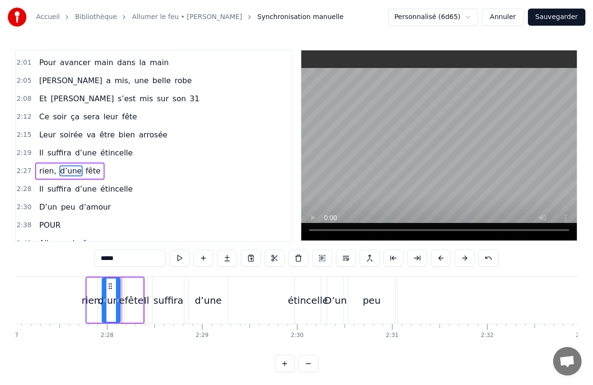
scroll to position [527, 0]
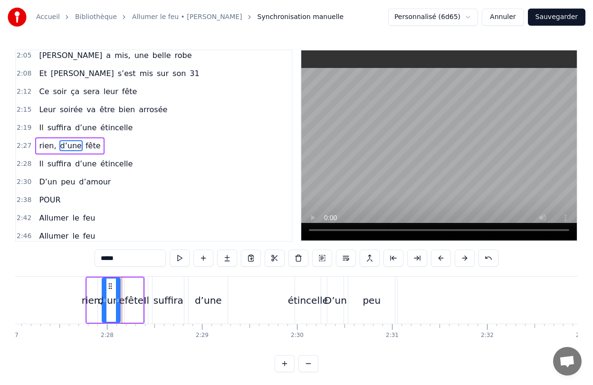
click at [137, 339] on div "Elle a peint le bonheur sur lui Lui dans les buissons laisse des traces Audrey,…" at bounding box center [296, 311] width 563 height 71
click at [122, 316] on div "rien, d’une fête" at bounding box center [115, 300] width 59 height 47
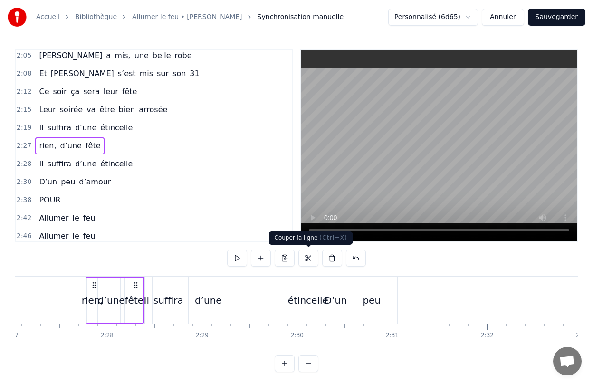
click at [310, 258] on button at bounding box center [308, 257] width 20 height 17
click at [330, 260] on button at bounding box center [332, 257] width 20 height 17
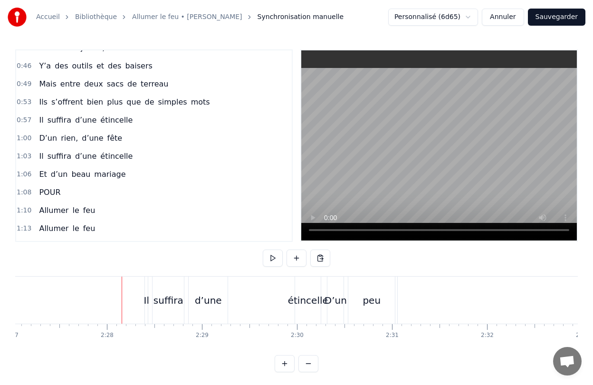
scroll to position [82, 0]
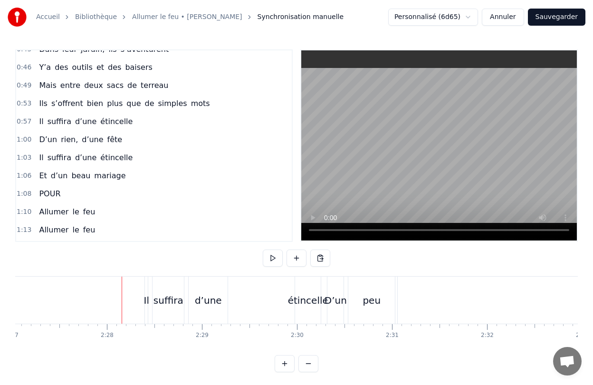
click at [38, 142] on span "D’un" at bounding box center [48, 139] width 20 height 11
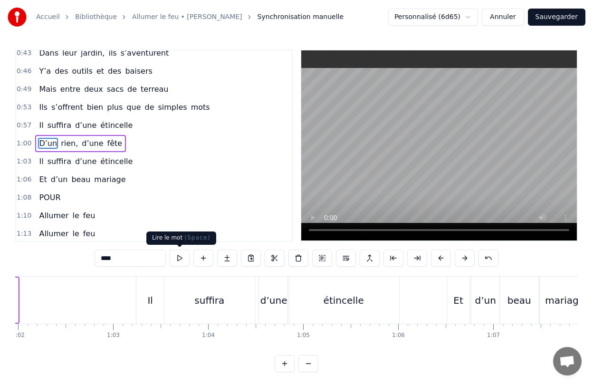
scroll to position [0, 5655]
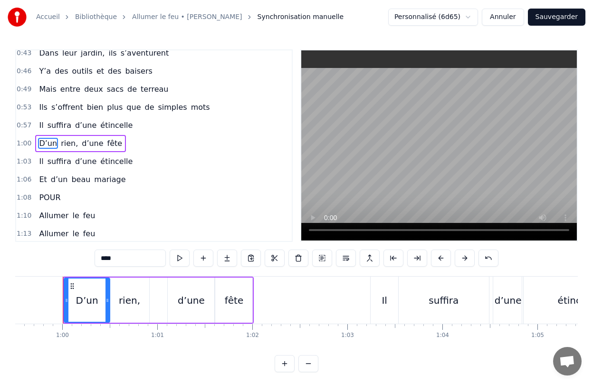
click at [158, 311] on div "D’un rien, d’une fête" at bounding box center [158, 300] width 191 height 47
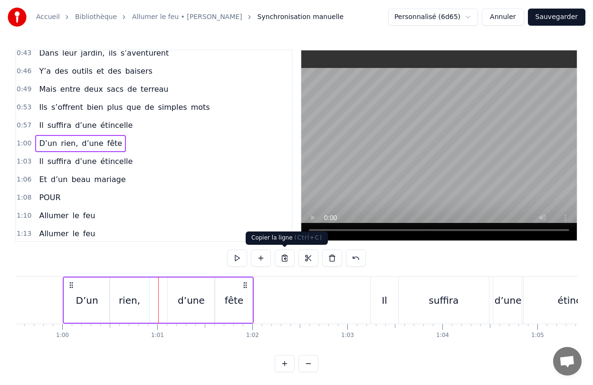
click at [288, 257] on button at bounding box center [285, 257] width 20 height 17
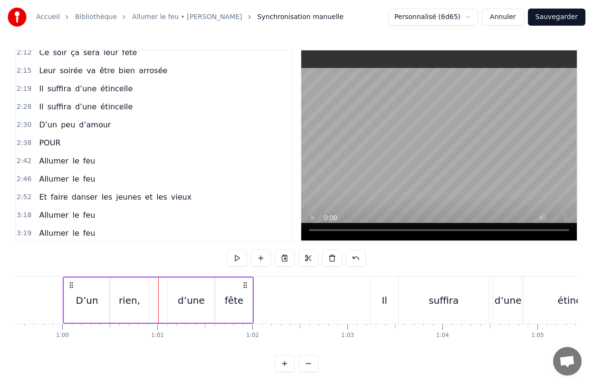
click at [99, 87] on span "étincelle" at bounding box center [116, 88] width 34 height 11
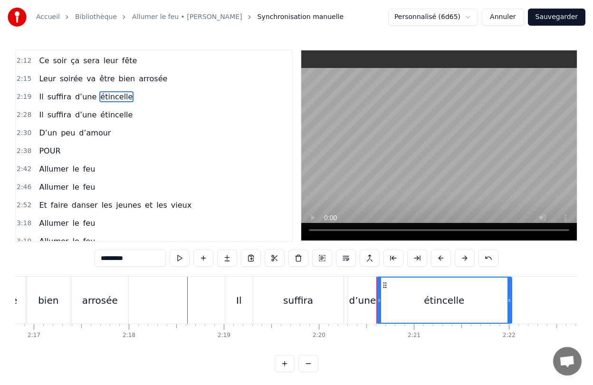
scroll to position [0, 13314]
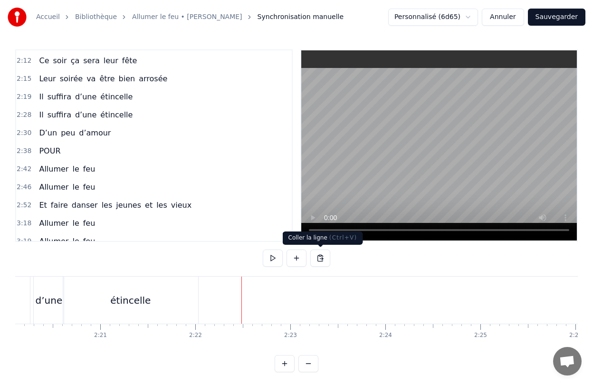
click at [322, 262] on button at bounding box center [320, 257] width 20 height 17
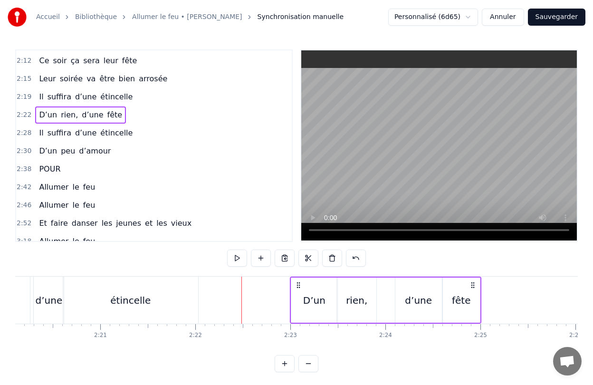
drag, startPoint x: 248, startPoint y: 287, endPoint x: 296, endPoint y: 287, distance: 48.5
click at [296, 287] on icon at bounding box center [299, 285] width 8 height 8
click at [38, 130] on span "Il" at bounding box center [41, 132] width 6 height 11
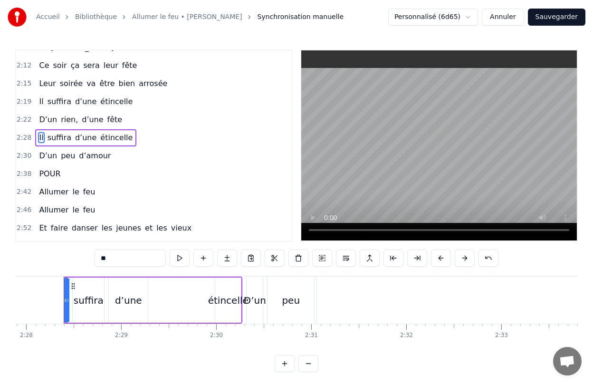
scroll to position [0, 14054]
click at [70, 287] on icon at bounding box center [72, 286] width 8 height 8
click at [298, 259] on button at bounding box center [298, 257] width 20 height 17
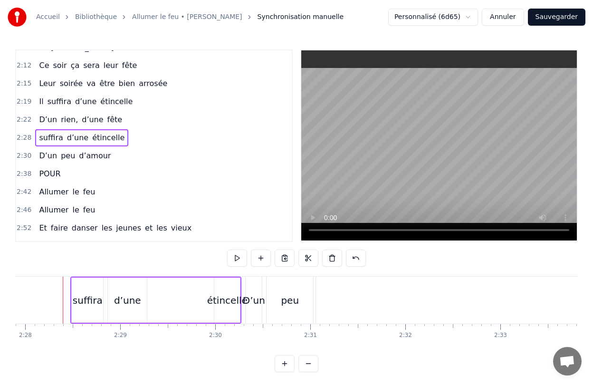
click at [152, 301] on div "suffira d’une étincelle" at bounding box center [155, 300] width 171 height 47
click at [327, 257] on button at bounding box center [332, 257] width 20 height 17
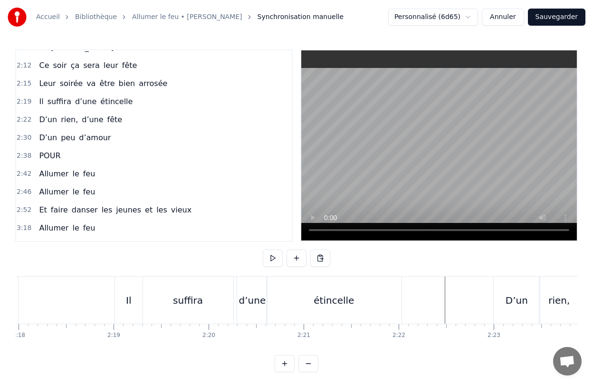
scroll to position [0, 13104]
click at [242, 305] on div "Il suffira d’une étincelle" at bounding box center [266, 300] width 289 height 47
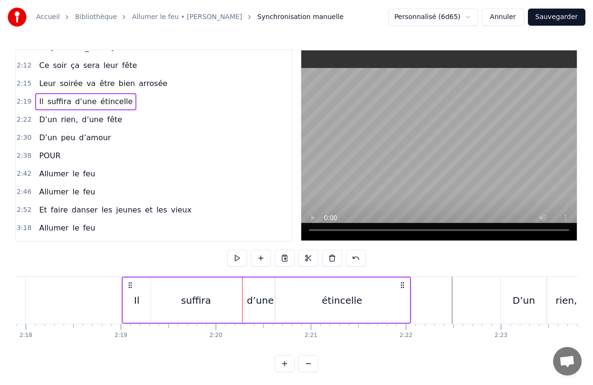
click at [130, 284] on icon at bounding box center [130, 285] width 8 height 8
click at [286, 258] on button at bounding box center [285, 257] width 20 height 17
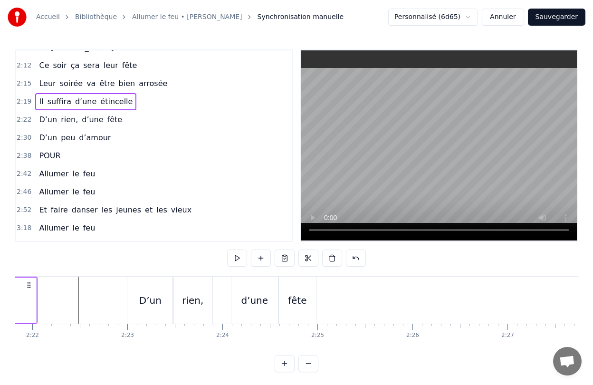
scroll to position [0, 13538]
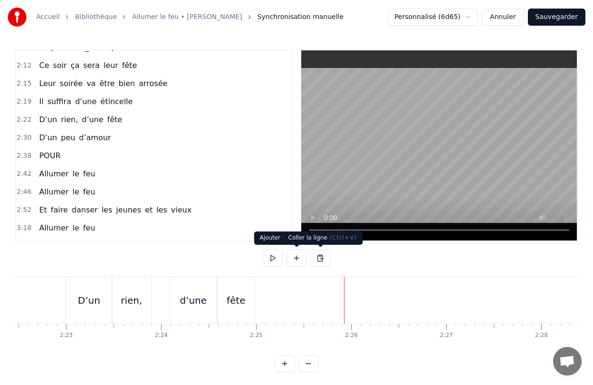
click at [319, 257] on button at bounding box center [320, 257] width 20 height 17
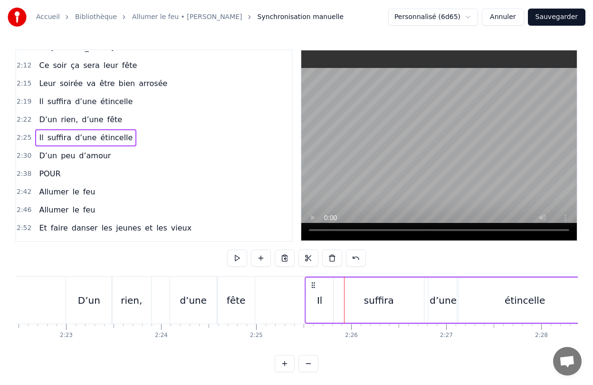
drag, startPoint x: 351, startPoint y: 286, endPoint x: 312, endPoint y: 288, distance: 39.0
click at [312, 288] on icon at bounding box center [313, 285] width 8 height 8
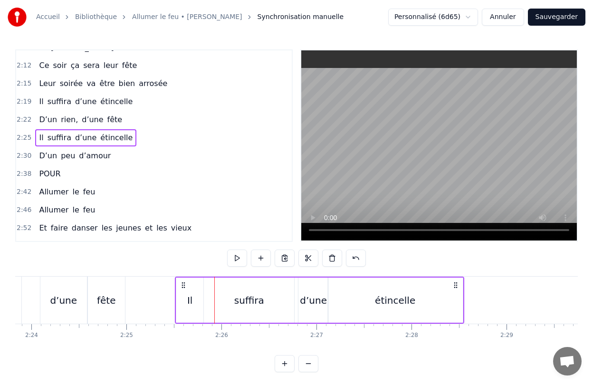
scroll to position [0, 13675]
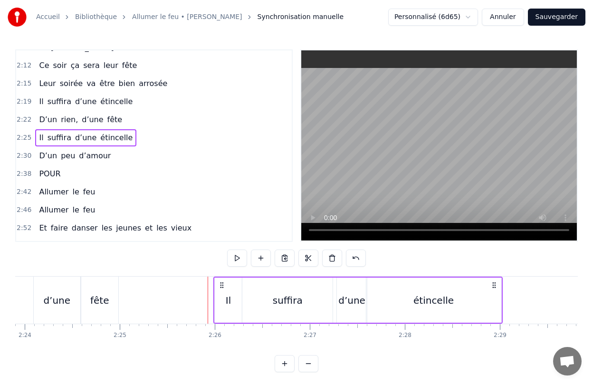
drag, startPoint x: 176, startPoint y: 287, endPoint x: 220, endPoint y: 295, distance: 45.5
click at [220, 295] on div "Il suffira d’une étincelle" at bounding box center [357, 300] width 289 height 47
click at [239, 260] on button at bounding box center [237, 257] width 20 height 17
click at [239, 255] on button at bounding box center [237, 257] width 20 height 17
click at [236, 256] on button at bounding box center [237, 257] width 20 height 17
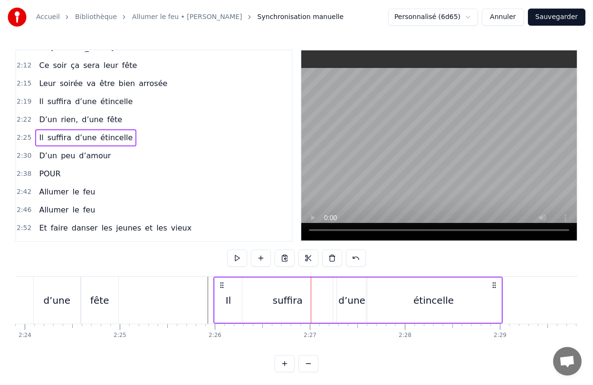
click at [445, 355] on div "0:28 Elle a peint le bonheur sur lui 0:32 Lui dans les buissons laisse des trac…" at bounding box center [296, 210] width 563 height 323
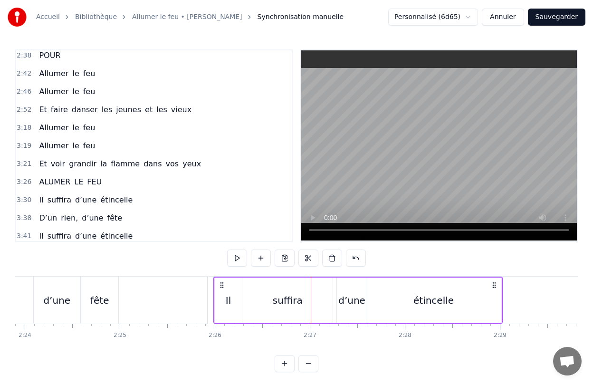
scroll to position [668, 0]
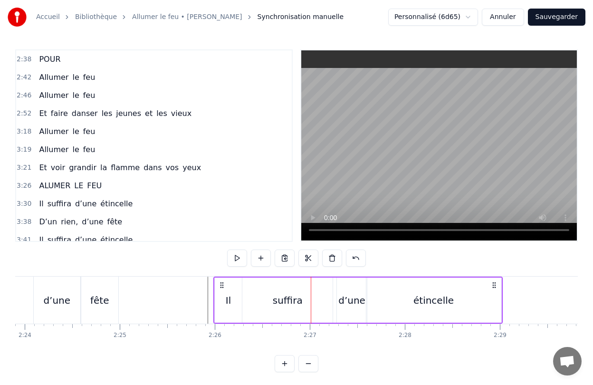
click at [224, 296] on div "Il" at bounding box center [229, 299] width 28 height 45
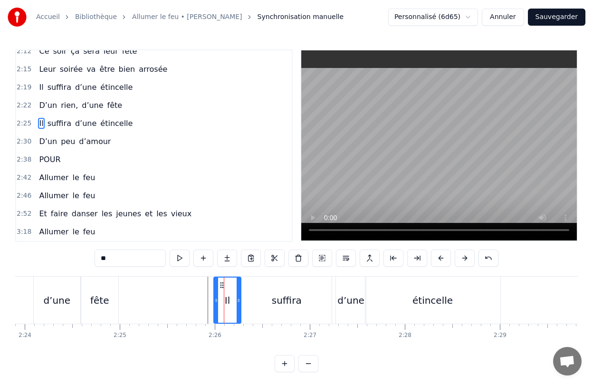
scroll to position [545, 0]
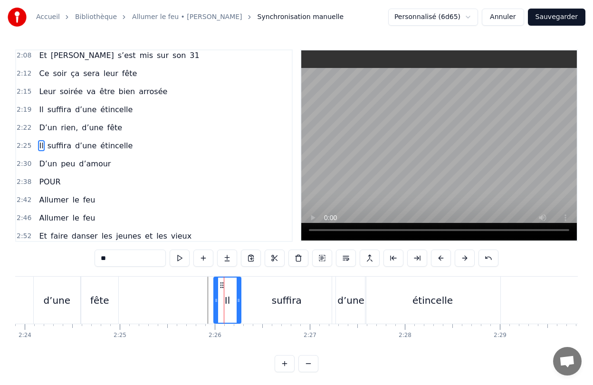
click at [38, 165] on span "D’un" at bounding box center [48, 163] width 20 height 11
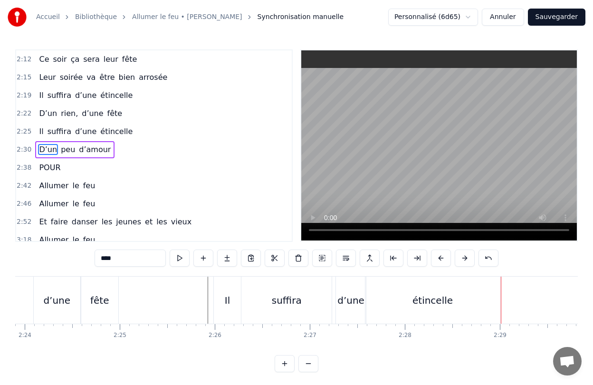
scroll to position [564, 0]
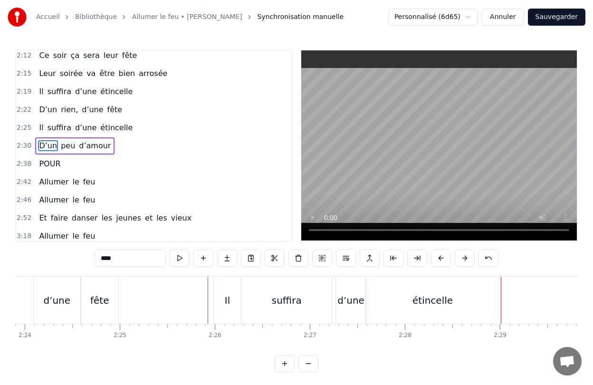
click at [50, 146] on span "D’un" at bounding box center [48, 145] width 20 height 11
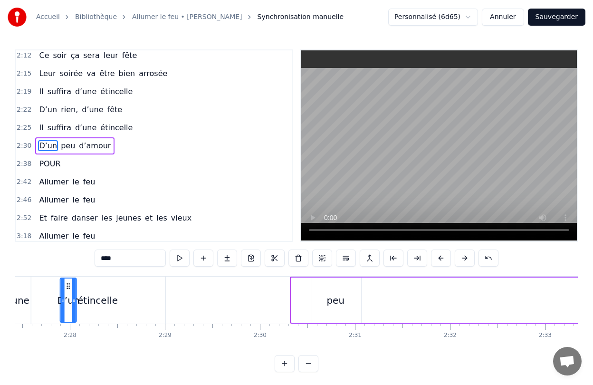
scroll to position [0, 14002]
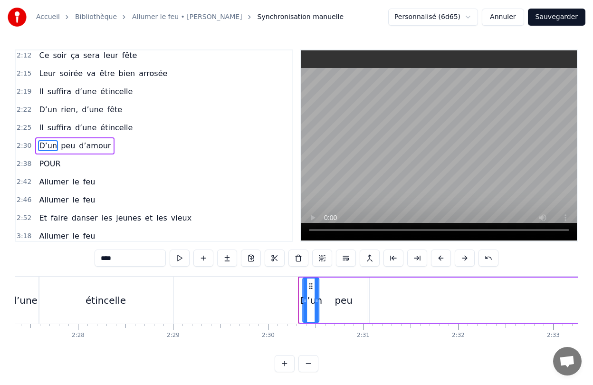
drag, startPoint x: 71, startPoint y: 284, endPoint x: 310, endPoint y: 292, distance: 239.1
click at [310, 292] on div "D’un" at bounding box center [311, 299] width 15 height 43
type input "*******"
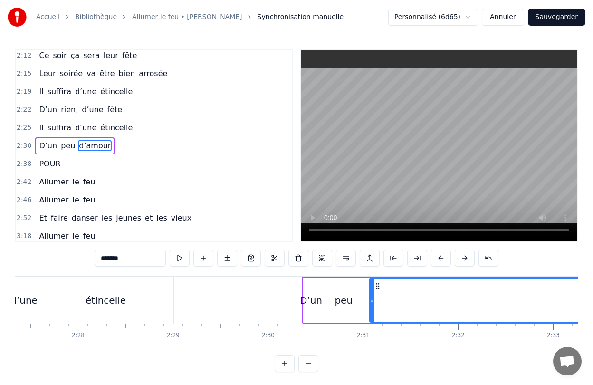
click at [396, 343] on div "Elle a peint le bonheur sur lui Lui dans les buissons laisse des traces Audrey,…" at bounding box center [296, 311] width 563 height 71
drag, startPoint x: 372, startPoint y: 307, endPoint x: 428, endPoint y: 307, distance: 55.6
click at [420, 307] on div at bounding box center [418, 299] width 4 height 43
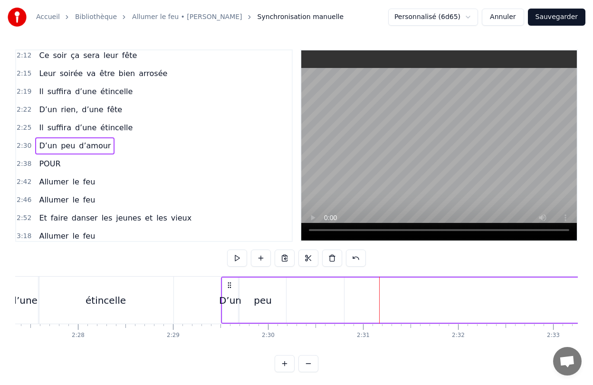
drag, startPoint x: 309, startPoint y: 283, endPoint x: 228, endPoint y: 290, distance: 81.6
click at [228, 290] on div "D’un peu d’amour" at bounding box center [594, 300] width 749 height 47
click at [92, 146] on span "d’amour" at bounding box center [95, 145] width 34 height 11
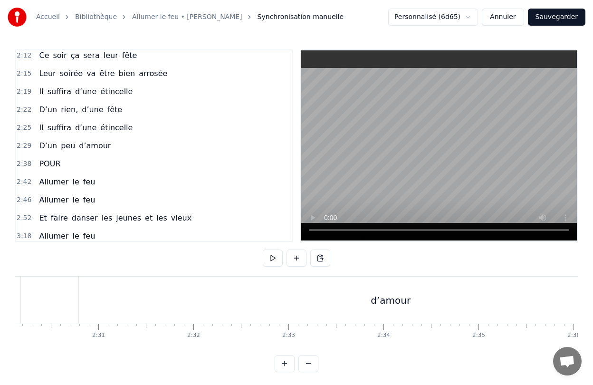
scroll to position [0, 14268]
click at [92, 307] on div "d’amour" at bounding box center [389, 300] width 624 height 47
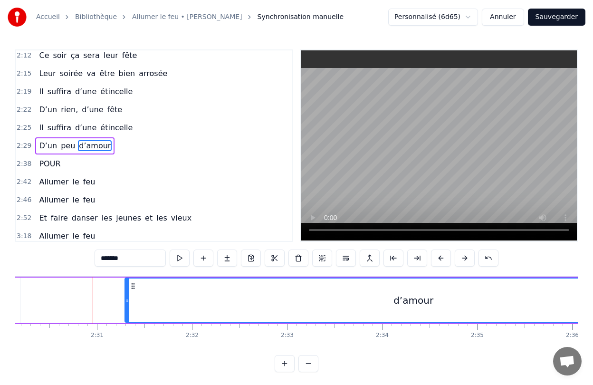
drag, startPoint x: 85, startPoint y: 301, endPoint x: 230, endPoint y: 303, distance: 145.4
click at [129, 303] on icon at bounding box center [127, 300] width 4 height 8
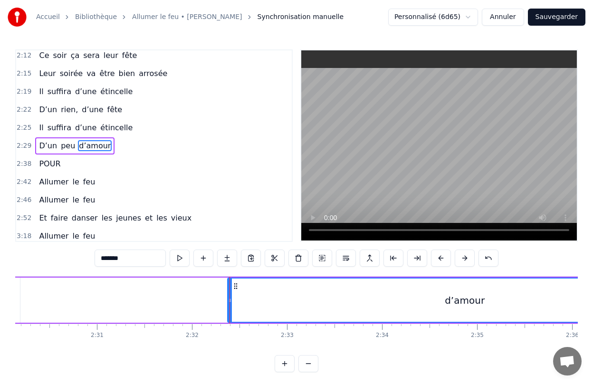
click at [373, 350] on div "0:28 Elle a peint le bonheur sur lui 0:32 Lui dans les buissons laisse des trac…" at bounding box center [296, 210] width 563 height 323
click at [152, 291] on div "D’un peu d’amour" at bounding box center [328, 300] width 749 height 47
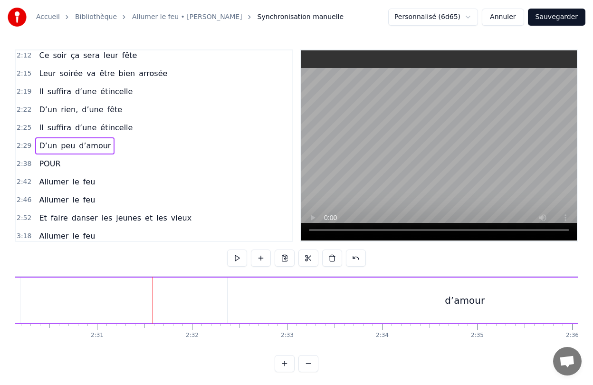
click at [170, 266] on div "0:28 Elle a peint le bonheur sur lui 0:32 Lui dans les buissons laisse des trac…" at bounding box center [296, 210] width 563 height 323
click at [441, 306] on div "d’amour" at bounding box center [465, 299] width 475 height 45
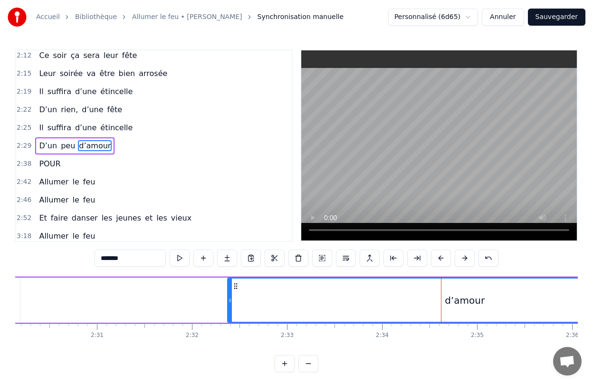
click at [441, 306] on div "d’amour" at bounding box center [465, 299] width 474 height 43
drag, startPoint x: 441, startPoint y: 306, endPoint x: 288, endPoint y: 320, distance: 154.1
click at [288, 320] on div "d’amour" at bounding box center [465, 299] width 474 height 43
drag, startPoint x: 290, startPoint y: 358, endPoint x: 222, endPoint y: 359, distance: 67.9
click at [289, 359] on button at bounding box center [285, 363] width 20 height 17
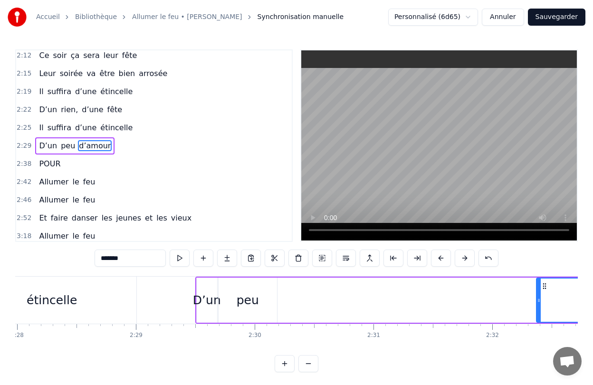
scroll to position [0, 18127]
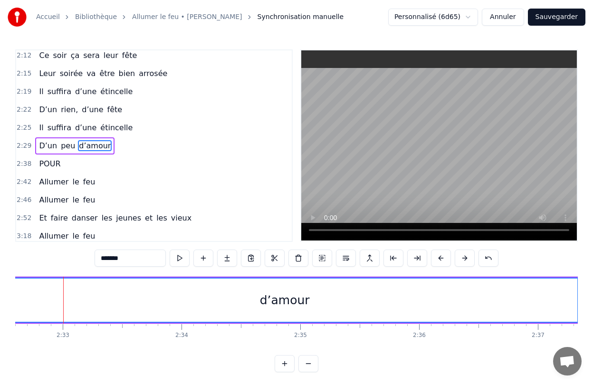
click at [89, 352] on div "0:28 Elle a peint le bonheur sur lui 0:32 Lui dans les buissons laisse des trac…" at bounding box center [296, 210] width 563 height 323
click at [47, 165] on span "POUR" at bounding box center [49, 163] width 23 height 11
type input "****"
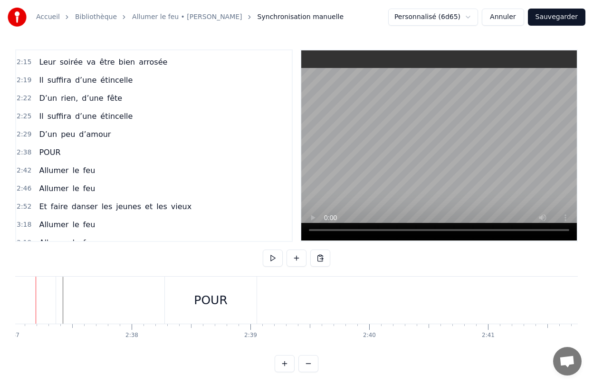
scroll to position [0, 18625]
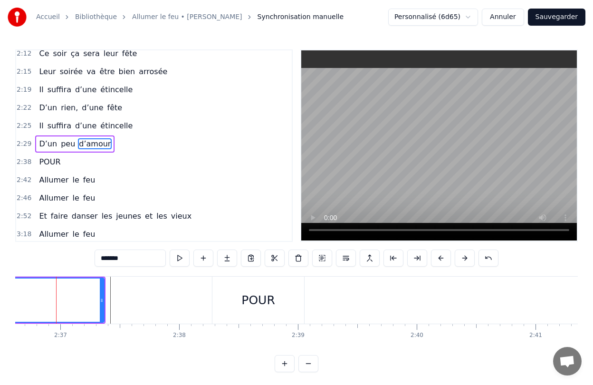
scroll to position [0, 18598]
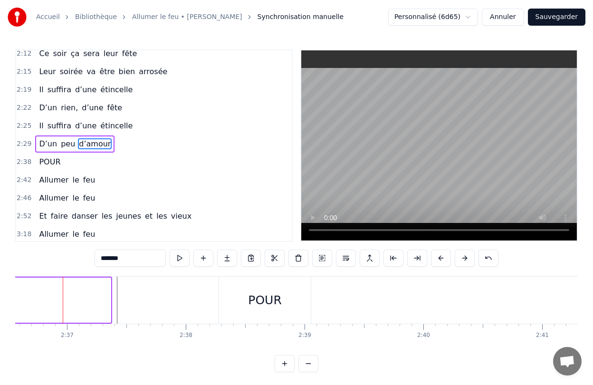
drag, startPoint x: 107, startPoint y: 295, endPoint x: -11, endPoint y: 294, distance: 117.8
click at [0, 294] on html "Accueil Bibliothèque Allumer le feu • Johnny Hallyday Synchronisation manuelle …" at bounding box center [296, 193] width 593 height 387
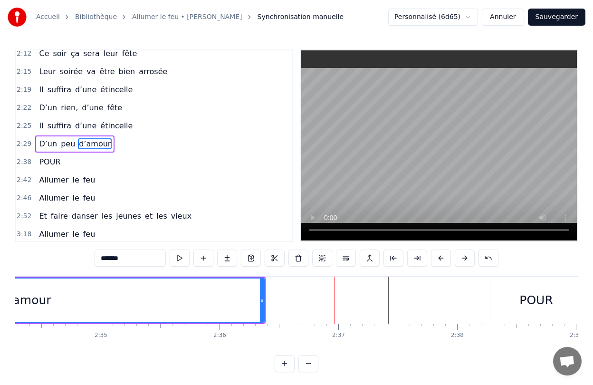
scroll to position [0, 18279]
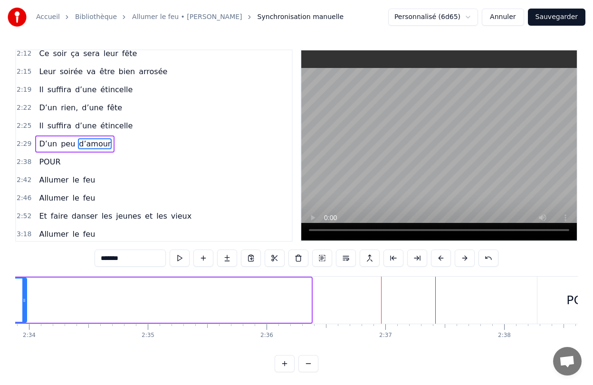
drag, startPoint x: 307, startPoint y: 296, endPoint x: -7, endPoint y: 305, distance: 314.2
click at [0, 305] on html "Accueil Bibliothèque Allumer le feu • Johnny Hallyday Synchronisation manuelle …" at bounding box center [296, 193] width 593 height 387
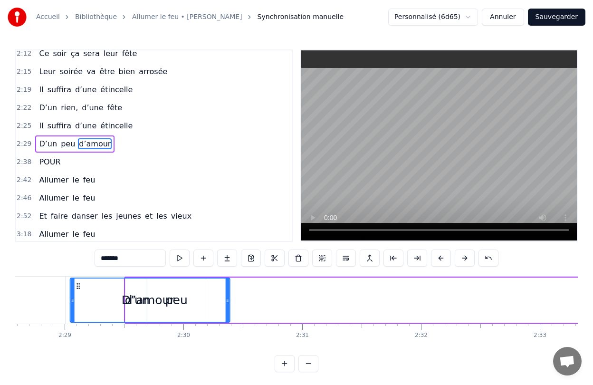
scroll to position [0, 17646]
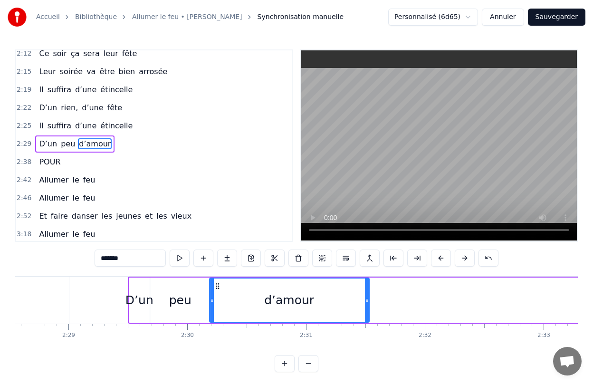
drag, startPoint x: 271, startPoint y: 287, endPoint x: 217, endPoint y: 305, distance: 57.4
click at [217, 305] on div "d’amour" at bounding box center [289, 299] width 159 height 43
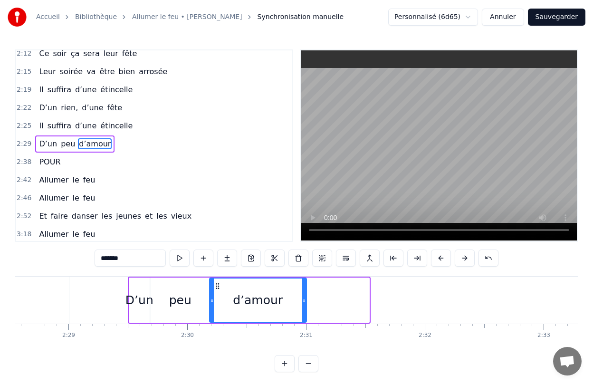
drag, startPoint x: 367, startPoint y: 301, endPoint x: 304, endPoint y: 305, distance: 62.8
click at [304, 305] on div at bounding box center [304, 299] width 4 height 43
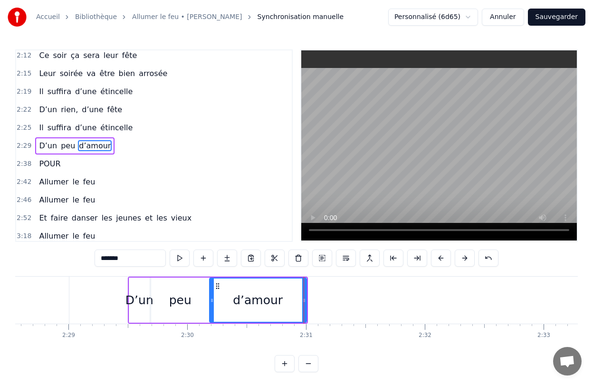
click at [461, 359] on div "0:28 Elle a peint le bonheur sur lui 0:32 Lui dans les buissons laisse des trac…" at bounding box center [296, 210] width 563 height 323
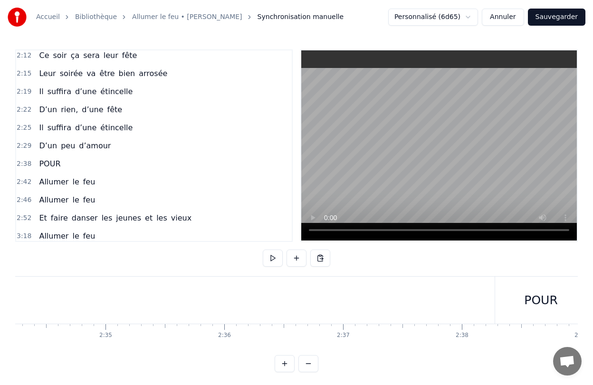
scroll to position [0, 18338]
click at [517, 305] on div "POUR" at bounding box center [523, 300] width 33 height 18
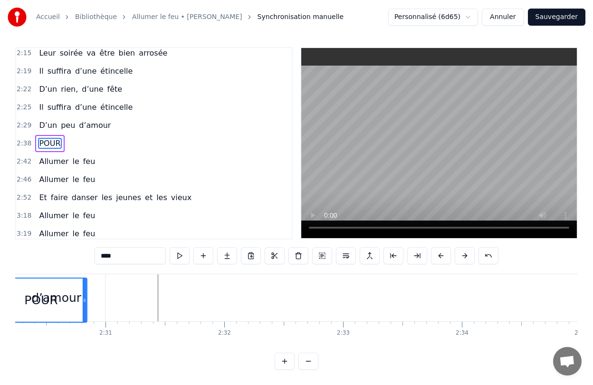
scroll to position [0, 17789]
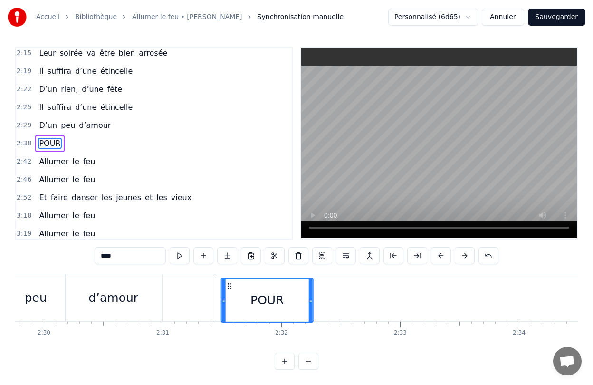
drag, startPoint x: 487, startPoint y: 286, endPoint x: 229, endPoint y: 296, distance: 258.2
click at [229, 296] on div "POUR" at bounding box center [267, 299] width 91 height 43
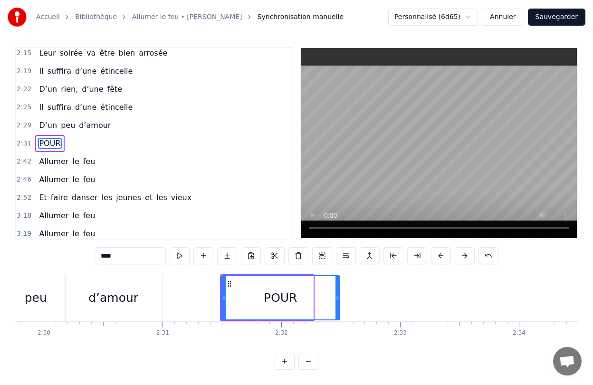
drag, startPoint x: 312, startPoint y: 300, endPoint x: 339, endPoint y: 302, distance: 26.7
click at [339, 302] on div "POUR" at bounding box center [280, 297] width 119 height 45
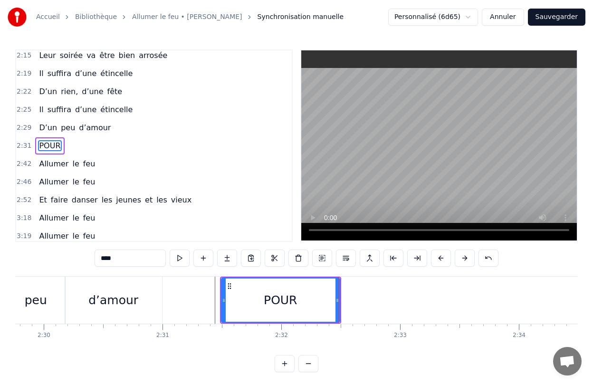
click at [223, 351] on div "0:28 Elle a peint le bonheur sur lui 0:32 Lui dans les buissons laisse des trac…" at bounding box center [296, 210] width 563 height 323
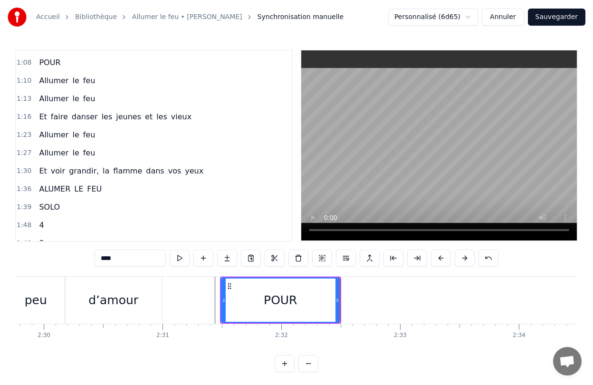
scroll to position [212, 0]
click at [39, 135] on span "Allumer" at bounding box center [53, 135] width 31 height 11
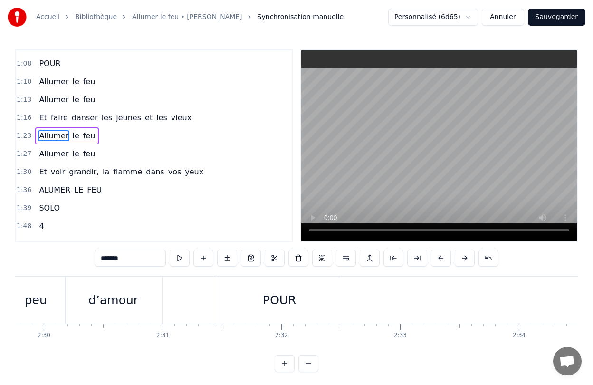
type input "*******"
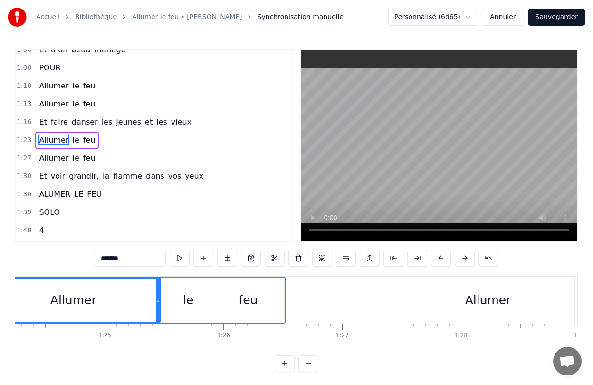
scroll to position [0, 9929]
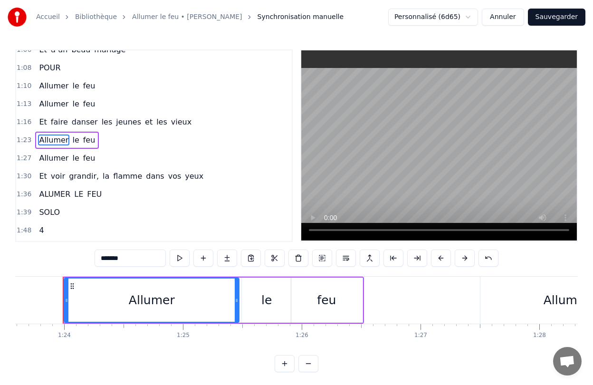
click at [239, 305] on div "Allumer le feu" at bounding box center [213, 300] width 301 height 47
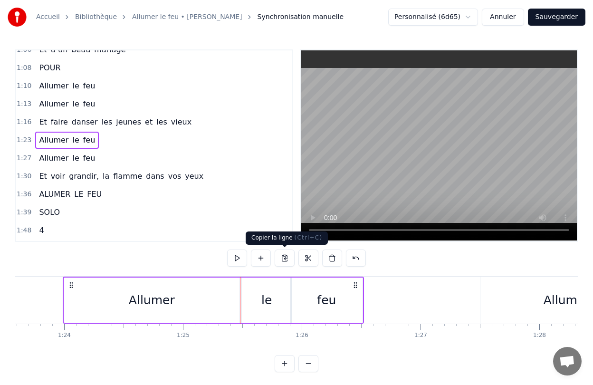
click at [285, 261] on button at bounding box center [285, 257] width 20 height 17
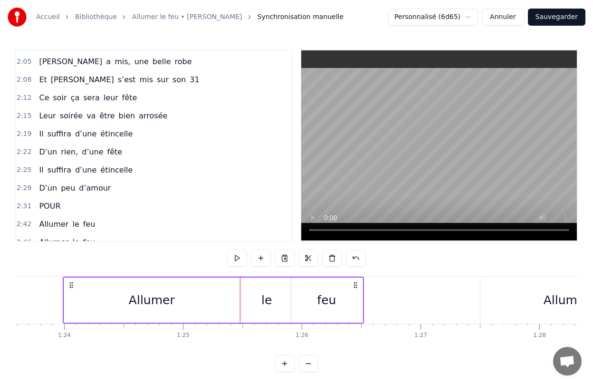
click at [48, 205] on span "POUR" at bounding box center [49, 206] width 23 height 11
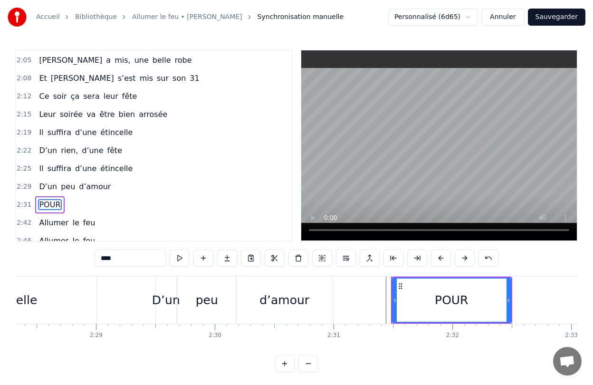
scroll to position [0, 17947]
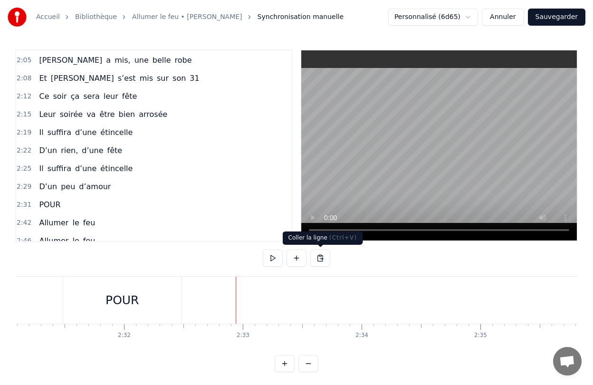
click at [319, 257] on button at bounding box center [320, 257] width 20 height 17
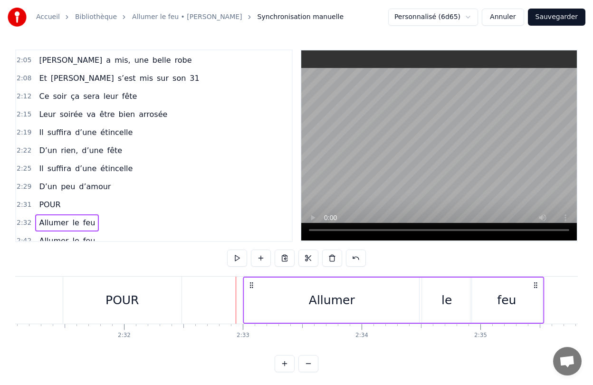
drag, startPoint x: 244, startPoint y: 286, endPoint x: 251, endPoint y: 286, distance: 7.1
click at [251, 286] on icon at bounding box center [252, 285] width 8 height 8
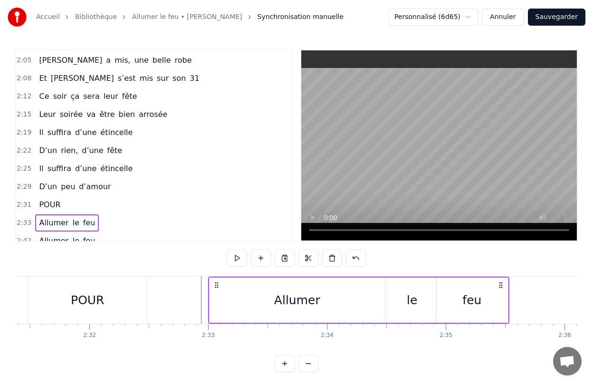
scroll to position [0, 17983]
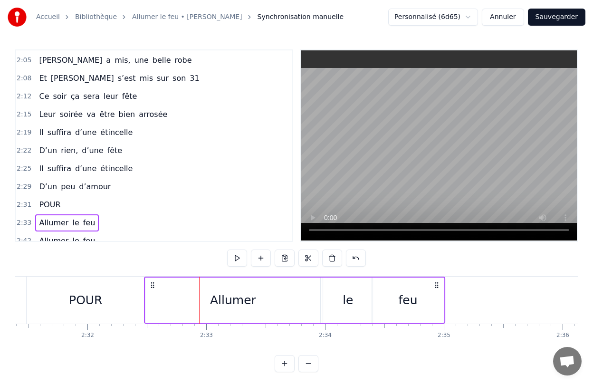
drag, startPoint x: 212, startPoint y: 287, endPoint x: 152, endPoint y: 301, distance: 62.5
click at [152, 301] on div "Allumer le feu" at bounding box center [294, 300] width 301 height 47
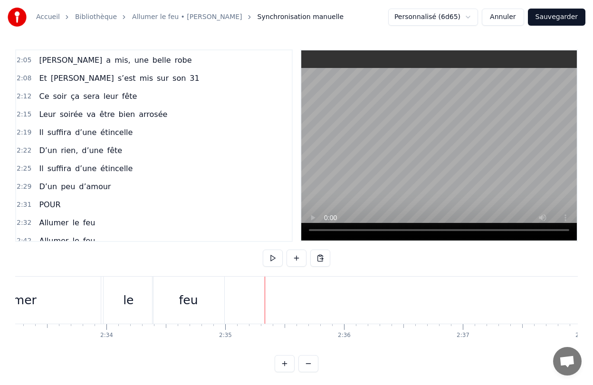
scroll to position [0, 18206]
click at [320, 258] on button at bounding box center [320, 257] width 20 height 17
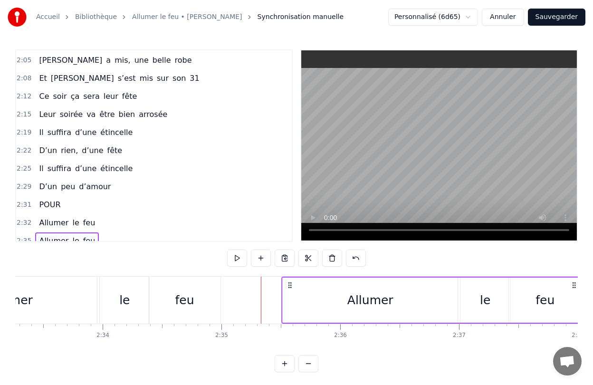
drag, startPoint x: 269, startPoint y: 286, endPoint x: 290, endPoint y: 294, distance: 22.0
click at [290, 294] on div "Allumer le feu" at bounding box center [431, 300] width 301 height 47
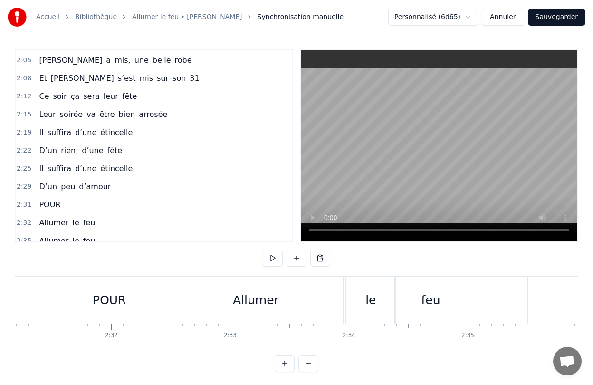
scroll to position [0, 17961]
click at [236, 304] on div "Allumer" at bounding box center [254, 300] width 46 height 18
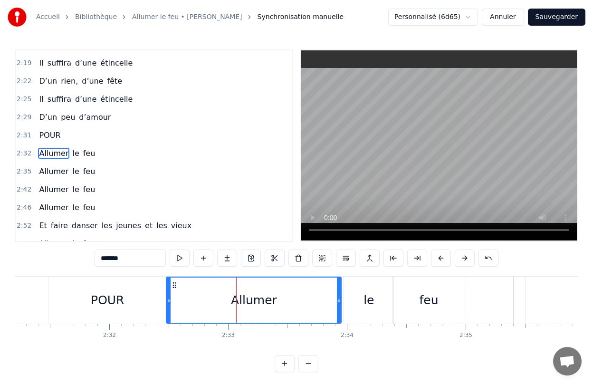
scroll to position [600, 0]
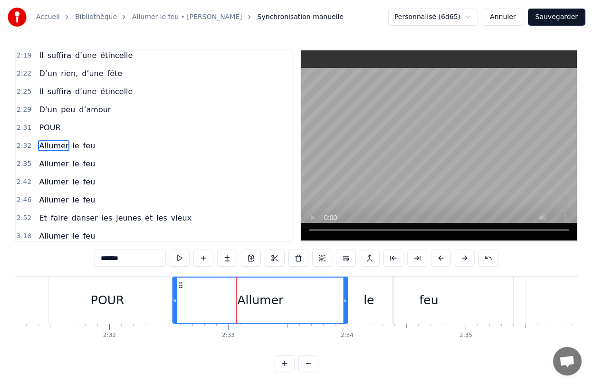
drag, startPoint x: 175, startPoint y: 285, endPoint x: 182, endPoint y: 304, distance: 20.0
click at [182, 304] on div "Allumer" at bounding box center [260, 299] width 174 height 45
click at [373, 343] on div "Elle a peint le bonheur sur lui Lui dans les buissons laisse des traces Audrey,…" at bounding box center [296, 311] width 563 height 71
click at [392, 317] on div "feu" at bounding box center [428, 300] width 73 height 47
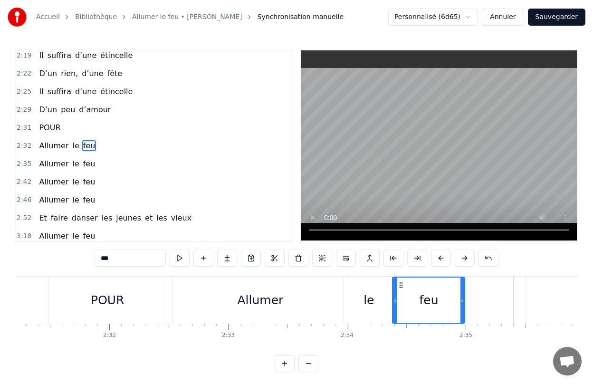
click at [238, 292] on div "Allumer" at bounding box center [260, 300] width 175 height 47
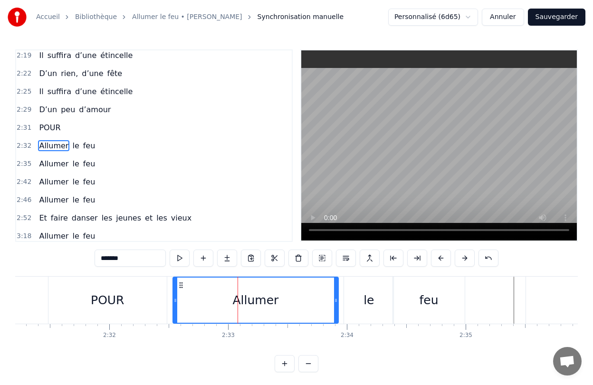
drag, startPoint x: 345, startPoint y: 301, endPoint x: 337, endPoint y: 305, distance: 8.9
click at [336, 305] on div at bounding box center [336, 299] width 4 height 45
click at [344, 304] on div "le" at bounding box center [369, 300] width 50 height 47
type input "**"
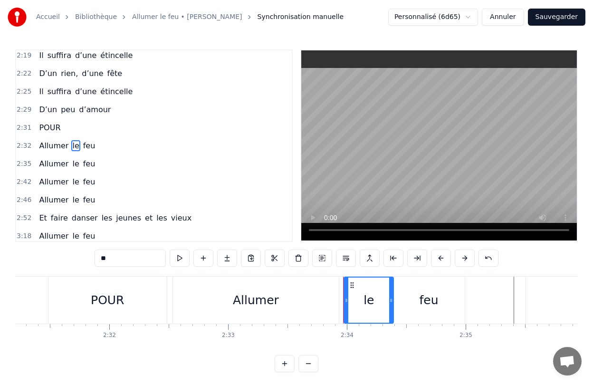
click at [342, 304] on div "Allumer le feu" at bounding box center [319, 300] width 295 height 47
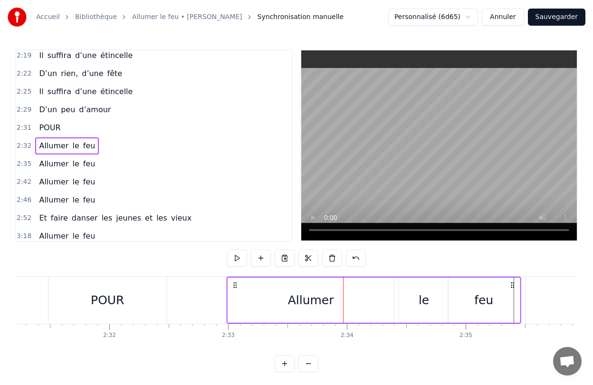
drag, startPoint x: 181, startPoint y: 286, endPoint x: 235, endPoint y: 288, distance: 54.2
click at [235, 288] on icon at bounding box center [235, 285] width 8 height 8
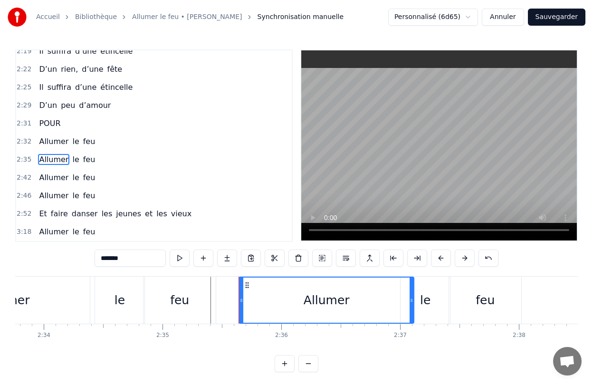
scroll to position [2, 0]
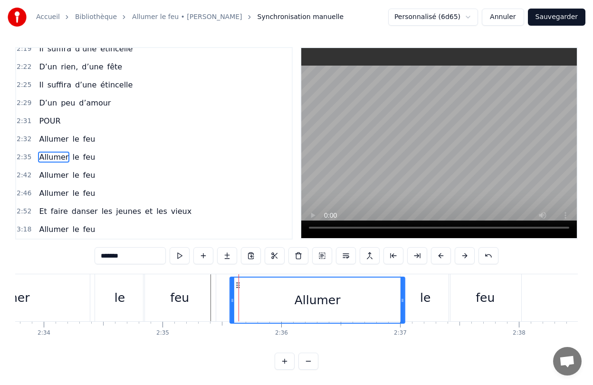
drag, startPoint x: 54, startPoint y: 287, endPoint x: 237, endPoint y: 314, distance: 184.5
click at [237, 314] on div "Allumer" at bounding box center [317, 299] width 174 height 45
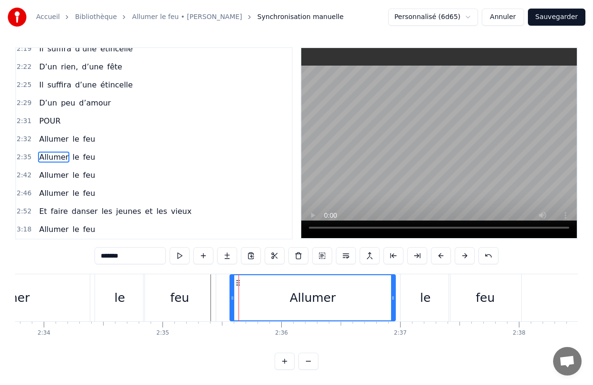
drag, startPoint x: 402, startPoint y: 301, endPoint x: 393, endPoint y: 301, distance: 9.5
click at [393, 301] on icon at bounding box center [393, 298] width 4 height 8
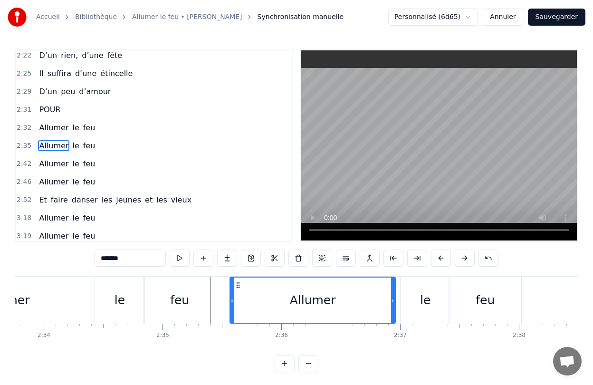
scroll to position [618, 0]
click at [397, 300] on div "Allumer le feu" at bounding box center [376, 300] width 294 height 47
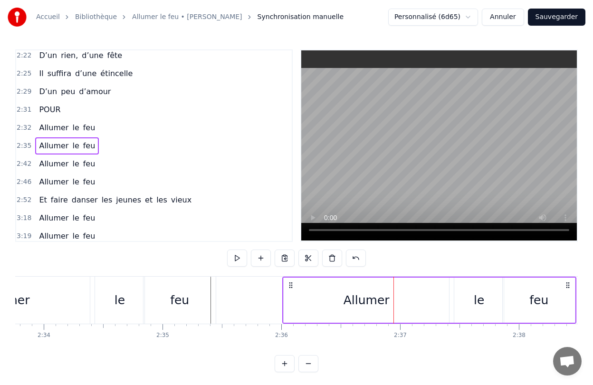
drag, startPoint x: 236, startPoint y: 284, endPoint x: 289, endPoint y: 288, distance: 52.9
click at [289, 288] on icon at bounding box center [291, 285] width 8 height 8
click at [183, 298] on div "feu" at bounding box center [179, 300] width 19 height 18
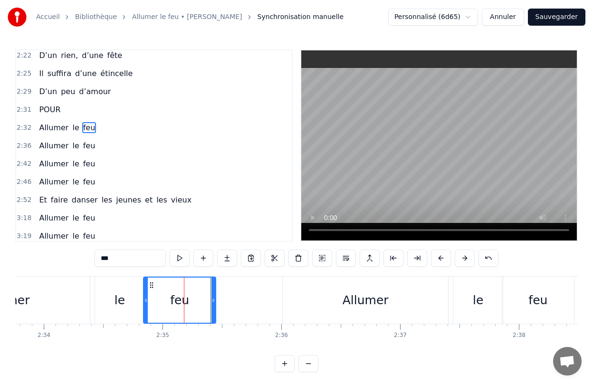
scroll to position [600, 0]
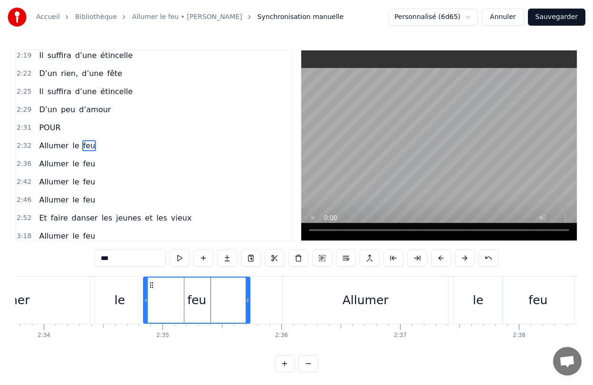
drag, startPoint x: 213, startPoint y: 299, endPoint x: 247, endPoint y: 305, distance: 34.7
click at [247, 305] on div at bounding box center [248, 299] width 4 height 45
click at [294, 288] on div "Allumer" at bounding box center [365, 300] width 165 height 47
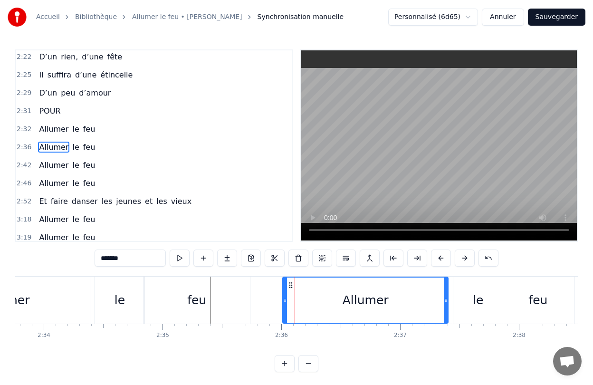
scroll to position [618, 0]
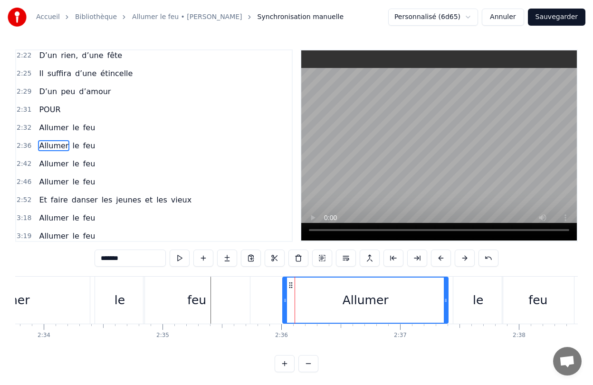
click at [247, 293] on div "feu" at bounding box center [196, 300] width 106 height 47
type input "***"
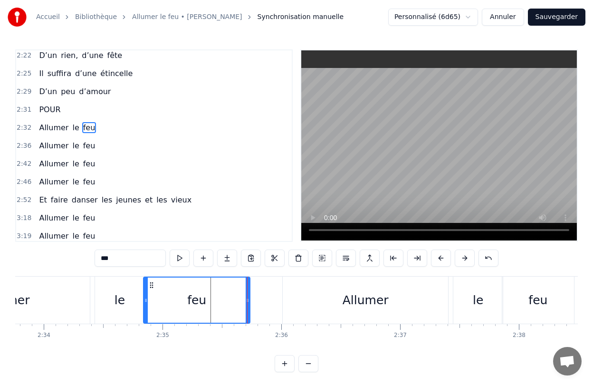
scroll to position [600, 0]
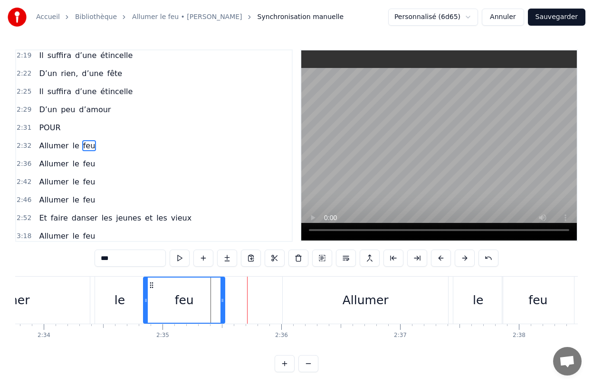
drag, startPoint x: 248, startPoint y: 295, endPoint x: 222, endPoint y: 301, distance: 25.8
click at [222, 301] on div at bounding box center [222, 299] width 4 height 45
click at [250, 357] on div "0:28 Elle a peint le bonheur sur lui 0:32 Lui dans les buissons laisse des trac…" at bounding box center [296, 210] width 563 height 323
click at [450, 299] on div "Allumer le feu" at bounding box center [429, 300] width 294 height 47
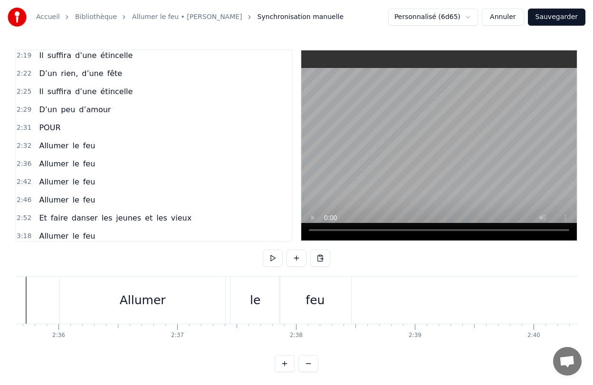
scroll to position [0, 18503]
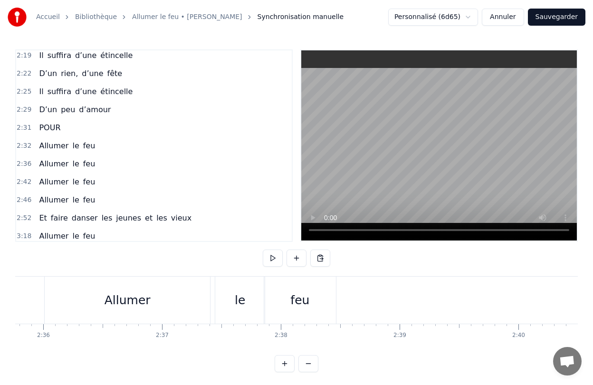
click at [328, 294] on div "feu" at bounding box center [300, 300] width 72 height 47
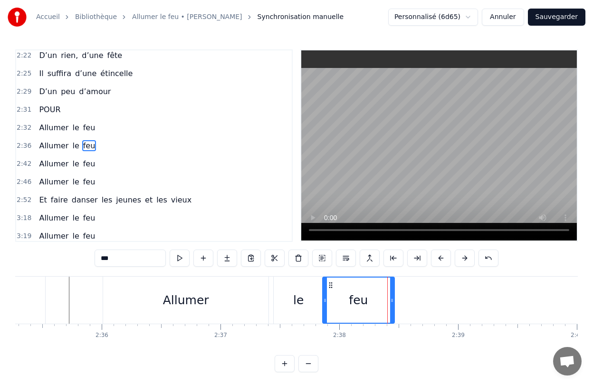
scroll to position [0, 18417]
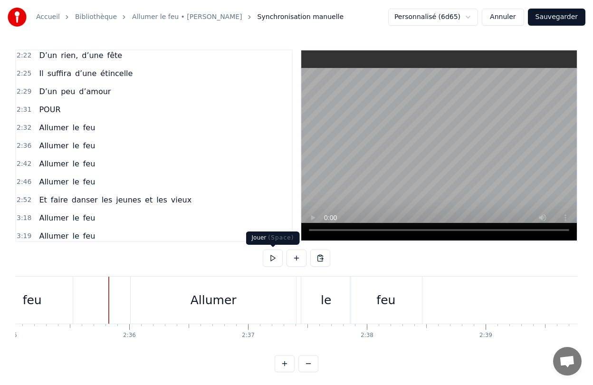
click at [270, 257] on button at bounding box center [273, 257] width 20 height 17
click at [411, 307] on div "feu" at bounding box center [386, 300] width 72 height 47
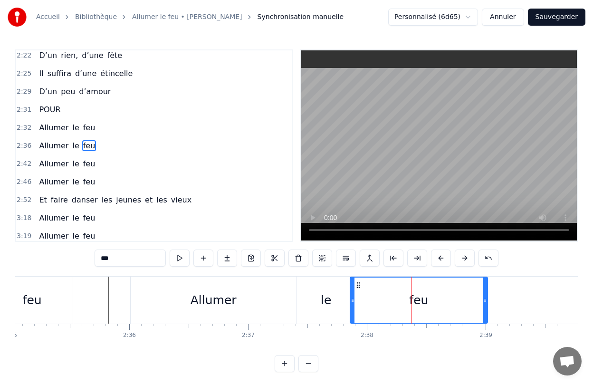
drag, startPoint x: 419, startPoint y: 306, endPoint x: 485, endPoint y: 312, distance: 65.8
click at [485, 312] on div at bounding box center [485, 299] width 4 height 45
click at [354, 307] on div at bounding box center [356, 299] width 4 height 45
click at [165, 306] on div "Allumer" at bounding box center [213, 300] width 165 height 47
type input "*******"
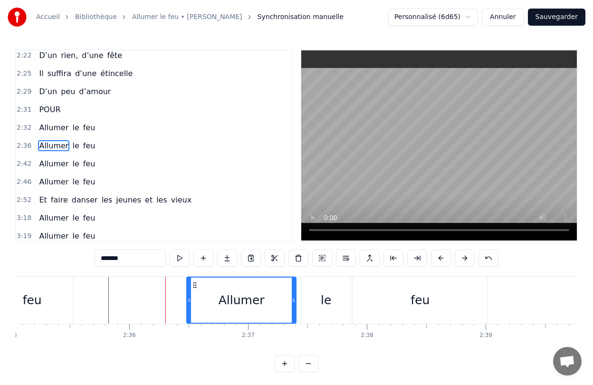
drag, startPoint x: 132, startPoint y: 311, endPoint x: 188, endPoint y: 313, distance: 56.1
click at [188, 313] on div at bounding box center [189, 299] width 4 height 45
click at [492, 258] on button at bounding box center [488, 257] width 20 height 17
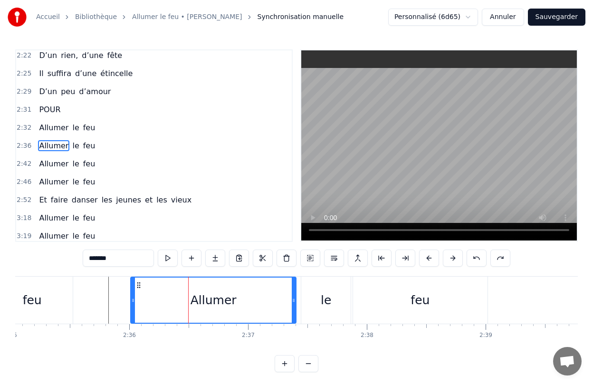
click at [492, 258] on button at bounding box center [500, 257] width 20 height 17
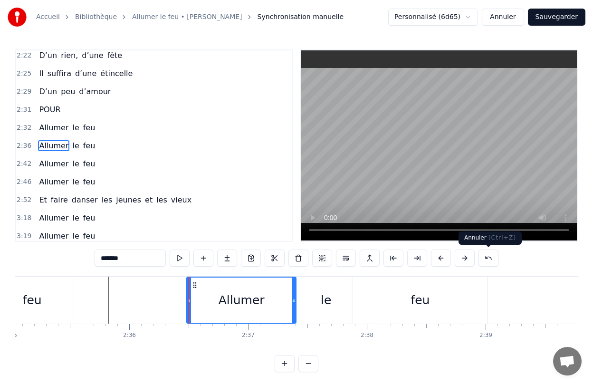
click at [495, 260] on button at bounding box center [488, 257] width 20 height 17
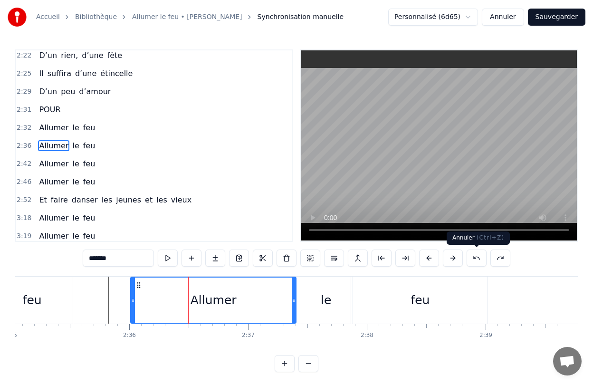
click at [479, 257] on button at bounding box center [477, 257] width 20 height 17
click at [475, 257] on button at bounding box center [477, 257] width 20 height 17
click at [175, 346] on div "Elle a peint le bonheur sur lui Lui dans les buissons laisse des traces Audrey,…" at bounding box center [296, 311] width 563 height 71
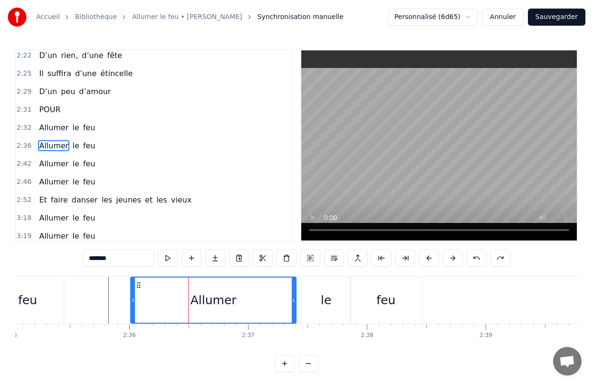
click at [298, 301] on div "Allumer le feu" at bounding box center [277, 300] width 294 height 47
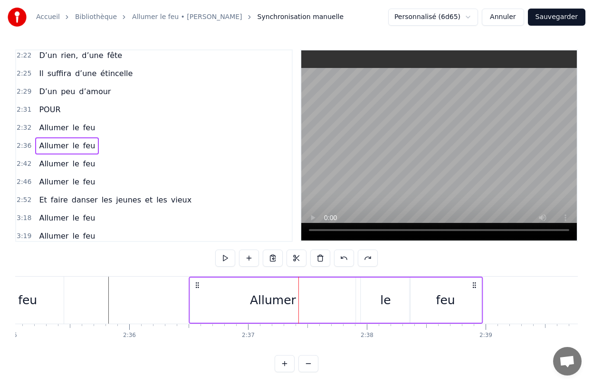
drag, startPoint x: 139, startPoint y: 284, endPoint x: 197, endPoint y: 287, distance: 58.5
click at [197, 287] on icon at bounding box center [197, 285] width 8 height 8
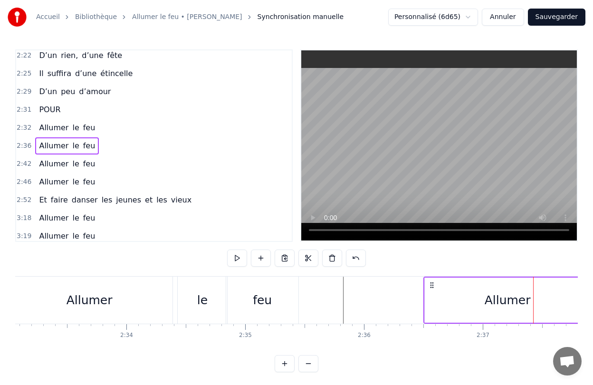
scroll to position [0, 18150]
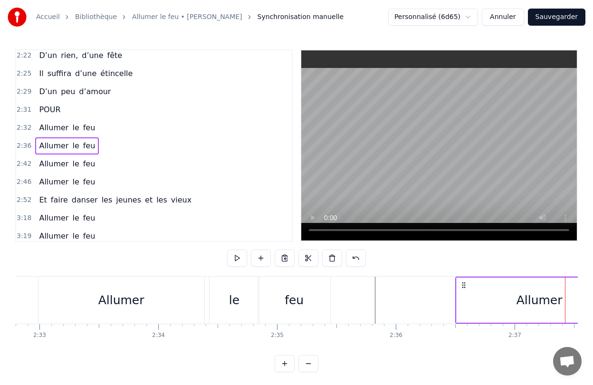
click at [94, 302] on div "Allumer" at bounding box center [121, 300] width 166 height 47
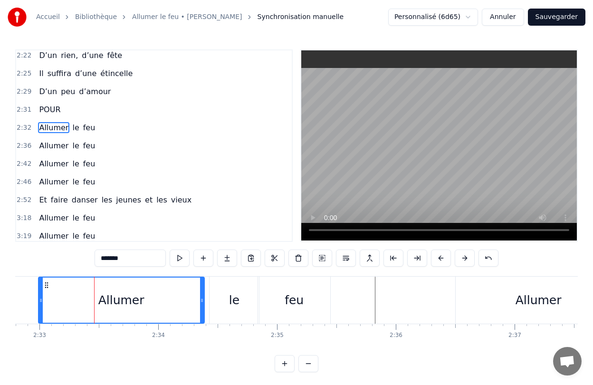
scroll to position [600, 0]
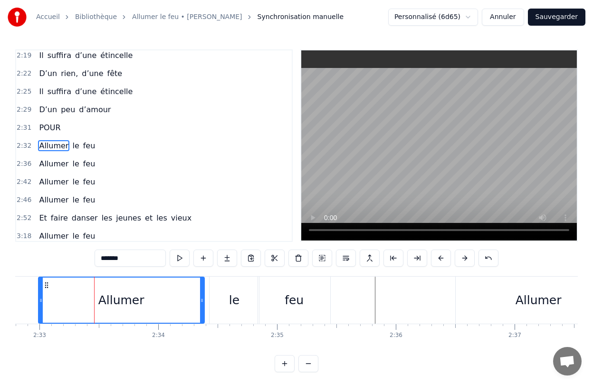
click at [206, 296] on div "Allumer le feu" at bounding box center [185, 300] width 295 height 47
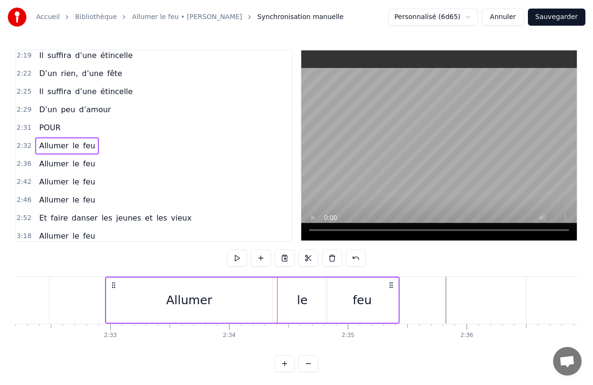
scroll to position [0, 18062]
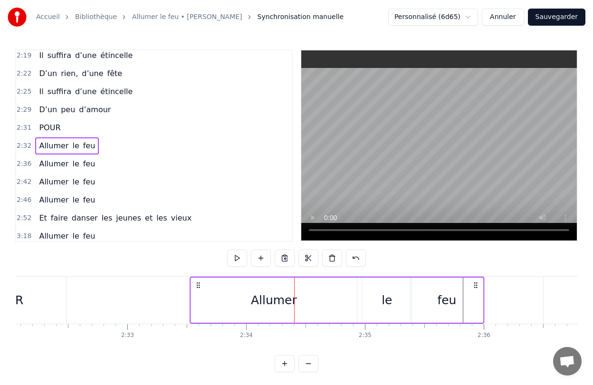
drag, startPoint x: 47, startPoint y: 285, endPoint x: 199, endPoint y: 288, distance: 152.1
click at [199, 288] on icon at bounding box center [198, 285] width 8 height 8
click at [45, 311] on div "POUR" at bounding box center [7, 300] width 118 height 47
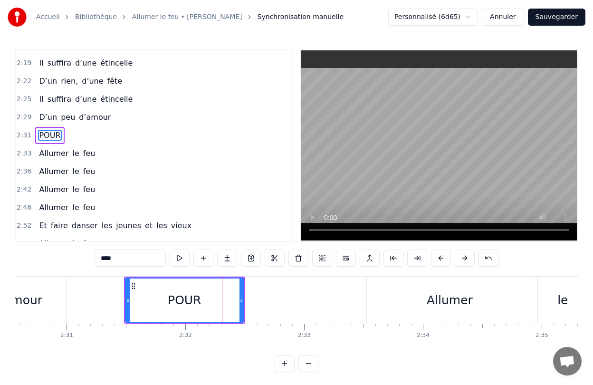
scroll to position [0, 17877]
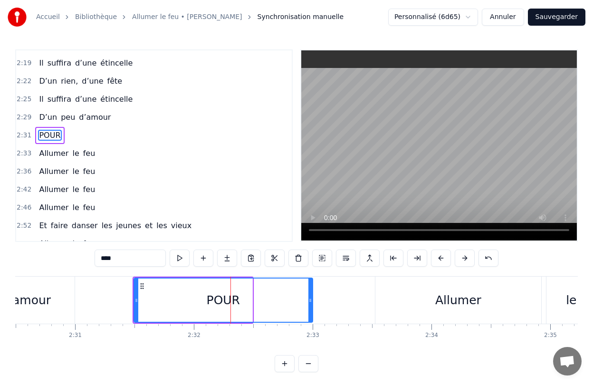
drag, startPoint x: 251, startPoint y: 299, endPoint x: 311, endPoint y: 303, distance: 60.5
click at [311, 303] on icon at bounding box center [310, 300] width 4 height 8
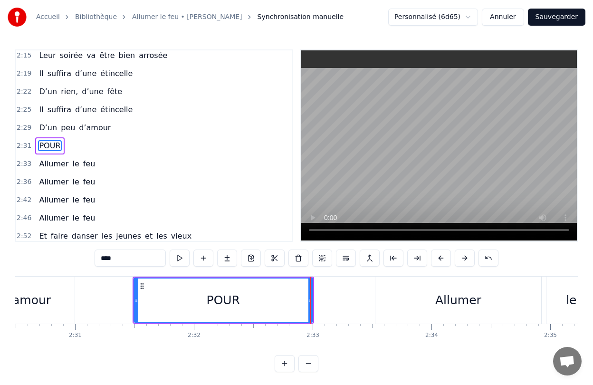
click at [199, 346] on div "Elle a peint le bonheur sur lui Lui dans les buissons laisse des traces Audrey,…" at bounding box center [296, 311] width 563 height 71
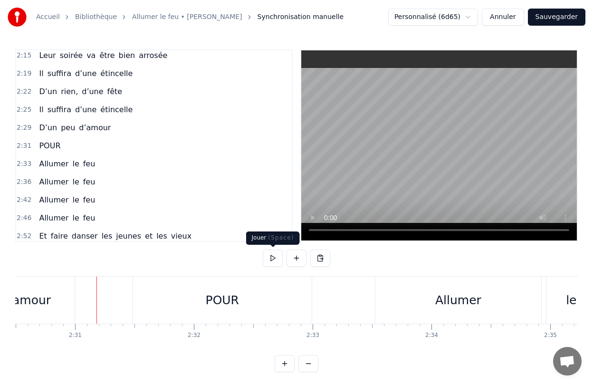
click at [269, 262] on button at bounding box center [273, 257] width 20 height 17
click at [274, 259] on button at bounding box center [273, 257] width 20 height 17
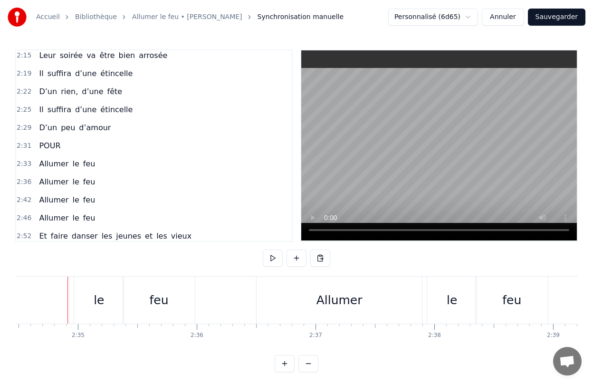
scroll to position [0, 18354]
click at [48, 197] on span "Allumer" at bounding box center [53, 199] width 31 height 11
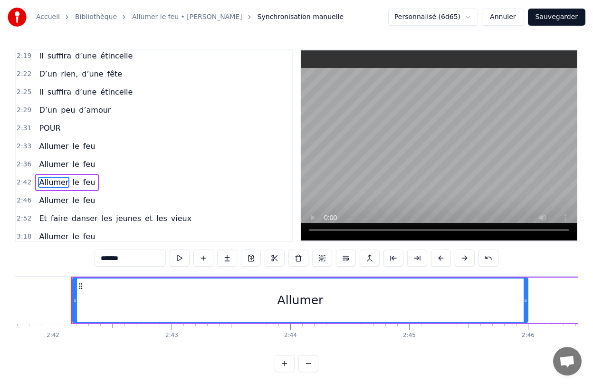
scroll to position [0, 19214]
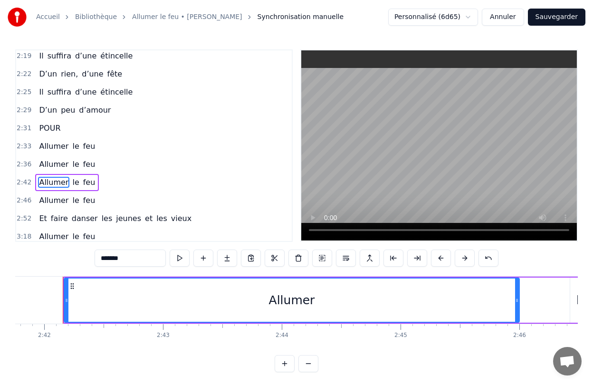
click at [544, 299] on div "Allumer le feu" at bounding box center [344, 300] width 563 height 47
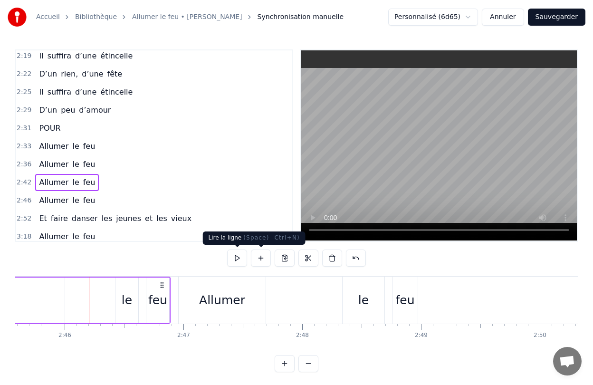
scroll to position [0, 19695]
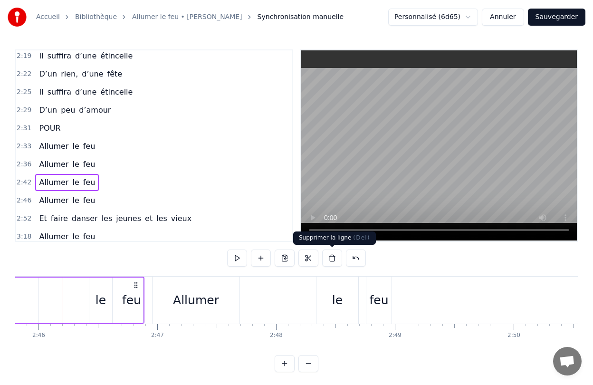
click at [332, 260] on button at bounding box center [332, 257] width 20 height 17
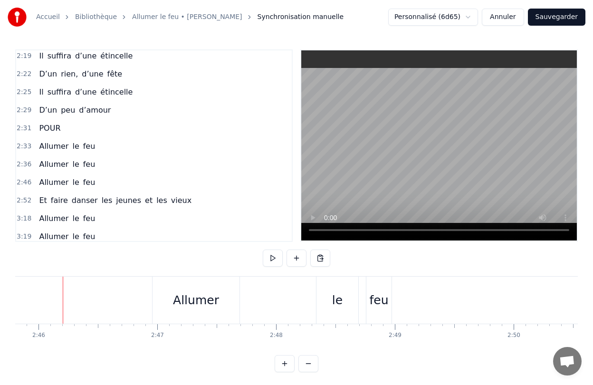
click at [258, 291] on div "Allumer le feu" at bounding box center [273, 300] width 242 height 47
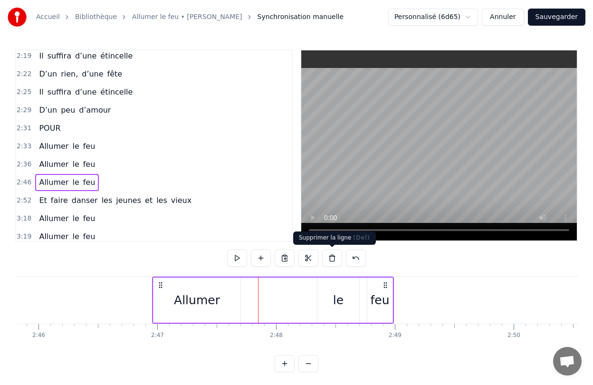
click at [327, 260] on button at bounding box center [332, 257] width 20 height 17
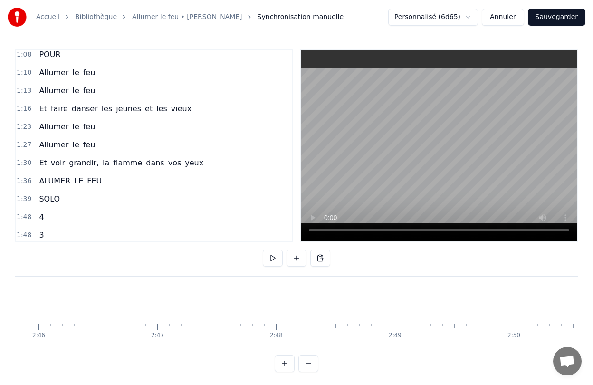
click at [40, 107] on span "Et" at bounding box center [43, 108] width 10 height 11
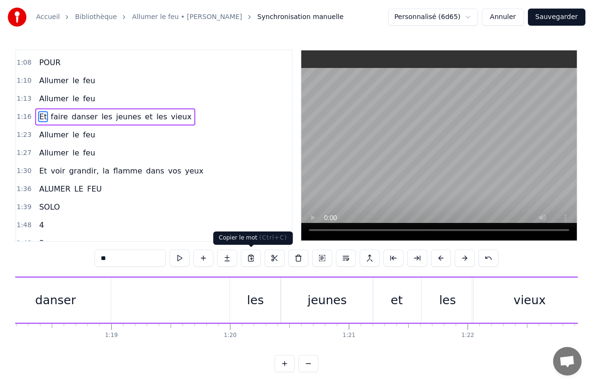
scroll to position [0, 9099]
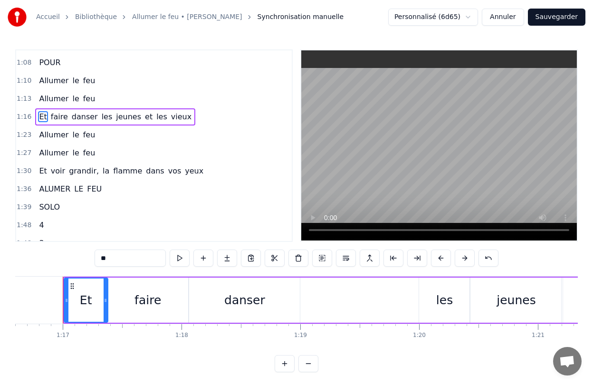
click at [374, 301] on div "Et faire [PERSON_NAME] jeunes et les vieux" at bounding box center [420, 300] width 715 height 47
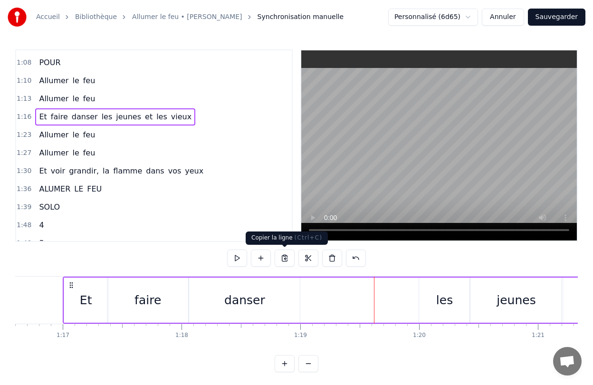
click at [282, 258] on button at bounding box center [285, 257] width 20 height 17
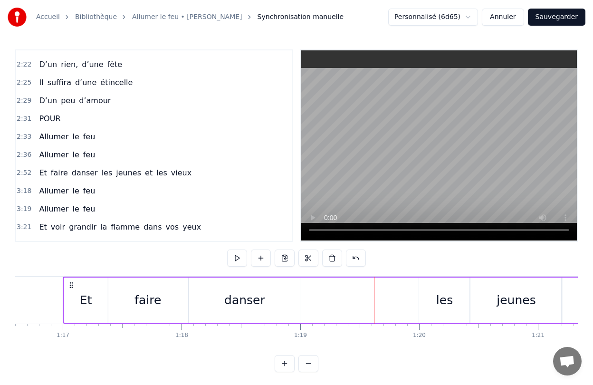
scroll to position [610, 0]
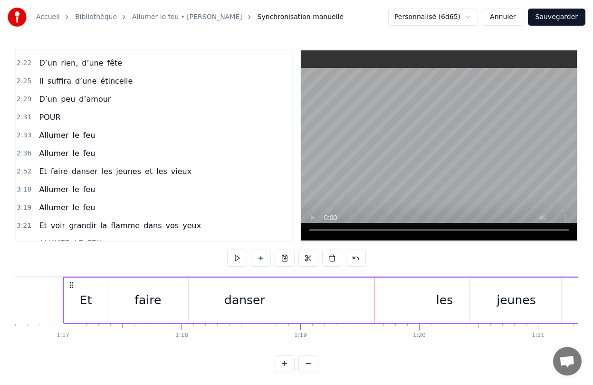
click at [62, 169] on span "faire" at bounding box center [59, 171] width 19 height 11
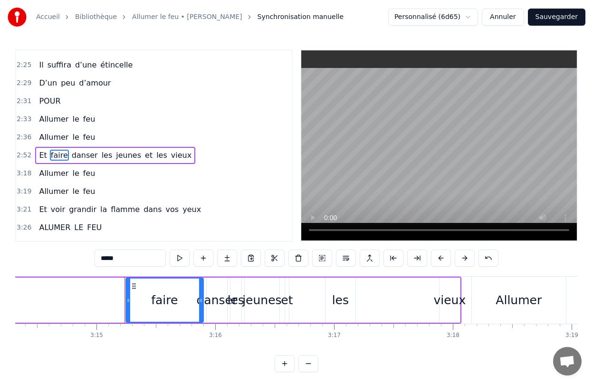
scroll to position [0, 23144]
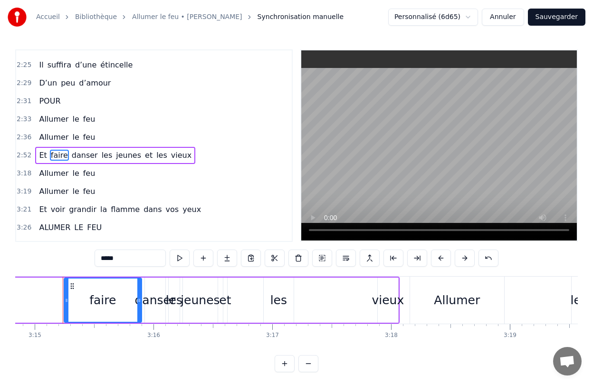
click at [48, 138] on span "Allumer" at bounding box center [53, 137] width 31 height 11
type input "*******"
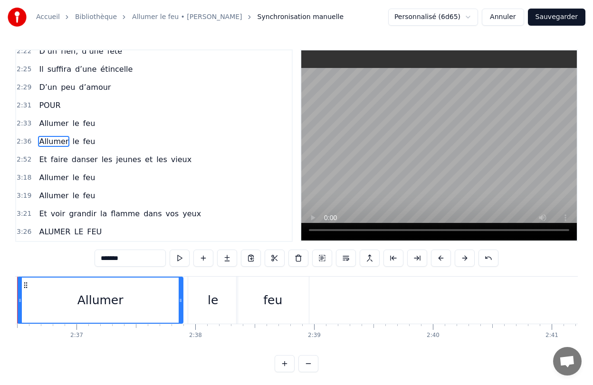
scroll to position [0, 18543]
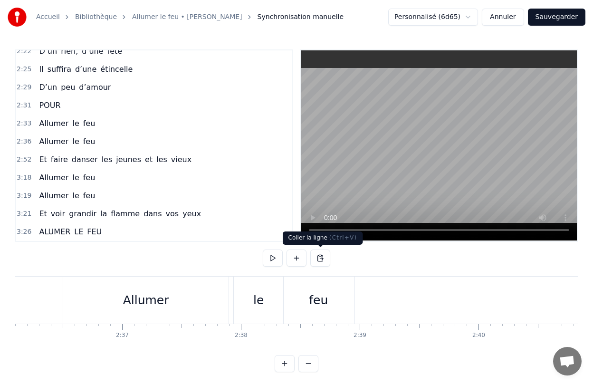
click at [324, 258] on button at bounding box center [320, 257] width 20 height 17
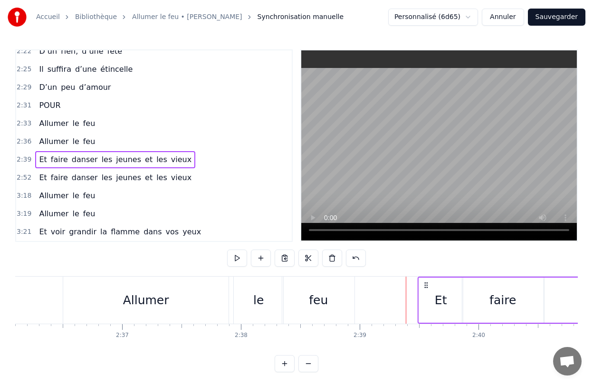
drag, startPoint x: 414, startPoint y: 285, endPoint x: 426, endPoint y: 286, distance: 11.9
click at [426, 286] on icon at bounding box center [426, 285] width 8 height 8
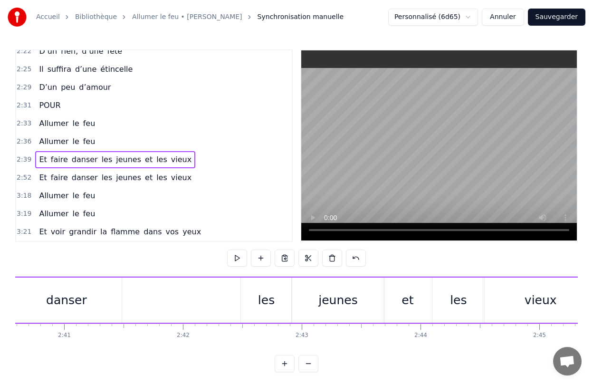
scroll to position [0, 19056]
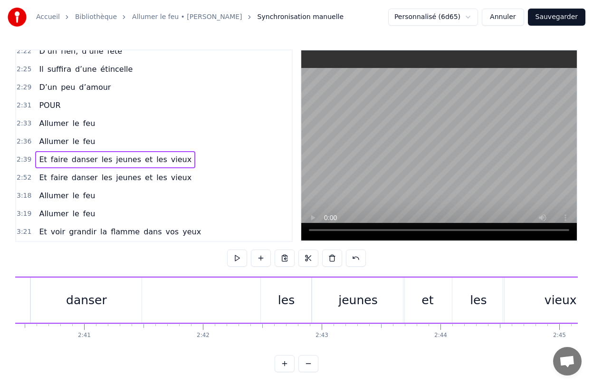
click at [284, 311] on div "les" at bounding box center [286, 299] width 51 height 45
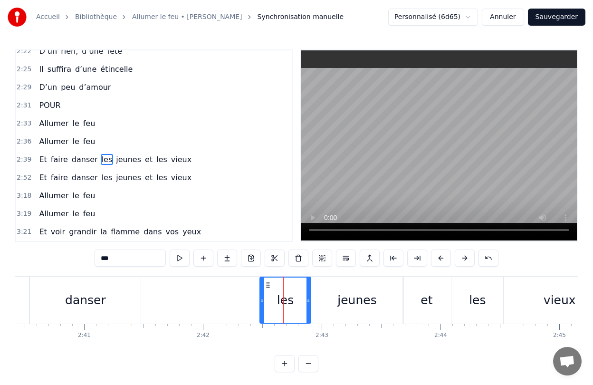
scroll to position [636, 0]
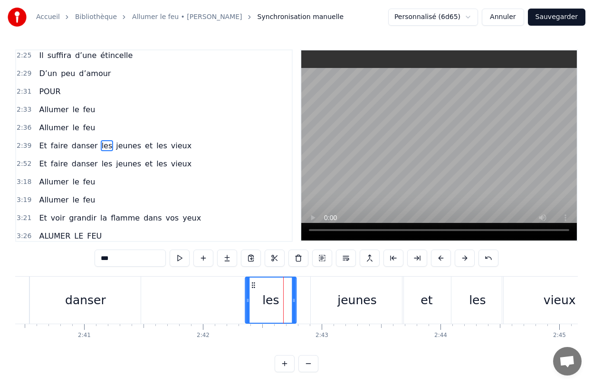
drag, startPoint x: 267, startPoint y: 284, endPoint x: 253, endPoint y: 296, distance: 18.3
click at [253, 296] on div "les" at bounding box center [271, 299] width 50 height 45
click at [340, 296] on div "jeunes" at bounding box center [356, 300] width 39 height 18
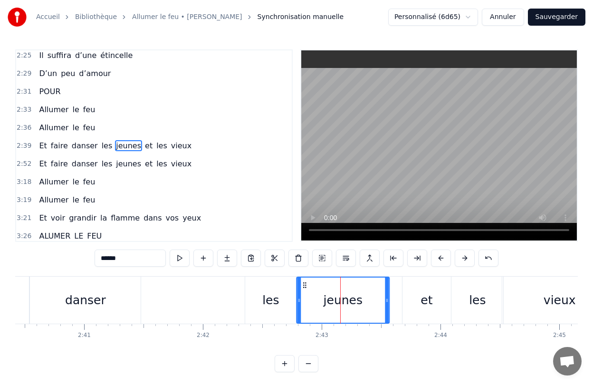
drag, startPoint x: 316, startPoint y: 284, endPoint x: 303, endPoint y: 286, distance: 14.0
click at [303, 286] on icon at bounding box center [305, 285] width 8 height 8
click at [419, 282] on div "et" at bounding box center [426, 300] width 48 height 47
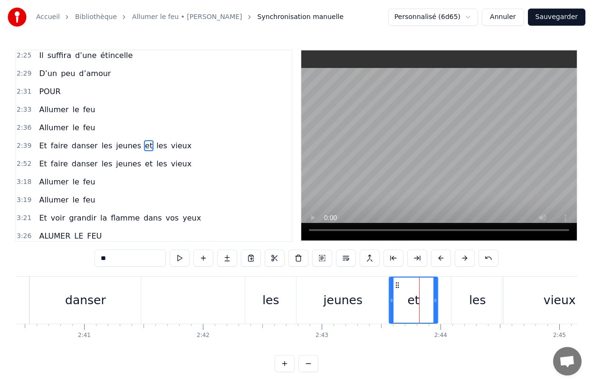
drag, startPoint x: 410, startPoint y: 284, endPoint x: 397, endPoint y: 284, distance: 12.8
click at [397, 284] on icon at bounding box center [397, 285] width 8 height 8
click at [455, 286] on div "les" at bounding box center [477, 300] width 52 height 47
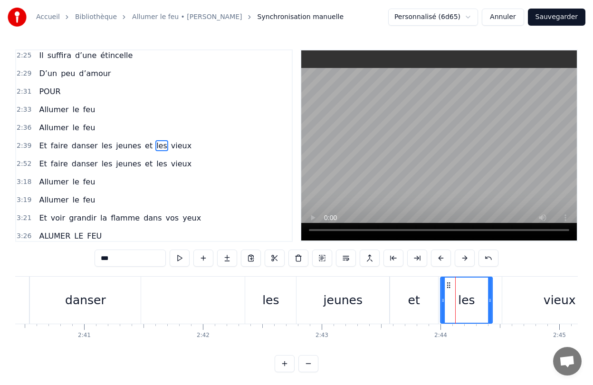
drag, startPoint x: 457, startPoint y: 285, endPoint x: 446, endPoint y: 286, distance: 11.4
click at [446, 286] on icon at bounding box center [449, 285] width 8 height 8
click at [444, 286] on icon at bounding box center [446, 285] width 8 height 8
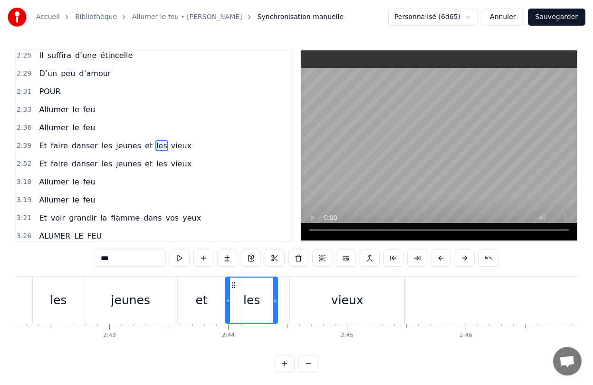
scroll to position [0, 19297]
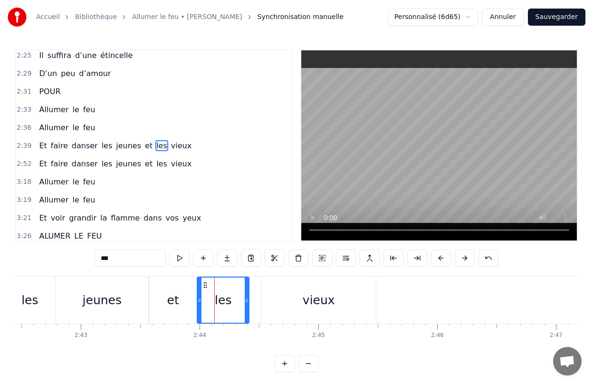
click at [363, 317] on div "vieux" at bounding box center [318, 300] width 114 height 47
type input "*****"
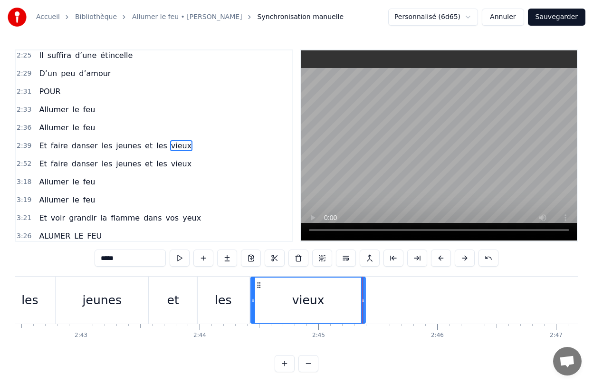
drag, startPoint x: 268, startPoint y: 284, endPoint x: 257, endPoint y: 287, distance: 11.2
click at [257, 287] on icon at bounding box center [259, 285] width 8 height 8
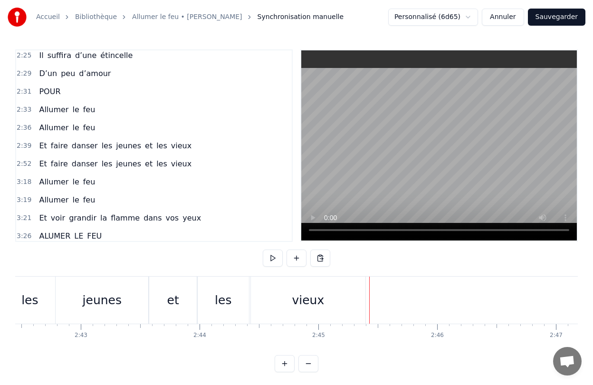
click at [363, 299] on div "vieux" at bounding box center [308, 300] width 114 height 47
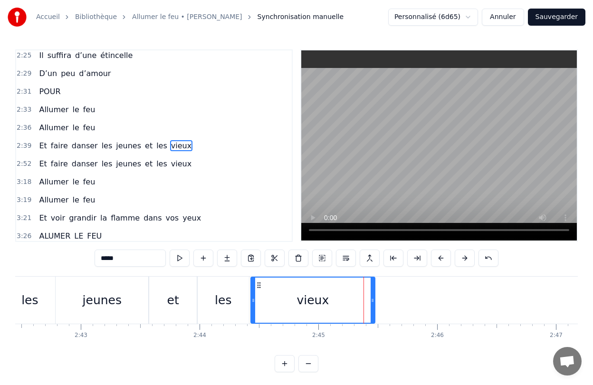
drag, startPoint x: 363, startPoint y: 303, endPoint x: 375, endPoint y: 305, distance: 12.5
click at [374, 305] on div at bounding box center [373, 299] width 4 height 45
click at [39, 164] on span "Et" at bounding box center [43, 163] width 10 height 11
type input "**"
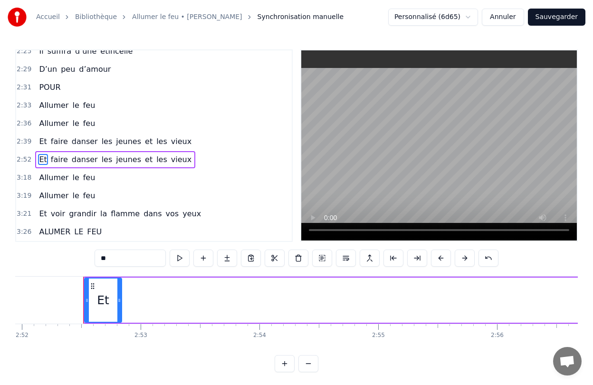
scroll to position [0, 20445]
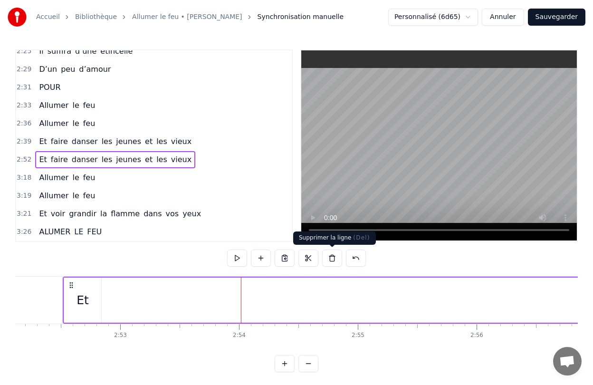
click at [331, 260] on button at bounding box center [332, 257] width 20 height 17
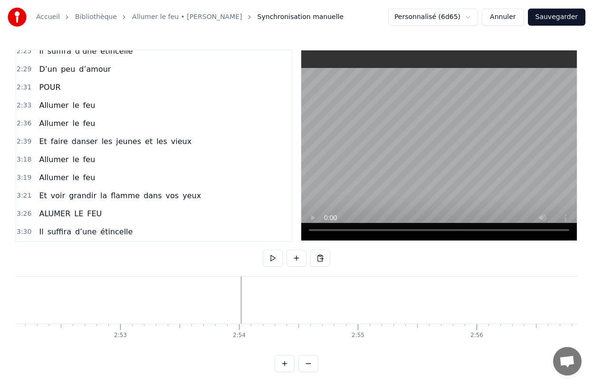
click at [64, 122] on span "Allumer" at bounding box center [53, 123] width 31 height 11
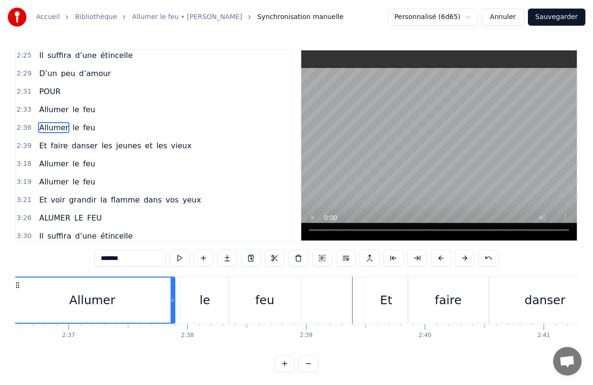
scroll to position [0, 18543]
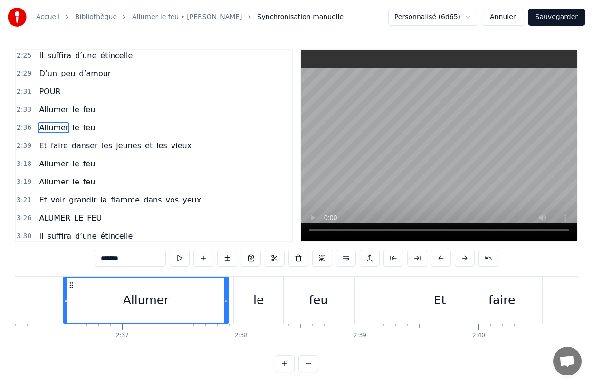
click at [231, 309] on div "Allumer le feu" at bounding box center [210, 300] width 294 height 47
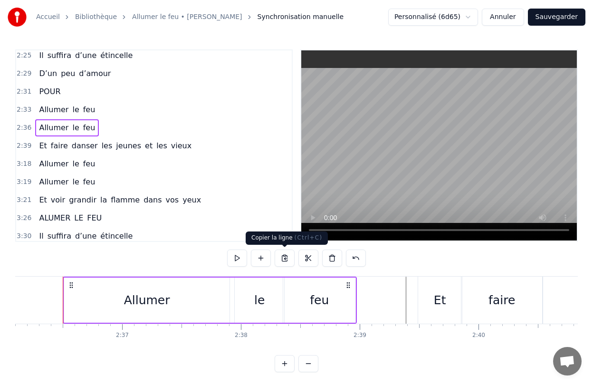
click at [283, 257] on button at bounding box center [285, 257] width 20 height 17
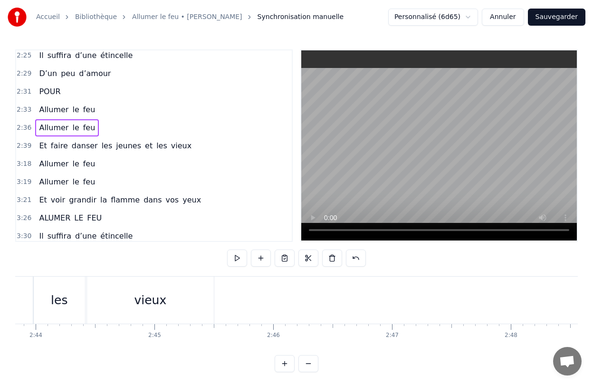
scroll to position [0, 19465]
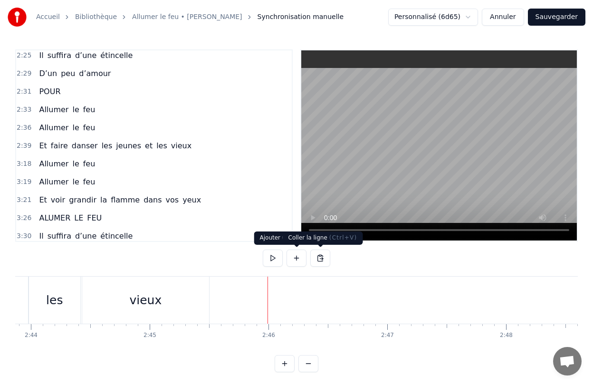
click at [319, 262] on button at bounding box center [320, 257] width 20 height 17
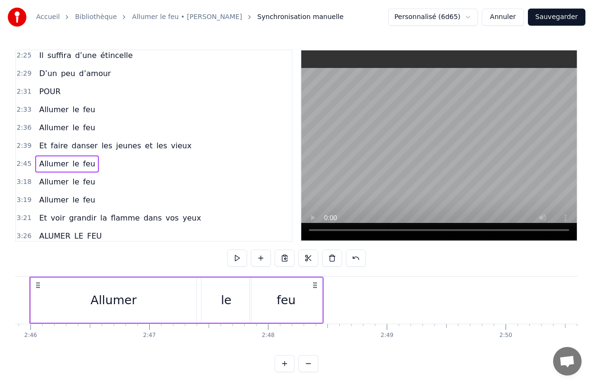
scroll to position [0, 19718]
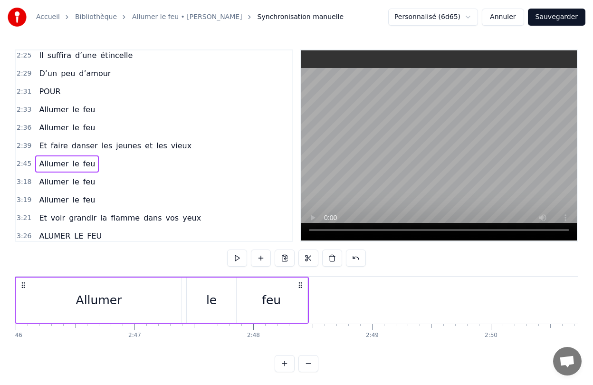
click at [131, 348] on div "0:28 Elle a peint le bonheur sur lui 0:32 Lui dans les buissons laisse des trac…" at bounding box center [296, 210] width 563 height 323
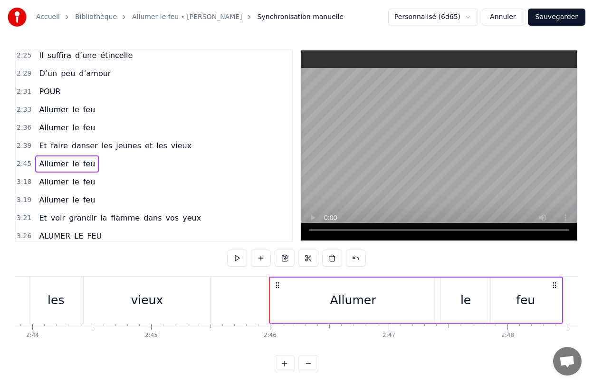
scroll to position [0, 19461]
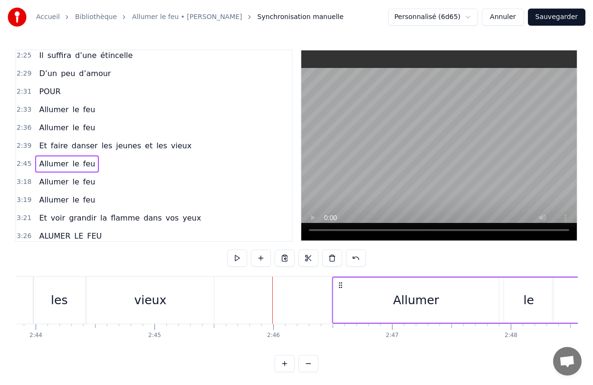
drag, startPoint x: 278, startPoint y: 284, endPoint x: 338, endPoint y: 285, distance: 60.4
click at [338, 285] on icon at bounding box center [341, 285] width 8 height 8
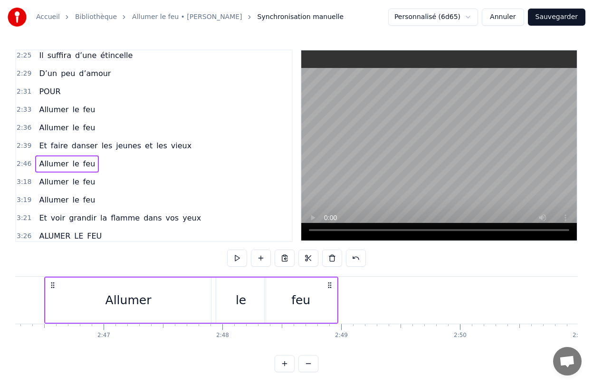
scroll to position [0, 19758]
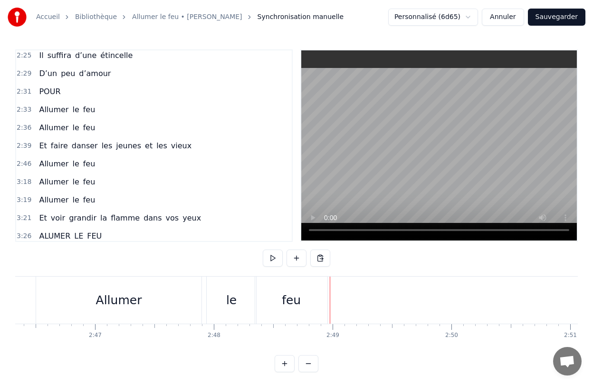
click at [323, 299] on div "feu" at bounding box center [291, 300] width 72 height 47
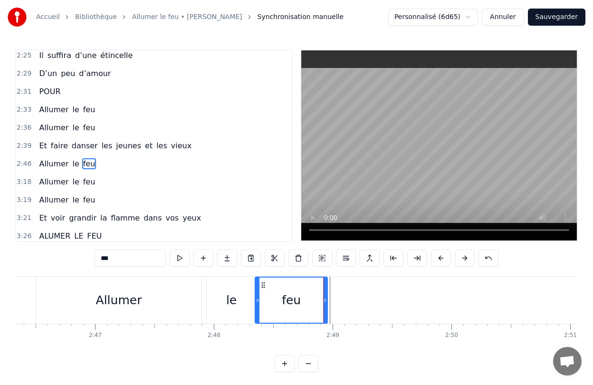
scroll to position [654, 0]
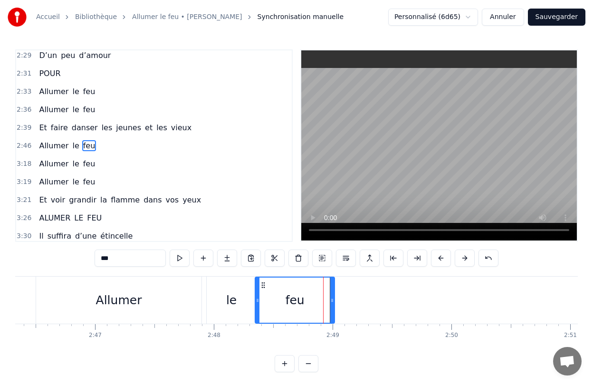
drag, startPoint x: 325, startPoint y: 300, endPoint x: 332, endPoint y: 301, distance: 7.1
click at [332, 301] on icon at bounding box center [332, 300] width 4 height 8
click at [346, 346] on div "Elle a peint le bonheur sur lui Lui dans les buissons laisse des traces Audrey,…" at bounding box center [296, 311] width 563 height 71
click at [63, 315] on div "Allumer" at bounding box center [118, 300] width 165 height 47
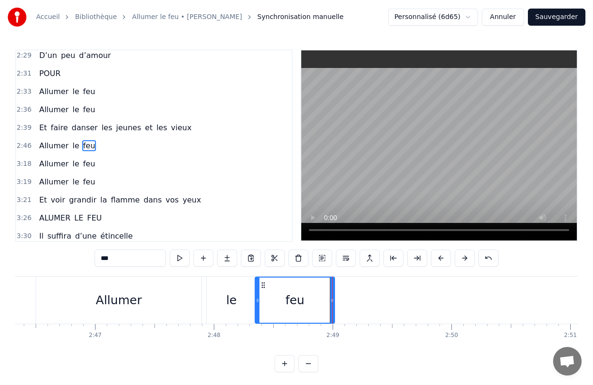
type input "*******"
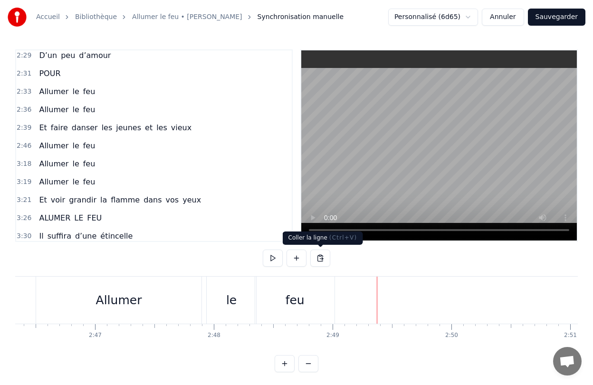
click at [322, 259] on button at bounding box center [320, 257] width 20 height 17
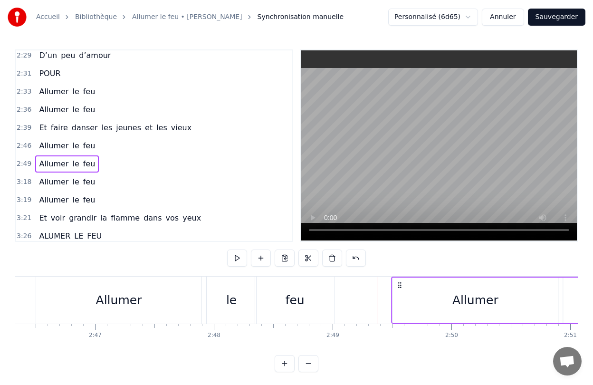
drag, startPoint x: 386, startPoint y: 286, endPoint x: 400, endPoint y: 287, distance: 14.3
click at [400, 287] on icon at bounding box center [400, 285] width 8 height 8
click at [21, 183] on span "3:18" at bounding box center [24, 182] width 15 height 10
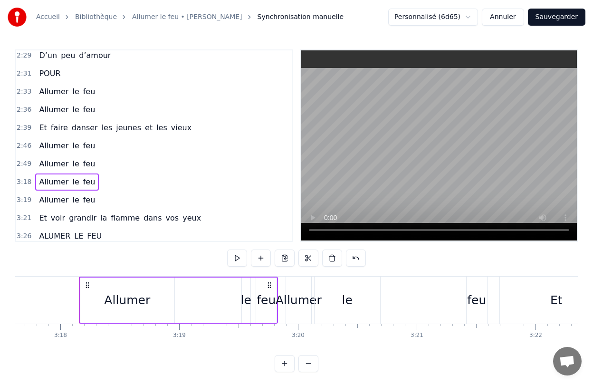
scroll to position [0, 23491]
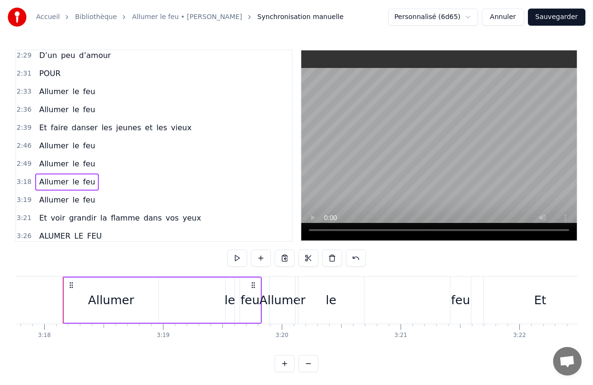
click at [193, 293] on div "Allumer le feu" at bounding box center [162, 300] width 199 height 47
click at [335, 259] on button at bounding box center [332, 257] width 20 height 17
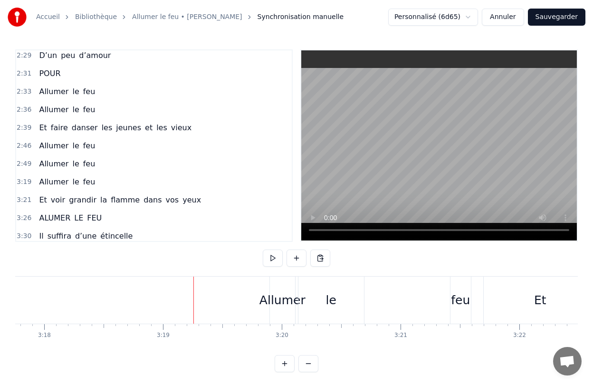
click at [386, 298] on div "Allumer le feu" at bounding box center [371, 300] width 204 height 47
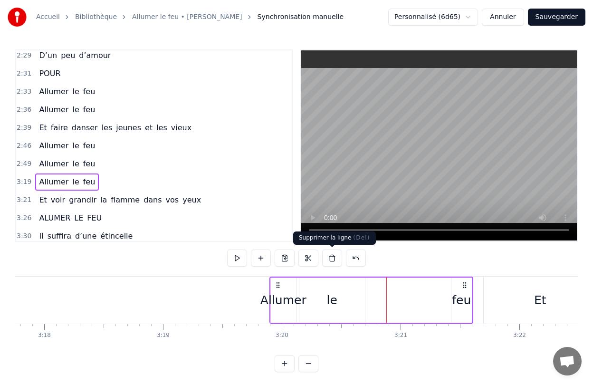
click at [331, 259] on button at bounding box center [332, 257] width 20 height 17
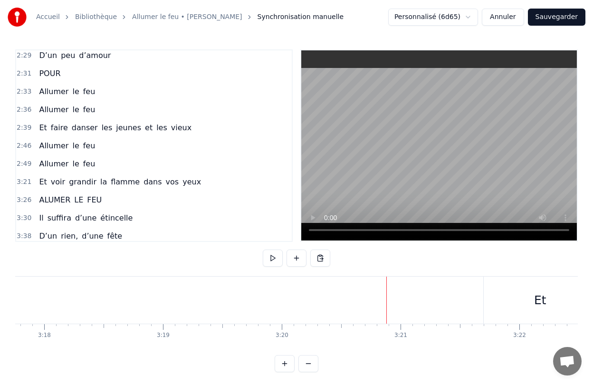
click at [56, 168] on span "Allumer" at bounding box center [53, 163] width 31 height 11
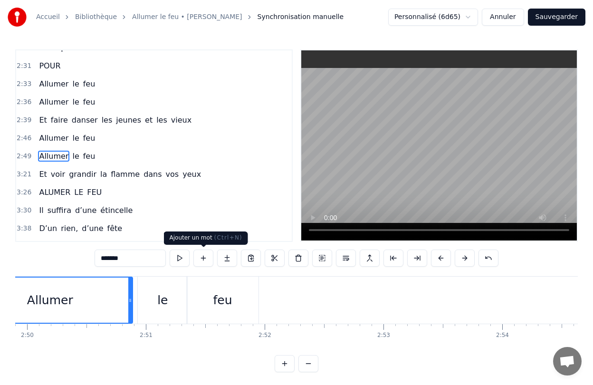
scroll to position [0, 20086]
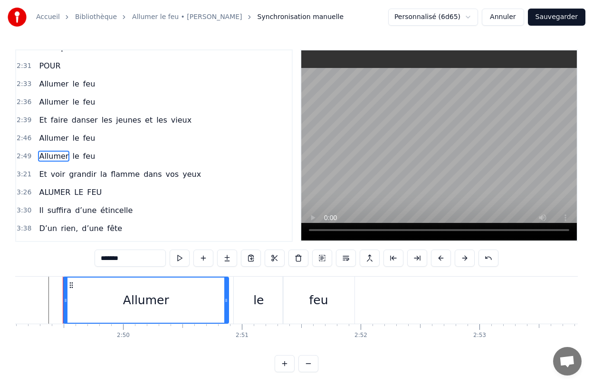
click at [334, 315] on div "feu" at bounding box center [319, 300] width 72 height 47
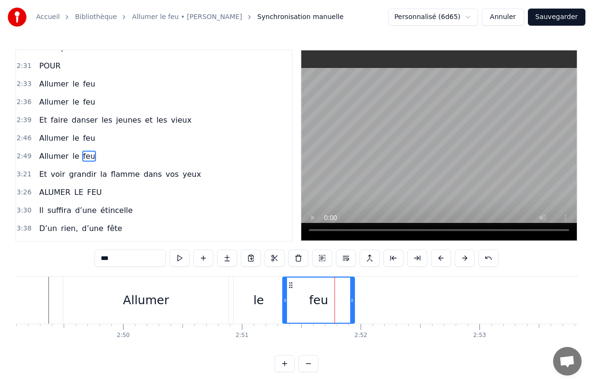
scroll to position [672, 0]
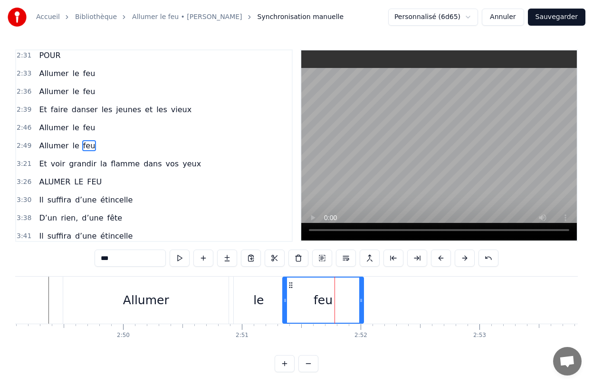
drag, startPoint x: 353, startPoint y: 311, endPoint x: 362, endPoint y: 311, distance: 9.0
click at [362, 311] on div at bounding box center [361, 299] width 4 height 45
click at [366, 337] on div "2:52" at bounding box center [360, 336] width 13 height 8
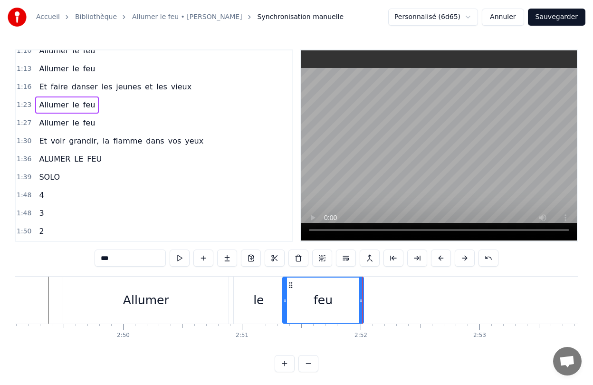
click at [41, 139] on span "Et" at bounding box center [43, 140] width 10 height 11
type input "**"
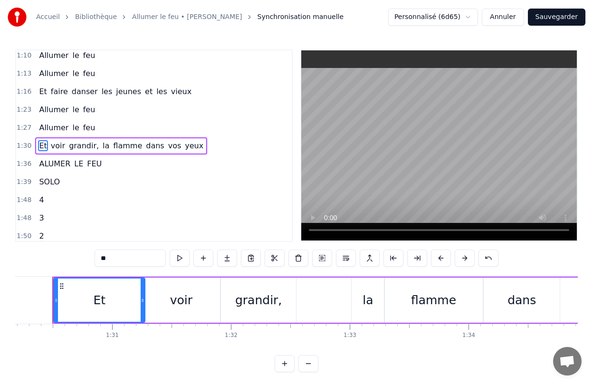
scroll to position [0, 10702]
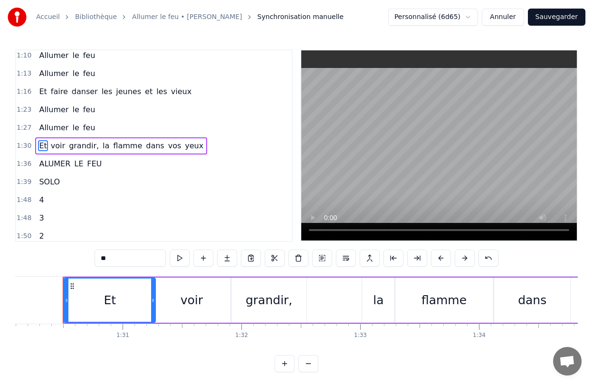
click at [322, 302] on div "Et voir grandir, la flamme dans vos yeux" at bounding box center [391, 300] width 656 height 47
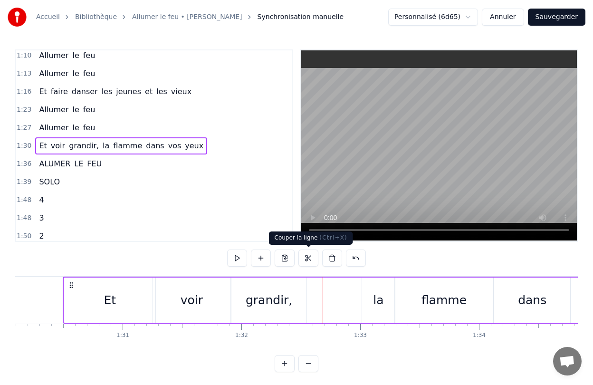
click at [309, 260] on button at bounding box center [308, 257] width 20 height 17
click at [287, 258] on button at bounding box center [285, 257] width 20 height 17
click at [360, 260] on button at bounding box center [356, 257] width 20 height 17
click at [346, 262] on button at bounding box center [344, 257] width 20 height 17
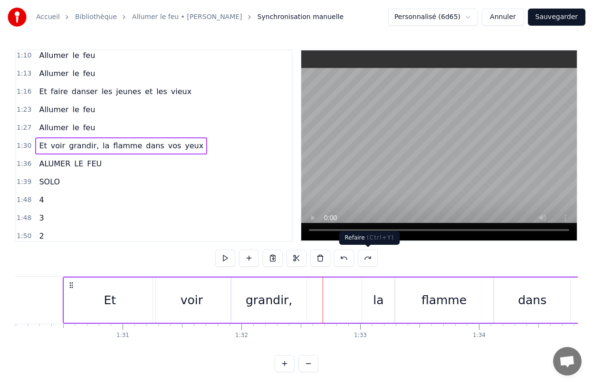
click at [362, 260] on button at bounding box center [368, 257] width 20 height 17
click at [354, 259] on button at bounding box center [356, 257] width 20 height 17
click at [300, 260] on button at bounding box center [297, 257] width 20 height 17
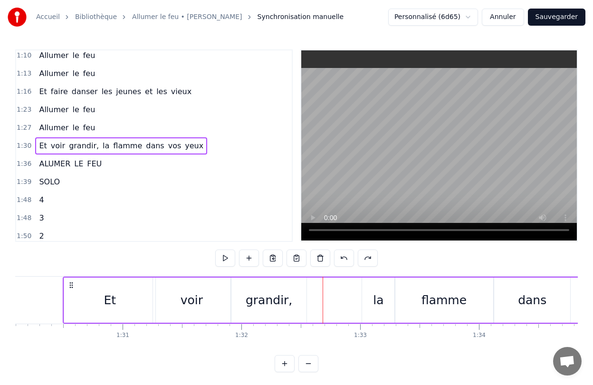
click at [292, 260] on button at bounding box center [297, 257] width 20 height 17
click at [276, 258] on button at bounding box center [273, 257] width 20 height 17
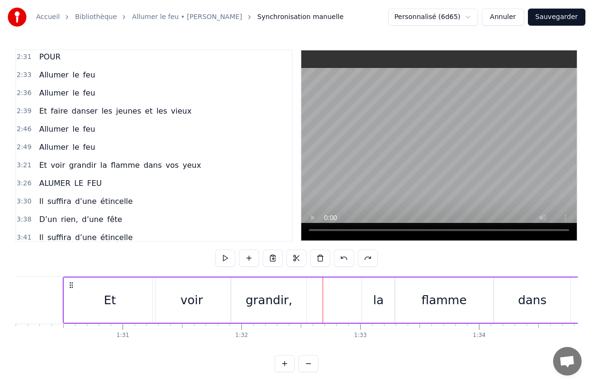
scroll to position [674, 0]
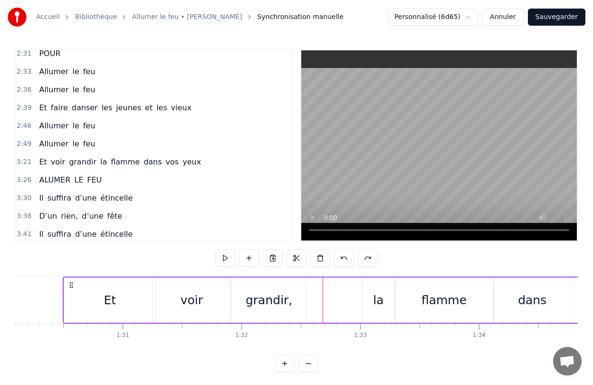
click at [71, 143] on span "le" at bounding box center [75, 143] width 9 height 11
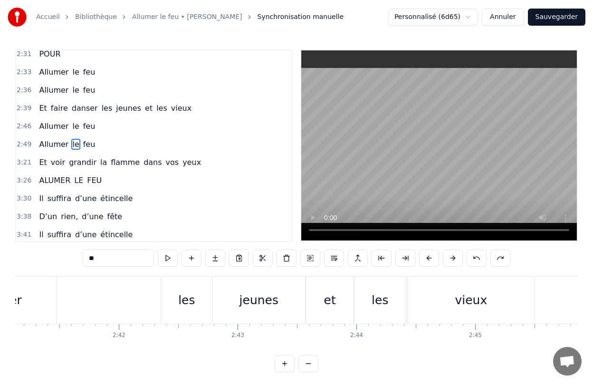
scroll to position [0, 20256]
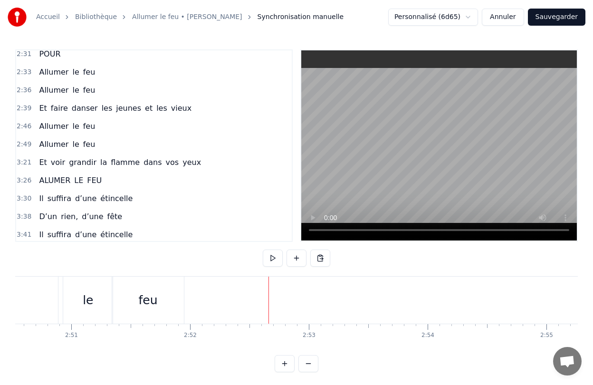
click at [159, 315] on div "feu" at bounding box center [148, 300] width 72 height 47
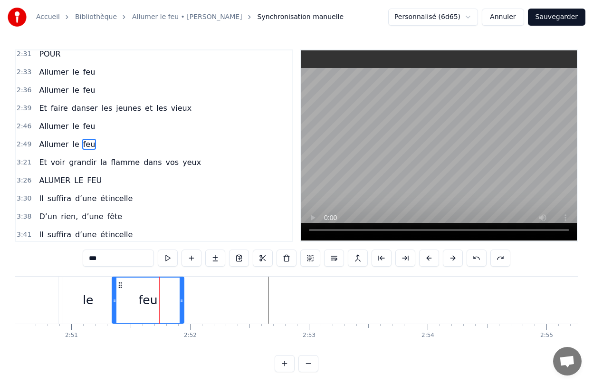
scroll to position [672, 0]
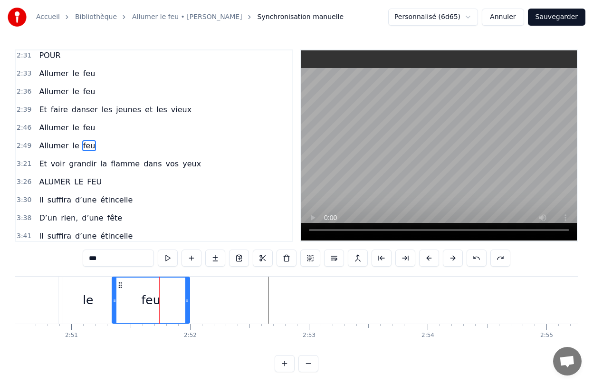
drag, startPoint x: 182, startPoint y: 315, endPoint x: 188, endPoint y: 315, distance: 5.7
click at [188, 315] on div at bounding box center [187, 299] width 4 height 45
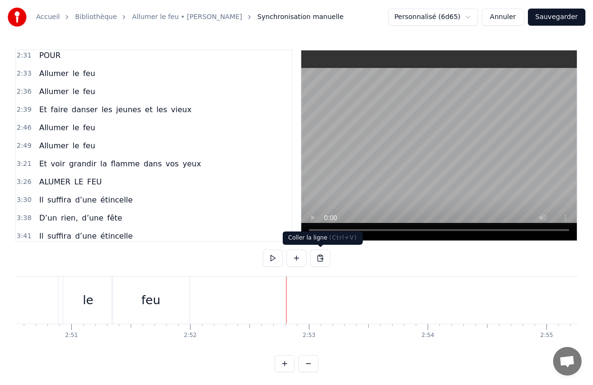
click at [321, 258] on button at bounding box center [320, 257] width 20 height 17
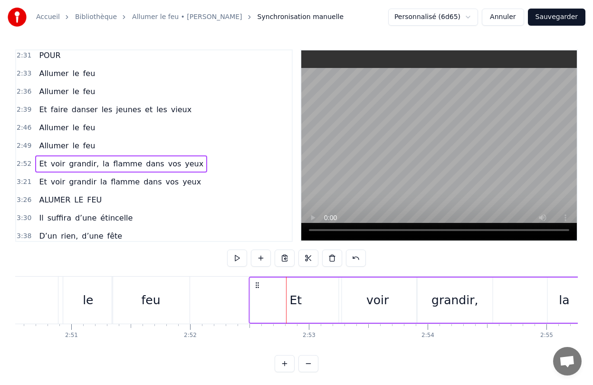
drag, startPoint x: 295, startPoint y: 285, endPoint x: 258, endPoint y: 291, distance: 38.0
click at [258, 291] on div "Et voir grandir, la flamme dans vos yeux" at bounding box center [577, 300] width 656 height 47
click at [385, 348] on div "0:28 Elle a peint le bonheur sur lui 0:32 Lui dans les buissons laisse des trac…" at bounding box center [296, 210] width 563 height 323
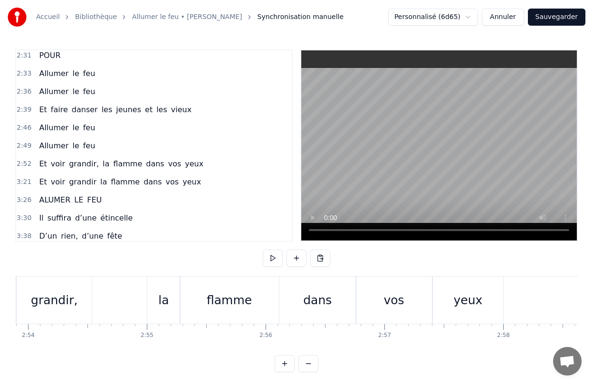
scroll to position [0, 20656]
click at [38, 183] on span "Et" at bounding box center [43, 181] width 10 height 11
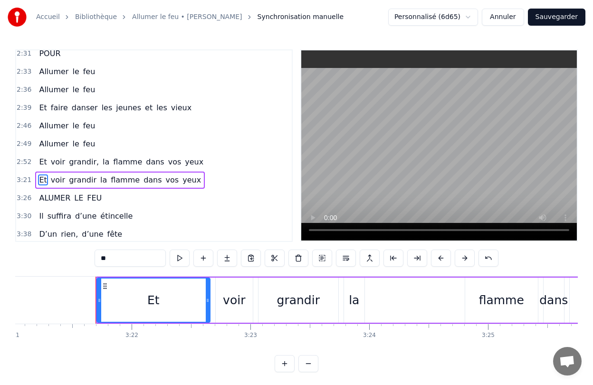
scroll to position [0, 23911]
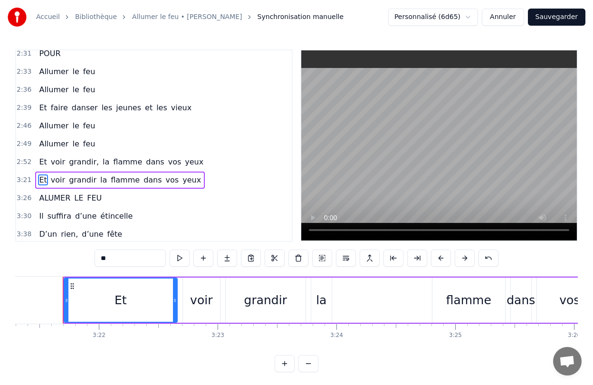
click at [374, 294] on div "Et voir grandir la flamme dans vos yeux" at bounding box center [362, 300] width 598 height 47
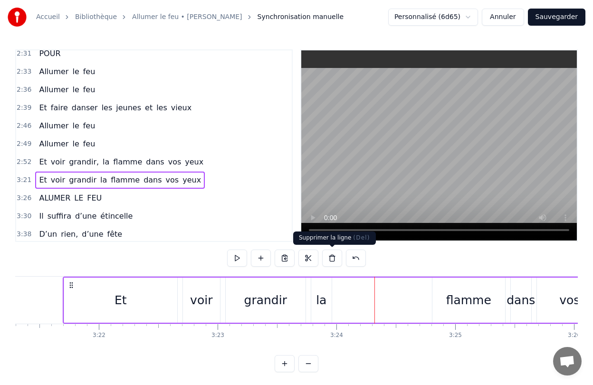
click at [330, 260] on button at bounding box center [332, 257] width 20 height 17
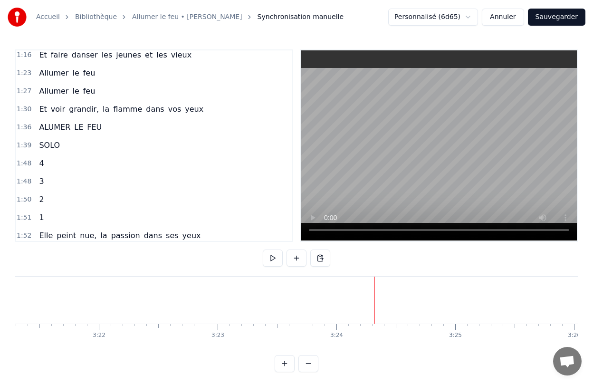
click at [63, 126] on span "ALUMER" at bounding box center [54, 127] width 33 height 11
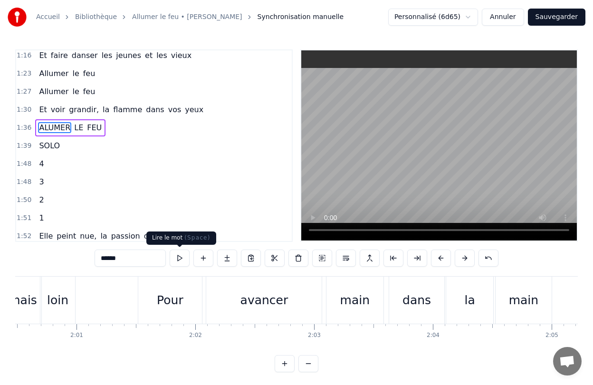
scroll to position [0, 11415]
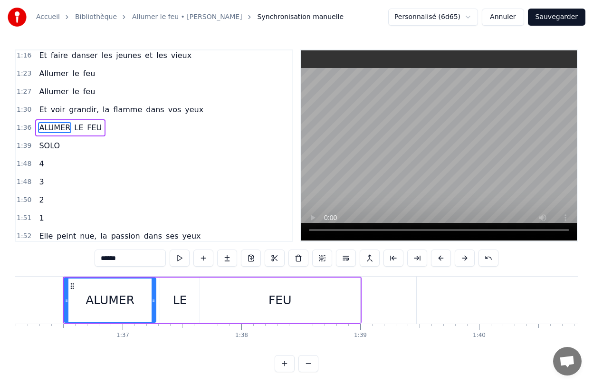
click at [152, 304] on div at bounding box center [154, 299] width 4 height 43
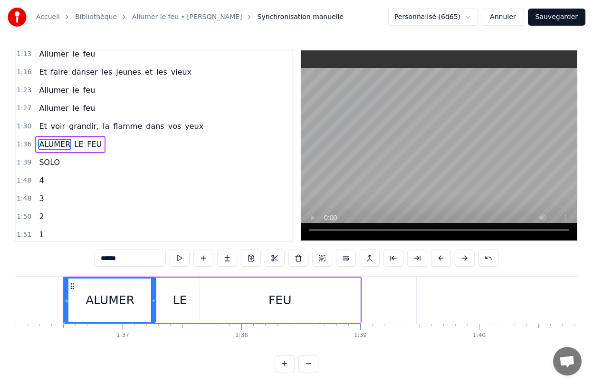
scroll to position [257, 0]
click at [157, 302] on div "ALUMER LE FEU" at bounding box center [212, 300] width 298 height 47
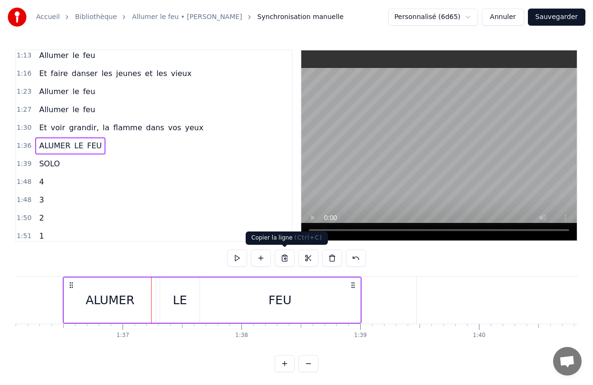
click at [285, 258] on button at bounding box center [285, 257] width 20 height 17
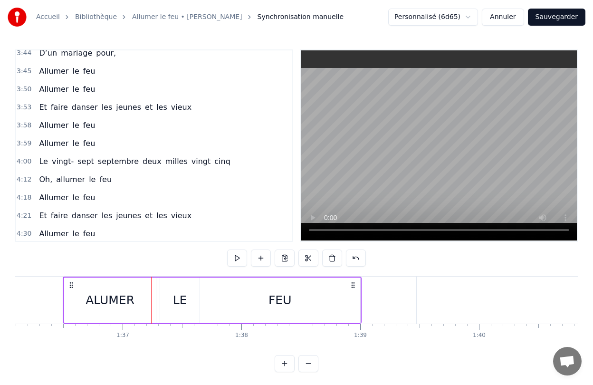
scroll to position [873, 0]
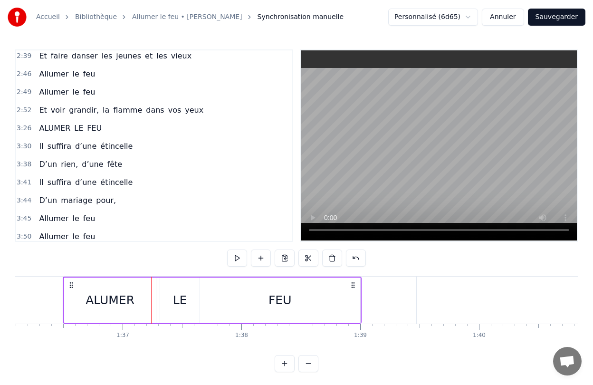
click at [102, 110] on span "la" at bounding box center [106, 110] width 9 height 11
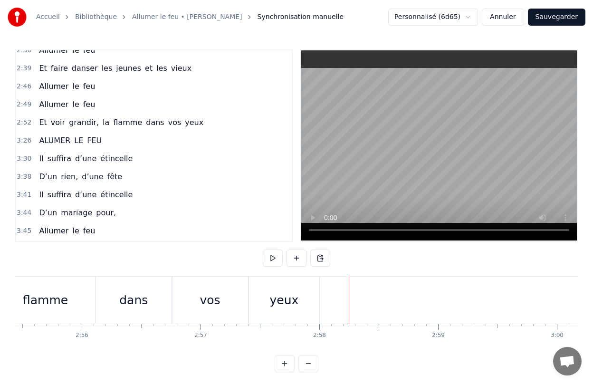
scroll to position [0, 20842]
click at [319, 260] on button at bounding box center [320, 257] width 20 height 17
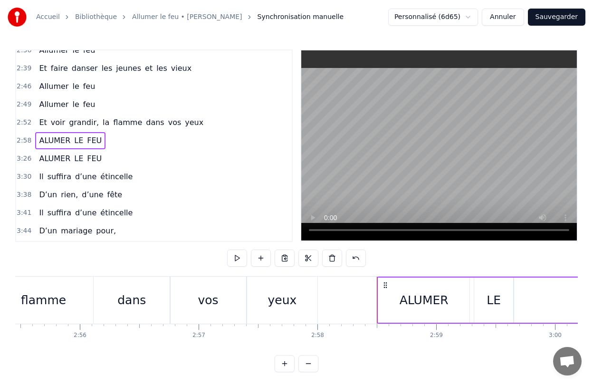
click at [44, 160] on span "ALUMER" at bounding box center [54, 158] width 33 height 11
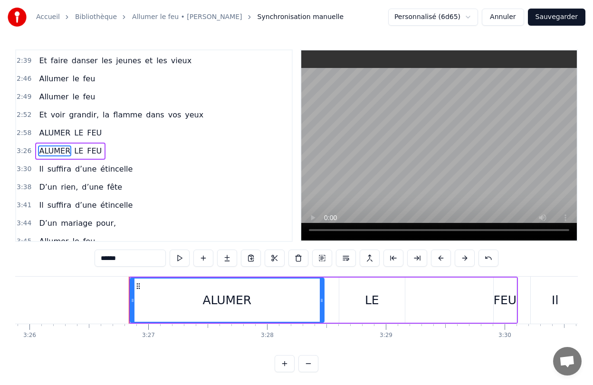
scroll to position [0, 24522]
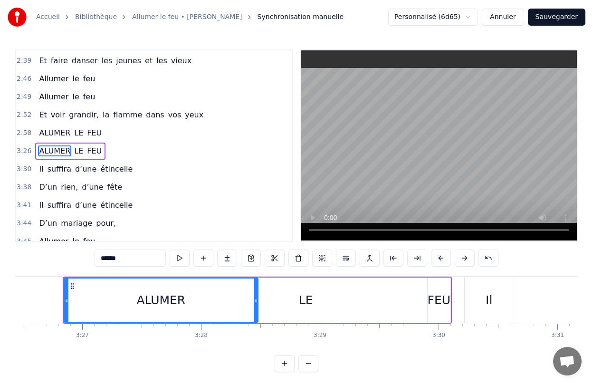
click at [268, 303] on div "ALUMER LE FEU" at bounding box center [257, 300] width 389 height 47
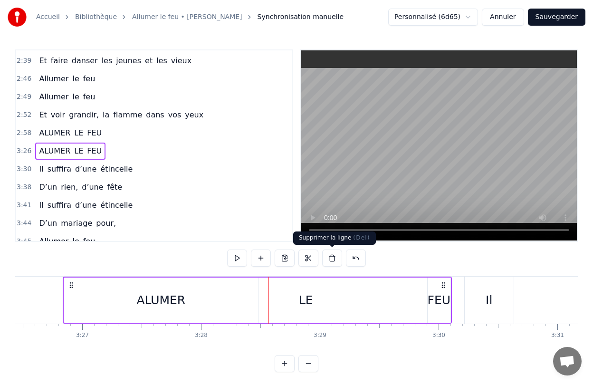
click at [330, 259] on button at bounding box center [332, 257] width 20 height 17
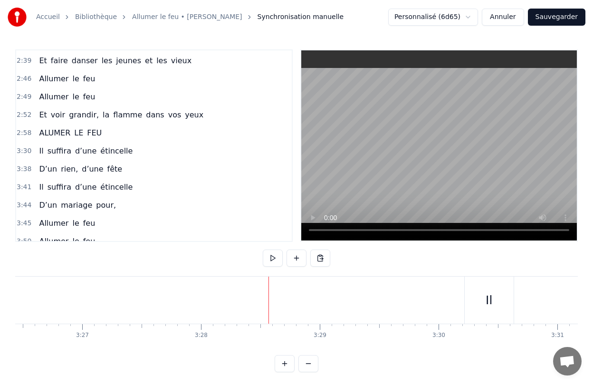
click at [54, 140] on div "ALUMER LE FEU" at bounding box center [70, 132] width 70 height 17
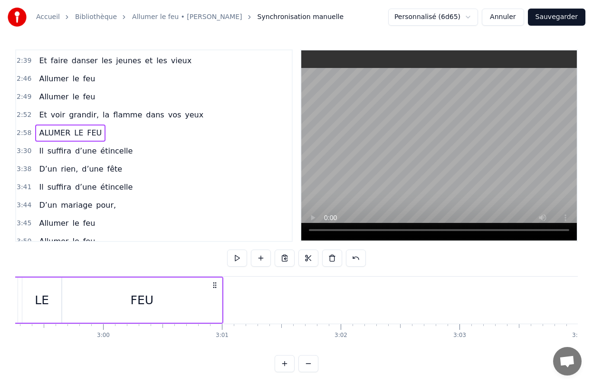
scroll to position [0, 21156]
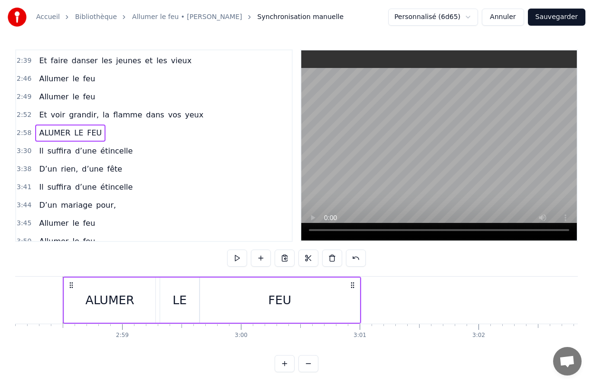
click at [363, 356] on div "0:28 Elle a peint le bonheur sur lui 0:32 Lui dans les buissons laisse des trac…" at bounding box center [296, 210] width 563 height 323
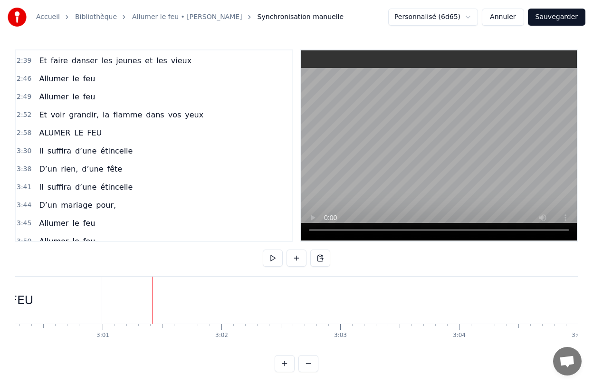
scroll to position [0, 21414]
click at [296, 260] on button at bounding box center [297, 257] width 20 height 17
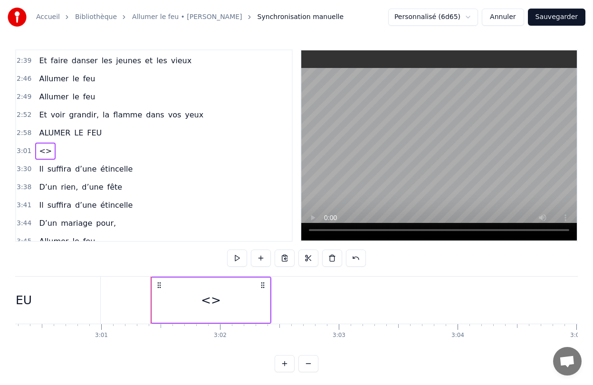
click at [218, 299] on div "<>" at bounding box center [211, 300] width 20 height 18
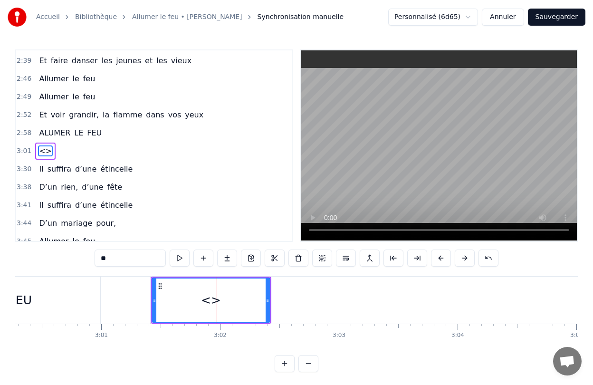
scroll to position [726, 0]
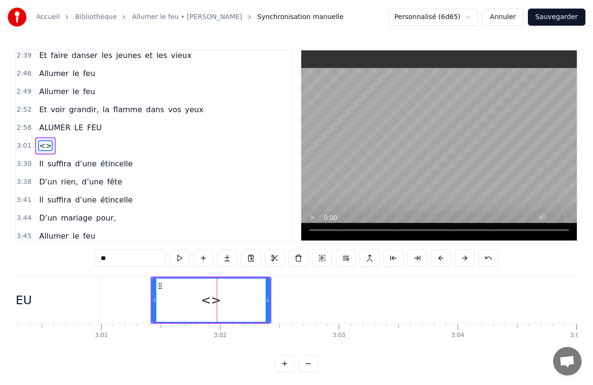
click at [120, 256] on input "**" at bounding box center [130, 257] width 71 height 17
type input "*"
drag, startPoint x: 155, startPoint y: 303, endPoint x: 163, endPoint y: 304, distance: 8.1
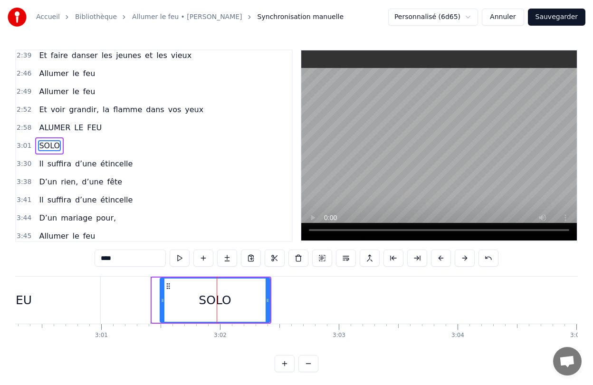
click at [163, 304] on div at bounding box center [163, 299] width 4 height 43
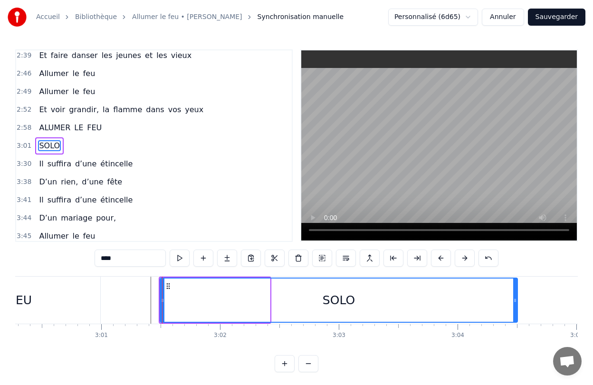
drag, startPoint x: 267, startPoint y: 306, endPoint x: 515, endPoint y: 305, distance: 247.6
click at [515, 305] on div at bounding box center [515, 299] width 4 height 43
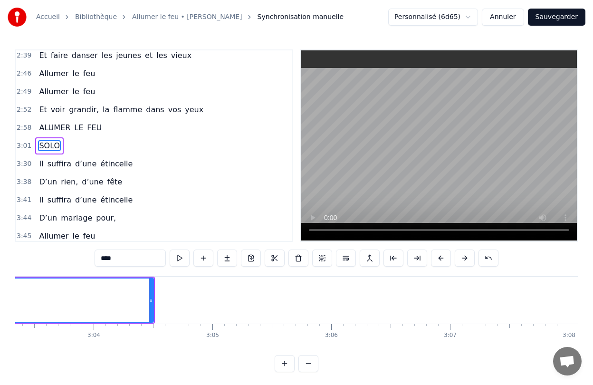
scroll to position [0, 21779]
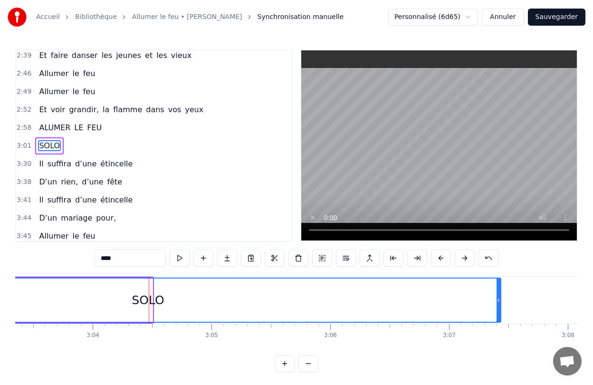
drag, startPoint x: 150, startPoint y: 310, endPoint x: 498, endPoint y: 309, distance: 348.3
click at [498, 309] on div at bounding box center [499, 299] width 4 height 43
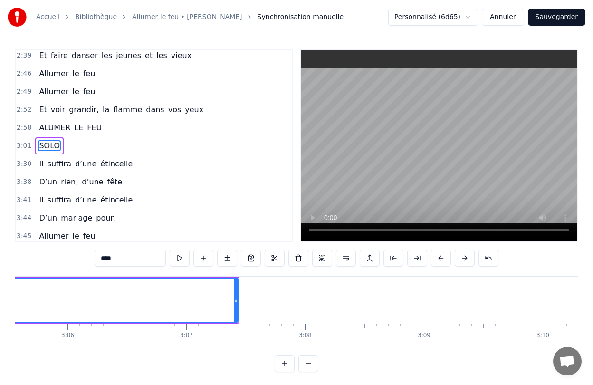
scroll to position [0, 22071]
type input "****"
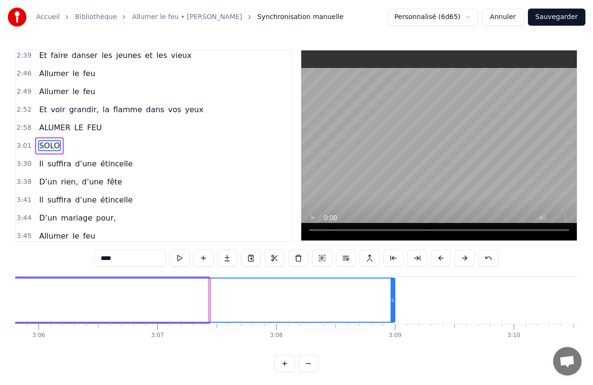
drag, startPoint x: 207, startPoint y: 303, endPoint x: 393, endPoint y: 306, distance: 185.8
click at [393, 306] on div at bounding box center [393, 299] width 4 height 43
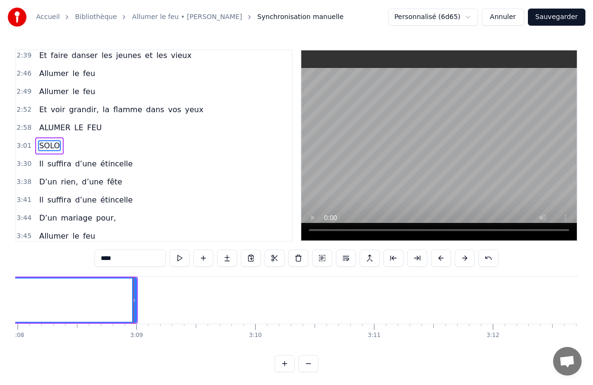
scroll to position [0, 22329]
click at [207, 254] on button at bounding box center [203, 257] width 20 height 17
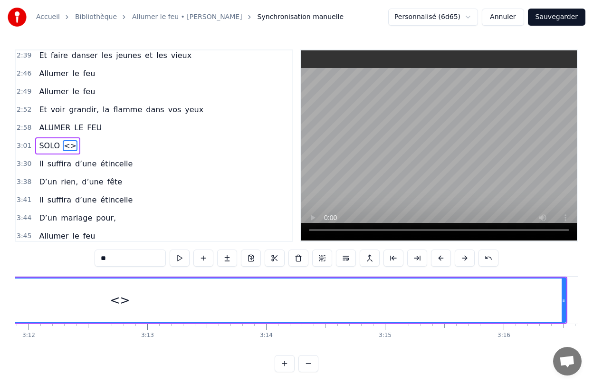
scroll to position [0, 22794]
click at [487, 260] on button at bounding box center [488, 257] width 20 height 17
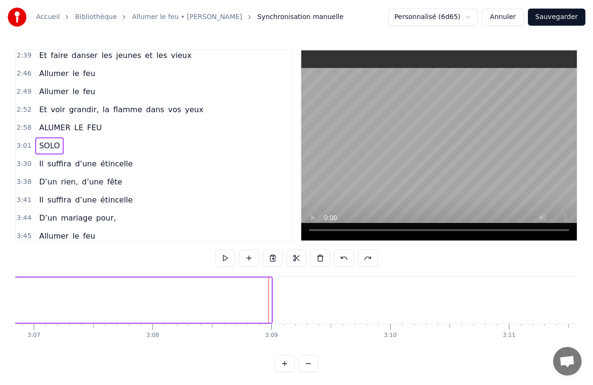
scroll to position [0, 22200]
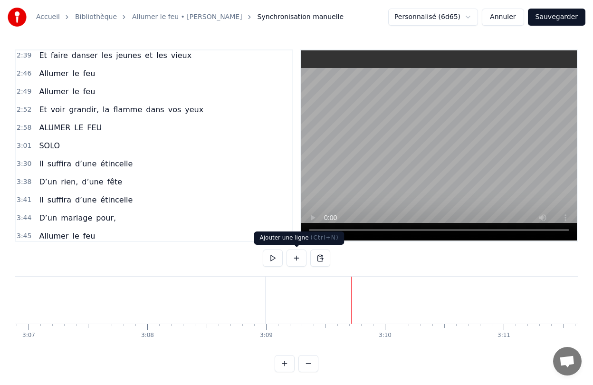
click at [298, 261] on button at bounding box center [297, 257] width 20 height 17
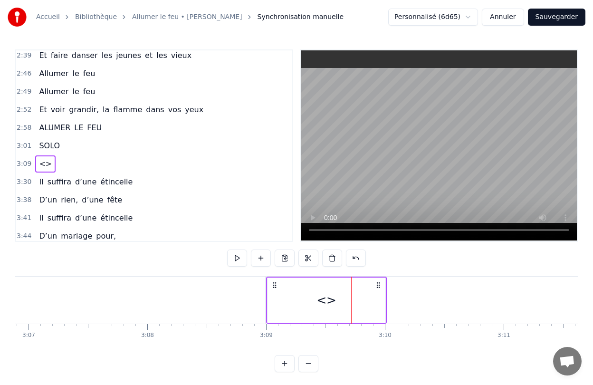
drag, startPoint x: 359, startPoint y: 285, endPoint x: 274, endPoint y: 294, distance: 85.5
click at [274, 294] on div "<>" at bounding box center [326, 300] width 121 height 47
click at [332, 300] on div "<>" at bounding box center [326, 300] width 20 height 18
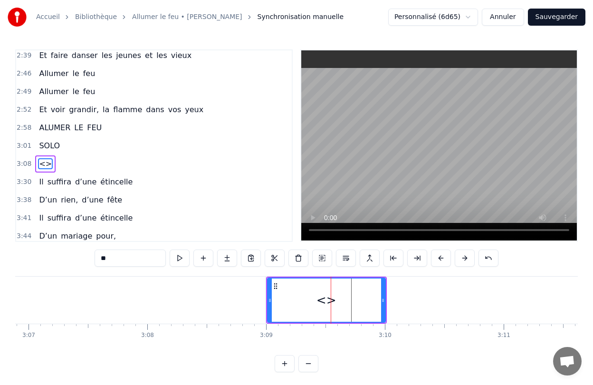
scroll to position [744, 0]
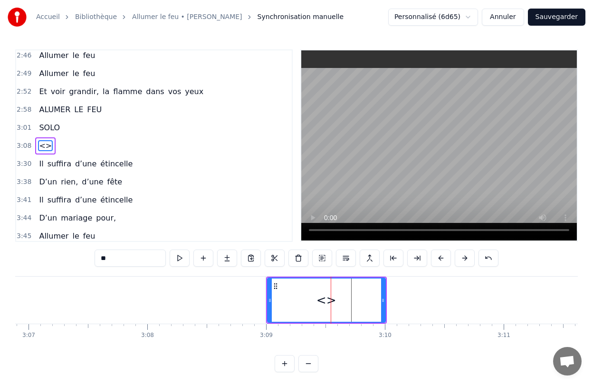
click at [137, 256] on input "**" at bounding box center [130, 257] width 71 height 17
type input "*"
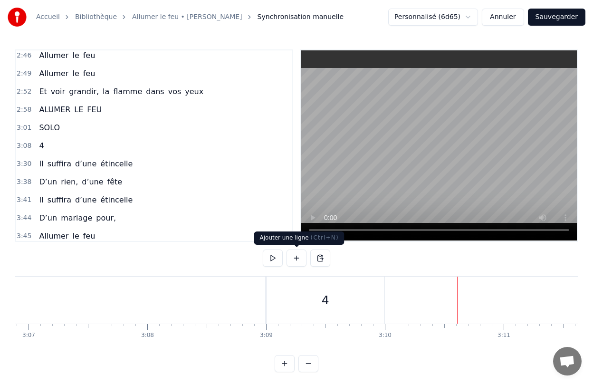
click at [298, 261] on button at bounding box center [297, 257] width 20 height 17
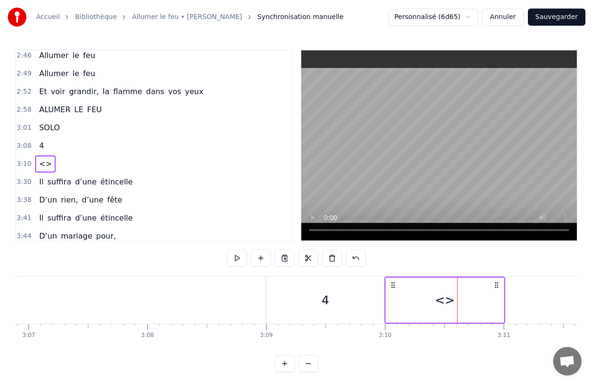
drag, startPoint x: 459, startPoint y: 285, endPoint x: 392, endPoint y: 290, distance: 68.1
click at [392, 290] on div "<>" at bounding box center [444, 300] width 121 height 47
click at [440, 301] on div "<>" at bounding box center [445, 300] width 20 height 18
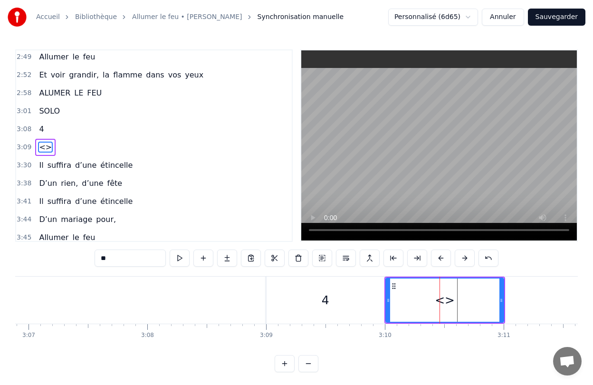
scroll to position [762, 0]
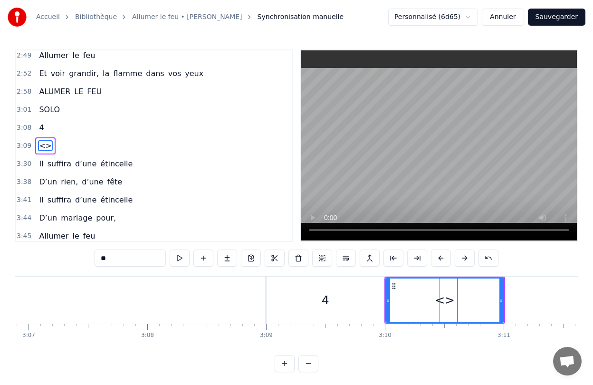
click at [146, 260] on input "**" at bounding box center [130, 257] width 71 height 17
type input "*"
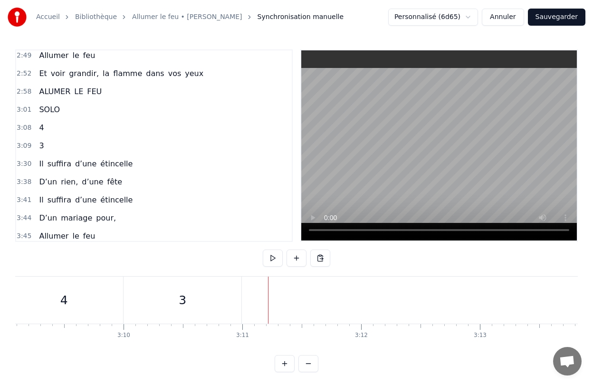
scroll to position [0, 22492]
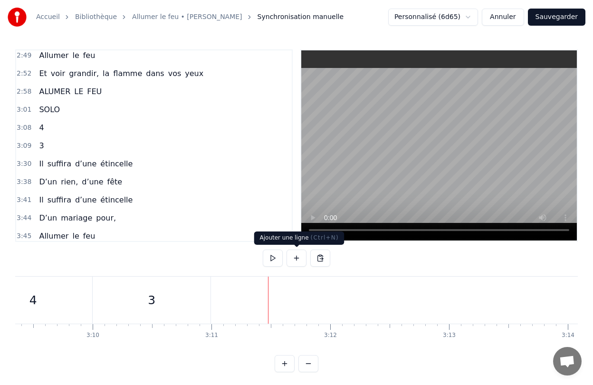
click at [296, 258] on button at bounding box center [297, 257] width 20 height 17
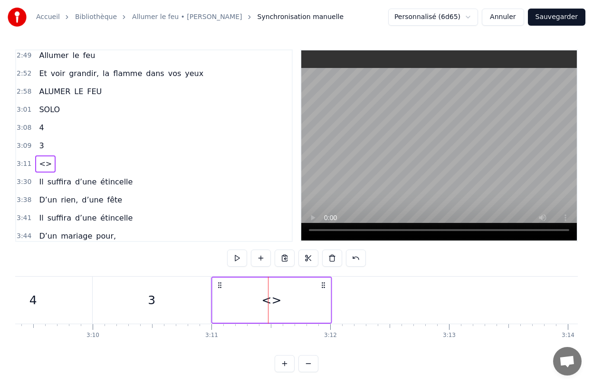
drag, startPoint x: 274, startPoint y: 287, endPoint x: 219, endPoint y: 287, distance: 55.1
click at [219, 287] on icon at bounding box center [220, 285] width 8 height 8
click at [259, 288] on div "<>" at bounding box center [272, 299] width 118 height 45
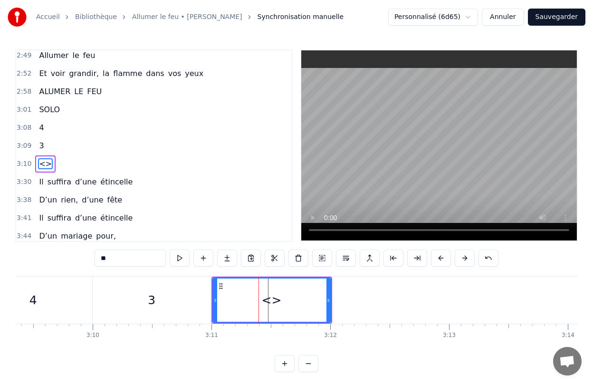
click at [259, 288] on div "<>" at bounding box center [271, 299] width 117 height 43
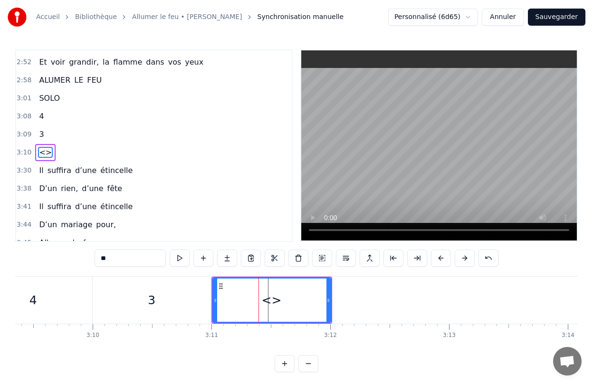
scroll to position [780, 0]
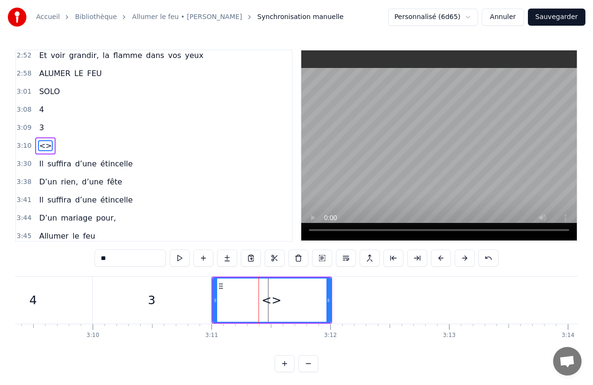
click at [136, 262] on input "**" at bounding box center [130, 257] width 71 height 17
type input "*"
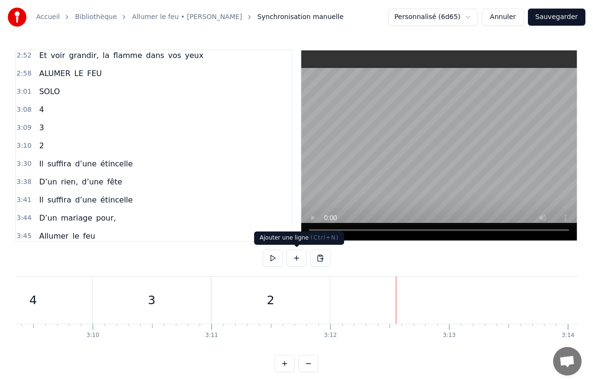
click at [296, 263] on button at bounding box center [297, 257] width 20 height 17
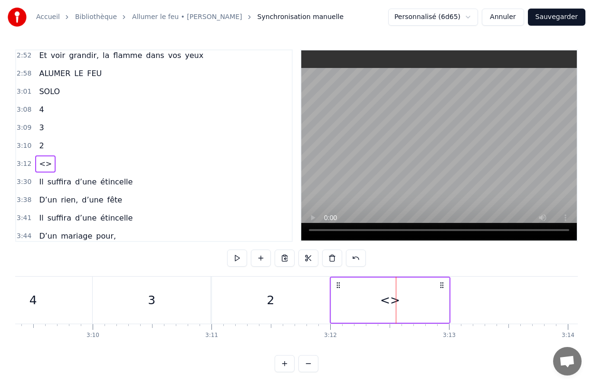
drag, startPoint x: 404, startPoint y: 284, endPoint x: 338, endPoint y: 288, distance: 66.2
click at [338, 288] on icon at bounding box center [339, 285] width 8 height 8
click at [417, 310] on div "<>" at bounding box center [390, 299] width 118 height 45
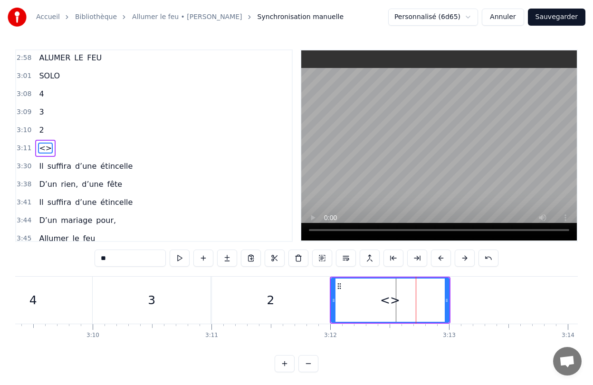
click at [417, 310] on div "<>" at bounding box center [390, 299] width 117 height 43
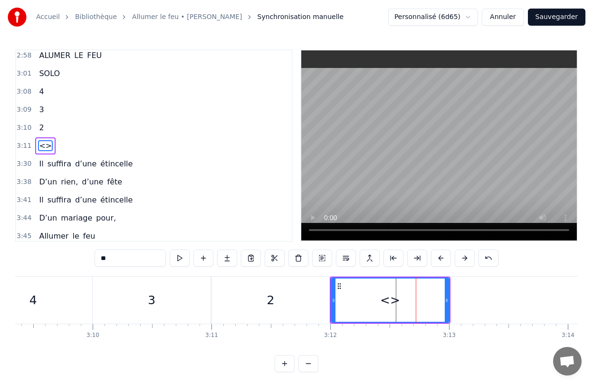
scroll to position [798, 0]
click at [131, 255] on input "**" at bounding box center [130, 257] width 71 height 17
type input "*"
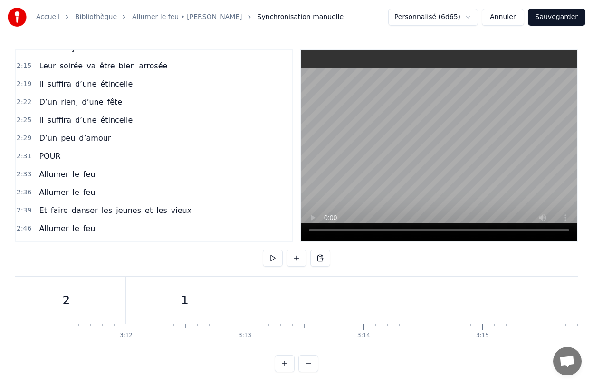
scroll to position [570, 0]
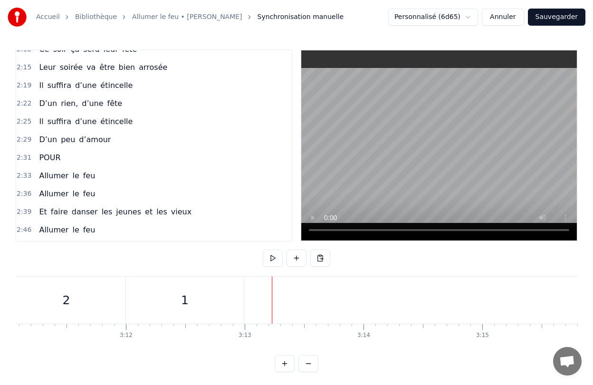
click at [63, 90] on span "suffira" at bounding box center [60, 85] width 26 height 11
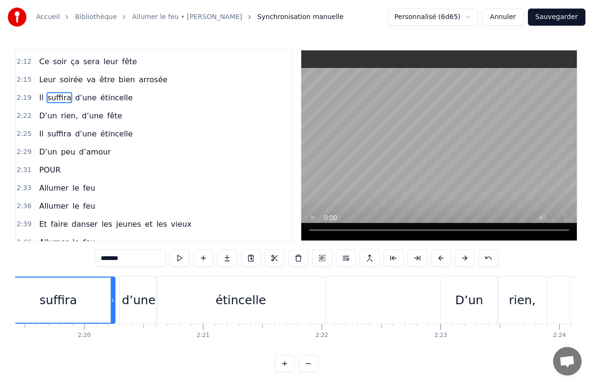
scroll to position [0, 16499]
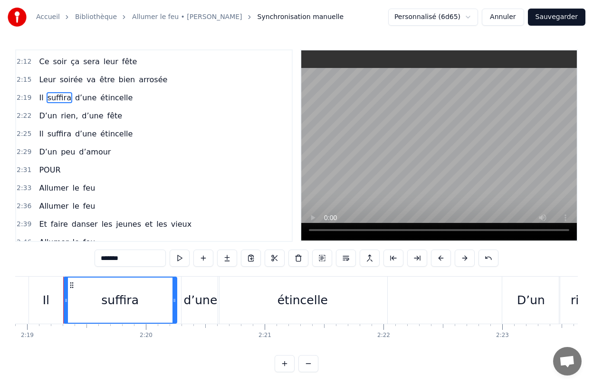
click at [179, 305] on div "Il suffira d’une étincelle" at bounding box center [209, 300] width 361 height 47
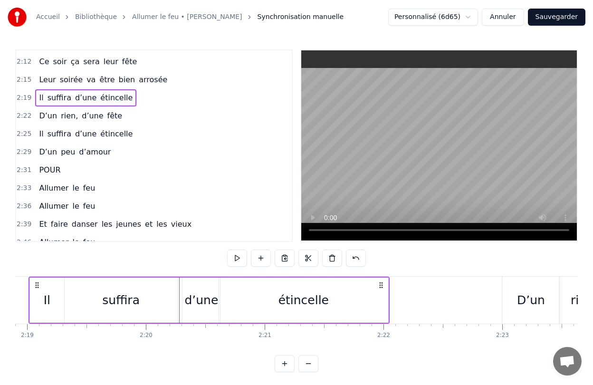
click at [36, 285] on icon at bounding box center [37, 285] width 8 height 8
click at [284, 261] on button at bounding box center [285, 257] width 20 height 17
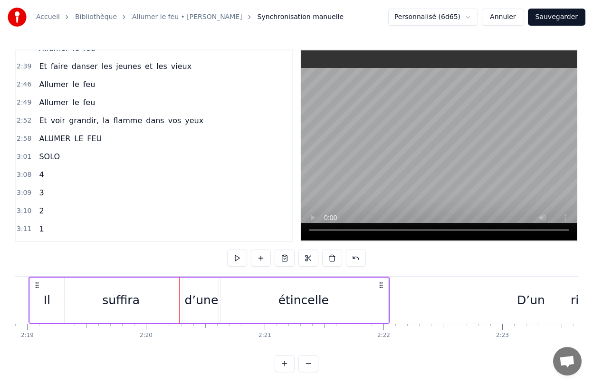
scroll to position [748, 0]
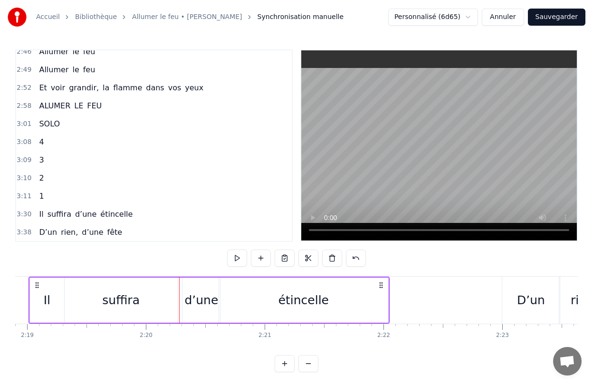
click at [59, 198] on div "3:11 1" at bounding box center [154, 196] width 276 height 18
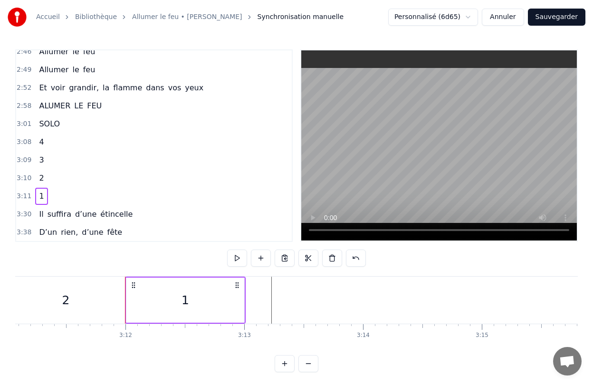
scroll to position [0, 22759]
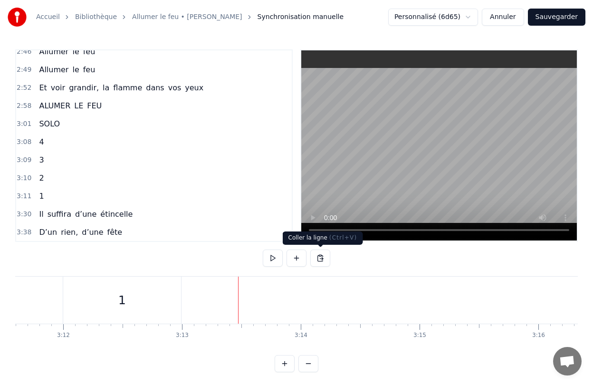
click at [319, 258] on button at bounding box center [320, 257] width 20 height 17
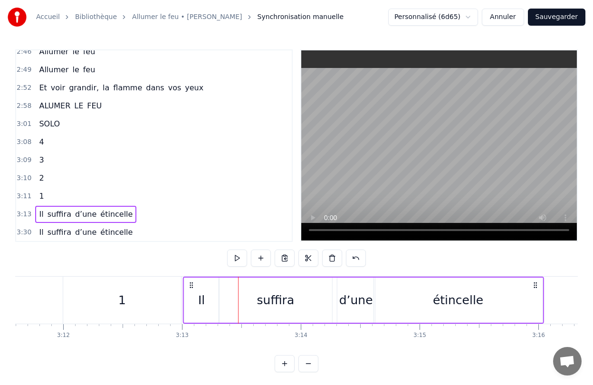
drag, startPoint x: 246, startPoint y: 284, endPoint x: 191, endPoint y: 288, distance: 54.8
click at [191, 288] on icon at bounding box center [192, 285] width 8 height 8
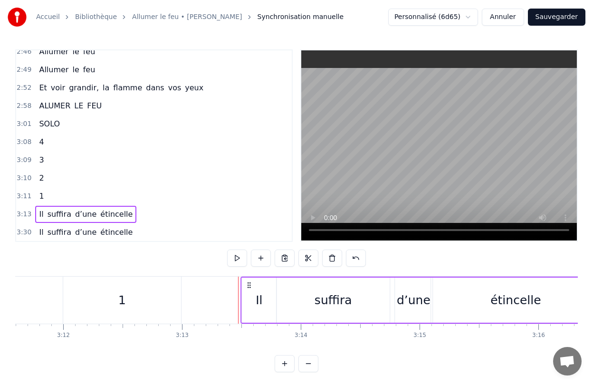
drag, startPoint x: 190, startPoint y: 285, endPoint x: 248, endPoint y: 293, distance: 58.1
click at [248, 293] on div "Il suffira d’une étincelle" at bounding box center [420, 300] width 361 height 47
click at [407, 362] on div "0:28 Elle a peint le bonheur sur lui 0:32 Lui dans les buissons laisse des trac…" at bounding box center [296, 210] width 563 height 323
click at [161, 314] on div "1" at bounding box center [122, 300] width 118 height 47
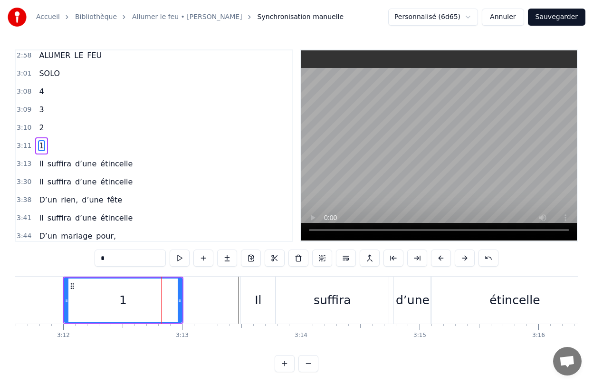
scroll to position [798, 0]
drag, startPoint x: 180, startPoint y: 306, endPoint x: 182, endPoint y: 314, distance: 7.7
click at [182, 314] on div at bounding box center [183, 299] width 4 height 43
click at [426, 361] on div "0:28 Elle a peint le bonheur sur lui 0:32 Lui dans les buissons laisse des trac…" at bounding box center [296, 210] width 563 height 323
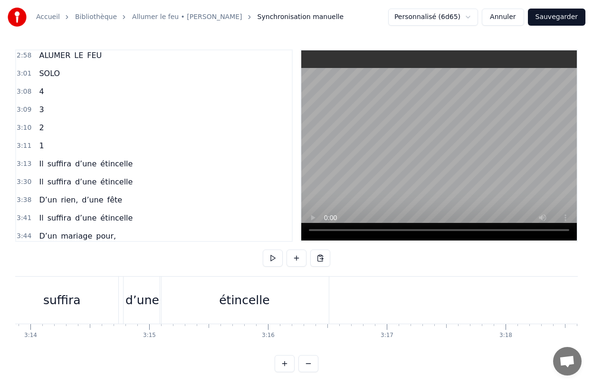
scroll to position [0, 23043]
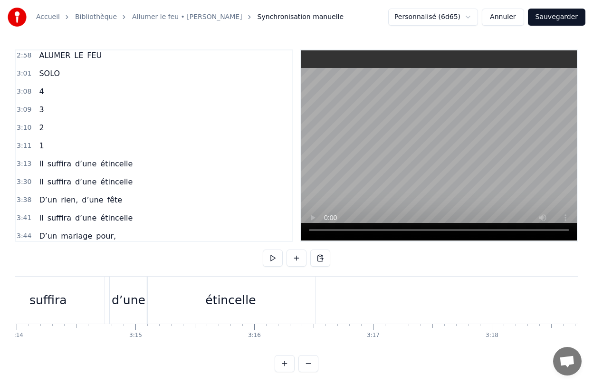
click at [295, 305] on div "étincelle" at bounding box center [230, 300] width 169 height 47
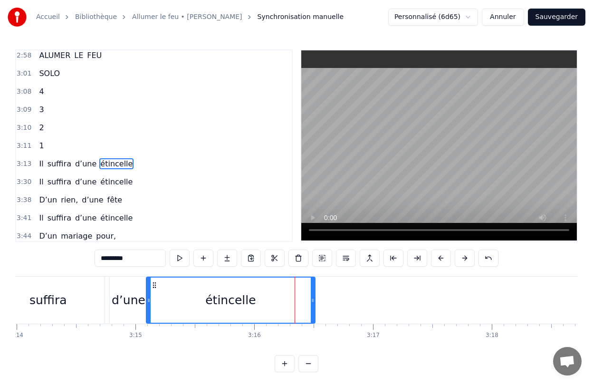
scroll to position [816, 0]
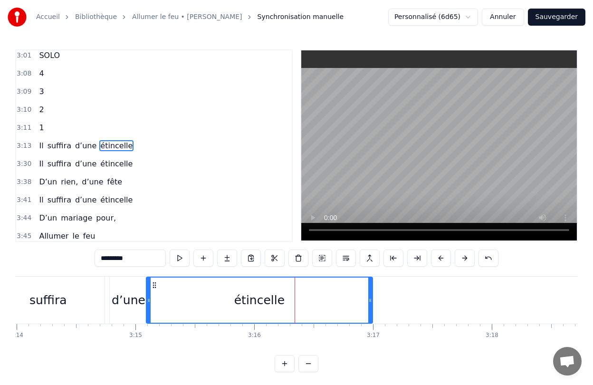
drag, startPoint x: 313, startPoint y: 305, endPoint x: 371, endPoint y: 307, distance: 57.6
click at [371, 307] on div at bounding box center [370, 299] width 4 height 45
drag, startPoint x: 150, startPoint y: 308, endPoint x: 173, endPoint y: 308, distance: 23.3
click at [173, 308] on div at bounding box center [172, 299] width 4 height 45
click at [134, 313] on div "d’une" at bounding box center [129, 300] width 38 height 47
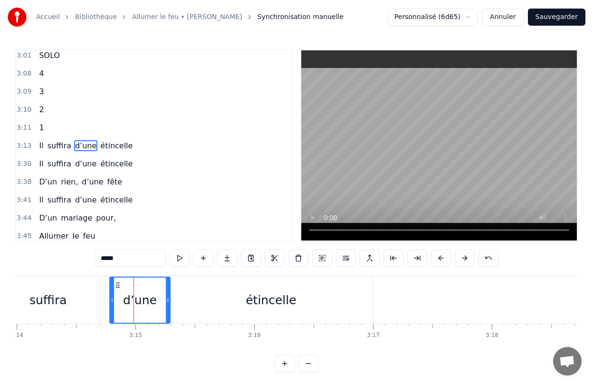
drag, startPoint x: 146, startPoint y: 311, endPoint x: 169, endPoint y: 311, distance: 22.8
click at [169, 311] on div at bounding box center [168, 299] width 4 height 45
click at [38, 164] on span "Il" at bounding box center [41, 163] width 6 height 11
type input "**"
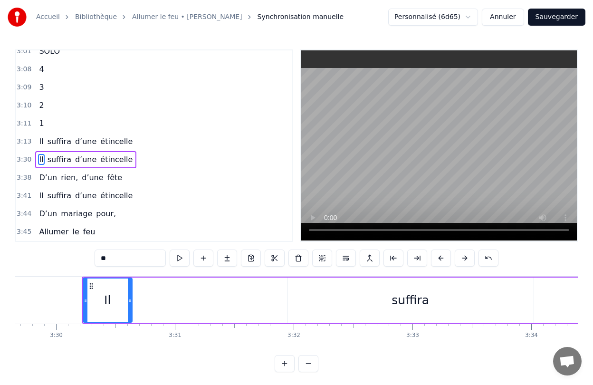
scroll to position [0, 24923]
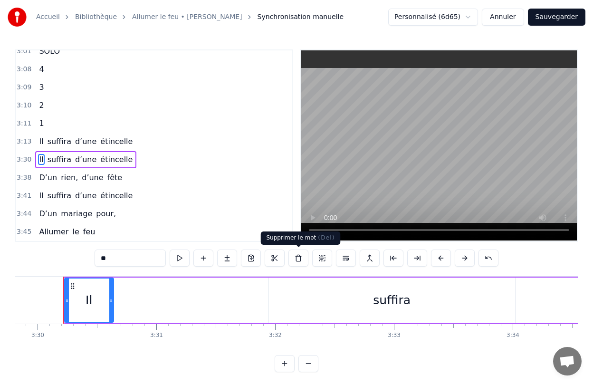
click at [303, 260] on button at bounding box center [298, 257] width 20 height 17
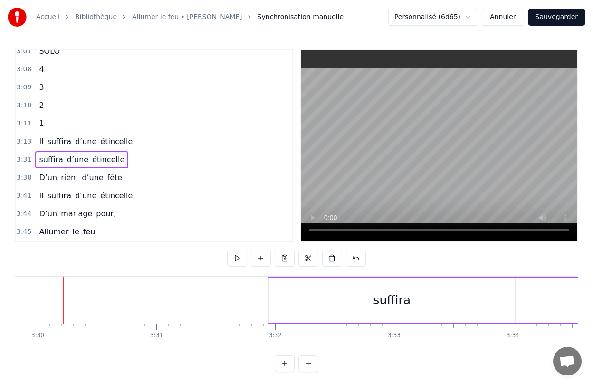
click at [532, 302] on div "suffira d’une étincelle" at bounding box center [593, 300] width 650 height 47
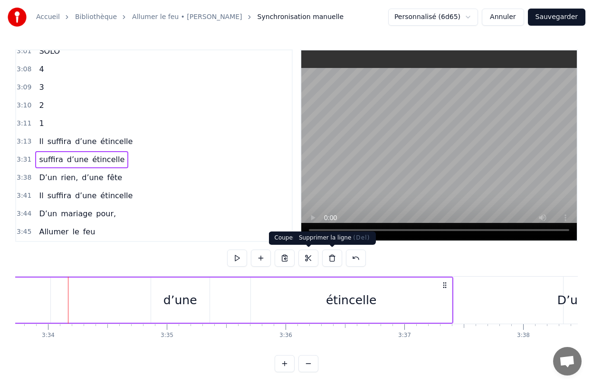
scroll to position [0, 25392]
click at [334, 260] on button at bounding box center [332, 257] width 20 height 17
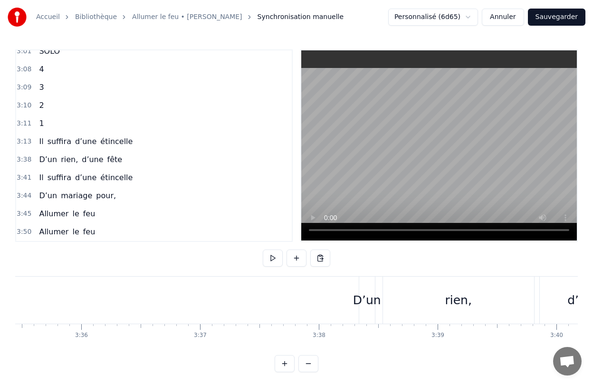
scroll to position [0, 25570]
click at [384, 287] on div "D’un" at bounding box center [389, 300] width 16 height 47
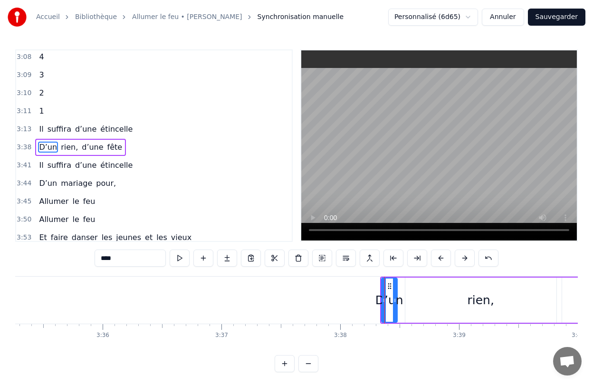
scroll to position [834, 0]
click at [399, 287] on div "D’un rien, d’une fête" at bounding box center [535, 300] width 311 height 47
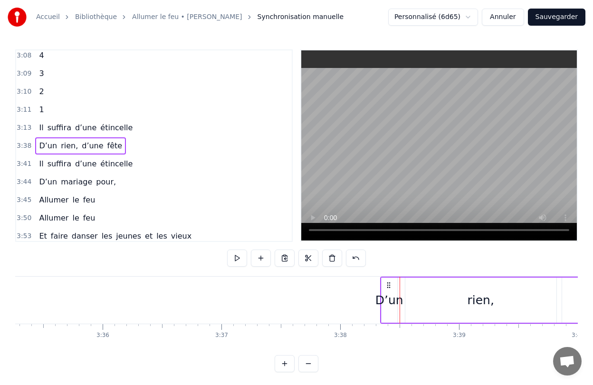
click at [389, 287] on circle at bounding box center [389, 287] width 0 height 0
click at [387, 287] on circle at bounding box center [387, 287] width 0 height 0
click at [331, 258] on button at bounding box center [332, 257] width 20 height 17
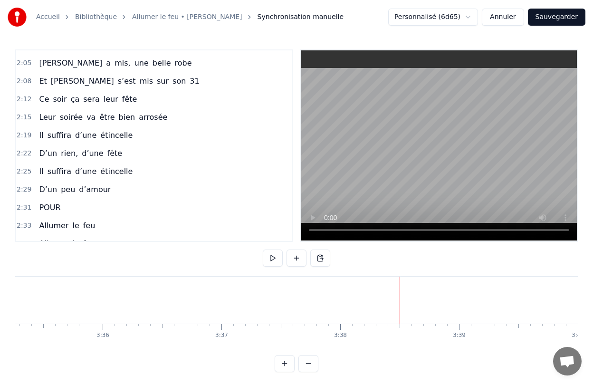
click at [50, 156] on span "D’un" at bounding box center [48, 153] width 20 height 11
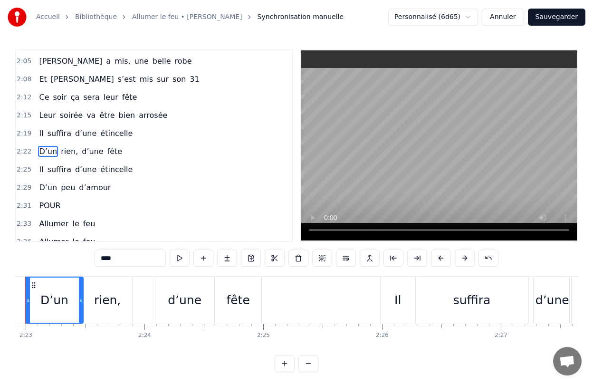
scroll to position [0, 16938]
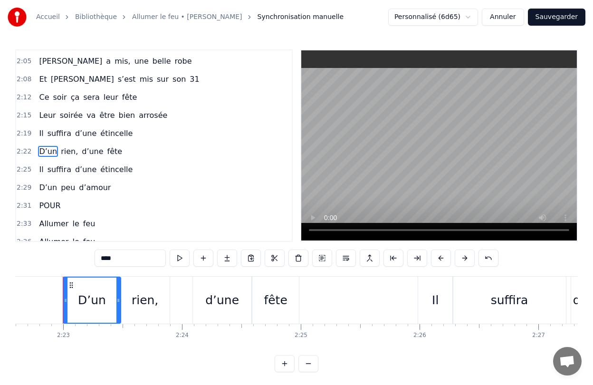
click at [181, 300] on div "D’un rien, d’une fête" at bounding box center [182, 300] width 239 height 47
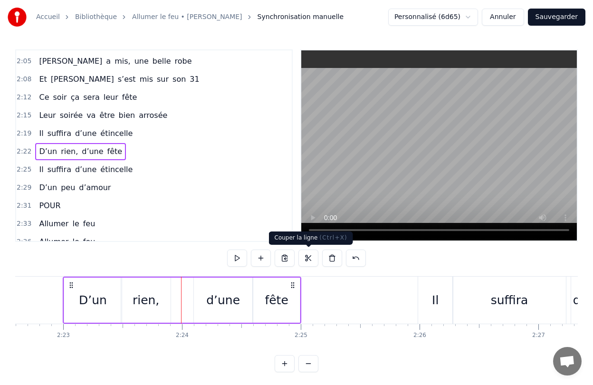
click at [304, 259] on button at bounding box center [308, 257] width 20 height 17
click at [306, 260] on button at bounding box center [308, 257] width 20 height 17
click at [288, 260] on button at bounding box center [285, 257] width 20 height 17
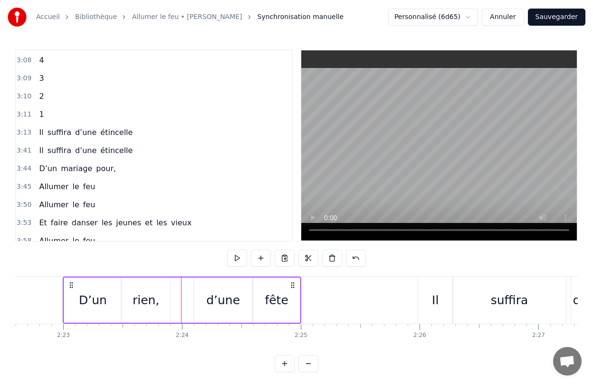
scroll to position [845, 0]
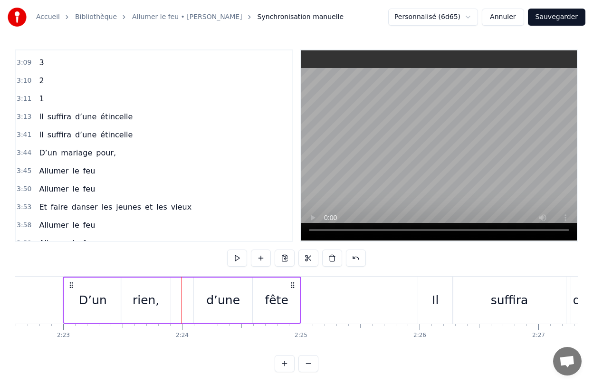
click at [39, 116] on span "Il" at bounding box center [41, 116] width 6 height 11
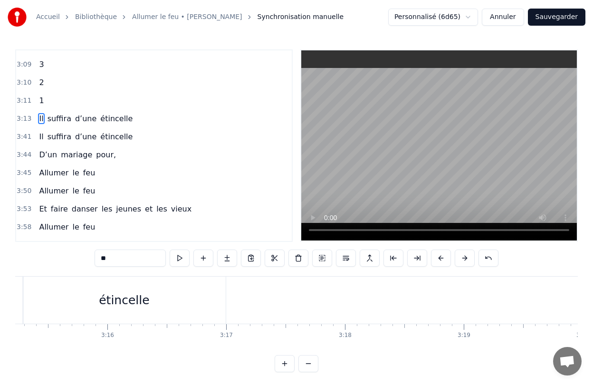
scroll to position [0, 23203]
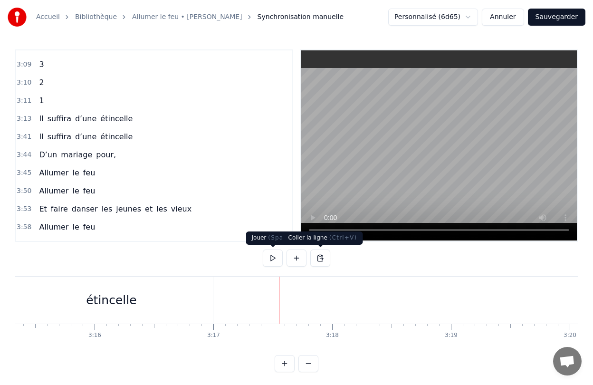
click at [321, 259] on button at bounding box center [320, 257] width 20 height 17
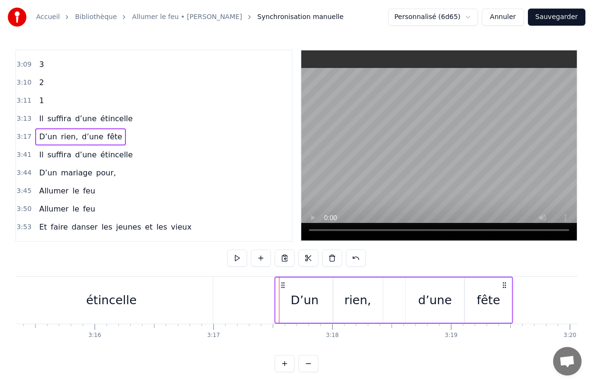
drag, startPoint x: 287, startPoint y: 286, endPoint x: 282, endPoint y: 286, distance: 4.8
click at [282, 286] on icon at bounding box center [283, 285] width 8 height 8
click at [394, 350] on div "0:28 Elle a peint le bonheur sur lui 0:32 Lui dans les buissons laisse des trac…" at bounding box center [296, 210] width 563 height 323
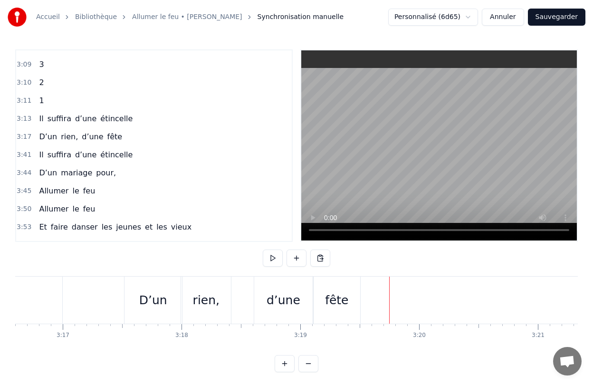
scroll to position [0, 23344]
click at [347, 319] on div "fête" at bounding box center [346, 300] width 47 height 47
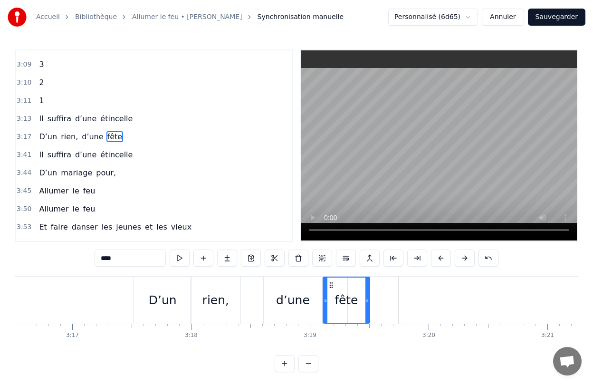
scroll to position [834, 0]
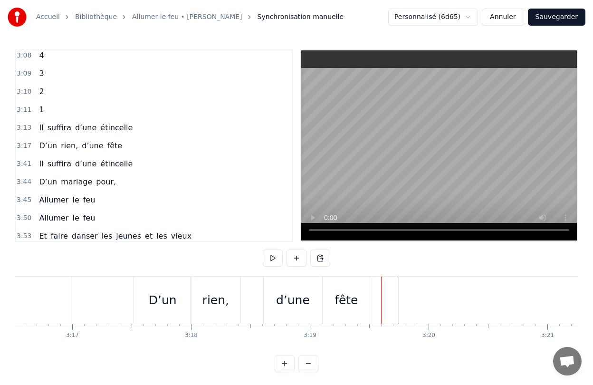
click at [361, 311] on div "fête" at bounding box center [346, 300] width 47 height 47
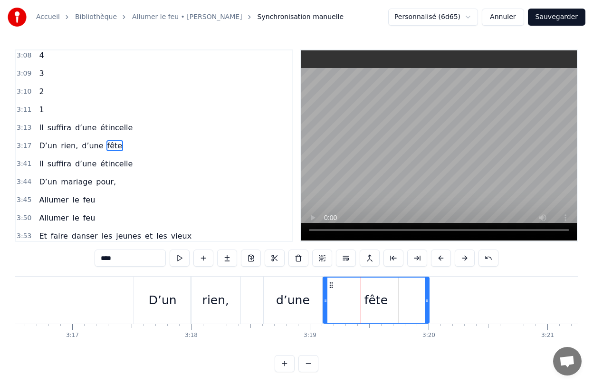
drag, startPoint x: 367, startPoint y: 309, endPoint x: 427, endPoint y: 310, distance: 59.4
click at [427, 310] on div at bounding box center [427, 299] width 4 height 45
click at [323, 309] on div "fête" at bounding box center [376, 300] width 107 height 47
drag, startPoint x: 326, startPoint y: 310, endPoint x: 352, endPoint y: 311, distance: 26.2
click at [352, 311] on div at bounding box center [352, 299] width 4 height 45
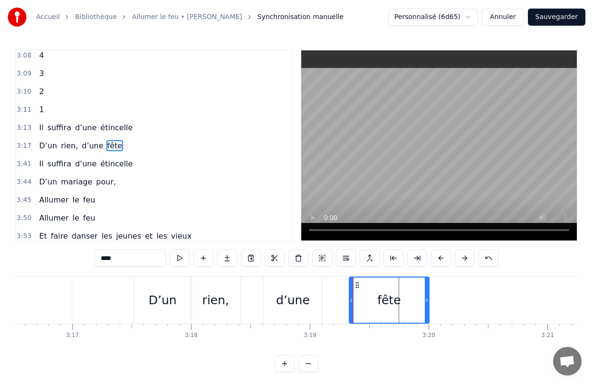
click at [305, 312] on div "d’une" at bounding box center [293, 300] width 58 height 47
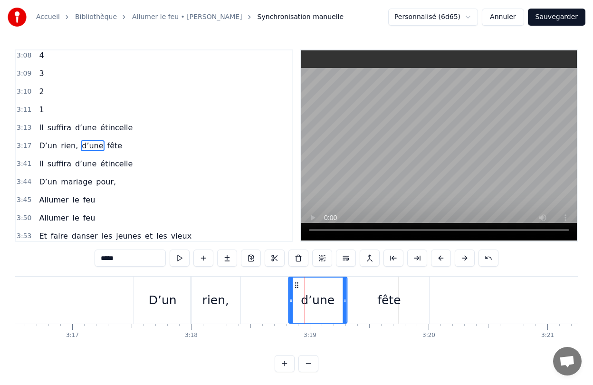
drag, startPoint x: 270, startPoint y: 285, endPoint x: 296, endPoint y: 287, distance: 25.3
click at [296, 287] on icon at bounding box center [297, 285] width 8 height 8
click at [225, 298] on div "rien," at bounding box center [215, 300] width 27 height 18
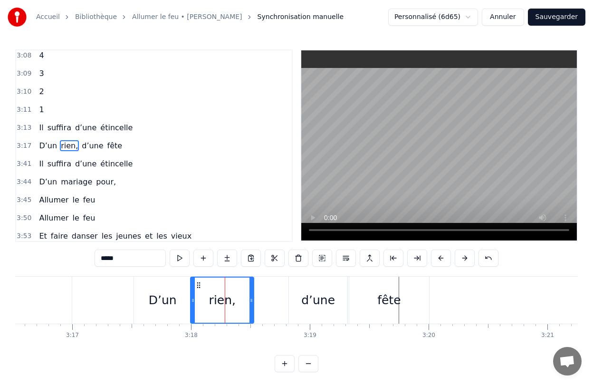
drag, startPoint x: 238, startPoint y: 302, endPoint x: 251, endPoint y: 304, distance: 12.9
click at [251, 304] on icon at bounding box center [251, 300] width 4 height 8
click at [394, 354] on div "0:28 Elle a peint le bonheur sur lui 0:32 Lui dans les buissons laisse des trac…" at bounding box center [296, 210] width 563 height 323
click at [420, 314] on div "fête" at bounding box center [389, 300] width 80 height 47
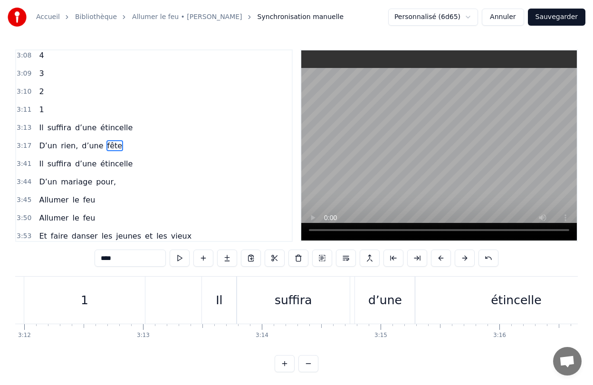
scroll to position [0, 22796]
click at [208, 285] on div "Il" at bounding box center [221, 300] width 35 height 47
type input "**"
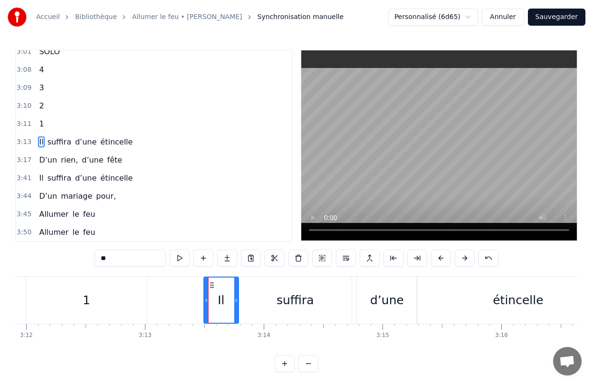
scroll to position [816, 0]
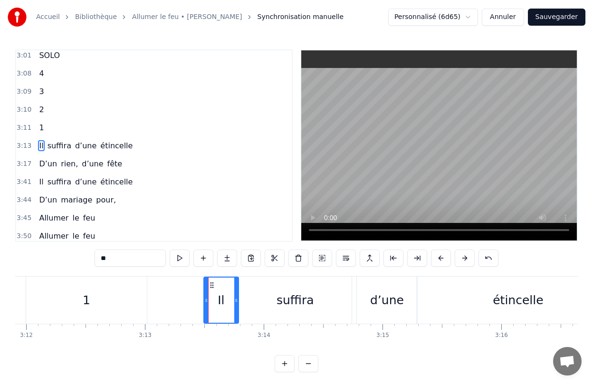
click at [212, 286] on icon at bounding box center [212, 285] width 8 height 8
click at [354, 291] on div "Il suffira d’une étincelle" at bounding box center [412, 300] width 419 height 47
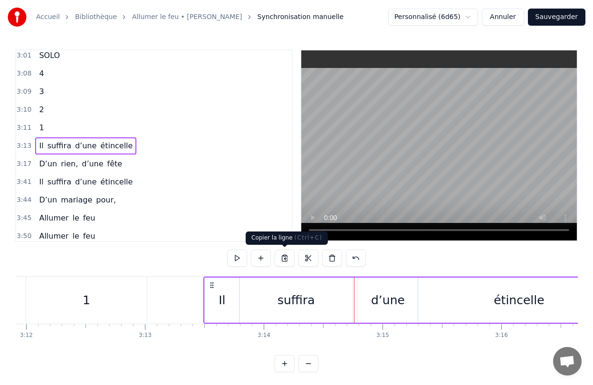
click at [288, 258] on button at bounding box center [285, 257] width 20 height 17
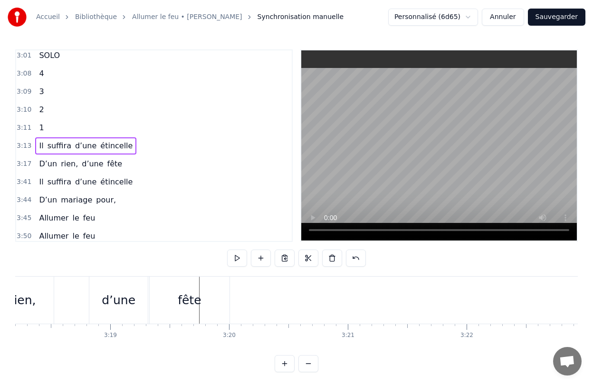
scroll to position [0, 23577]
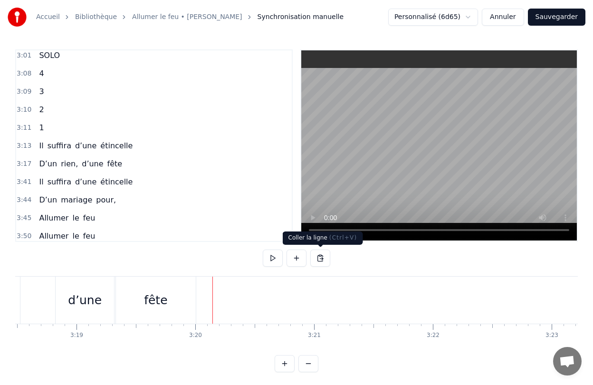
click at [321, 257] on button at bounding box center [320, 257] width 20 height 17
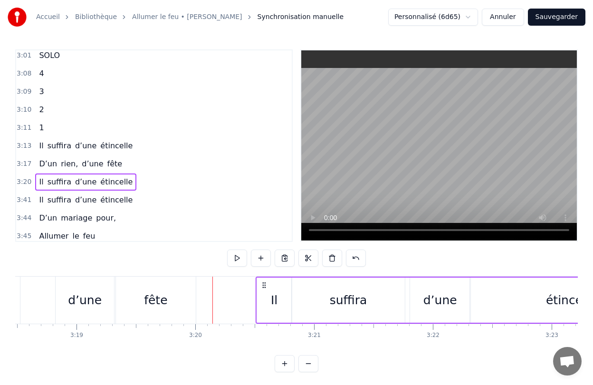
drag, startPoint x: 222, startPoint y: 285, endPoint x: 265, endPoint y: 287, distance: 43.3
click at [265, 287] on icon at bounding box center [264, 285] width 8 height 8
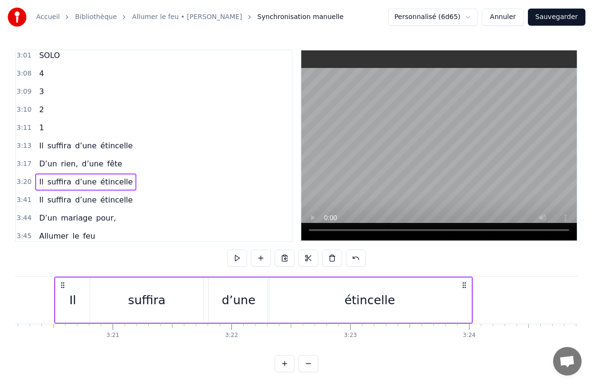
scroll to position [1, 0]
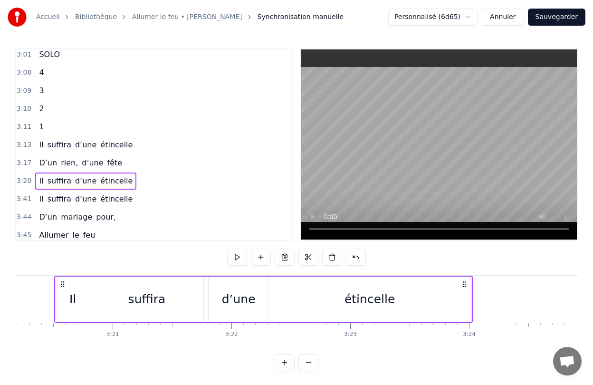
click at [470, 288] on div "étincelle" at bounding box center [369, 299] width 203 height 45
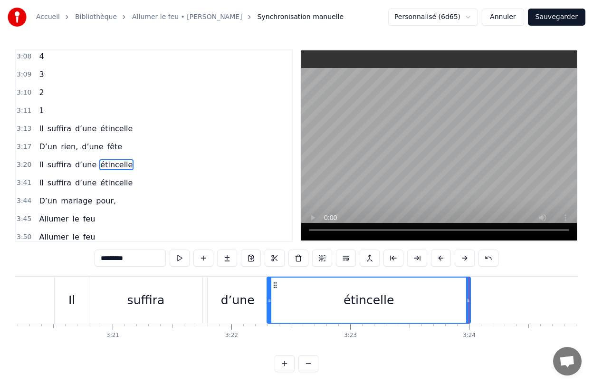
scroll to position [852, 0]
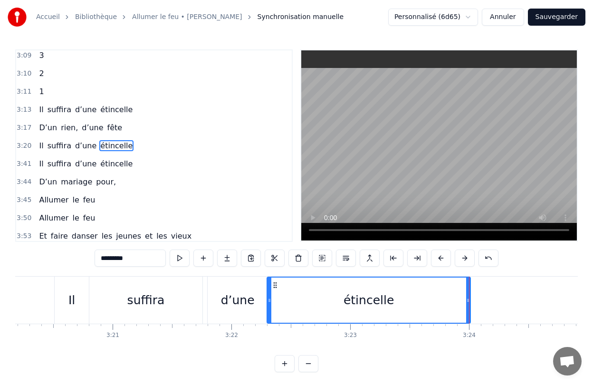
drag, startPoint x: 466, startPoint y: 303, endPoint x: 372, endPoint y: 304, distance: 94.1
click at [372, 304] on div "étincelle" at bounding box center [369, 299] width 202 height 45
click at [433, 342] on div "Elle a peint le bonheur sur lui Lui dans les buissons laisse des traces Audrey,…" at bounding box center [296, 311] width 563 height 71
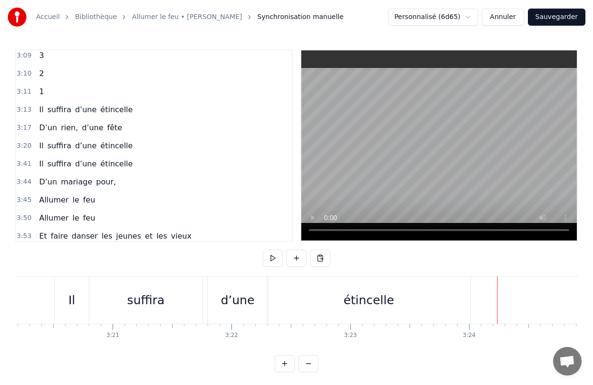
click at [41, 165] on span "Il" at bounding box center [41, 163] width 6 height 11
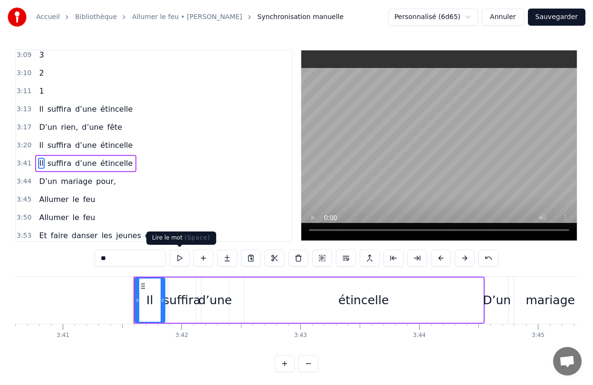
scroll to position [0, 26275]
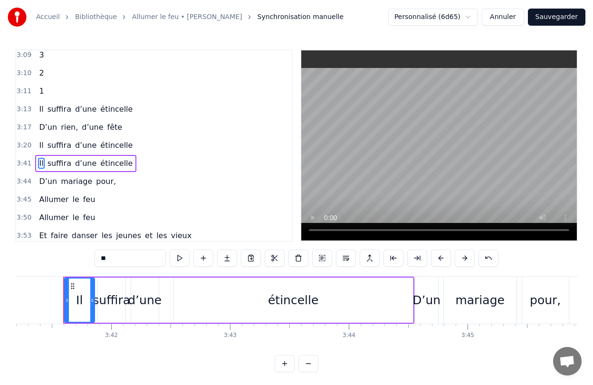
click at [167, 298] on div "Il suffira d’une étincelle" at bounding box center [238, 300] width 351 height 47
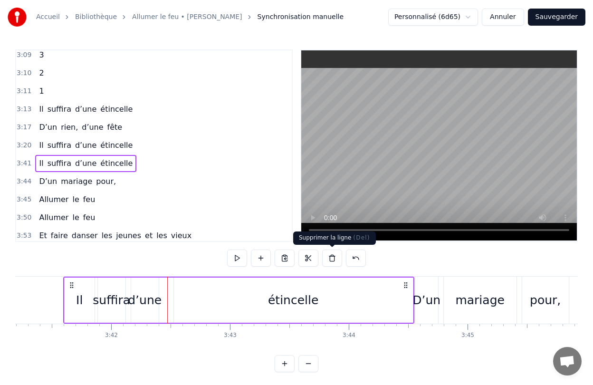
click at [332, 258] on button at bounding box center [332, 257] width 20 height 17
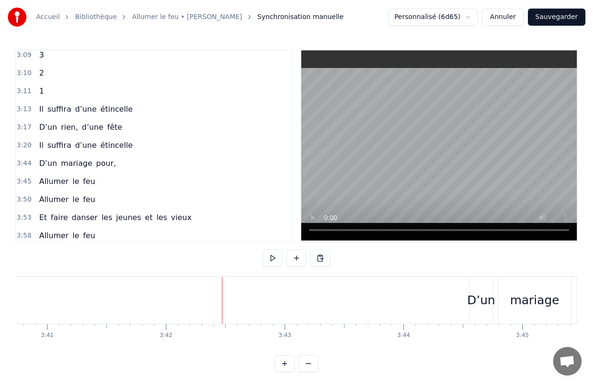
scroll to position [0, 26205]
click at [489, 286] on div "D’un" at bounding box center [496, 300] width 23 height 47
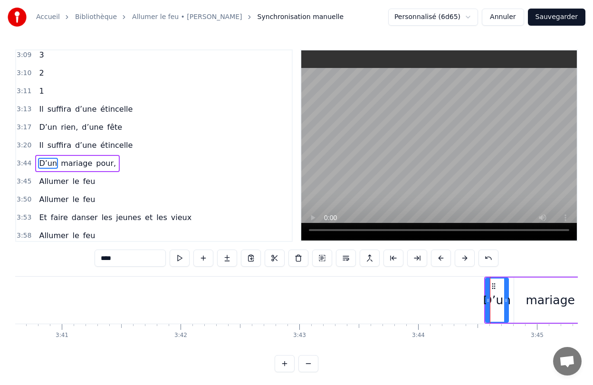
scroll to position [870, 0]
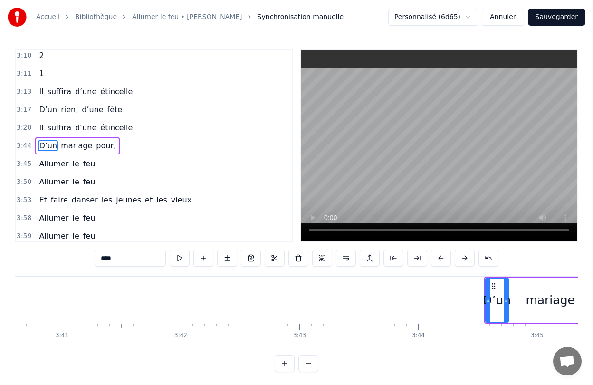
click at [511, 290] on div "D’un mariage pour," at bounding box center [562, 300] width 156 height 47
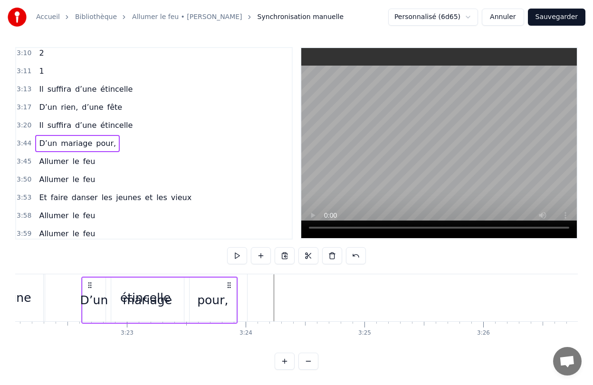
scroll to position [0, 23997]
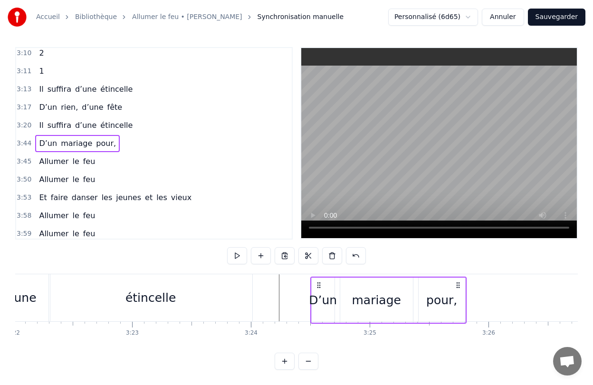
drag, startPoint x: 491, startPoint y: 285, endPoint x: 317, endPoint y: 297, distance: 174.3
click at [317, 297] on div "D’un mariage pour," at bounding box center [388, 300] width 156 height 47
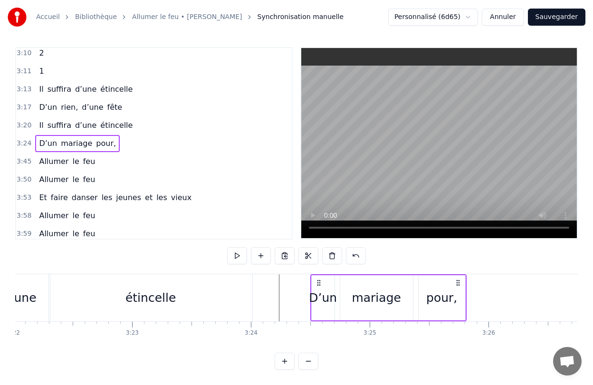
click at [452, 304] on div "pour," at bounding box center [441, 298] width 31 height 18
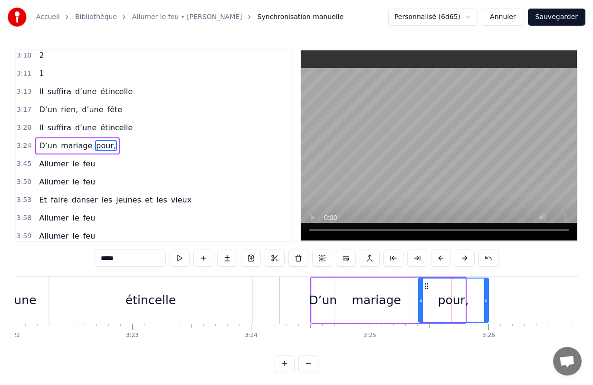
drag, startPoint x: 463, startPoint y: 303, endPoint x: 486, endPoint y: 303, distance: 23.3
click at [486, 303] on icon at bounding box center [486, 300] width 4 height 8
drag, startPoint x: 420, startPoint y: 306, endPoint x: 429, endPoint y: 306, distance: 8.6
click at [429, 306] on div at bounding box center [430, 299] width 4 height 43
click at [377, 306] on div "mariage" at bounding box center [376, 300] width 49 height 18
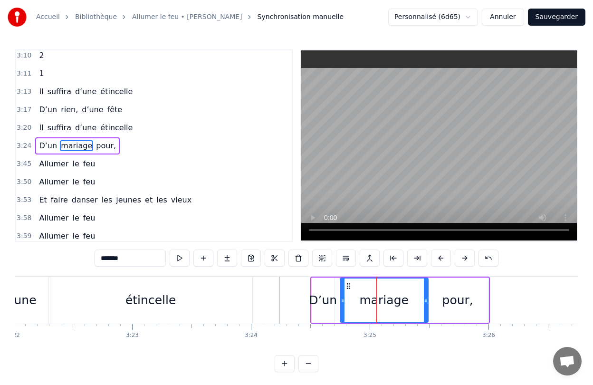
drag, startPoint x: 410, startPoint y: 291, endPoint x: 425, endPoint y: 291, distance: 15.2
click at [425, 291] on div at bounding box center [426, 299] width 4 height 43
drag, startPoint x: 343, startPoint y: 302, endPoint x: 371, endPoint y: 302, distance: 28.0
click at [371, 302] on icon at bounding box center [371, 300] width 4 height 8
click at [334, 311] on div "D’un" at bounding box center [323, 299] width 24 height 45
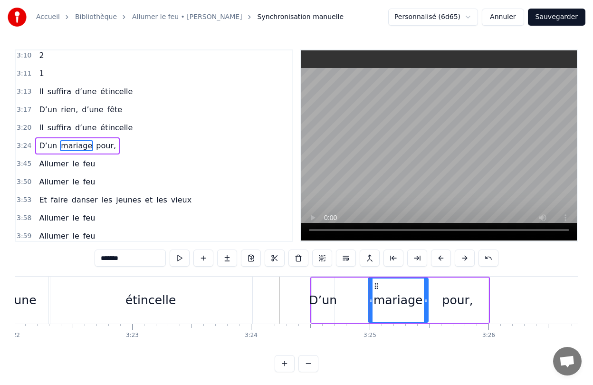
type input "****"
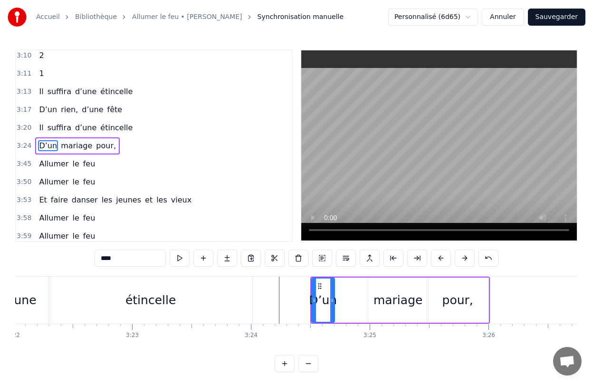
drag, startPoint x: 333, startPoint y: 310, endPoint x: 345, endPoint y: 310, distance: 12.4
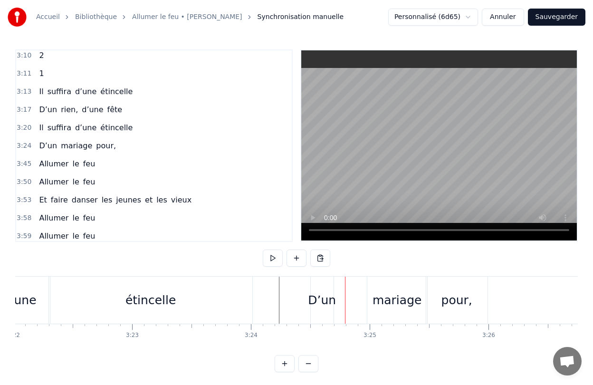
click at [332, 310] on div "D’un" at bounding box center [322, 300] width 23 height 47
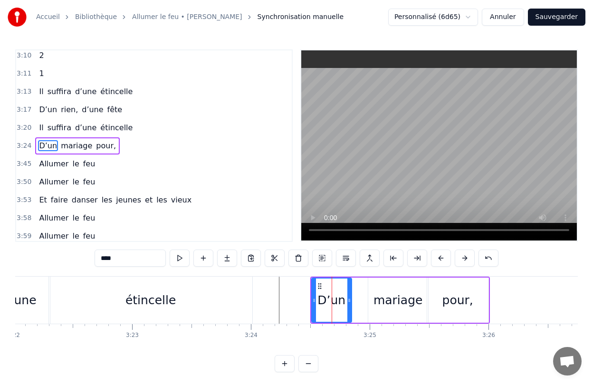
drag, startPoint x: 333, startPoint y: 310, endPoint x: 352, endPoint y: 310, distance: 19.0
click at [351, 310] on div at bounding box center [349, 299] width 4 height 43
click at [375, 308] on div "mariage" at bounding box center [398, 299] width 60 height 45
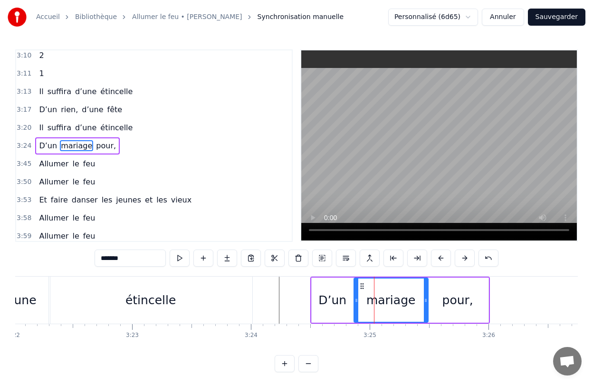
drag, startPoint x: 369, startPoint y: 308, endPoint x: 355, endPoint y: 309, distance: 14.3
click at [355, 309] on div at bounding box center [356, 299] width 4 height 43
click at [406, 368] on div "0:28 Elle a peint le bonheur sur lui 0:32 Lui dans les buissons laisse des trac…" at bounding box center [296, 210] width 563 height 323
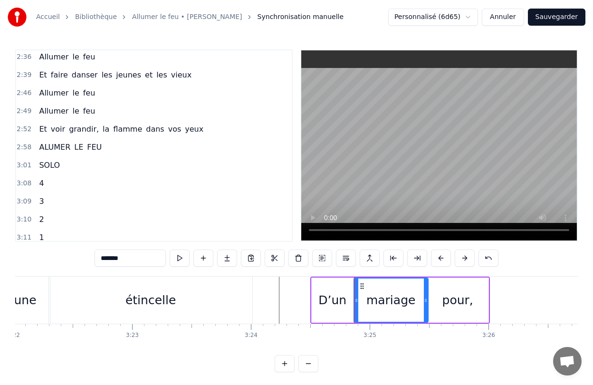
scroll to position [699, 0]
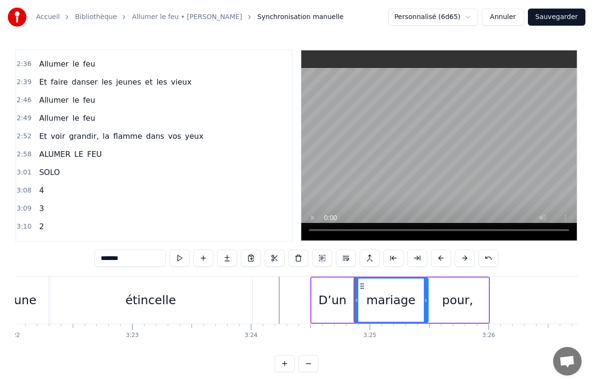
click at [46, 62] on span "Allumer" at bounding box center [53, 63] width 31 height 11
type input "*******"
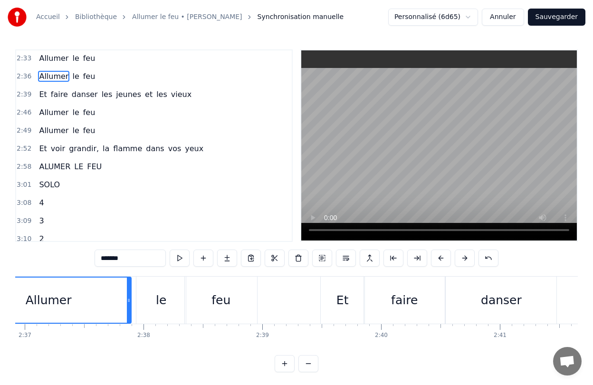
scroll to position [0, 18543]
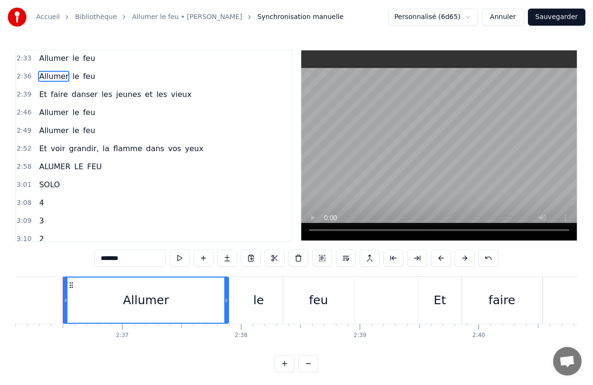
click at [71, 286] on icon at bounding box center [71, 285] width 8 height 8
click at [232, 299] on div "Allumer le feu" at bounding box center [210, 300] width 294 height 47
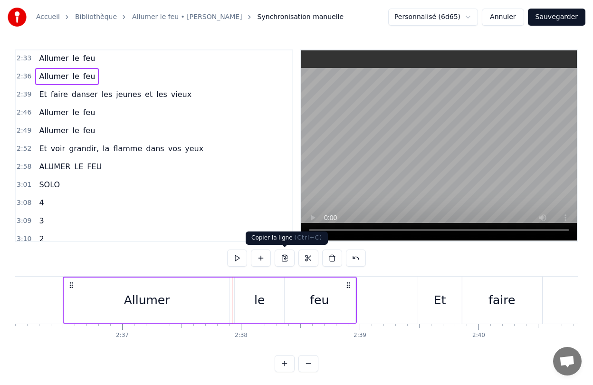
click at [285, 258] on button at bounding box center [285, 257] width 20 height 17
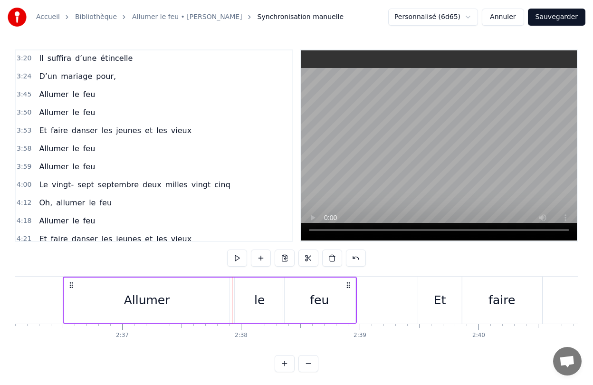
scroll to position [936, 0]
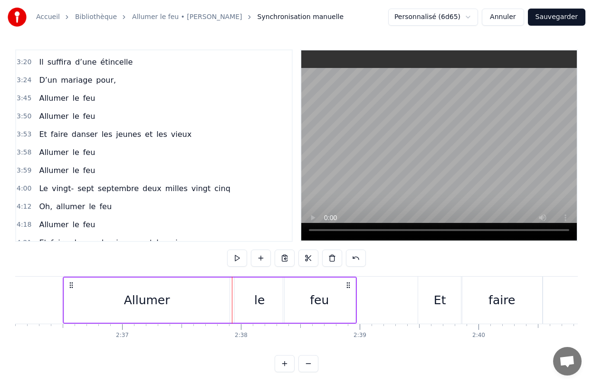
click at [47, 79] on span "D’un" at bounding box center [48, 80] width 20 height 11
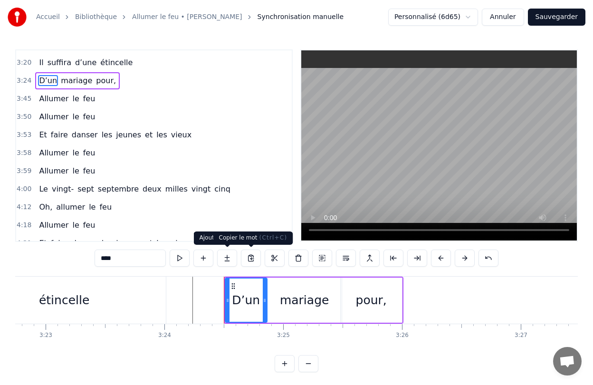
scroll to position [0, 24244]
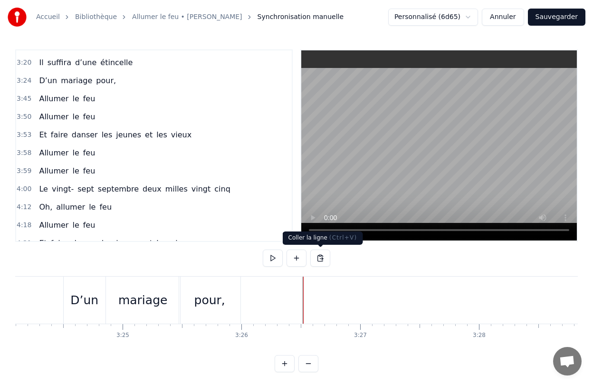
click at [322, 258] on button at bounding box center [320, 257] width 20 height 17
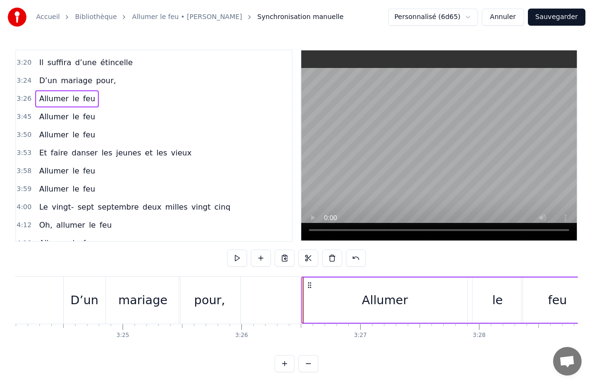
click at [309, 286] on icon at bounding box center [310, 285] width 8 height 8
click at [45, 114] on span "Allumer" at bounding box center [53, 116] width 31 height 11
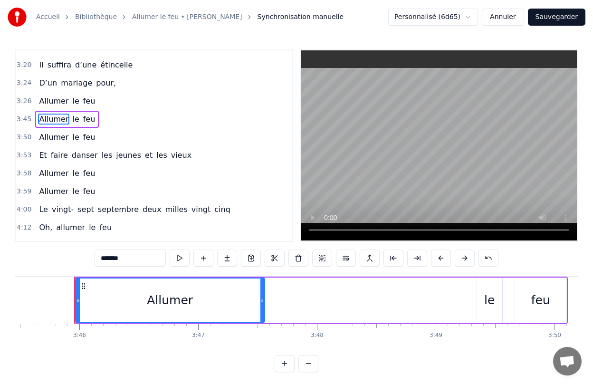
scroll to position [0, 26793]
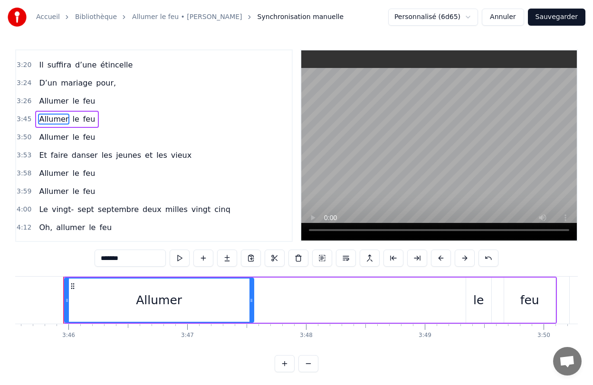
click at [498, 296] on div "Allumer le feu" at bounding box center [310, 300] width 494 height 47
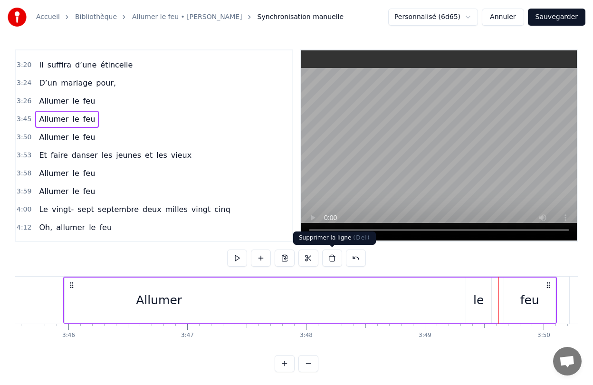
click at [330, 258] on button at bounding box center [332, 257] width 20 height 17
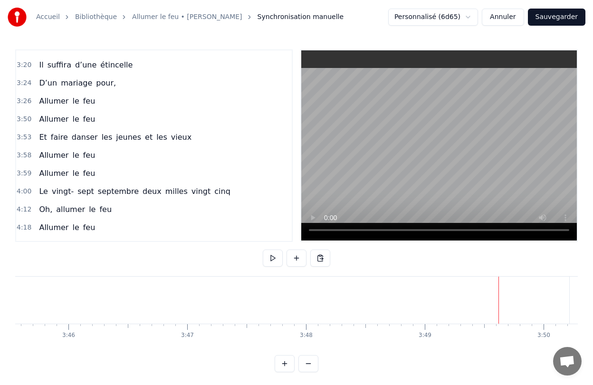
click at [52, 120] on span "Allumer" at bounding box center [53, 119] width 31 height 11
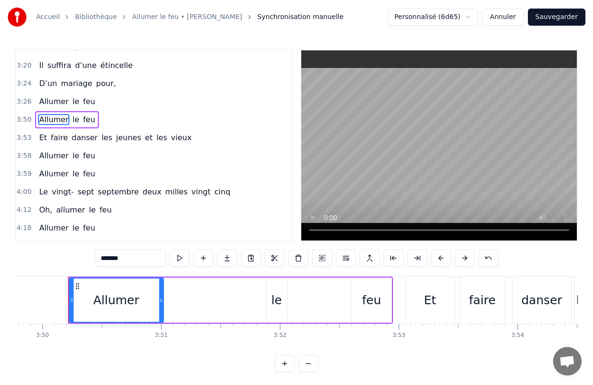
scroll to position [0, 27299]
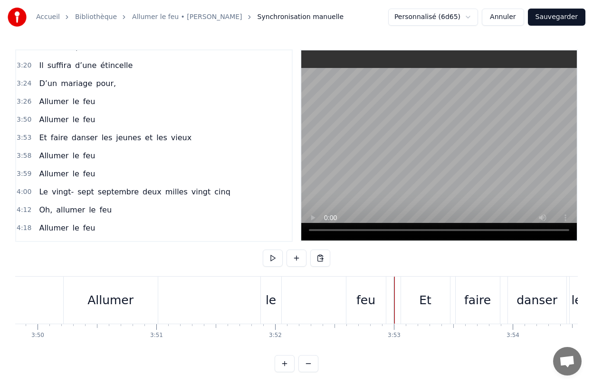
click at [331, 299] on div "Allumer le feu" at bounding box center [225, 300] width 325 height 47
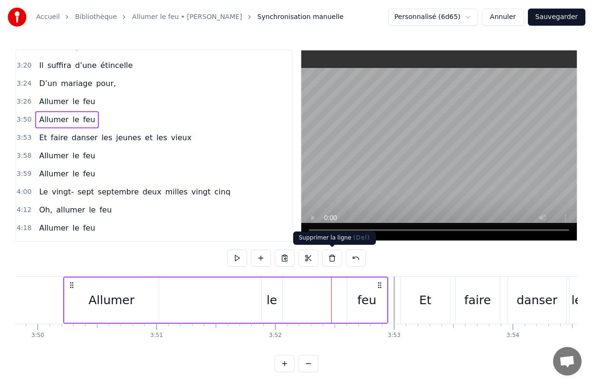
click at [334, 260] on button at bounding box center [332, 257] width 20 height 17
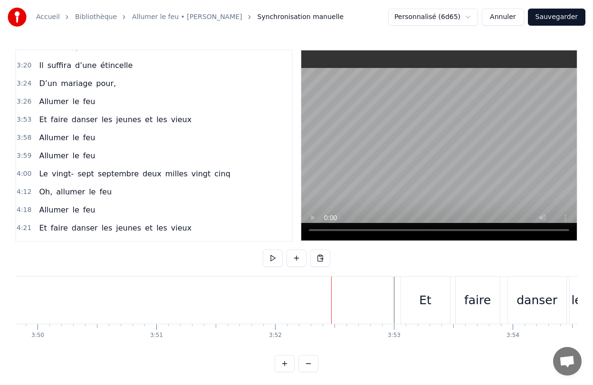
click at [65, 102] on span "Allumer" at bounding box center [53, 101] width 31 height 11
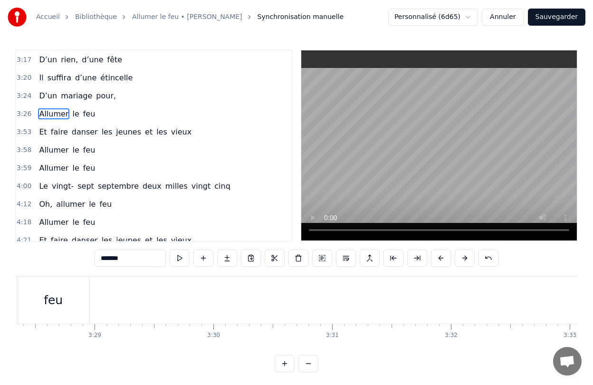
scroll to position [0, 24482]
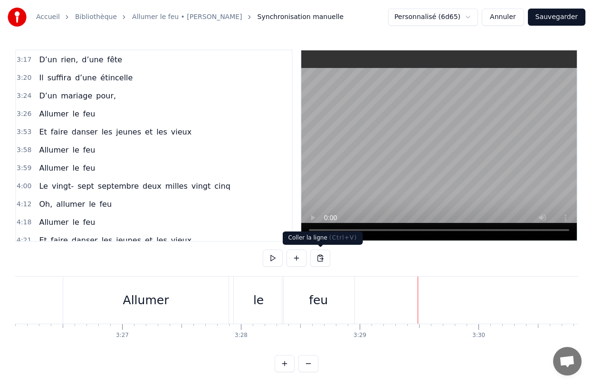
click at [323, 258] on button at bounding box center [320, 257] width 20 height 17
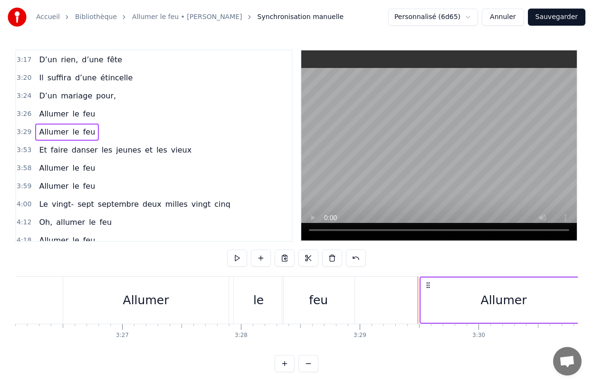
click at [428, 284] on icon at bounding box center [428, 285] width 8 height 8
click at [116, 300] on div "Allumer" at bounding box center [145, 300] width 165 height 47
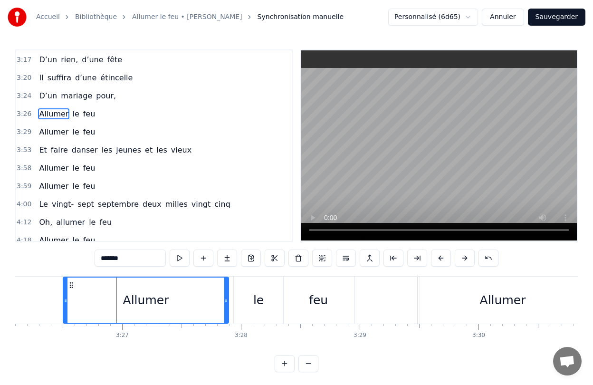
scroll to position [889, 0]
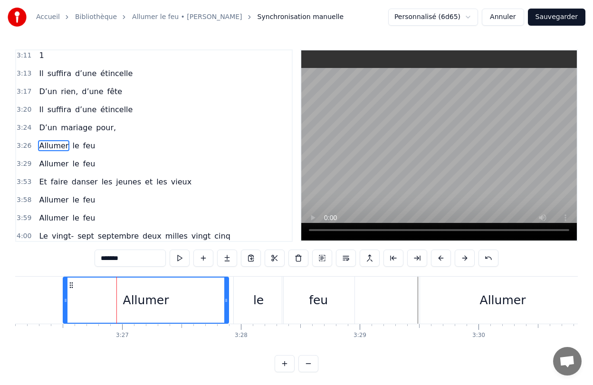
click at [232, 299] on div "Allumer le feu" at bounding box center [210, 300] width 294 height 47
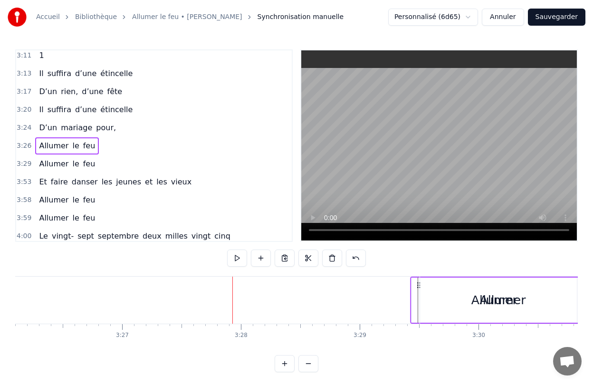
scroll to position [2, 0]
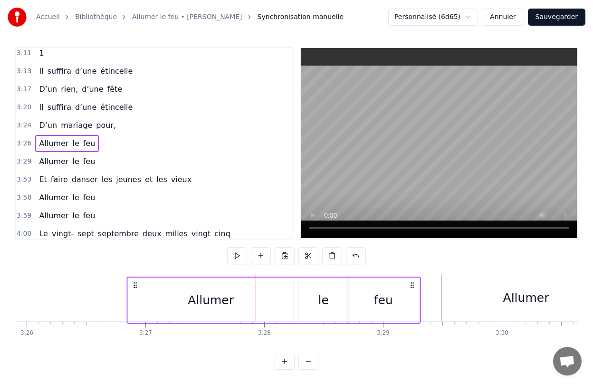
drag, startPoint x: 72, startPoint y: 285, endPoint x: 116, endPoint y: 318, distance: 55.0
click at [127, 318] on div "Allumer le feu" at bounding box center [274, 300] width 294 height 47
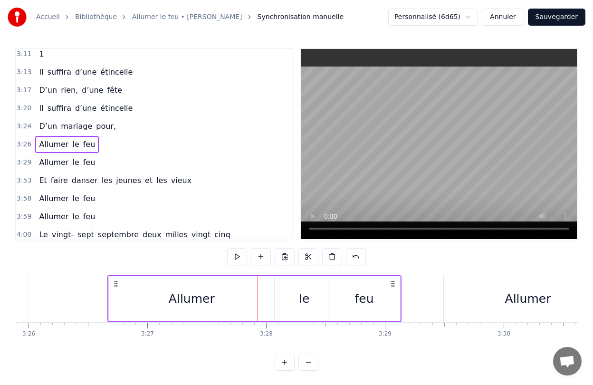
scroll to position [1, 0]
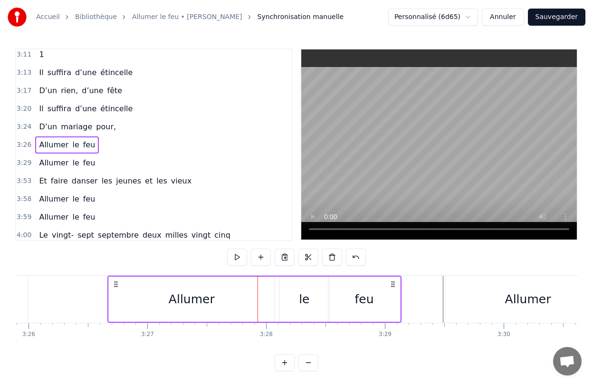
click at [462, 288] on div "Allumer" at bounding box center [527, 299] width 165 height 47
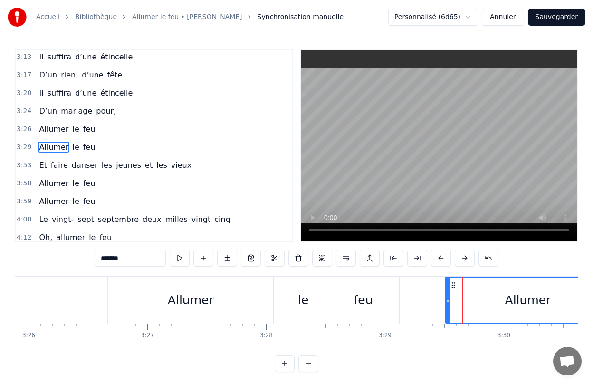
scroll to position [907, 0]
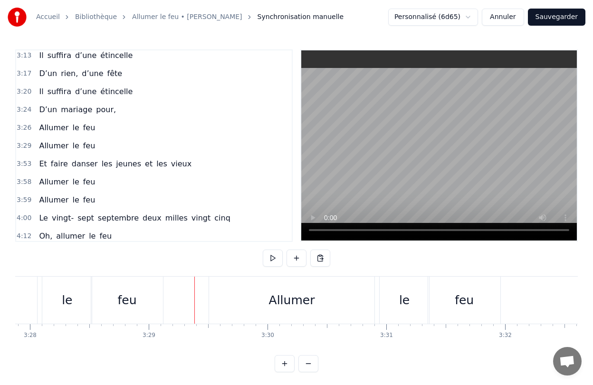
scroll to position [0, 24696]
click at [374, 291] on div "Allumer le feu" at bounding box center [352, 300] width 294 height 47
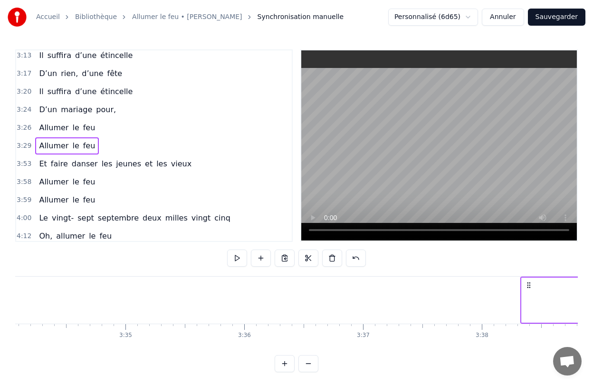
scroll to position [2, 0]
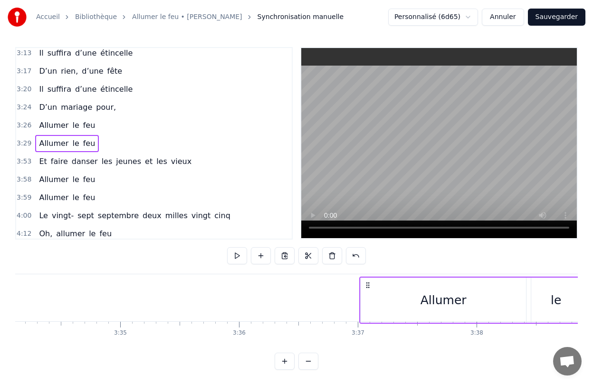
drag, startPoint x: 214, startPoint y: 285, endPoint x: 368, endPoint y: 316, distance: 157.2
click at [368, 316] on div "Allumer le feu" at bounding box center [506, 300] width 294 height 47
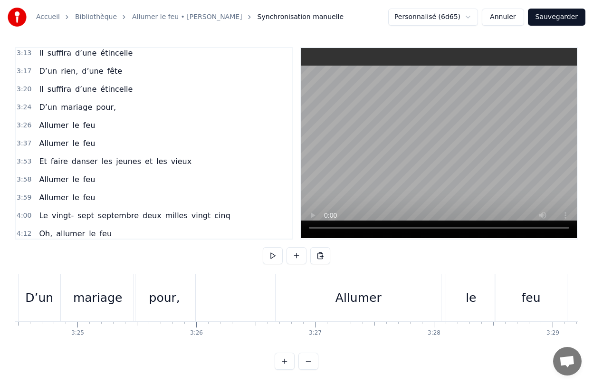
scroll to position [1, 0]
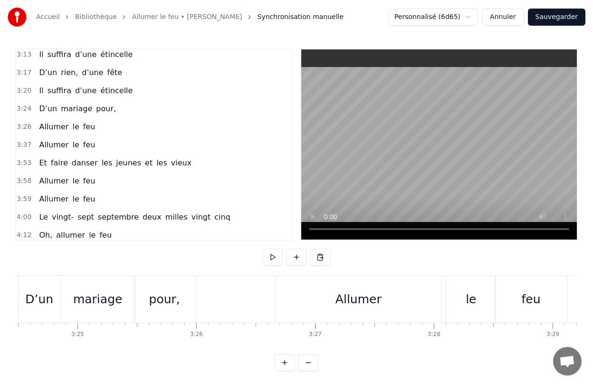
click at [282, 283] on div "Allumer" at bounding box center [358, 299] width 165 height 47
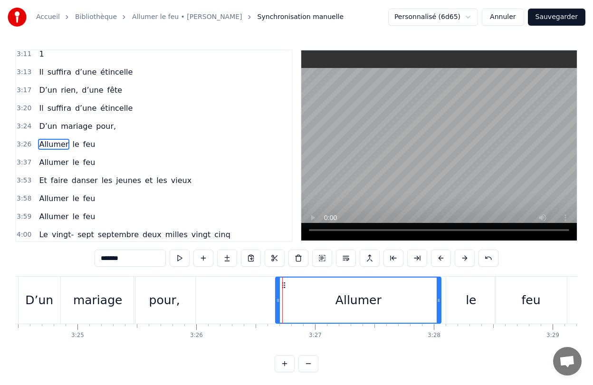
scroll to position [889, 0]
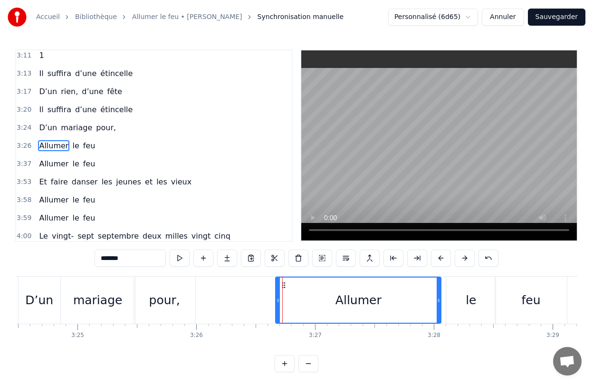
click at [444, 294] on div "Allumer le feu" at bounding box center [422, 300] width 294 height 47
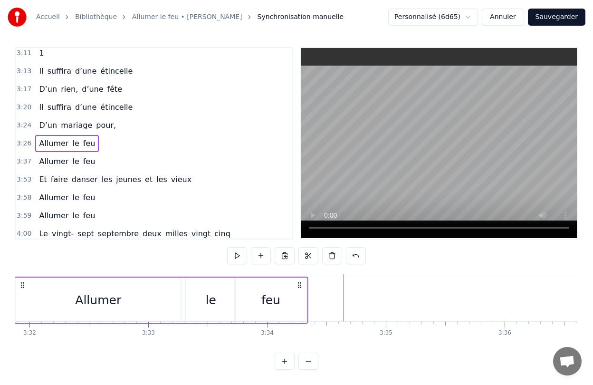
scroll to position [0, 25131]
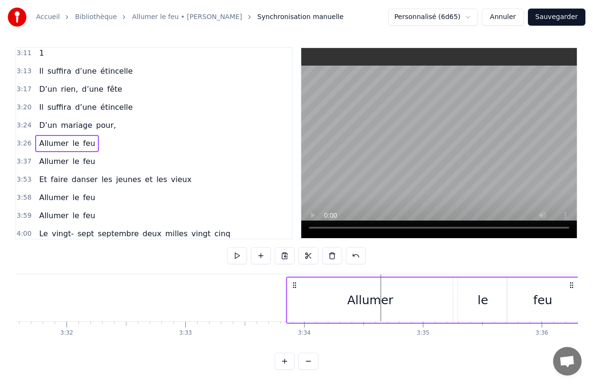
drag, startPoint x: 284, startPoint y: 286, endPoint x: 295, endPoint y: 322, distance: 37.7
click at [295, 322] on div "Allumer le feu" at bounding box center [433, 300] width 294 height 47
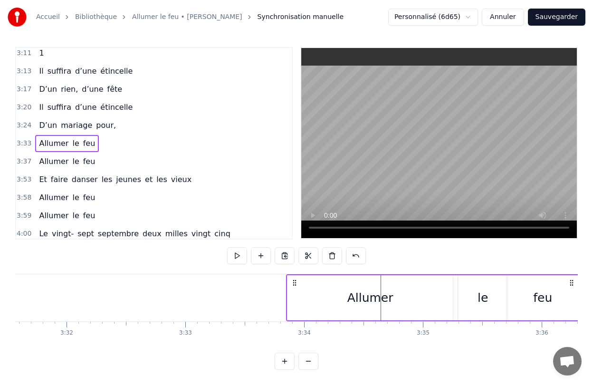
scroll to position [2, 0]
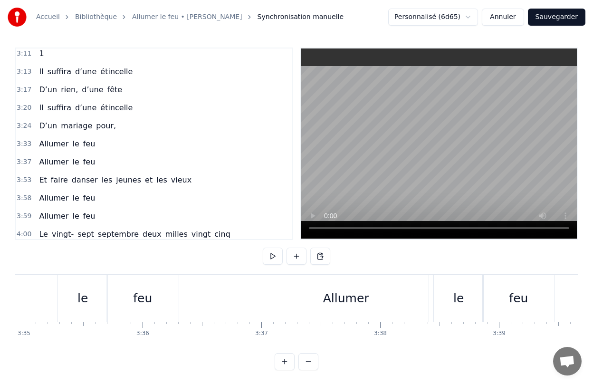
scroll to position [0, 25534]
click at [268, 282] on div "Allumer" at bounding box center [342, 298] width 165 height 47
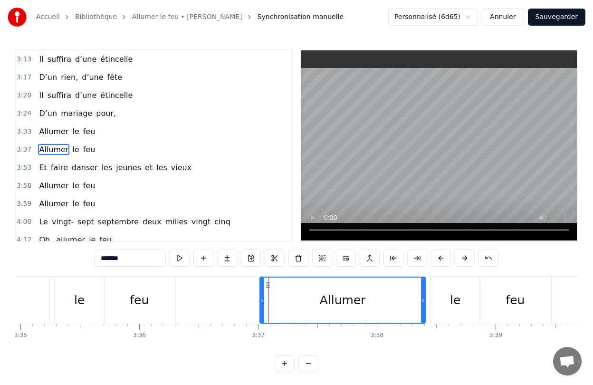
scroll to position [907, 0]
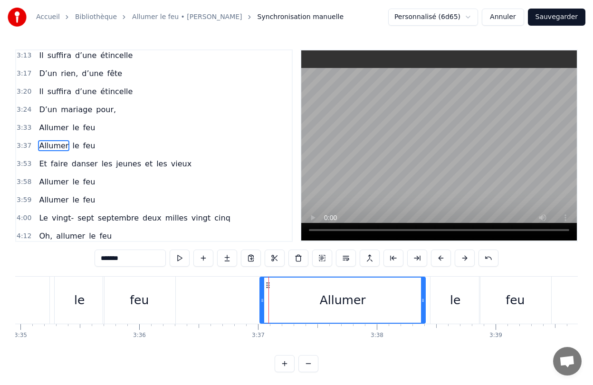
click at [428, 294] on div "Allumer le feu" at bounding box center [406, 300] width 294 height 47
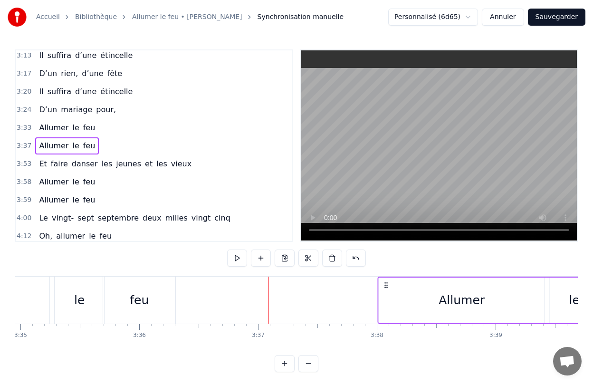
drag, startPoint x: 265, startPoint y: 285, endPoint x: 383, endPoint y: 296, distance: 118.9
click at [383, 296] on div "Allumer le feu" at bounding box center [525, 300] width 294 height 47
click at [170, 347] on div "0:28 Elle a peint le bonheur sur lui 0:32 Lui dans les buissons laisse des trac…" at bounding box center [296, 210] width 563 height 323
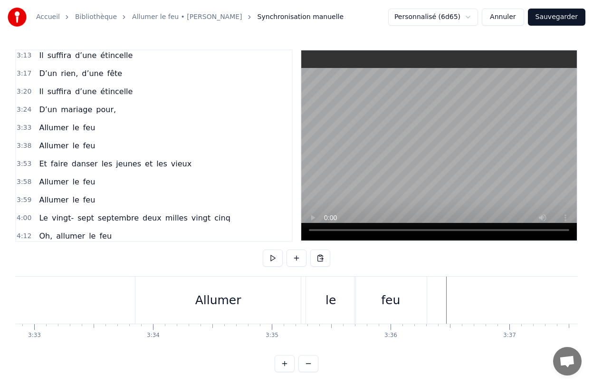
scroll to position [0, 25266]
click at [320, 289] on div "Allumer le feu" at bounding box center [299, 300] width 294 height 47
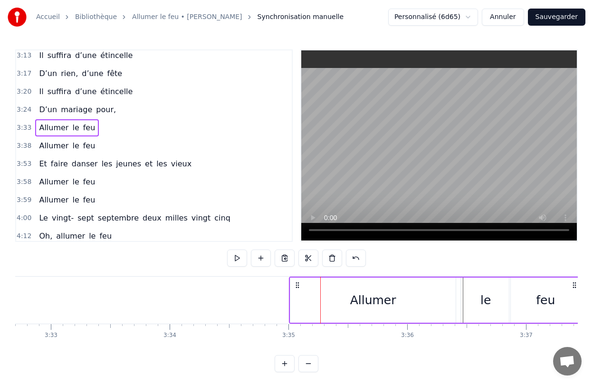
drag, startPoint x: 160, startPoint y: 285, endPoint x: 297, endPoint y: 301, distance: 137.7
click at [297, 301] on div "Allumer le feu" at bounding box center [436, 300] width 294 height 47
click at [362, 352] on div "0:28 Elle a peint le bonheur sur lui 0:32 Lui dans les buissons laisse des trac…" at bounding box center [296, 210] width 563 height 323
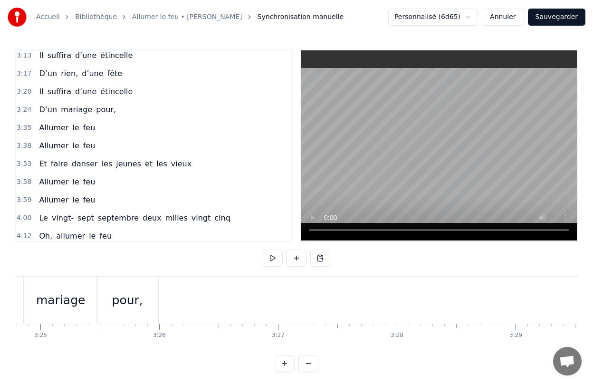
scroll to position [0, 24308]
click at [155, 298] on div "pour," at bounding box center [145, 300] width 31 height 18
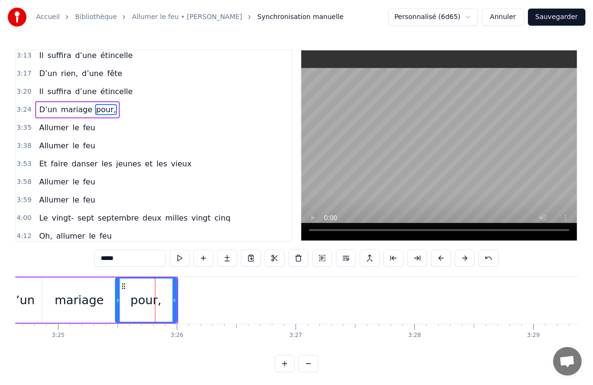
scroll to position [870, 0]
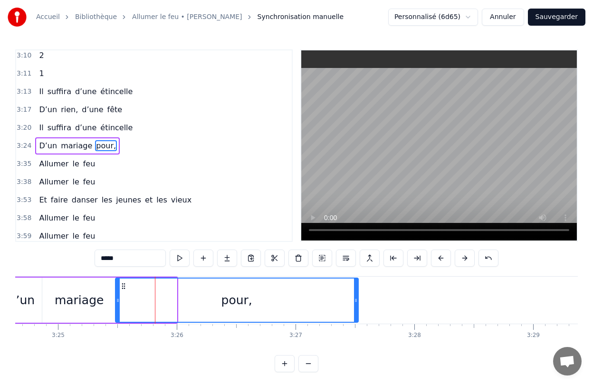
drag, startPoint x: 174, startPoint y: 306, endPoint x: 356, endPoint y: 325, distance: 182.6
click at [356, 325] on div "Elle a peint le bonheur sur lui Lui dans les buissons laisse des traces Audrey,…" at bounding box center [296, 311] width 563 height 71
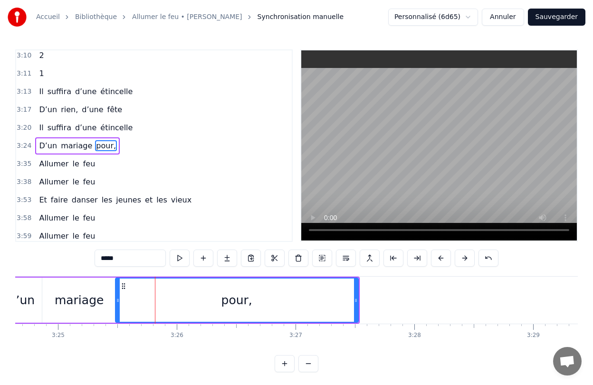
click at [408, 345] on div "Elle a peint le bonheur sur lui Lui dans les buissons laisse des traces Audrey,…" at bounding box center [296, 311] width 563 height 71
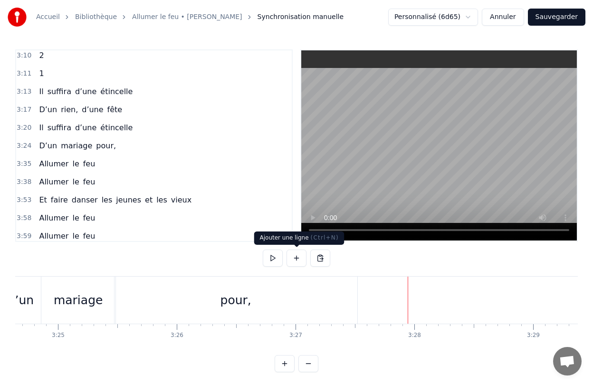
click at [294, 257] on button at bounding box center [297, 257] width 20 height 17
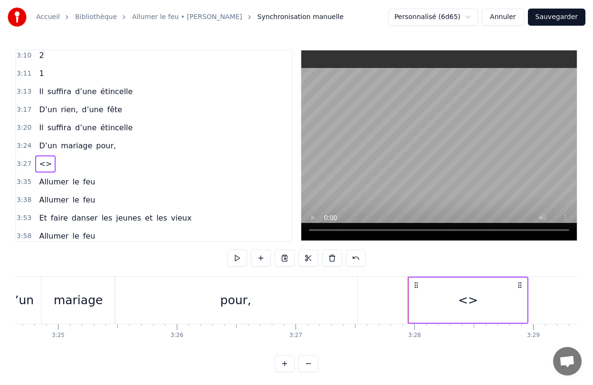
click at [459, 303] on div "<>" at bounding box center [468, 299] width 118 height 45
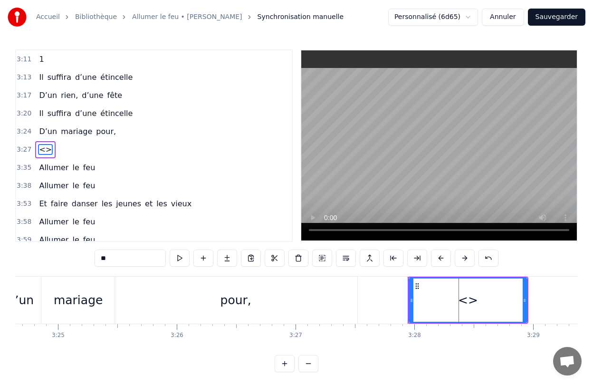
scroll to position [889, 0]
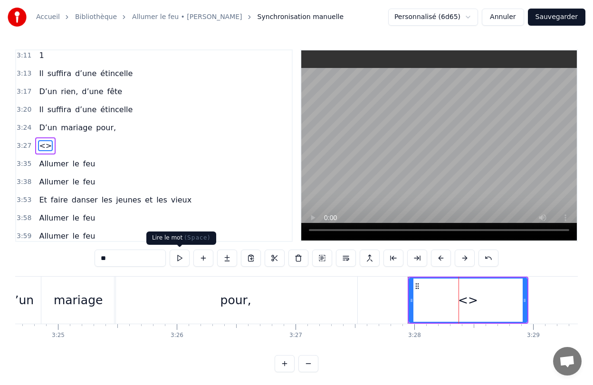
click at [132, 267] on div "**" at bounding box center [297, 258] width 404 height 19
click at [132, 260] on input "**" at bounding box center [130, 257] width 71 height 17
type input "*"
type input "*****"
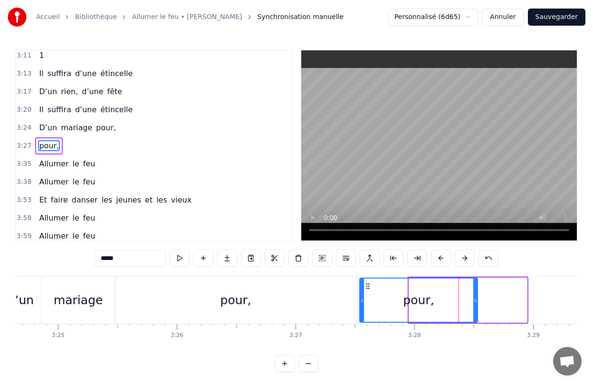
drag, startPoint x: 417, startPoint y: 287, endPoint x: 368, endPoint y: 289, distance: 49.5
click at [368, 289] on icon at bounding box center [368, 286] width 8 height 8
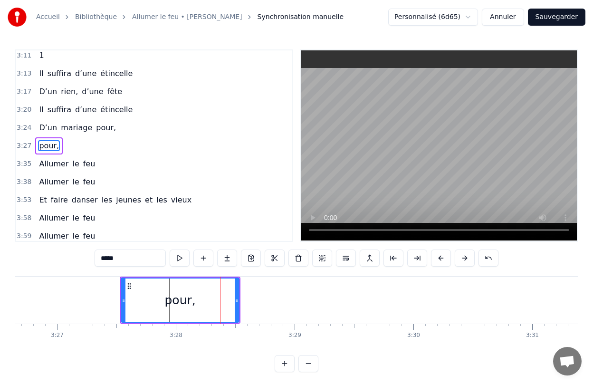
scroll to position [0, 24551]
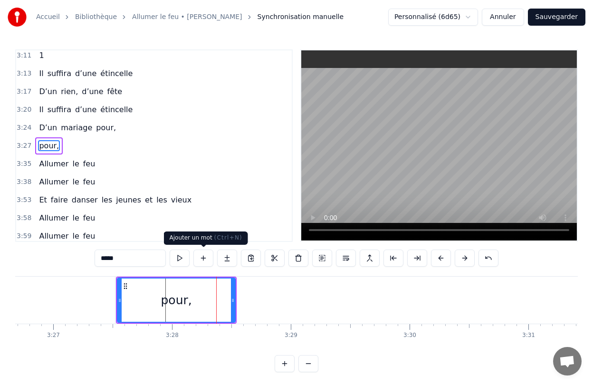
click at [201, 258] on button at bounding box center [203, 257] width 20 height 17
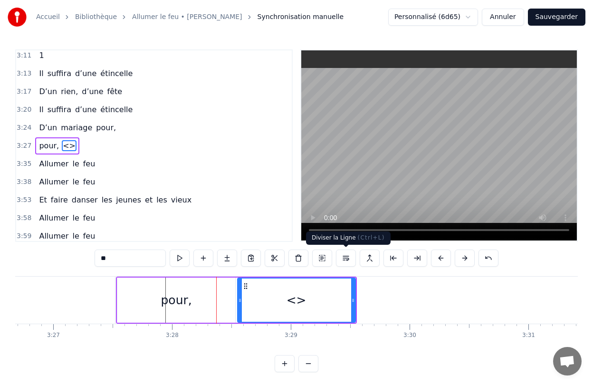
click at [349, 260] on button at bounding box center [346, 257] width 20 height 17
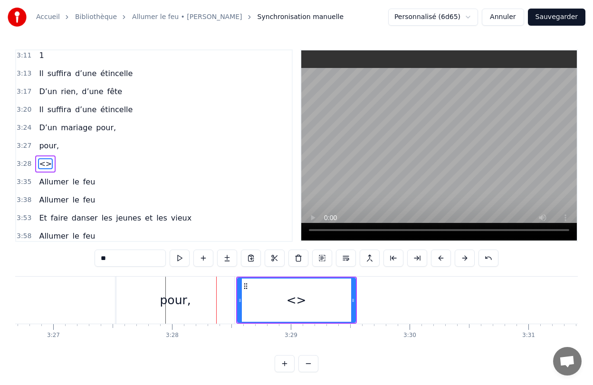
scroll to position [907, 0]
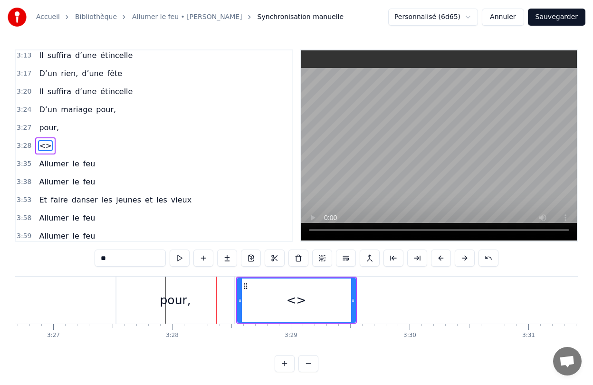
click at [138, 258] on input "**" at bounding box center [130, 257] width 71 height 17
type input "*"
type input "*****"
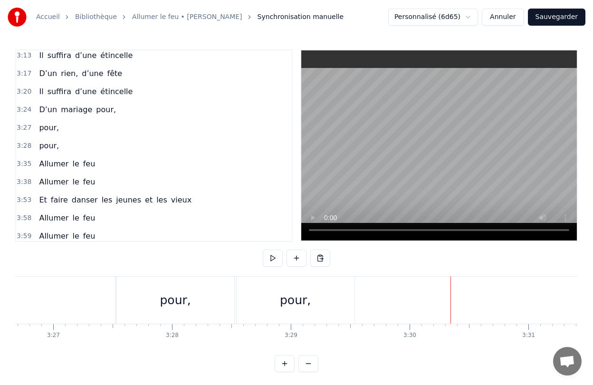
click at [322, 312] on div "pour," at bounding box center [296, 300] width 118 height 47
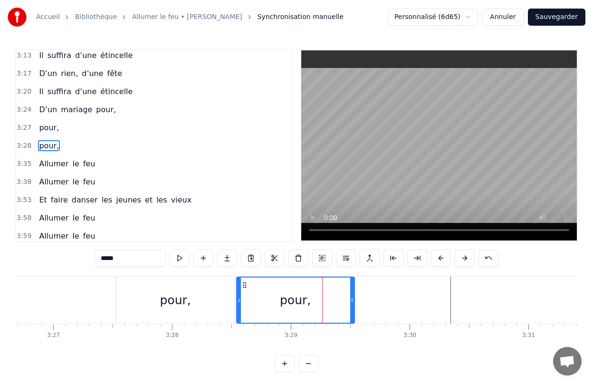
click at [354, 305] on div "pour," at bounding box center [295, 300] width 119 height 47
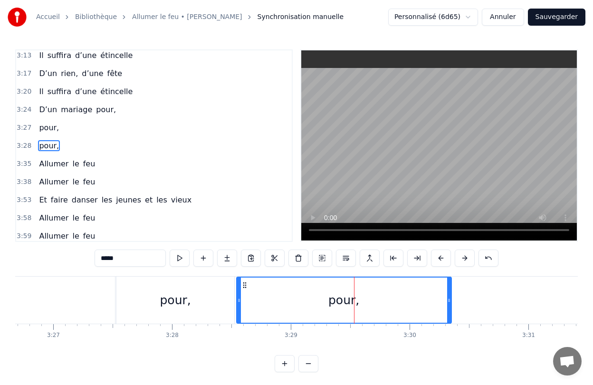
drag, startPoint x: 353, startPoint y: 305, endPoint x: 449, endPoint y: 314, distance: 97.3
click at [449, 314] on div at bounding box center [449, 299] width 4 height 45
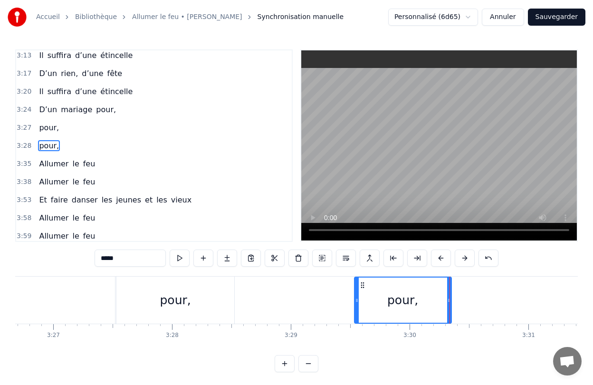
drag, startPoint x: 239, startPoint y: 307, endPoint x: 355, endPoint y: 313, distance: 117.0
click at [356, 313] on div at bounding box center [357, 299] width 4 height 45
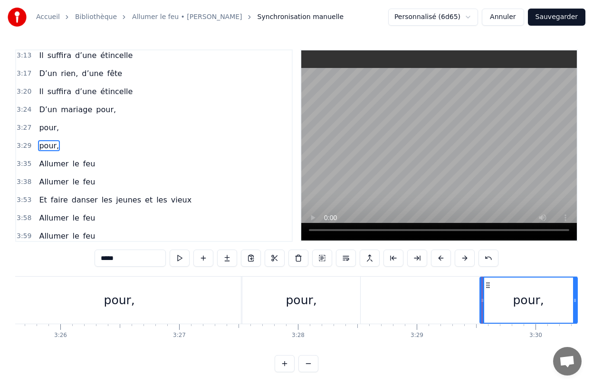
scroll to position [0, 24494]
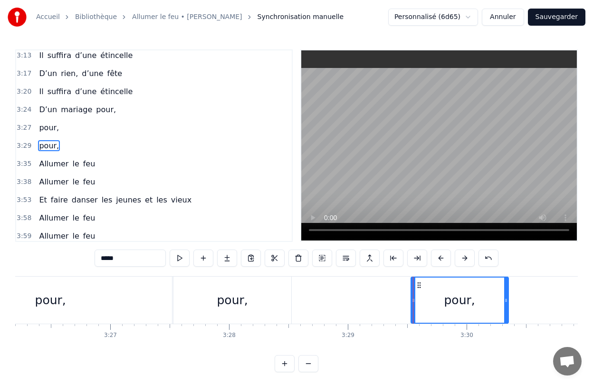
click at [206, 293] on div "pour," at bounding box center [232, 300] width 118 height 47
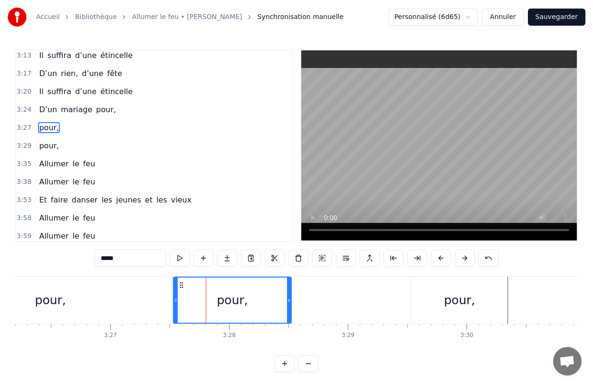
scroll to position [889, 0]
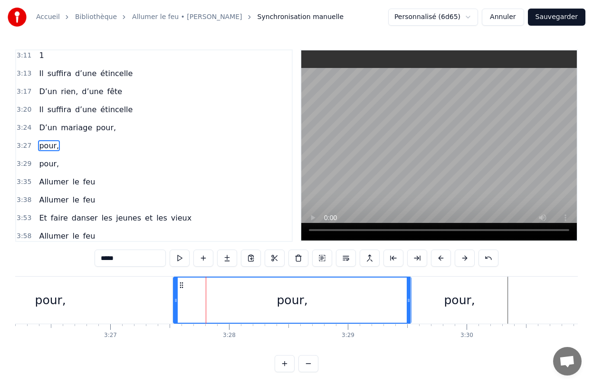
drag, startPoint x: 287, startPoint y: 303, endPoint x: 407, endPoint y: 310, distance: 119.9
click at [407, 310] on div at bounding box center [409, 299] width 4 height 45
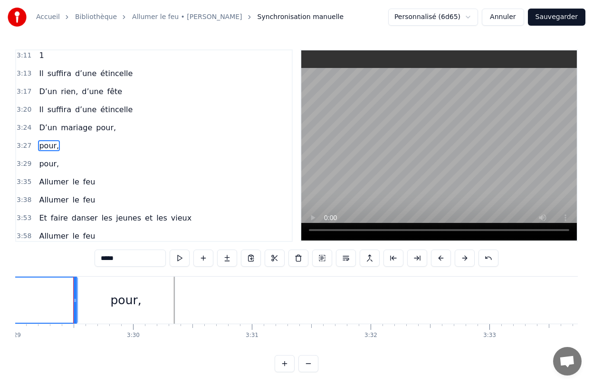
scroll to position [0, 24880]
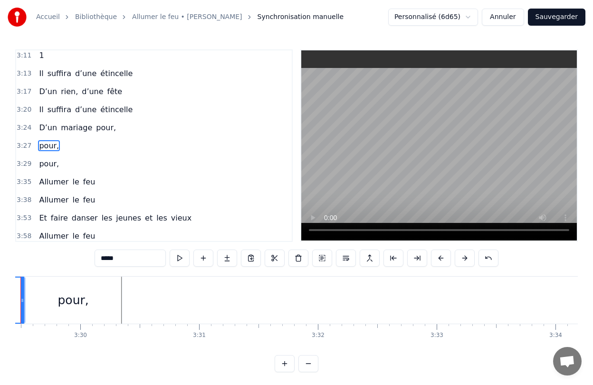
click at [115, 309] on div "pour," at bounding box center [73, 300] width 97 height 47
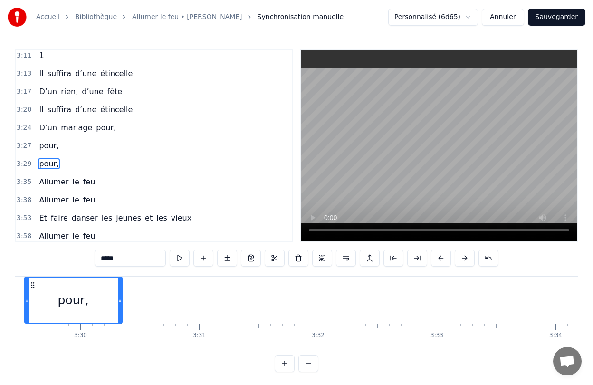
scroll to position [907, 0]
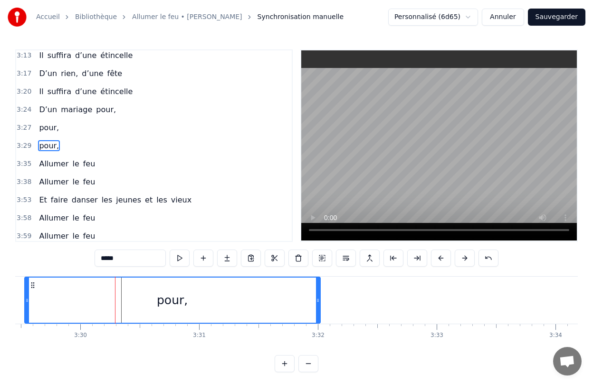
drag, startPoint x: 119, startPoint y: 309, endPoint x: 317, endPoint y: 317, distance: 198.3
click at [317, 317] on div at bounding box center [318, 299] width 4 height 45
click at [249, 260] on button at bounding box center [251, 257] width 20 height 17
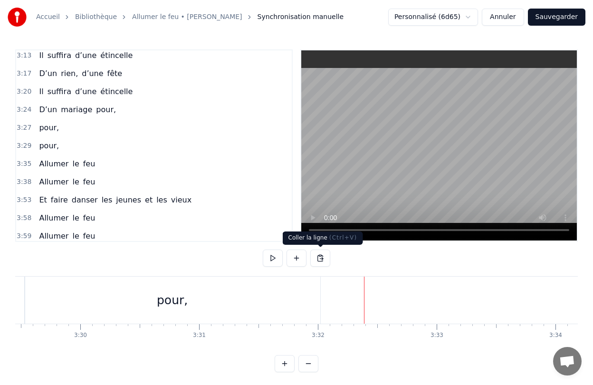
click at [318, 260] on button at bounding box center [320, 257] width 20 height 17
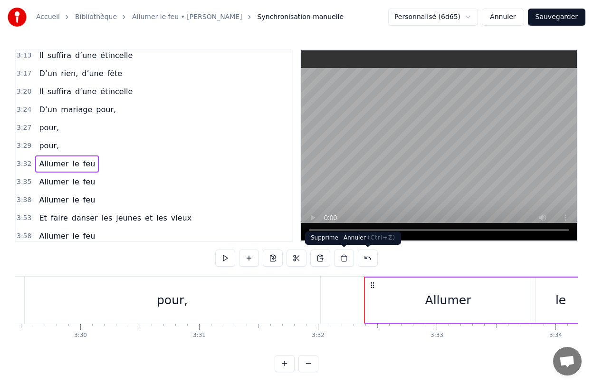
click at [364, 260] on button at bounding box center [368, 257] width 20 height 17
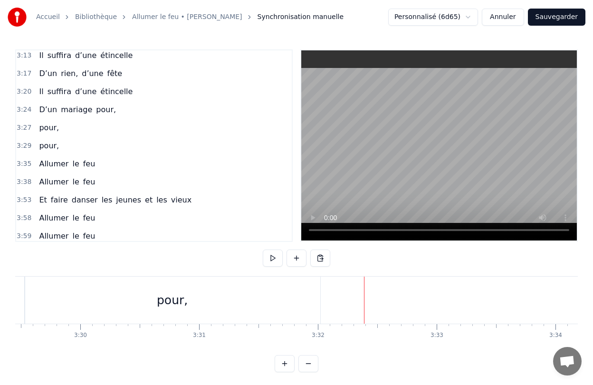
click at [205, 304] on div "pour," at bounding box center [173, 300] width 296 height 47
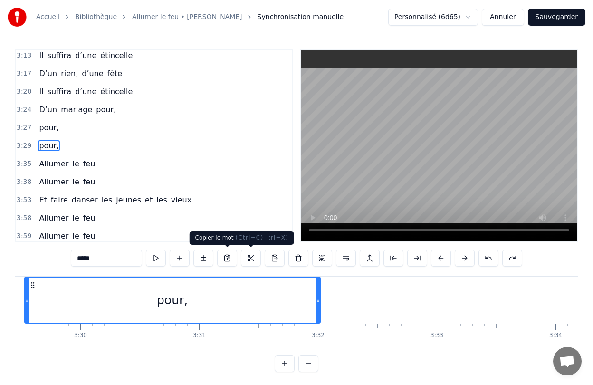
click at [215, 292] on div "pour," at bounding box center [172, 299] width 295 height 45
click at [33, 287] on icon at bounding box center [33, 285] width 8 height 8
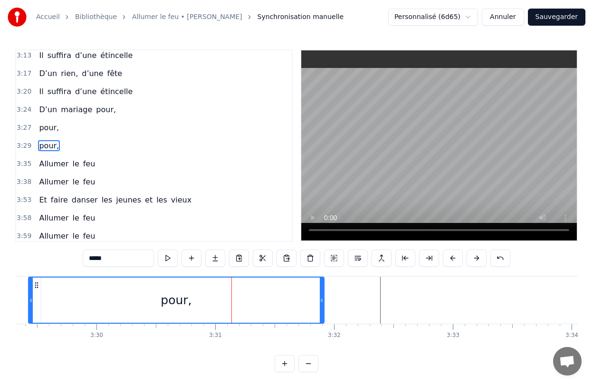
click at [121, 347] on div "0:28 Elle a peint le bonheur sur lui 0:32 Lui dans les buissons laisse des trac…" at bounding box center [296, 210] width 563 height 323
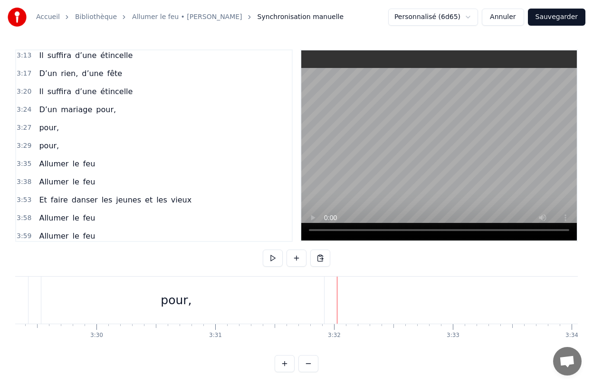
click at [33, 283] on div "pour," at bounding box center [177, 300] width 296 height 47
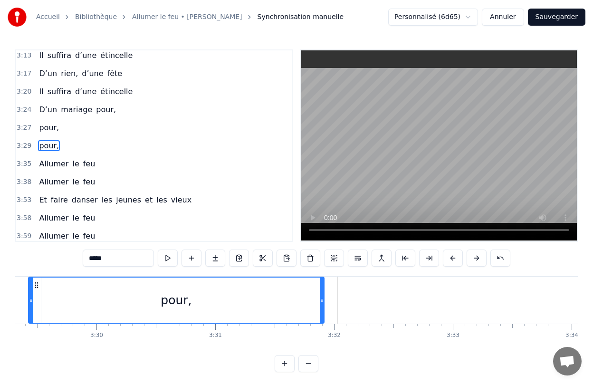
scroll to position [0, 24834]
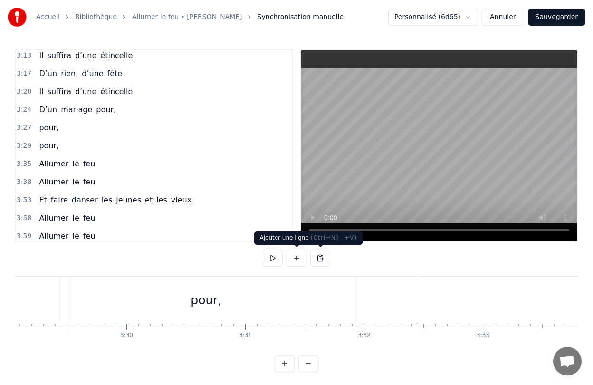
click at [300, 259] on button at bounding box center [297, 257] width 20 height 17
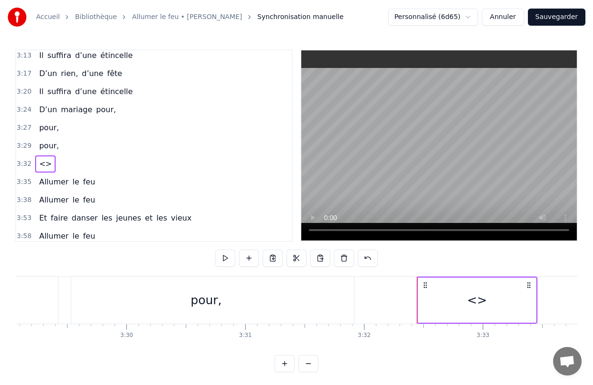
click at [423, 291] on div "<>" at bounding box center [477, 299] width 118 height 45
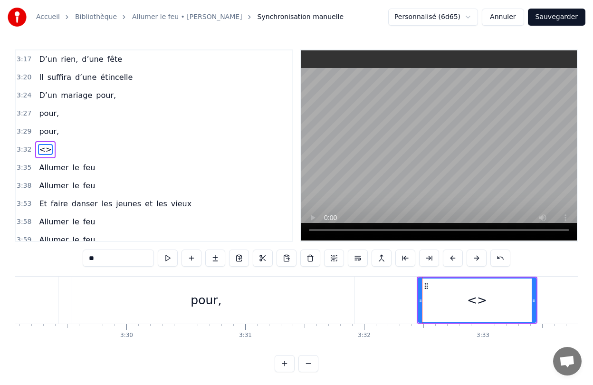
scroll to position [925, 0]
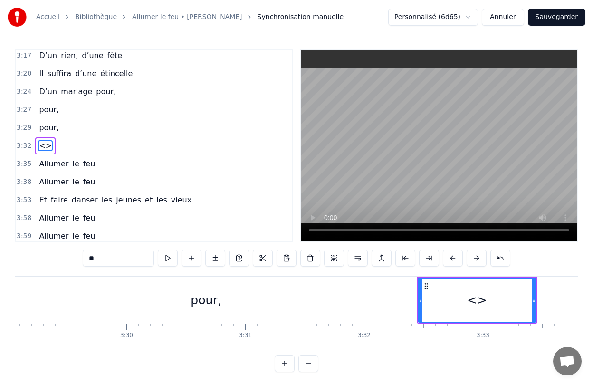
click at [421, 295] on div "<>" at bounding box center [477, 299] width 117 height 43
drag, startPoint x: 421, startPoint y: 295, endPoint x: 358, endPoint y: 300, distance: 63.5
click at [358, 300] on div at bounding box center [357, 299] width 4 height 43
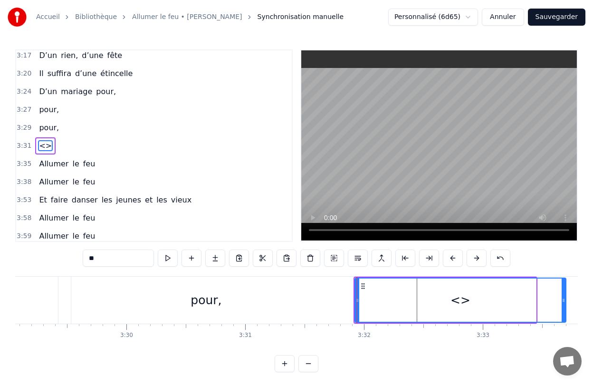
drag, startPoint x: 534, startPoint y: 296, endPoint x: 564, endPoint y: 297, distance: 29.9
click at [564, 297] on icon at bounding box center [564, 300] width 4 height 8
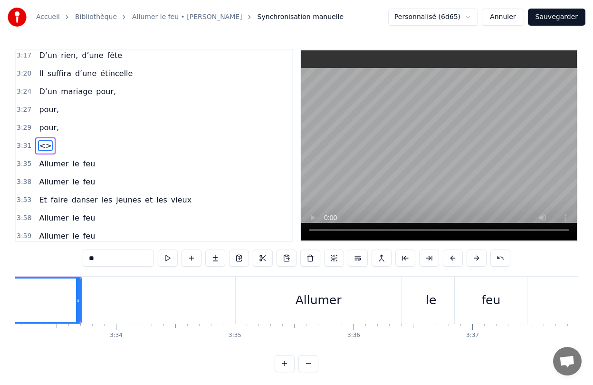
scroll to position [0, 25339]
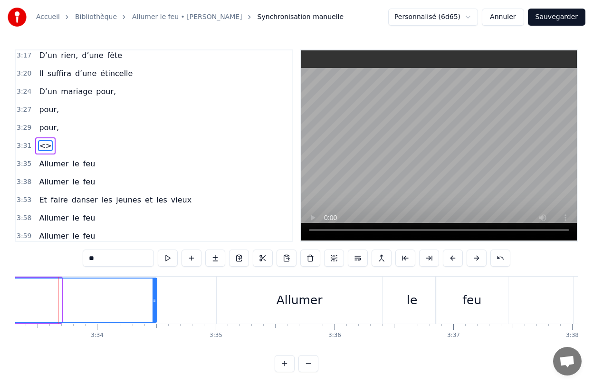
drag, startPoint x: 59, startPoint y: 303, endPoint x: 155, endPoint y: 312, distance: 96.4
click at [155, 312] on div at bounding box center [155, 299] width 4 height 43
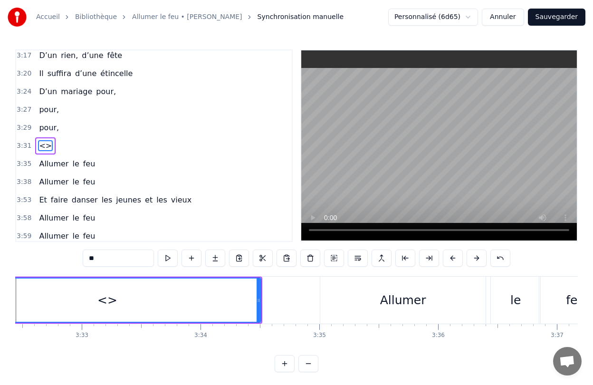
scroll to position [0, 25172]
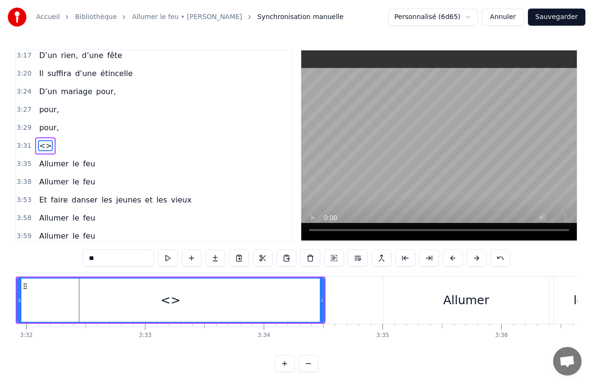
click at [128, 260] on input "**" at bounding box center [118, 257] width 71 height 17
type input "*"
type input "*******"
click at [319, 347] on div "0:28 Elle a peint le bonheur sur lui 0:32 Lui dans les buissons laisse des trac…" at bounding box center [296, 210] width 563 height 323
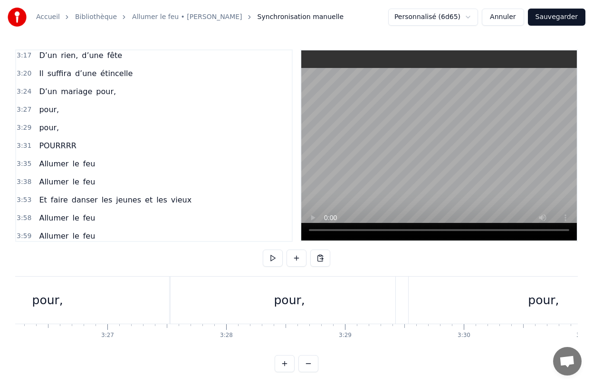
scroll to position [0, 24488]
click at [180, 287] on div "pour," at bounding box center [299, 300] width 238 height 47
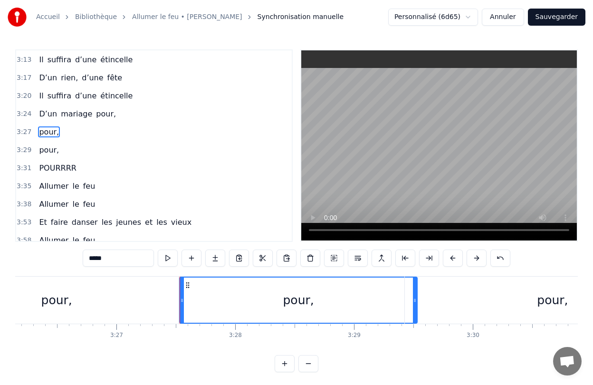
scroll to position [889, 0]
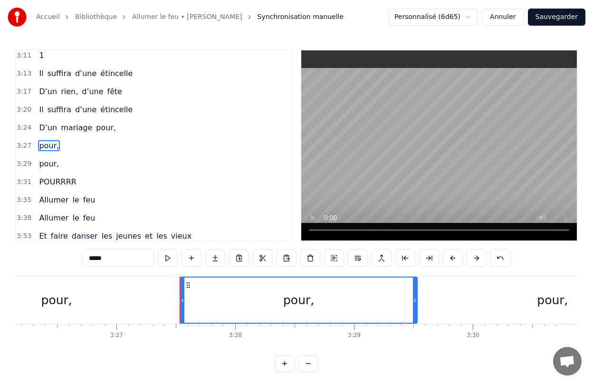
click at [182, 295] on div at bounding box center [183, 299] width 4 height 45
click at [179, 294] on div "D’un mariage pour," at bounding box center [-1, 300] width 361 height 47
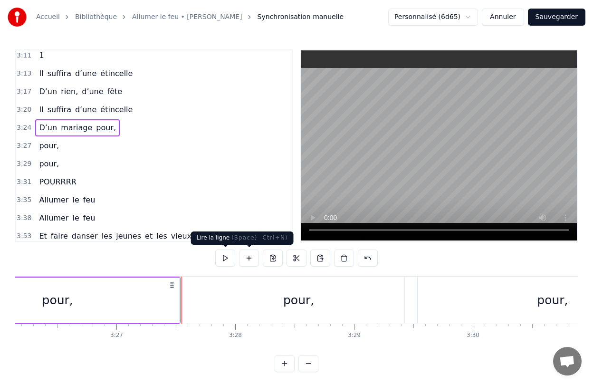
click at [226, 260] on button at bounding box center [225, 257] width 20 height 17
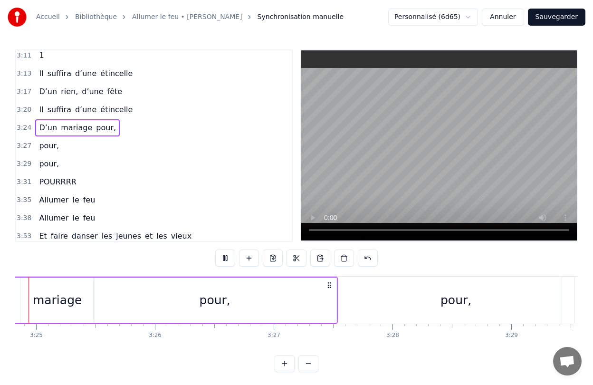
scroll to position [0, 24264]
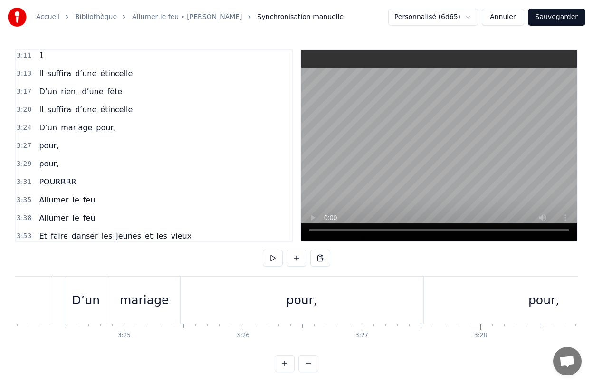
scroll to position [0, 24232]
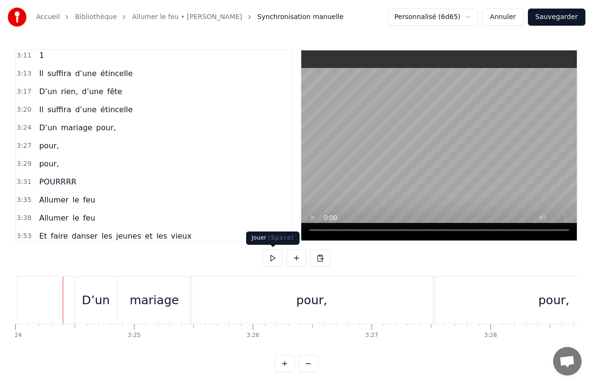
click at [275, 258] on button at bounding box center [273, 257] width 20 height 17
click at [287, 261] on button at bounding box center [297, 257] width 20 height 17
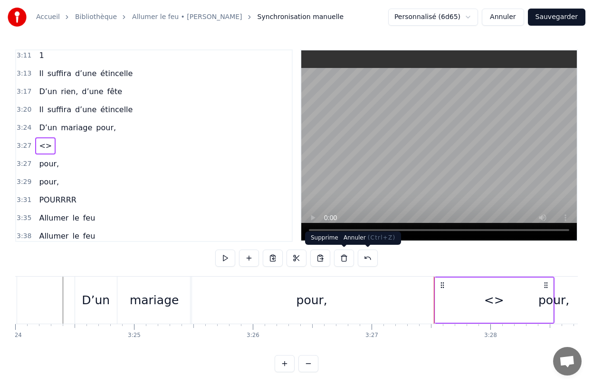
click at [367, 254] on button at bounding box center [368, 257] width 20 height 17
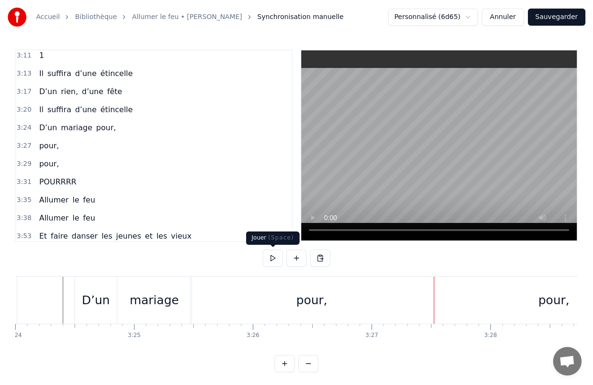
click at [265, 262] on button at bounding box center [273, 257] width 20 height 17
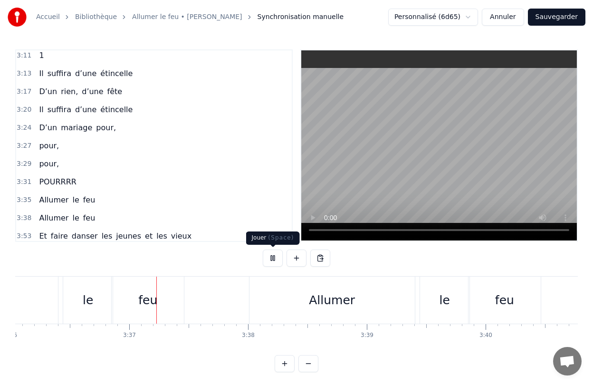
scroll to position [0, 25665]
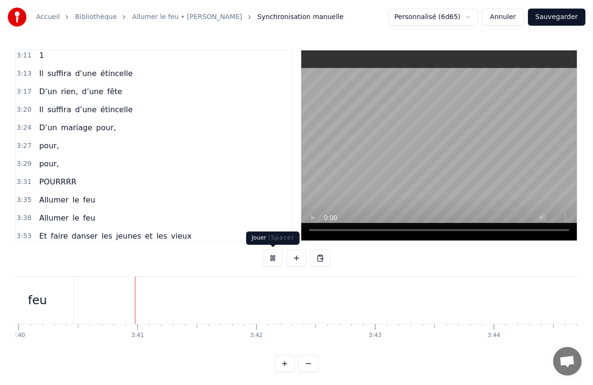
click at [271, 259] on button at bounding box center [273, 257] width 20 height 17
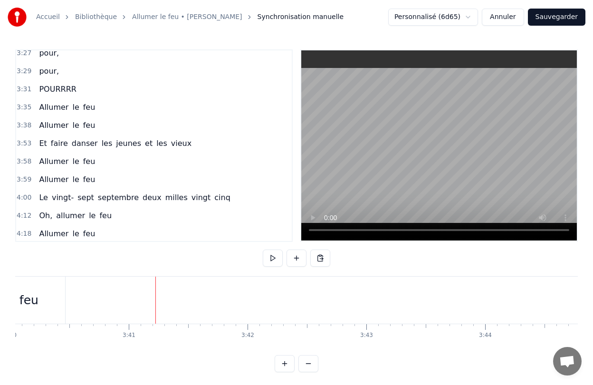
click at [44, 301] on div "feu" at bounding box center [29, 300] width 72 height 47
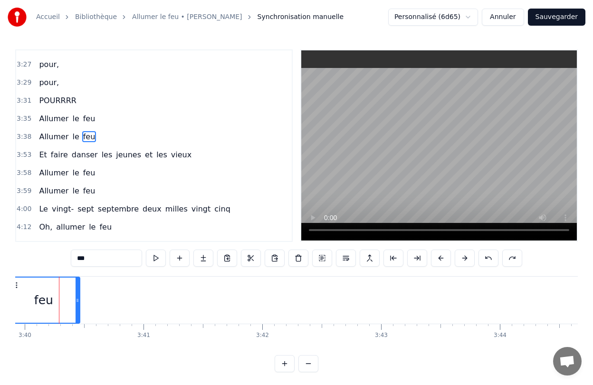
scroll to position [0, 26119]
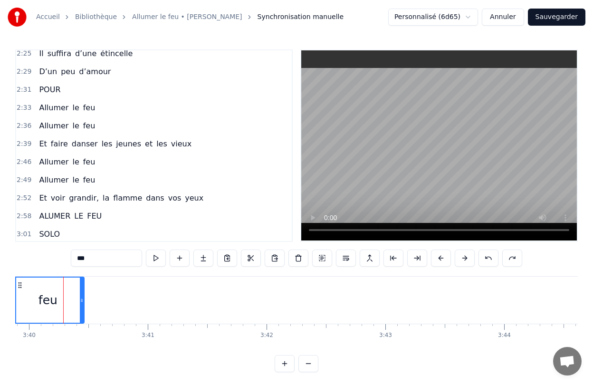
click at [88, 144] on span "danser" at bounding box center [85, 143] width 28 height 11
type input "******"
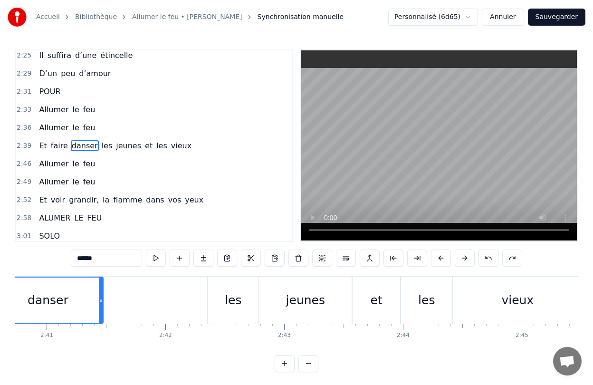
scroll to position [0, 19022]
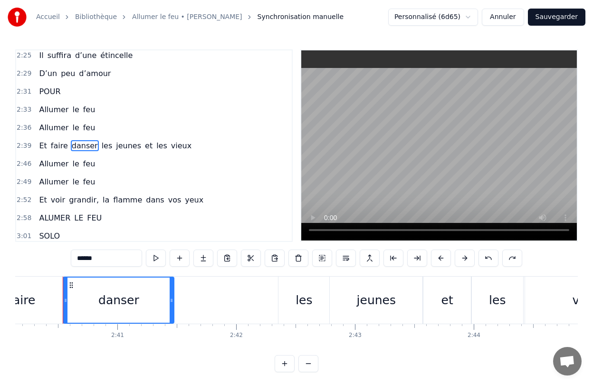
click at [203, 303] on div "Et faire [PERSON_NAME] jeunes et les vieux" at bounding box center [296, 300] width 717 height 47
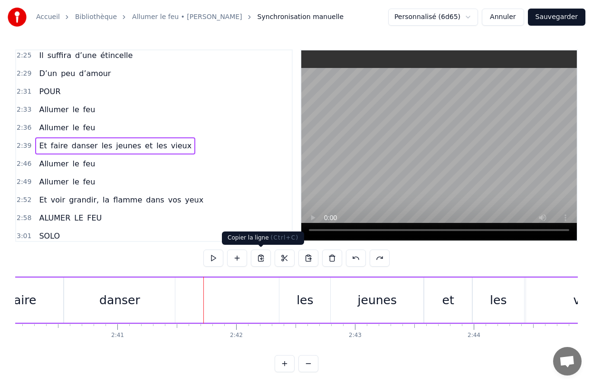
click at [263, 258] on button at bounding box center [261, 257] width 20 height 17
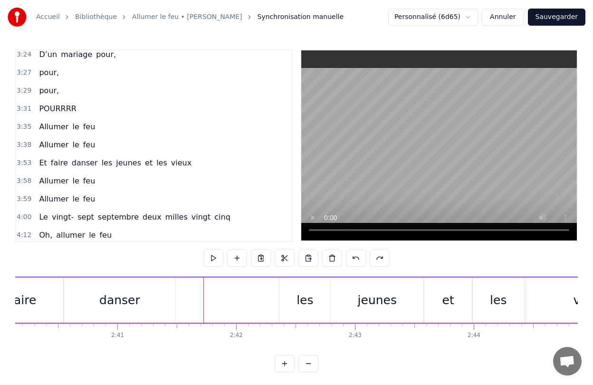
click at [101, 162] on span "les" at bounding box center [107, 162] width 13 height 11
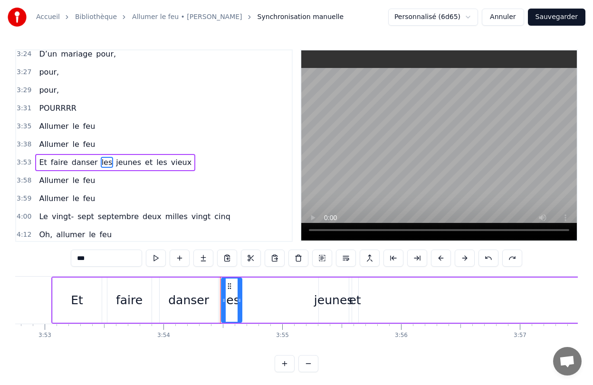
scroll to position [0, 27805]
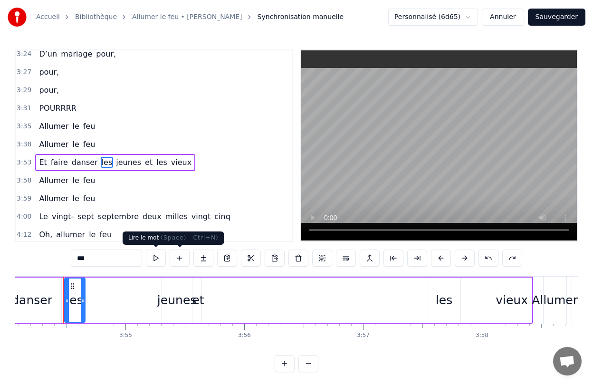
click at [131, 299] on div "Et faire [PERSON_NAME] jeunes et les vieux" at bounding box center [214, 300] width 639 height 47
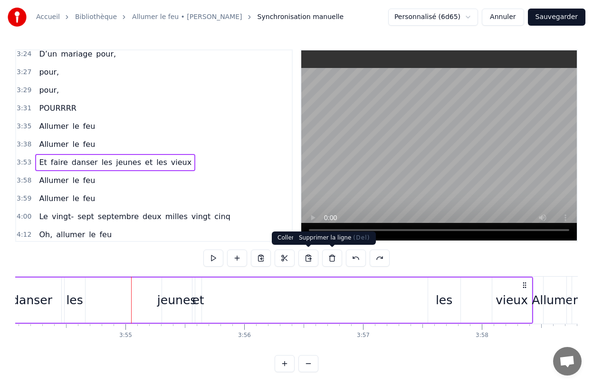
click at [328, 260] on button at bounding box center [332, 257] width 20 height 17
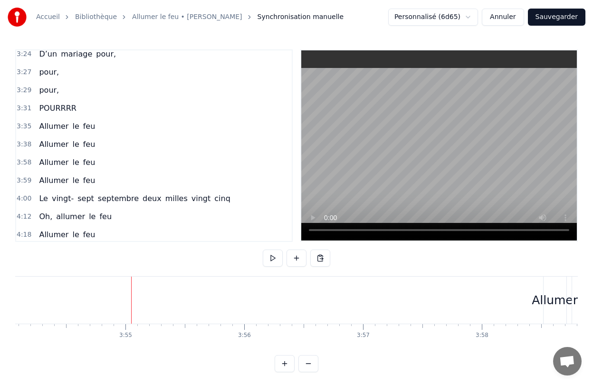
click at [71, 139] on span "le" at bounding box center [75, 144] width 9 height 11
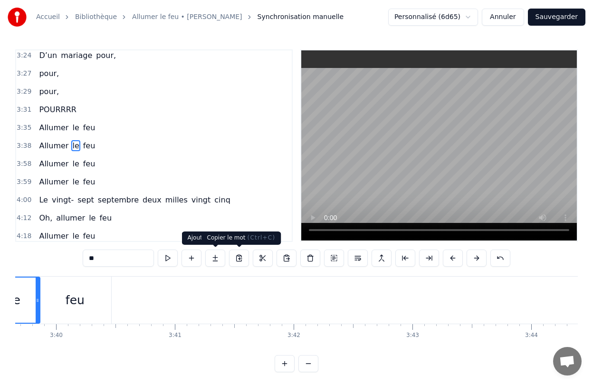
scroll to position [0, 26019]
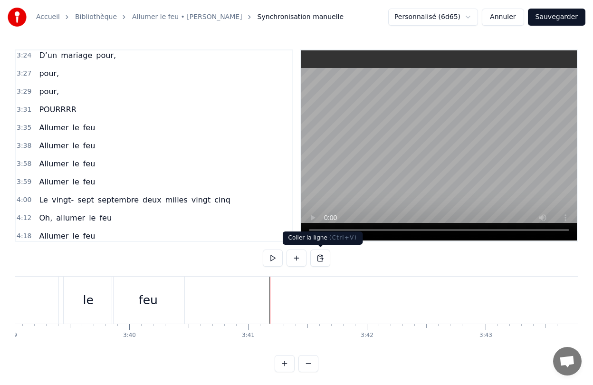
click at [319, 258] on button at bounding box center [320, 257] width 20 height 17
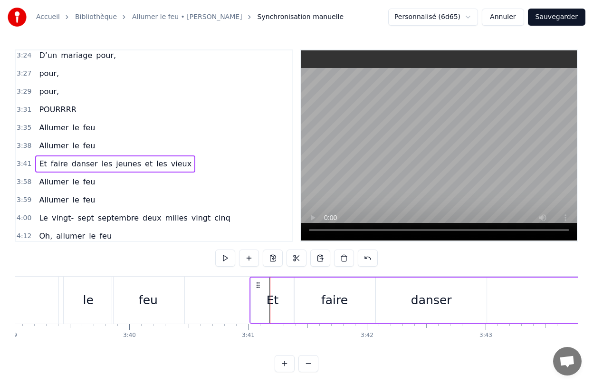
drag, startPoint x: 276, startPoint y: 285, endPoint x: 256, endPoint y: 285, distance: 20.4
click at [256, 285] on icon at bounding box center [258, 285] width 8 height 8
click at [469, 344] on div "Elle a peint le bonheur sur lui Lui dans les buissons laisse des traces Audrey,…" at bounding box center [296, 311] width 563 height 71
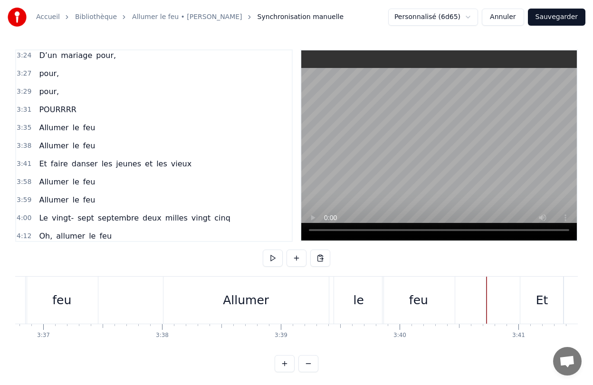
scroll to position [0, 25737]
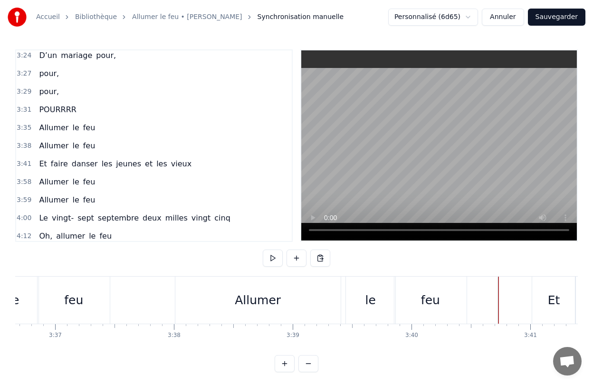
click at [342, 298] on div "Allumer le feu" at bounding box center [322, 300] width 294 height 47
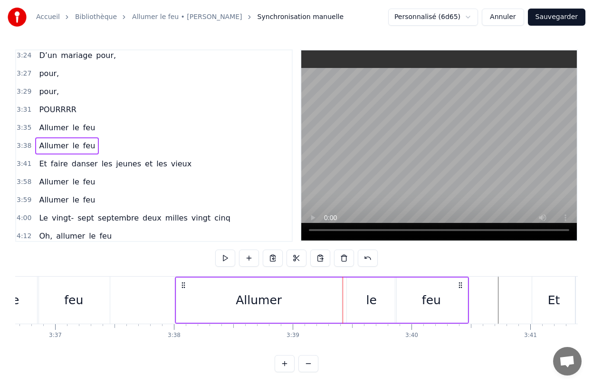
click at [182, 286] on icon at bounding box center [184, 285] width 8 height 8
click at [275, 259] on button at bounding box center [273, 257] width 20 height 17
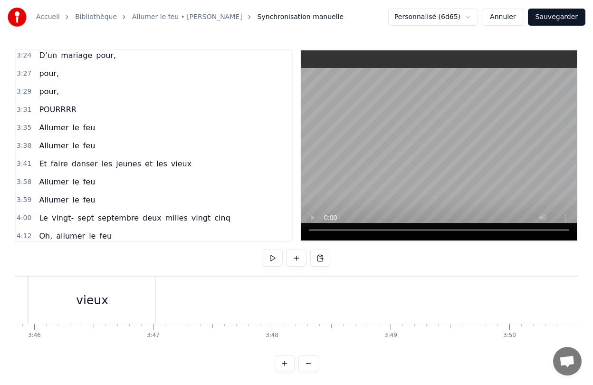
scroll to position [0, 26863]
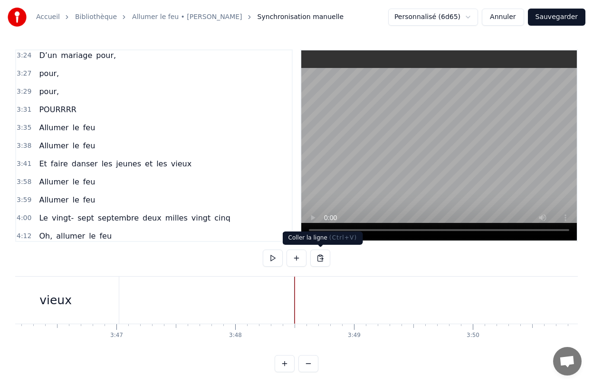
click at [324, 257] on button at bounding box center [320, 257] width 20 height 17
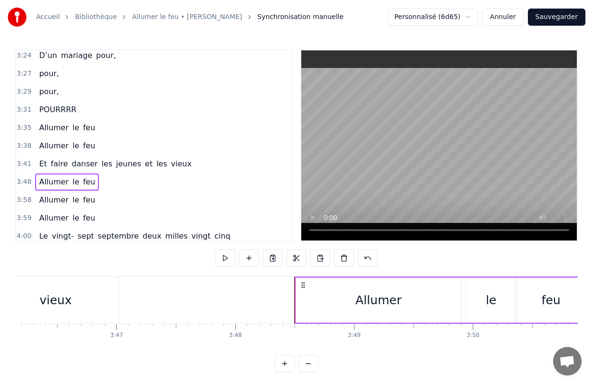
click at [94, 306] on div "vieux" at bounding box center [55, 300] width 126 height 47
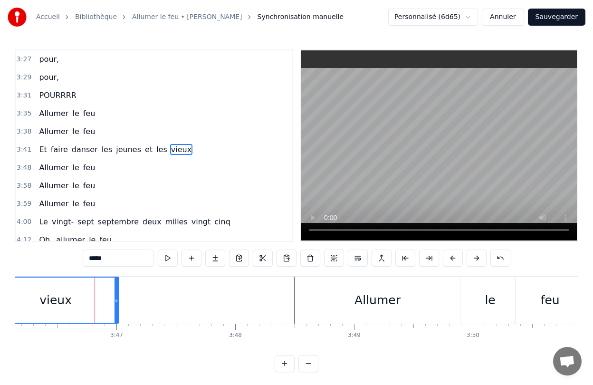
scroll to position [979, 0]
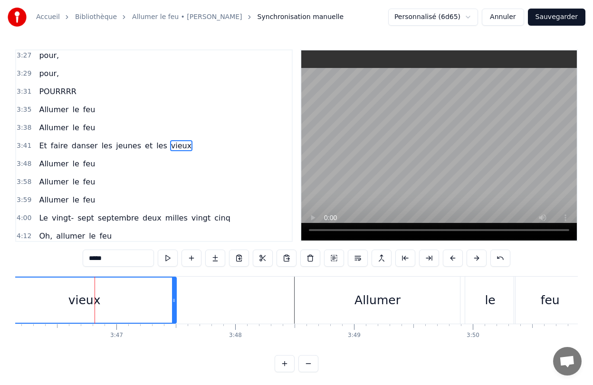
drag, startPoint x: 117, startPoint y: 305, endPoint x: 175, endPoint y: 306, distance: 57.5
click at [175, 306] on div at bounding box center [174, 299] width 4 height 45
click at [385, 346] on div "Elle a peint le bonheur sur lui Lui dans les buissons laisse des traces Audrey,…" at bounding box center [296, 311] width 563 height 71
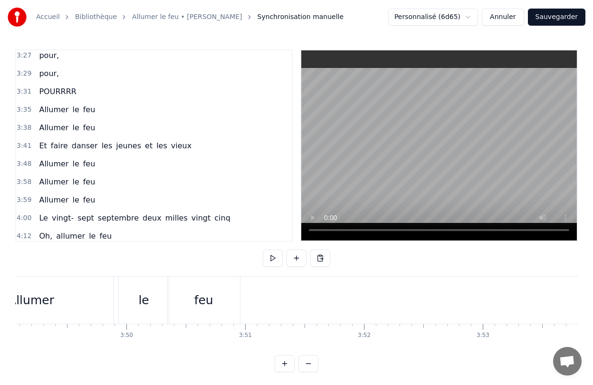
scroll to position [0, 27212]
click at [212, 307] on div "feu" at bounding box center [202, 300] width 72 height 47
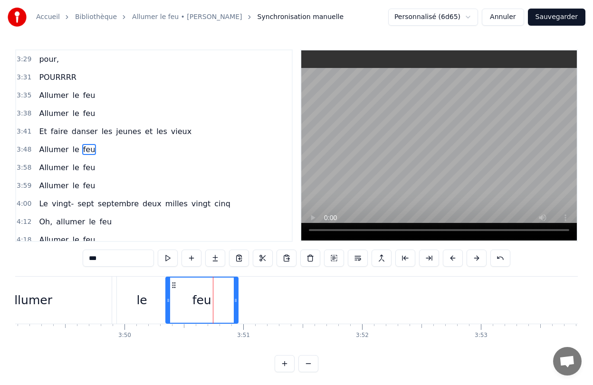
scroll to position [997, 0]
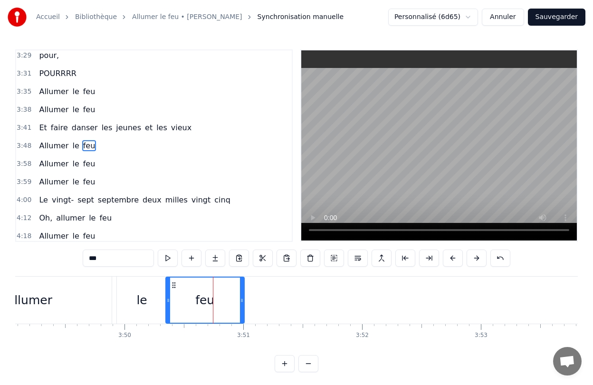
drag, startPoint x: 235, startPoint y: 307, endPoint x: 241, endPoint y: 308, distance: 6.2
click at [241, 308] on div at bounding box center [242, 299] width 4 height 45
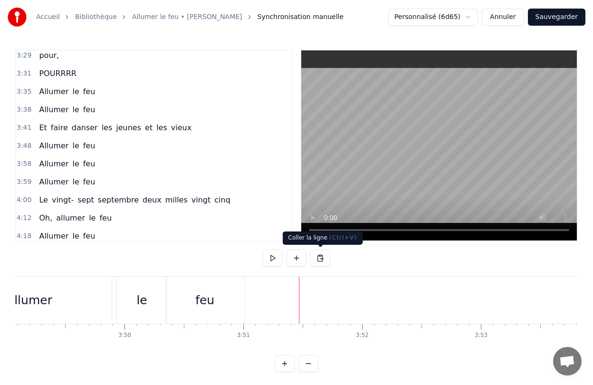
click at [322, 259] on button at bounding box center [320, 257] width 20 height 17
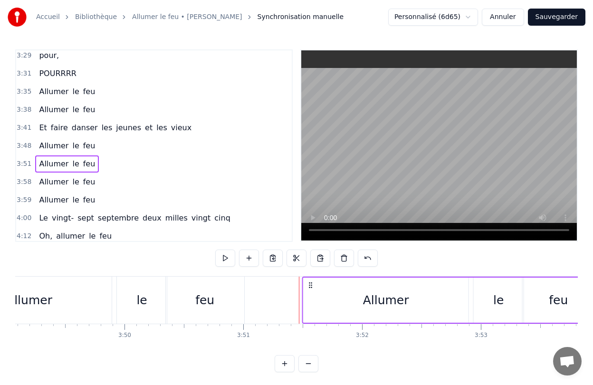
click at [310, 287] on icon at bounding box center [310, 285] width 8 height 8
click at [38, 183] on span "Allumer" at bounding box center [53, 181] width 31 height 11
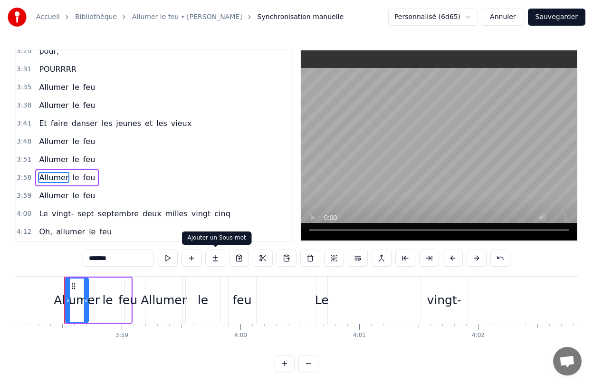
scroll to position [0, 28284]
click at [90, 292] on div "Allumer" at bounding box center [76, 300] width 46 height 18
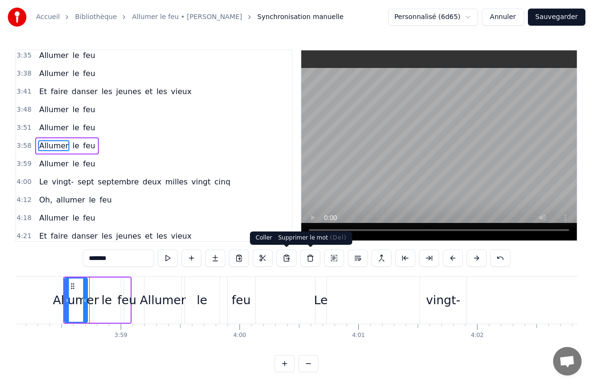
click at [308, 260] on button at bounding box center [310, 257] width 20 height 17
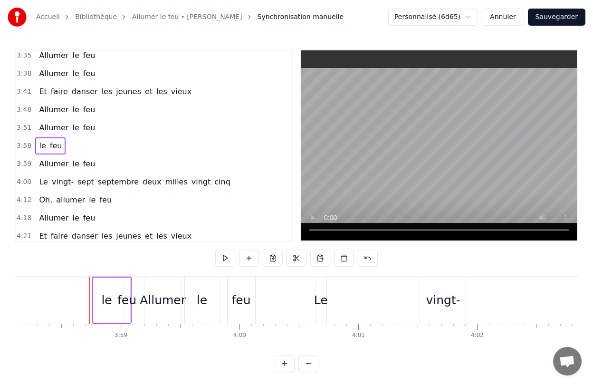
click at [97, 294] on div "le" at bounding box center [107, 299] width 28 height 45
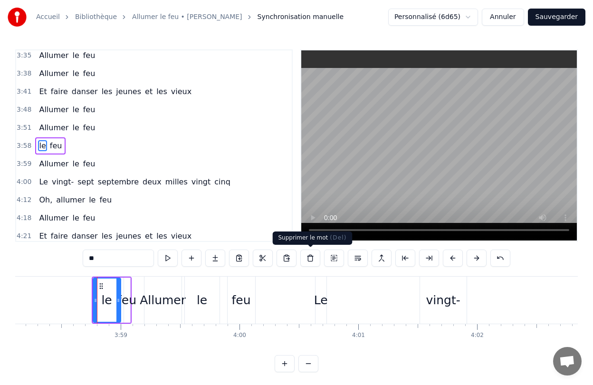
click at [308, 260] on button at bounding box center [310, 257] width 20 height 17
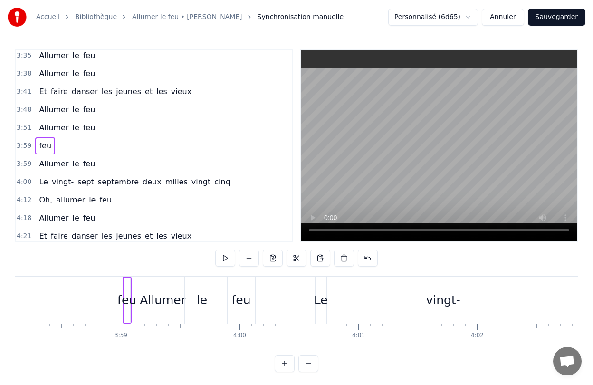
click at [129, 286] on div "feu" at bounding box center [127, 299] width 7 height 45
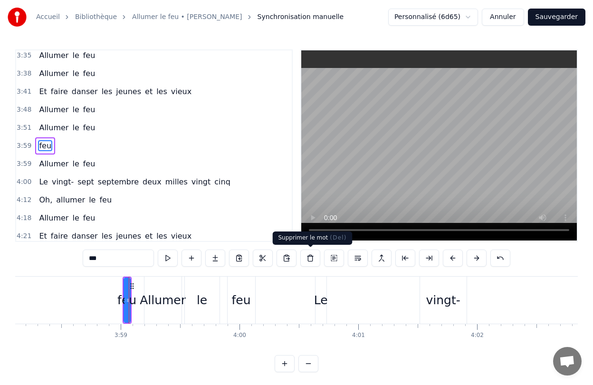
click at [311, 260] on button at bounding box center [310, 257] width 20 height 17
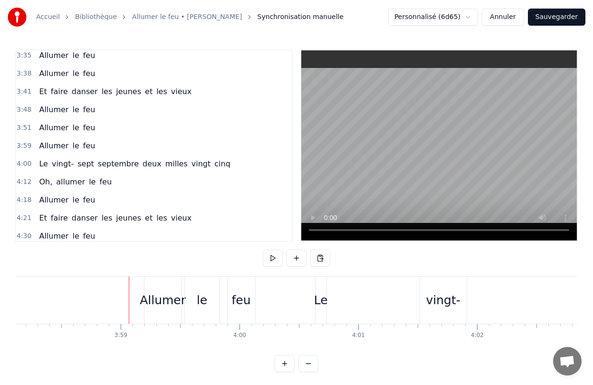
click at [182, 294] on div "Allumer le feu" at bounding box center [201, 300] width 114 height 47
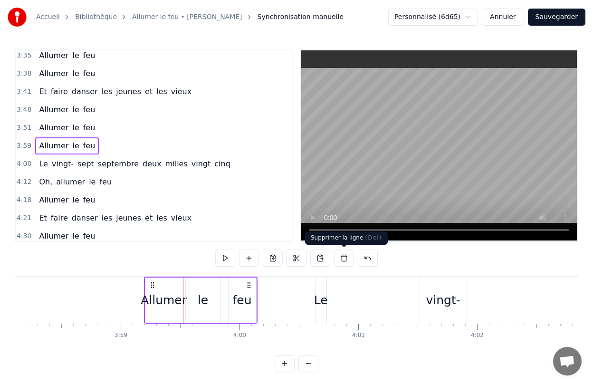
click at [344, 260] on button at bounding box center [344, 257] width 20 height 17
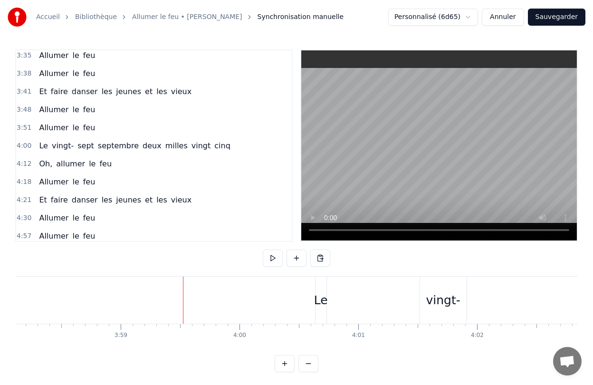
click at [71, 130] on span "le" at bounding box center [75, 127] width 9 height 11
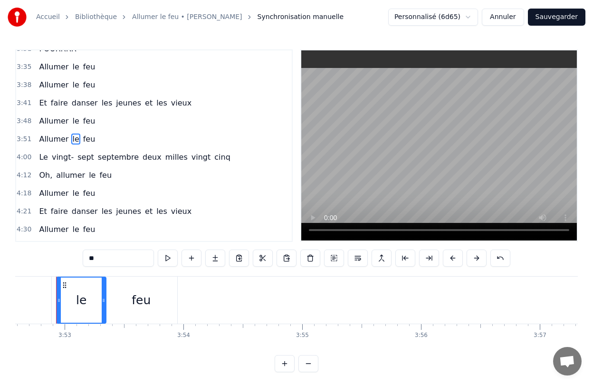
scroll to position [0, 27621]
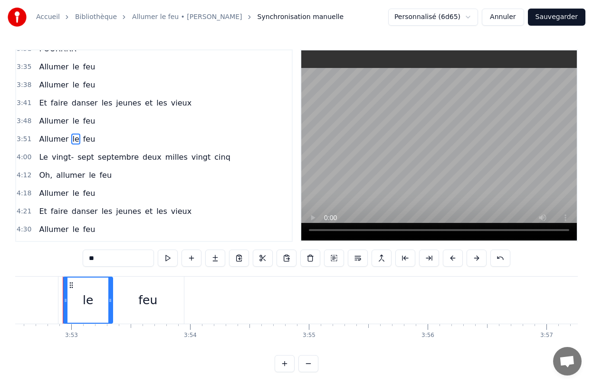
click at [42, 160] on span "Le" at bounding box center [43, 157] width 10 height 11
type input "**"
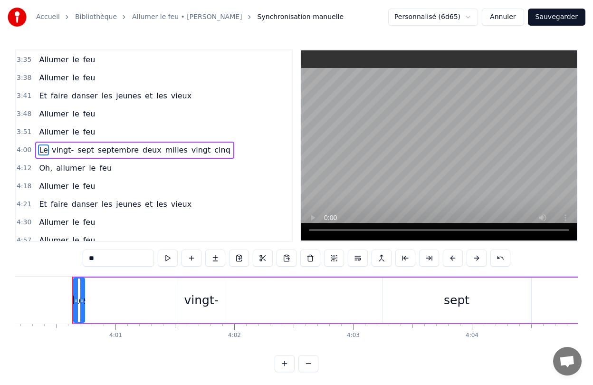
scroll to position [0, 28536]
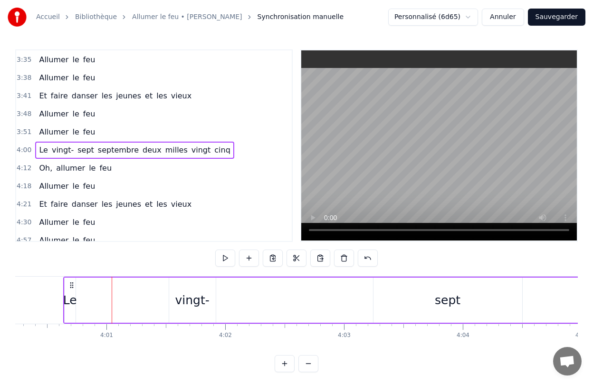
click at [71, 296] on div "Le" at bounding box center [70, 300] width 14 height 18
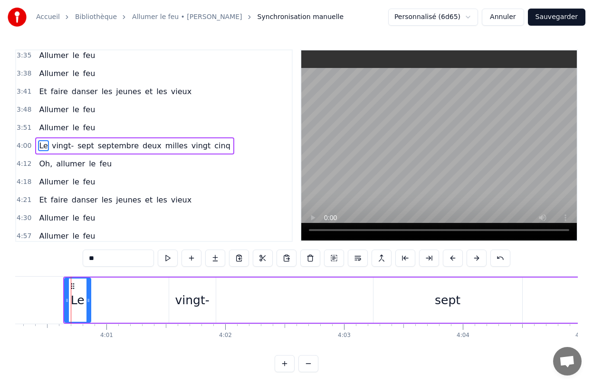
drag, startPoint x: 72, startPoint y: 298, endPoint x: 87, endPoint y: 298, distance: 15.2
click at [87, 298] on icon at bounding box center [88, 300] width 4 height 8
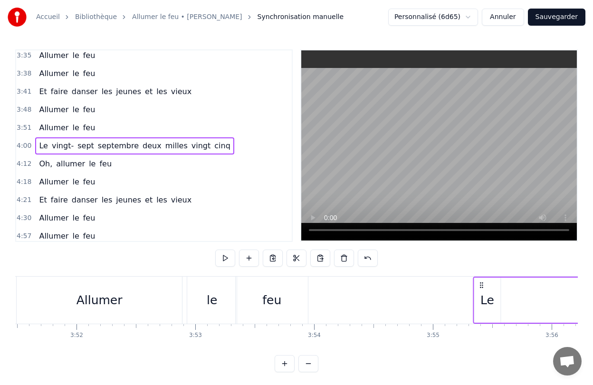
scroll to position [0, 27499]
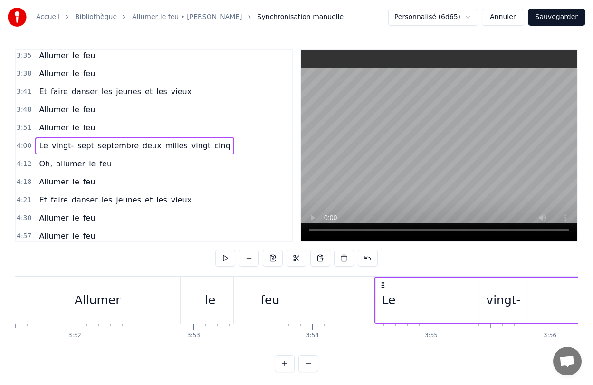
drag, startPoint x: 70, startPoint y: 287, endPoint x: 381, endPoint y: 306, distance: 311.8
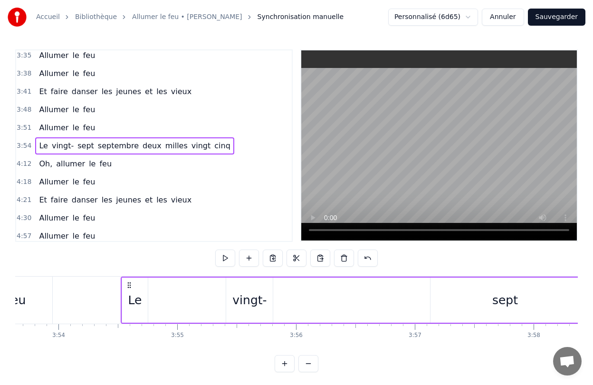
scroll to position [0, 27785]
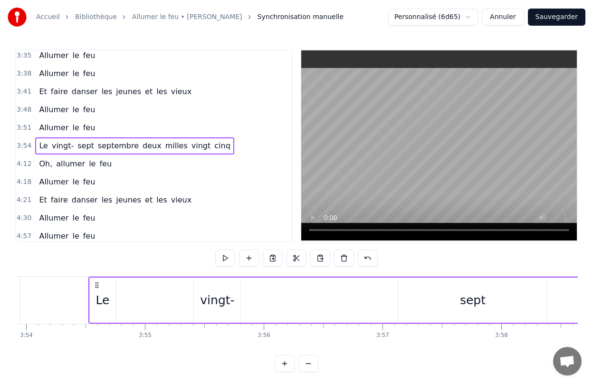
click at [107, 315] on div "Le" at bounding box center [103, 299] width 26 height 45
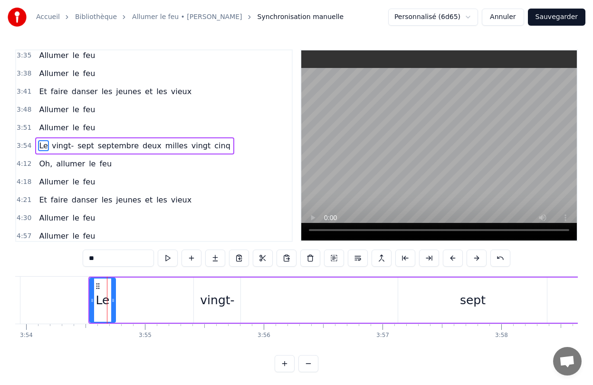
drag, startPoint x: 202, startPoint y: 301, endPoint x: 113, endPoint y: 300, distance: 89.8
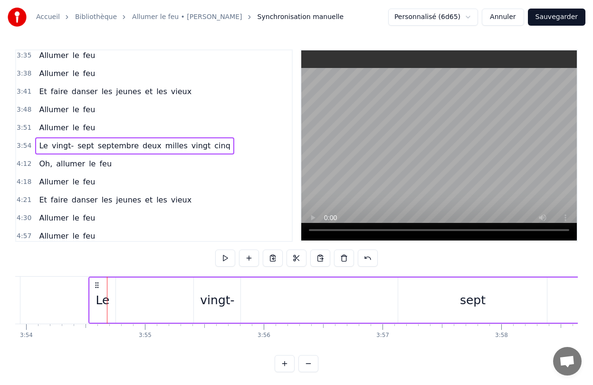
click at [232, 298] on div "vingt-" at bounding box center [217, 300] width 34 height 18
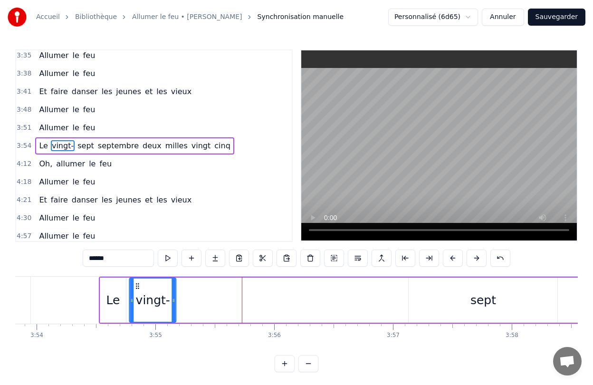
scroll to position [0, 27773]
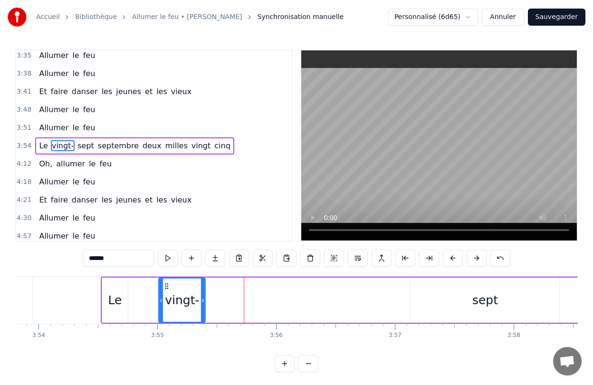
drag, startPoint x: 201, startPoint y: 287, endPoint x: 166, endPoint y: 292, distance: 35.1
click at [166, 292] on div "vingt-" at bounding box center [182, 299] width 46 height 43
click at [120, 303] on div "Le" at bounding box center [115, 300] width 14 height 18
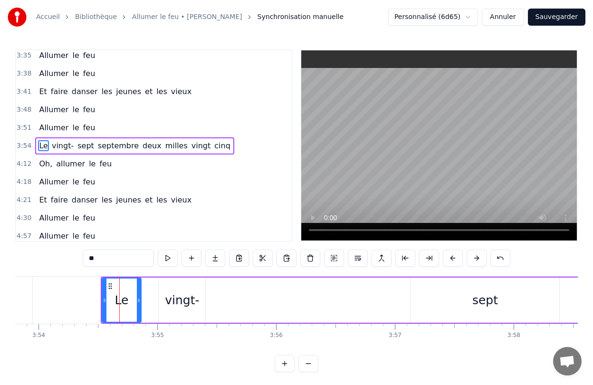
drag, startPoint x: 125, startPoint y: 304, endPoint x: 137, endPoint y: 307, distance: 12.5
click at [137, 307] on div at bounding box center [139, 299] width 4 height 43
click at [170, 290] on div "vingt-" at bounding box center [182, 299] width 47 height 45
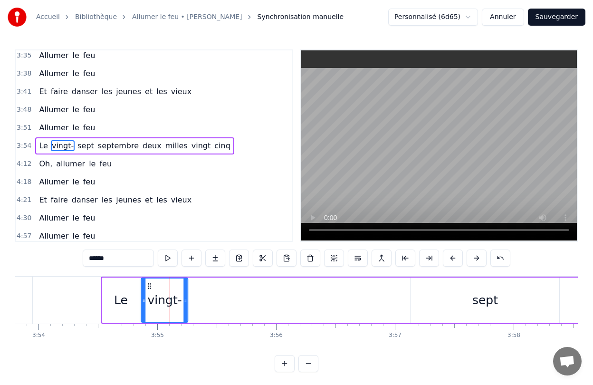
drag, startPoint x: 167, startPoint y: 287, endPoint x: 149, endPoint y: 287, distance: 17.6
click at [149, 287] on icon at bounding box center [150, 286] width 8 height 8
click at [438, 294] on div "sept" at bounding box center [485, 299] width 149 height 45
type input "****"
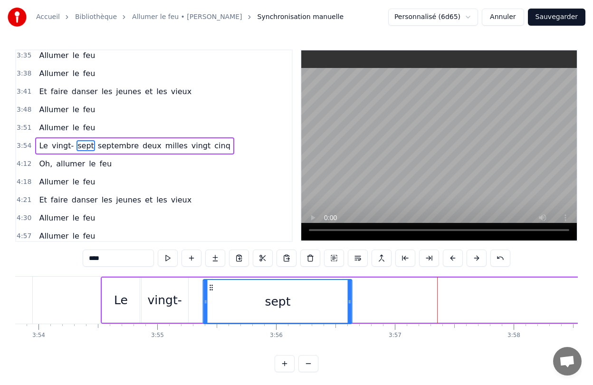
scroll to position [2, 0]
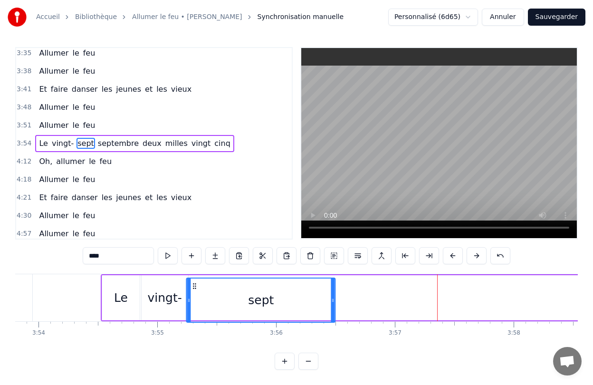
drag, startPoint x: 418, startPoint y: 285, endPoint x: 193, endPoint y: 299, distance: 224.7
click at [193, 299] on div "sept" at bounding box center [261, 299] width 148 height 43
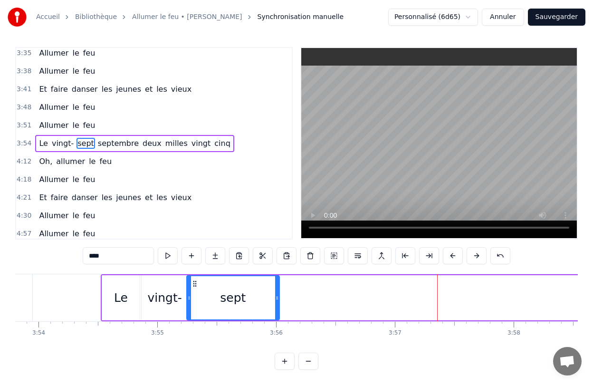
drag, startPoint x: 331, startPoint y: 293, endPoint x: 275, endPoint y: 295, distance: 56.1
click at [275, 295] on div at bounding box center [277, 297] width 4 height 43
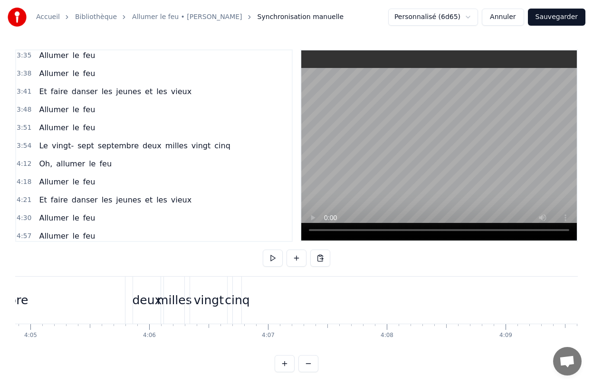
scroll to position [0, 29096]
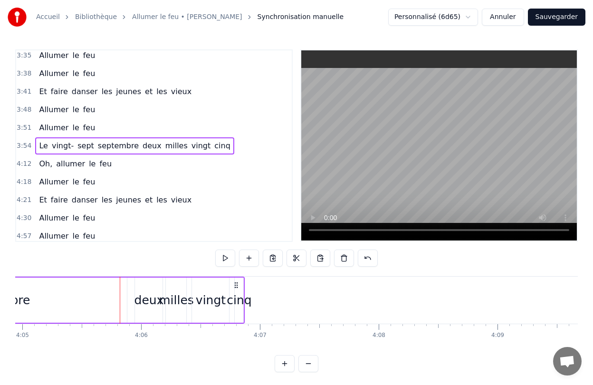
drag, startPoint x: 226, startPoint y: 285, endPoint x: 250, endPoint y: 292, distance: 25.4
click at [258, 295] on div "cinq" at bounding box center [254, 300] width 25 height 18
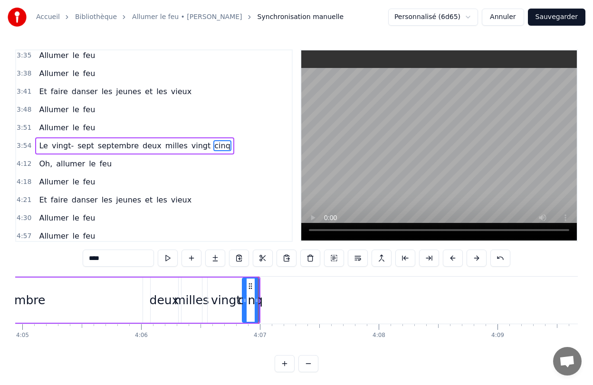
drag, startPoint x: 251, startPoint y: 299, endPoint x: 243, endPoint y: 300, distance: 8.1
click at [243, 300] on icon at bounding box center [245, 300] width 4 height 8
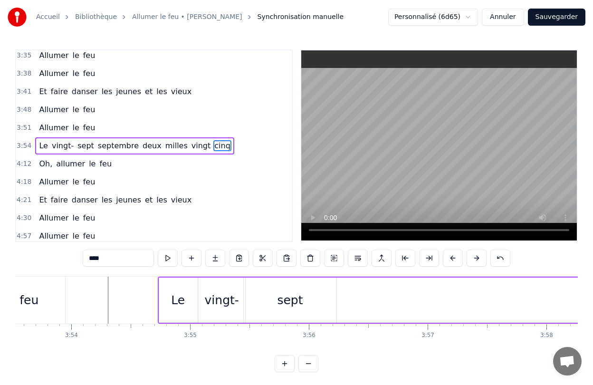
scroll to position [0, 27706]
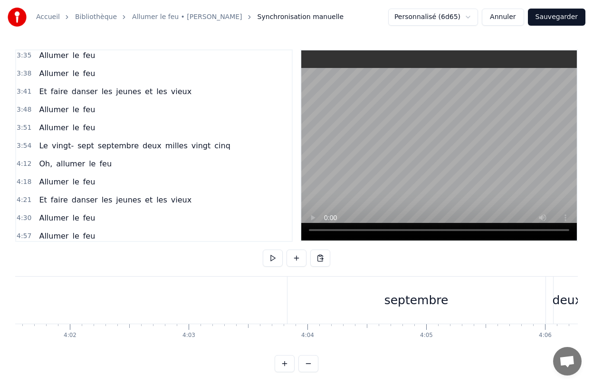
scroll to position [0, 28691]
drag, startPoint x: 440, startPoint y: 301, endPoint x: 353, endPoint y: 313, distance: 87.8
click at [353, 313] on div "septembre" at bounding box center [417, 300] width 258 height 47
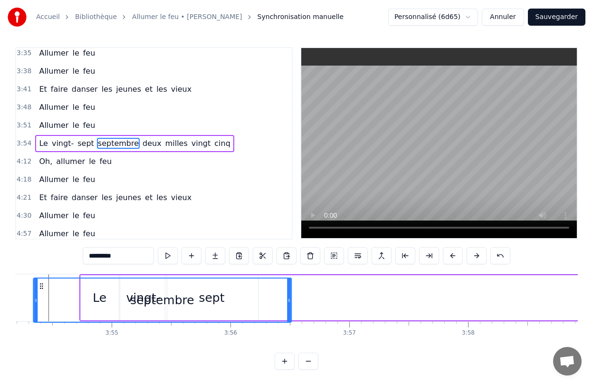
scroll to position [0, 27778]
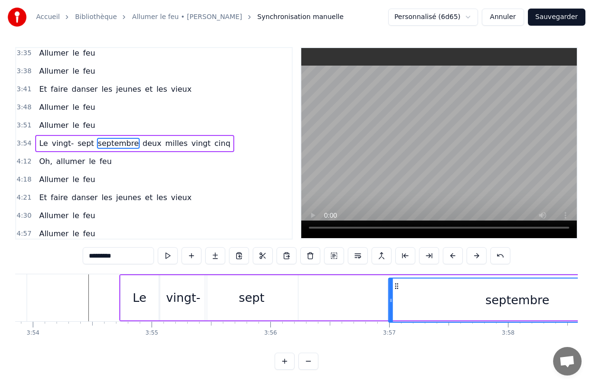
drag, startPoint x: 294, startPoint y: 287, endPoint x: 394, endPoint y: 296, distance: 101.2
click at [394, 296] on div "septembre" at bounding box center [517, 299] width 257 height 43
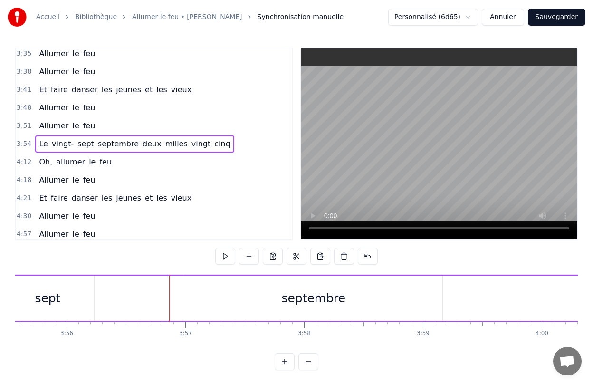
scroll to position [0, 27989]
click at [417, 315] on div "septembre" at bounding box center [307, 298] width 258 height 45
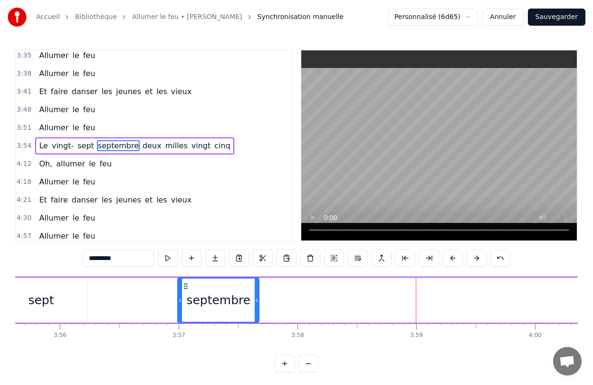
drag, startPoint x: 434, startPoint y: 296, endPoint x: 258, endPoint y: 298, distance: 176.8
click at [258, 298] on icon at bounding box center [257, 300] width 4 height 8
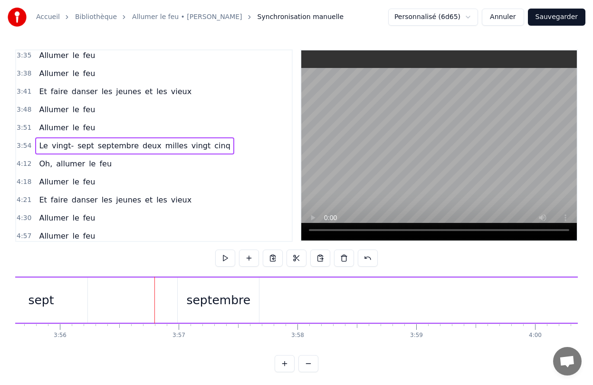
click at [142, 146] on span "deux" at bounding box center [152, 145] width 21 height 11
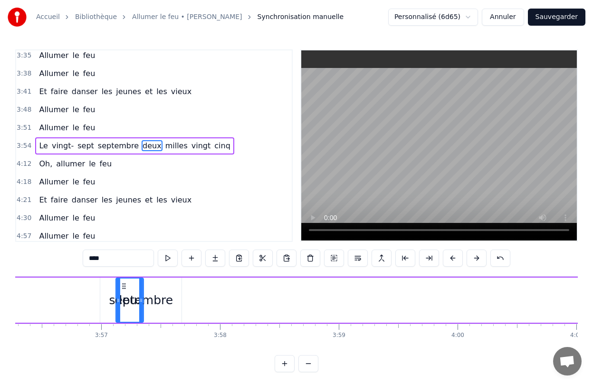
scroll to position [0, 28066]
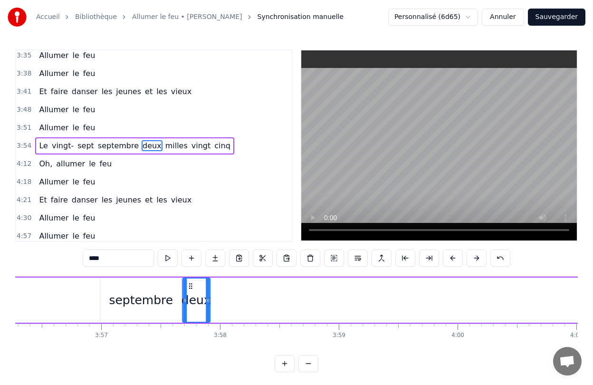
drag, startPoint x: 69, startPoint y: 286, endPoint x: 189, endPoint y: 297, distance: 120.8
click at [189, 297] on div "deux" at bounding box center [196, 299] width 27 height 43
drag, startPoint x: 207, startPoint y: 308, endPoint x: 223, endPoint y: 308, distance: 16.2
click at [223, 308] on div at bounding box center [224, 299] width 4 height 43
click at [164, 147] on span "milles" at bounding box center [176, 145] width 24 height 11
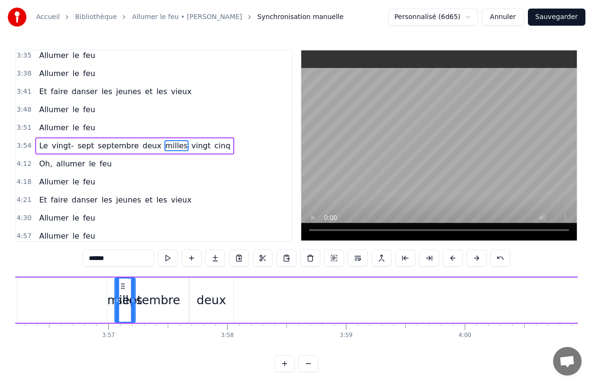
scroll to position [0, 28014]
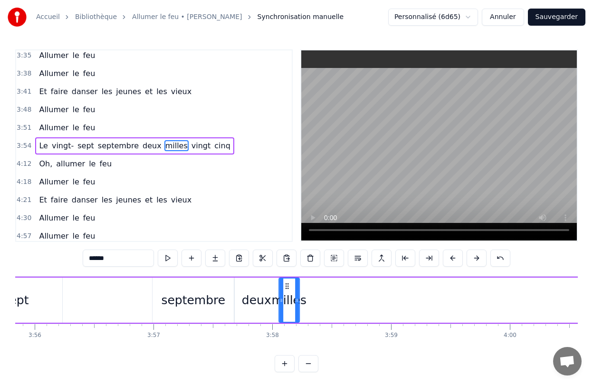
drag, startPoint x: 69, startPoint y: 286, endPoint x: 284, endPoint y: 302, distance: 215.3
click at [284, 302] on div "milles" at bounding box center [288, 299] width 19 height 43
drag, startPoint x: 296, startPoint y: 312, endPoint x: 336, endPoint y: 312, distance: 39.4
click at [336, 312] on div at bounding box center [337, 299] width 4 height 43
click at [191, 145] on span "vingt" at bounding box center [201, 145] width 21 height 11
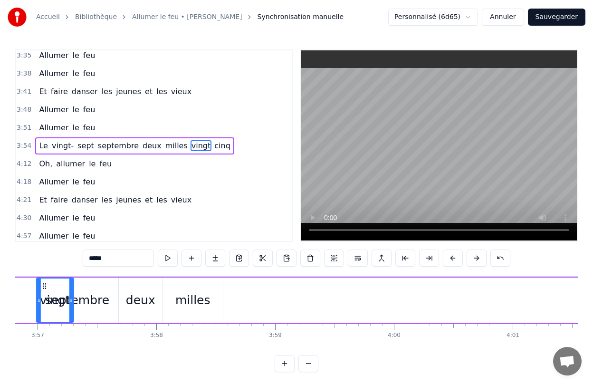
scroll to position [0, 28117]
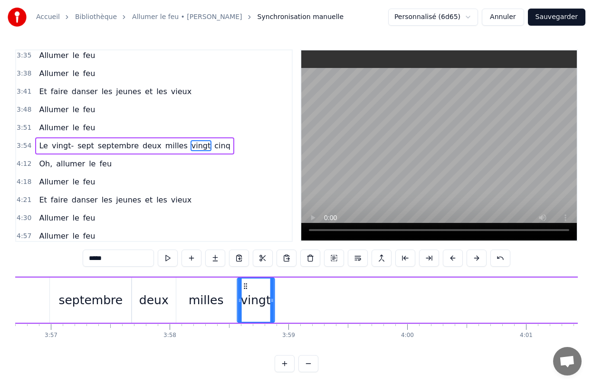
drag, startPoint x: 71, startPoint y: 285, endPoint x: 246, endPoint y: 289, distance: 174.9
click at [246, 289] on icon at bounding box center [245, 286] width 8 height 8
drag, startPoint x: 272, startPoint y: 301, endPoint x: 305, endPoint y: 301, distance: 32.3
click at [305, 301] on icon at bounding box center [305, 300] width 4 height 8
click at [213, 147] on span "cinq" at bounding box center [222, 145] width 18 height 11
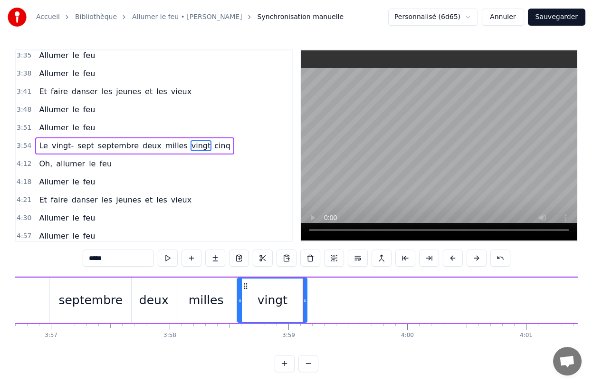
type input "****"
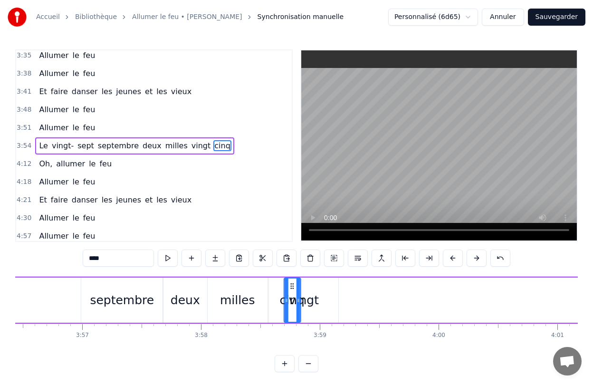
scroll to position [2, 0]
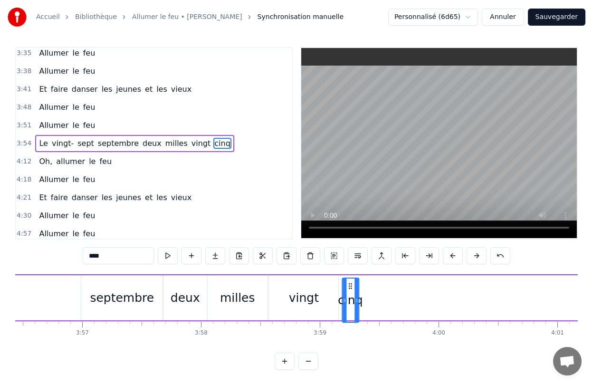
drag, startPoint x: 71, startPoint y: 286, endPoint x: 349, endPoint y: 291, distance: 278.0
click at [349, 291] on div "cinq" at bounding box center [351, 299] width 16 height 43
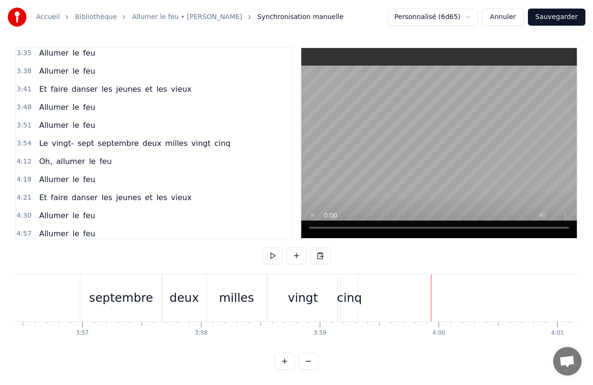
click at [353, 300] on div "cinq" at bounding box center [349, 298] width 25 height 18
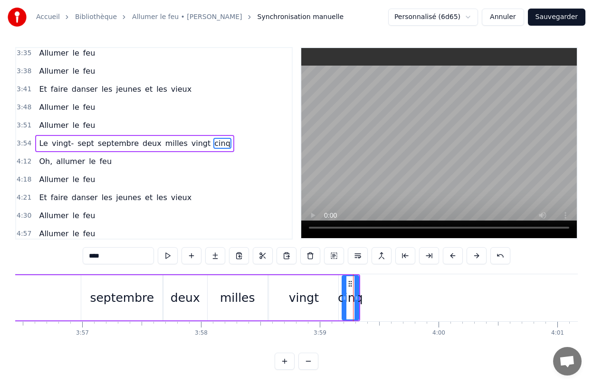
scroll to position [0, 0]
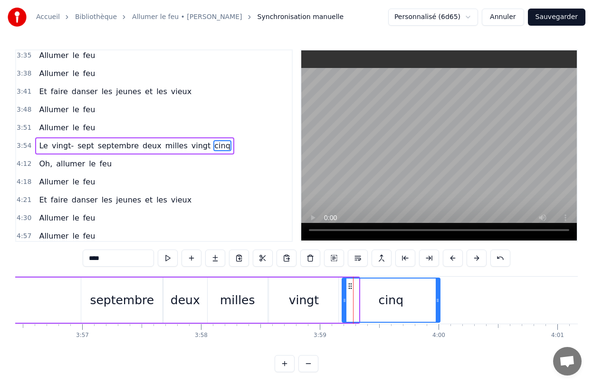
drag, startPoint x: 357, startPoint y: 302, endPoint x: 439, endPoint y: 308, distance: 81.4
click at [439, 308] on div at bounding box center [438, 299] width 4 height 43
click at [24, 164] on span "4:12" at bounding box center [24, 164] width 15 height 10
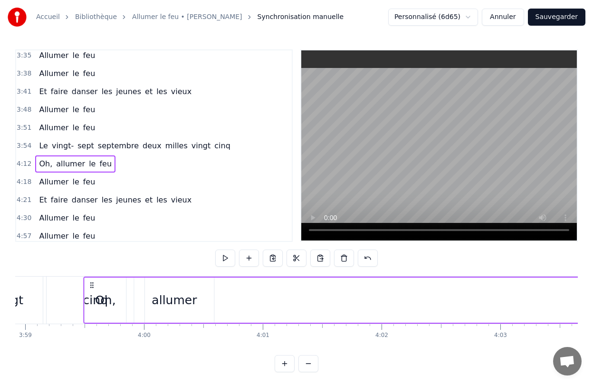
scroll to position [0, 28371]
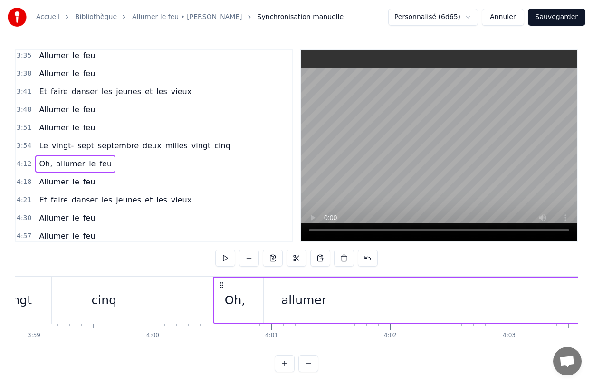
drag, startPoint x: 70, startPoint y: 284, endPoint x: 220, endPoint y: 279, distance: 150.2
click at [220, 279] on div "Oh, allumer le feu" at bounding box center [526, 300] width 627 height 47
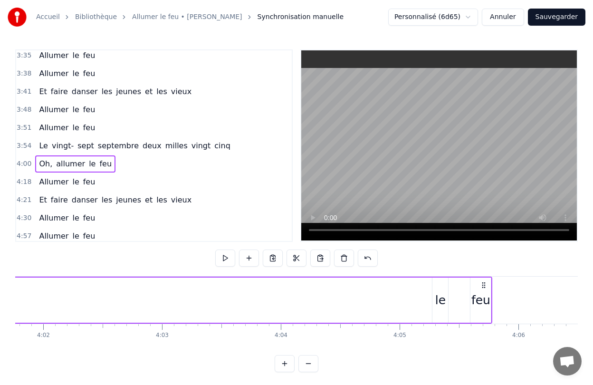
scroll to position [0, 28730]
click at [427, 296] on div "le" at bounding box center [428, 300] width 10 height 18
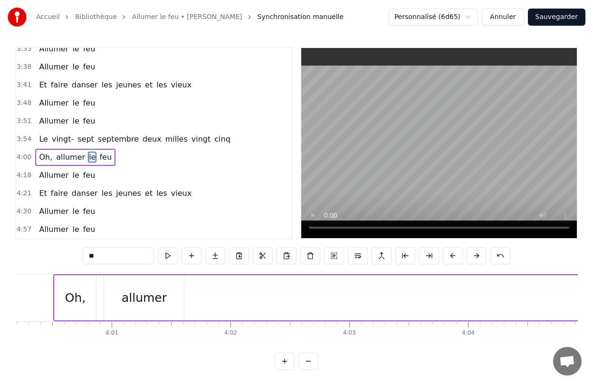
scroll to position [0, 28458]
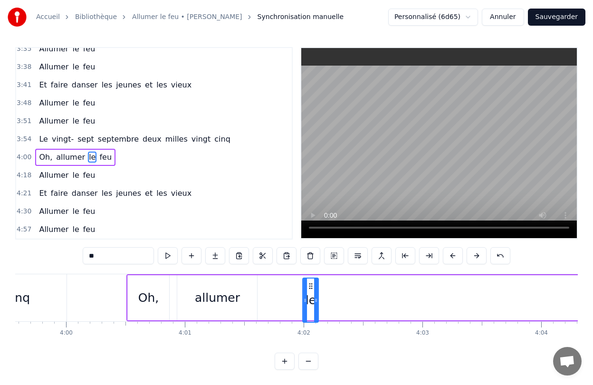
drag, startPoint x: 428, startPoint y: 287, endPoint x: 310, endPoint y: 297, distance: 118.3
click at [310, 297] on div "le" at bounding box center [311, 299] width 15 height 43
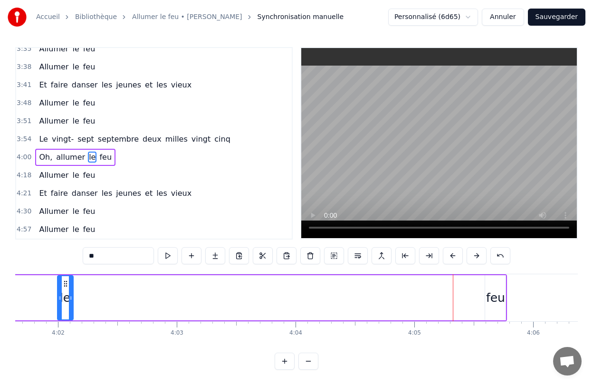
scroll to position [0, 28705]
click at [489, 292] on div "feu" at bounding box center [494, 298] width 19 height 18
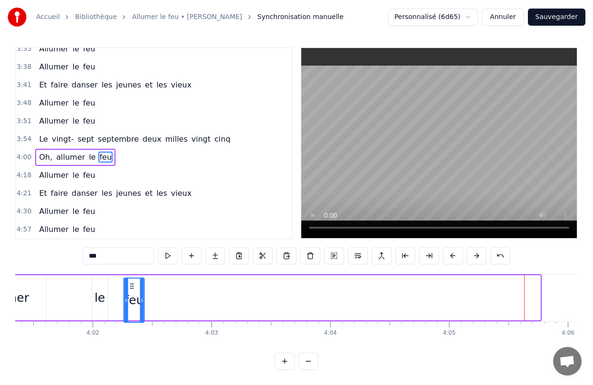
scroll to position [0, 28658]
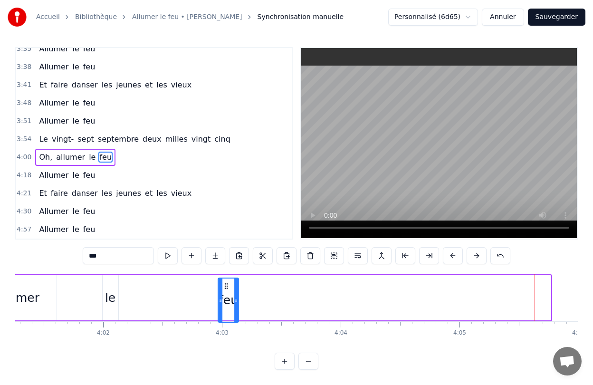
drag, startPoint x: 490, startPoint y: 288, endPoint x: 225, endPoint y: 301, distance: 265.9
click at [225, 301] on div "feu" at bounding box center [228, 299] width 19 height 43
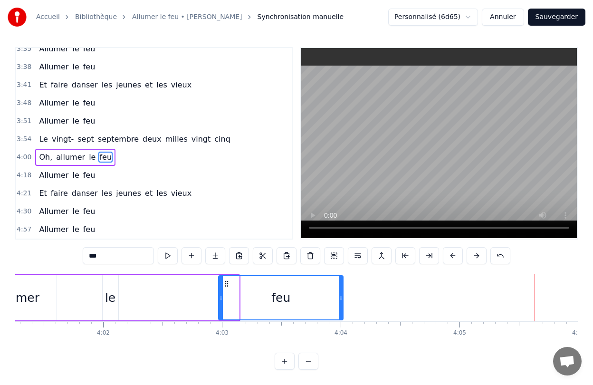
drag, startPoint x: 237, startPoint y: 303, endPoint x: 341, endPoint y: 308, distance: 104.2
click at [341, 308] on div at bounding box center [341, 297] width 4 height 43
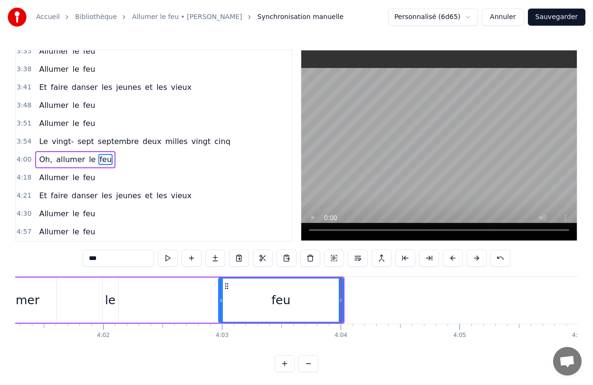
click at [111, 306] on div "le" at bounding box center [110, 300] width 10 height 18
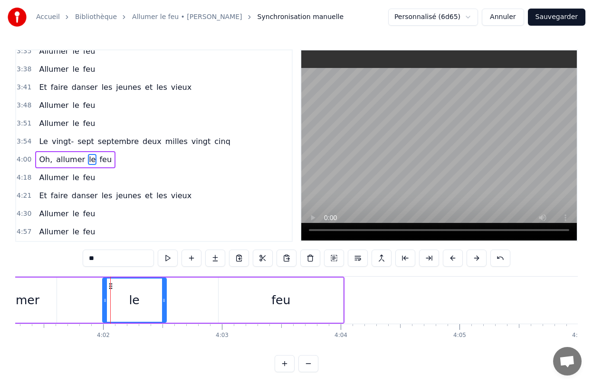
drag, startPoint x: 117, startPoint y: 303, endPoint x: 165, endPoint y: 303, distance: 48.0
click at [165, 303] on icon at bounding box center [164, 300] width 4 height 8
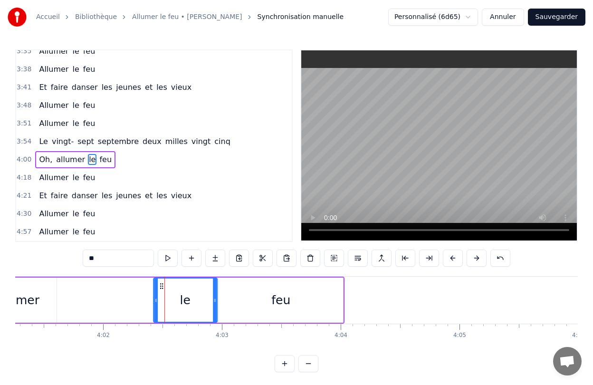
drag, startPoint x: 111, startPoint y: 285, endPoint x: 162, endPoint y: 287, distance: 51.4
click at [162, 287] on icon at bounding box center [162, 286] width 8 height 8
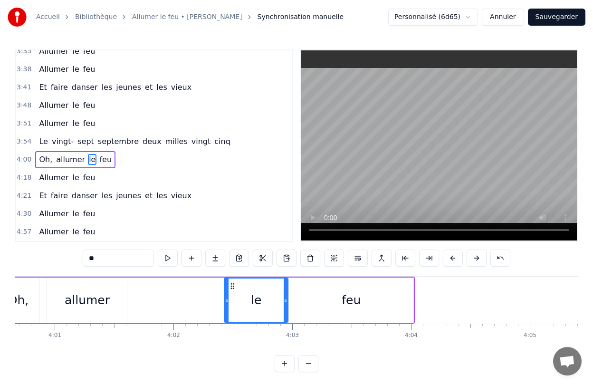
scroll to position [0, 28515]
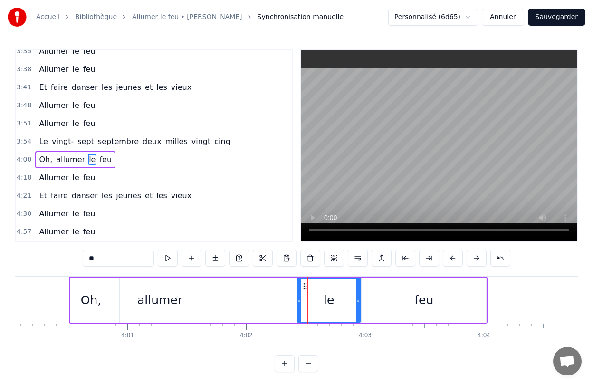
click at [172, 299] on div "allumer" at bounding box center [159, 300] width 45 height 18
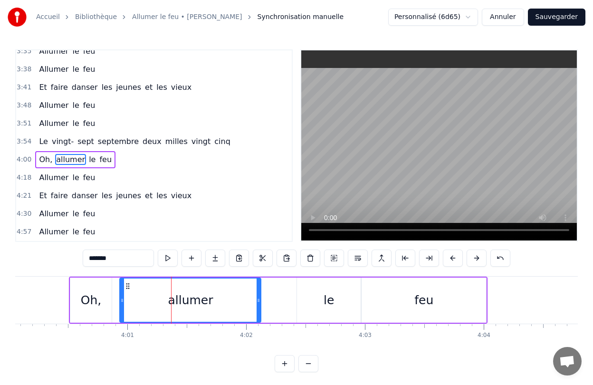
drag, startPoint x: 202, startPoint y: 298, endPoint x: 258, endPoint y: 304, distance: 56.9
click at [258, 304] on div at bounding box center [259, 299] width 4 height 43
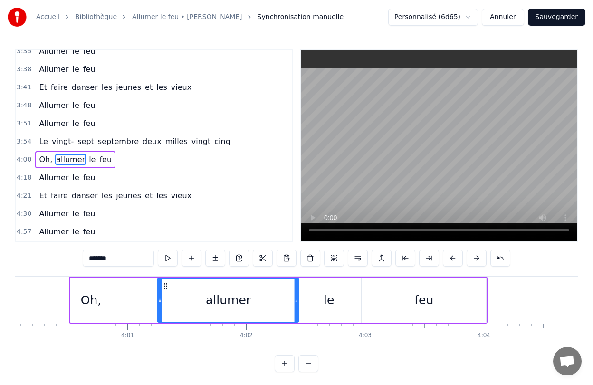
drag, startPoint x: 129, startPoint y: 286, endPoint x: 167, endPoint y: 287, distance: 38.0
click at [167, 287] on icon at bounding box center [166, 286] width 8 height 8
click at [96, 294] on div "Oh," at bounding box center [91, 300] width 20 height 18
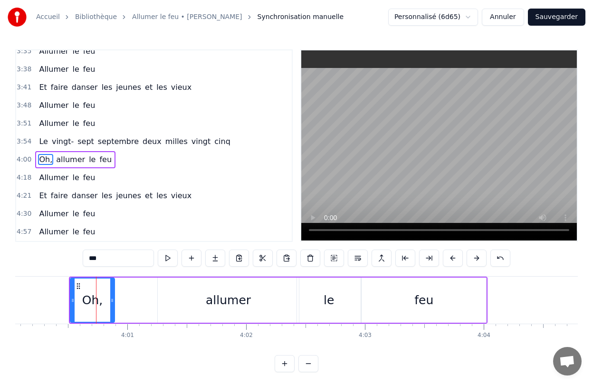
click at [112, 299] on icon at bounding box center [112, 300] width 4 height 8
click at [170, 296] on div "allumer" at bounding box center [228, 299] width 141 height 45
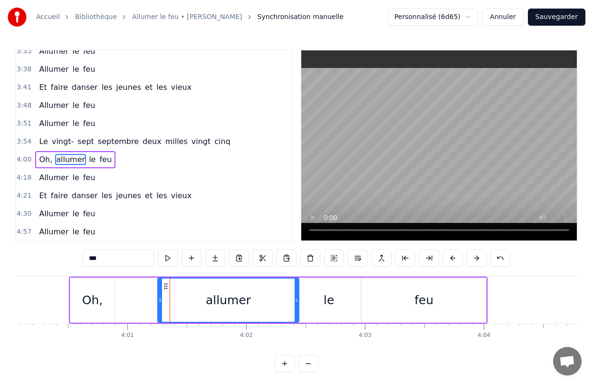
type input "*******"
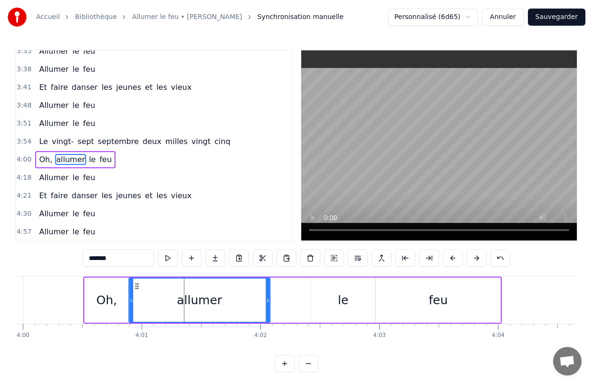
scroll to position [0, 28501]
drag, startPoint x: 164, startPoint y: 288, endPoint x: 139, endPoint y: 290, distance: 25.3
click at [139, 290] on div "allumer" at bounding box center [203, 299] width 140 height 43
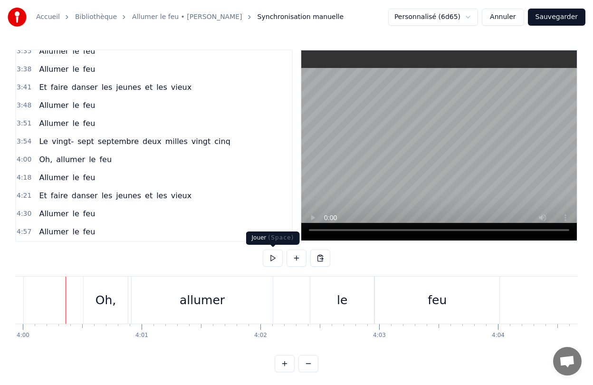
click at [274, 257] on button at bounding box center [273, 257] width 20 height 17
click at [272, 257] on button at bounding box center [273, 257] width 20 height 17
click at [244, 302] on div "allumer" at bounding box center [202, 300] width 141 height 47
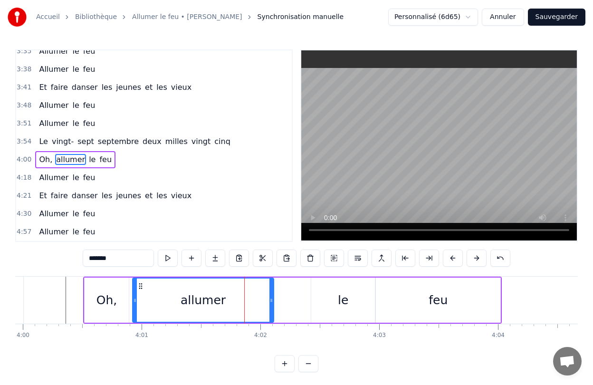
click at [71, 121] on span "le" at bounding box center [75, 123] width 9 height 11
type input "**"
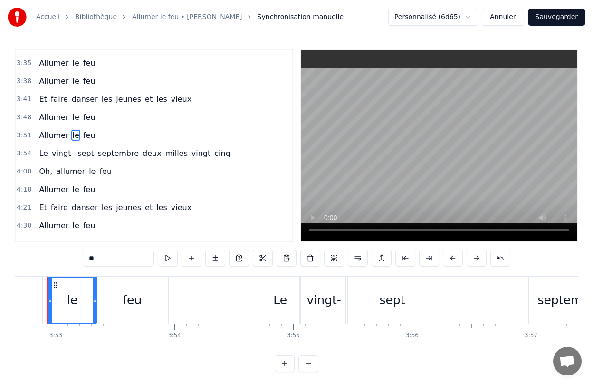
scroll to position [0, 27621]
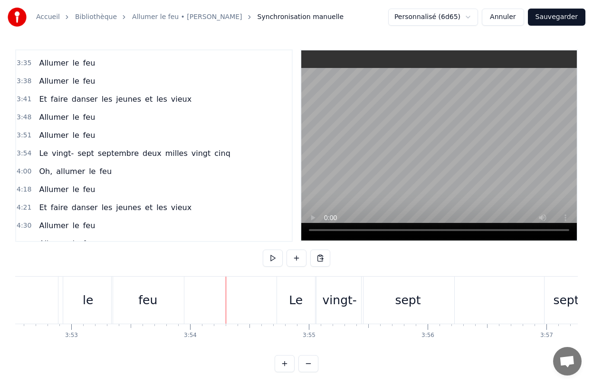
click at [61, 299] on div "Allumer le feu" at bounding box center [39, 300] width 294 height 47
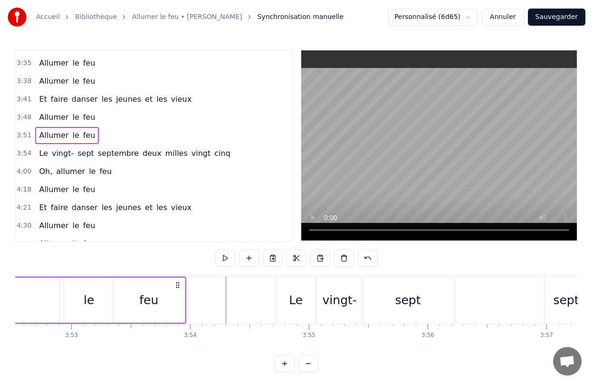
scroll to position [0, 27619]
click at [270, 258] on button at bounding box center [273, 257] width 20 height 17
click at [75, 173] on span "allumer" at bounding box center [70, 171] width 31 height 11
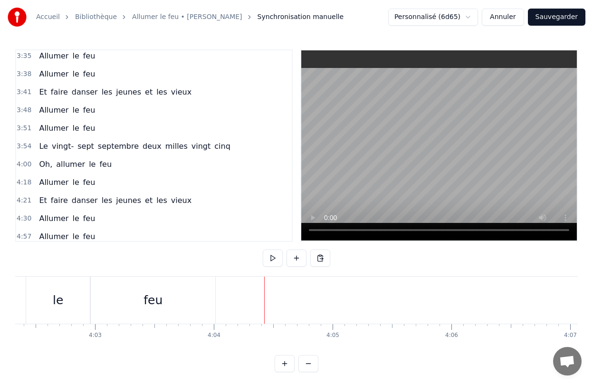
scroll to position [0, 28836]
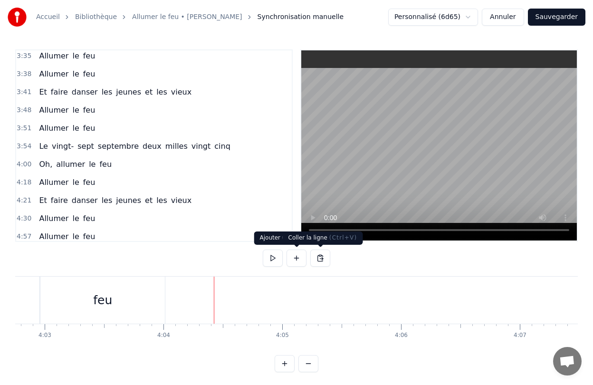
click at [324, 256] on button at bounding box center [320, 257] width 20 height 17
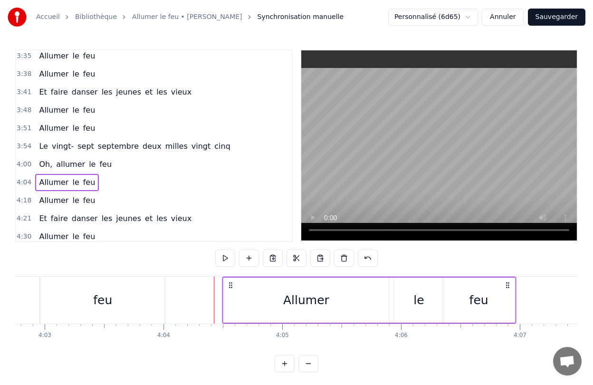
drag, startPoint x: 222, startPoint y: 283, endPoint x: 230, endPoint y: 286, distance: 8.4
click at [230, 286] on icon at bounding box center [231, 285] width 8 height 8
click at [513, 306] on div "feu" at bounding box center [479, 299] width 72 height 45
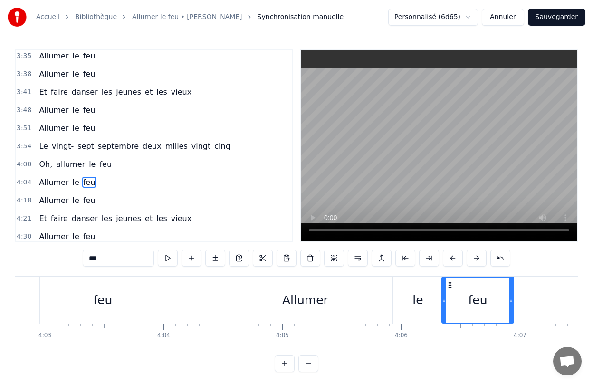
scroll to position [1055, 0]
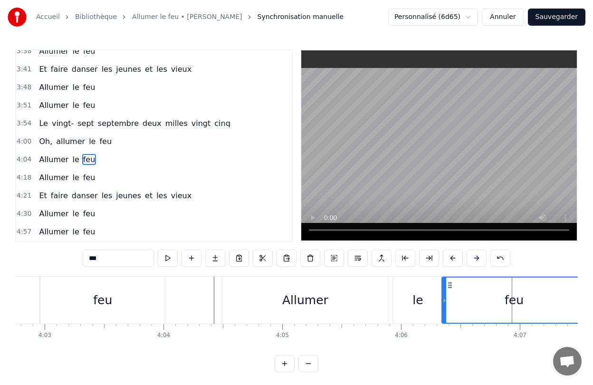
drag, startPoint x: 513, startPoint y: 305, endPoint x: 585, endPoint y: 307, distance: 72.7
click at [585, 307] on div "Accueil Bibliothèque Allumer le feu • Johnny Hallyday Synchronisation manuelle …" at bounding box center [296, 186] width 593 height 372
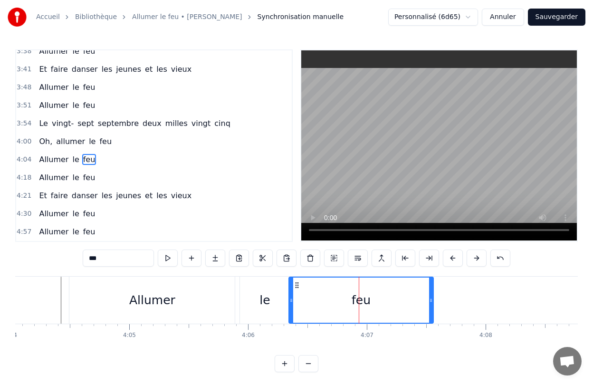
scroll to position [0, 29011]
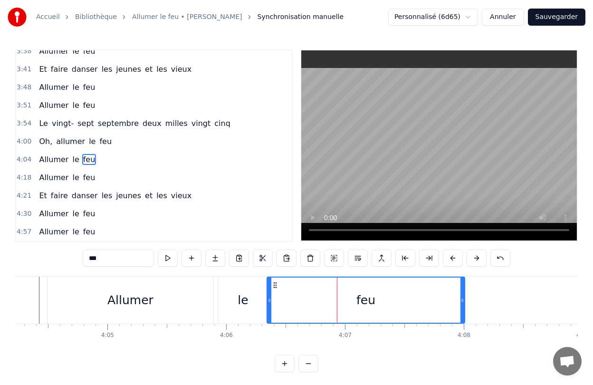
drag, startPoint x: 413, startPoint y: 305, endPoint x: 463, endPoint y: 310, distance: 50.6
click at [463, 310] on div at bounding box center [462, 299] width 4 height 45
click at [82, 179] on span "feu" at bounding box center [89, 177] width 14 height 11
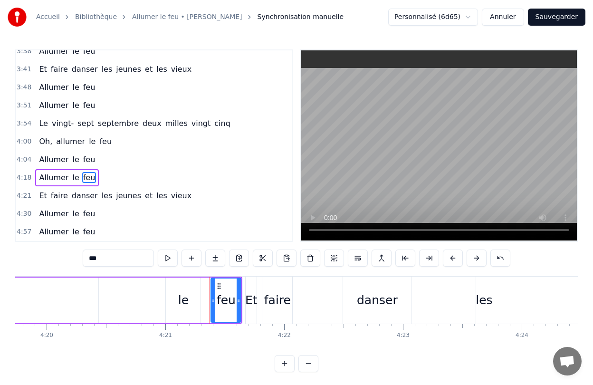
scroll to position [0, 31000]
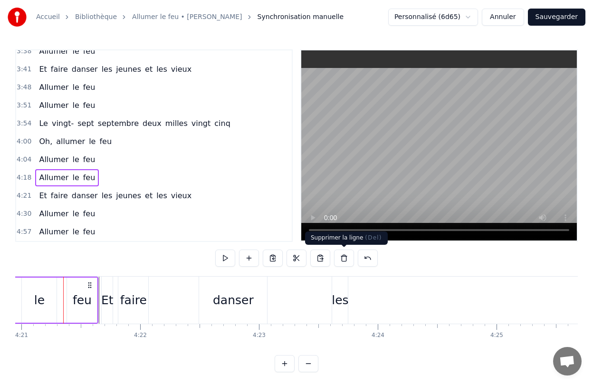
click at [343, 259] on button at bounding box center [344, 257] width 20 height 17
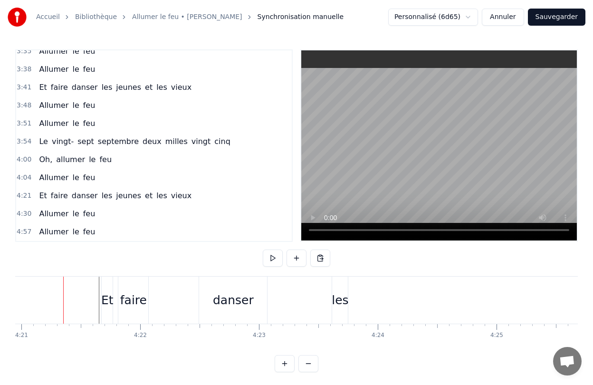
click at [59, 181] on span "Allumer" at bounding box center [53, 177] width 31 height 11
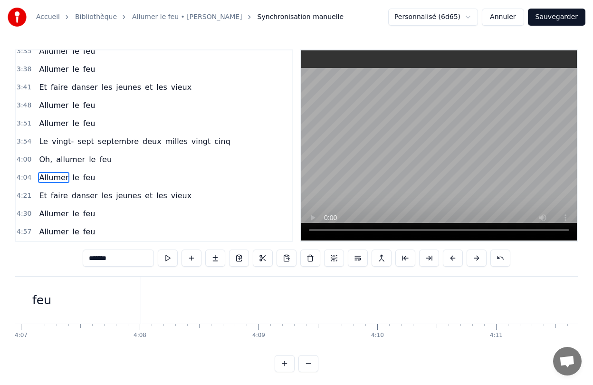
scroll to position [0, 28995]
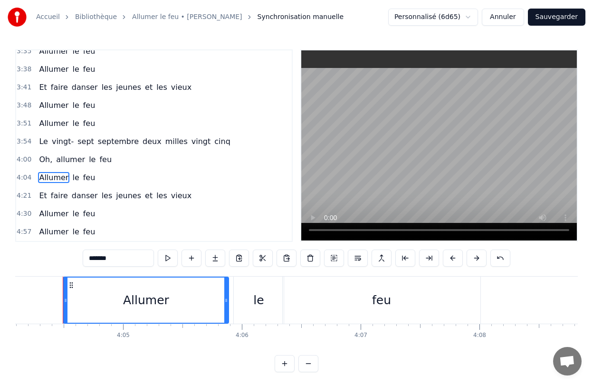
click at [38, 90] on span "Et" at bounding box center [43, 87] width 10 height 11
type input "**"
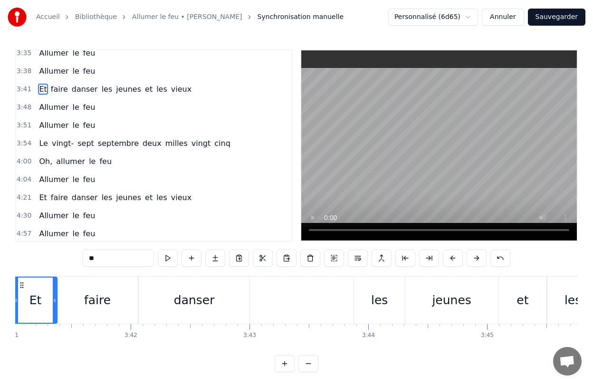
scroll to position [0, 26205]
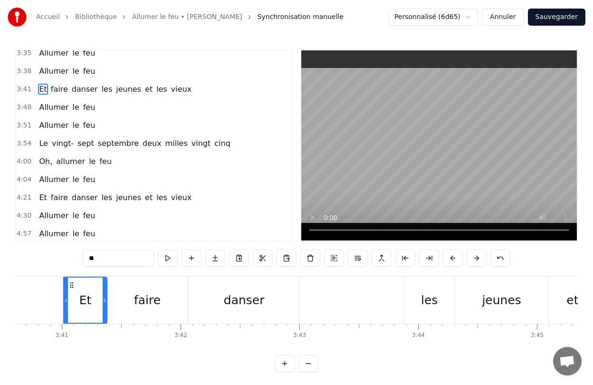
click at [368, 297] on div "Et faire [PERSON_NAME] jeunes et les vieux" at bounding box center [450, 300] width 774 height 47
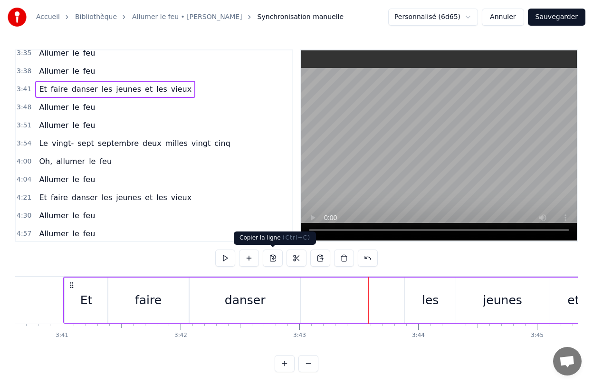
click at [278, 259] on button at bounding box center [273, 257] width 20 height 17
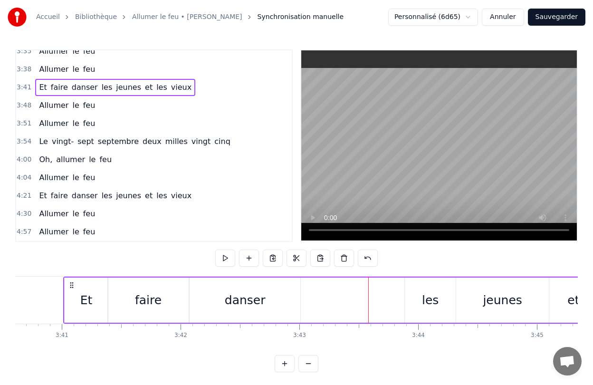
click at [71, 181] on span "le" at bounding box center [75, 177] width 9 height 11
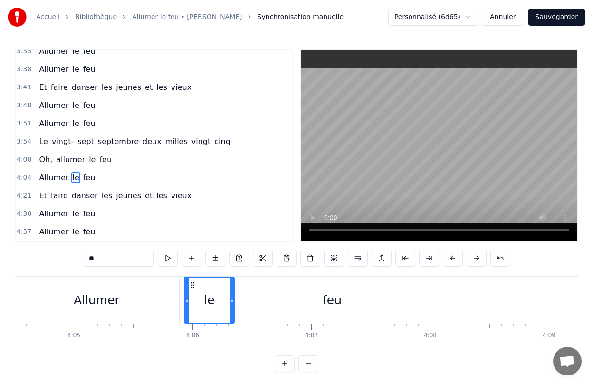
scroll to position [0, 29165]
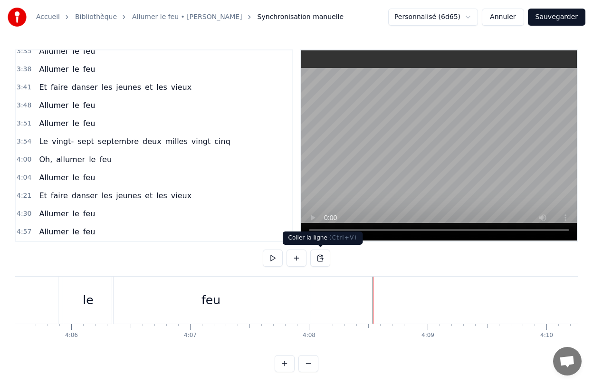
click at [323, 261] on button at bounding box center [320, 257] width 20 height 17
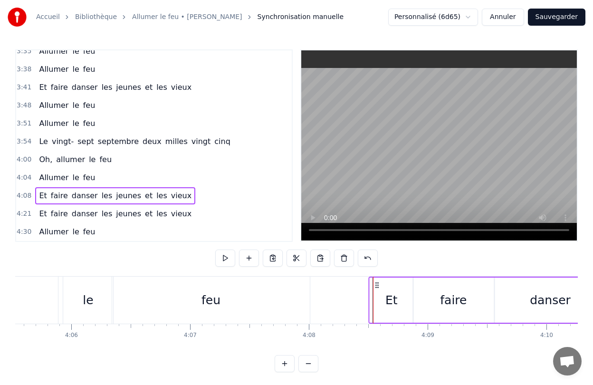
click at [375, 286] on icon at bounding box center [377, 285] width 8 height 8
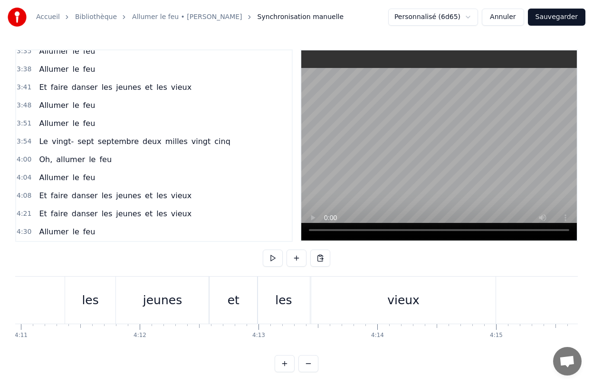
scroll to position [0, 29816]
click at [53, 214] on span "faire" at bounding box center [59, 213] width 19 height 11
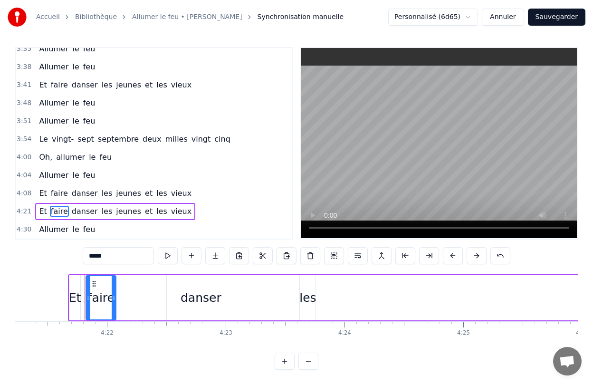
scroll to position [0, 31052]
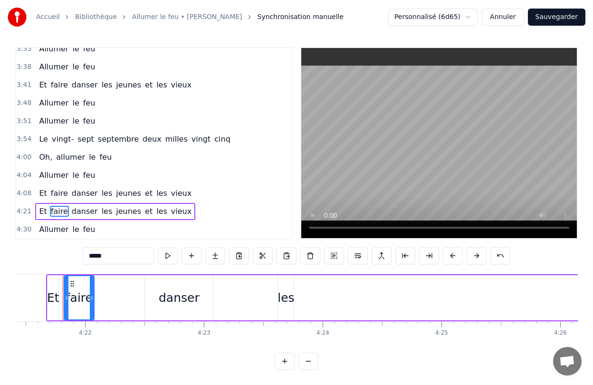
click at [133, 291] on div "Et faire [PERSON_NAME] jeunes et les vieux" at bounding box center [536, 297] width 981 height 47
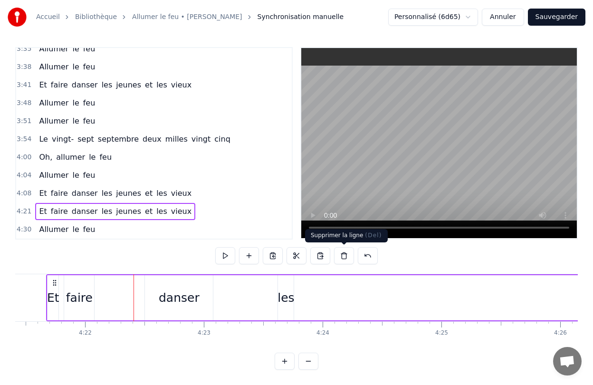
click at [339, 258] on button at bounding box center [344, 255] width 20 height 17
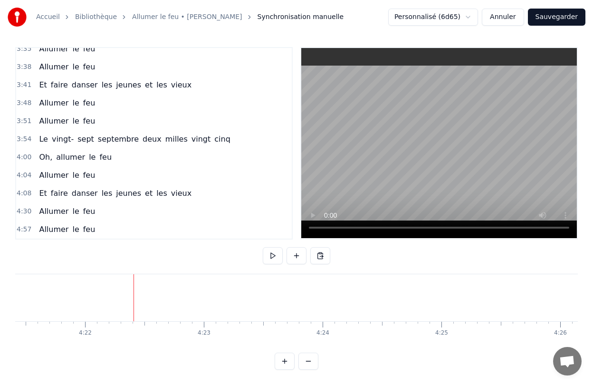
click at [44, 176] on span "Allumer" at bounding box center [53, 175] width 31 height 11
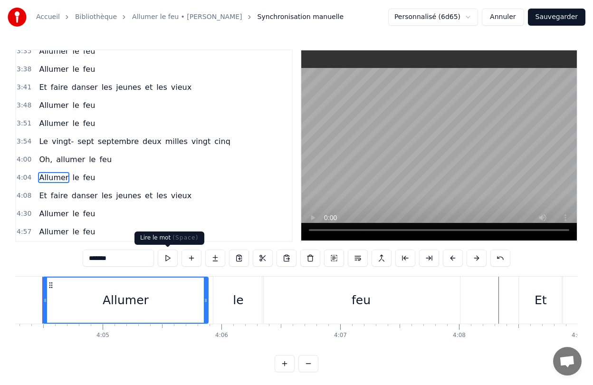
scroll to position [0, 28995]
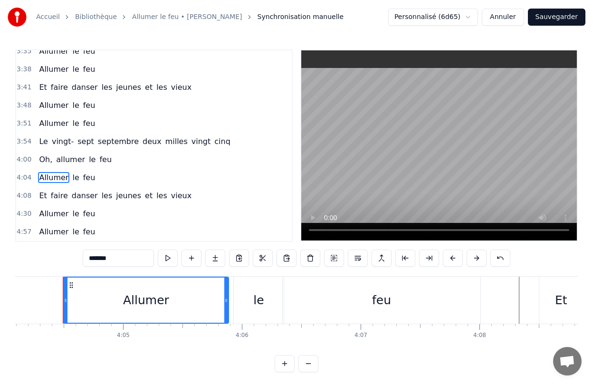
click at [231, 291] on div "Allumer le feu" at bounding box center [273, 300] width 420 height 47
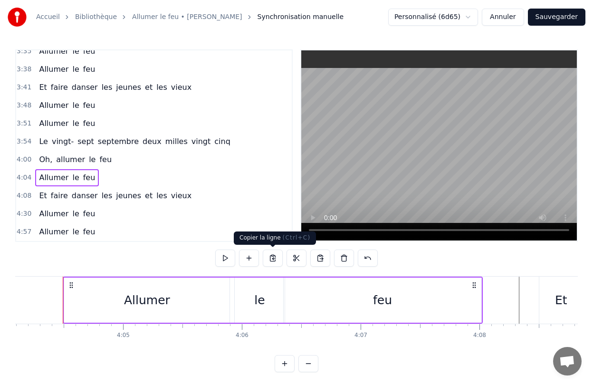
click at [276, 257] on button at bounding box center [273, 257] width 20 height 17
click at [78, 199] on span "danser" at bounding box center [85, 195] width 28 height 11
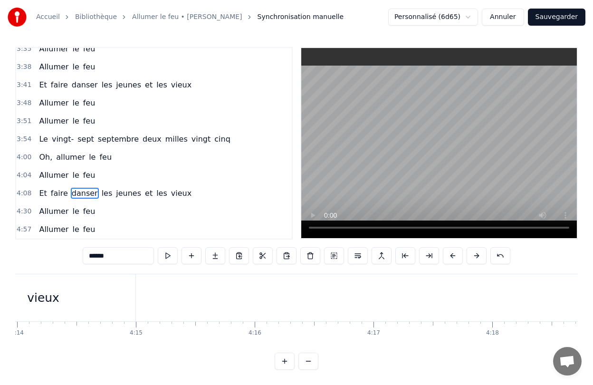
scroll to position [0, 30181]
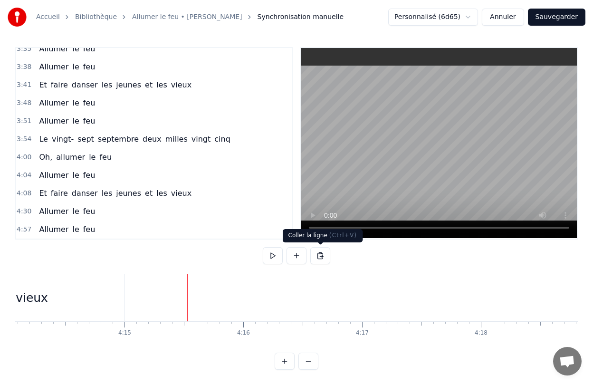
click at [322, 253] on button at bounding box center [320, 255] width 20 height 17
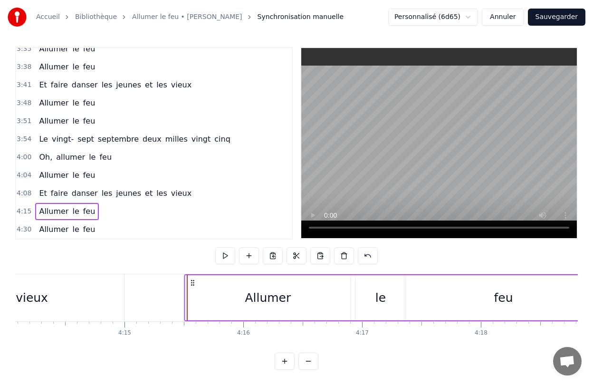
click at [192, 283] on icon at bounding box center [193, 283] width 8 height 8
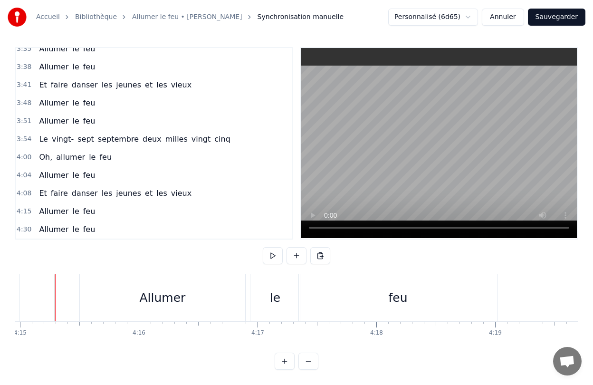
scroll to position [0, 30274]
click at [409, 308] on div "feu" at bounding box center [410, 297] width 198 height 47
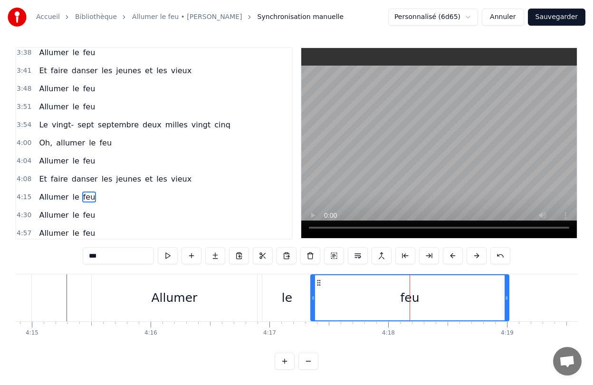
scroll to position [1055, 0]
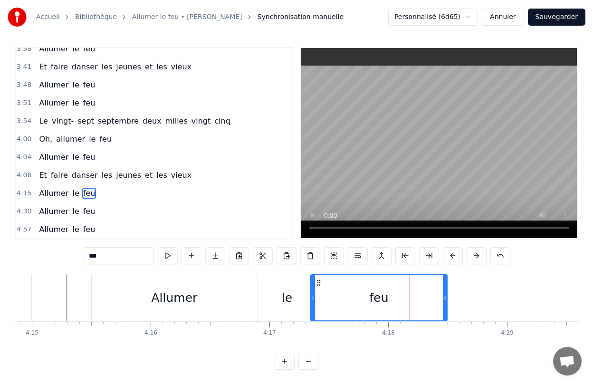
drag, startPoint x: 505, startPoint y: 294, endPoint x: 443, endPoint y: 296, distance: 61.8
click at [443, 296] on icon at bounding box center [445, 298] width 4 height 8
click at [156, 299] on div "Allumer" at bounding box center [174, 298] width 46 height 18
type input "*******"
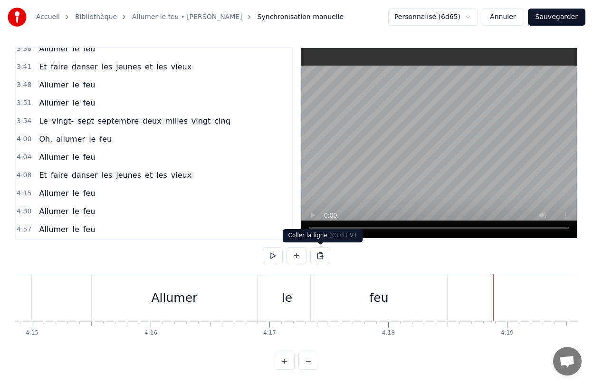
click at [319, 259] on button at bounding box center [320, 255] width 20 height 17
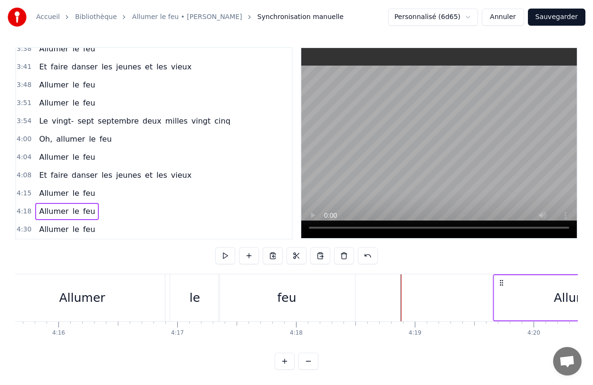
scroll to position [0, 30370]
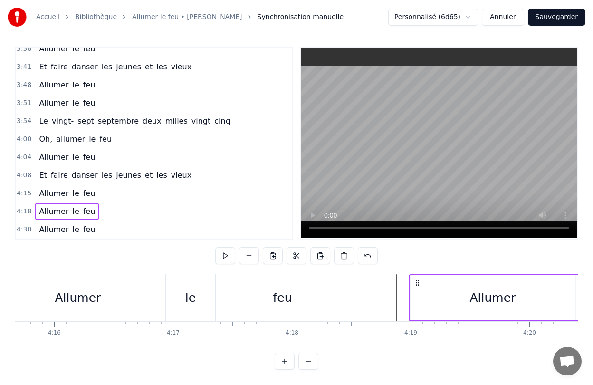
drag, startPoint x: 501, startPoint y: 282, endPoint x: 418, endPoint y: 304, distance: 86.3
click at [67, 234] on div "Allumer le feu" at bounding box center [67, 229] width 64 height 17
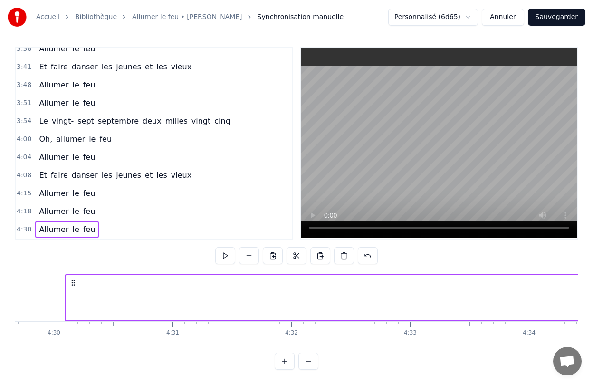
scroll to position [0, 32036]
click at [342, 257] on button at bounding box center [344, 255] width 20 height 17
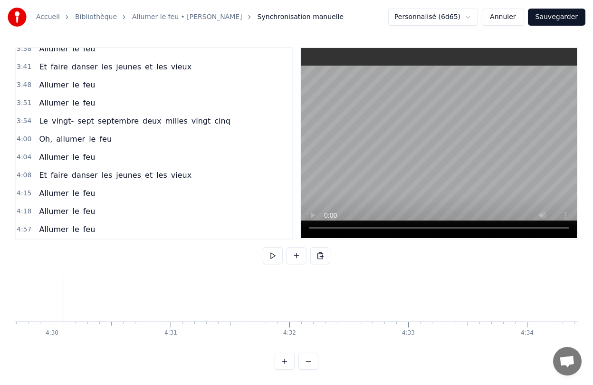
click at [75, 231] on span "le" at bounding box center [75, 229] width 9 height 11
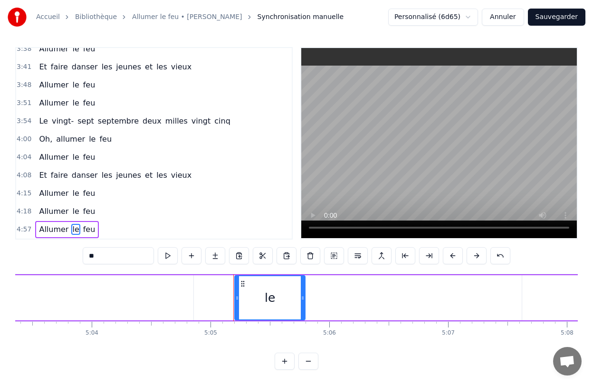
scroll to position [0, 36205]
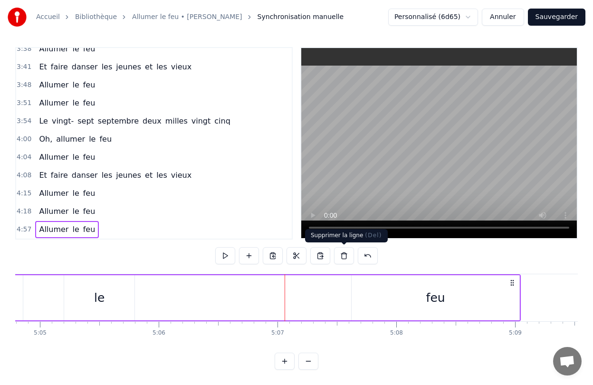
click at [350, 255] on button at bounding box center [344, 255] width 20 height 17
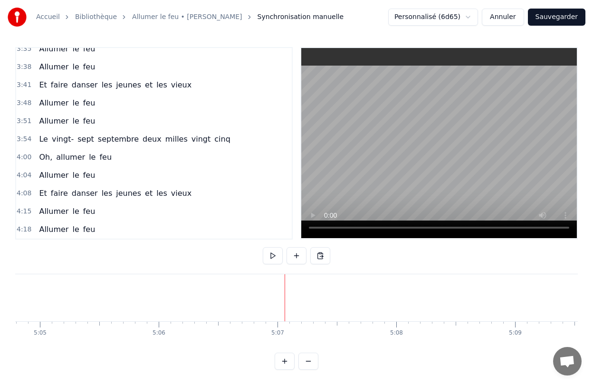
scroll to position [1037, 0]
click at [57, 230] on span "Allumer" at bounding box center [53, 229] width 31 height 11
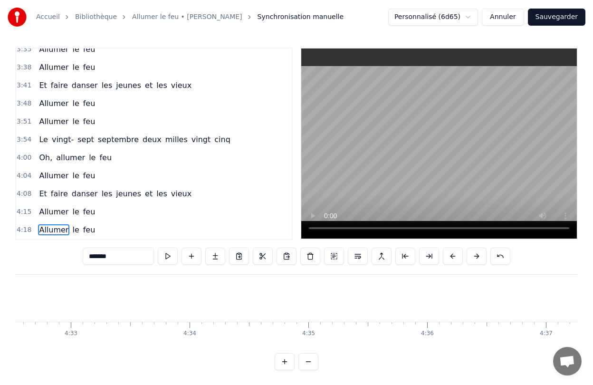
scroll to position [0, 32397]
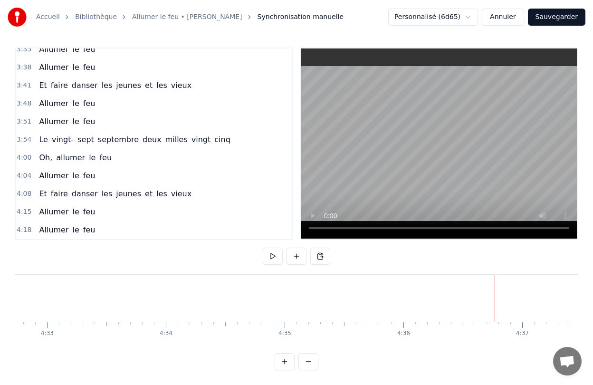
click at [495, 312] on div at bounding box center [495, 298] width 0 height 47
click at [434, 294] on div "feu" at bounding box center [446, 298] width 198 height 47
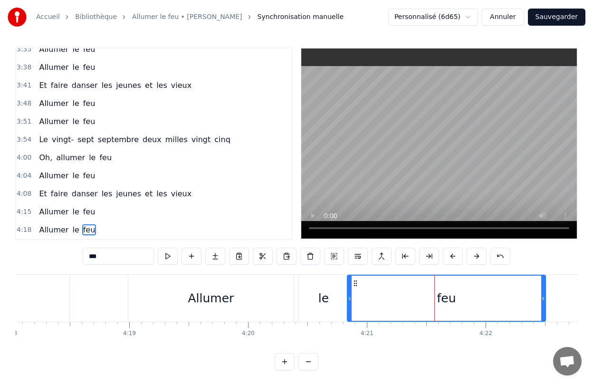
scroll to position [2, 0]
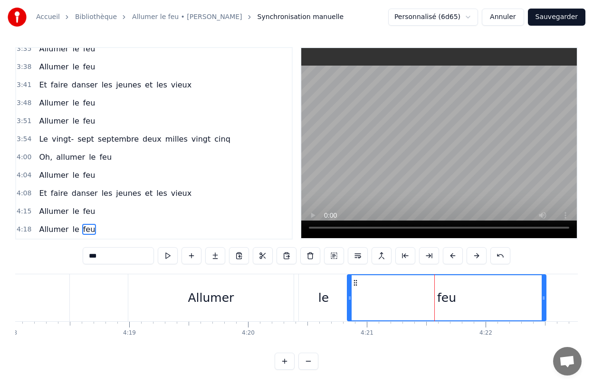
click at [543, 299] on icon at bounding box center [544, 298] width 4 height 8
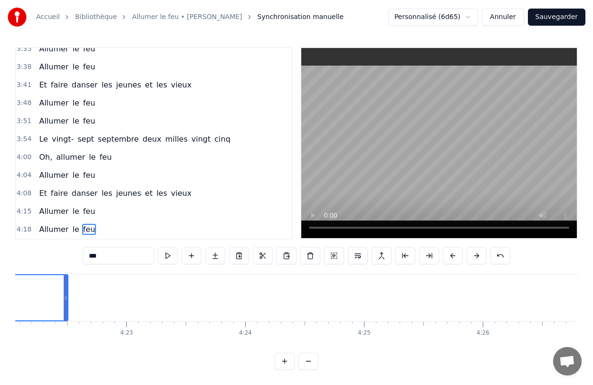
scroll to position [0, 31132]
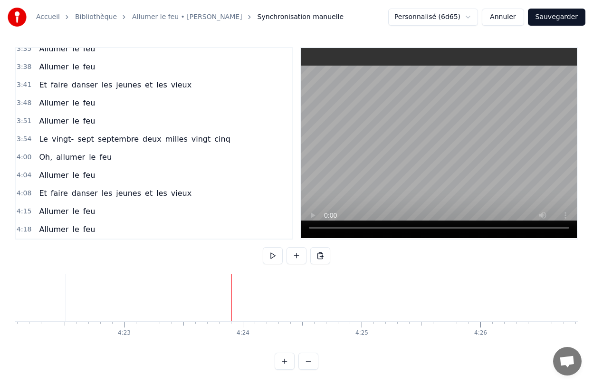
click at [546, 19] on button "Sauvegarder" at bounding box center [556, 17] width 57 height 17
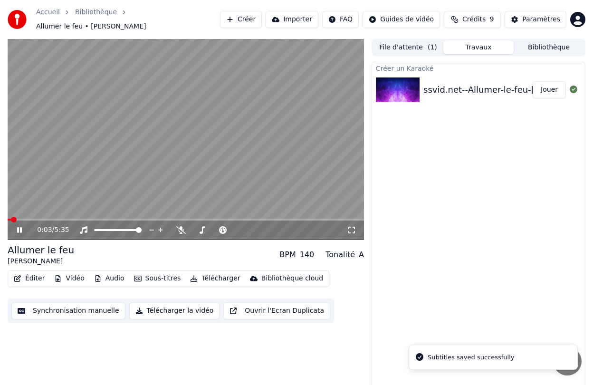
click at [352, 226] on icon at bounding box center [352, 230] width 10 height 8
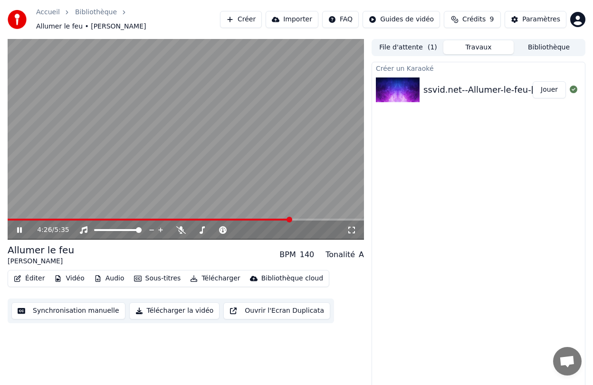
click at [20, 229] on div "4:26 / 5:35" at bounding box center [185, 230] width 349 height 10
click at [19, 227] on icon at bounding box center [26, 230] width 22 height 8
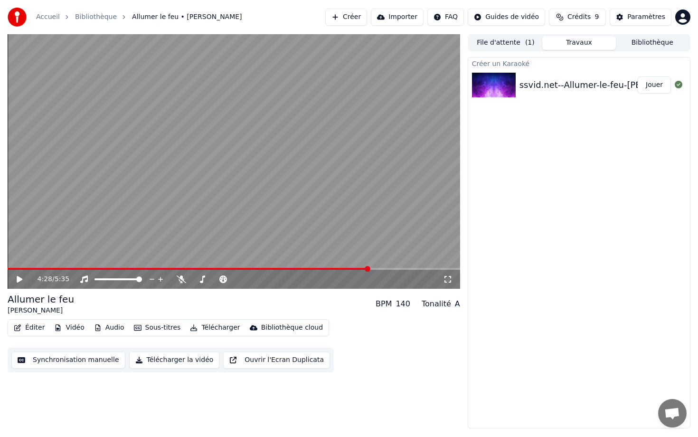
click at [49, 359] on button "Synchronisation manuelle" at bounding box center [68, 360] width 114 height 17
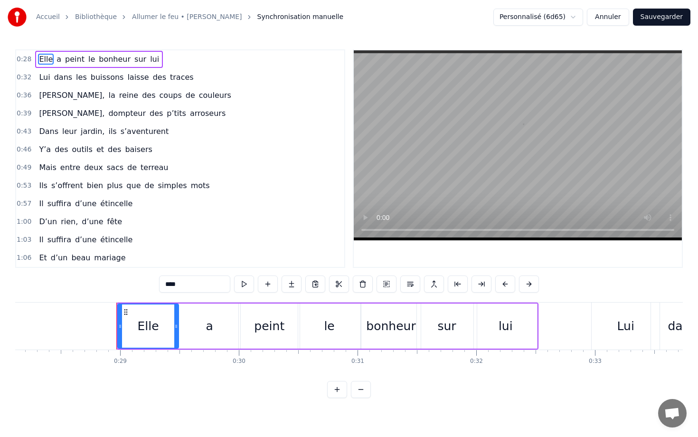
scroll to position [0, 3393]
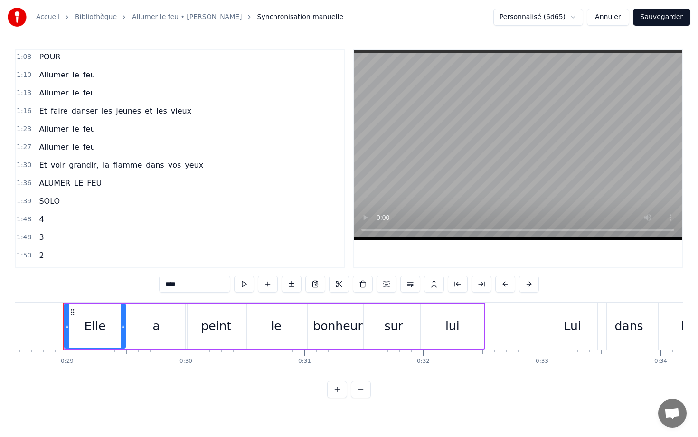
click at [86, 183] on span "FEU" at bounding box center [94, 183] width 17 height 11
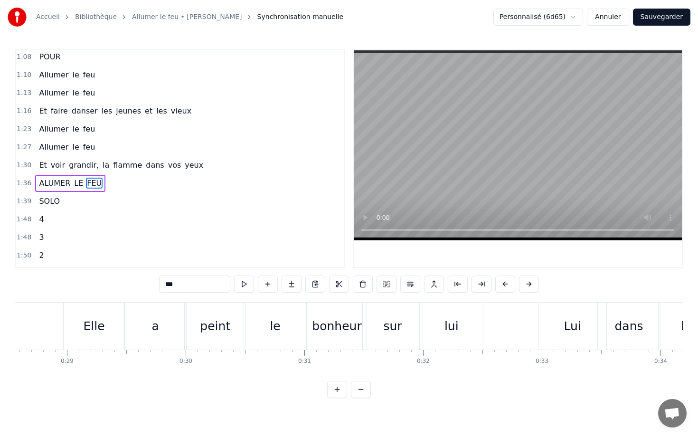
scroll to position [227, 0]
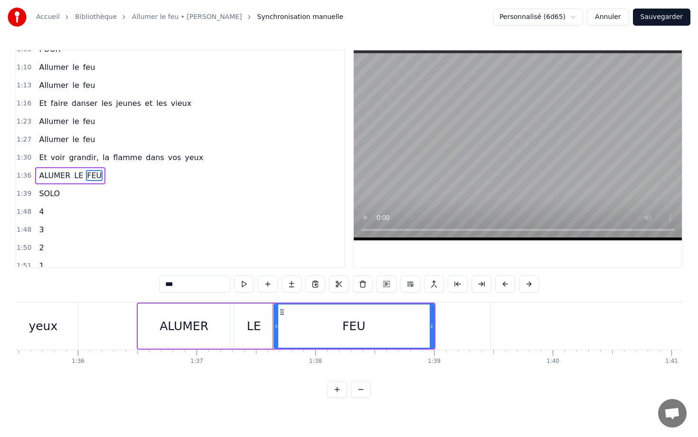
click at [58, 176] on span "ALUMER" at bounding box center [54, 175] width 33 height 11
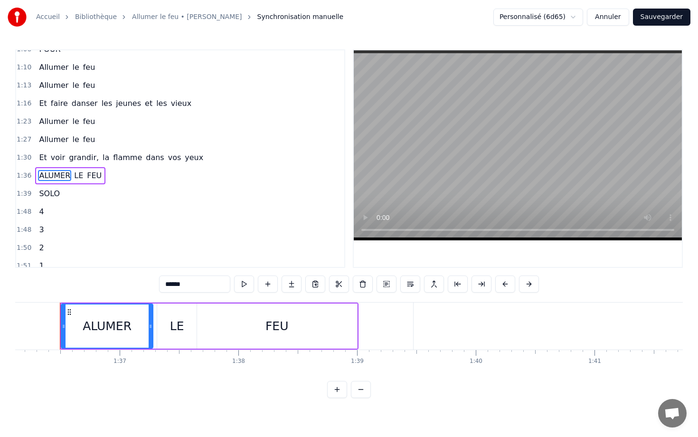
scroll to position [0, 11415]
click at [172, 285] on input "******" at bounding box center [194, 284] width 71 height 17
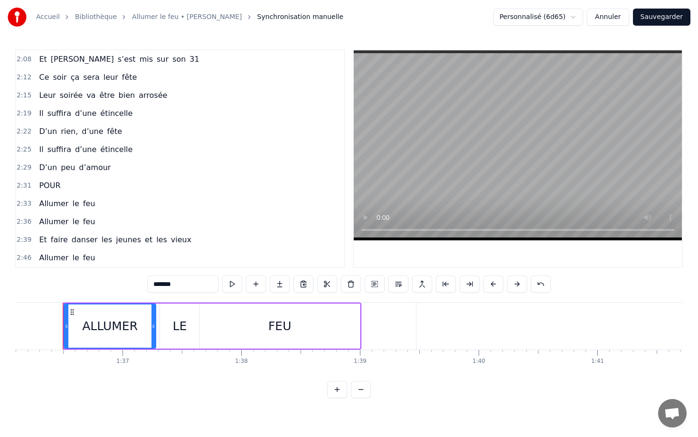
scroll to position [544, 0]
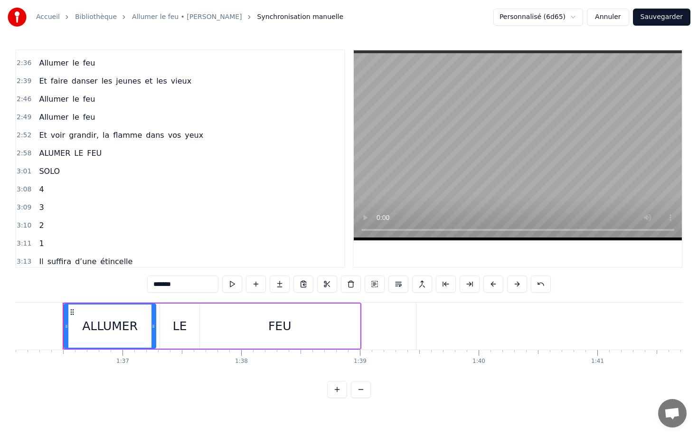
click at [67, 150] on span "ALUMER" at bounding box center [54, 153] width 33 height 11
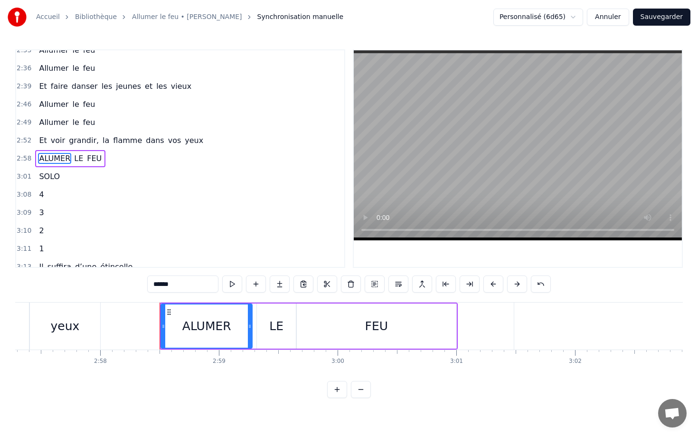
scroll to position [0, 21156]
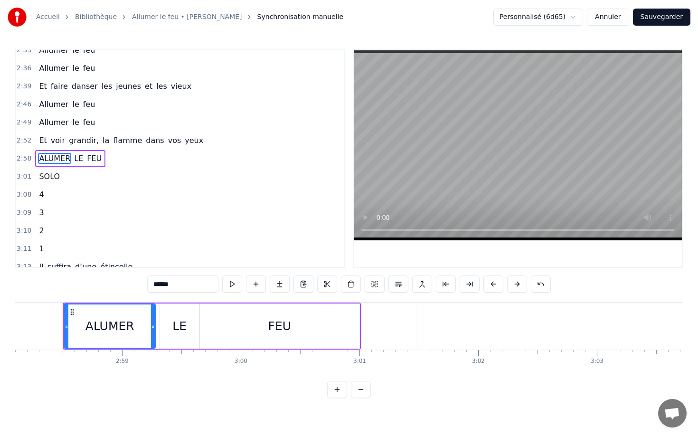
click at [163, 283] on input "******" at bounding box center [182, 284] width 71 height 17
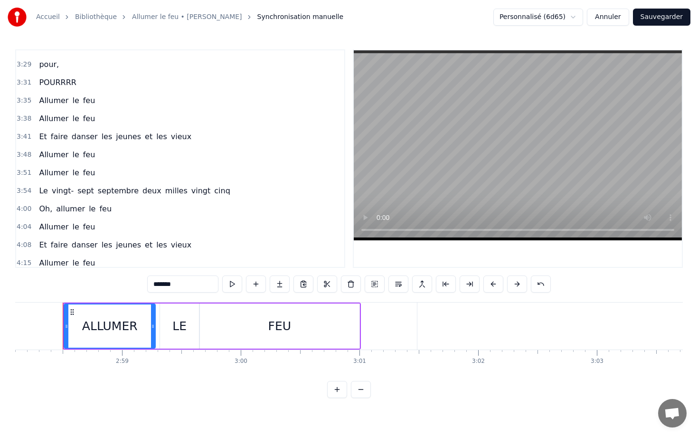
scroll to position [1011, 0]
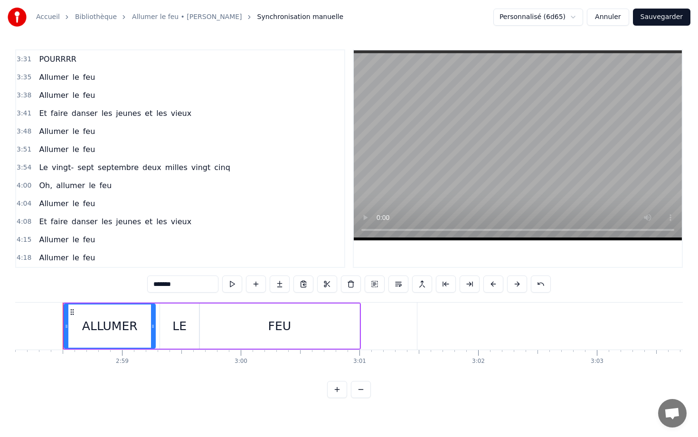
click at [170, 171] on span "milles" at bounding box center [176, 167] width 24 height 11
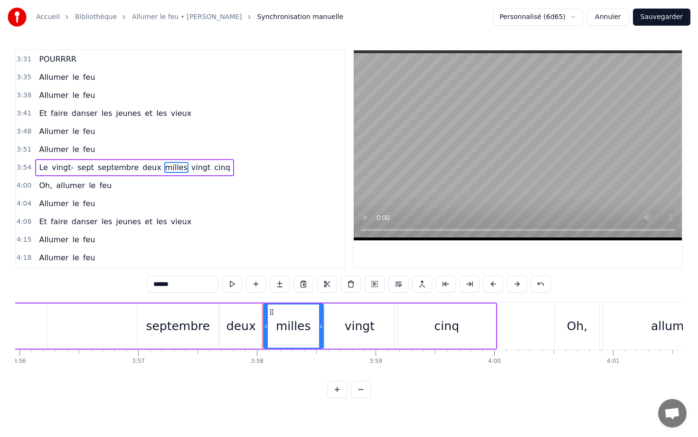
scroll to position [0, 28228]
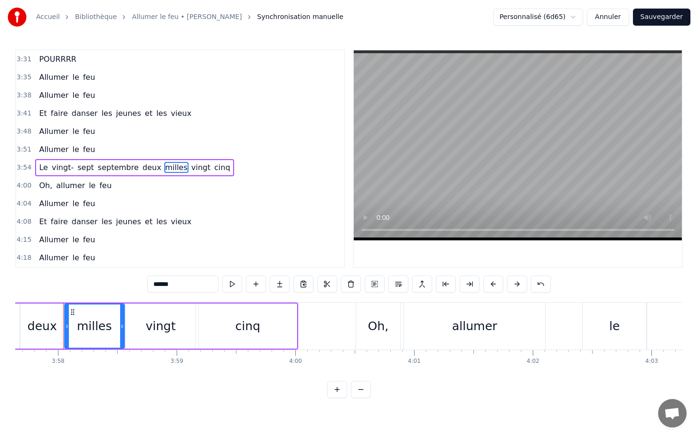
click at [179, 291] on input "******" at bounding box center [182, 284] width 71 height 17
type input "*****"
click at [258, 205] on div "4:04 Allumer le feu" at bounding box center [180, 204] width 328 height 18
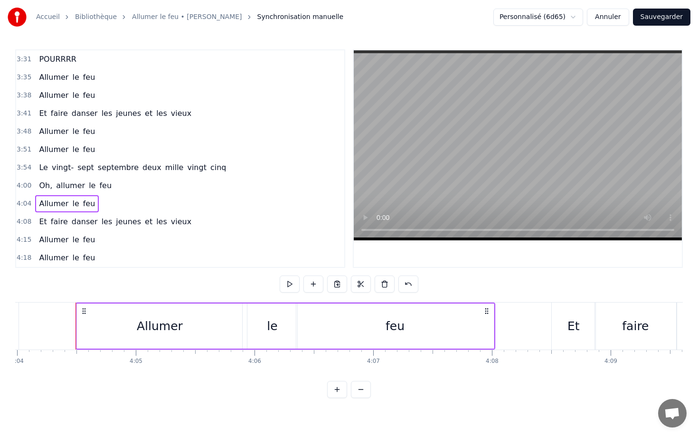
scroll to position [0, 28995]
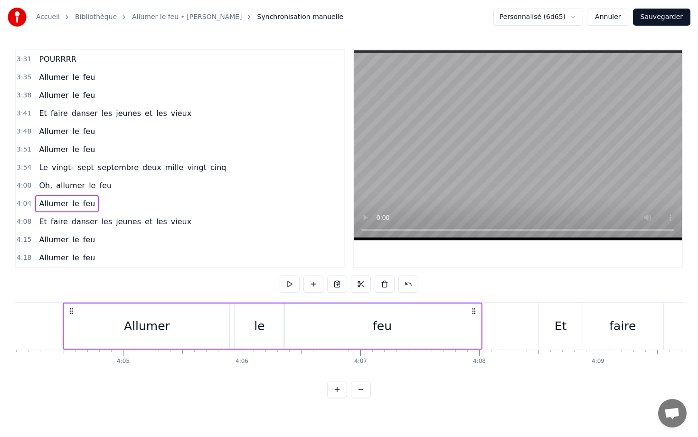
click at [593, 16] on button "Sauvegarder" at bounding box center [661, 17] width 57 height 17
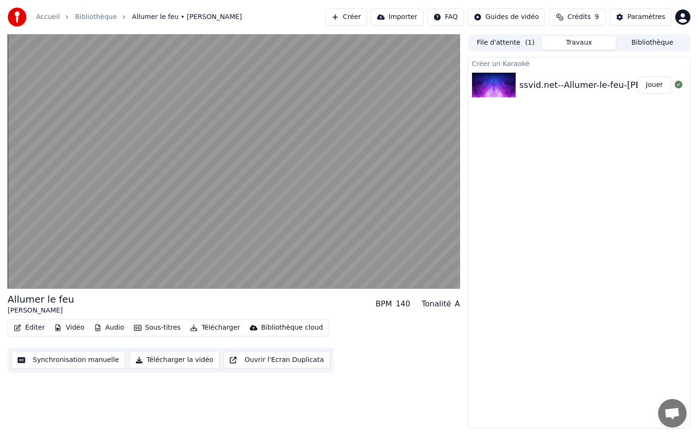
click at [213, 329] on button "Télécharger" at bounding box center [214, 327] width 57 height 13
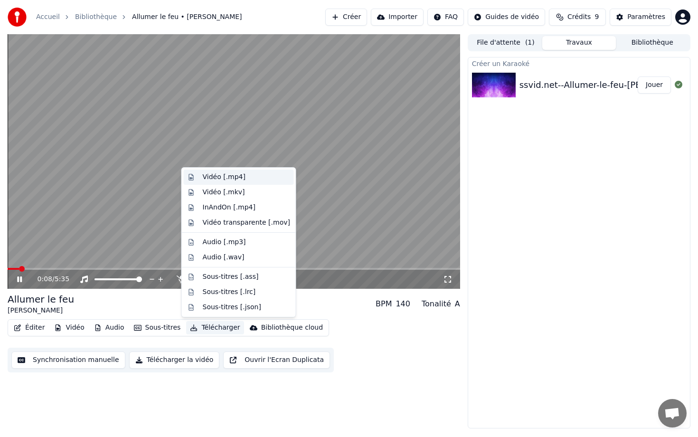
click at [209, 178] on div "Vidéo [.mp4]" at bounding box center [224, 177] width 43 height 10
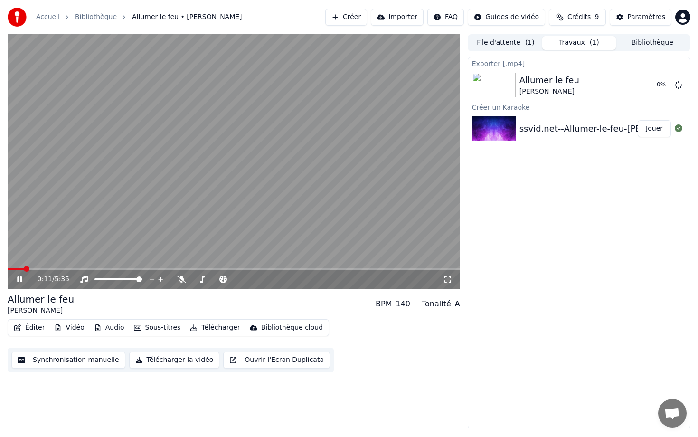
click at [19, 279] on icon at bounding box center [19, 280] width 5 height 6
click at [593, 86] on button "Afficher" at bounding box center [651, 84] width 42 height 17
